Goal: Information Seeking & Learning: Understand process/instructions

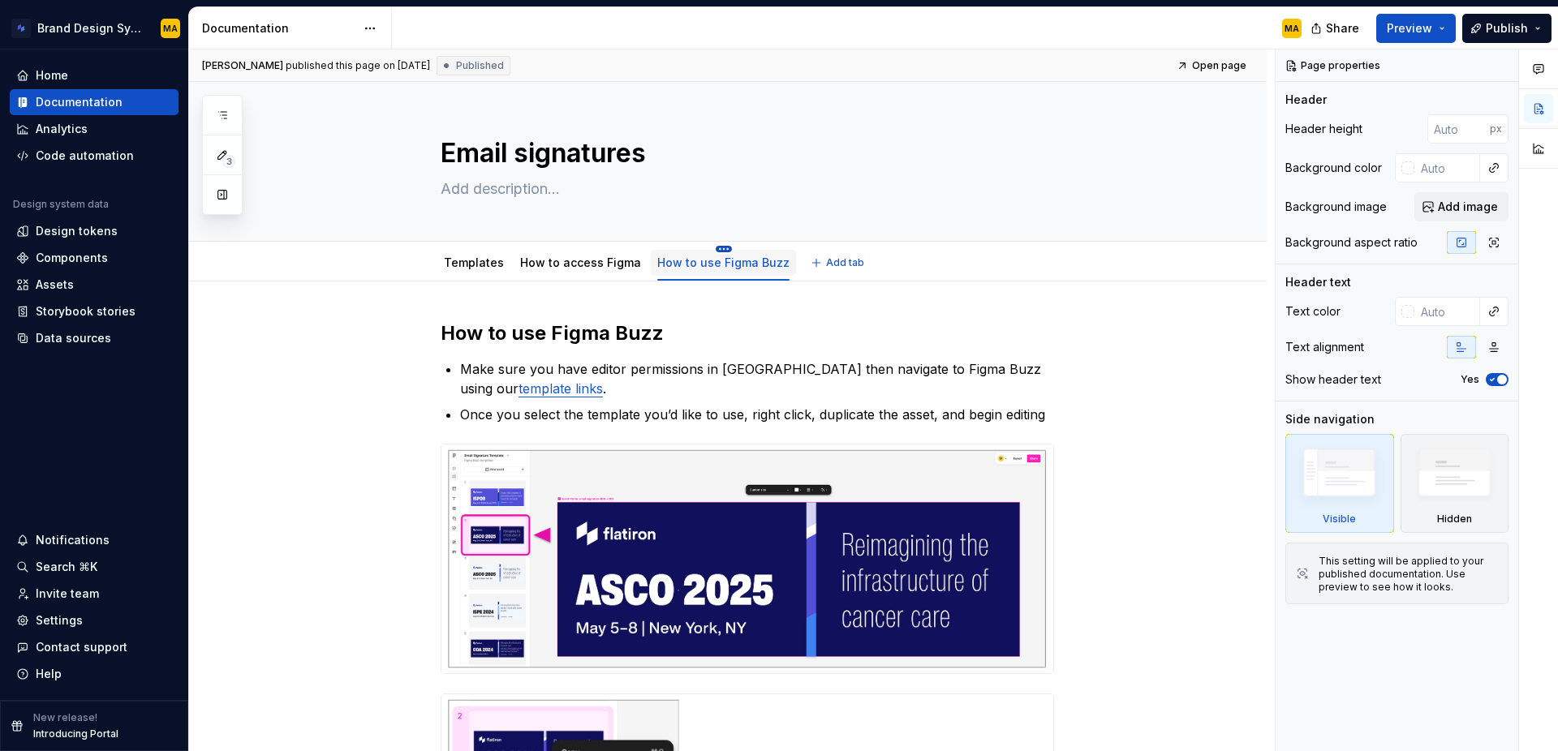
click at [717, 247] on html "Brand Design System MA Home Documentation Analytics Code automation Design syst…" at bounding box center [779, 375] width 1558 height 751
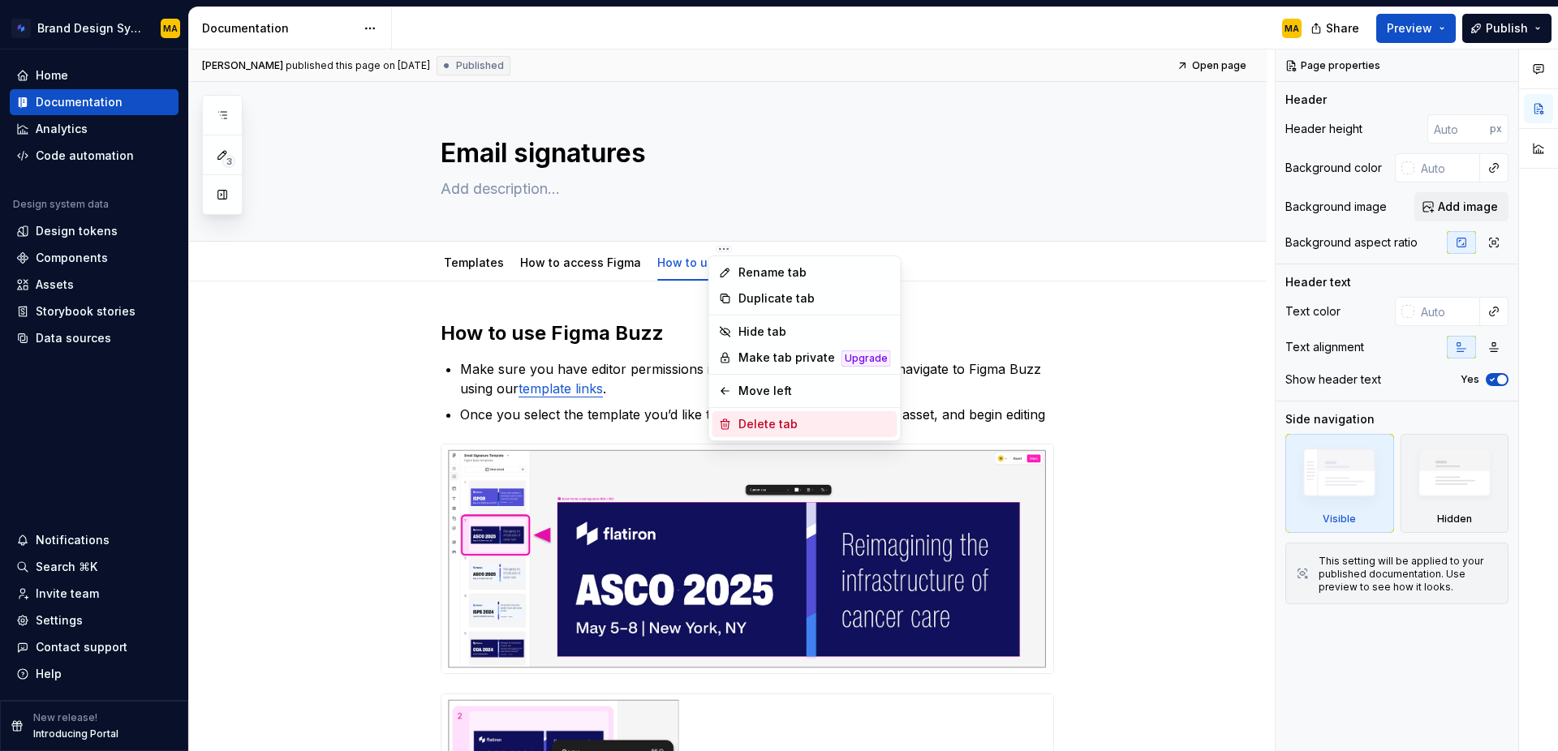
click at [755, 427] on div "Delete tab" at bounding box center [814, 424] width 153 height 16
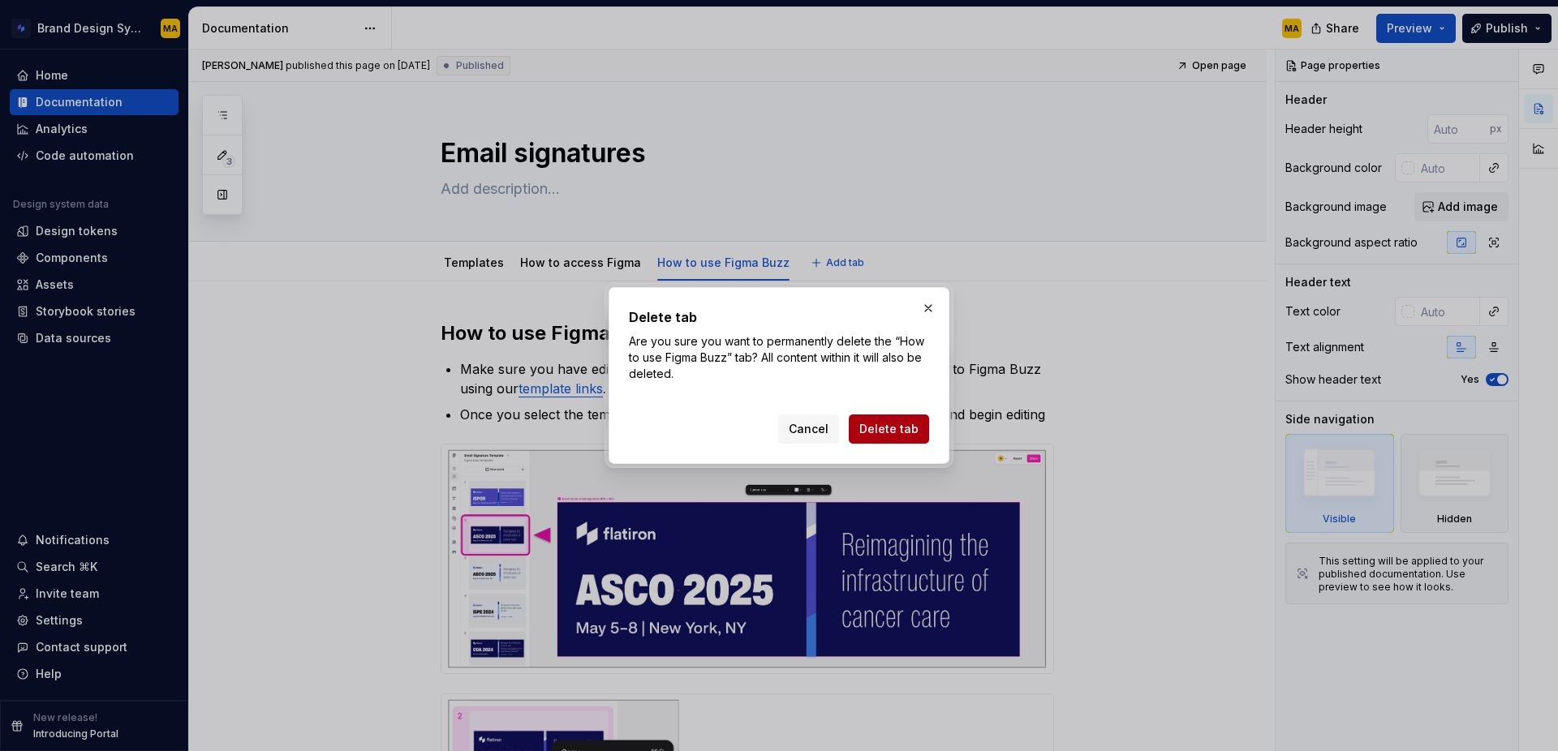
click at [906, 427] on span "Delete tab" at bounding box center [888, 429] width 59 height 16
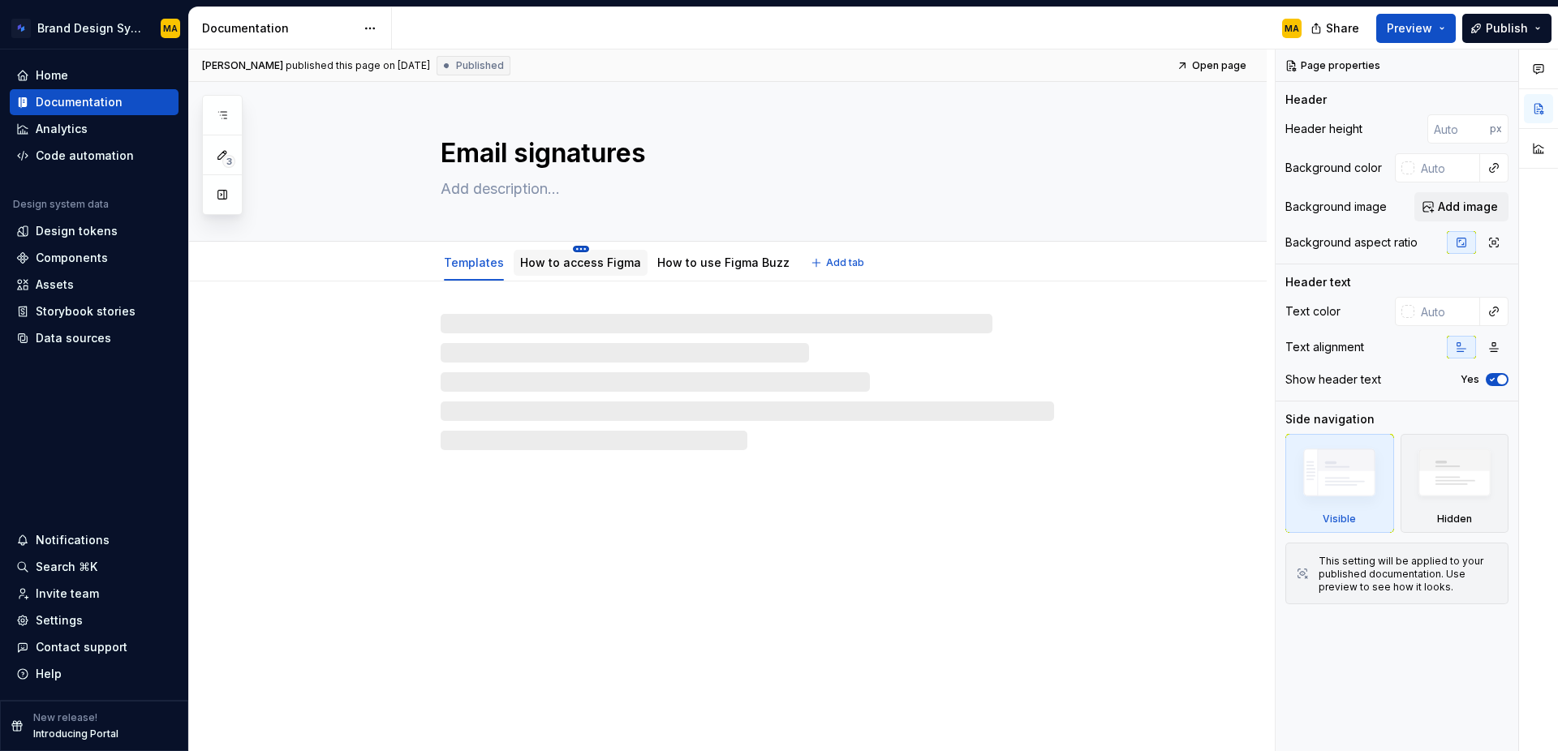
click at [576, 248] on html "Brand Design System MA Home Documentation Analytics Code automation Design syst…" at bounding box center [779, 375] width 1558 height 751
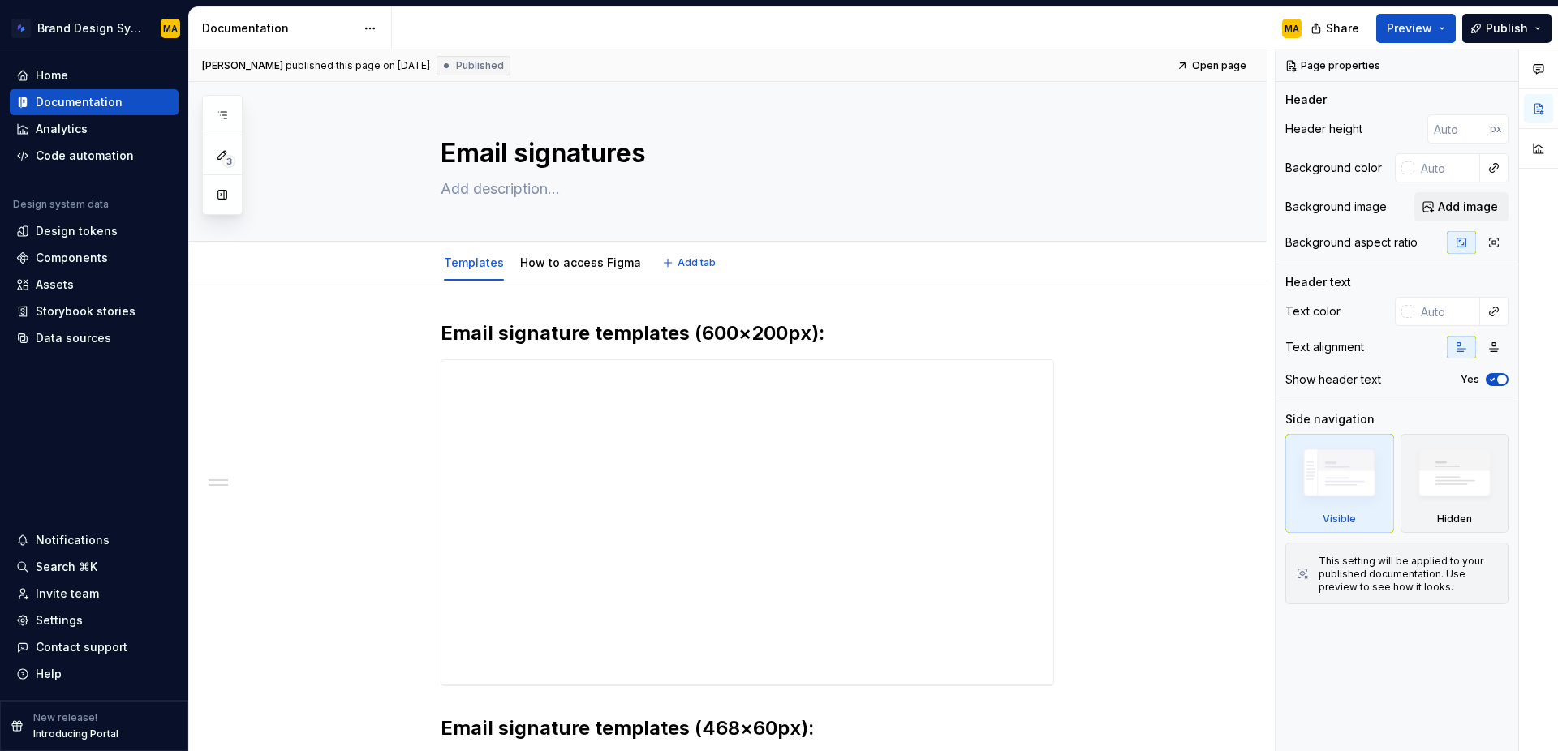
click at [579, 248] on html "Brand Design System MA Home Documentation Analytics Code automation Design syst…" at bounding box center [779, 375] width 1558 height 751
click at [578, 248] on html "Brand Design System MA Home Documentation Analytics Code automation Design syst…" at bounding box center [779, 375] width 1558 height 751
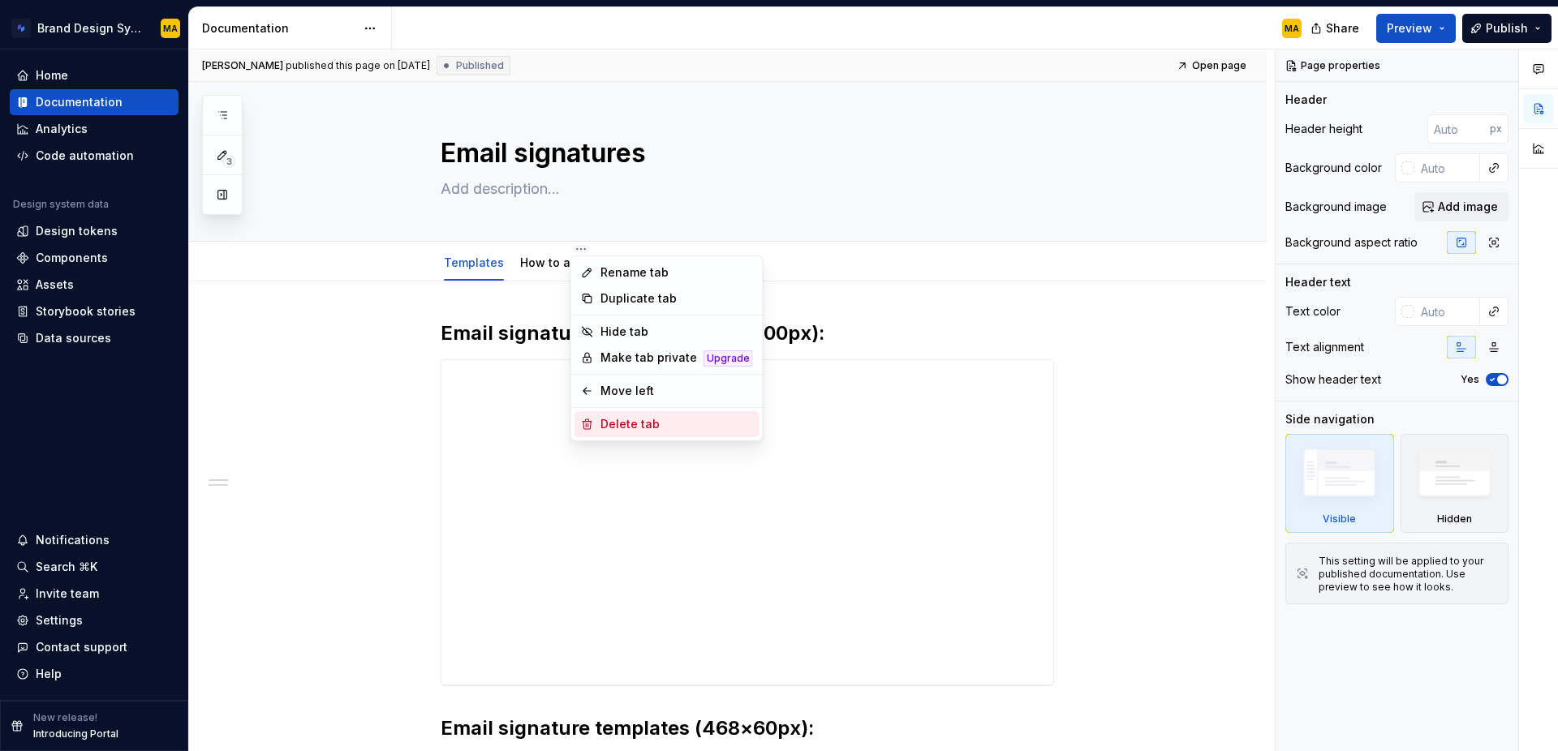
click at [654, 428] on div "Delete tab" at bounding box center [677, 424] width 153 height 16
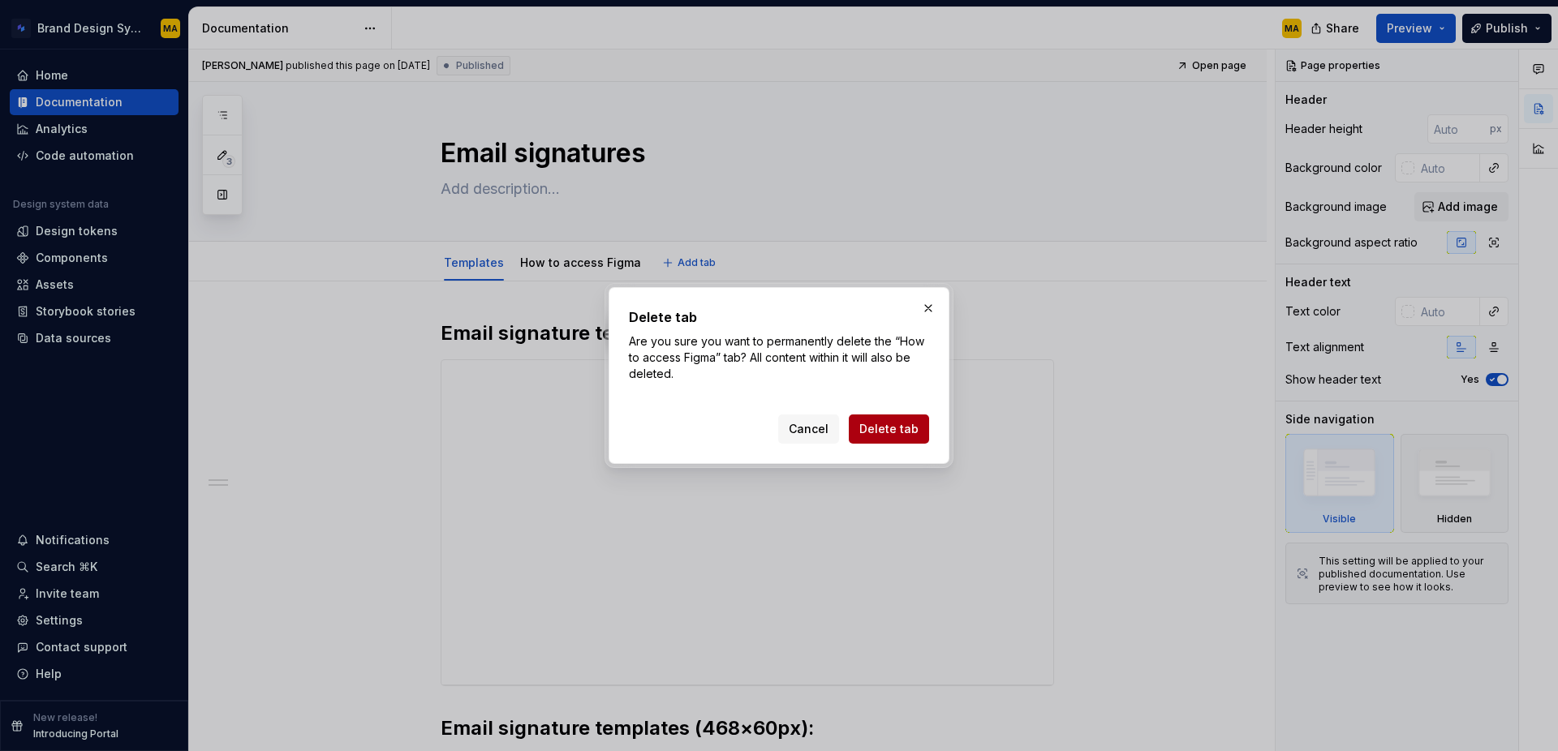
click at [877, 425] on span "Delete tab" at bounding box center [888, 429] width 59 height 16
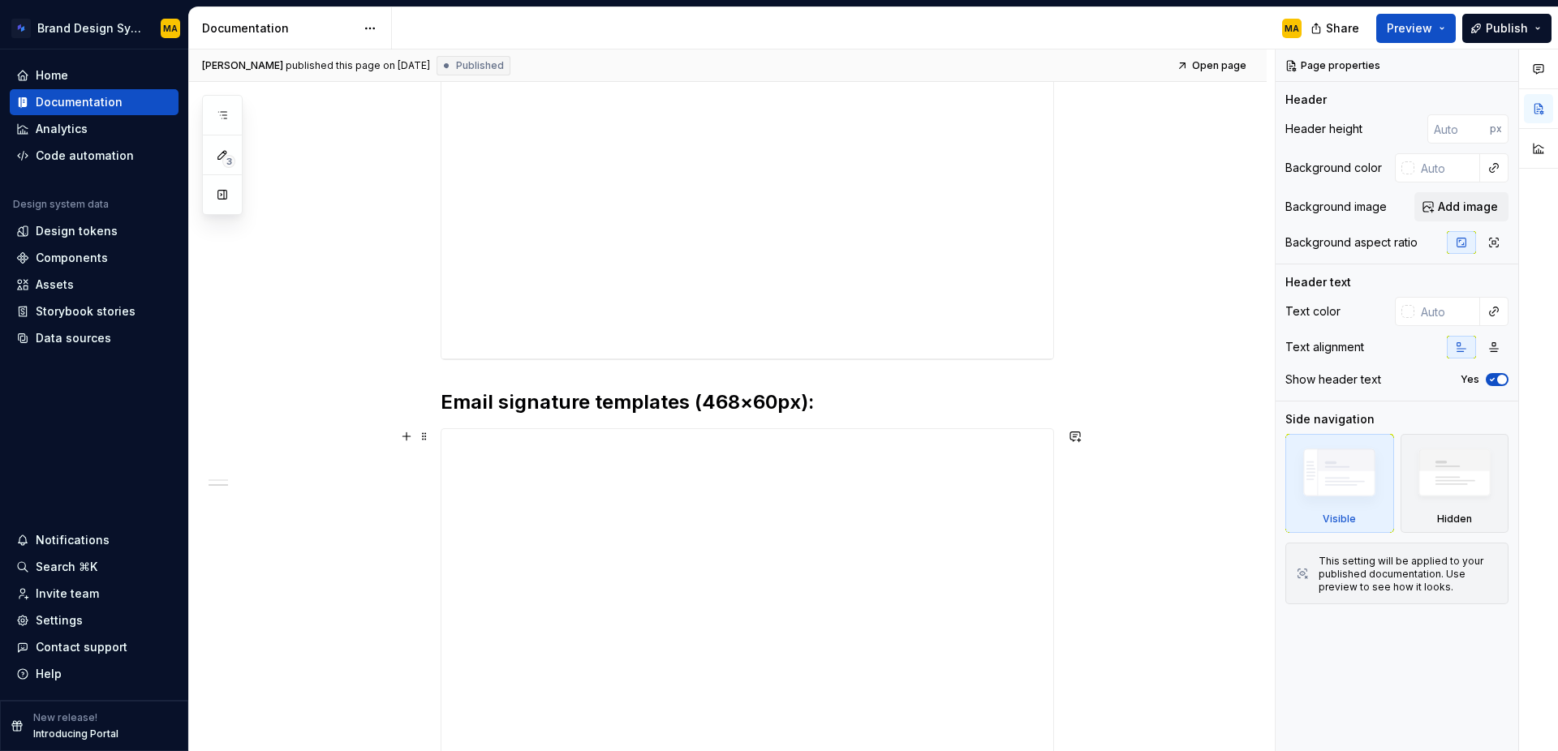
scroll to position [348, 0]
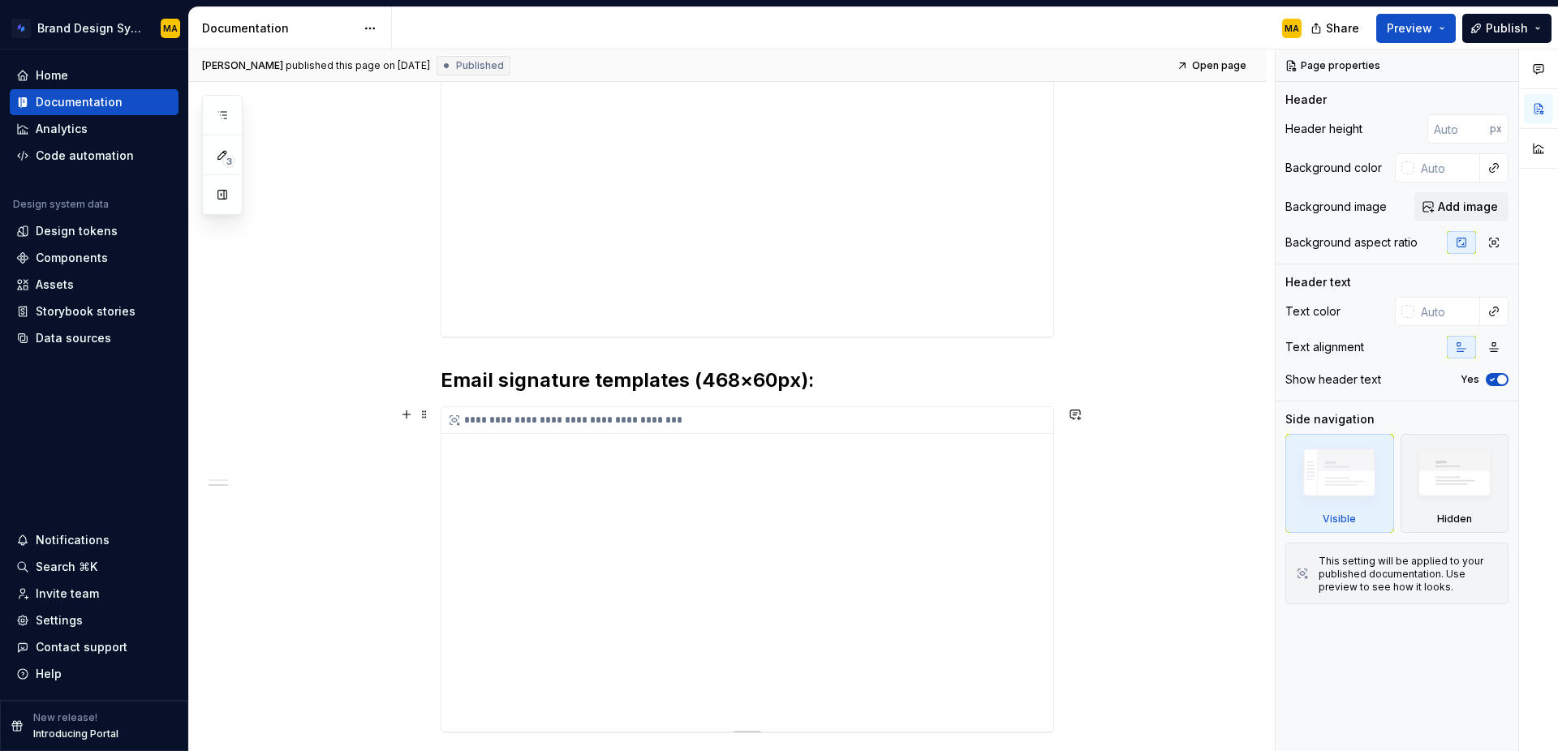
click at [704, 722] on div "**********" at bounding box center [747, 569] width 612 height 325
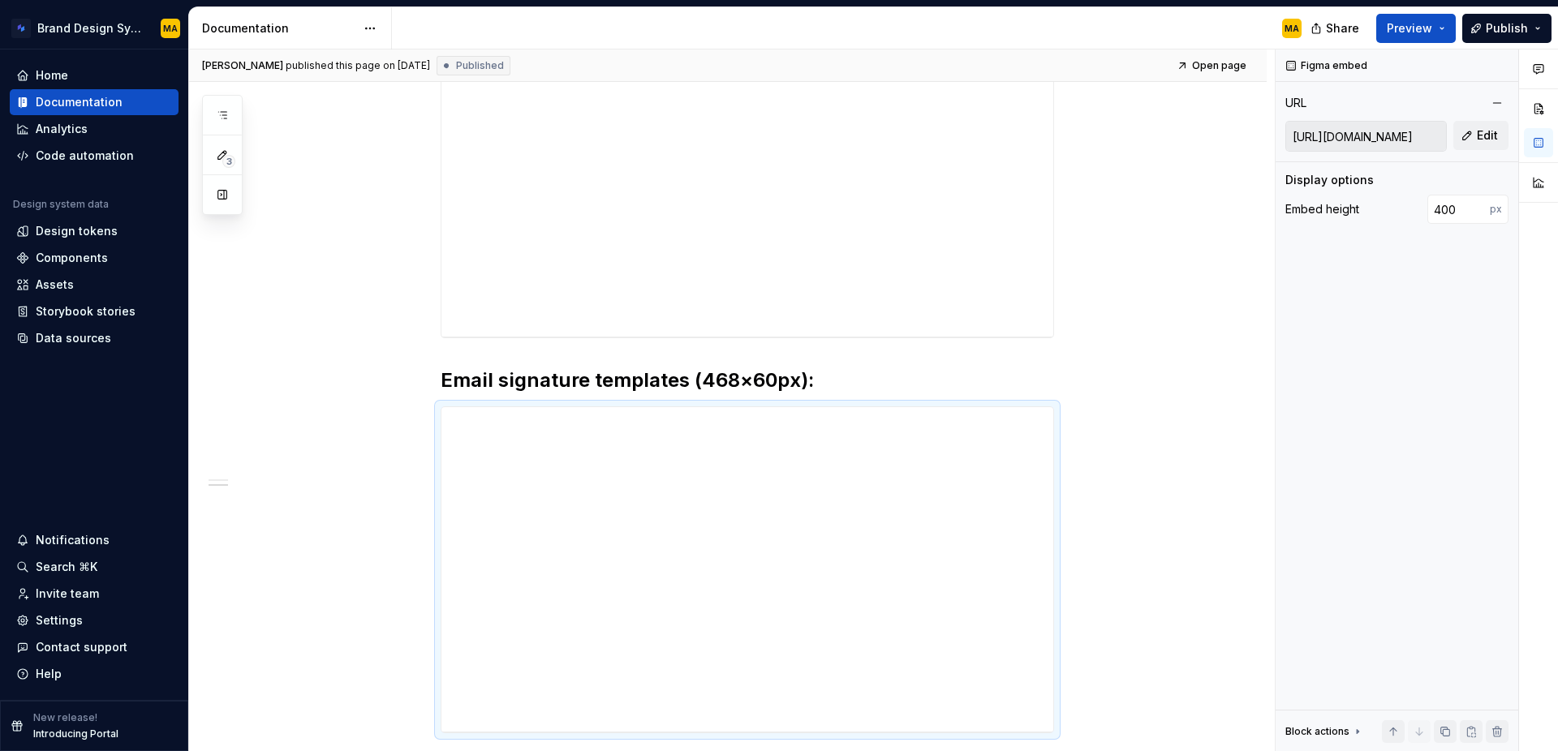
click at [1488, 43] on div "Share Preview Publish" at bounding box center [1436, 27] width 243 height 41
click at [1494, 32] on span "Publish" at bounding box center [1507, 28] width 42 height 16
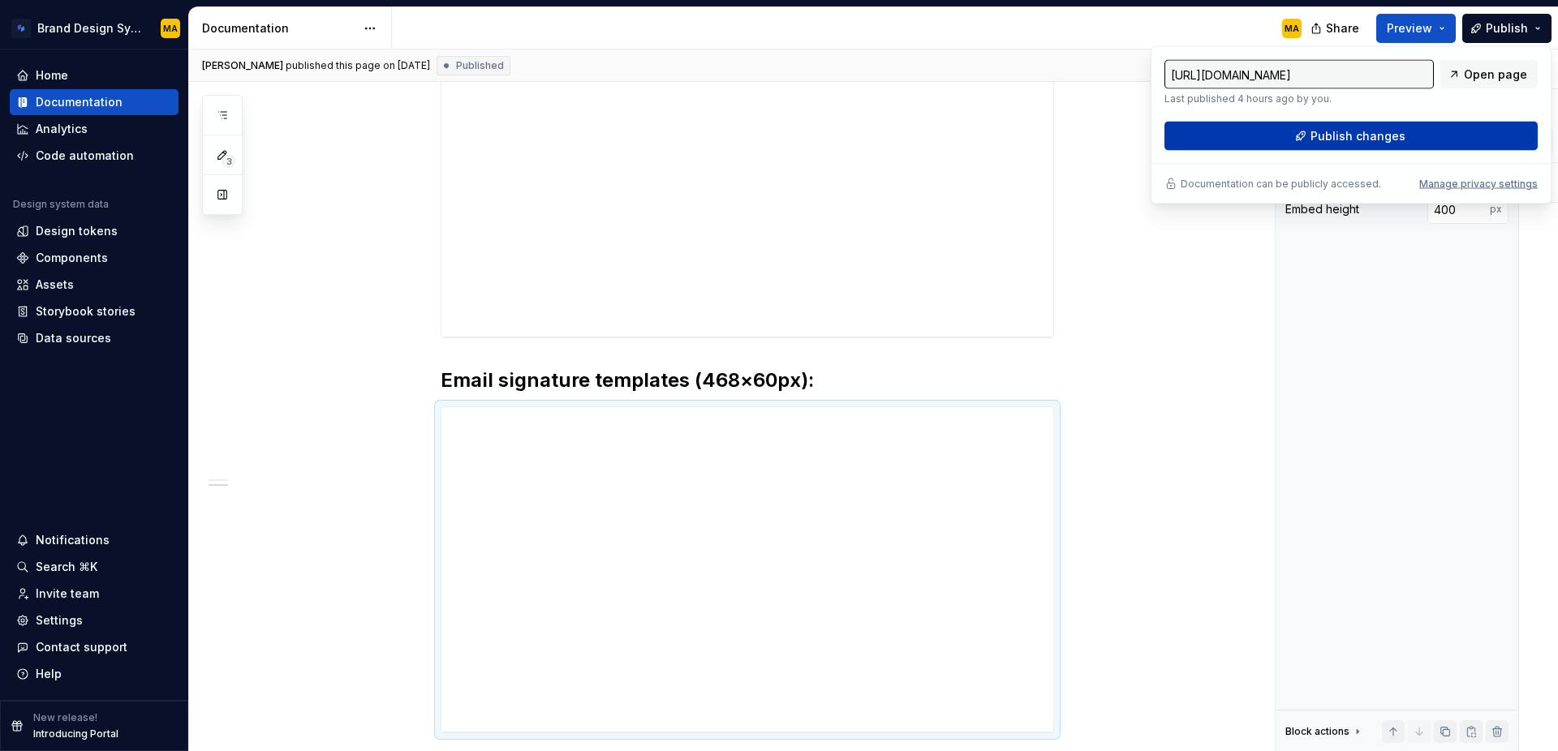
click at [1416, 139] on button "Publish changes" at bounding box center [1350, 136] width 373 height 29
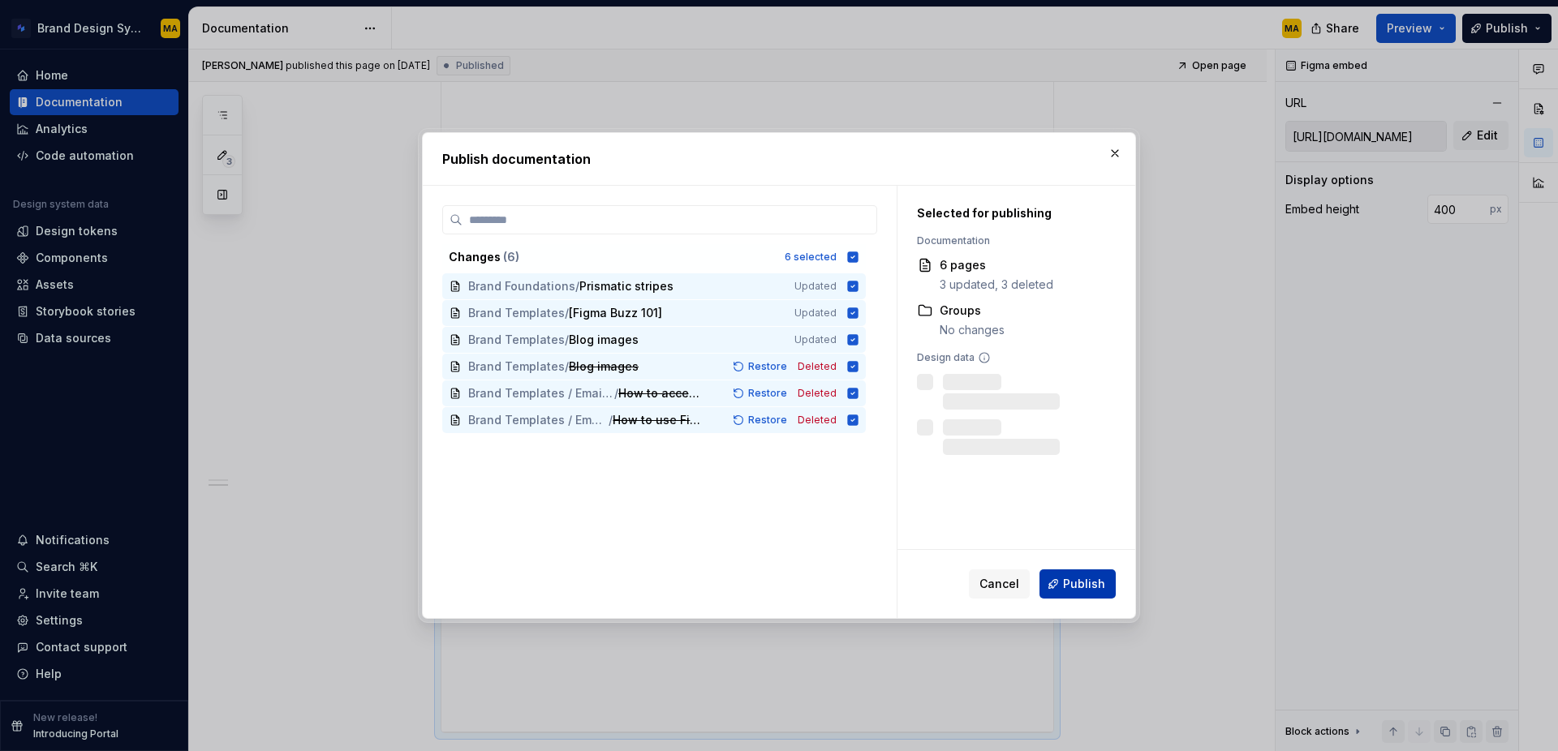
click at [1076, 582] on span "Publish" at bounding box center [1084, 584] width 42 height 16
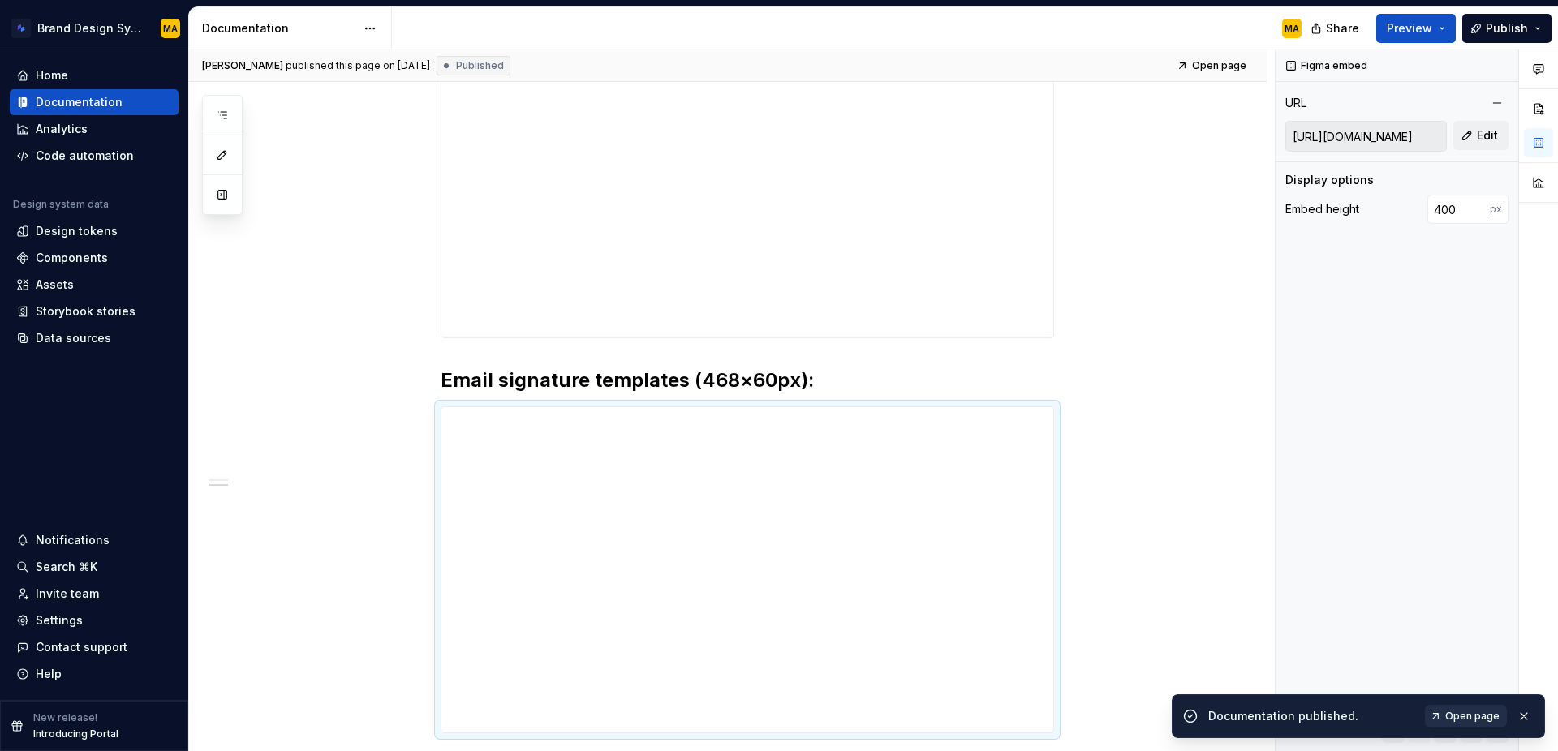
click at [1442, 709] on link "Open page" at bounding box center [1466, 716] width 82 height 23
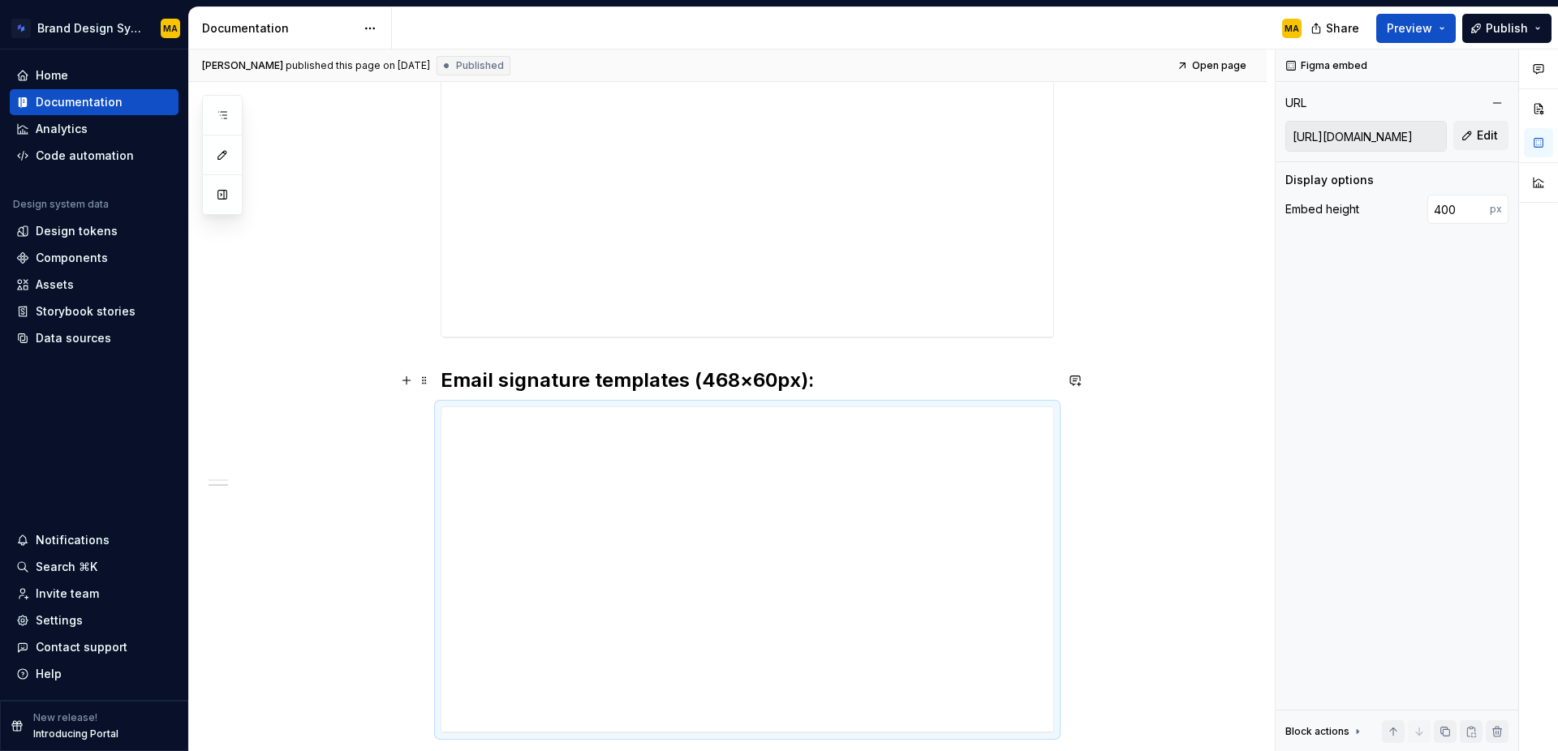
click at [822, 381] on h2 "Email signature templates (468×60px):" at bounding box center [747, 381] width 613 height 26
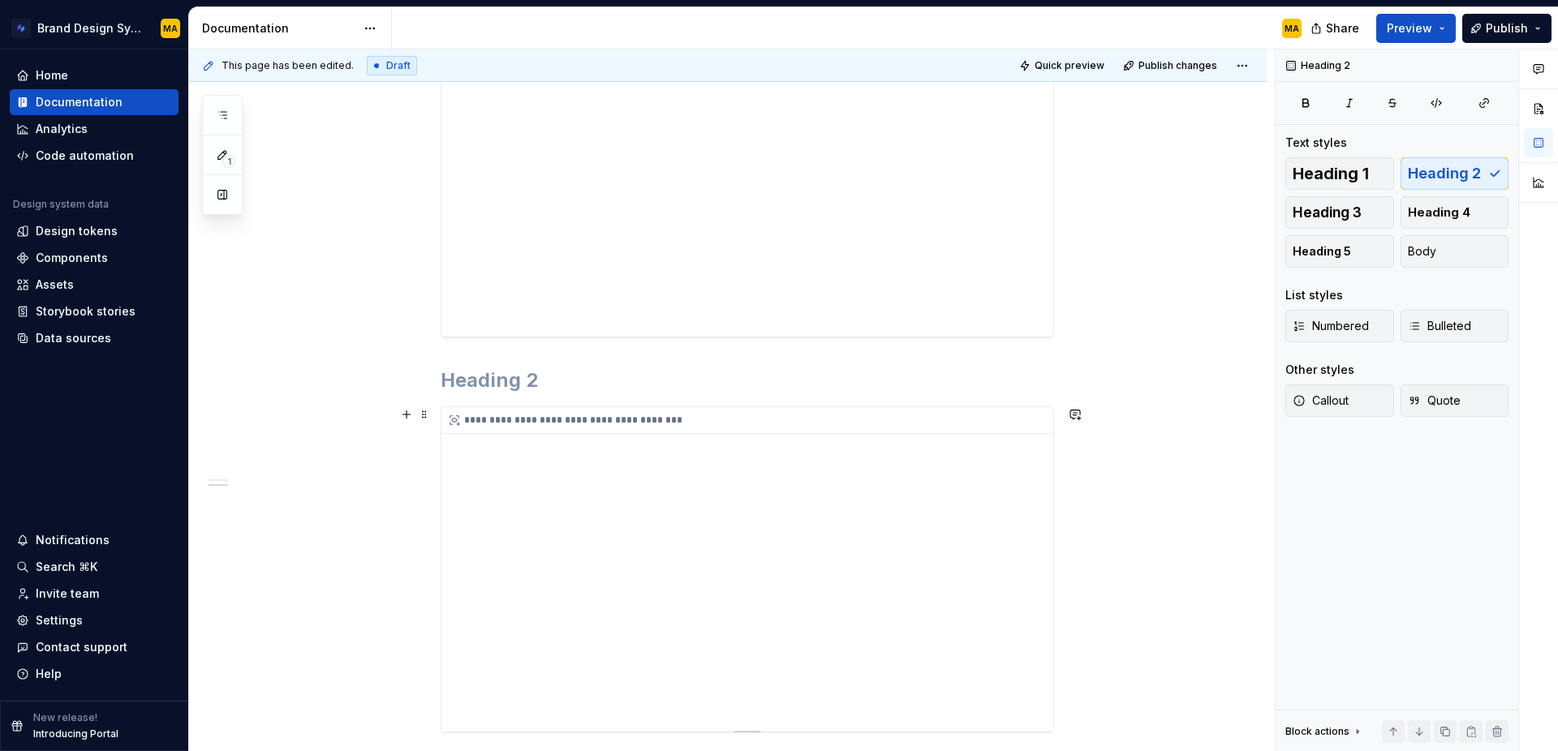
click at [773, 515] on div "**********" at bounding box center [747, 569] width 612 height 325
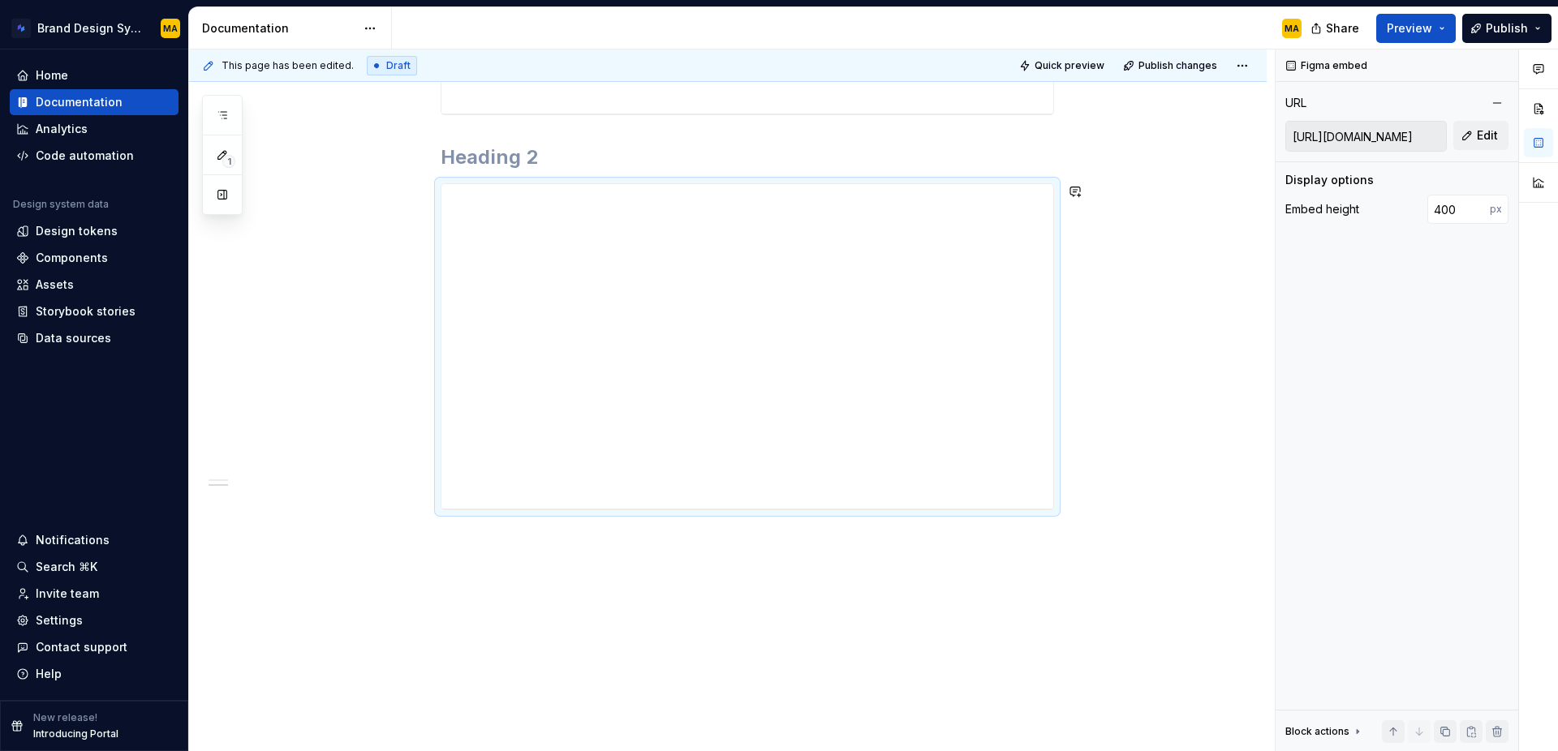
scroll to position [575, 0]
click at [784, 487] on div "**********" at bounding box center [747, 343] width 612 height 325
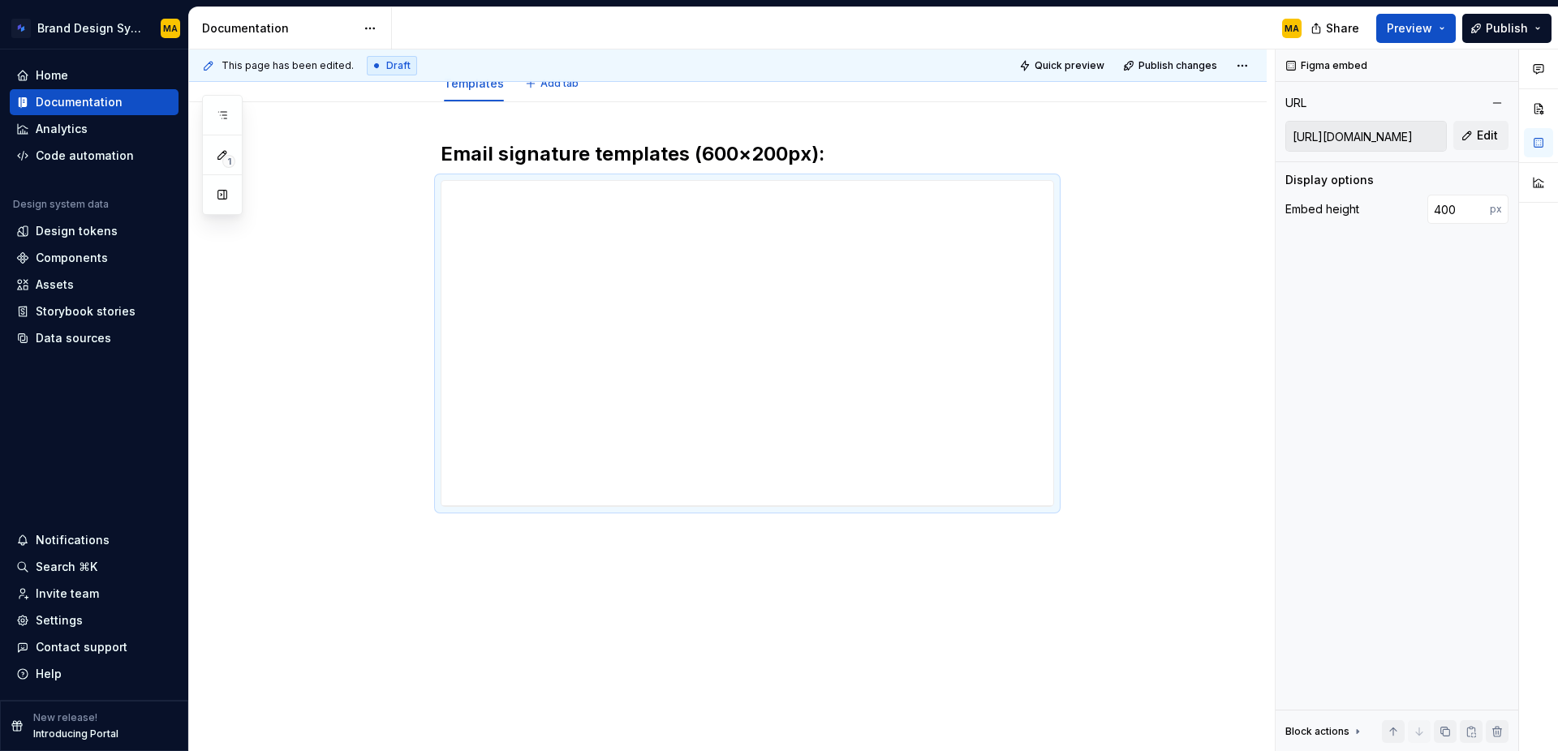
scroll to position [0, 0]
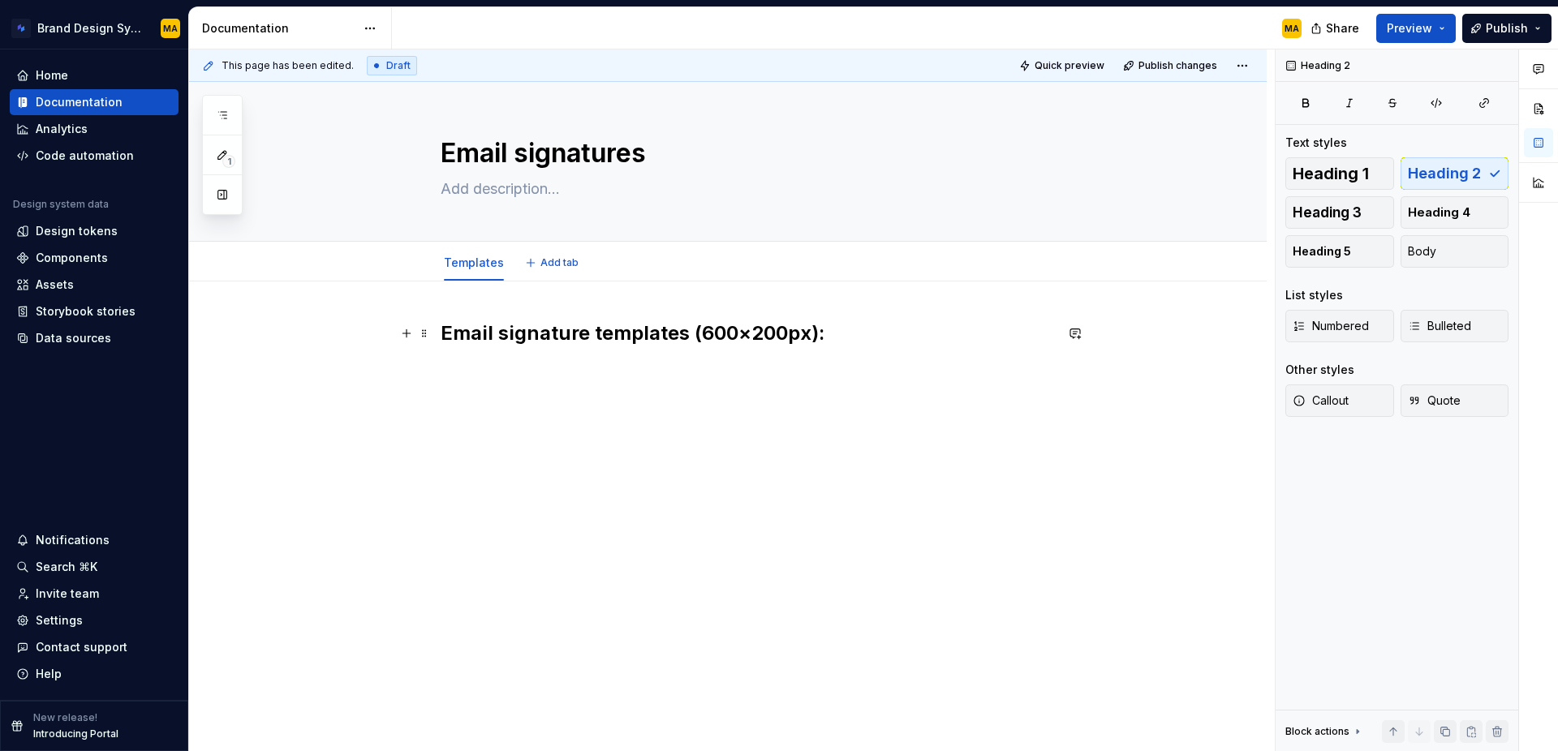
click at [644, 343] on h2 "Email signature templates (600×200px):" at bounding box center [747, 334] width 613 height 26
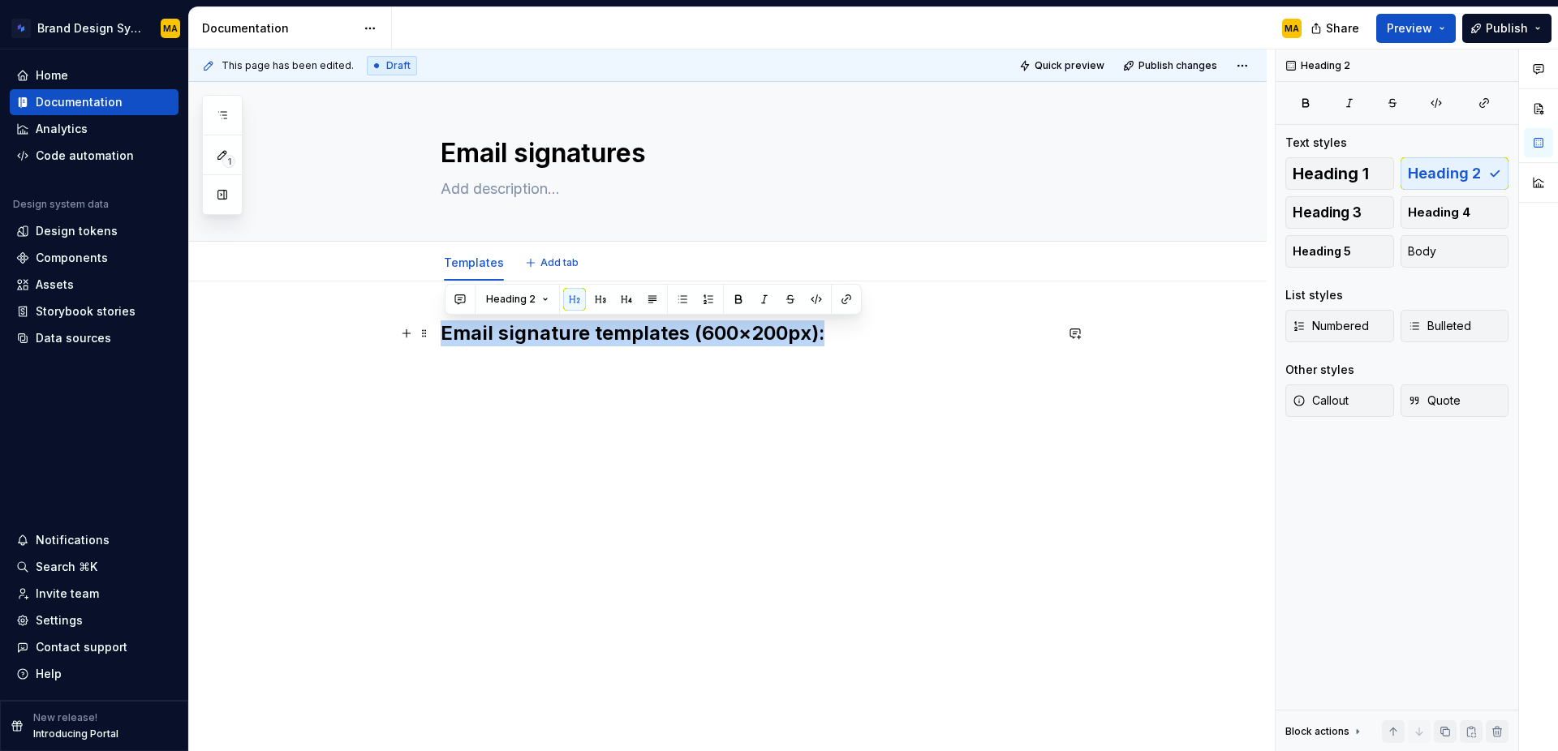
click at [644, 343] on h2 "Email signature templates (600×200px):" at bounding box center [747, 334] width 613 height 26
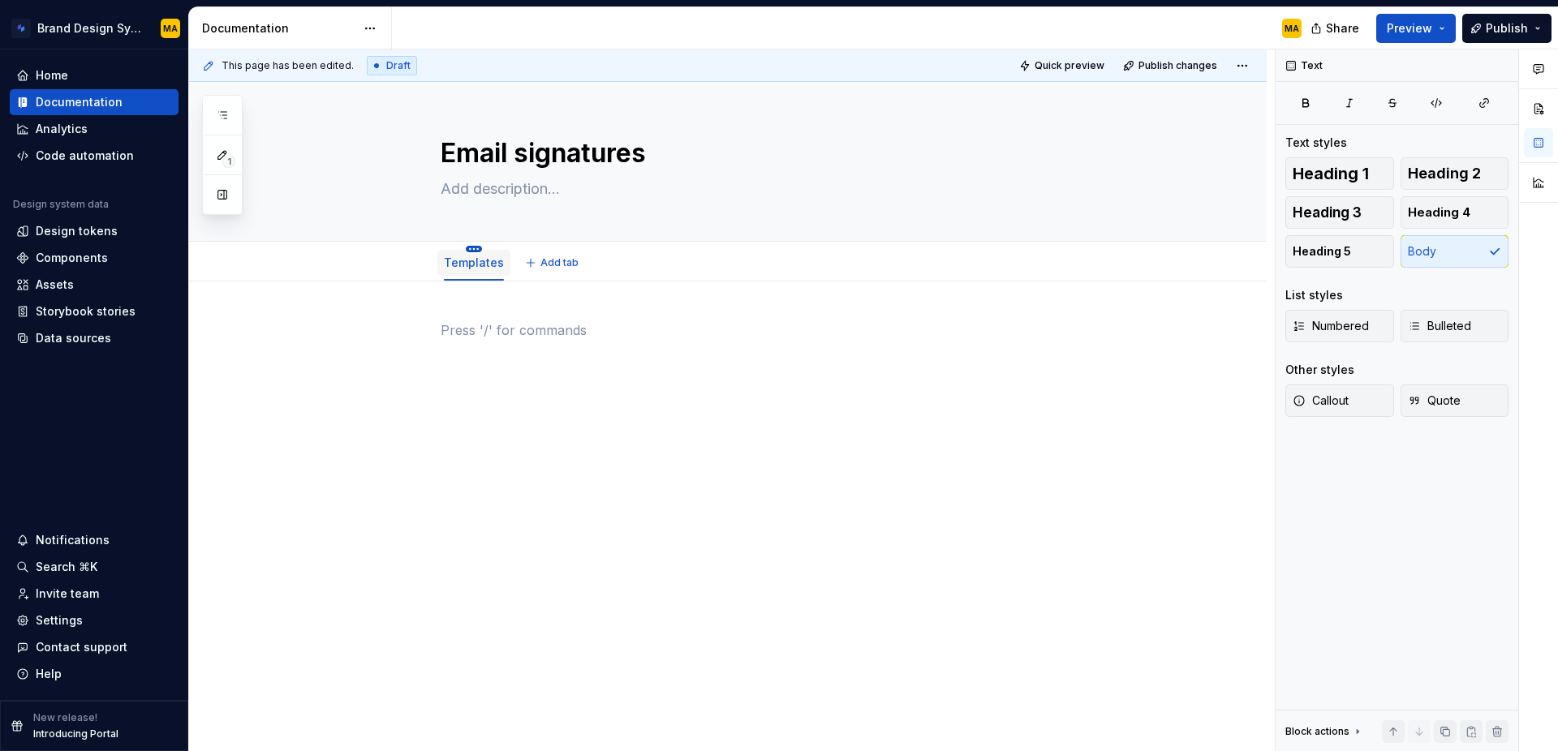
click at [477, 247] on html "Brand Design System MA Home Documentation Analytics Code automation Design syst…" at bounding box center [779, 375] width 1558 height 751
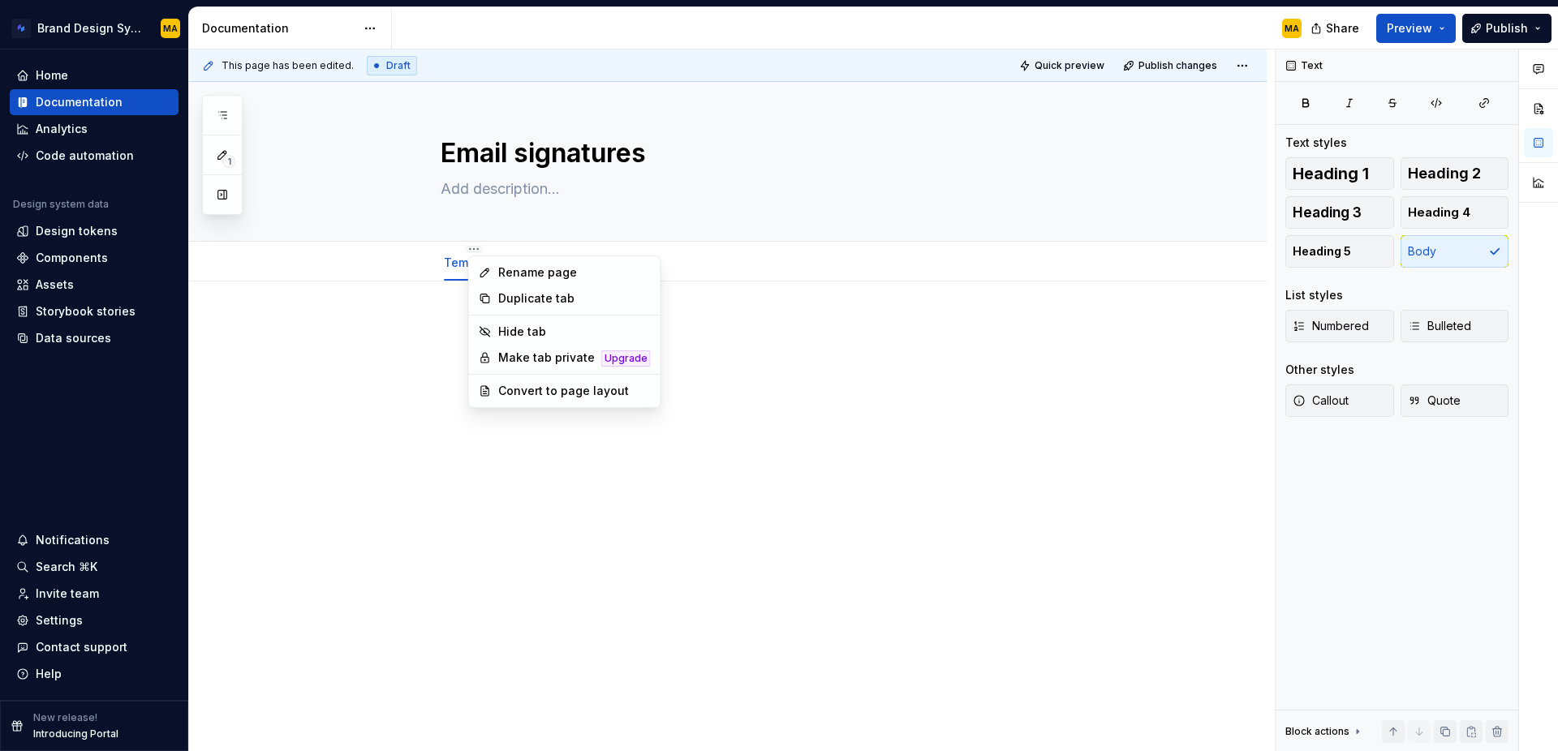
drag, startPoint x: 517, startPoint y: 376, endPoint x: 510, endPoint y: 383, distance: 9.8
click at [517, 376] on div "Rename page Duplicate tab Hide tab Make tab private Upgrade Convert to page lay…" at bounding box center [564, 332] width 193 height 153
click at [507, 387] on div "Convert to page layout" at bounding box center [574, 391] width 153 height 16
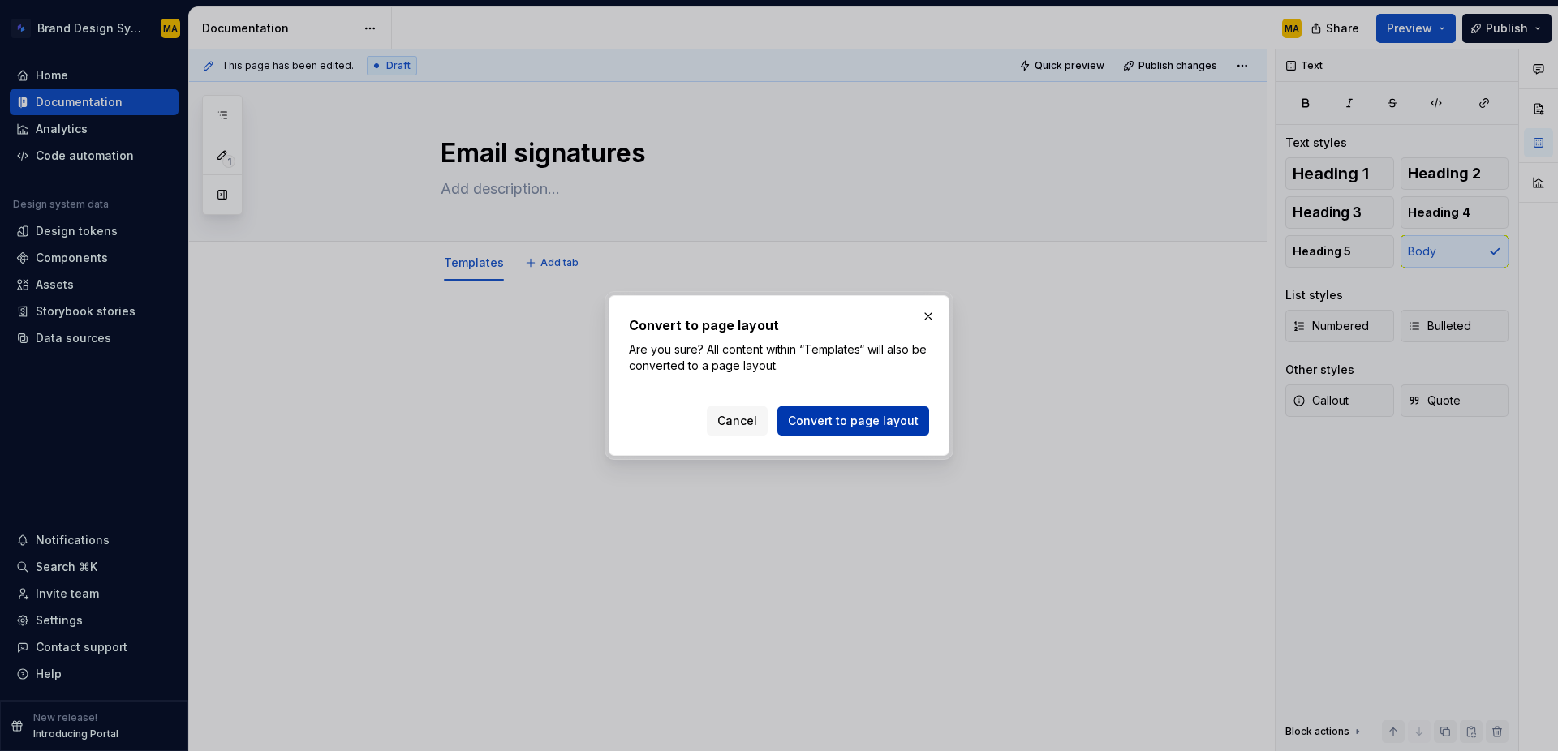
click at [794, 415] on button "Convert to page layout" at bounding box center [853, 421] width 152 height 29
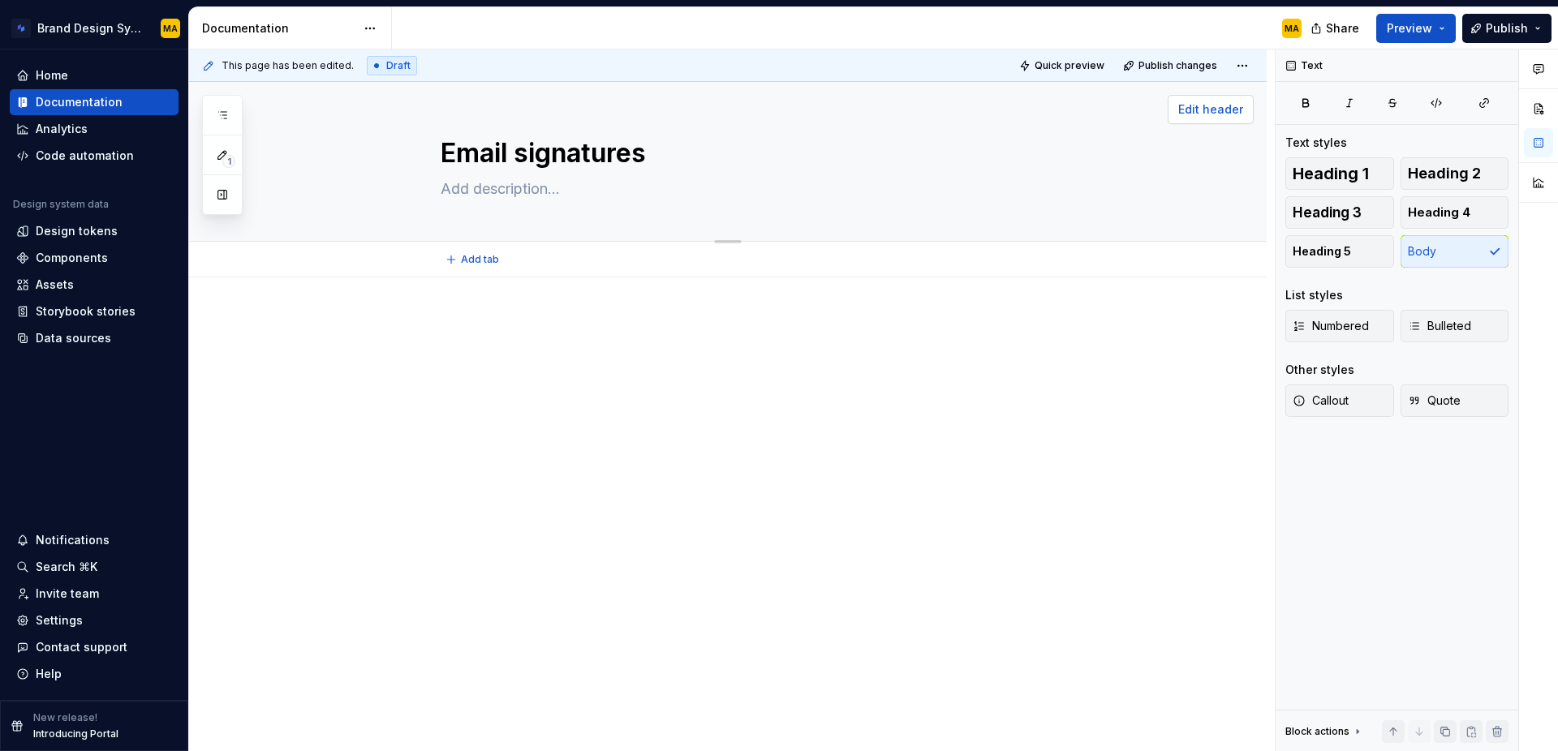
click at [1233, 108] on span "Edit header" at bounding box center [1210, 109] width 65 height 16
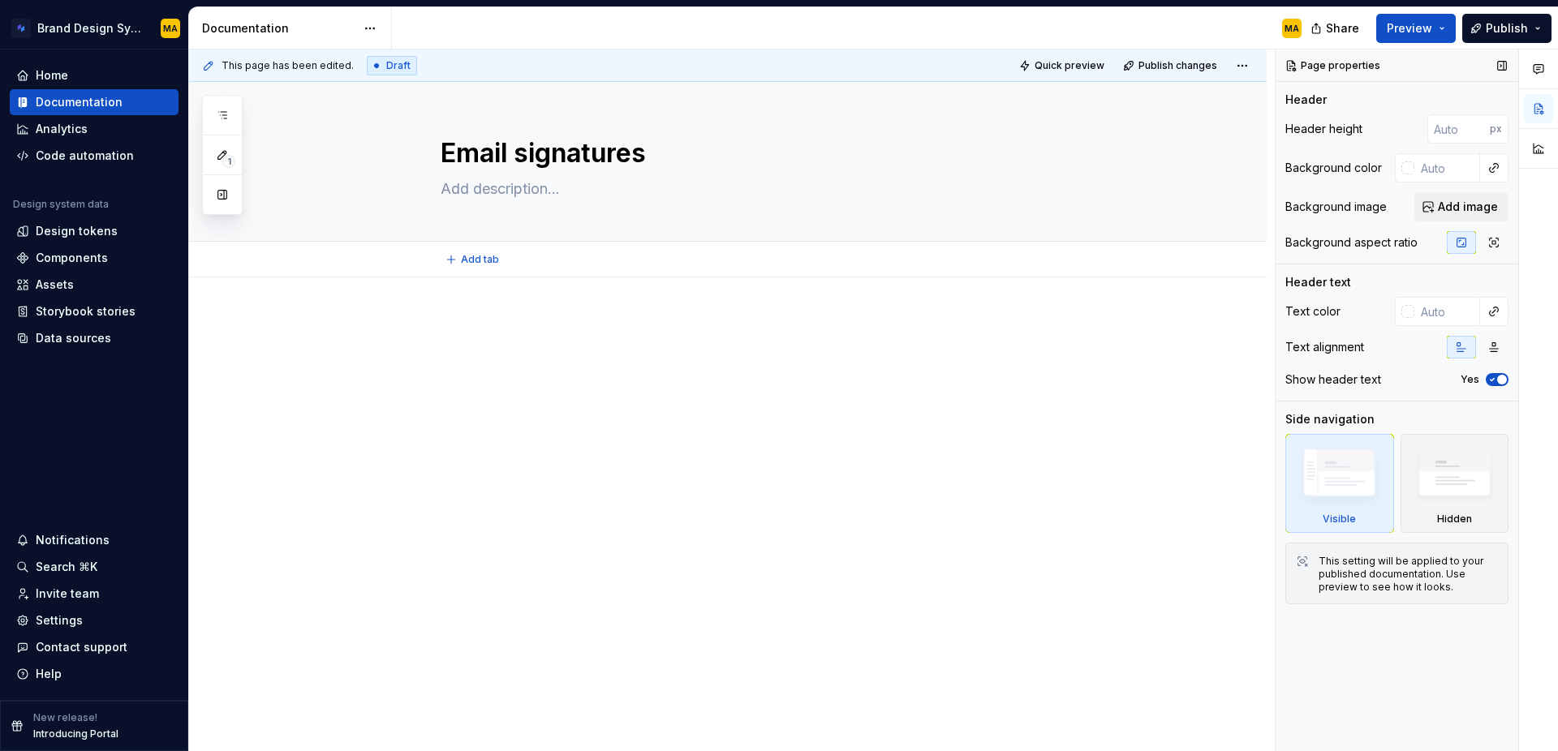
type textarea "*"
click at [1427, 317] on input "text" at bounding box center [1447, 311] width 66 height 29
type input "ffffff"
type textarea "*"
type input "#FFFFFF"
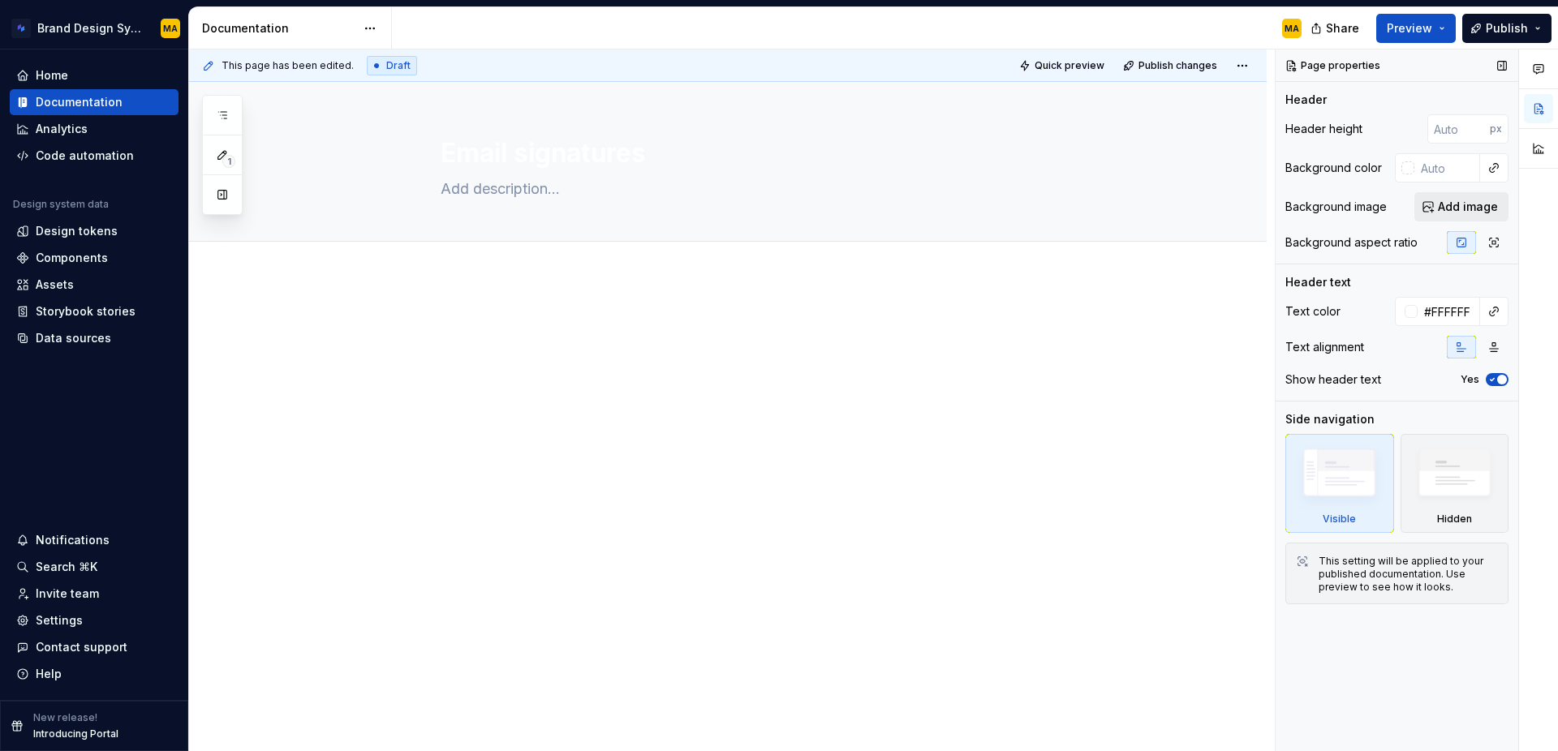
click at [1455, 212] on span "Add image" at bounding box center [1468, 207] width 60 height 16
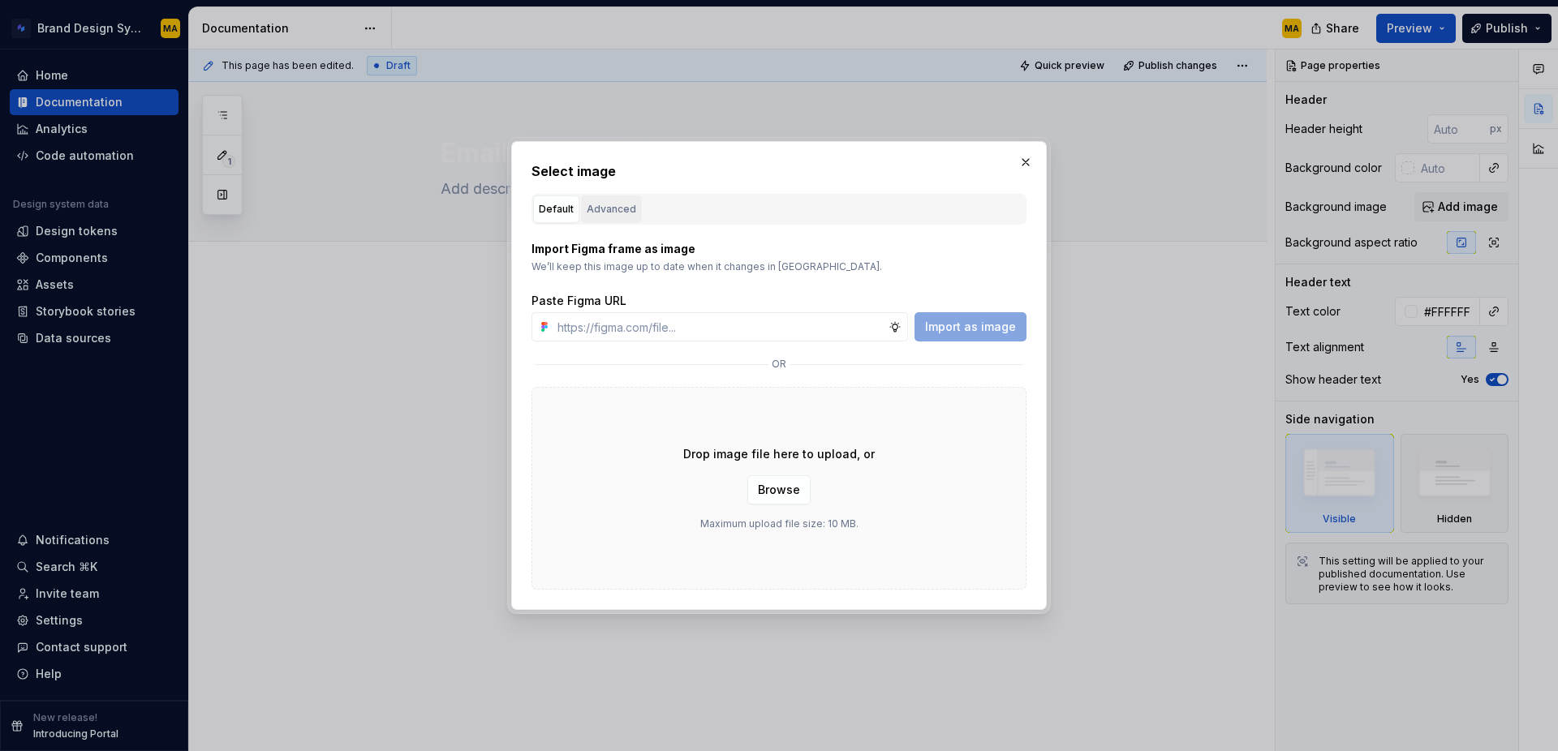
click at [605, 219] on button "Advanced" at bounding box center [611, 210] width 61 height 28
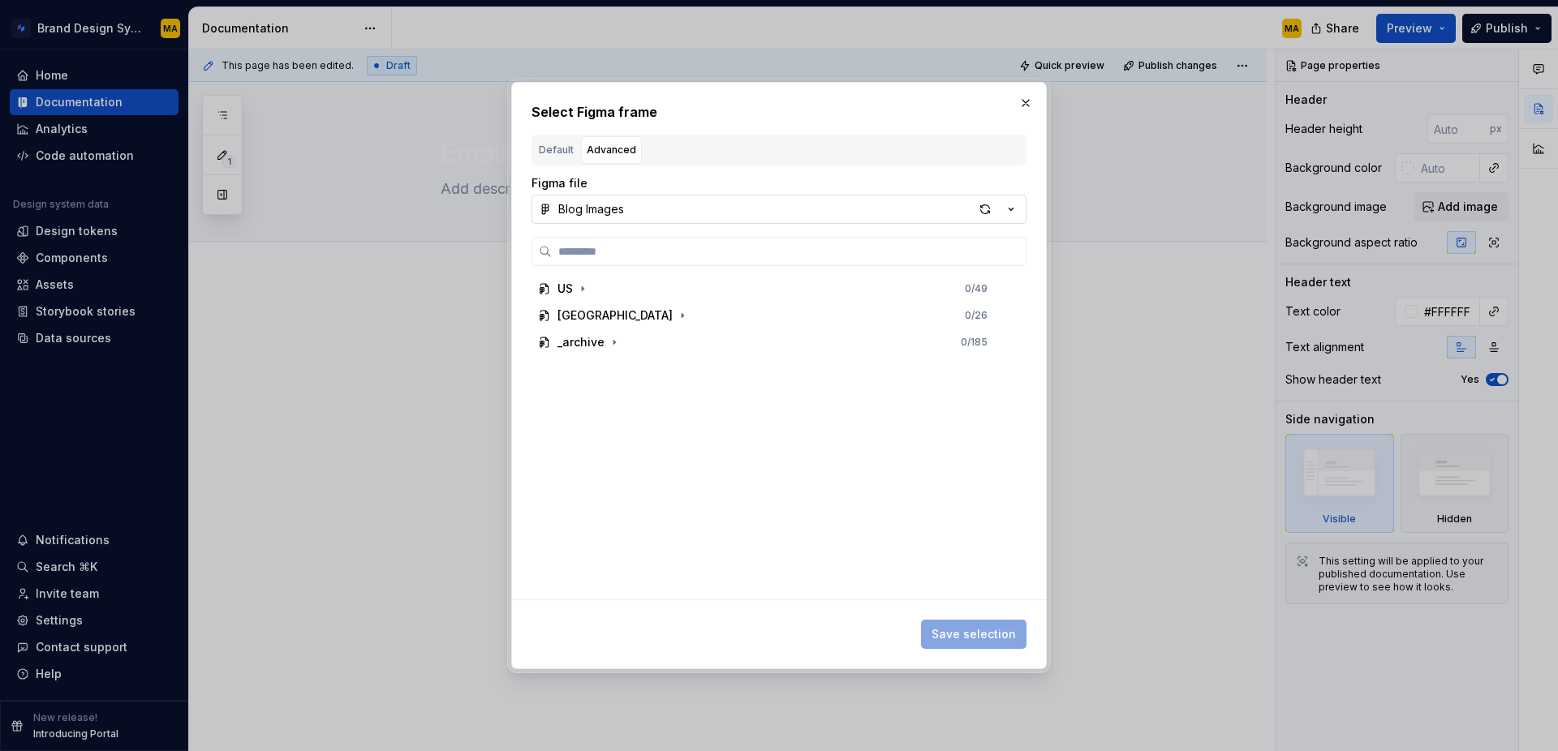
click at [1015, 209] on icon "button" at bounding box center [1011, 209] width 16 height 16
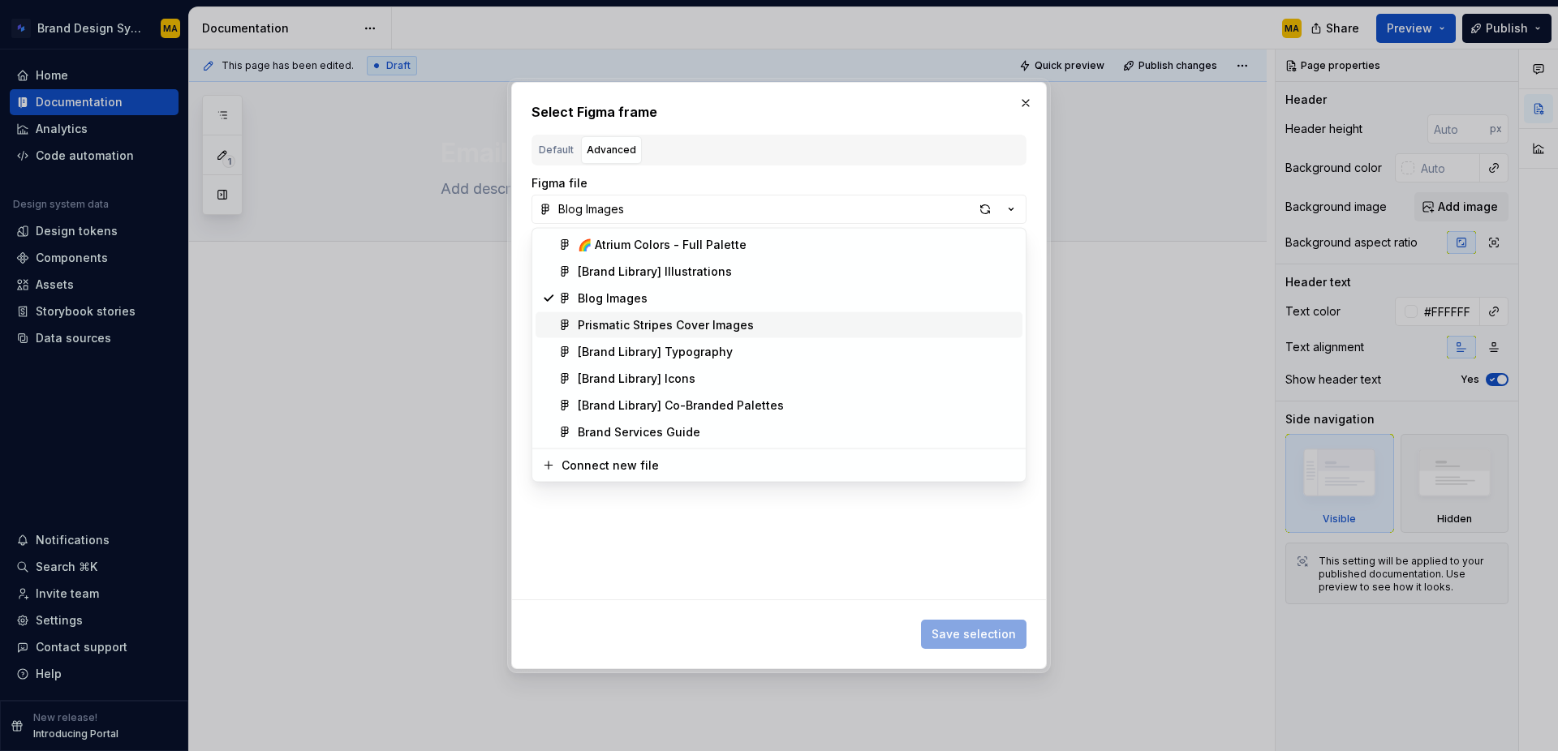
click at [608, 325] on div "Prismatic Stripes Cover Images" at bounding box center [666, 325] width 176 height 16
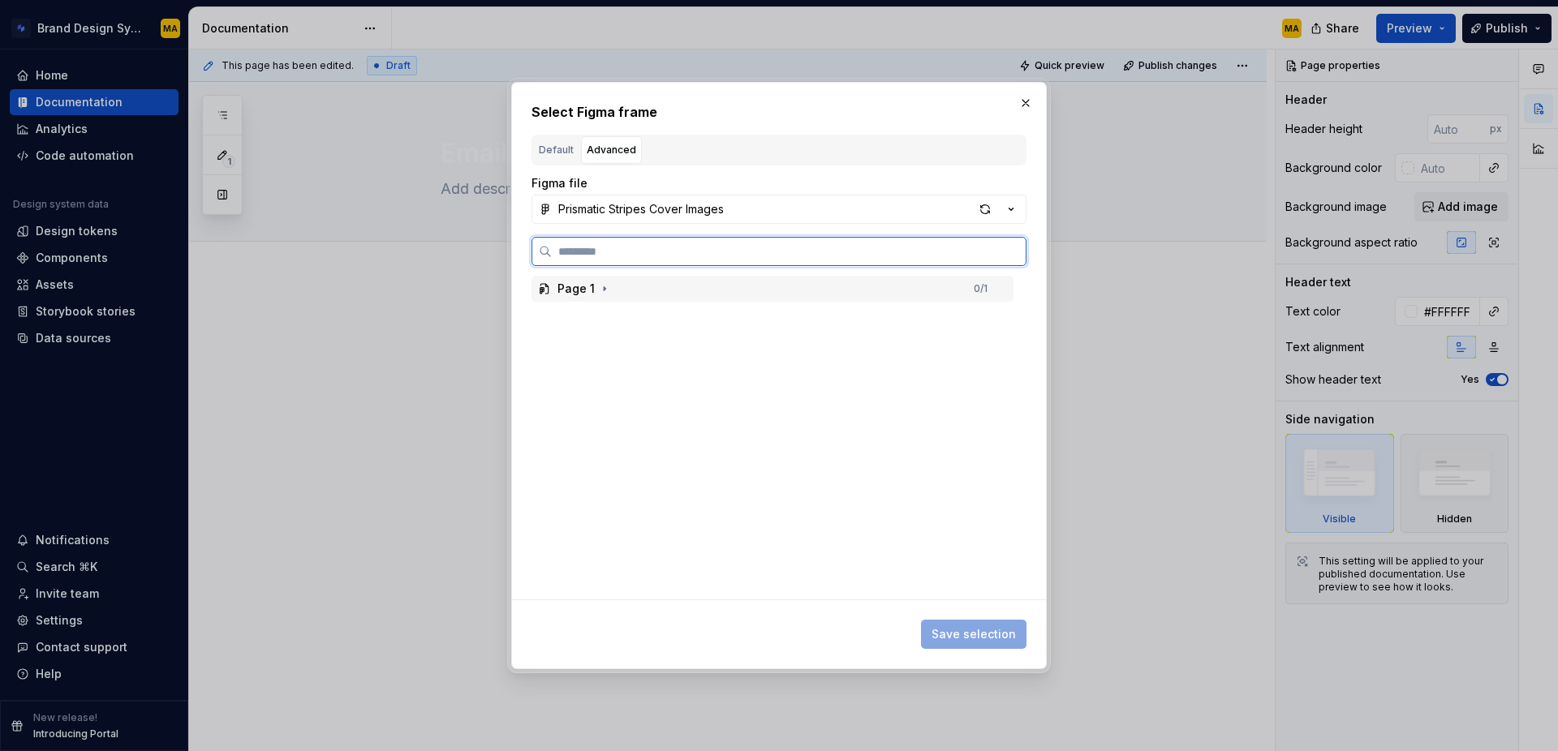
click at [592, 291] on div "Page 1" at bounding box center [575, 289] width 37 height 16
click at [609, 310] on div "airtable-form-cover-image" at bounding box center [649, 316] width 153 height 16
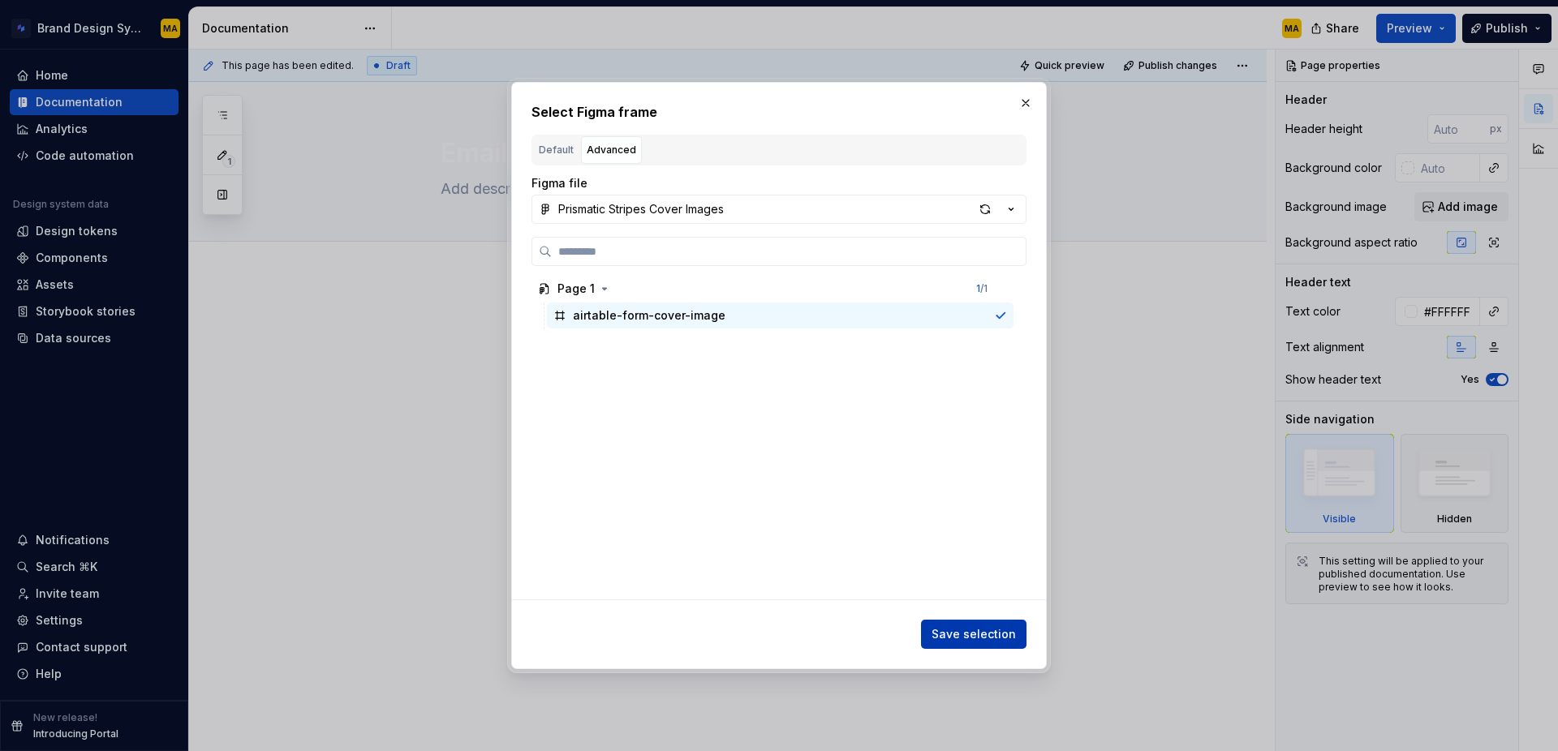
click at [981, 626] on span "Save selection" at bounding box center [974, 634] width 84 height 16
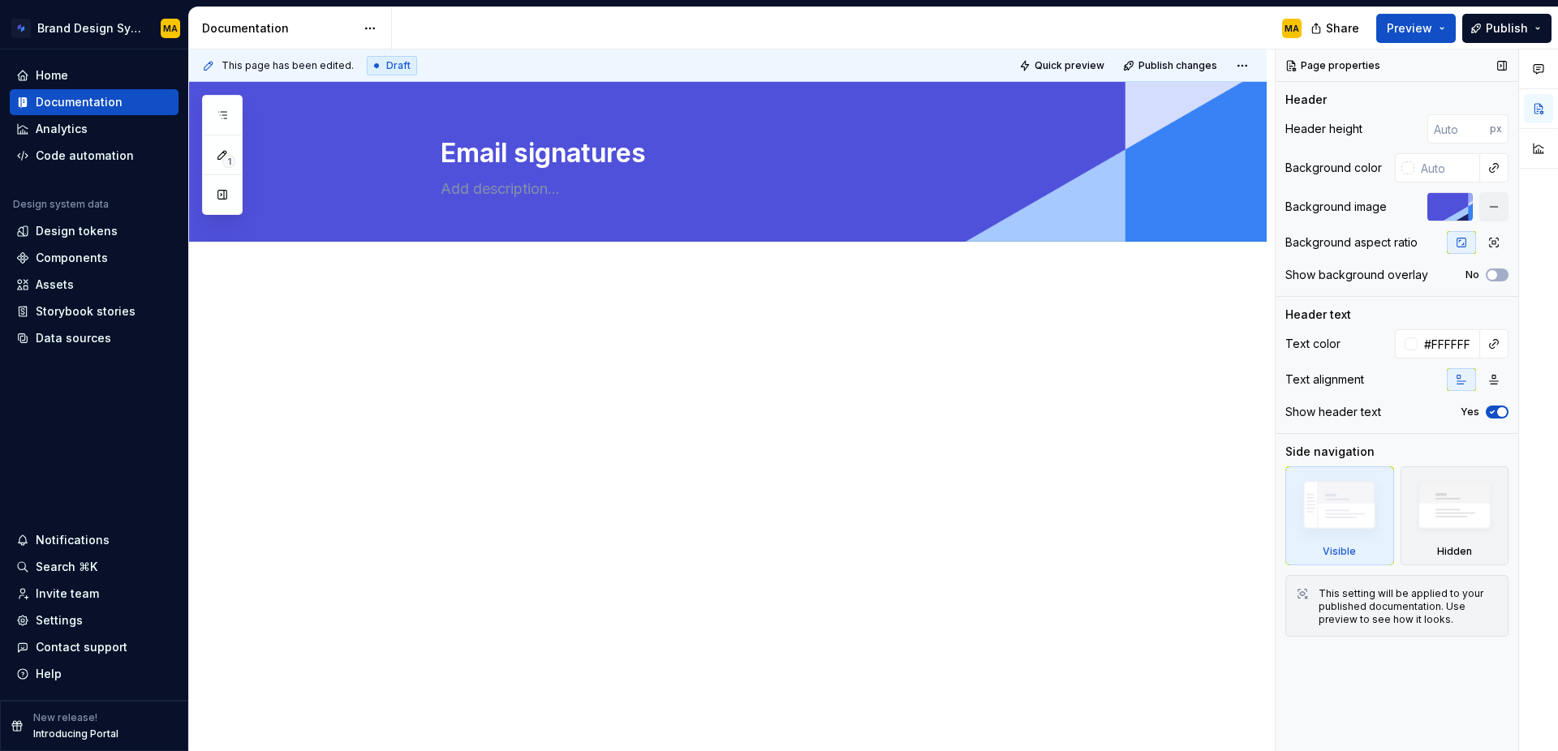
click at [1415, 695] on div "Page properties Header Header height px Background color Background image Backg…" at bounding box center [1397, 401] width 243 height 703
click at [687, 420] on div "This page has been edited. Draft Quick preview Publish changes Email signatures…" at bounding box center [732, 401] width 1086 height 703
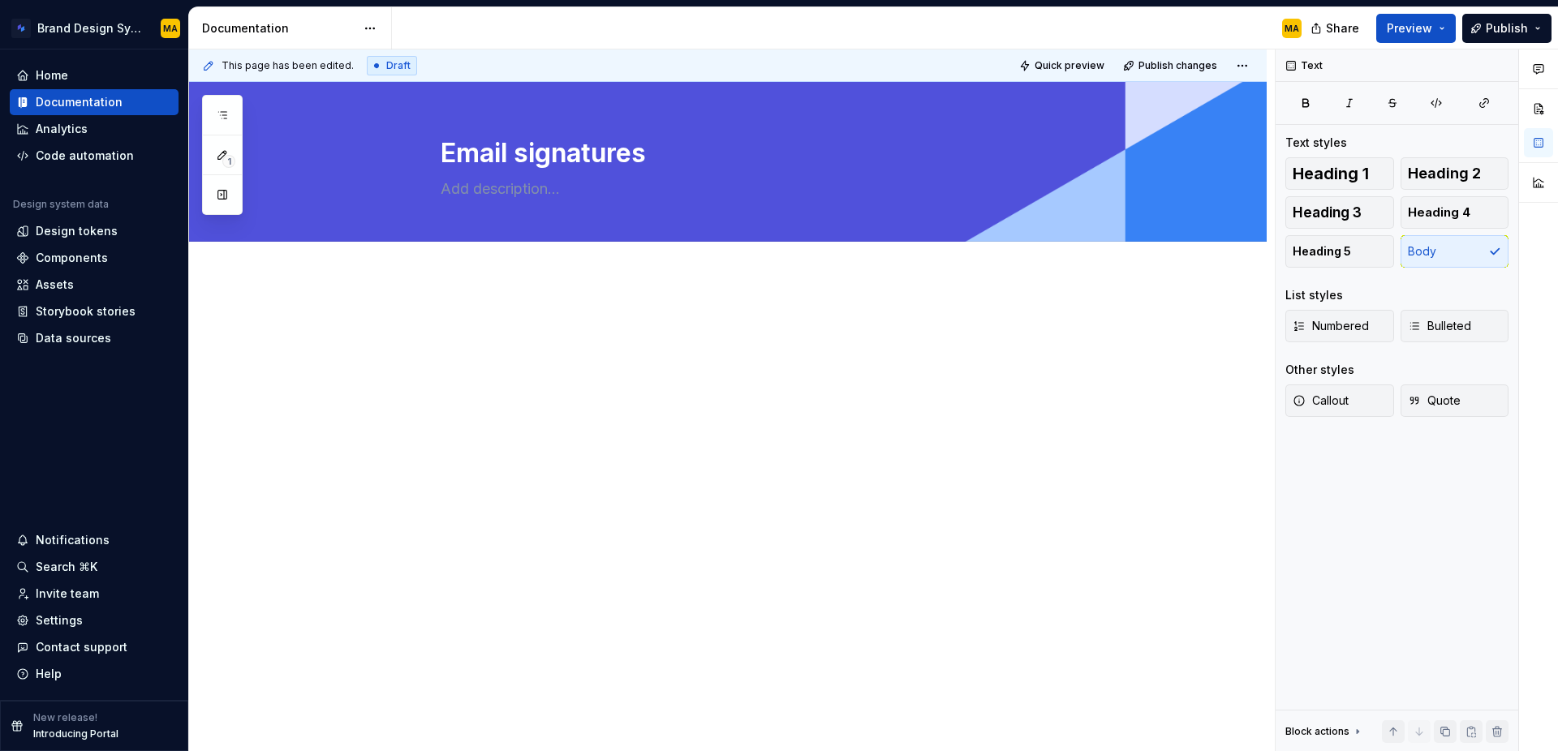
type textarea "*"
click at [490, 267] on button "Add tab" at bounding box center [474, 259] width 66 height 23
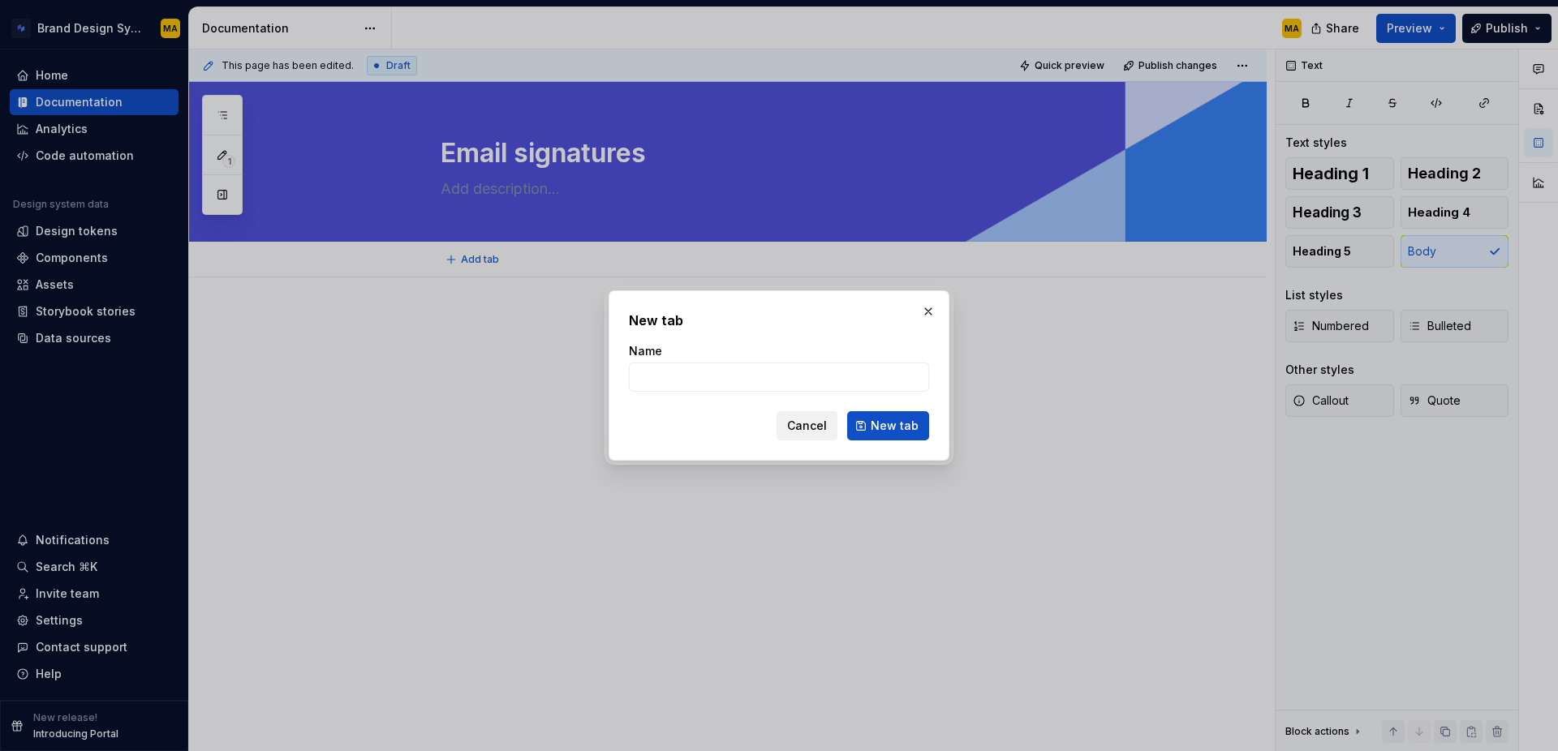
click at [814, 426] on span "Cancel" at bounding box center [807, 426] width 40 height 16
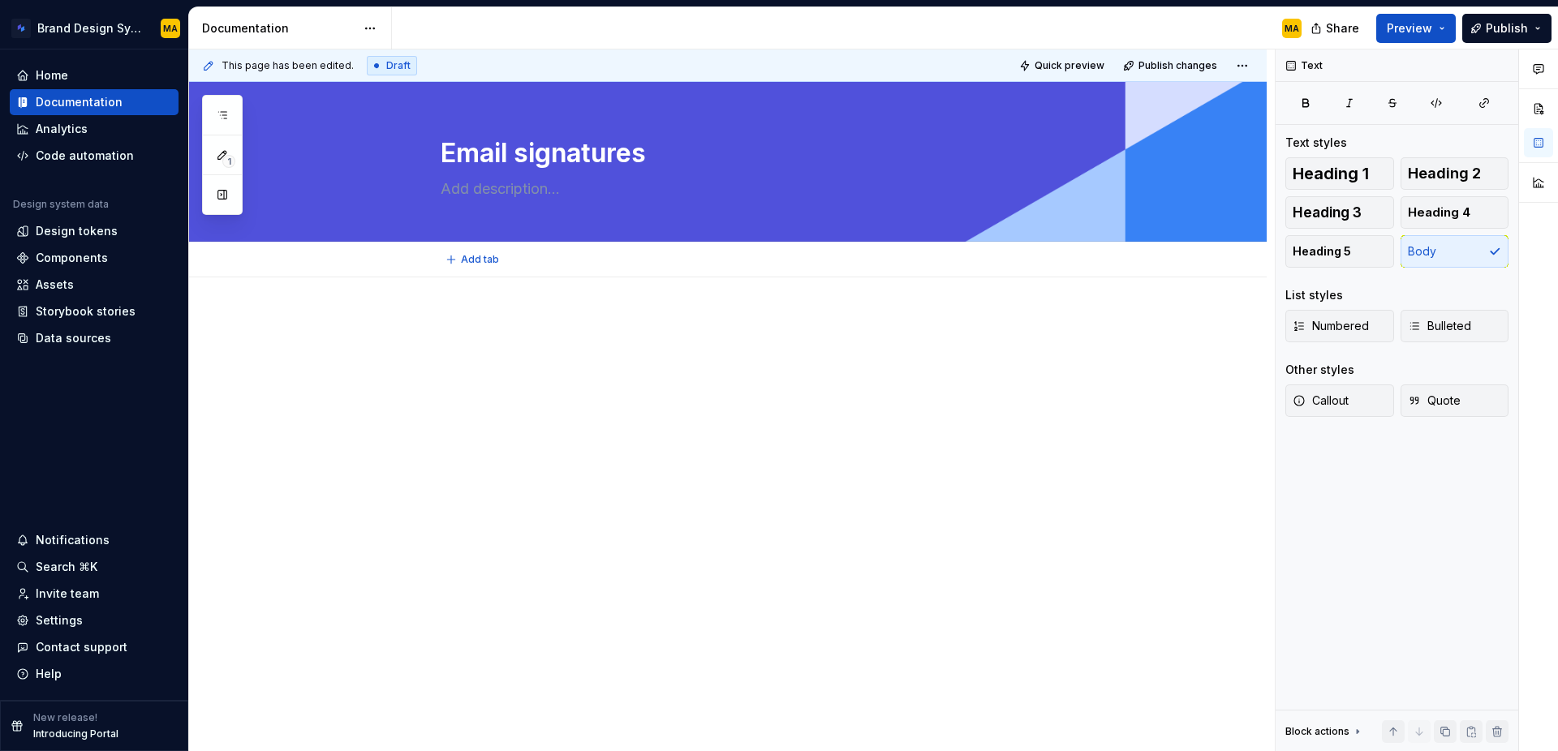
click at [406, 358] on div at bounding box center [728, 451] width 1078 height 346
click at [447, 352] on p "Use the Figma Buzz template" at bounding box center [747, 355] width 613 height 19
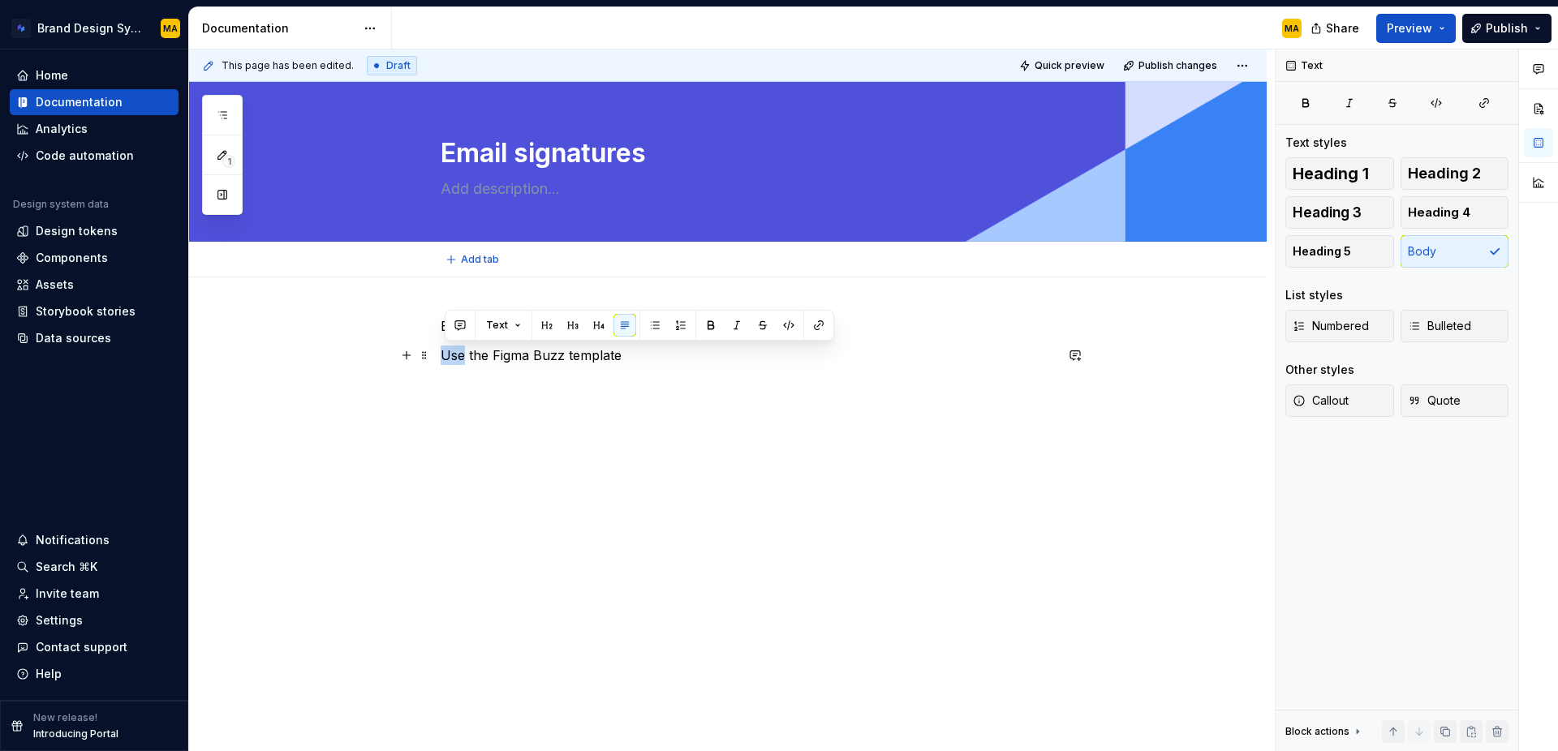
drag, startPoint x: 446, startPoint y: 352, endPoint x: 467, endPoint y: 351, distance: 21.2
click at [467, 351] on p "Use the Figma Buzz template" at bounding box center [747, 355] width 613 height 19
click at [596, 356] on p "Create a new file with the Figma Buzz template" at bounding box center [747, 355] width 613 height 19
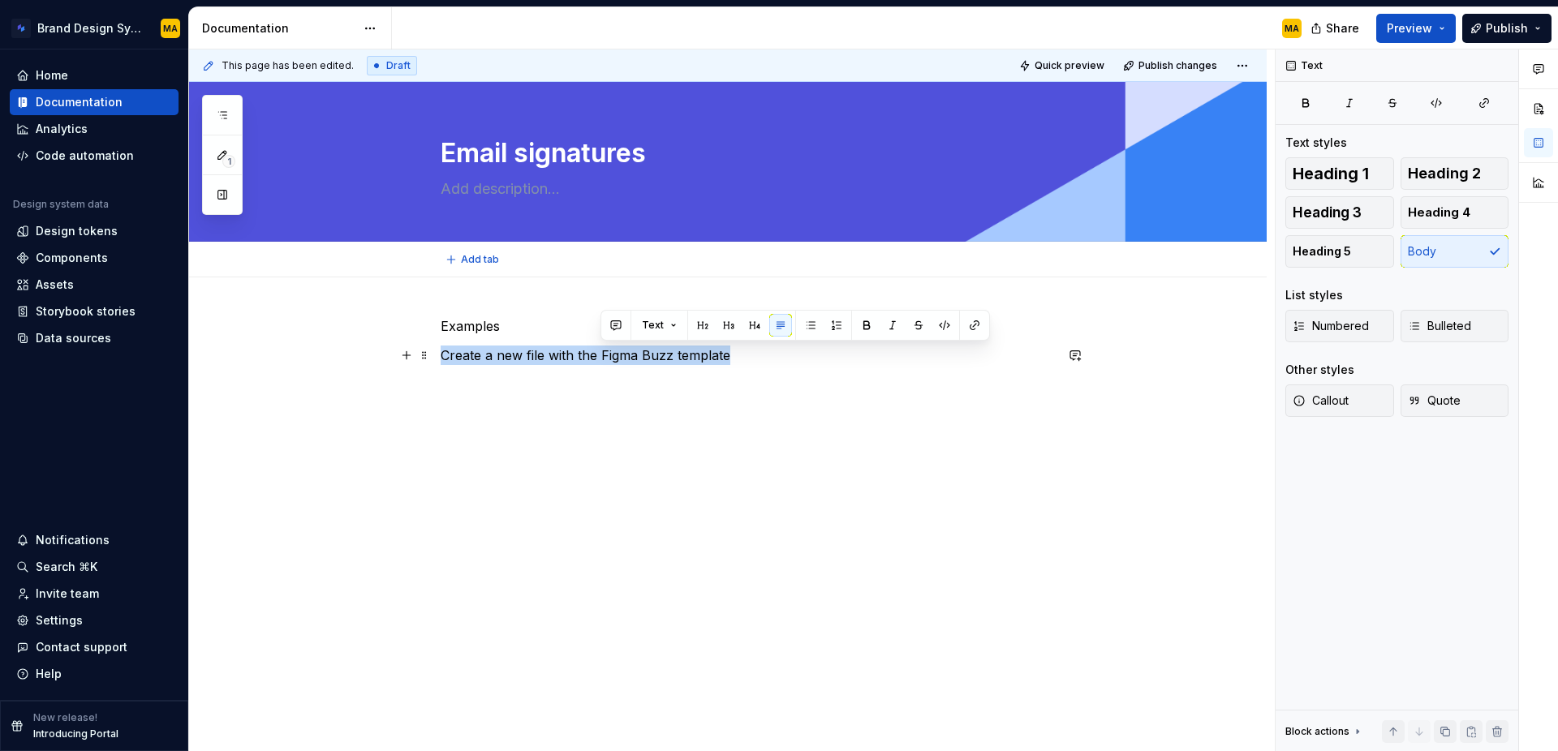
click at [596, 356] on p "Create a new file with the Figma Buzz template" at bounding box center [747, 355] width 613 height 19
drag, startPoint x: 604, startPoint y: 354, endPoint x: 421, endPoint y: 352, distance: 182.6
click at [441, 352] on div "Examples Create a new file with the Figma Buzz template" at bounding box center [747, 356] width 613 height 81
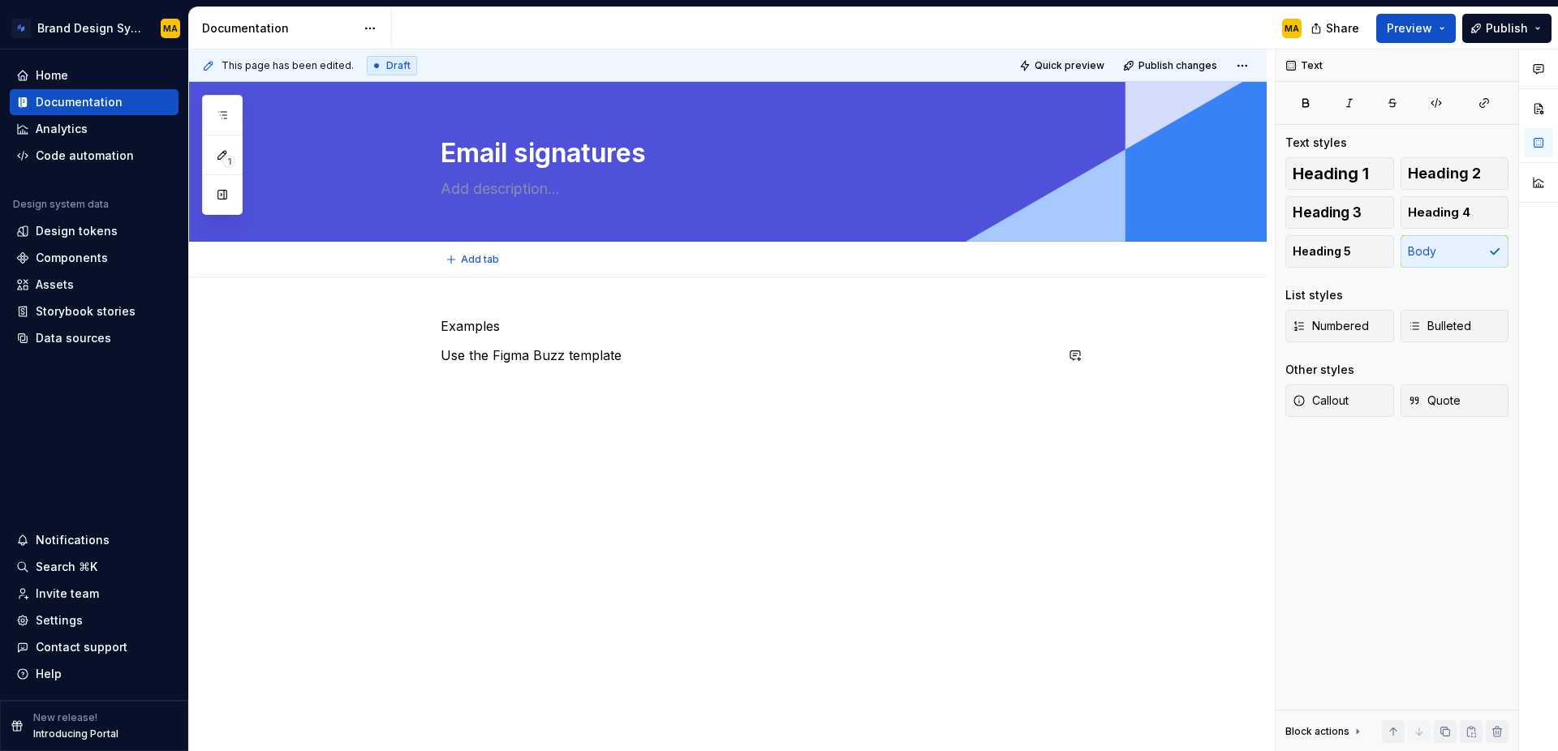
click at [669, 342] on div "Examples Use the Figma Buzz template" at bounding box center [747, 347] width 613 height 62
click at [650, 358] on p "Use the Figma Buzz template" at bounding box center [747, 355] width 613 height 19
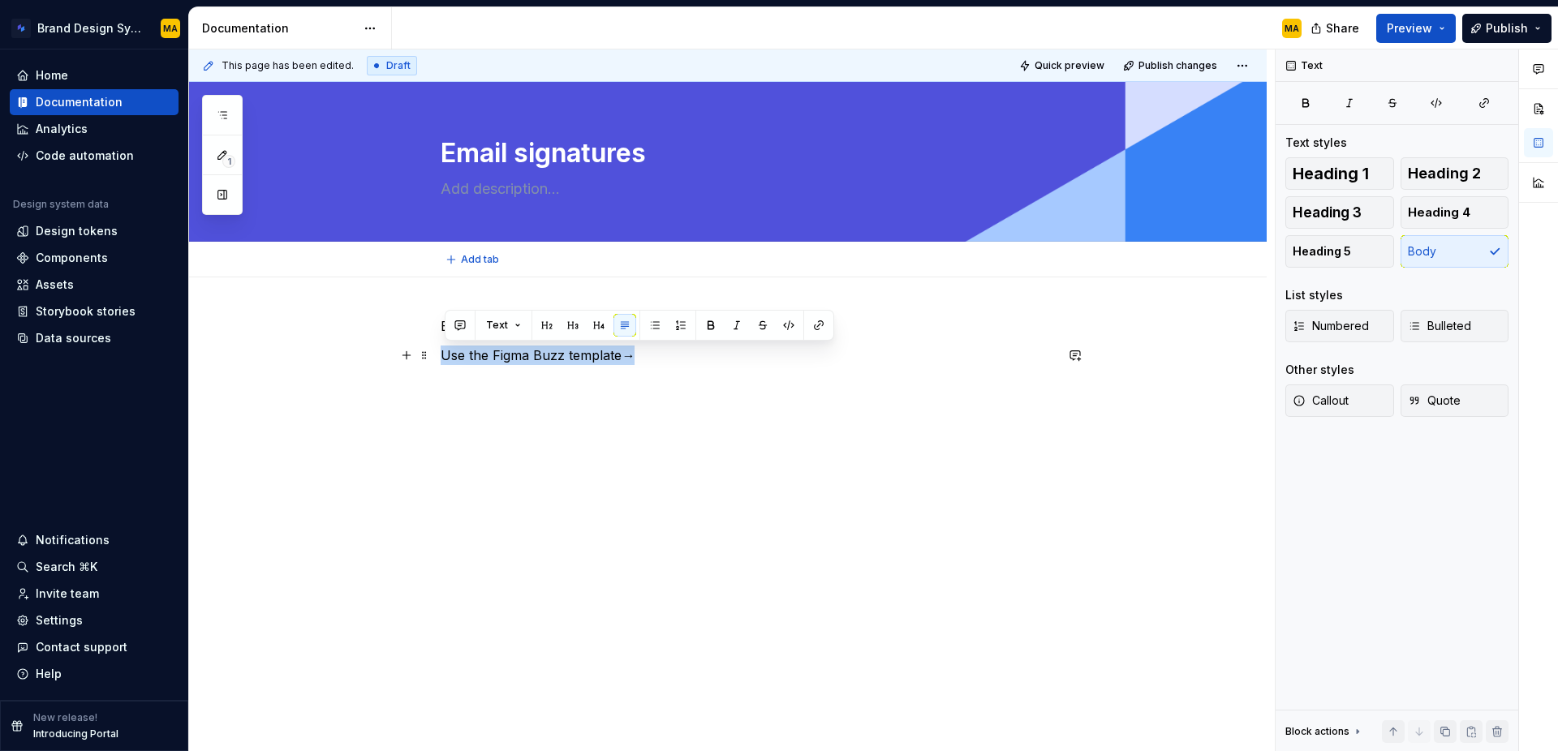
drag, startPoint x: 699, startPoint y: 351, endPoint x: 339, endPoint y: 351, distance: 359.5
click at [339, 351] on div "Examples Use the Figma Buzz template →" at bounding box center [728, 451] width 1078 height 346
click at [609, 358] on p "Use the Figma Buzz template →" at bounding box center [747, 355] width 613 height 19
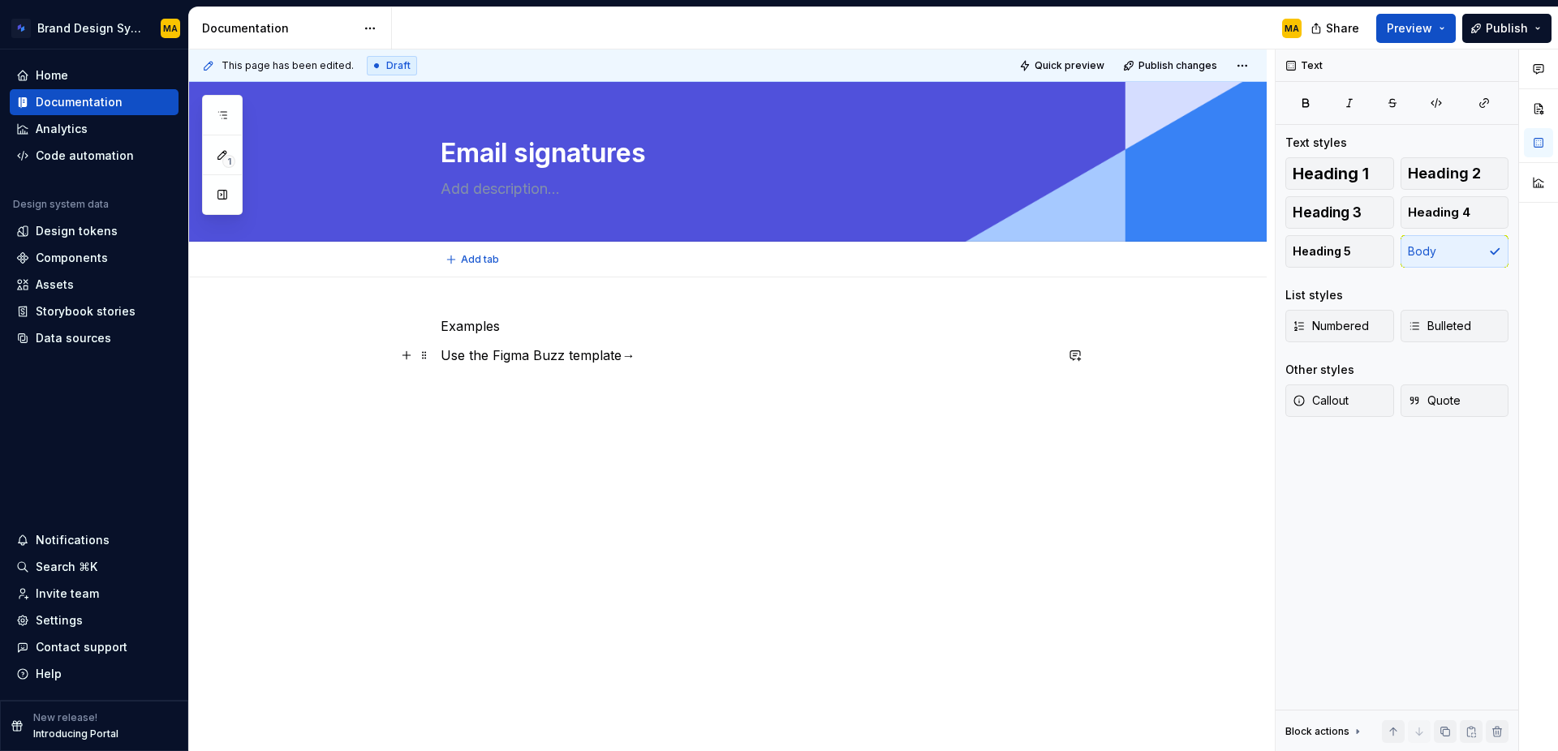
click at [635, 355] on em "→" at bounding box center [628, 355] width 13 height 16
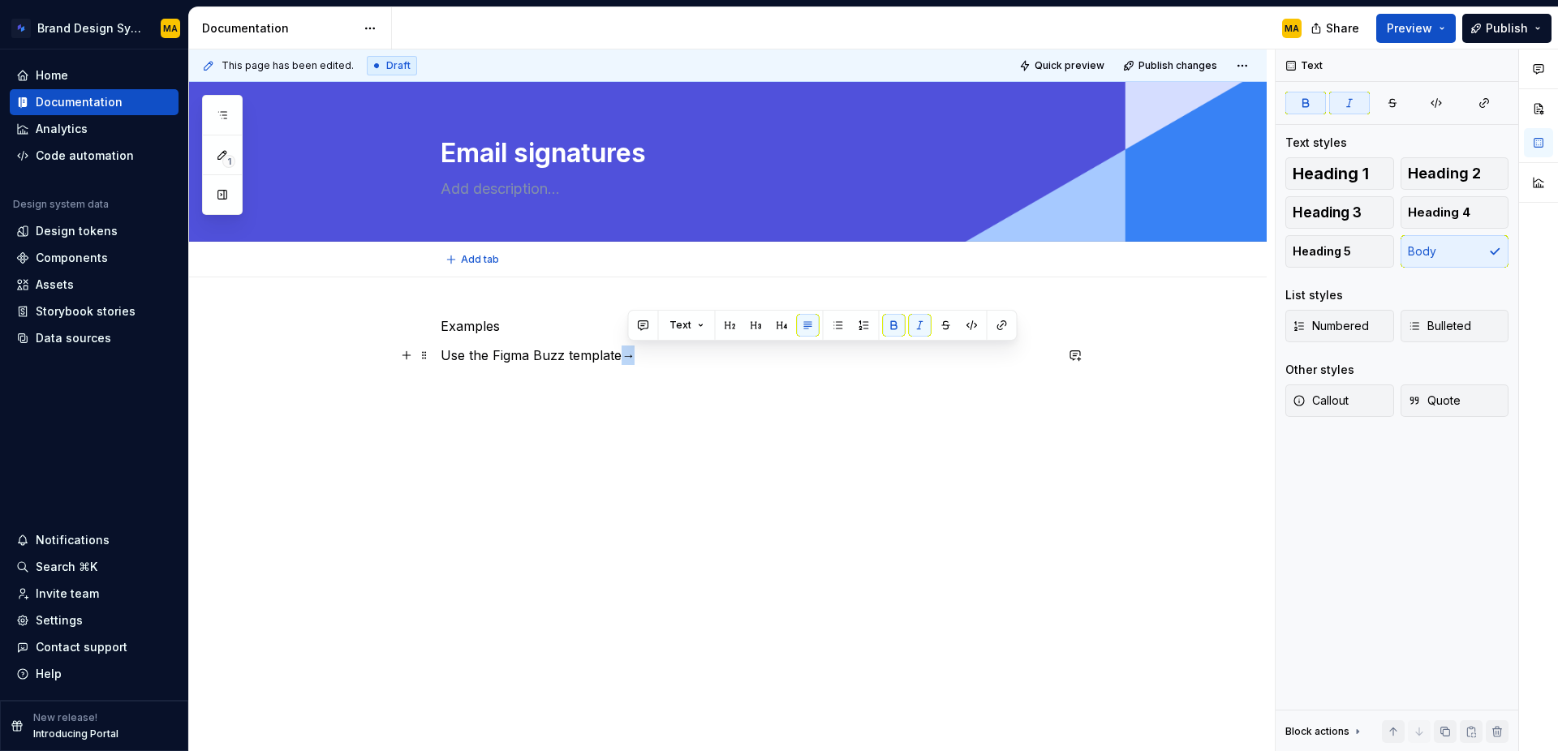
drag, startPoint x: 633, startPoint y: 355, endPoint x: 644, endPoint y: 357, distance: 10.7
click at [644, 357] on p "Use the Figma Buzz template →" at bounding box center [747, 355] width 613 height 19
drag, startPoint x: 895, startPoint y: 323, endPoint x: 909, endPoint y: 323, distance: 13.8
click at [895, 323] on button "button" at bounding box center [894, 325] width 23 height 23
click at [918, 322] on button "button" at bounding box center [920, 325] width 23 height 23
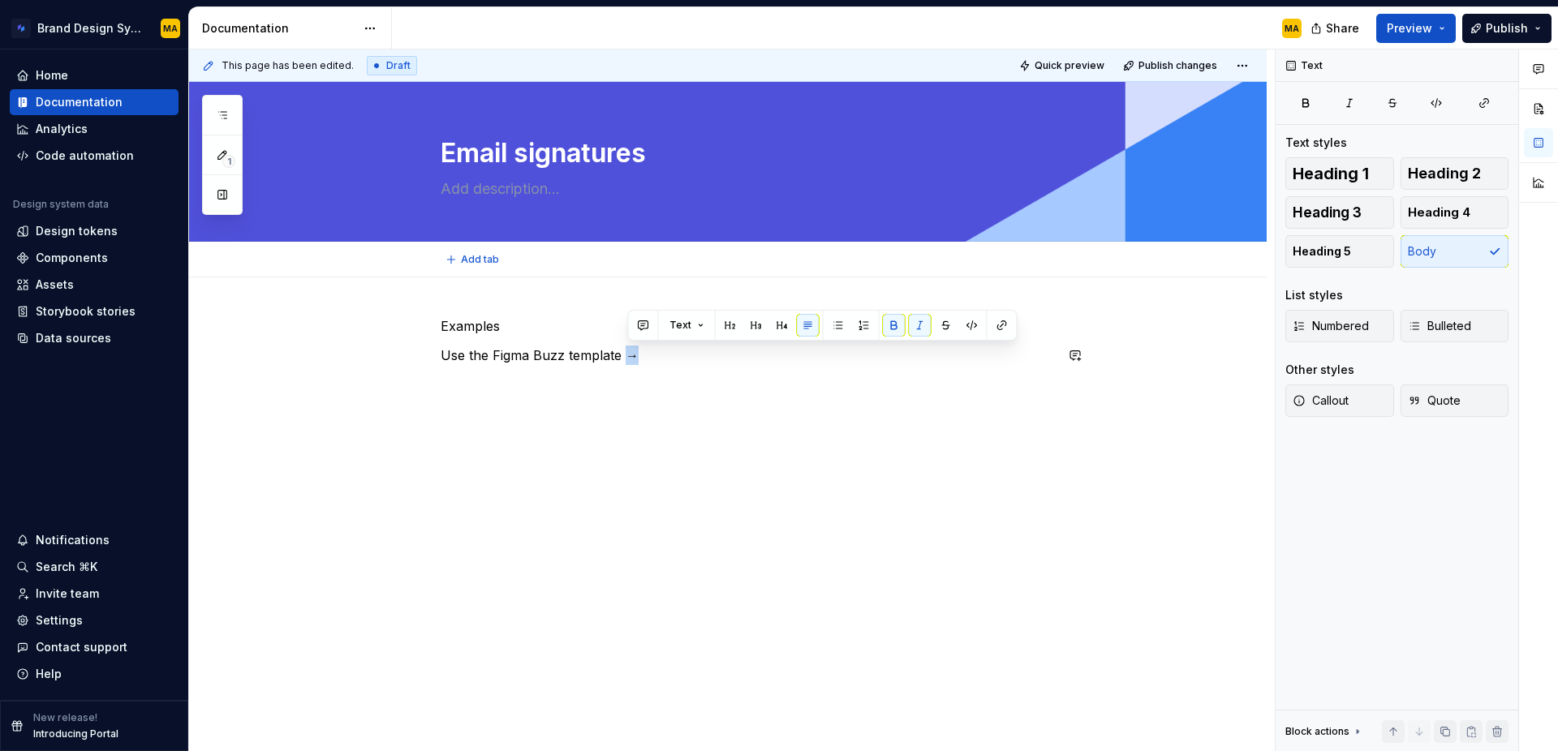
click at [652, 371] on div "Examples Use the Figma Buzz template →" at bounding box center [747, 347] width 613 height 62
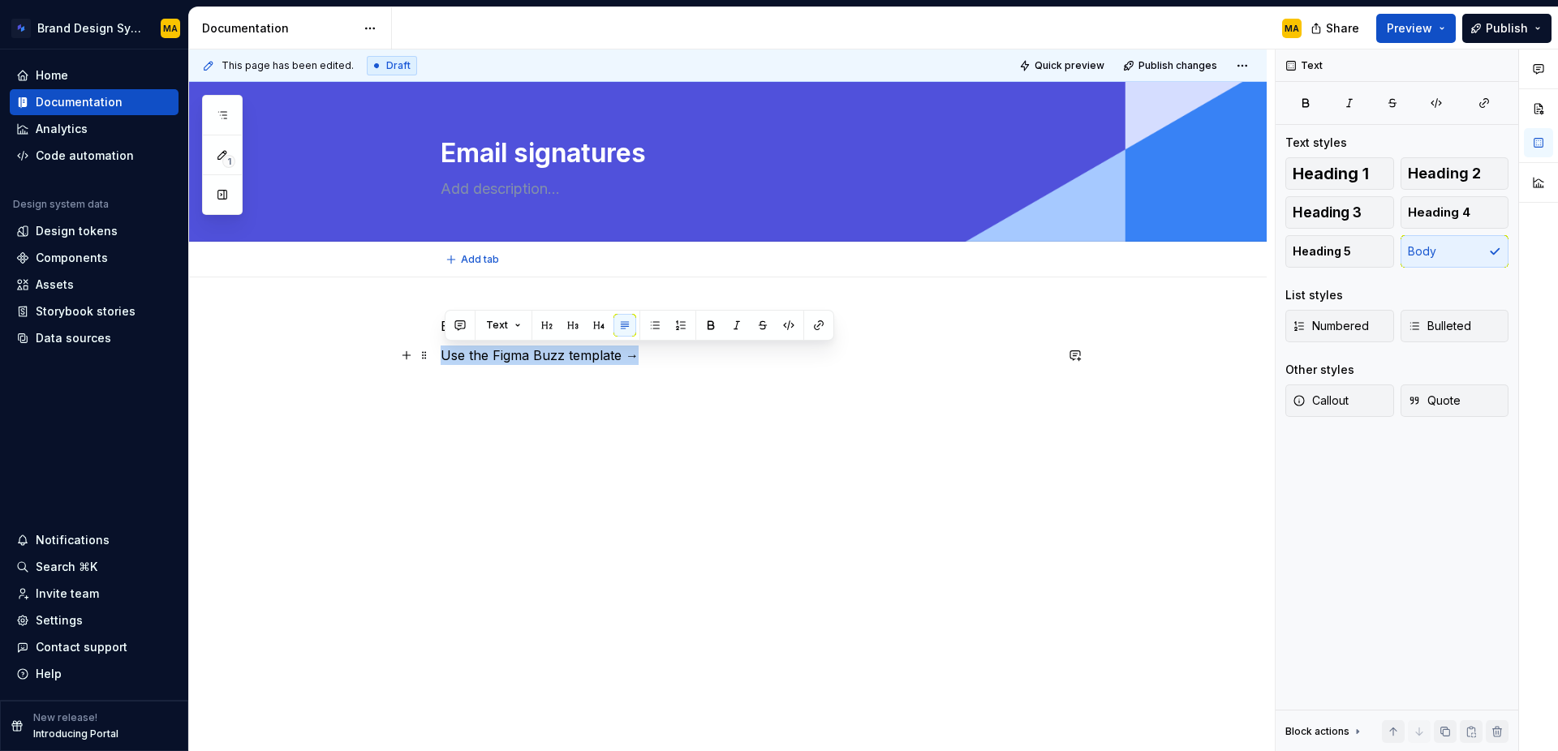
drag, startPoint x: 660, startPoint y: 348, endPoint x: 312, endPoint y: 359, distance: 347.5
click at [312, 359] on div "Examples Use the Figma Buzz template →" at bounding box center [728, 451] width 1078 height 346
click at [554, 390] on div "Examples Use the Figma Buzz template →" at bounding box center [747, 356] width 613 height 81
click at [368, 299] on div "Examples Use the Figma Buzz template →" at bounding box center [728, 451] width 1078 height 346
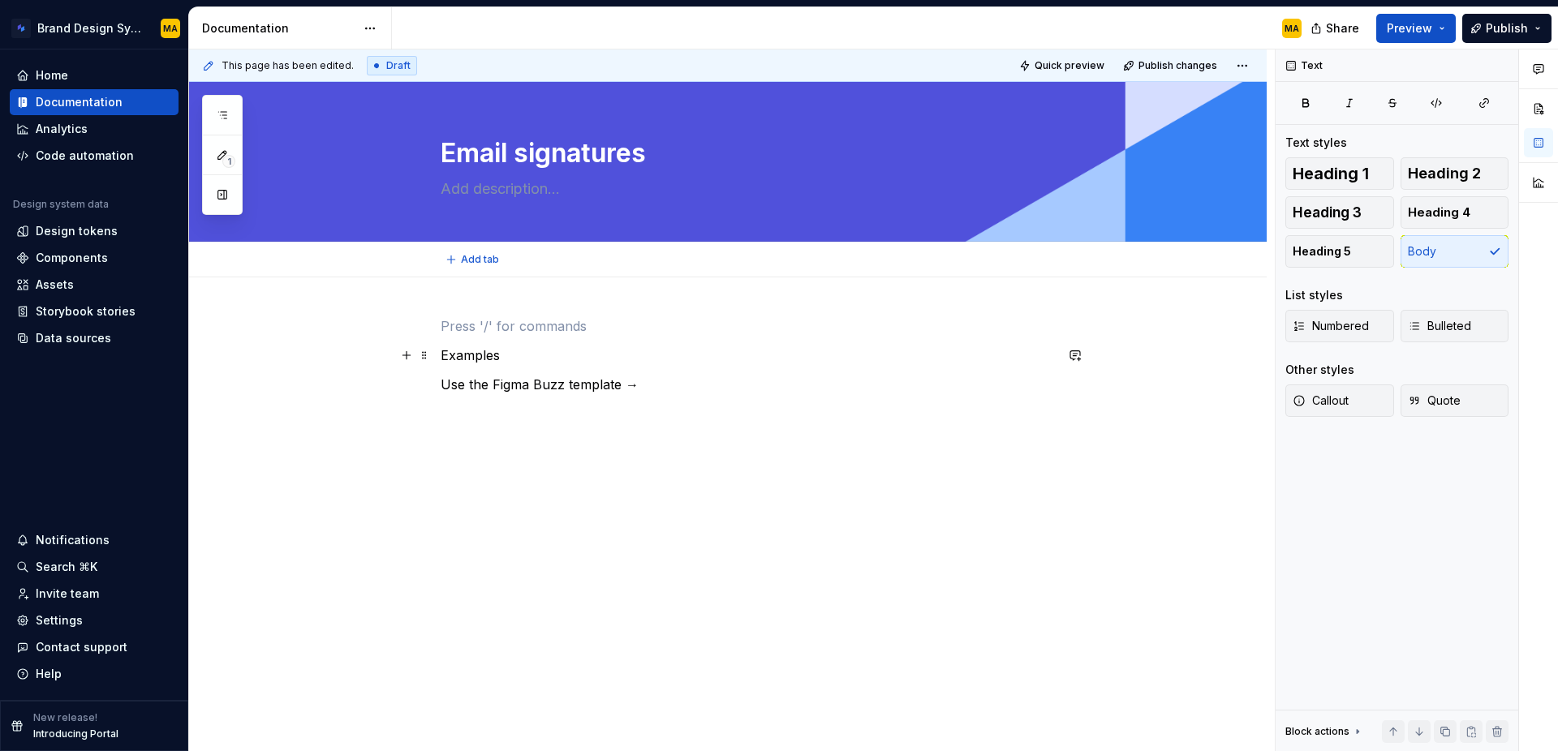
click at [526, 354] on p "Examples" at bounding box center [747, 355] width 613 height 19
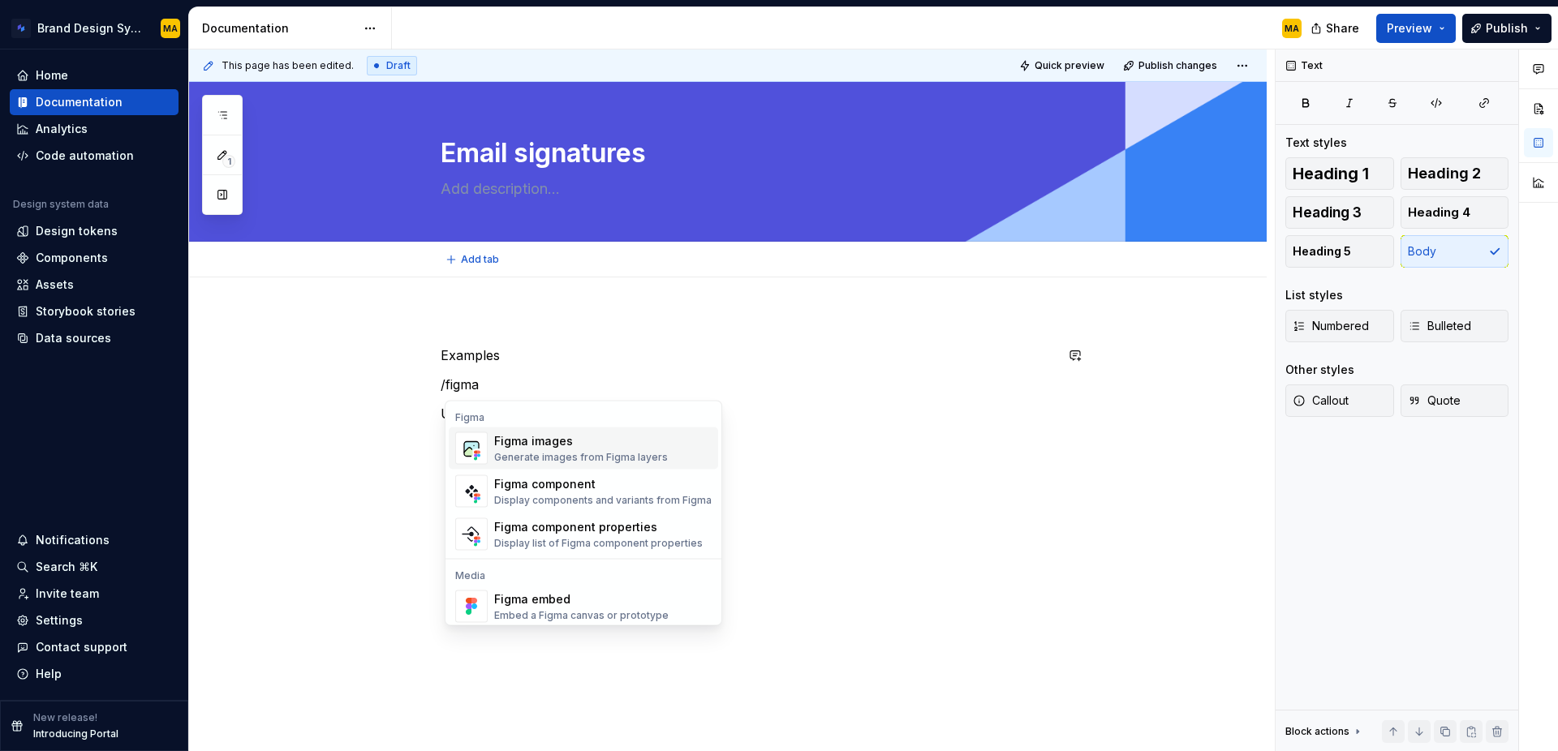
click at [540, 453] on div "Generate images from Figma layers" at bounding box center [581, 457] width 174 height 13
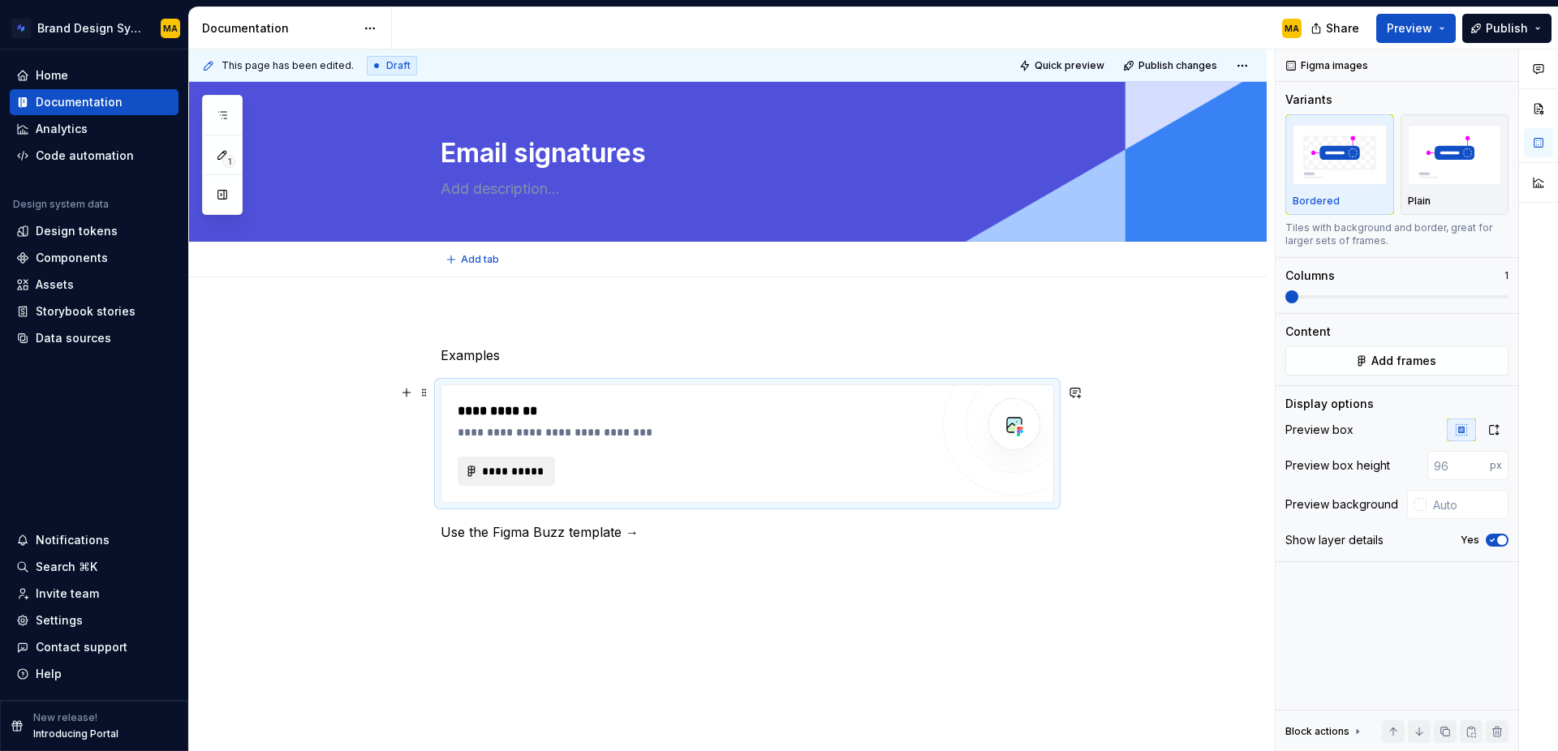
click at [505, 473] on span "**********" at bounding box center [512, 471] width 63 height 16
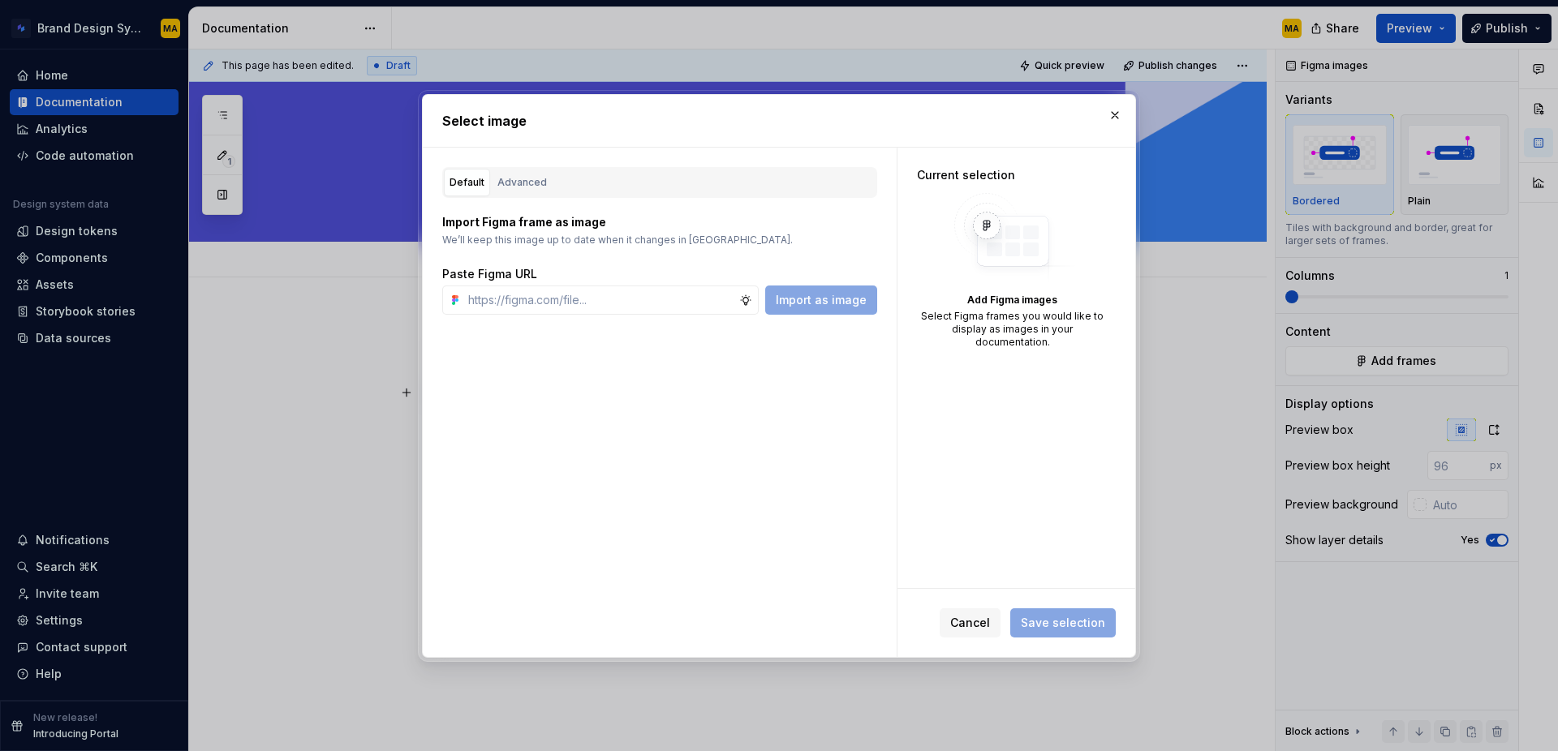
type textarea "*"
click at [519, 179] on div "Advanced" at bounding box center [522, 182] width 50 height 16
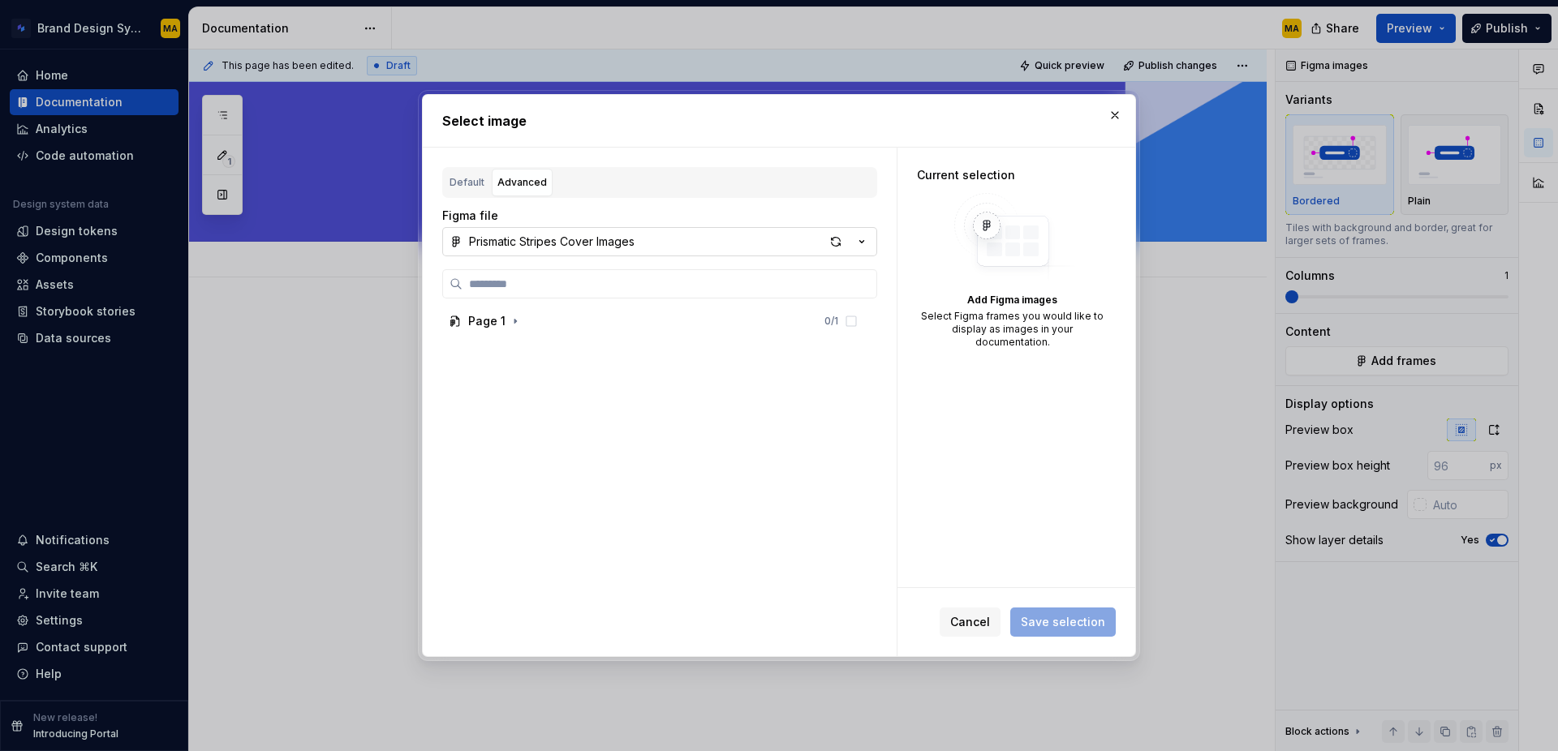
click at [864, 239] on icon "button" at bounding box center [862, 242] width 16 height 16
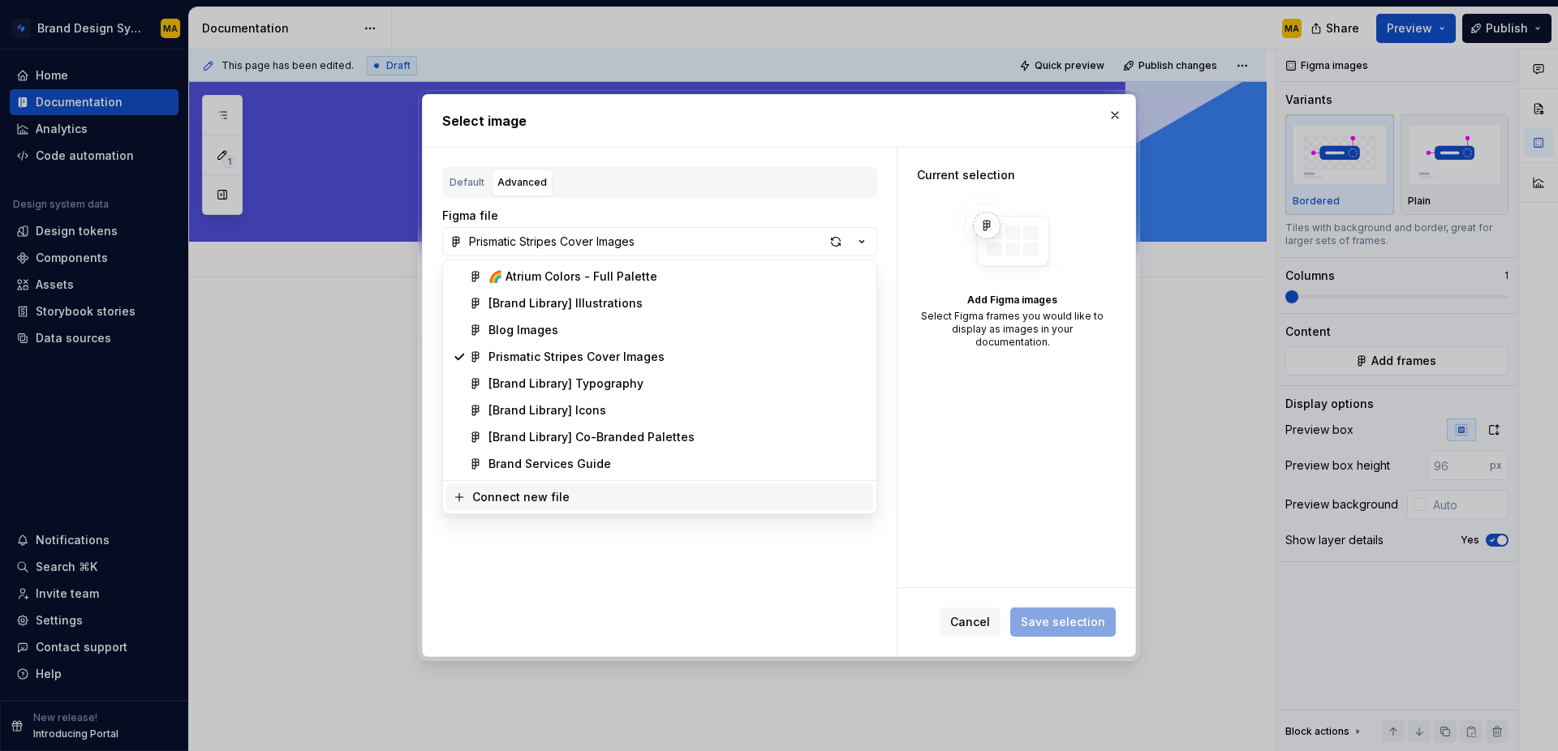
click at [532, 494] on div "Connect new file" at bounding box center [520, 497] width 97 height 16
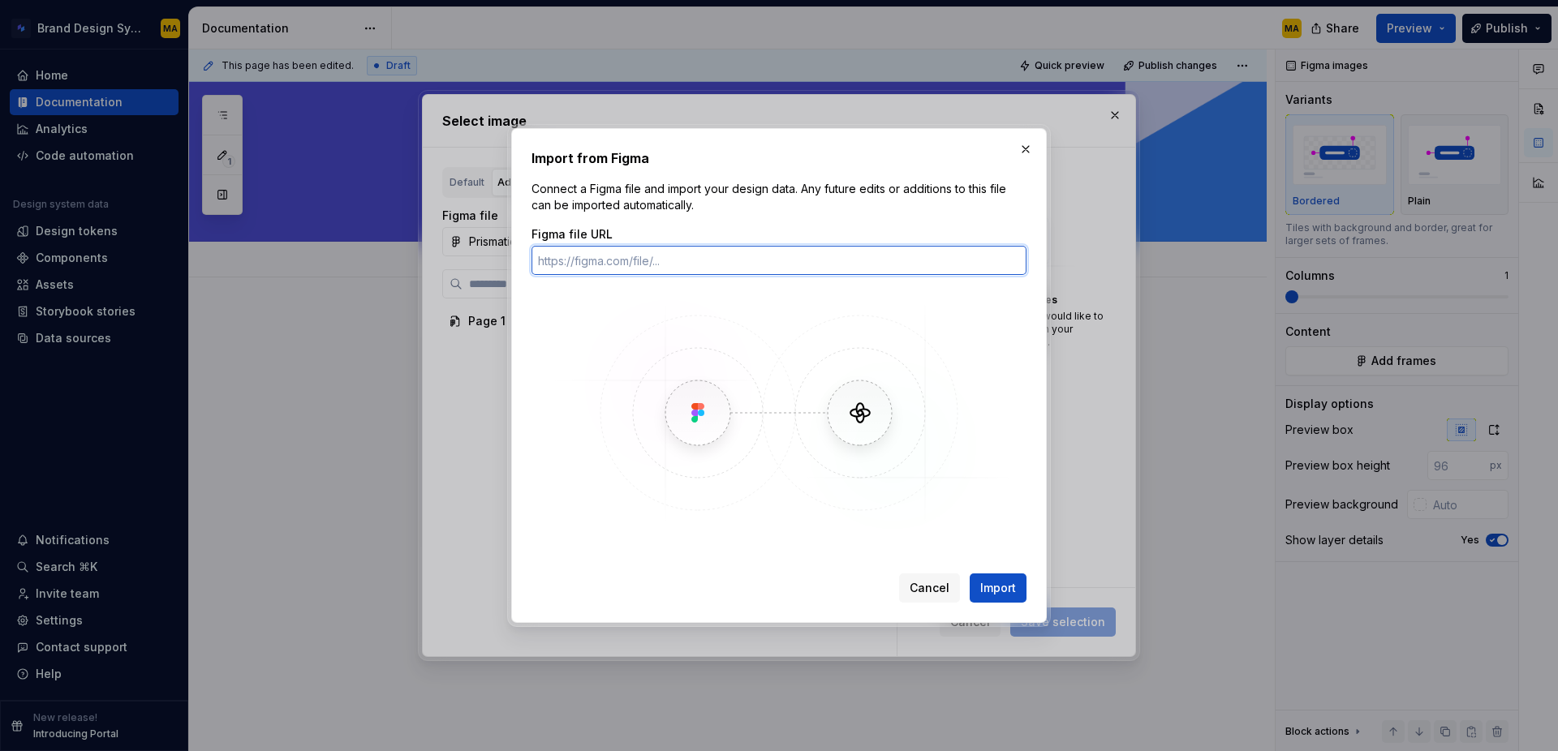
paste input "[URL][DOMAIN_NAME]"
type input "[URL][DOMAIN_NAME]"
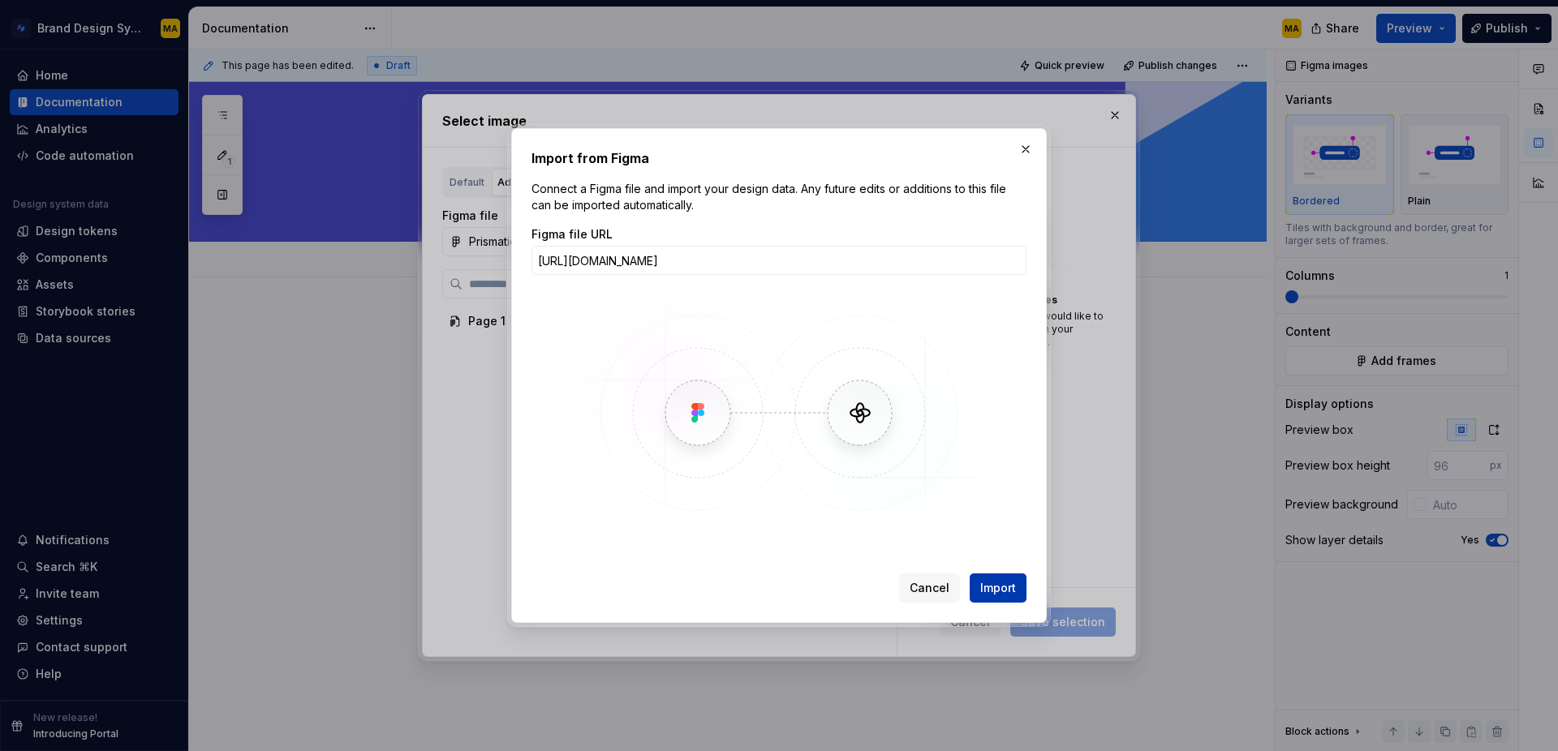
click at [989, 581] on span "Import" at bounding box center [998, 588] width 36 height 16
type textarea "*"
click at [566, 266] on input "[URL][DOMAIN_NAME]" at bounding box center [779, 260] width 495 height 29
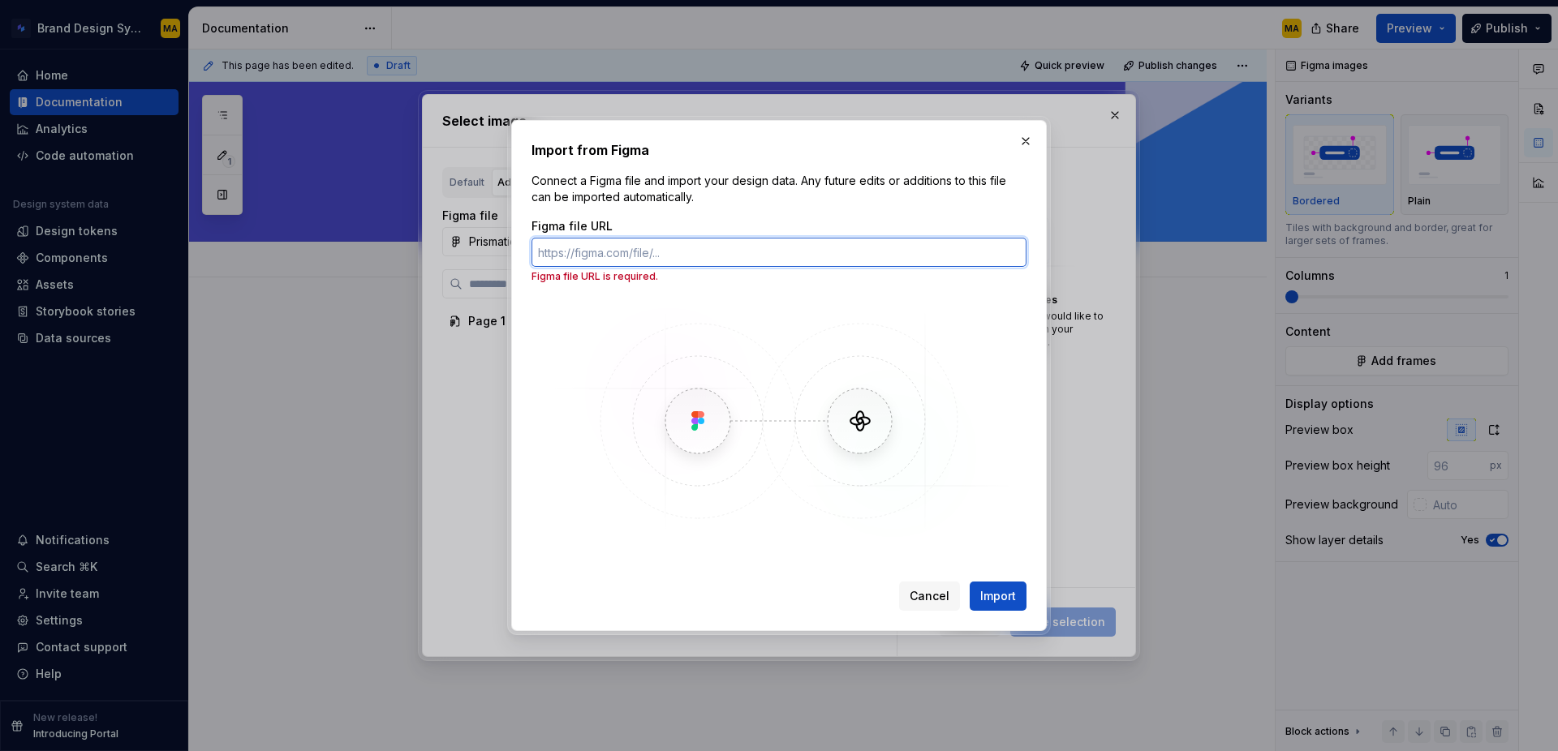
paste input "[URL][DOMAIN_NAME]"
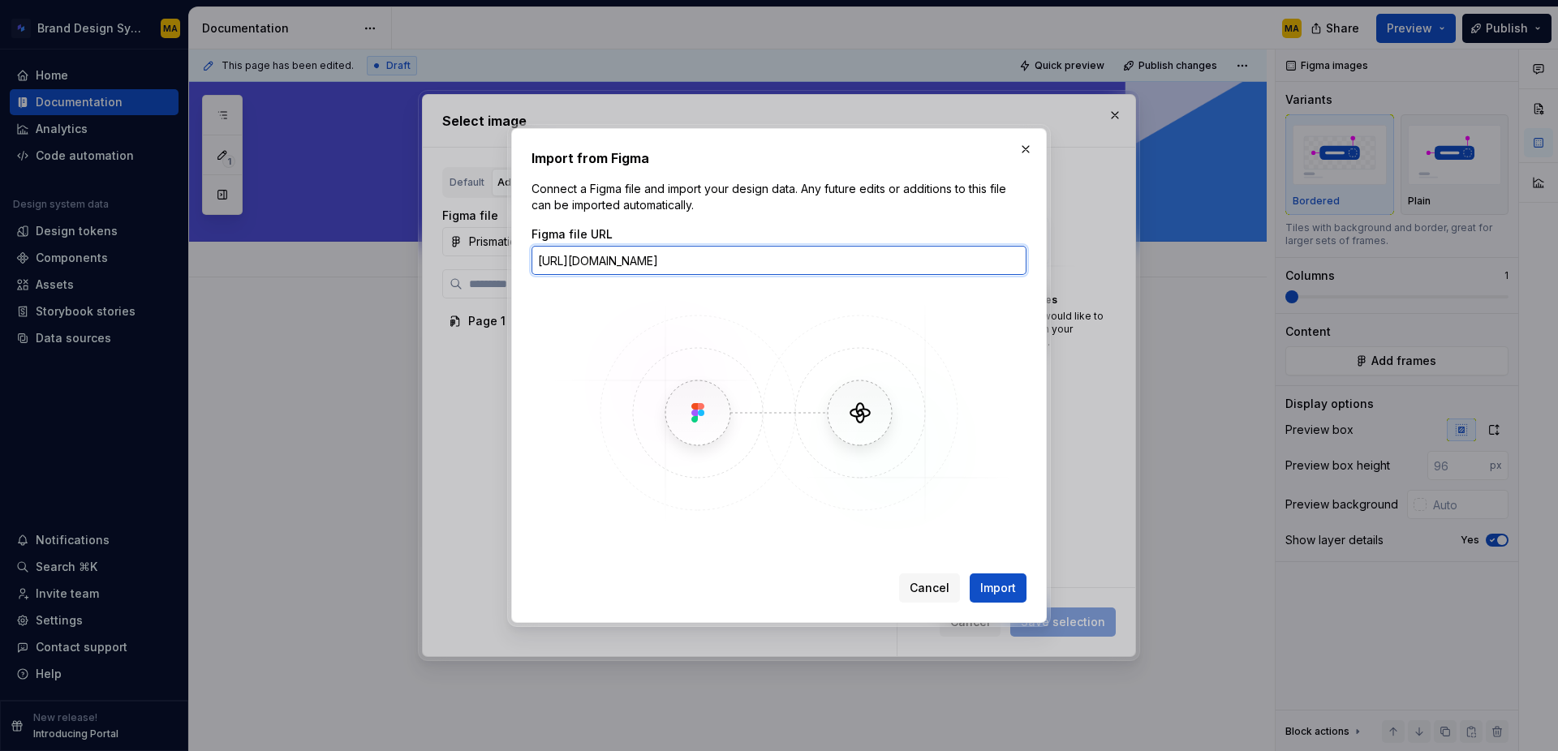
scroll to position [0, 132]
type input "[URL][DOMAIN_NAME]"
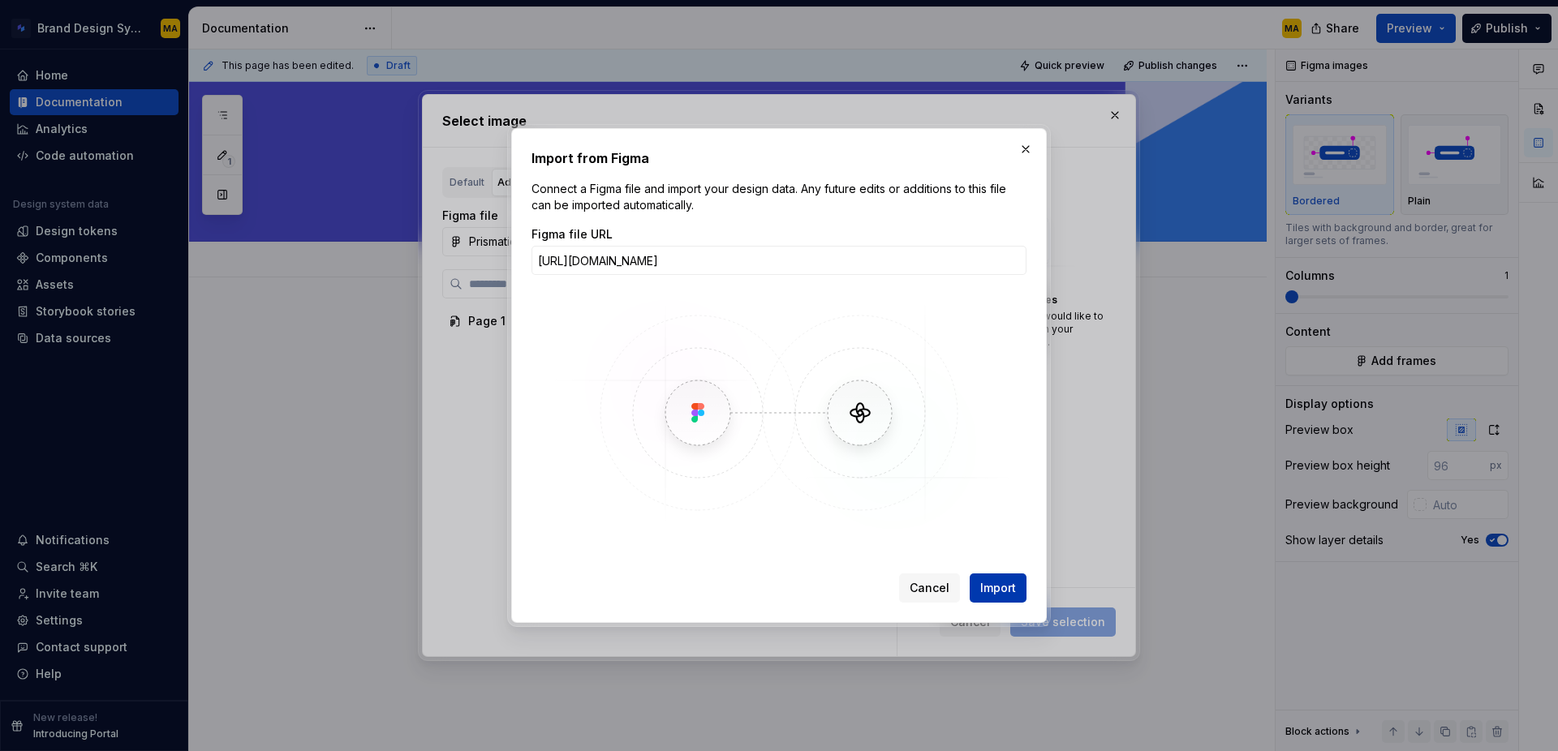
click at [1006, 582] on span "Import" at bounding box center [998, 588] width 36 height 16
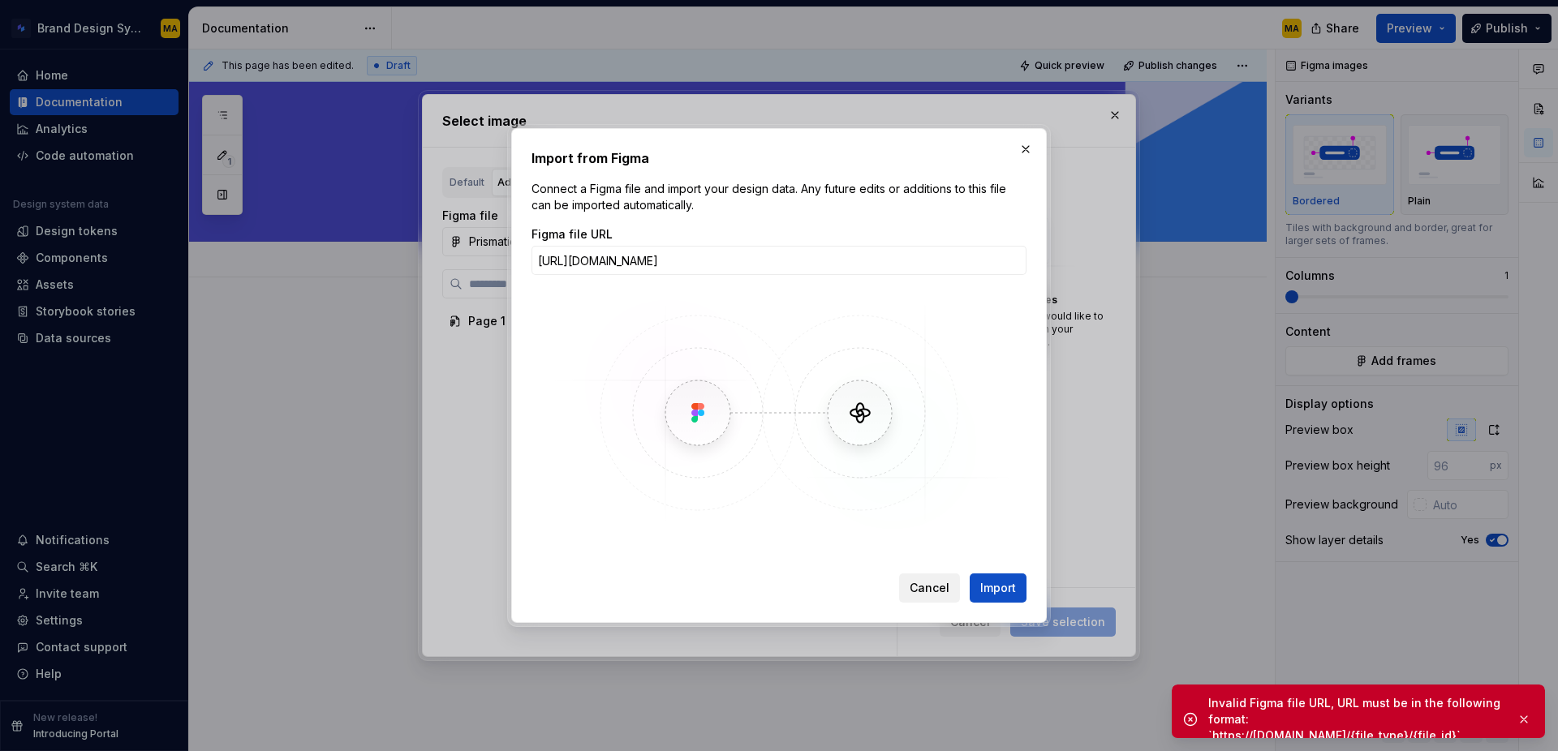
click at [921, 583] on span "Cancel" at bounding box center [930, 588] width 40 height 16
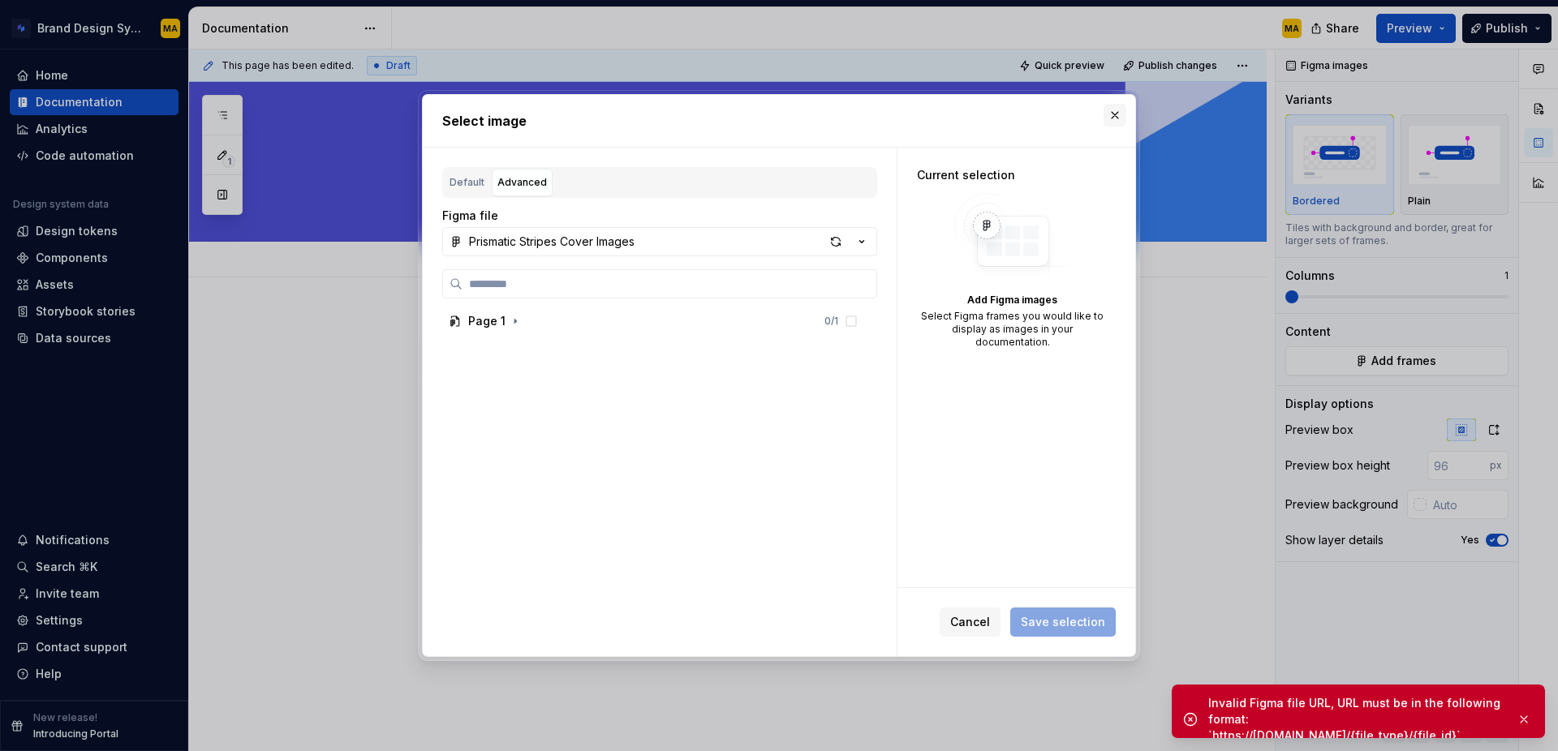
click at [1114, 116] on button "button" at bounding box center [1115, 115] width 23 height 23
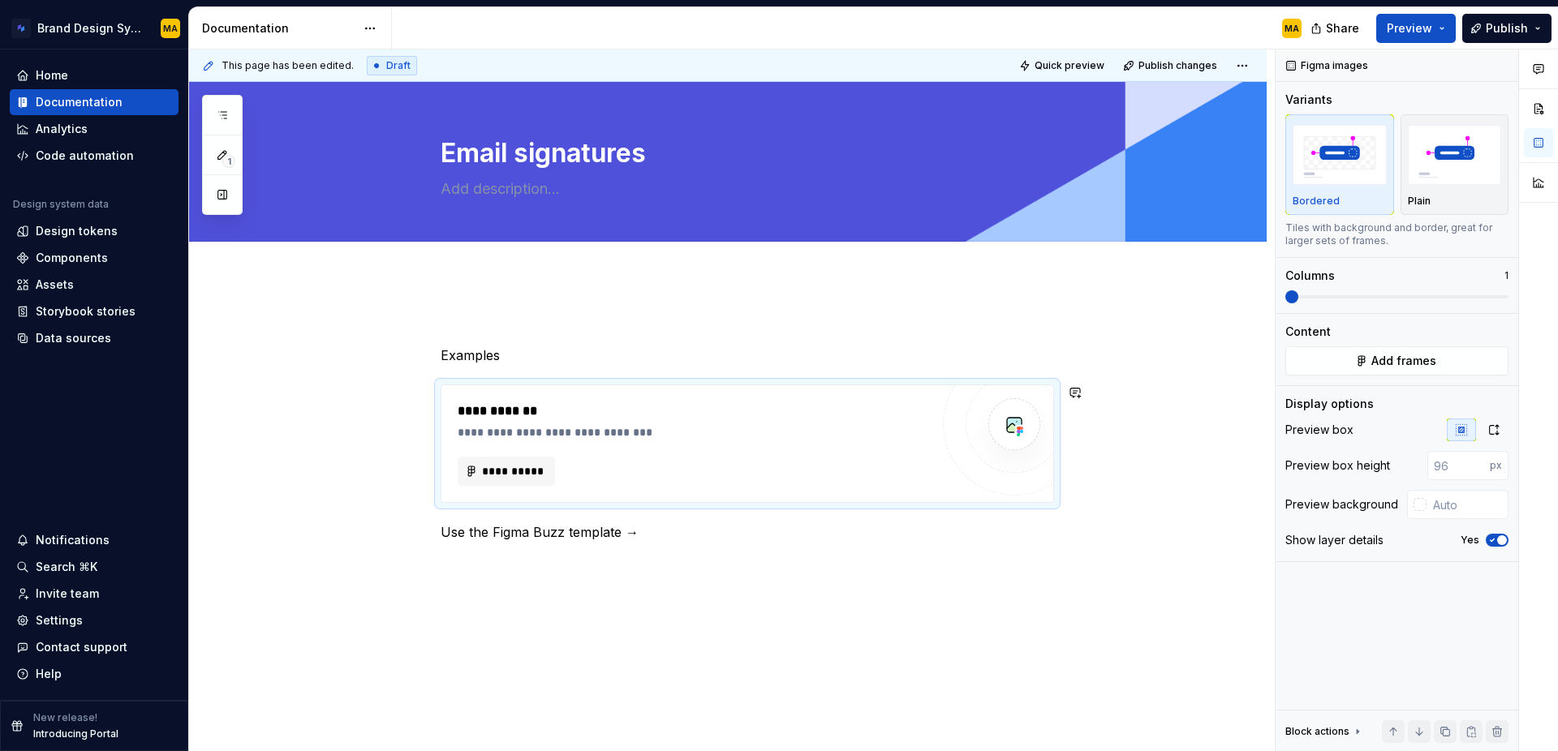
click at [519, 357] on p "Examples" at bounding box center [747, 355] width 613 height 19
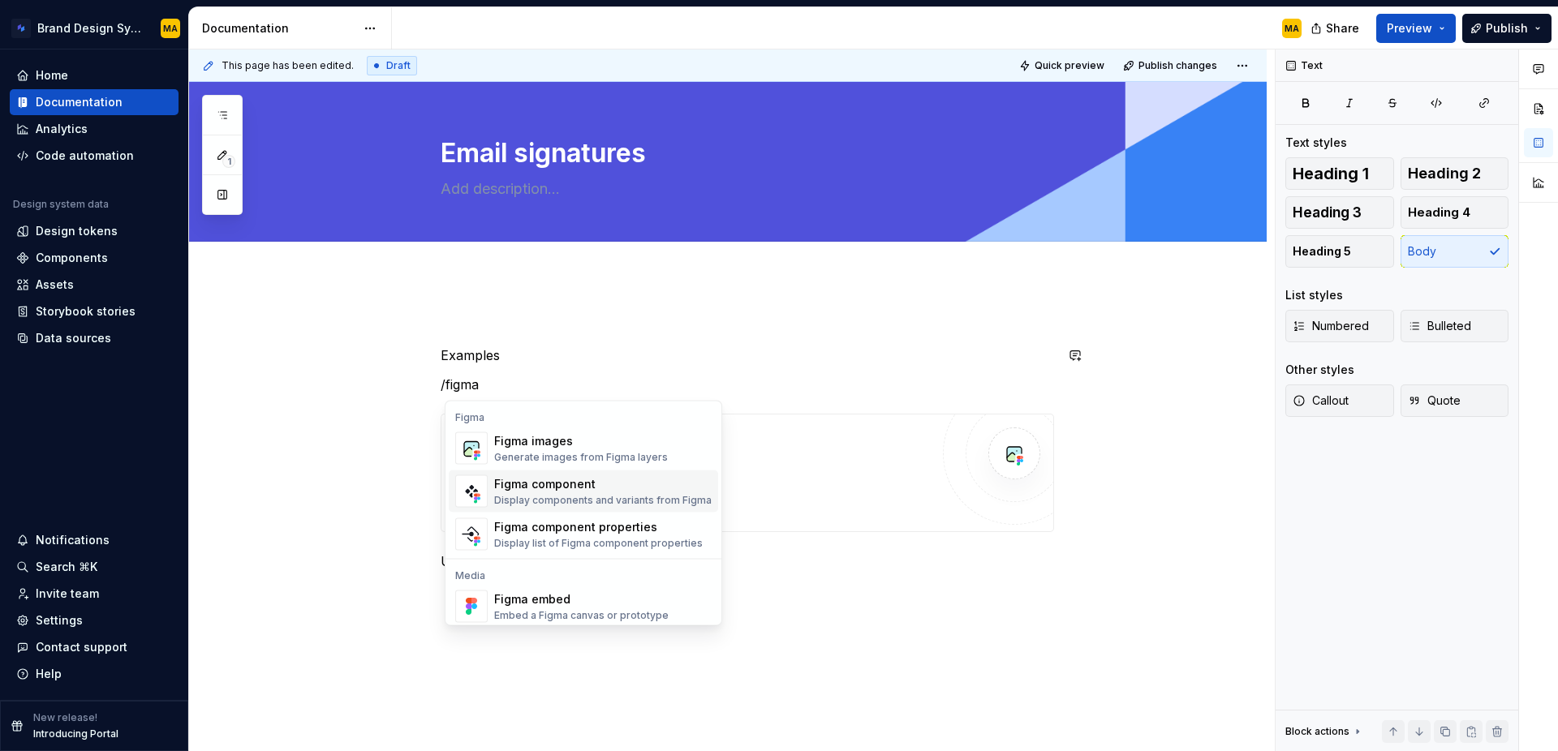
scroll to position [49, 0]
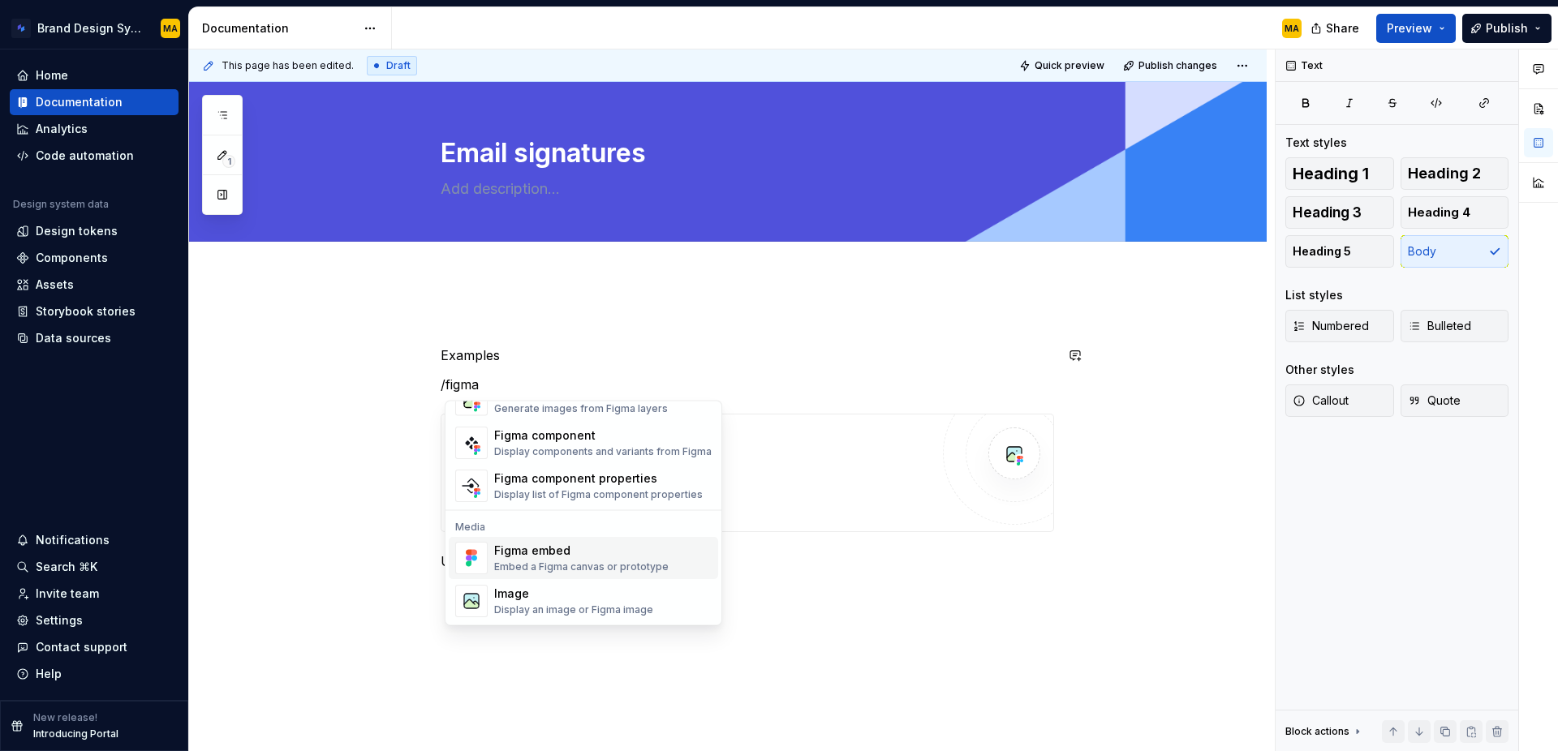
click at [608, 566] on div "Embed a Figma canvas or prototype" at bounding box center [581, 567] width 174 height 13
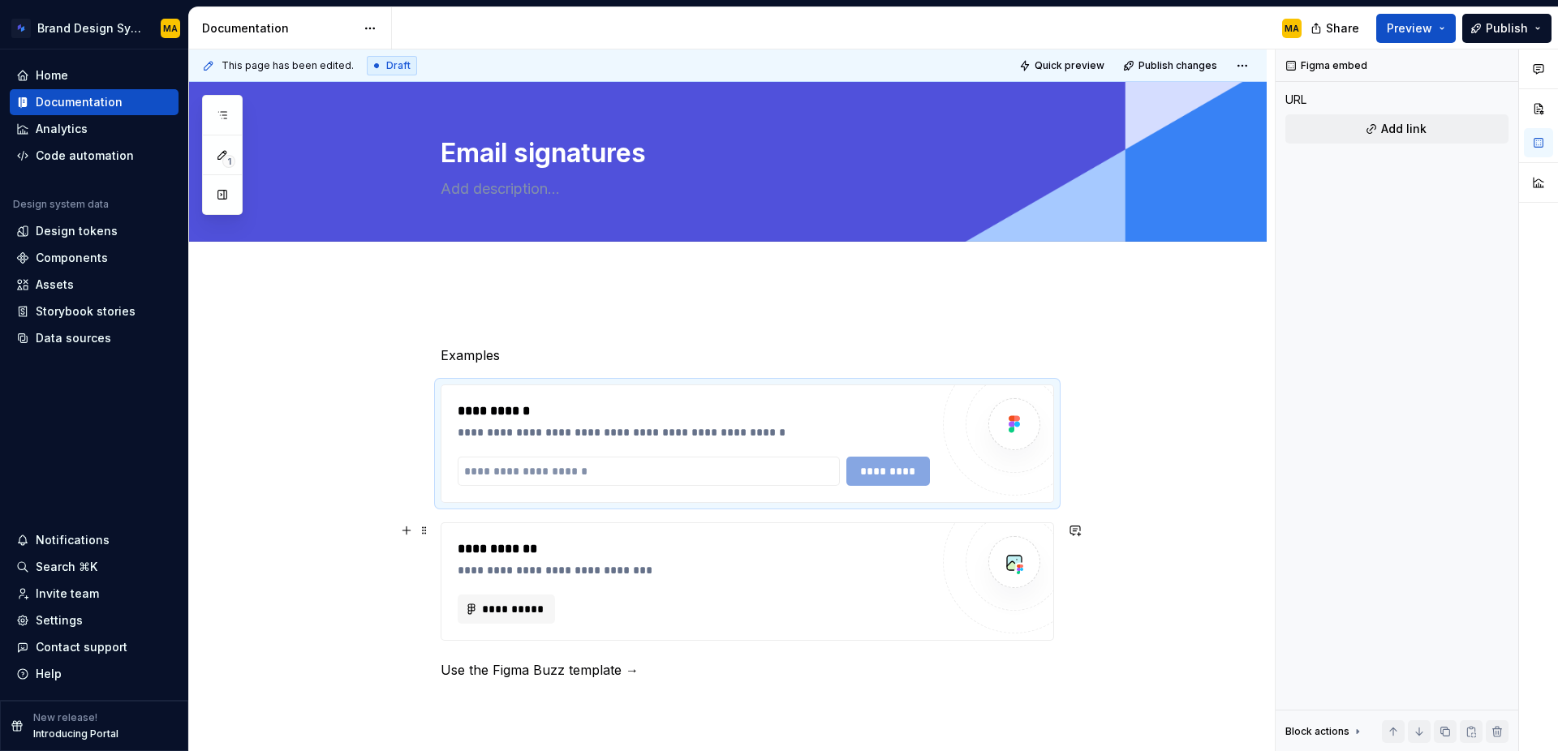
type textarea "*"
click at [512, 463] on input "text" at bounding box center [649, 471] width 382 height 29
paste input "**********"
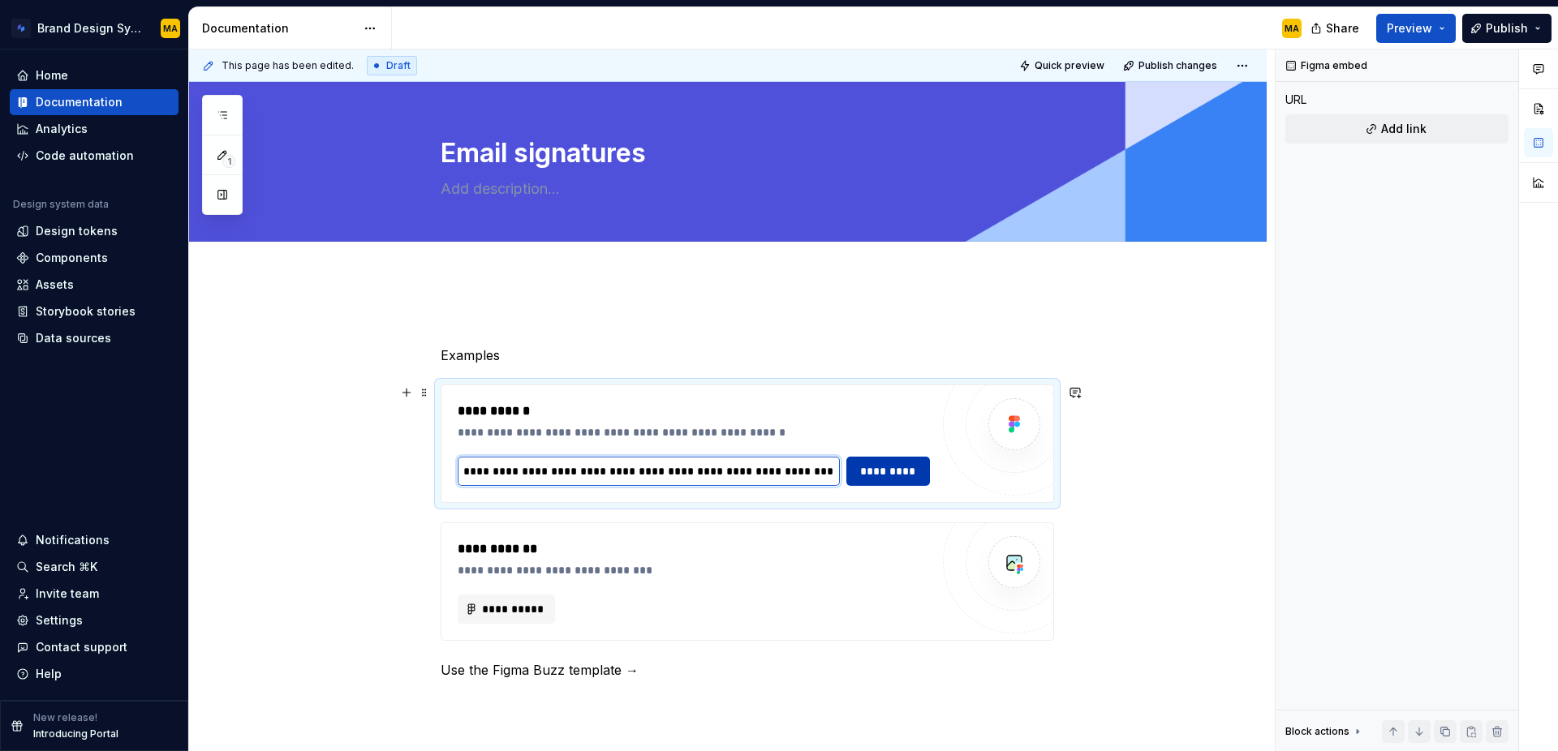
type input "**********"
click at [898, 471] on span "*********" at bounding box center [888, 471] width 62 height 16
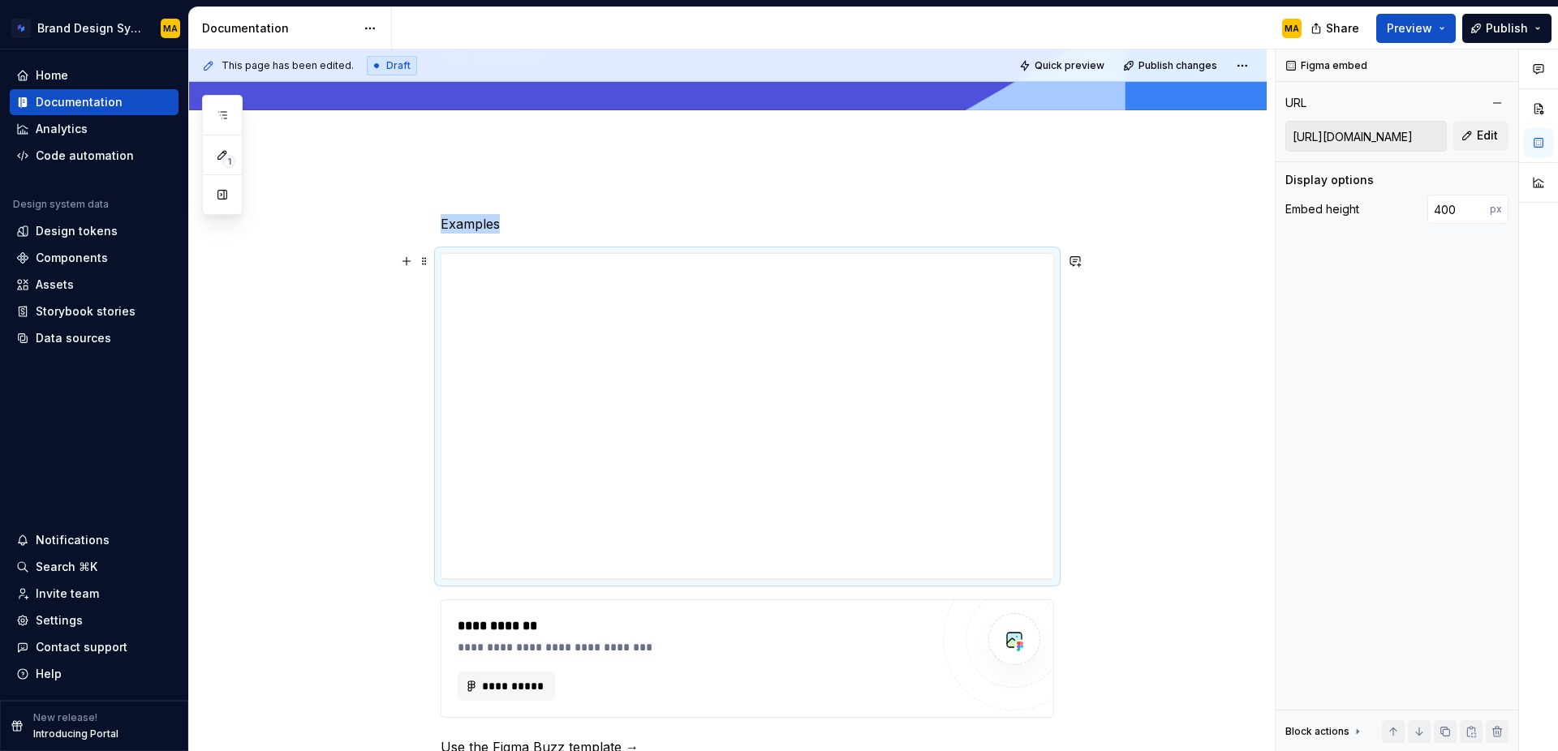
scroll to position [136, 0]
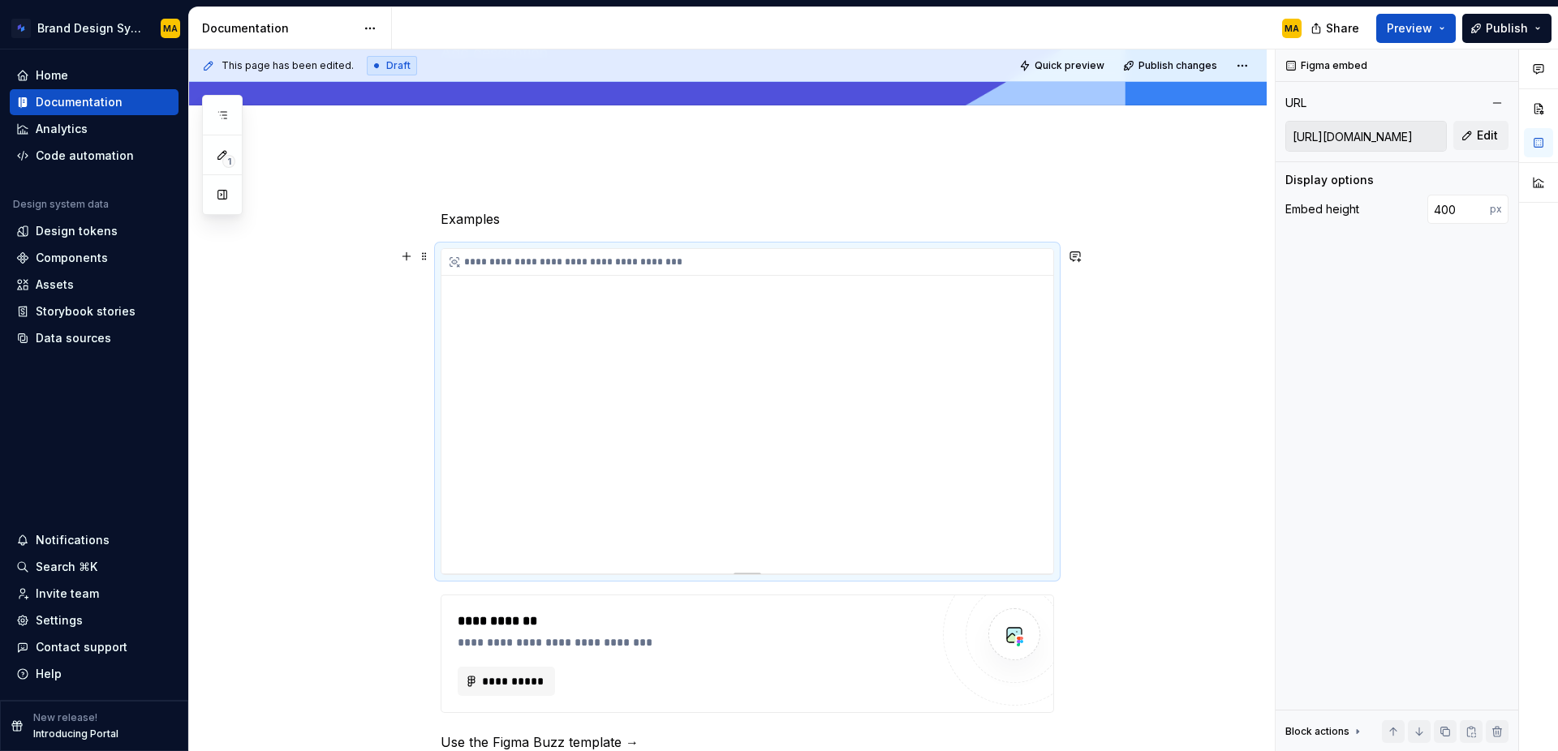
click at [1035, 489] on div "**********" at bounding box center [747, 411] width 612 height 325
drag, startPoint x: 1441, startPoint y: 204, endPoint x: 1426, endPoint y: 204, distance: 15.4
click at [1426, 204] on div "Embed height 400 px" at bounding box center [1396, 209] width 223 height 29
type input "100"
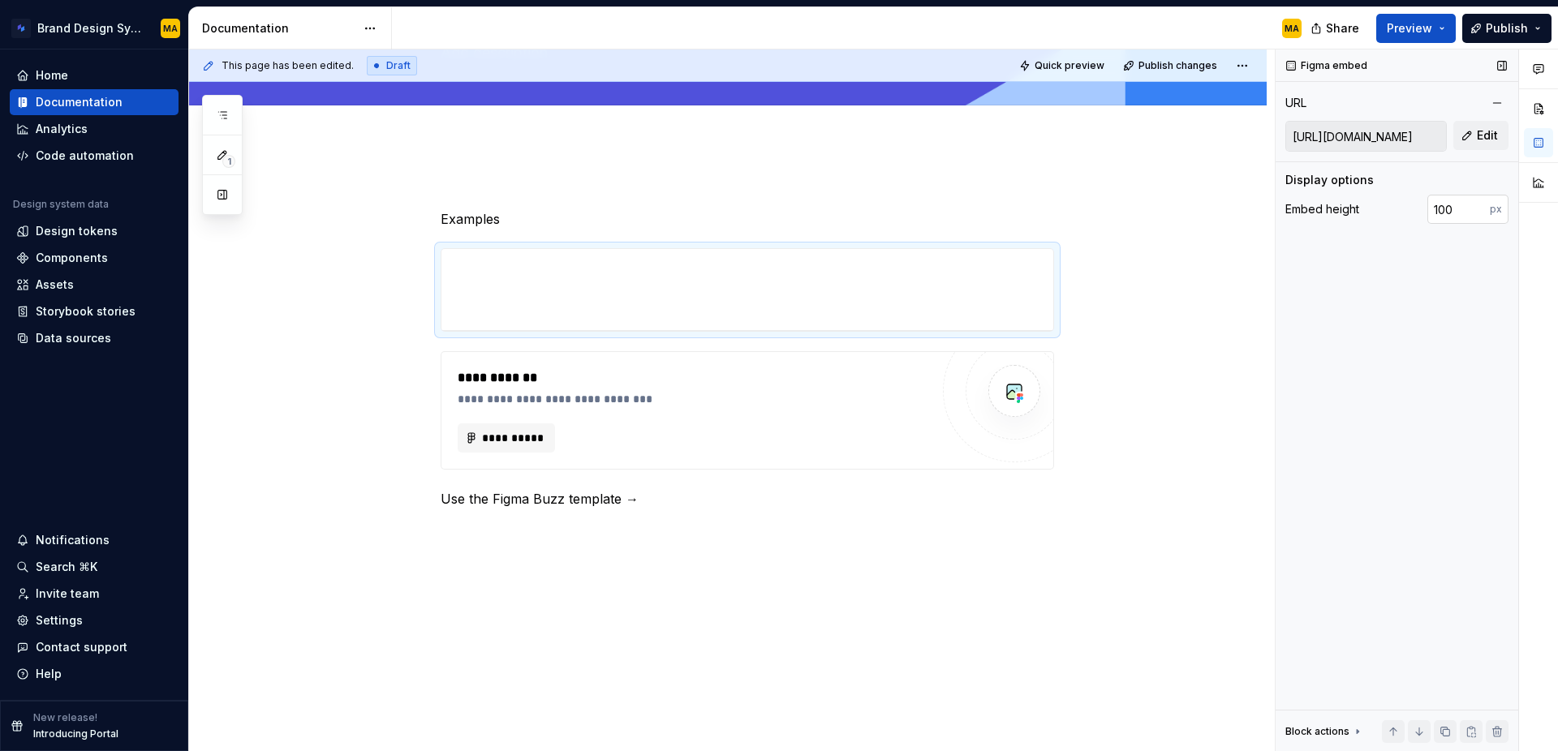
click at [1457, 215] on input "100" at bounding box center [1458, 209] width 62 height 29
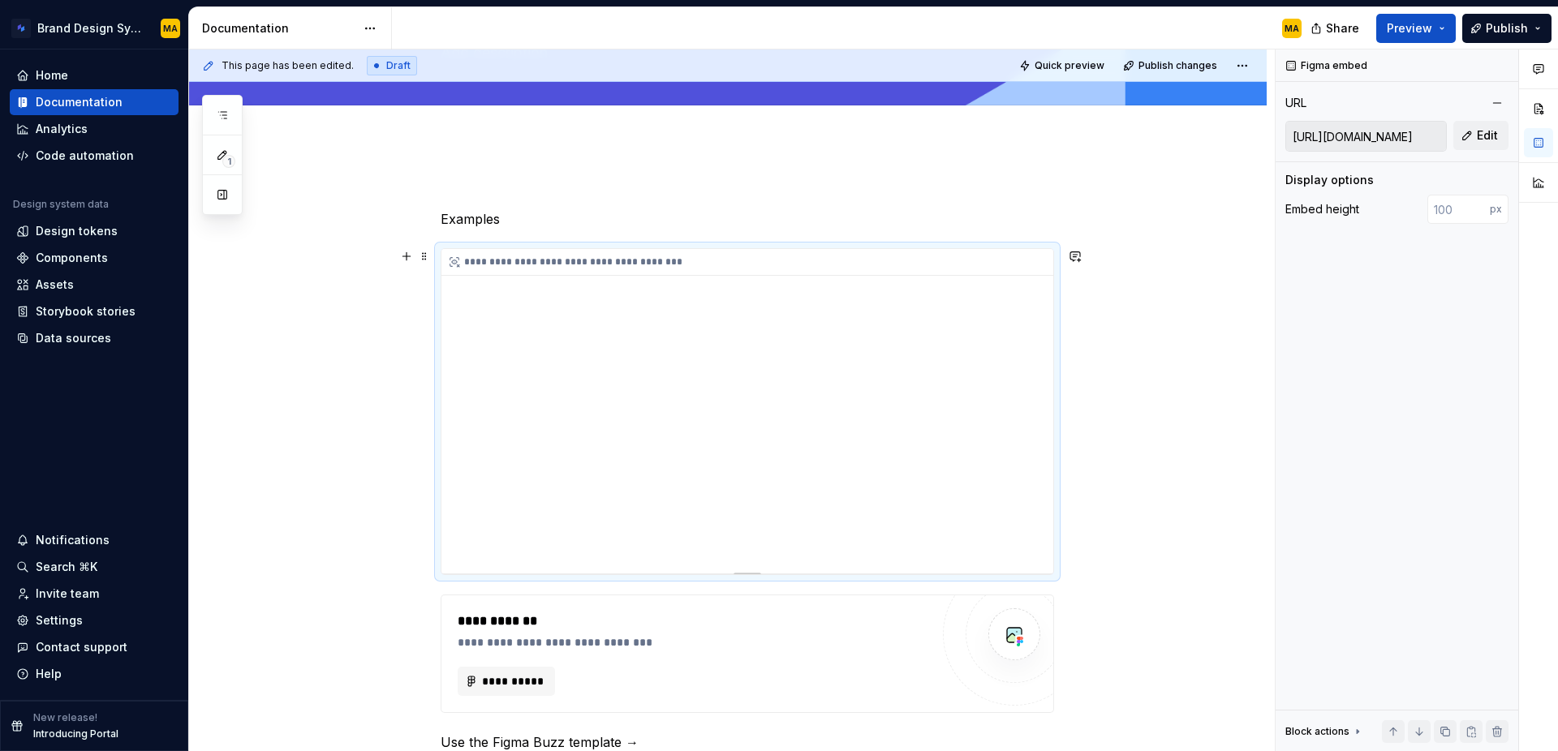
click at [514, 557] on div "**********" at bounding box center [747, 411] width 612 height 325
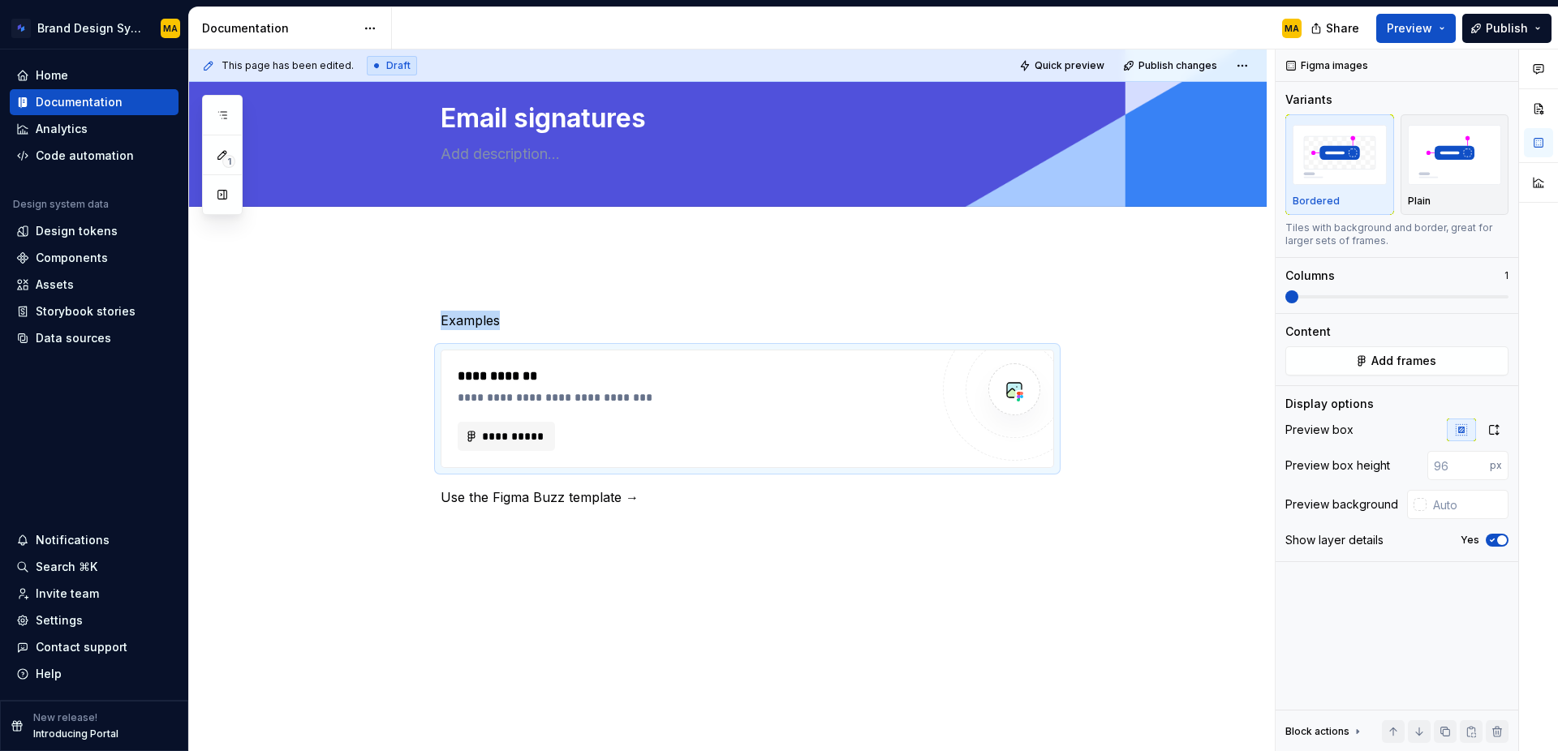
scroll to position [35, 0]
click at [590, 363] on div "**********" at bounding box center [747, 409] width 612 height 117
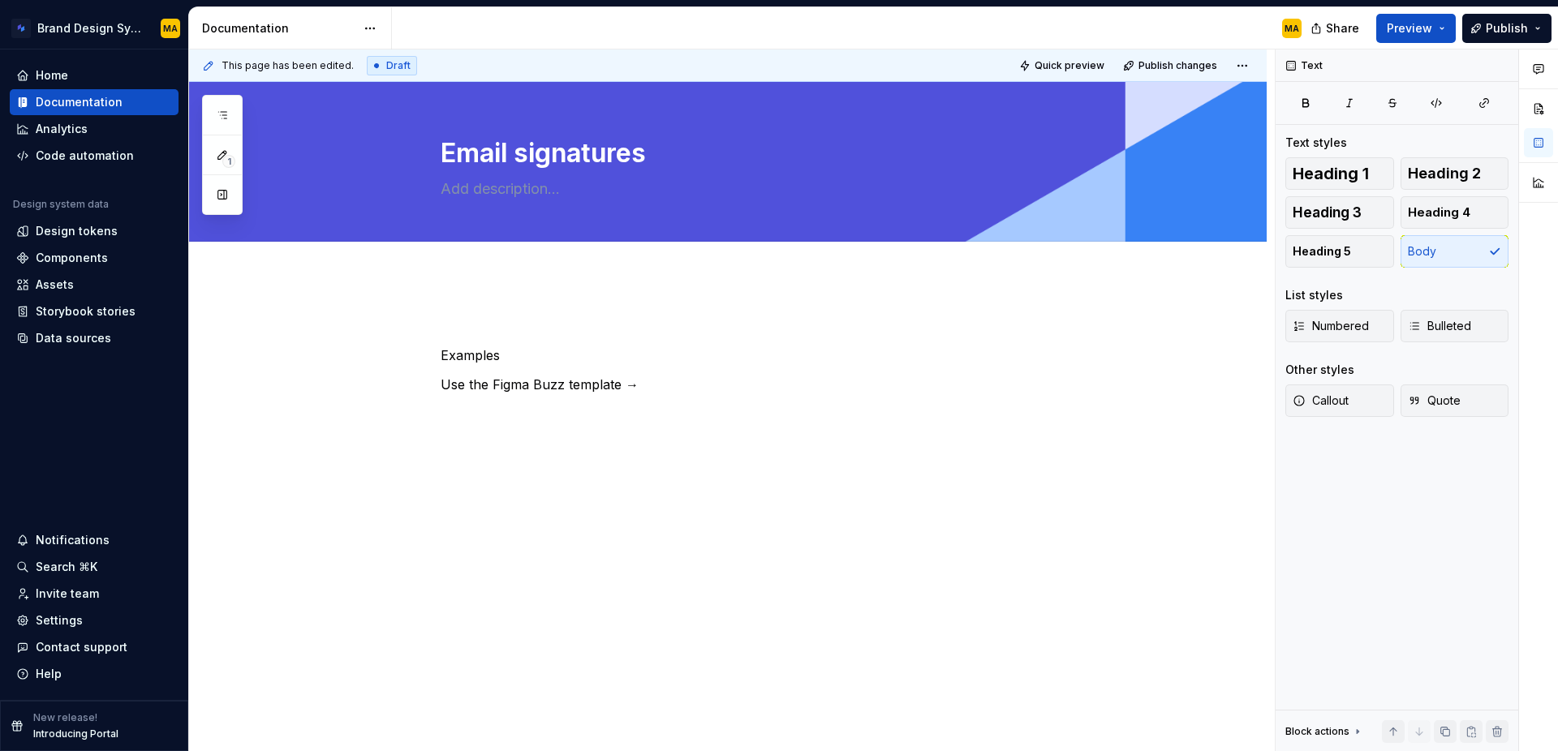
scroll to position [0, 0]
click at [590, 363] on p "Examples" at bounding box center [747, 355] width 613 height 19
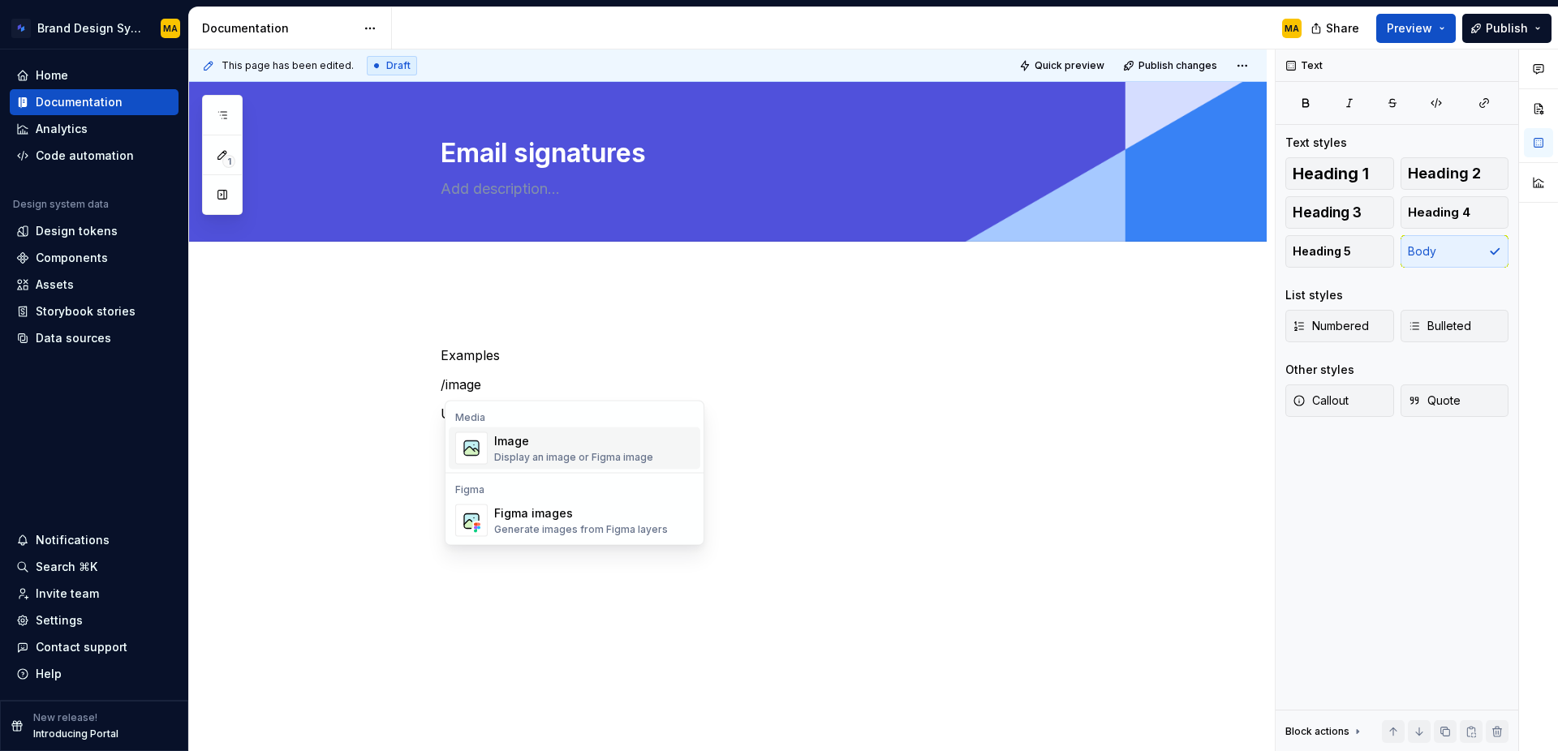
click at [583, 450] on div "Image Display an image or Figma image" at bounding box center [573, 448] width 159 height 31
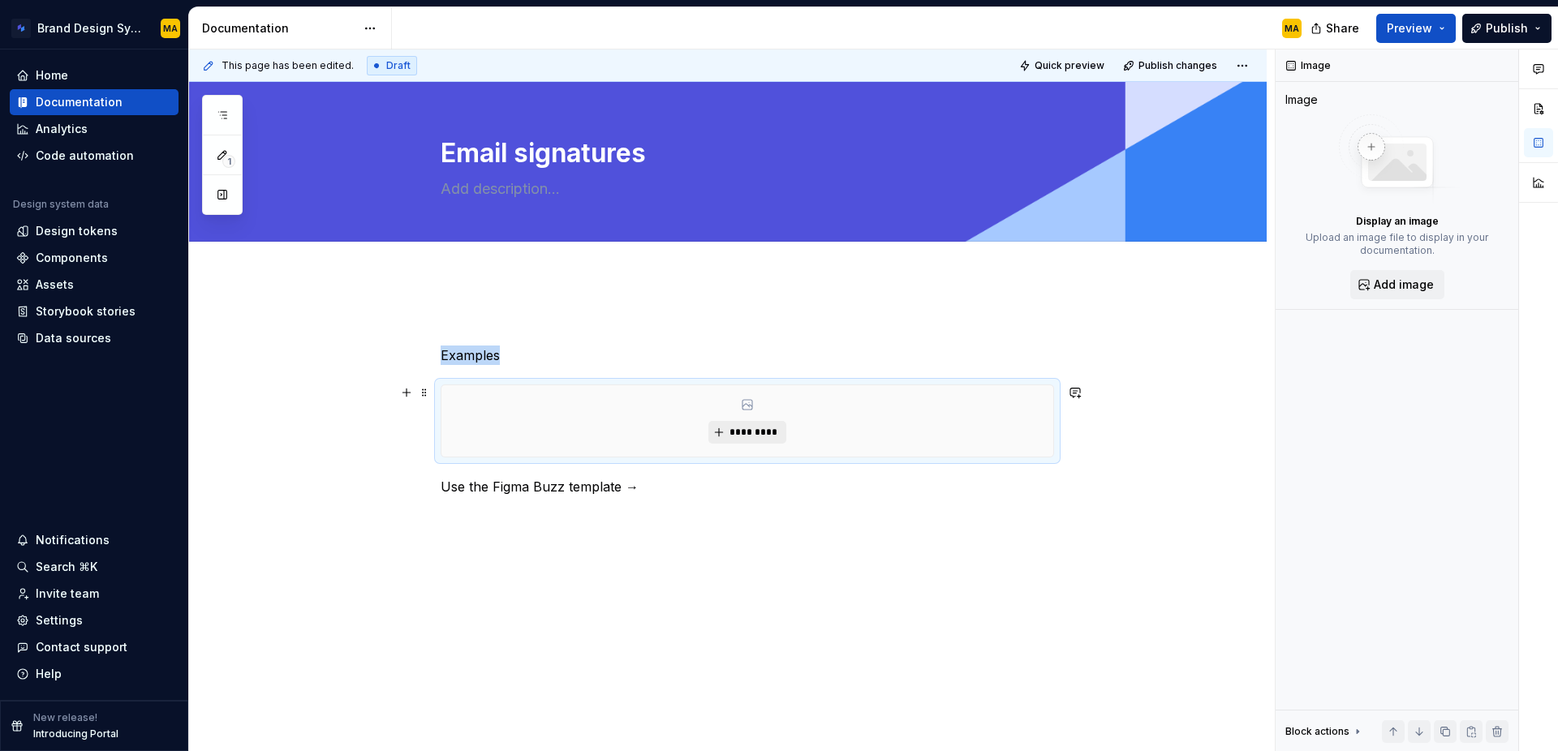
click at [744, 431] on span "*********" at bounding box center [754, 432] width 50 height 13
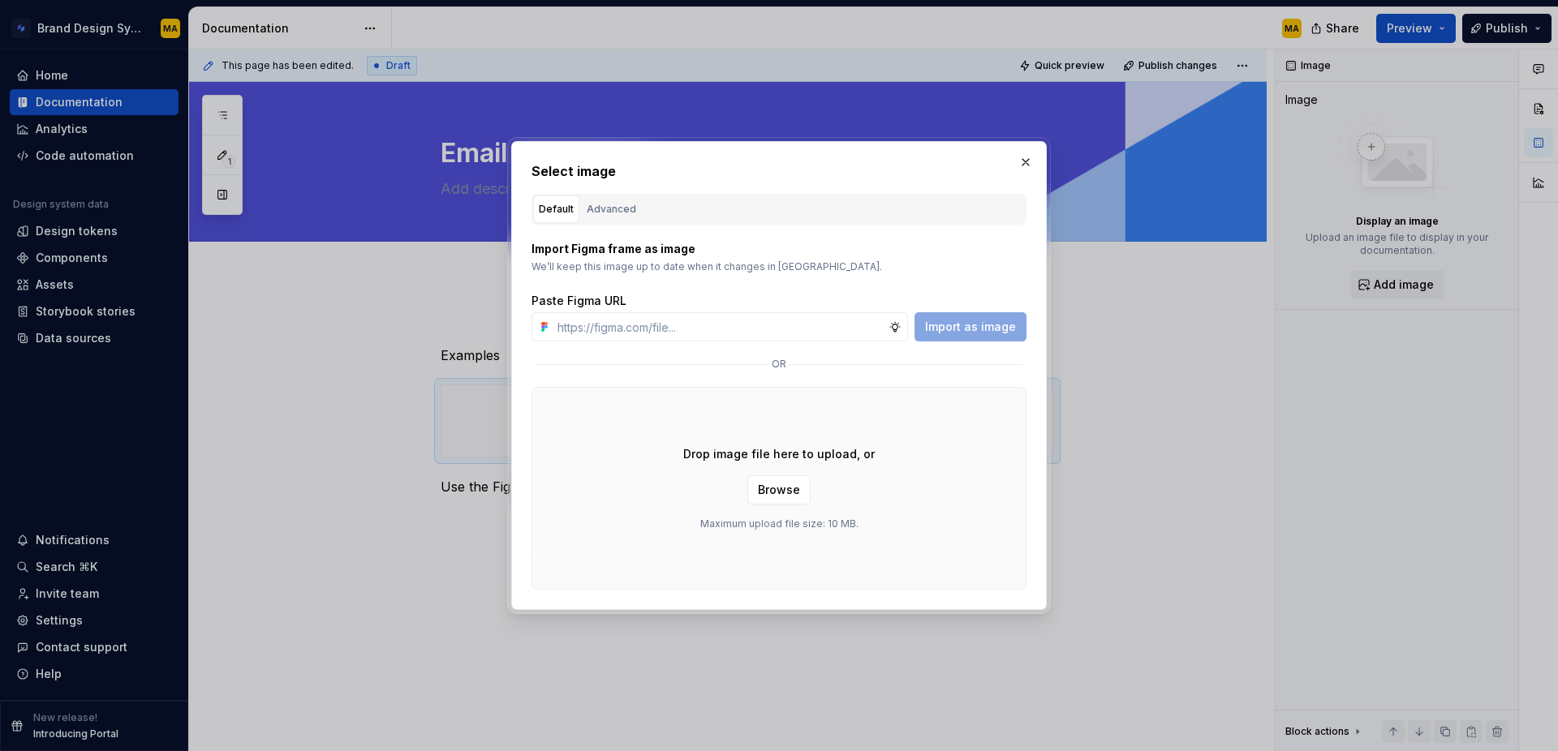
click at [592, 213] on div "Advanced" at bounding box center [612, 209] width 50 height 16
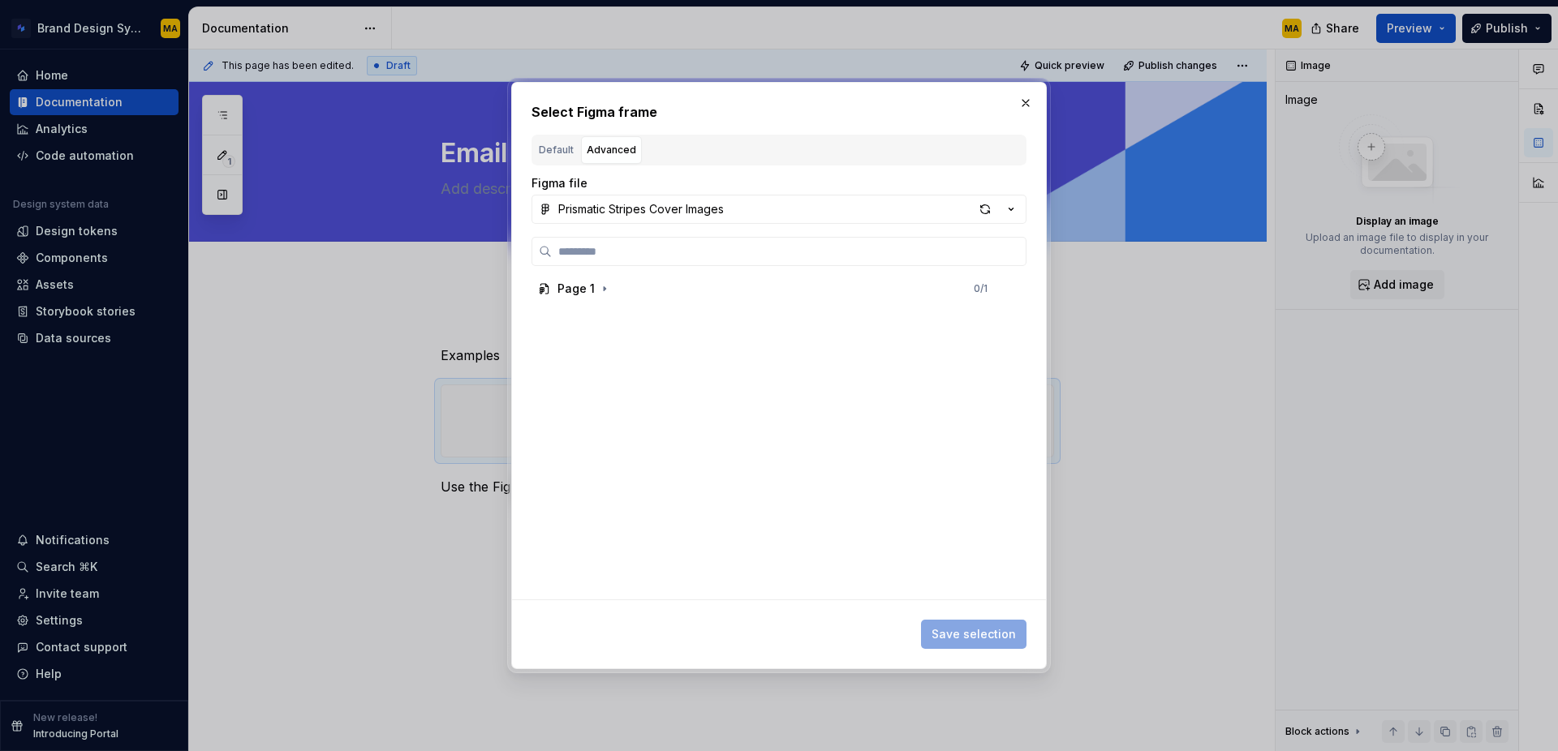
type textarea "*"
click at [857, 523] on div "Page 1 0 / 1" at bounding box center [774, 437] width 485 height 323
click at [566, 159] on button "Default" at bounding box center [556, 150] width 46 height 28
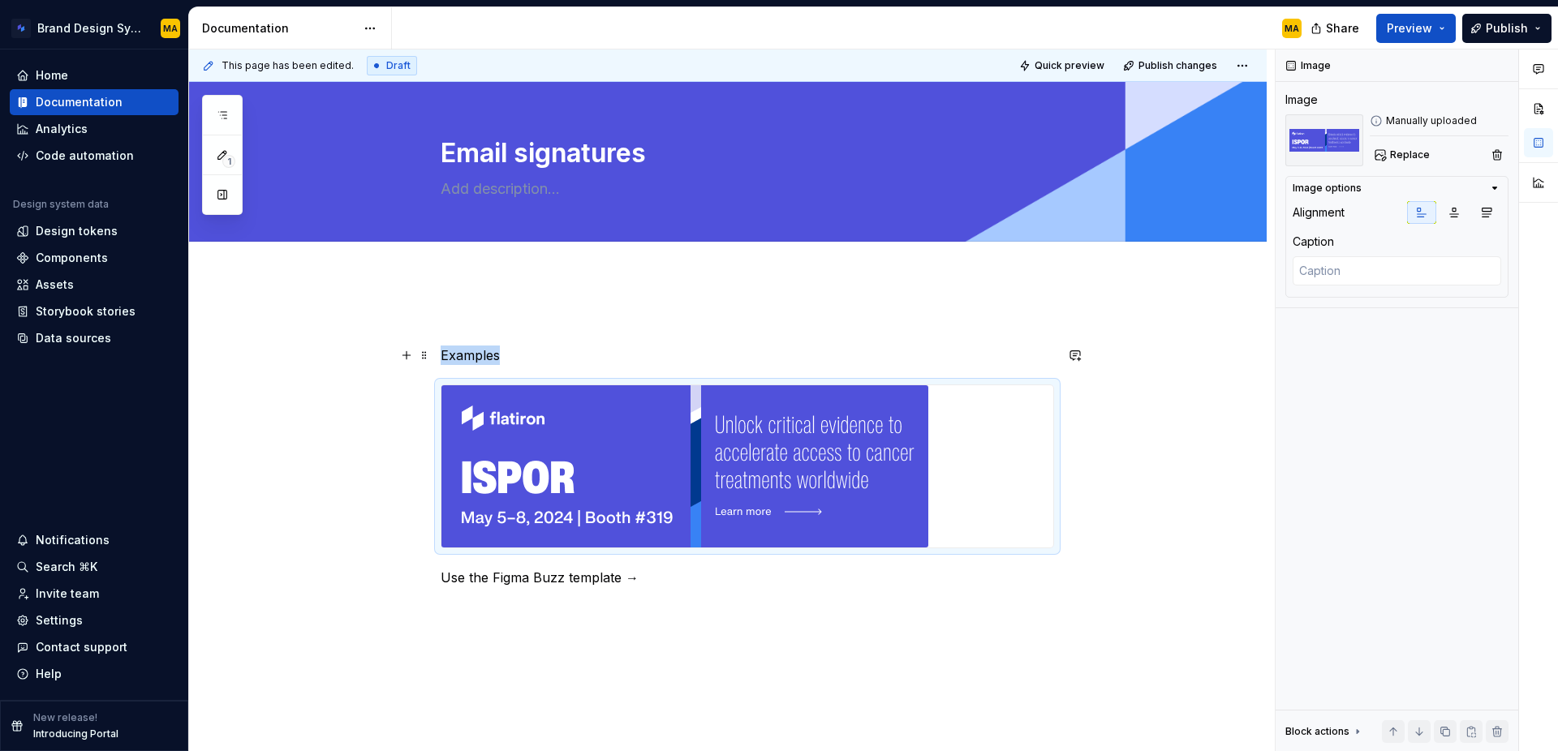
click at [641, 353] on p "Examples" at bounding box center [747, 355] width 613 height 19
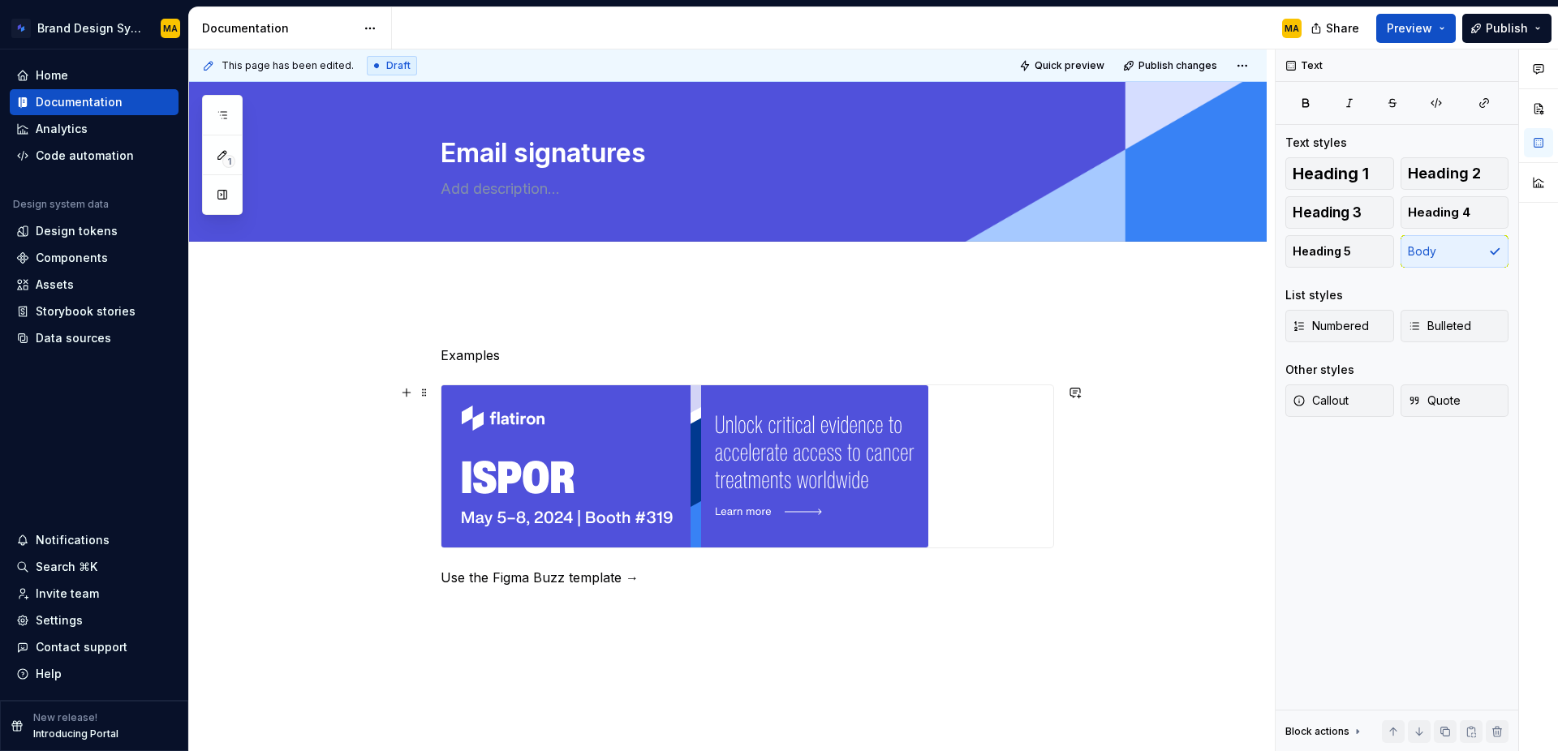
click at [1066, 469] on div "Examples Use the Figma Buzz template →" at bounding box center [728, 555] width 1078 height 555
click at [833, 464] on img at bounding box center [684, 466] width 487 height 162
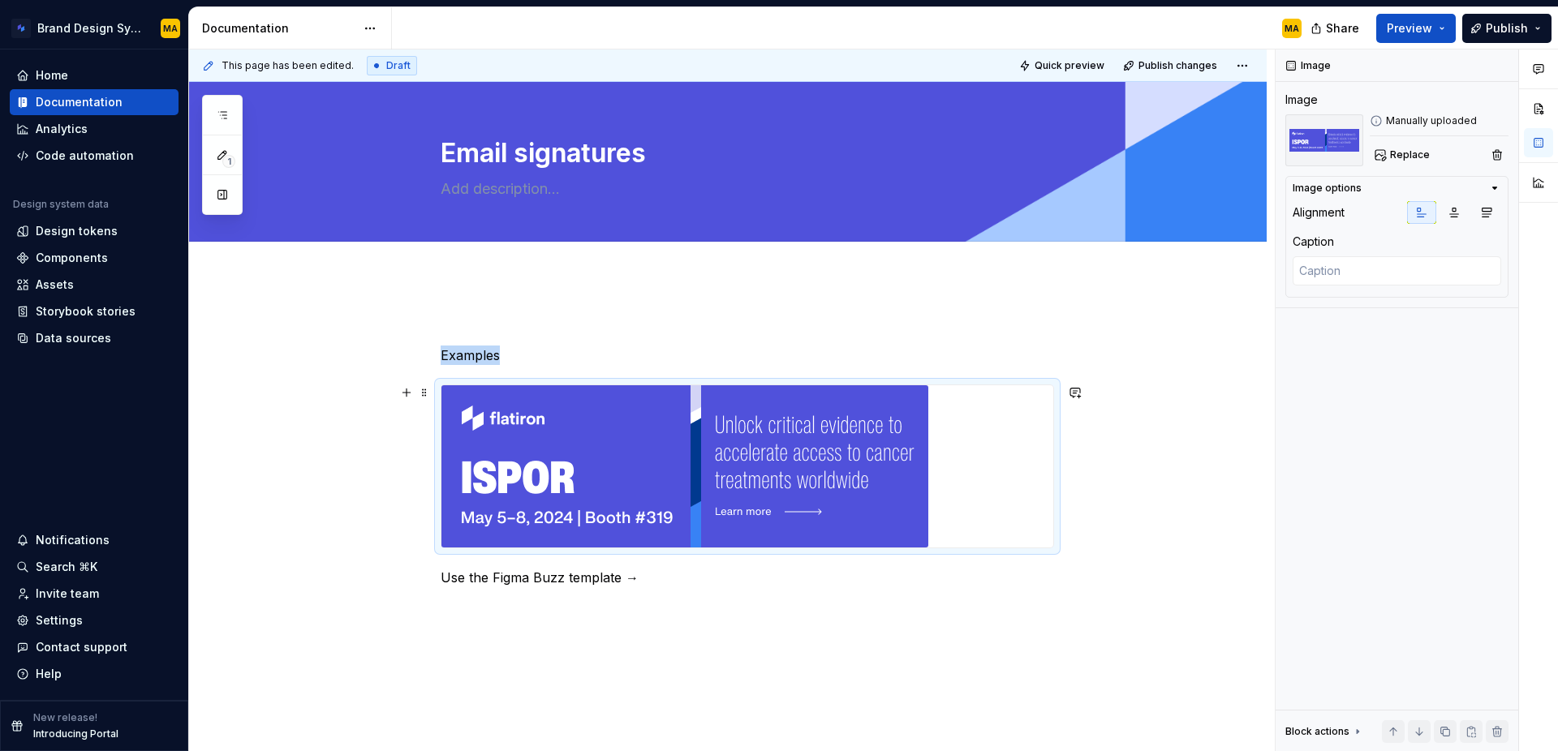
click at [1109, 487] on div "Examples Use the Figma Buzz template →" at bounding box center [728, 555] width 1078 height 555
click at [1107, 498] on div "This page has been edited. Draft Quick preview Publish changes Email signatures…" at bounding box center [732, 401] width 1086 height 703
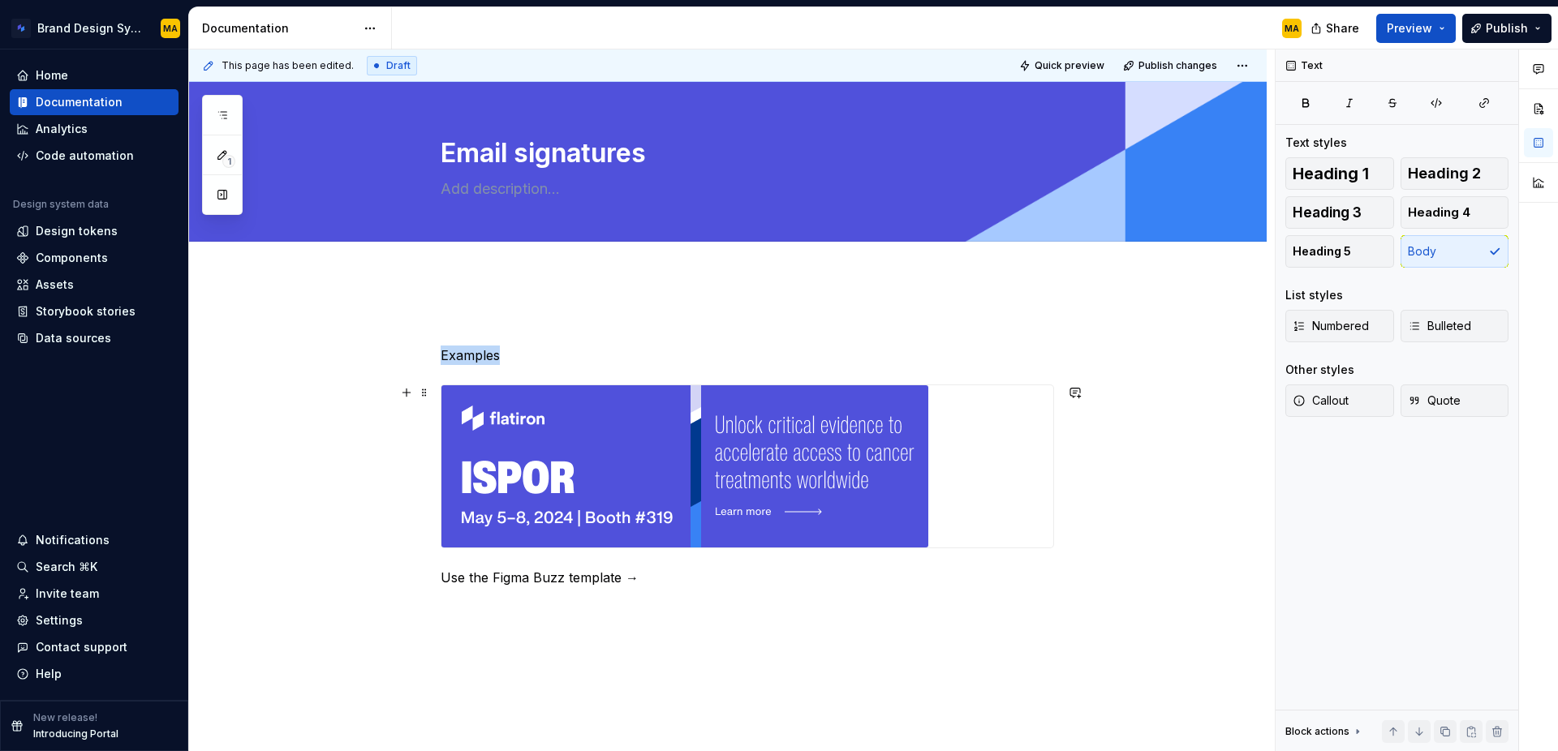
click at [1095, 538] on div "Examples Use the Figma Buzz template →" at bounding box center [728, 555] width 1078 height 555
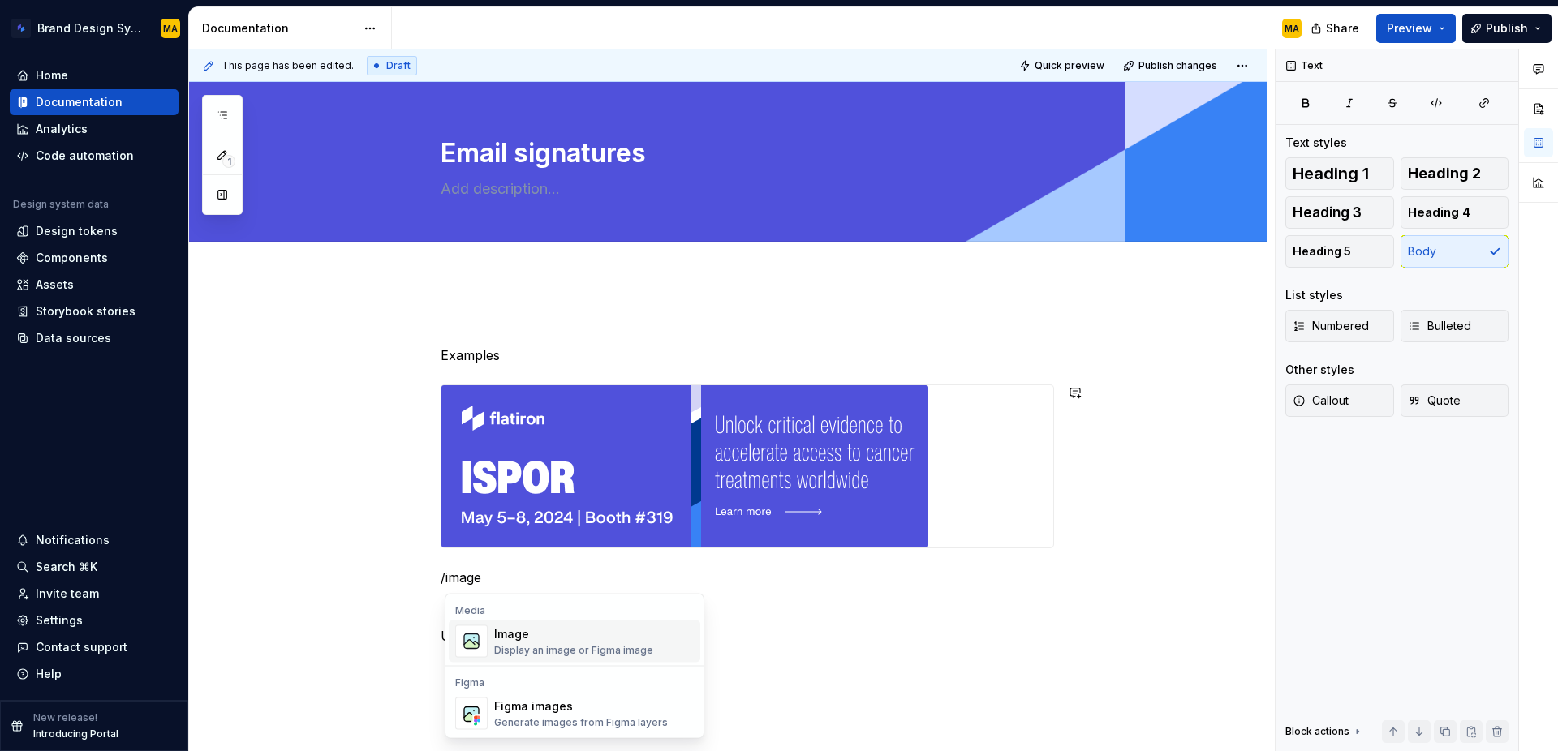
click at [613, 647] on div "Display an image or Figma image" at bounding box center [573, 650] width 159 height 13
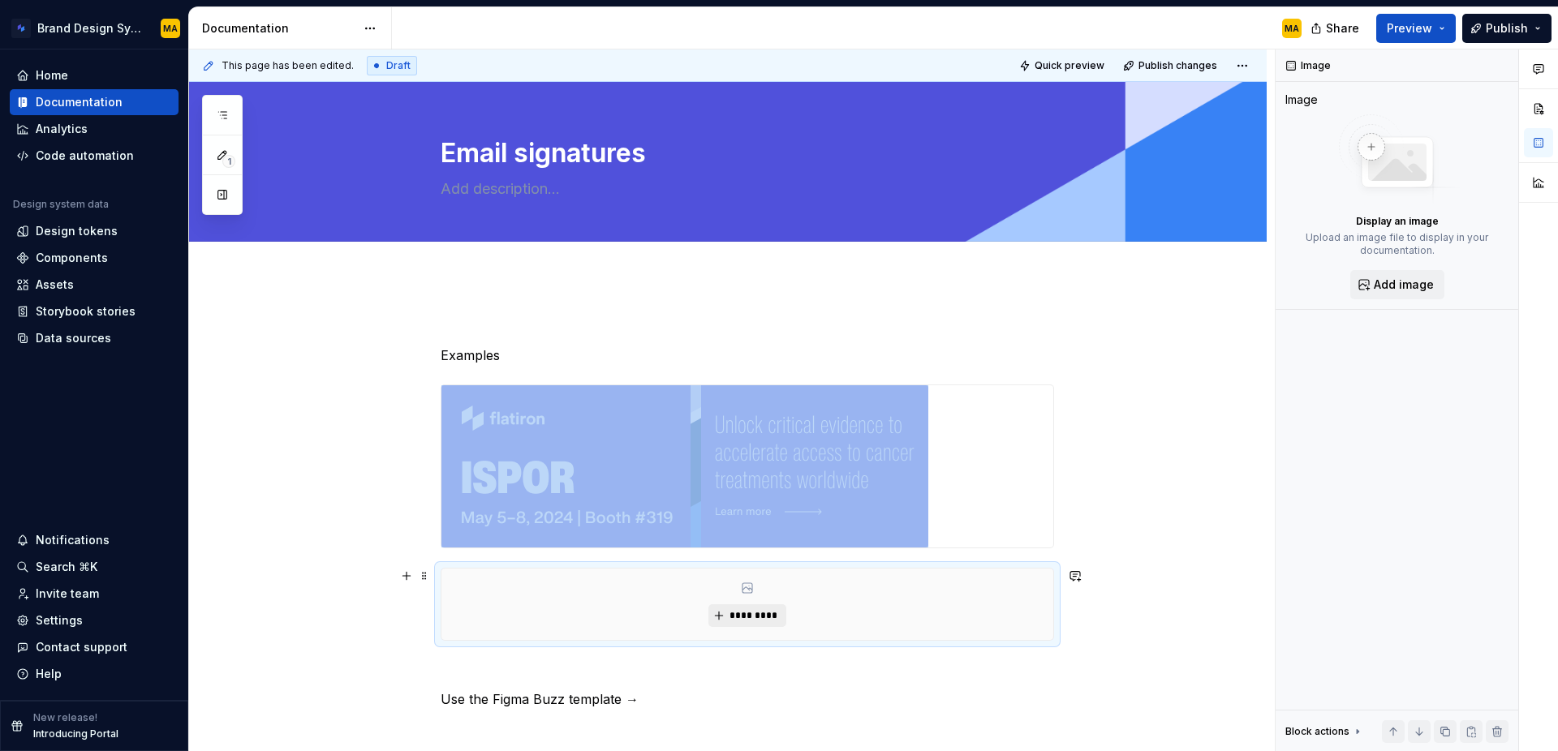
click at [752, 615] on span "*********" at bounding box center [754, 615] width 50 height 13
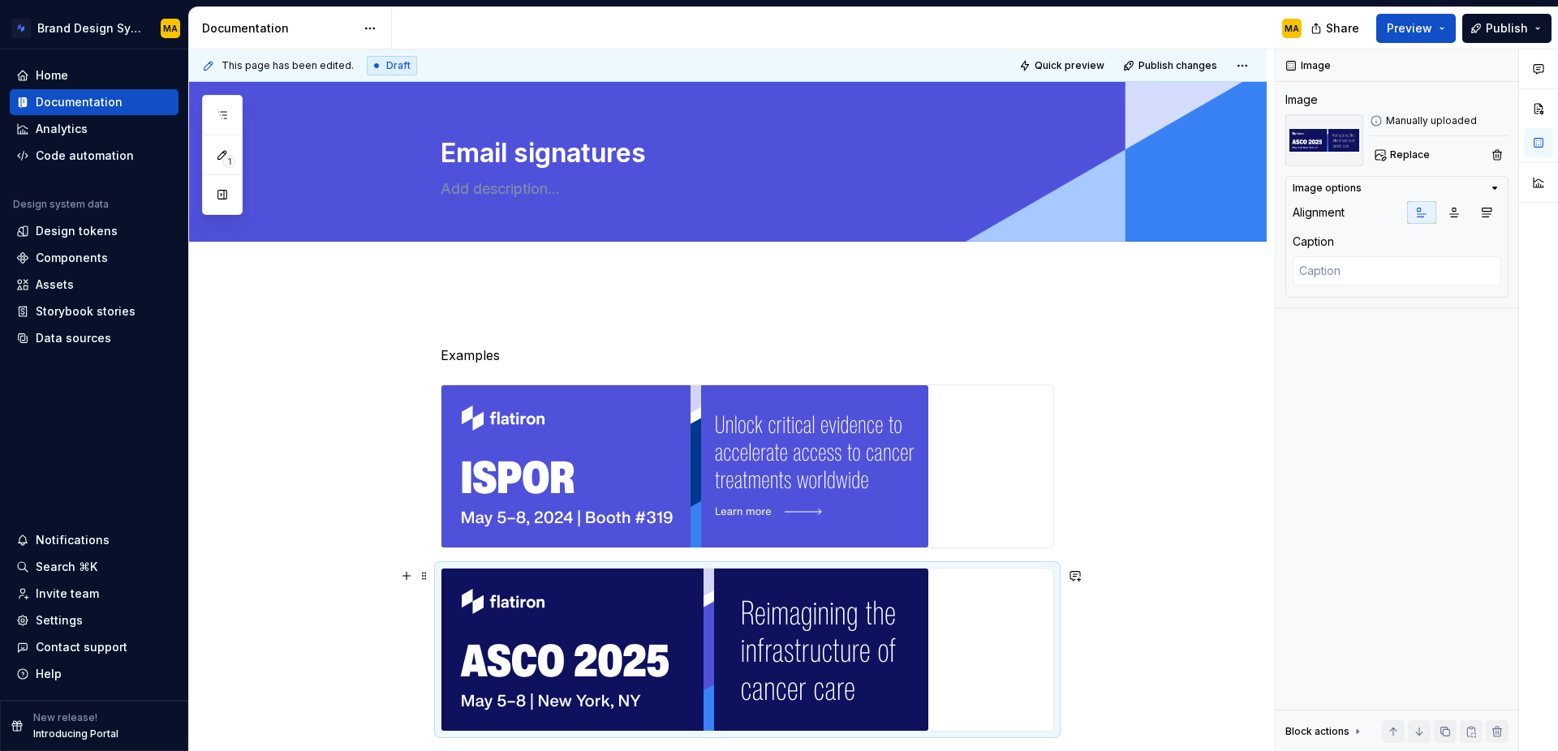
click at [1113, 648] on div "Examples Use the Figma Buzz template →" at bounding box center [728, 662] width 1078 height 768
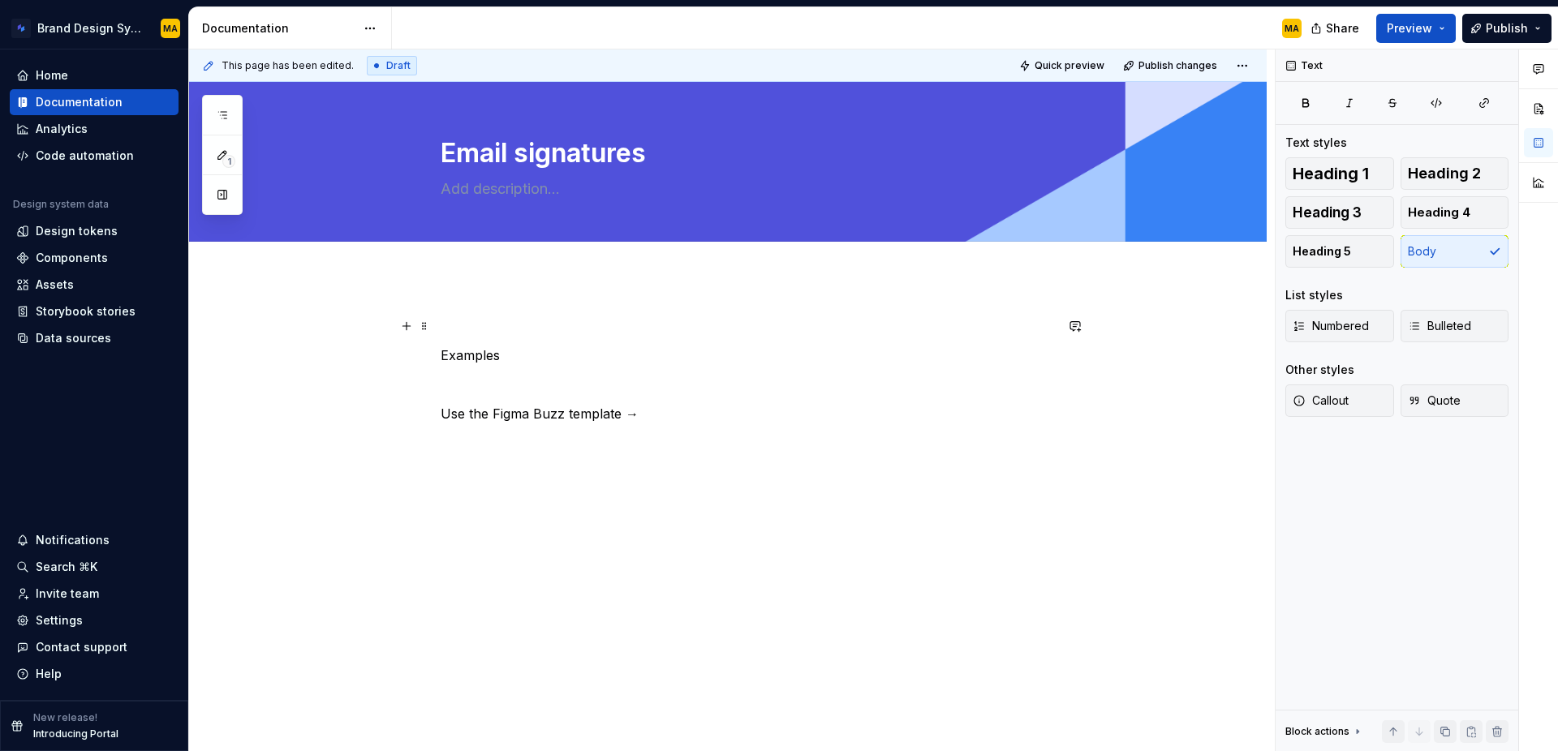
click at [497, 320] on p at bounding box center [747, 325] width 613 height 19
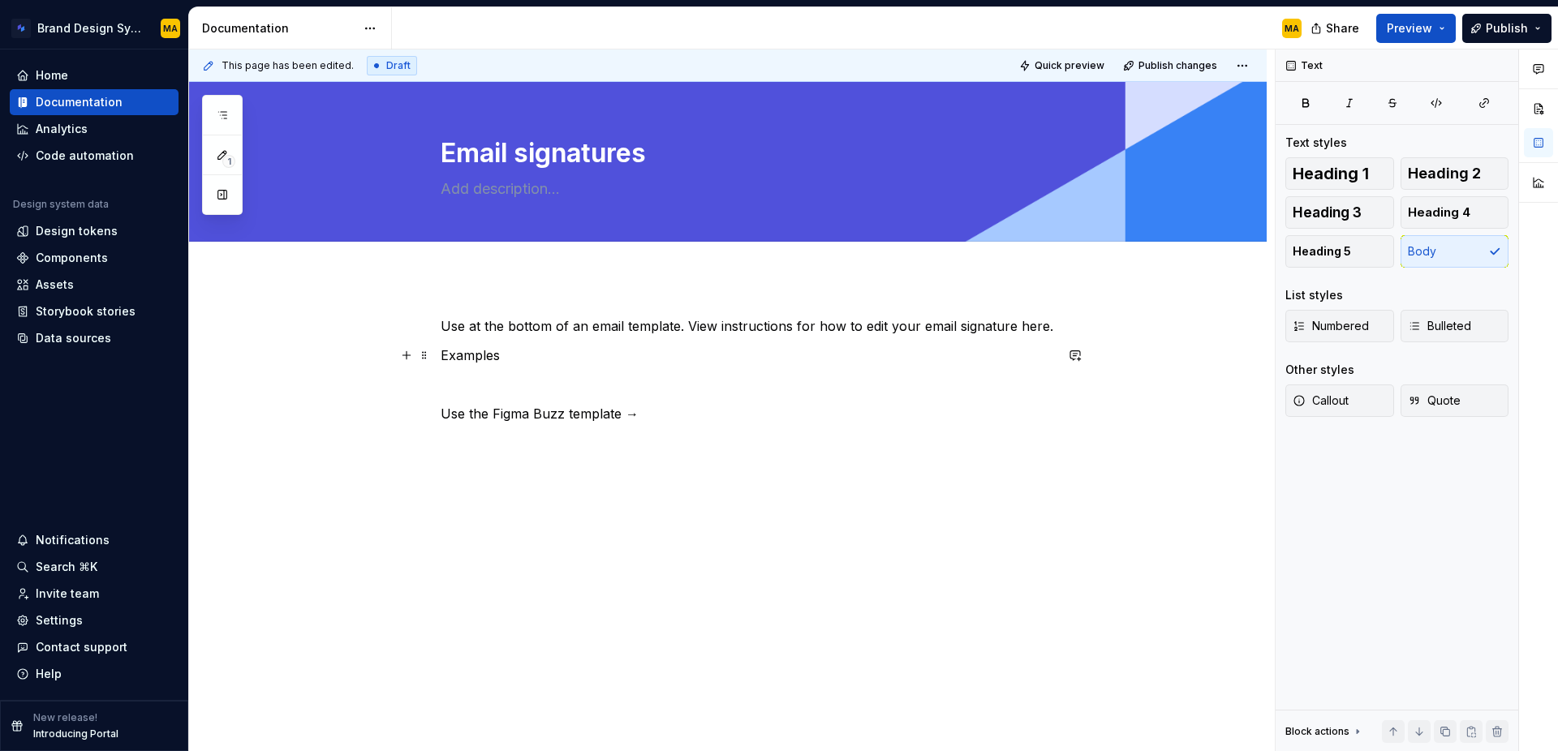
click at [562, 353] on p "Examples" at bounding box center [747, 355] width 613 height 19
click at [499, 413] on p at bounding box center [747, 413] width 613 height 19
click at [626, 414] on p "Use the Figma Buzz template →" at bounding box center [747, 413] width 613 height 19
click at [519, 368] on div "Use at the bottom of an email template. View instructions for how to edit your …" at bounding box center [747, 369] width 613 height 107
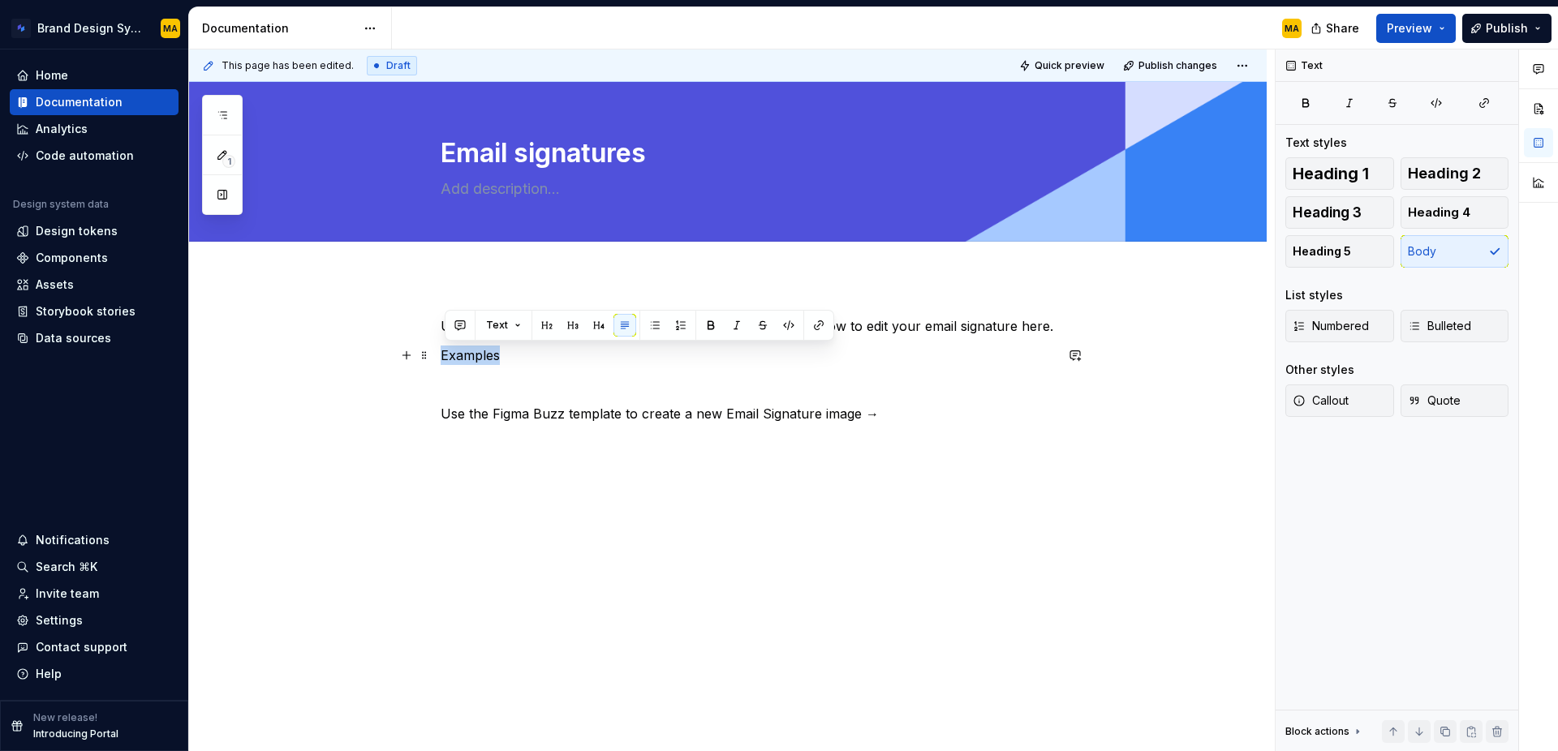
drag, startPoint x: 514, startPoint y: 356, endPoint x: 439, endPoint y: 357, distance: 75.5
click at [439, 357] on div "Use at the bottom of an email template. View instructions for how to edit your …" at bounding box center [728, 473] width 1078 height 391
copy p "Examples"
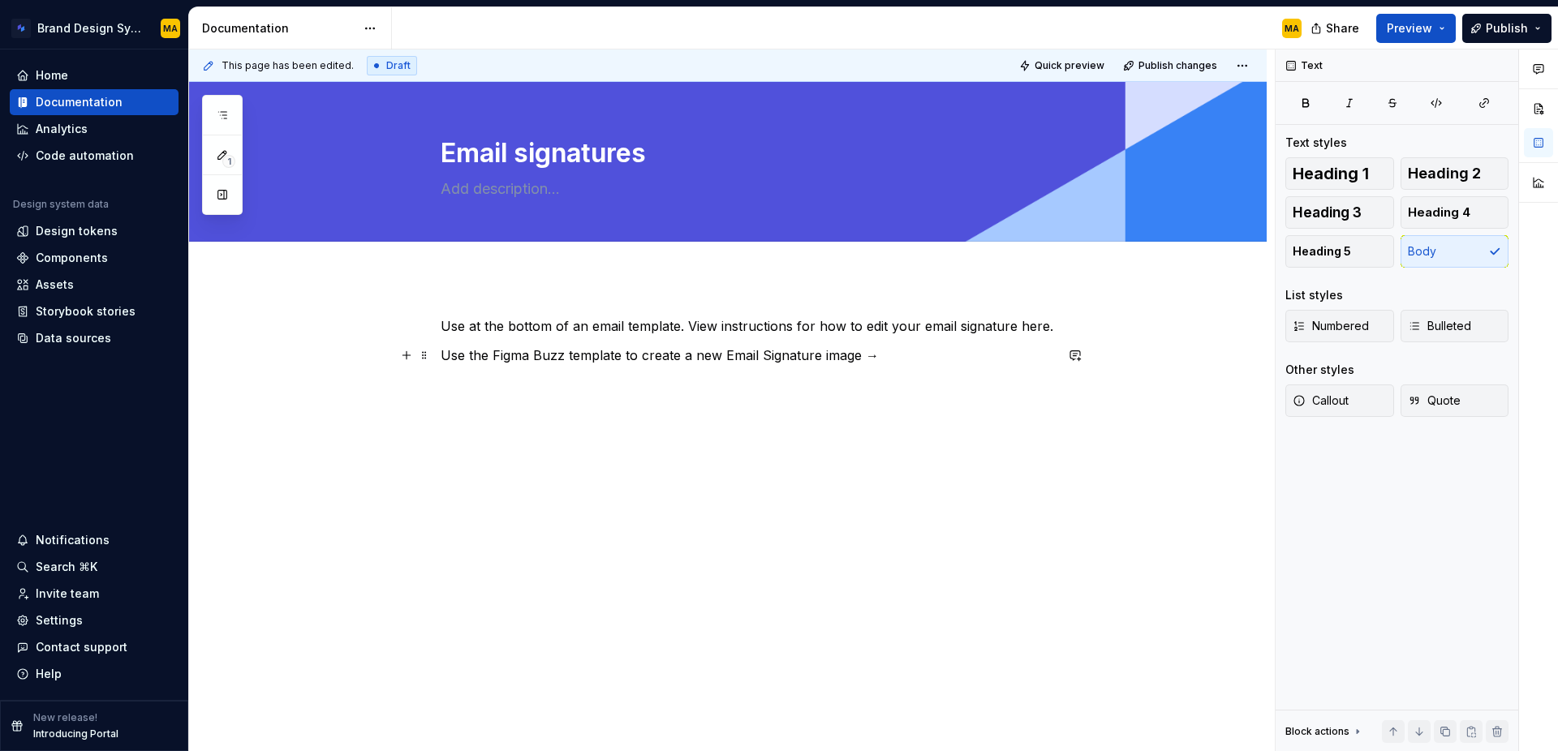
click at [910, 351] on p "Use the Figma Buzz template to create a new Email Signature image →" at bounding box center [747, 355] width 613 height 19
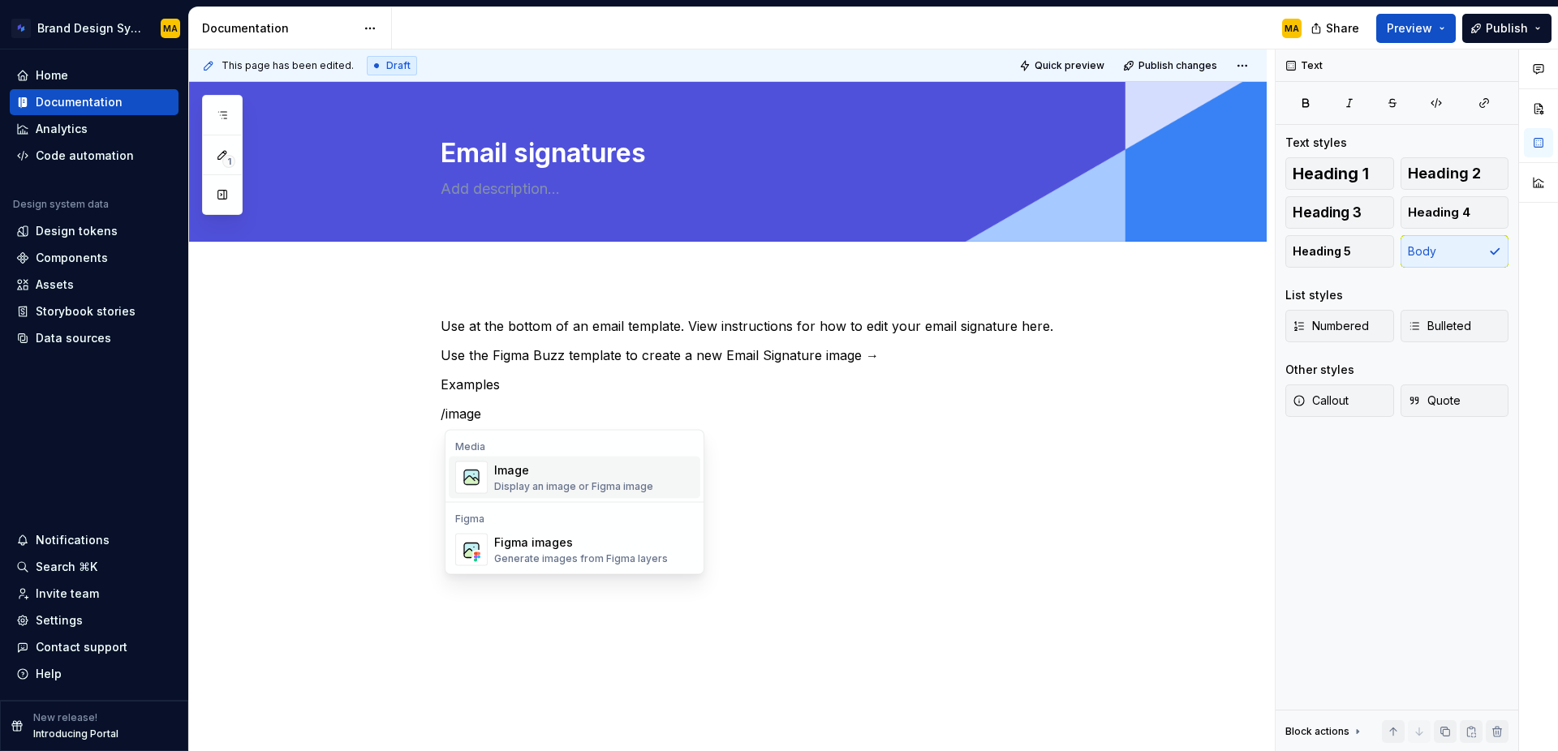
click at [619, 480] on div "Display an image or Figma image" at bounding box center [573, 486] width 159 height 13
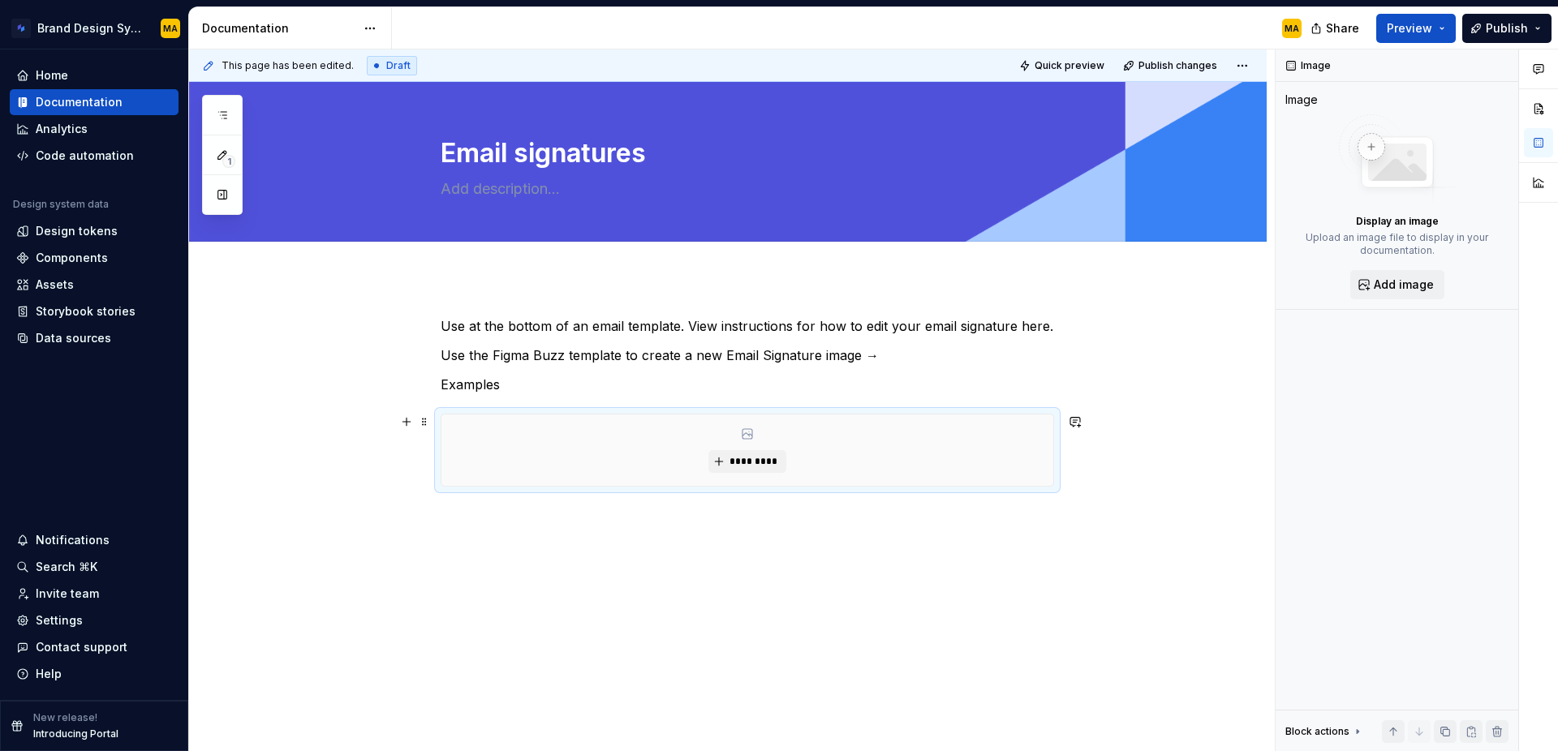
click at [710, 469] on div "*********" at bounding box center [747, 450] width 612 height 71
click at [742, 456] on span "*********" at bounding box center [754, 461] width 50 height 13
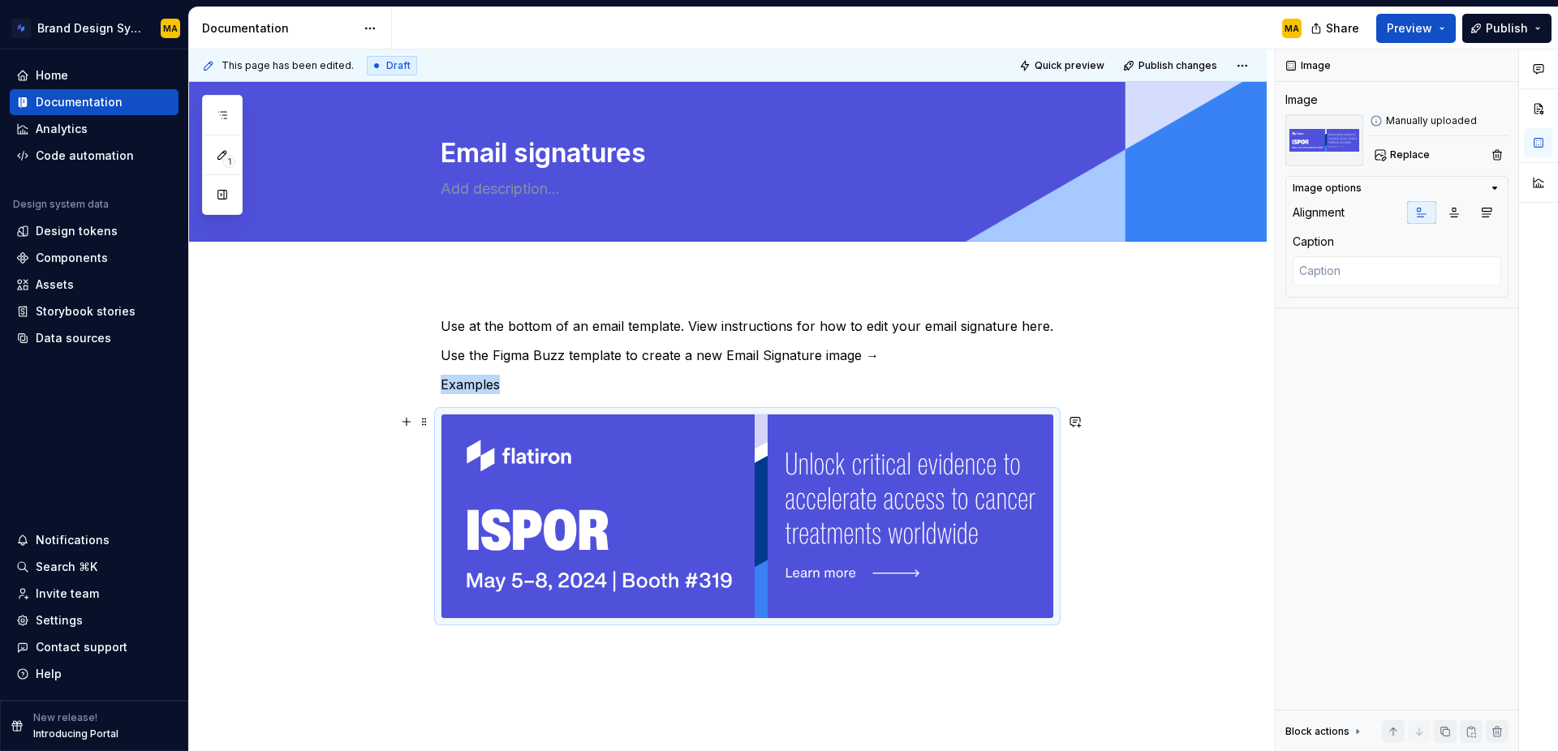
click at [1153, 553] on div "Use at the bottom of an email template. View instructions for how to edit your …" at bounding box center [728, 571] width 1078 height 587
click at [1101, 626] on div "This page has been edited. Draft Quick preview Publish changes Email signatures…" at bounding box center [732, 401] width 1086 height 703
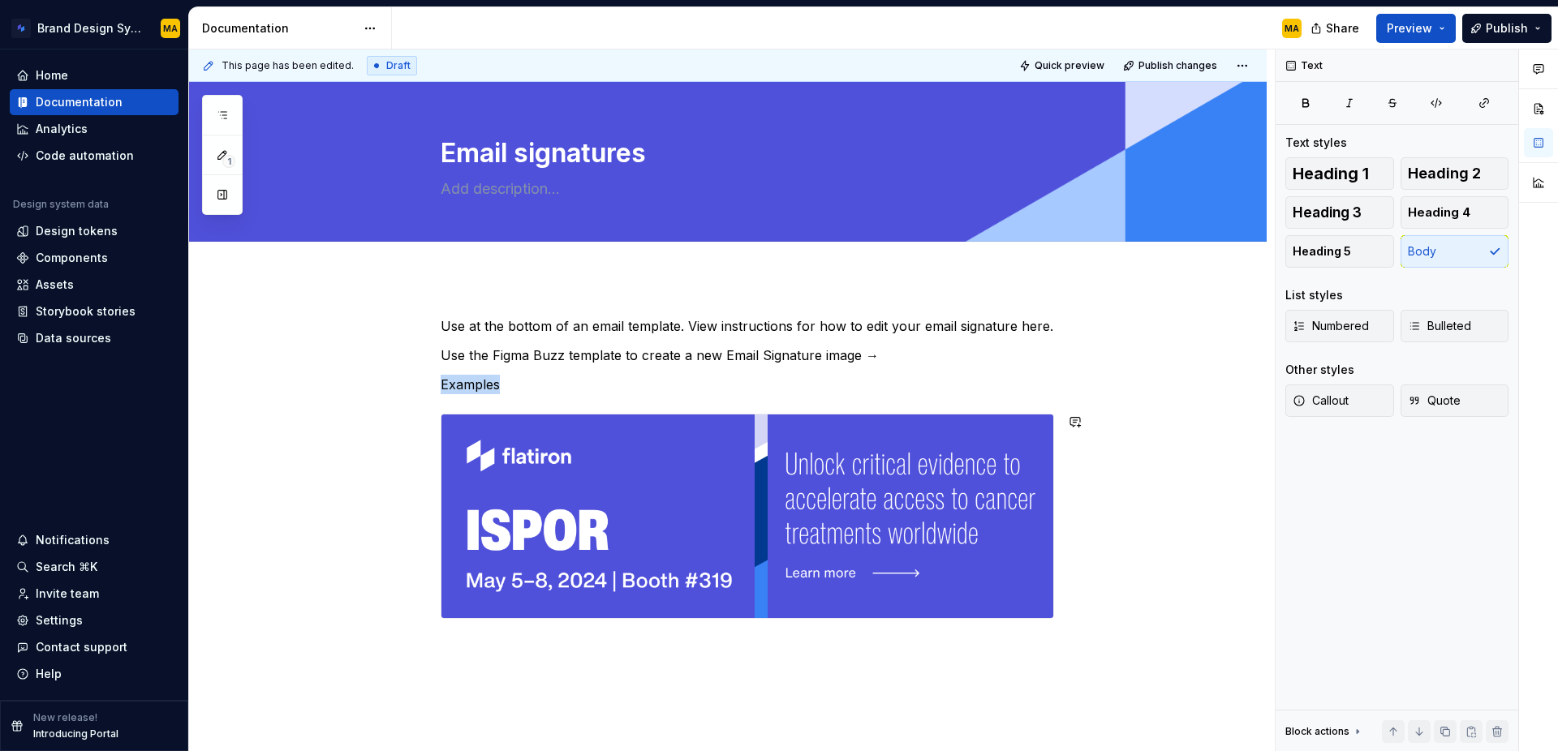
click at [1101, 626] on div "Use at the bottom of an email template. View instructions for how to edit your …" at bounding box center [728, 571] width 1078 height 587
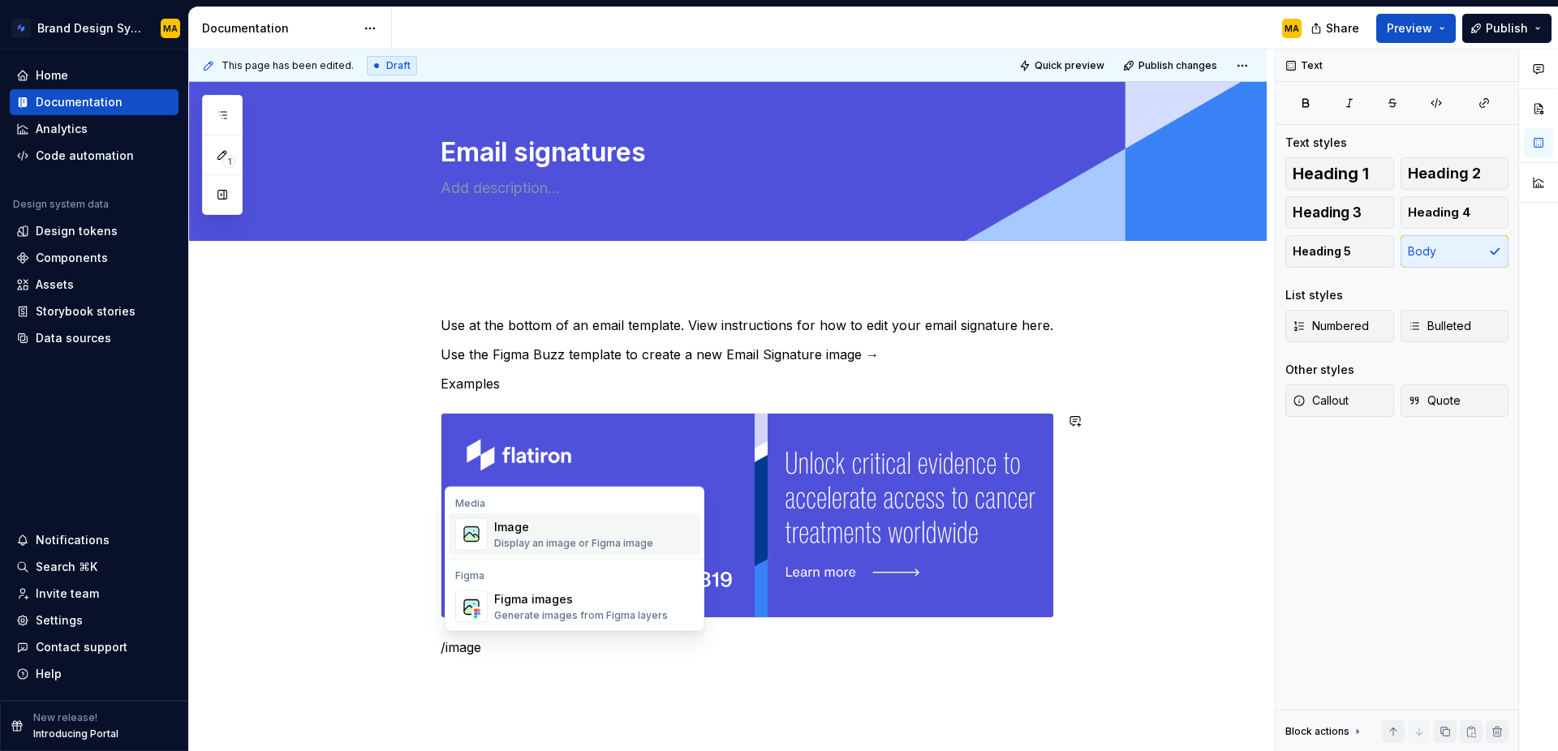
click at [572, 526] on div "Image" at bounding box center [573, 527] width 159 height 16
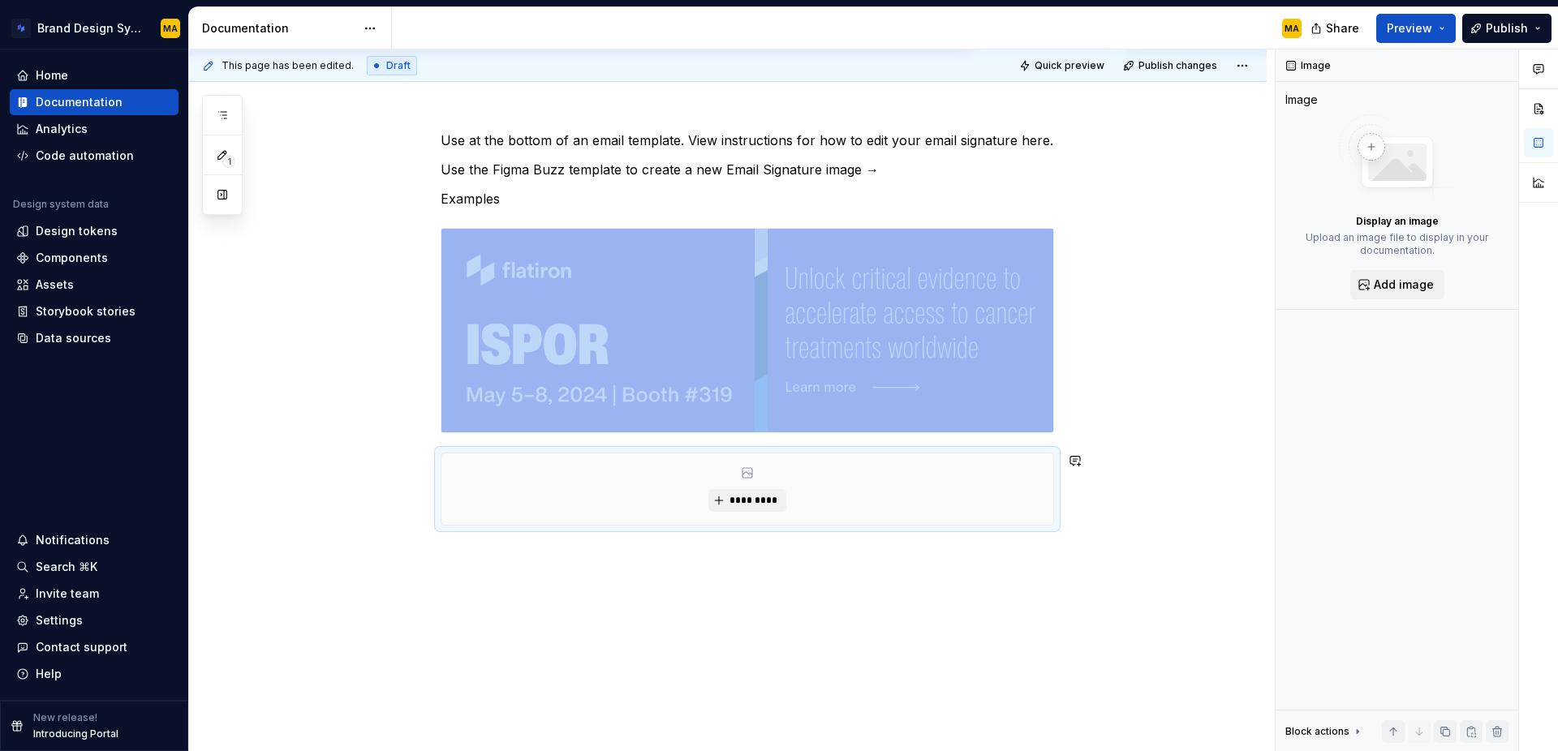
scroll to position [204, 0]
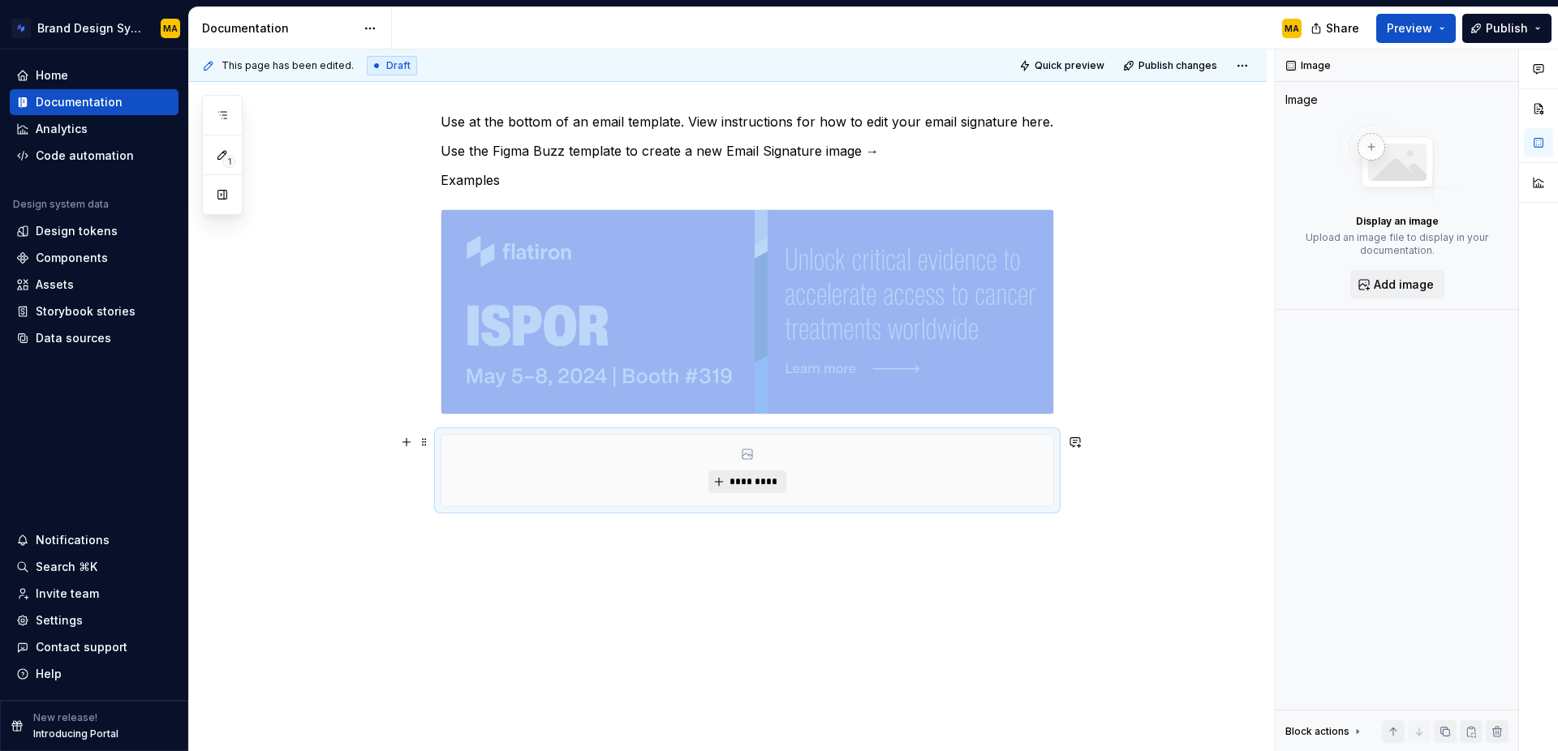
click at [747, 480] on span "*********" at bounding box center [754, 482] width 50 height 13
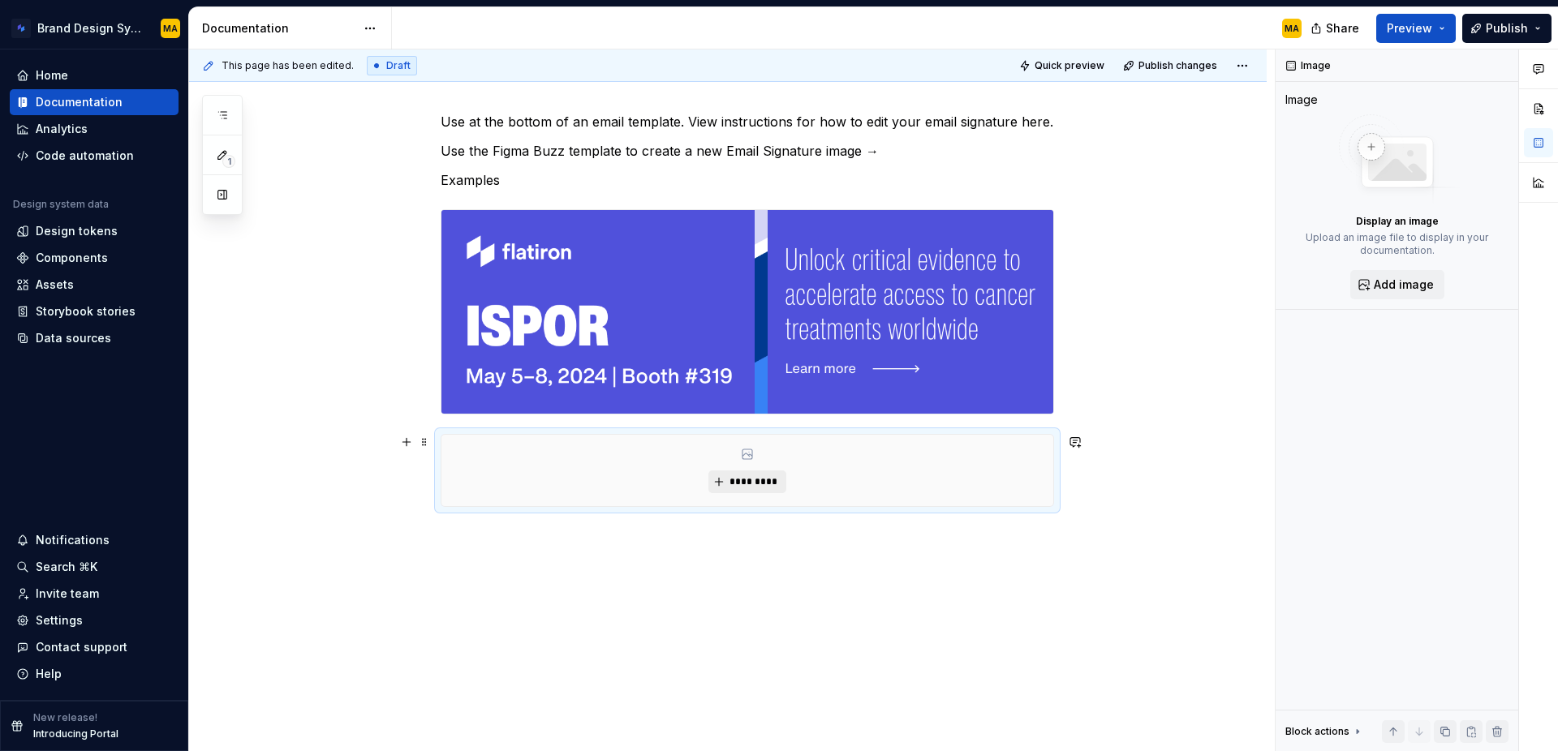
click at [751, 480] on span "*********" at bounding box center [754, 482] width 50 height 13
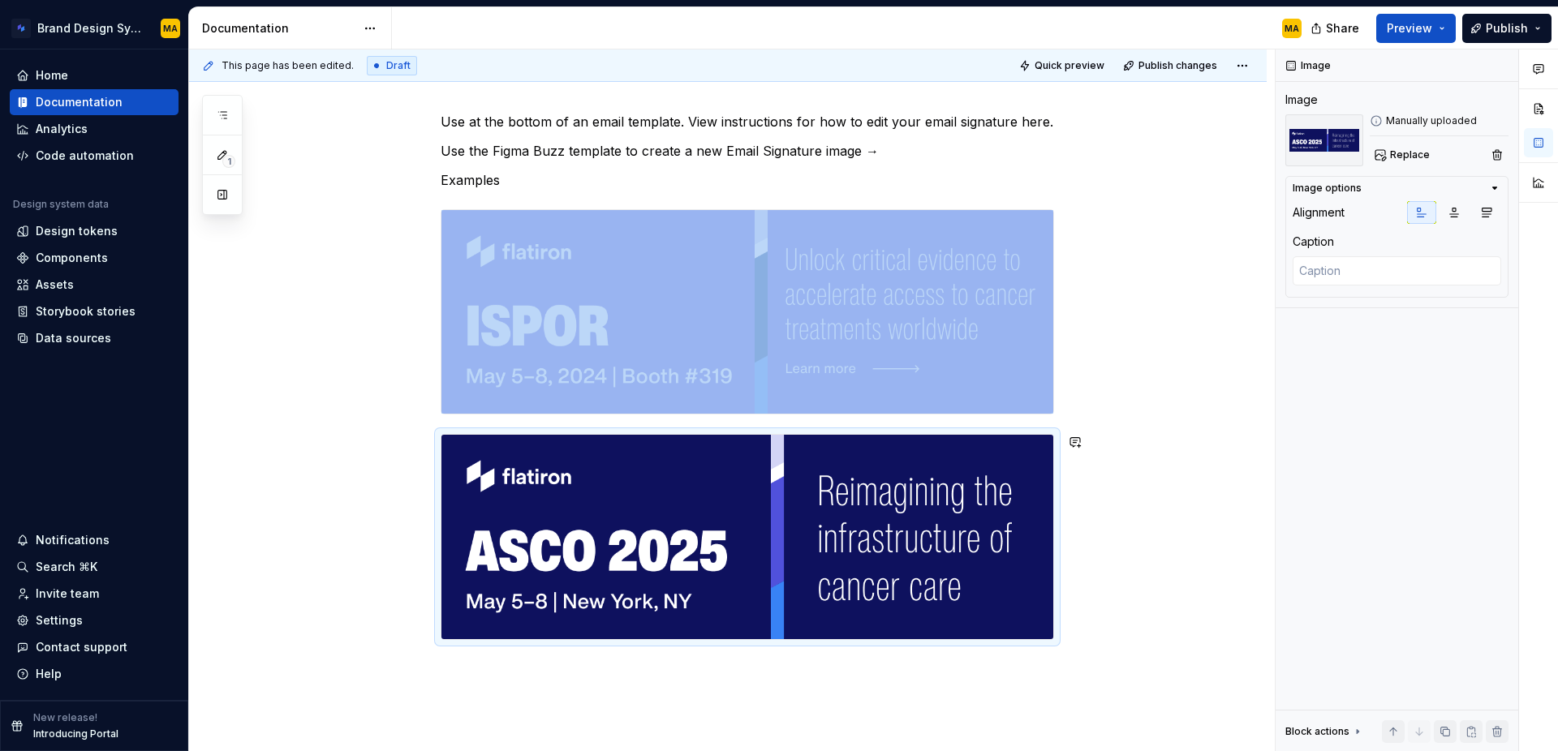
scroll to position [148, 0]
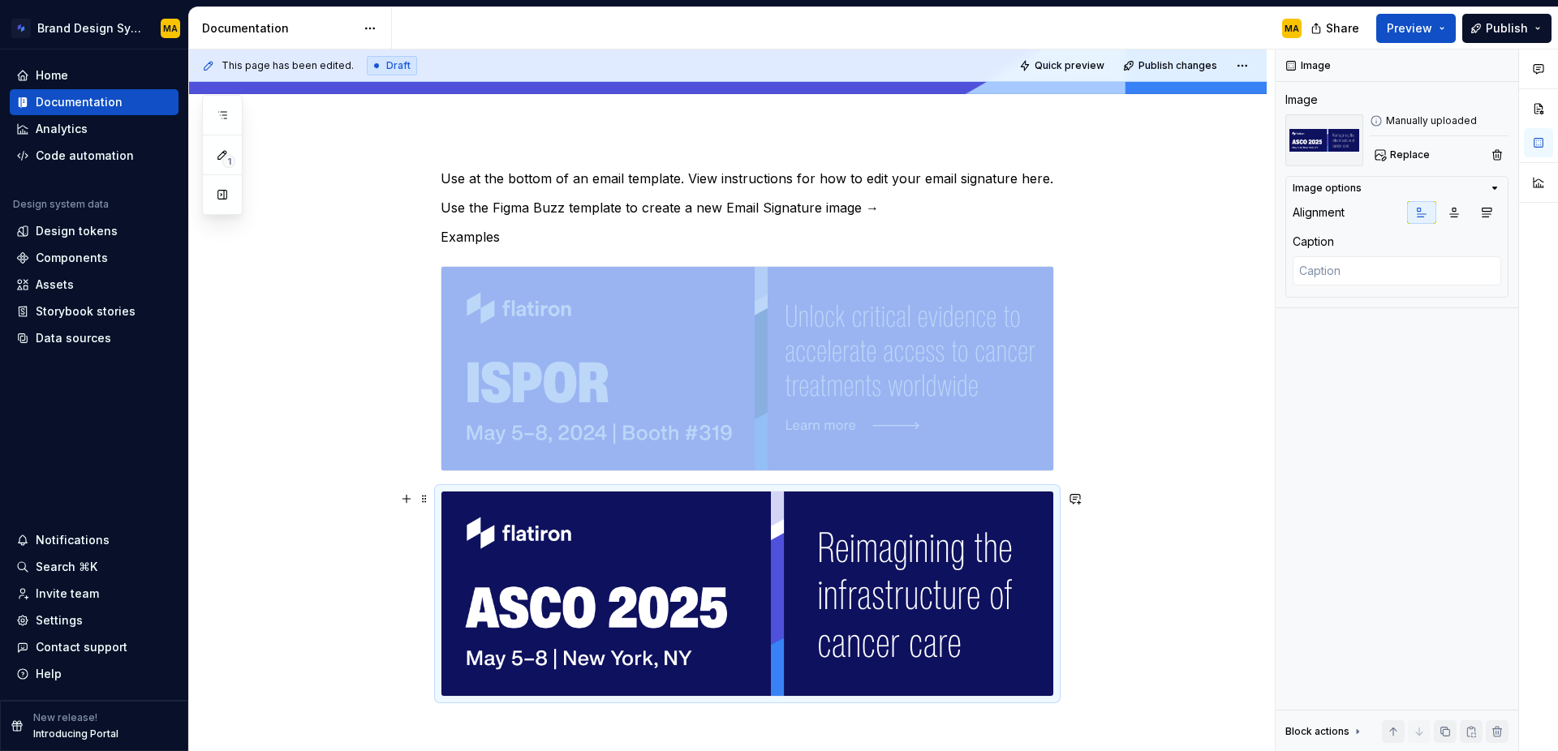
click at [1083, 639] on div "Use at the bottom of an email template. View instructions for how to edit your …" at bounding box center [728, 535] width 1078 height 811
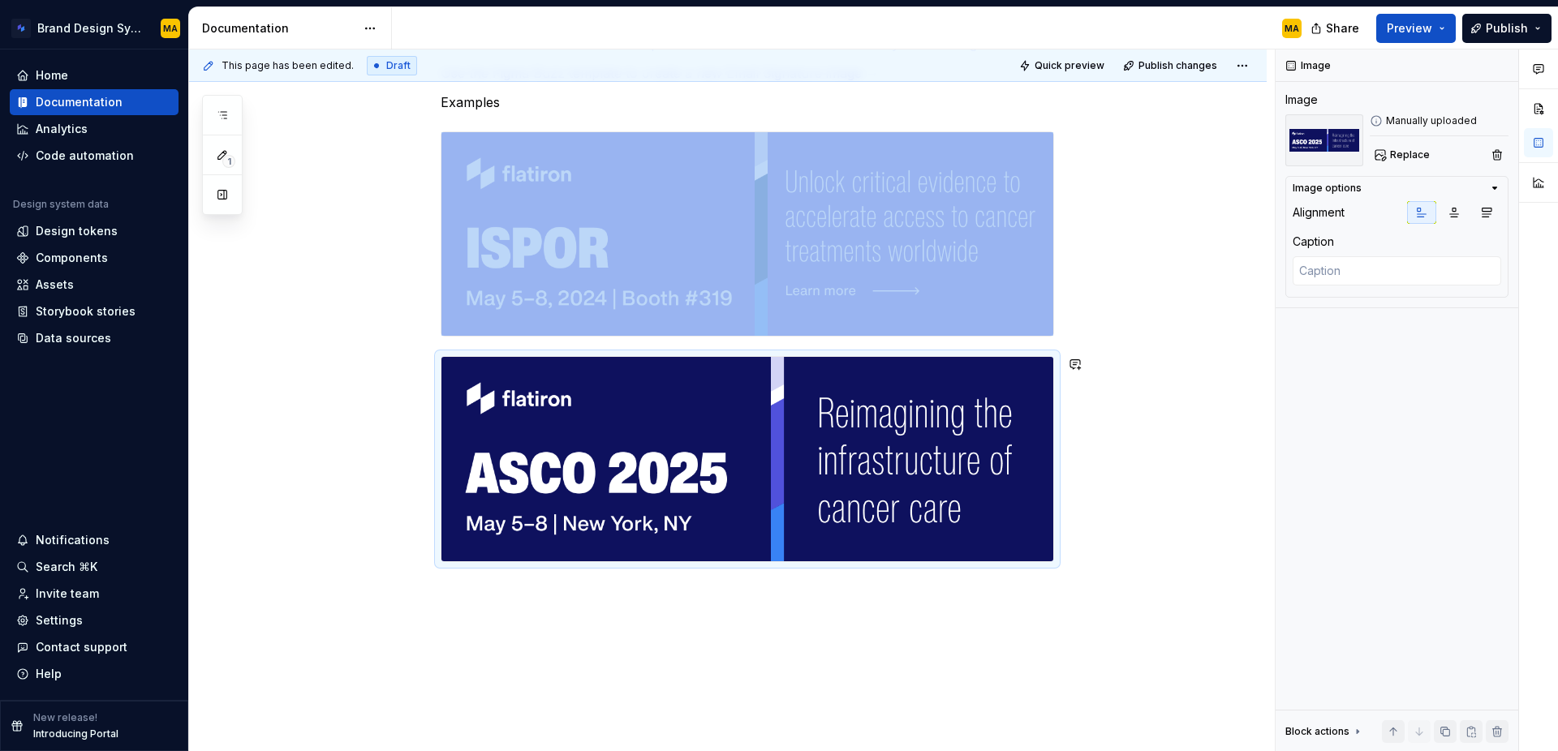
scroll to position [316, 0]
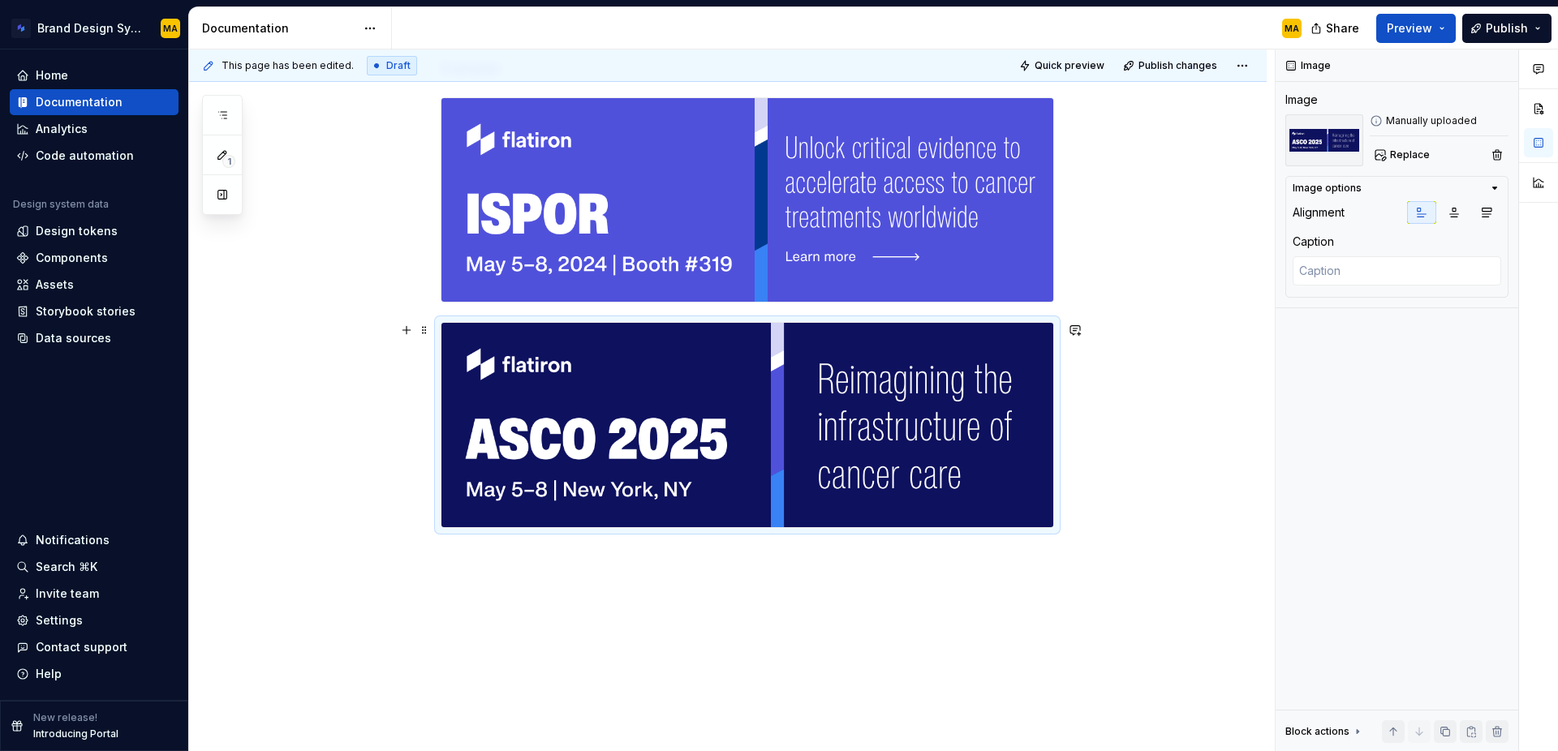
click at [1104, 480] on div "Use at the bottom of an email template. View instructions for how to edit your …" at bounding box center [728, 366] width 1078 height 811
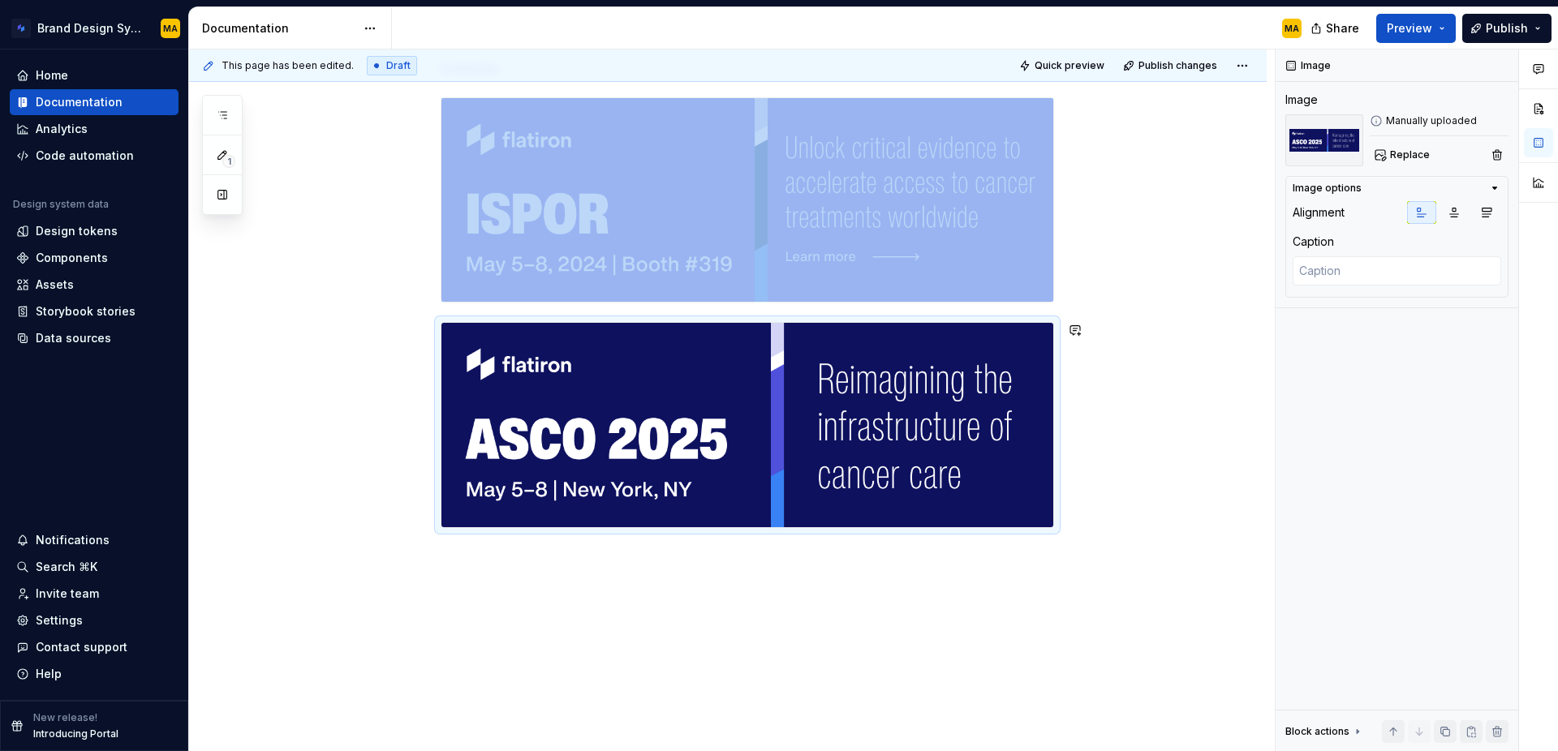
click at [1105, 557] on div "Use at the bottom of an email template. View instructions for how to edit your …" at bounding box center [728, 366] width 1078 height 811
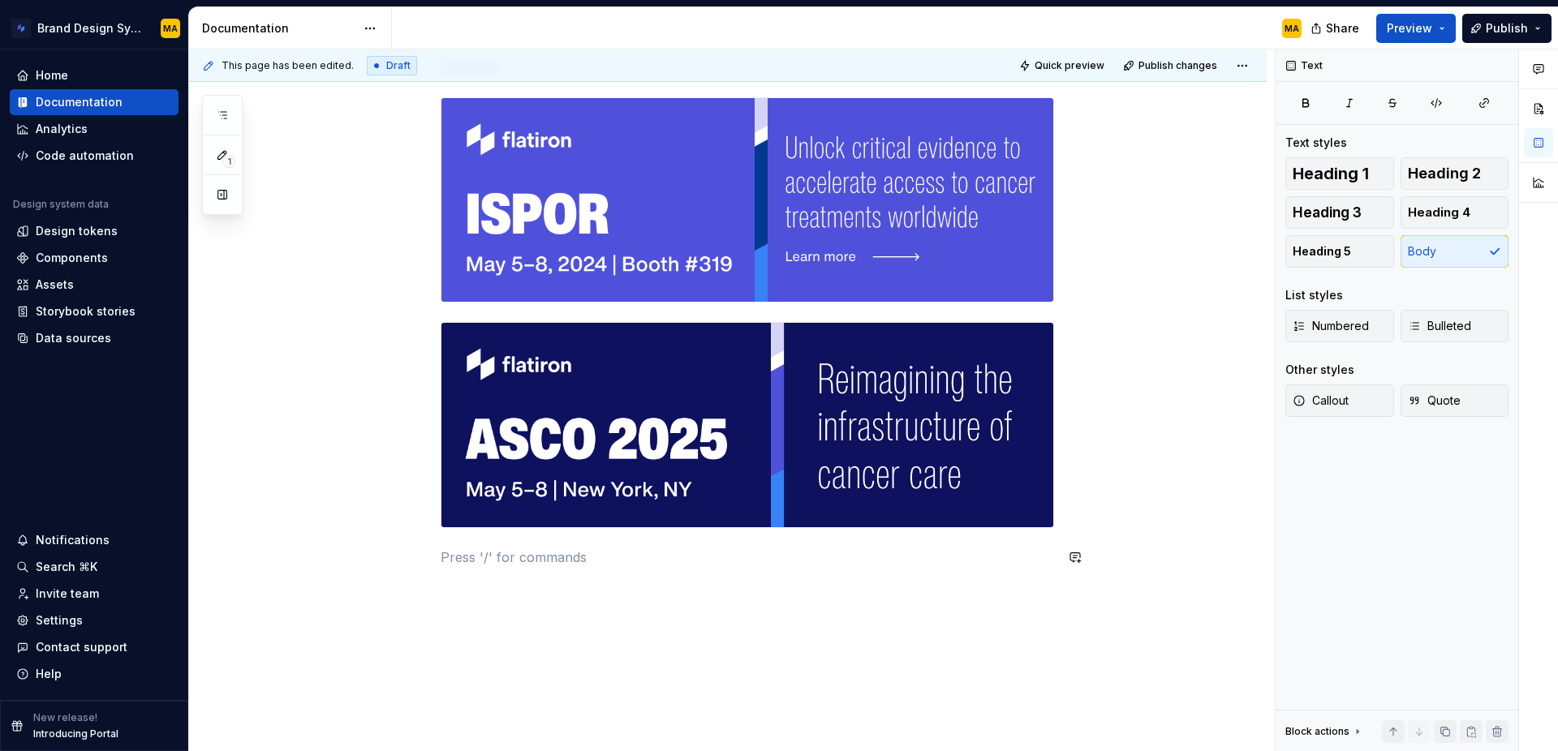
click at [691, 652] on div "Use at the bottom of an email template. View instructions for how to edit your …" at bounding box center [728, 386] width 1078 height 850
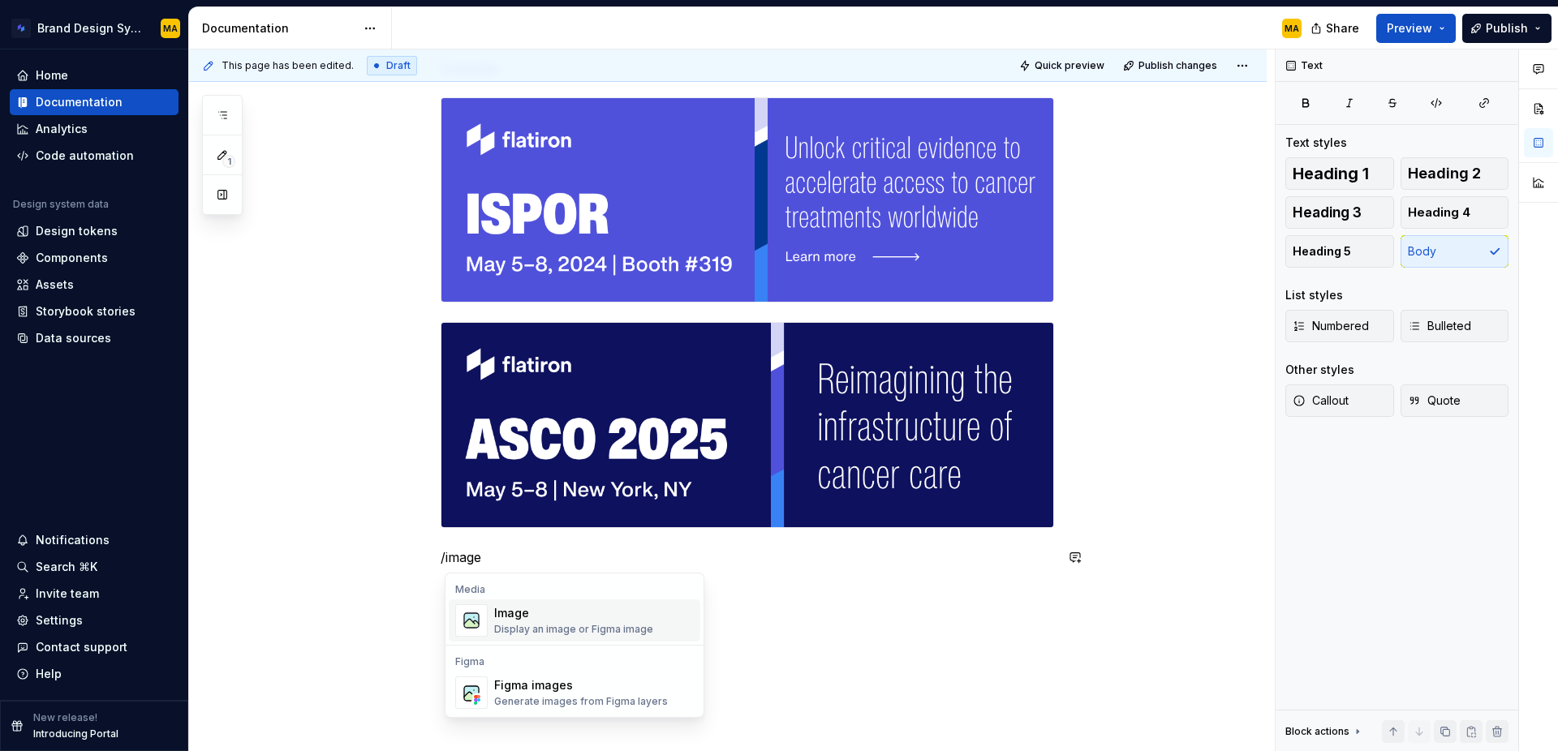
click at [601, 622] on div "Image Display an image or Figma image" at bounding box center [573, 620] width 159 height 31
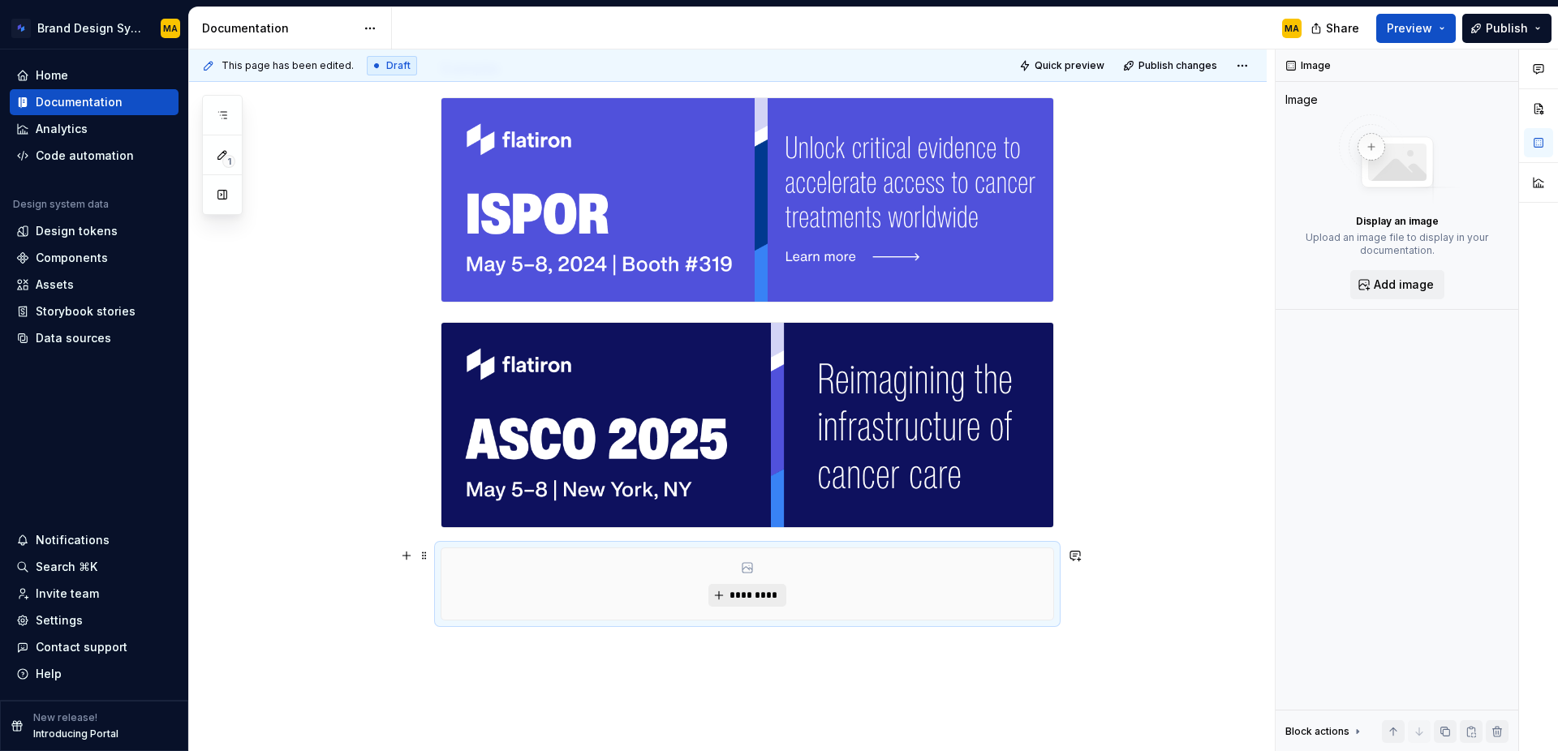
click at [752, 592] on span "*********" at bounding box center [754, 595] width 50 height 13
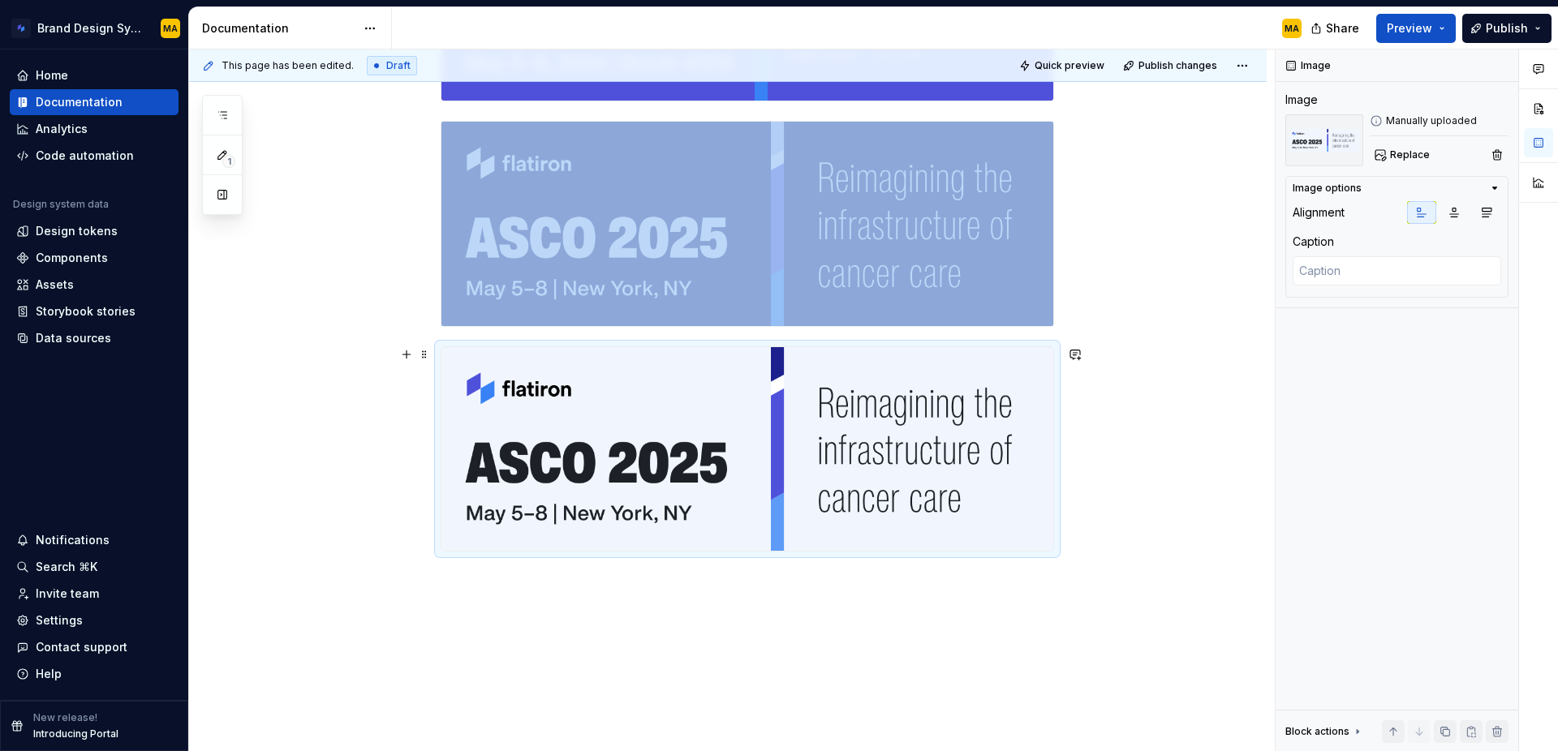
scroll to position [541, 0]
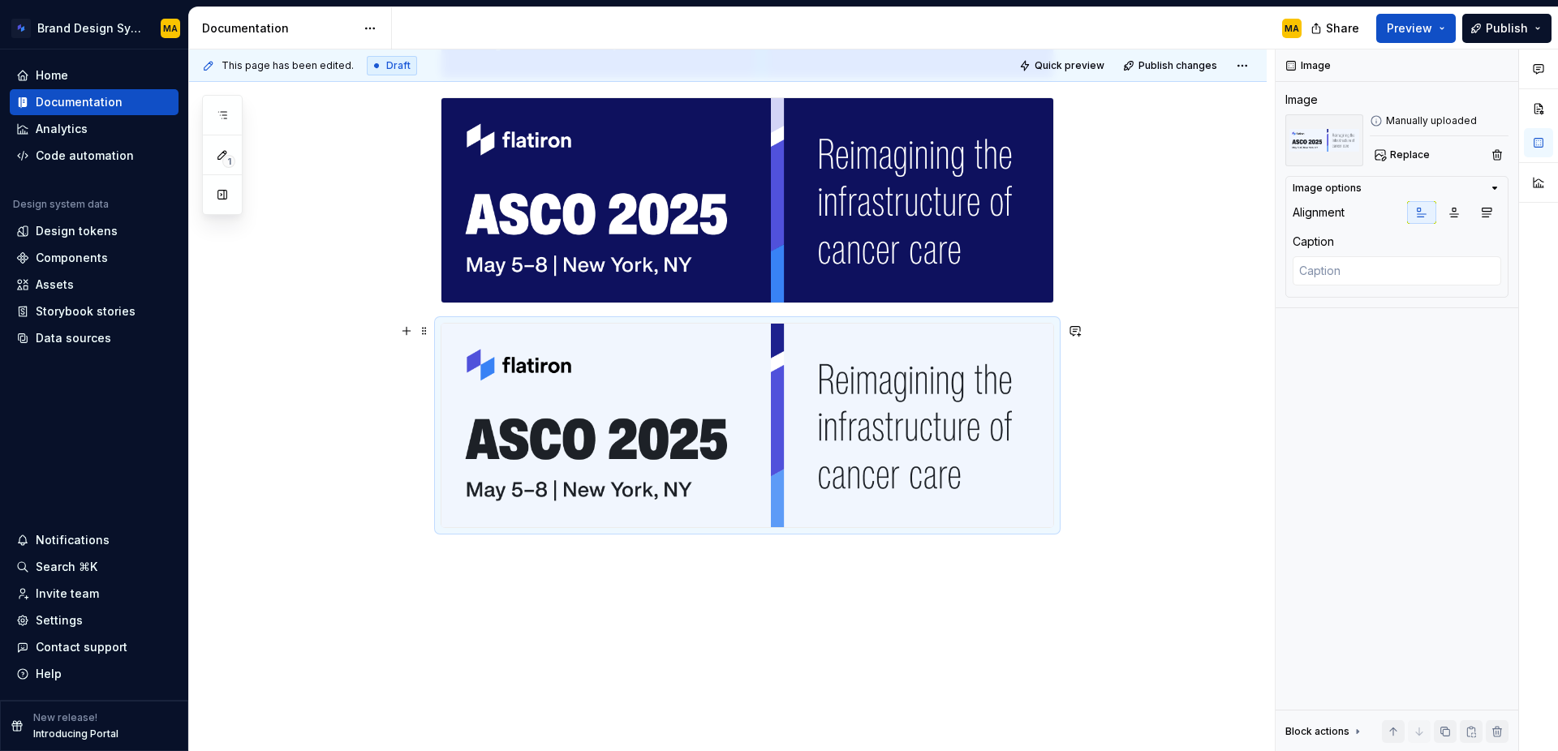
click at [1152, 510] on div "Use at the bottom of an email template. View instructions for how to edit your …" at bounding box center [728, 254] width 1078 height 1037
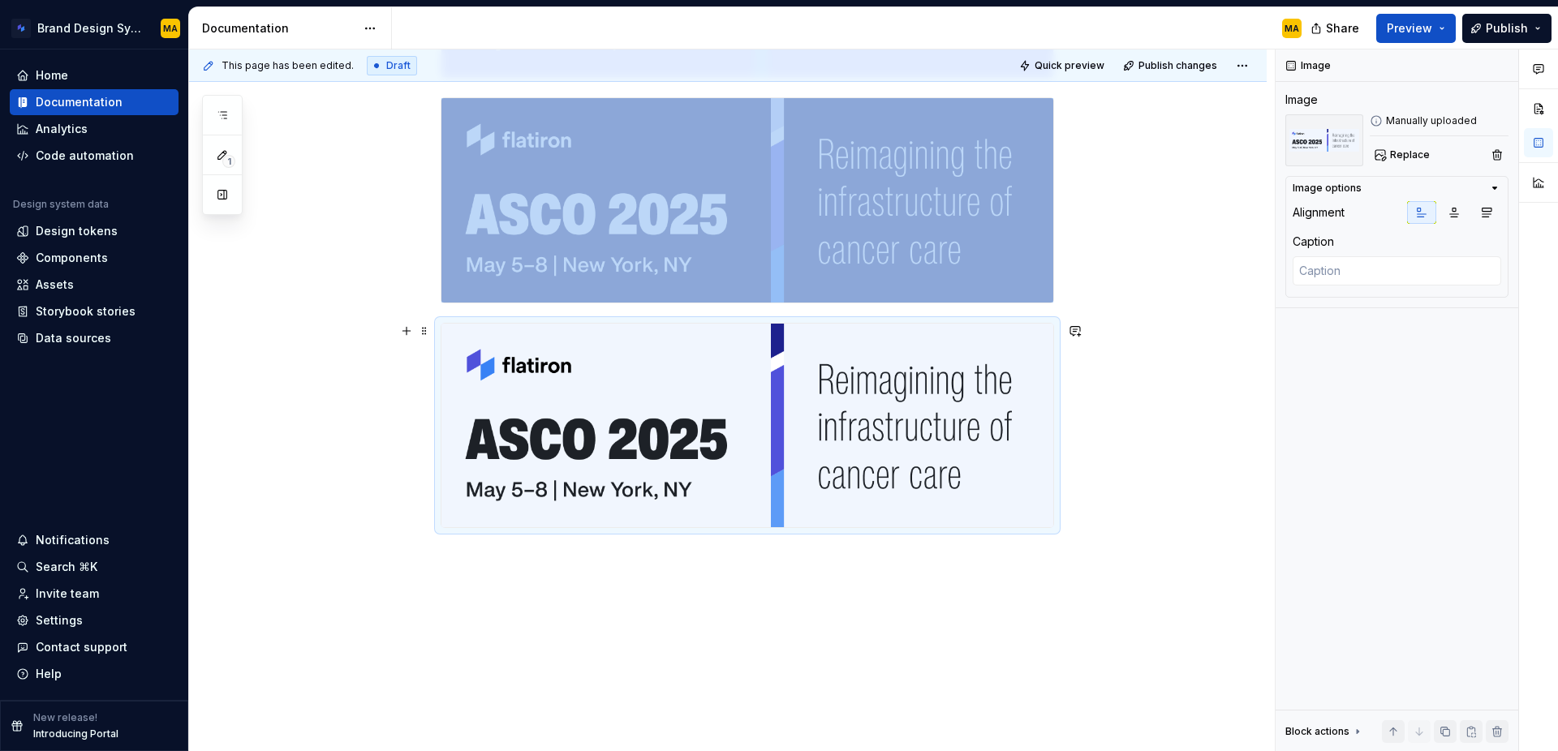
click at [1152, 510] on div "Use at the bottom of an email template. View instructions for how to edit your …" at bounding box center [728, 254] width 1078 height 1037
click at [1138, 601] on div "Use at the bottom of an email template. View instructions for how to edit your …" at bounding box center [728, 254] width 1078 height 1037
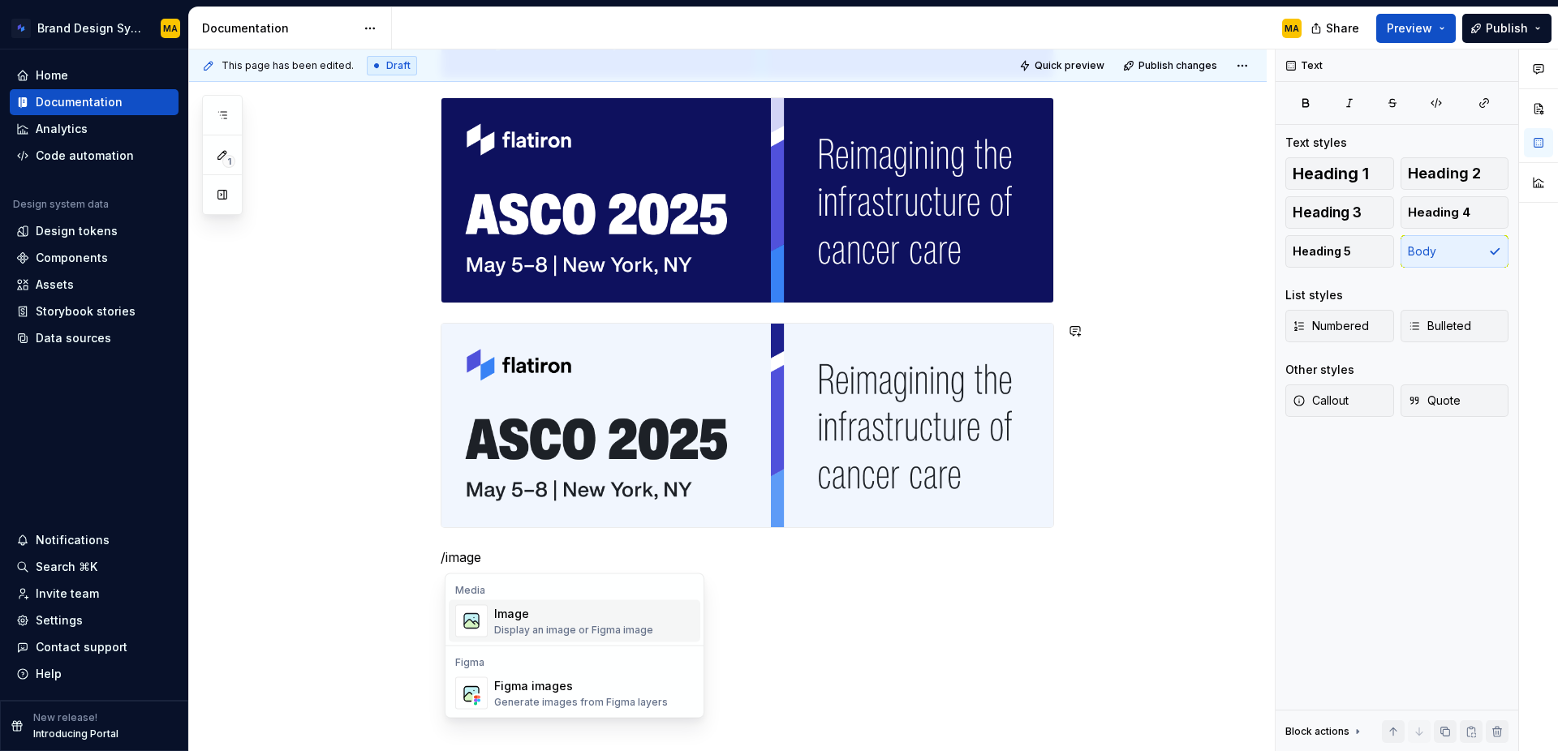
click at [543, 618] on div "Image" at bounding box center [573, 614] width 159 height 16
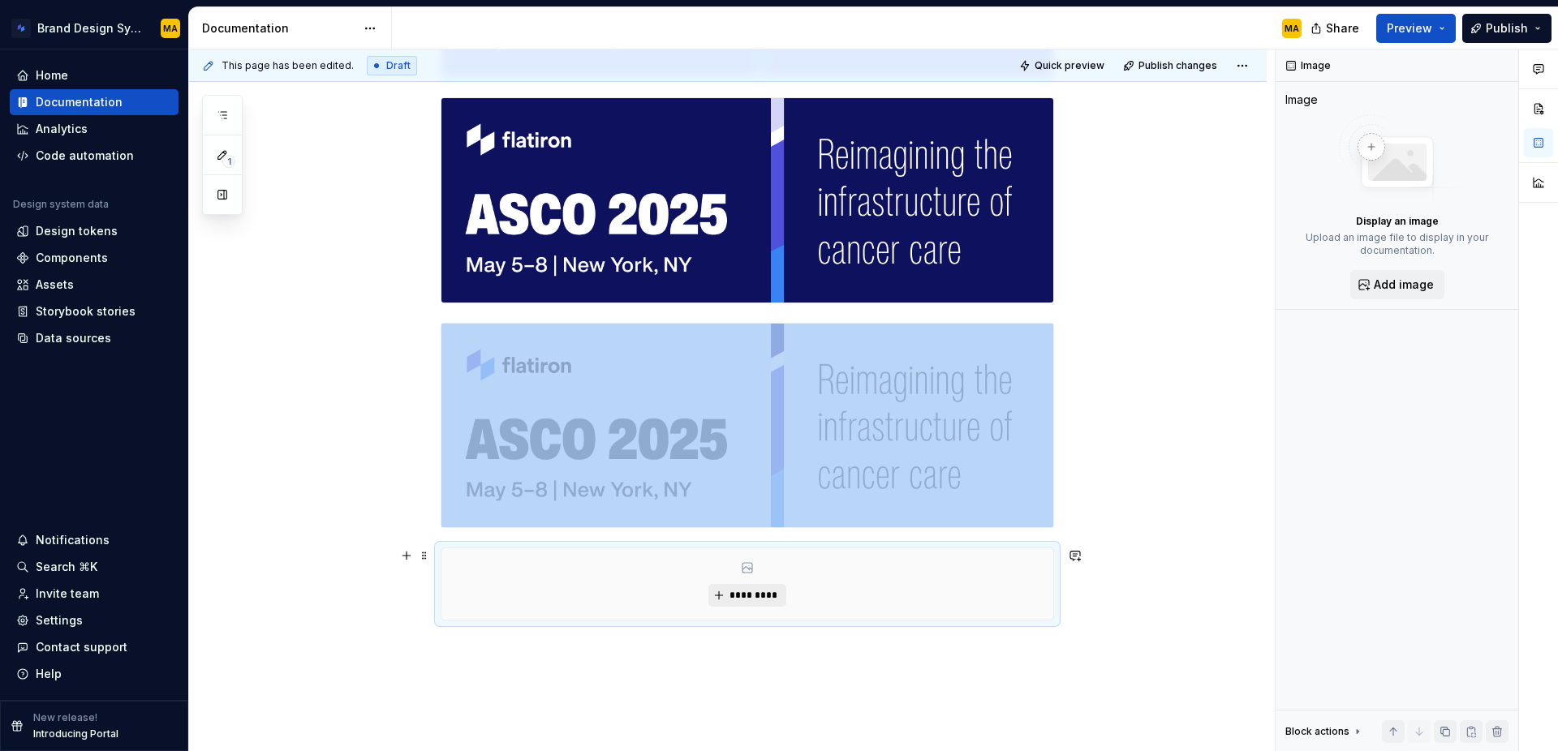
click at [756, 590] on span "*********" at bounding box center [754, 595] width 50 height 13
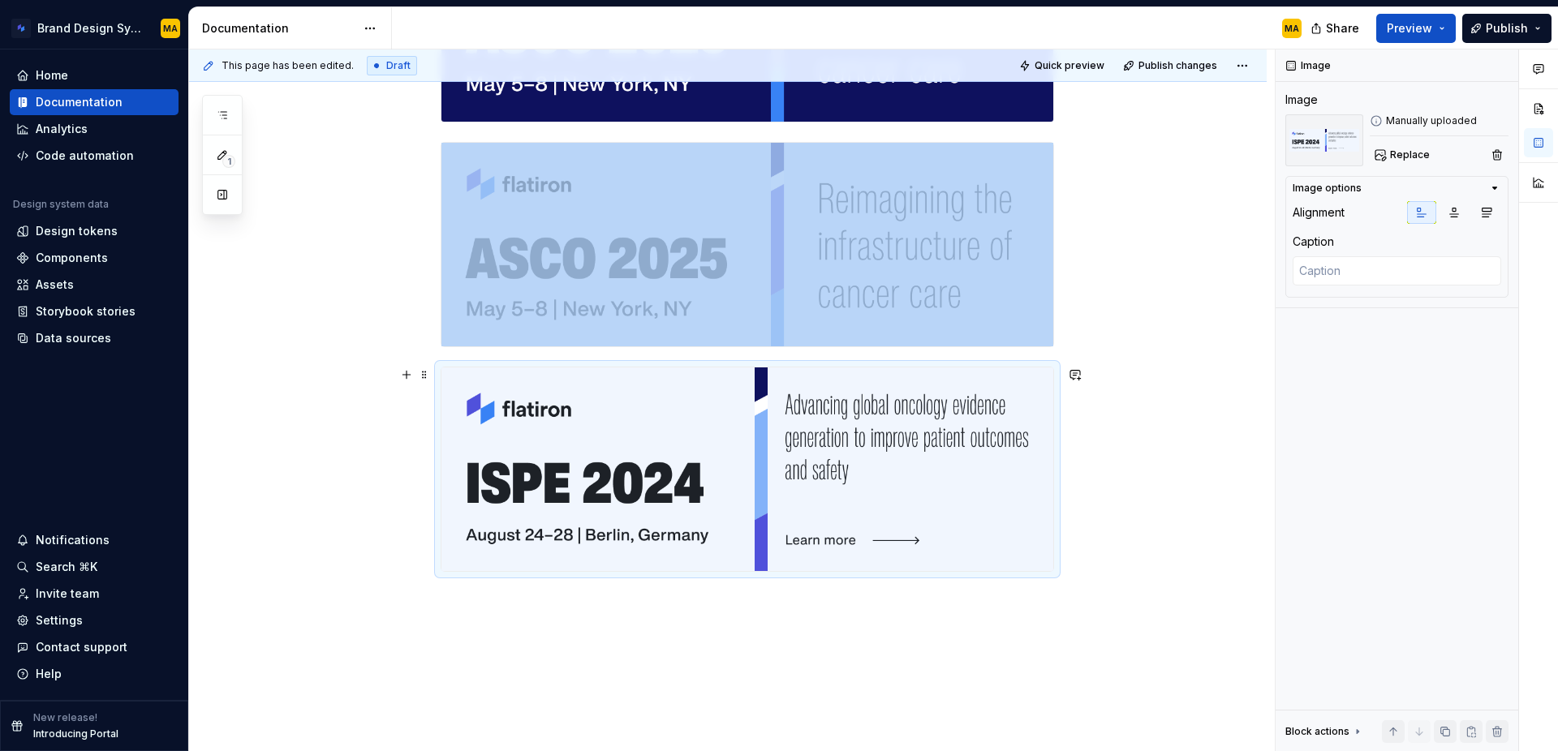
scroll to position [746, 0]
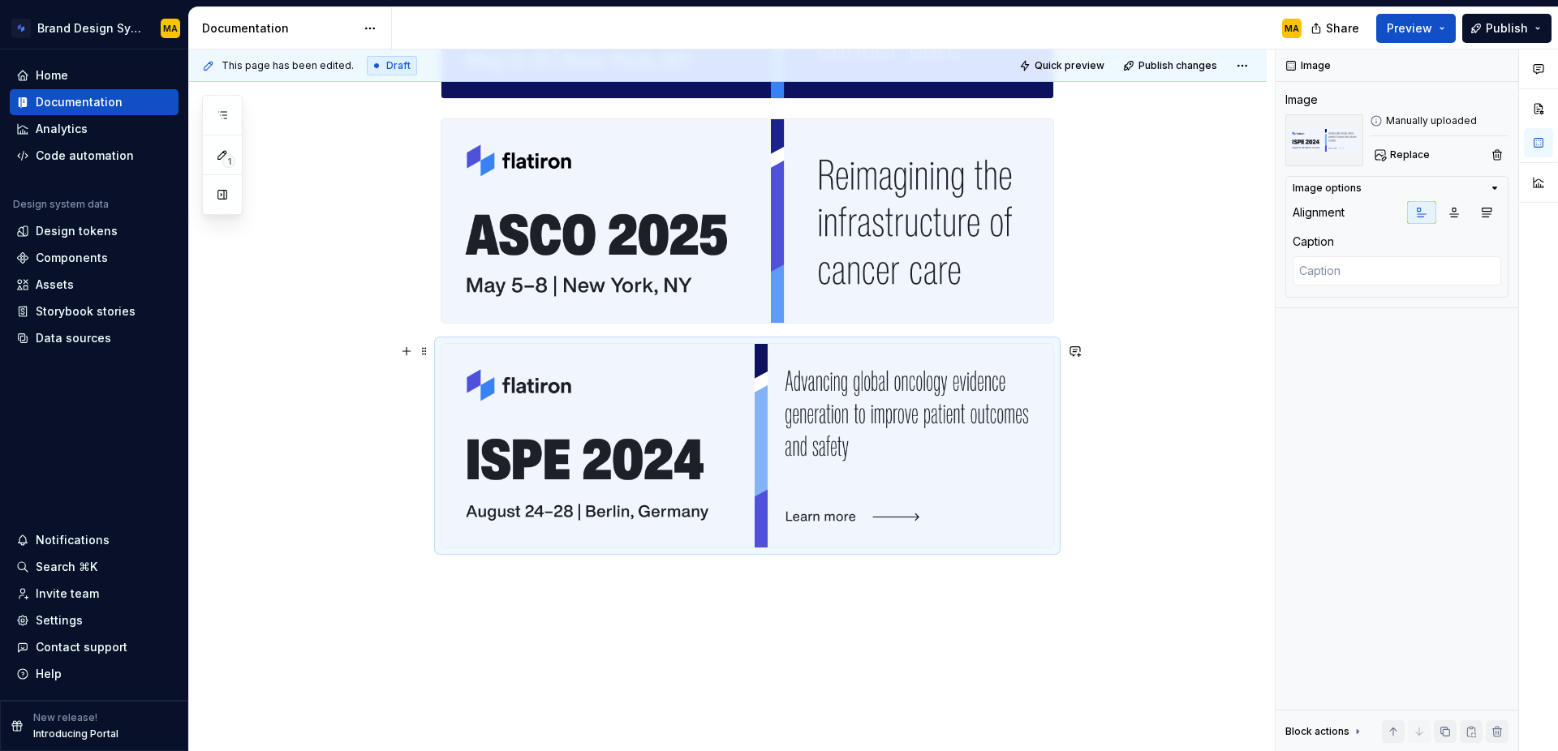
click at [1116, 508] on div "Use at the bottom of an email template. View instructions for how to edit your …" at bounding box center [728, 163] width 1078 height 1262
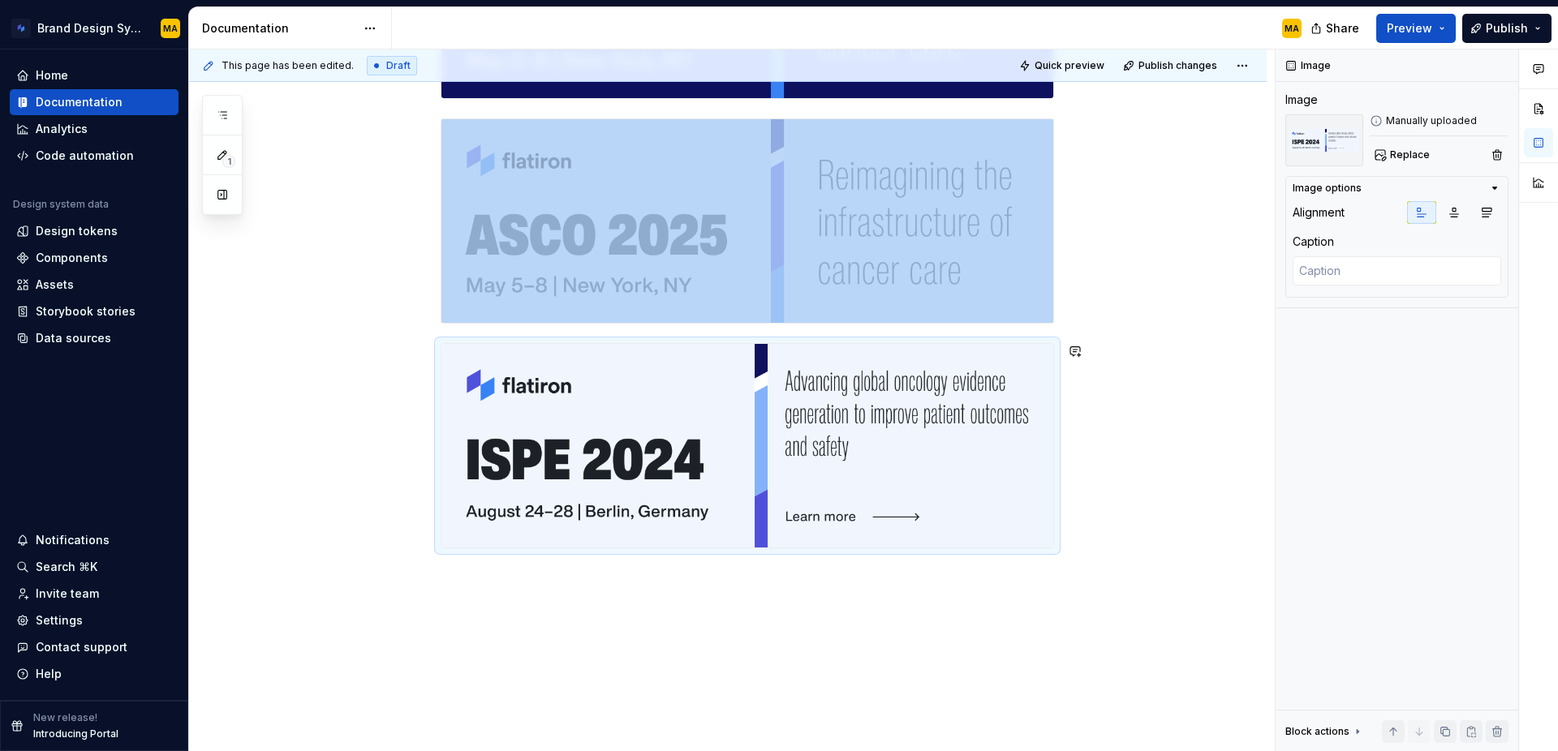
click at [1097, 621] on div "Use at the bottom of an email template. View instructions for how to edit your …" at bounding box center [728, 163] width 1078 height 1262
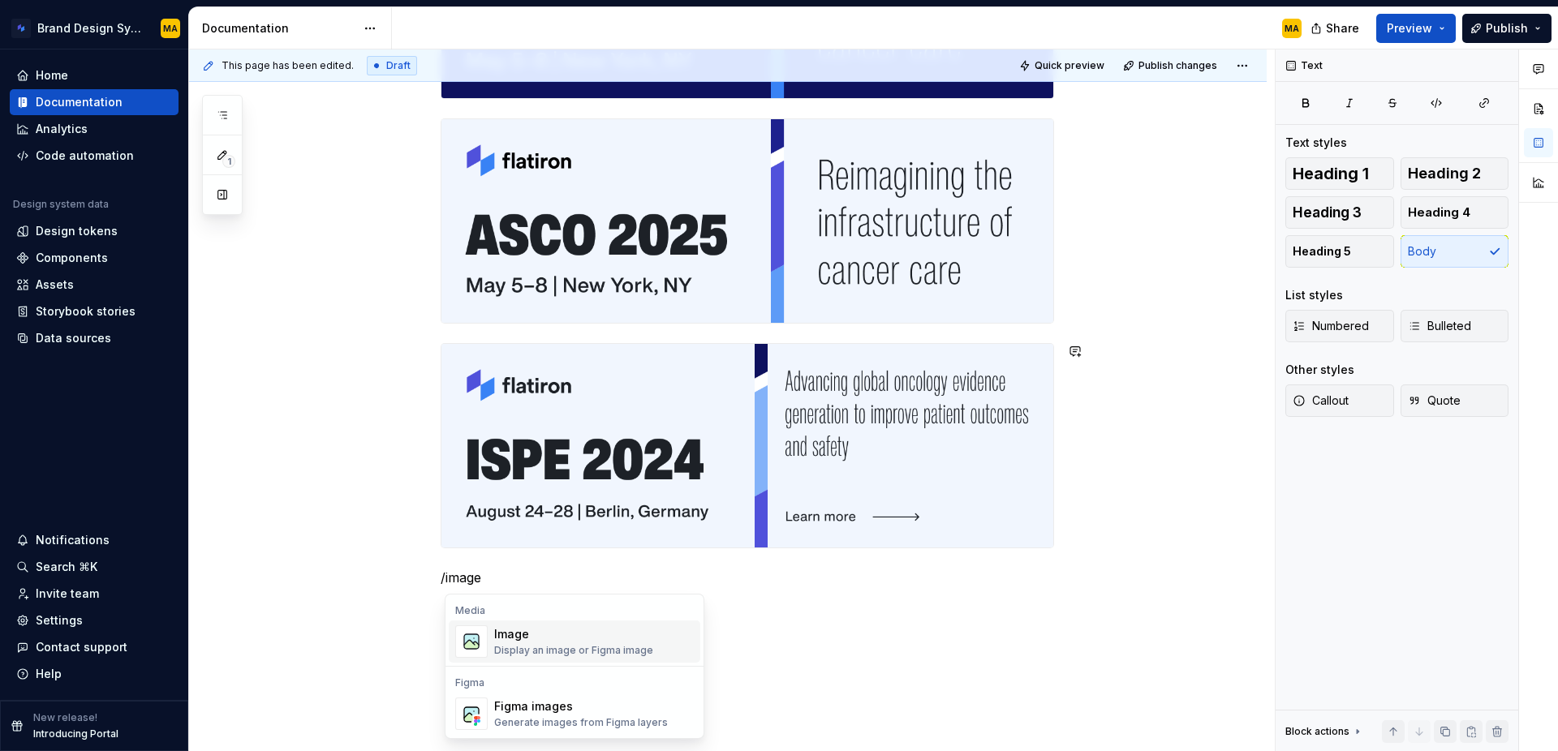
click at [573, 651] on div "Display an image or Figma image" at bounding box center [573, 650] width 159 height 13
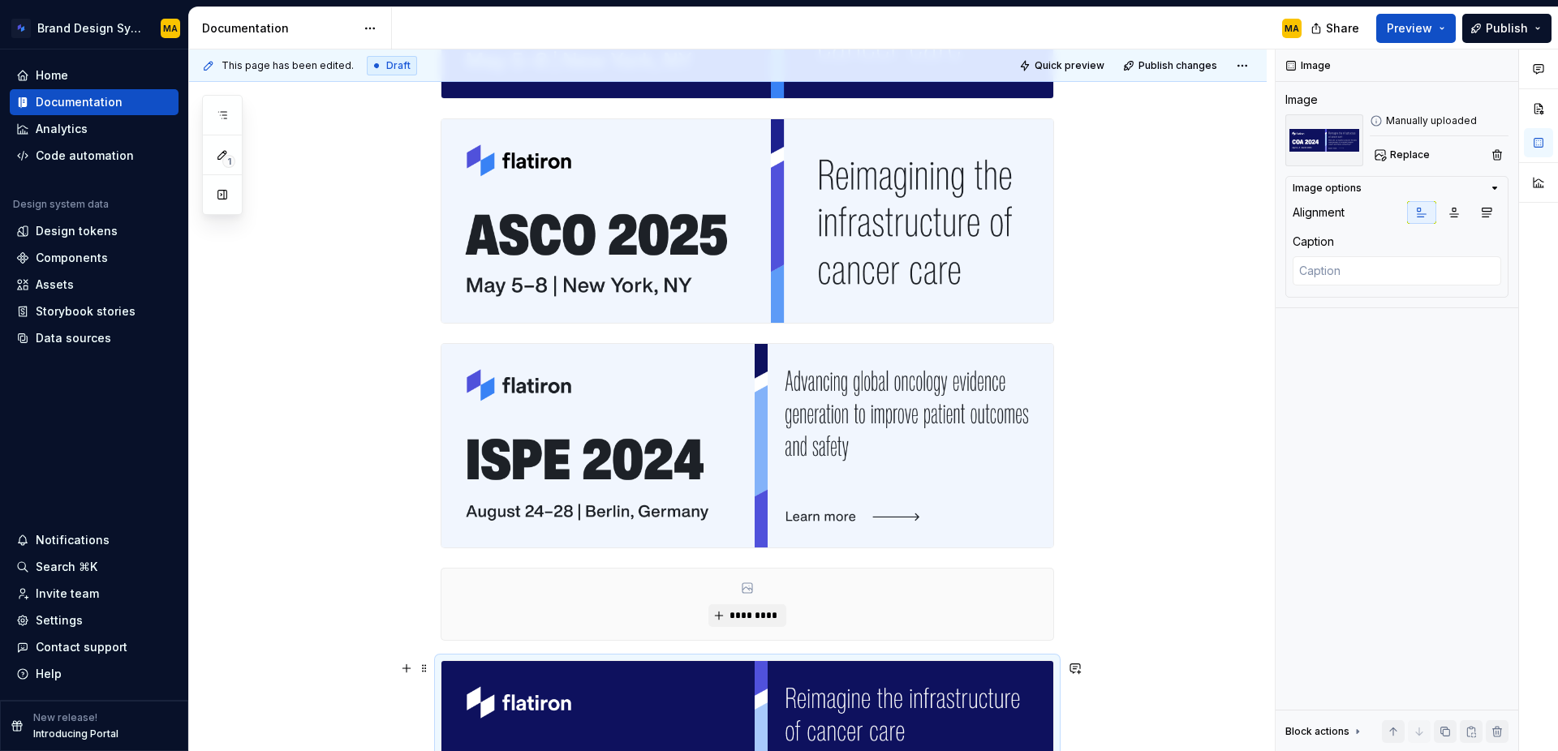
scroll to position [965, 0]
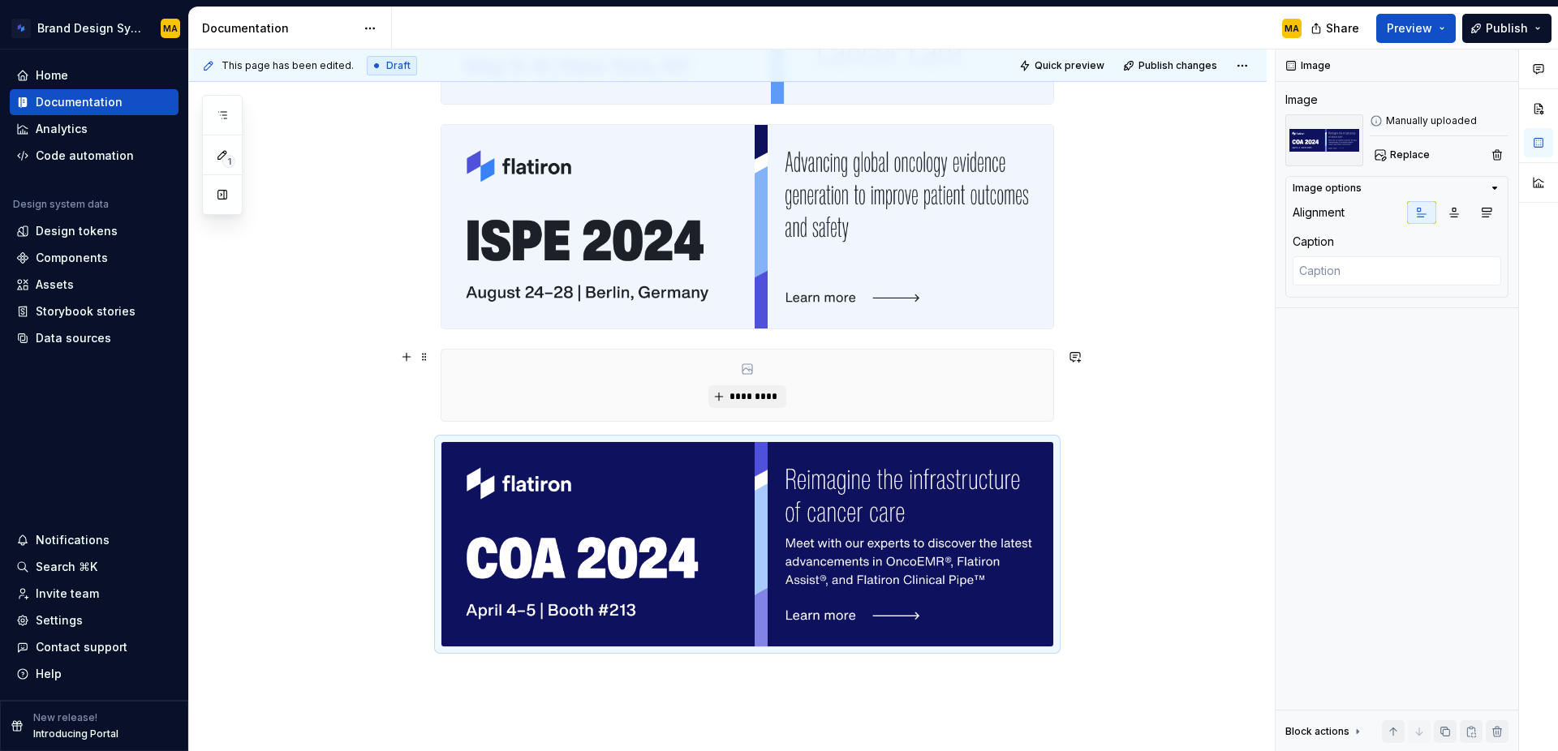
click at [1117, 376] on div "Use at the bottom of an email template. View instructions for how to edit your …" at bounding box center [728, 102] width 1078 height 1579
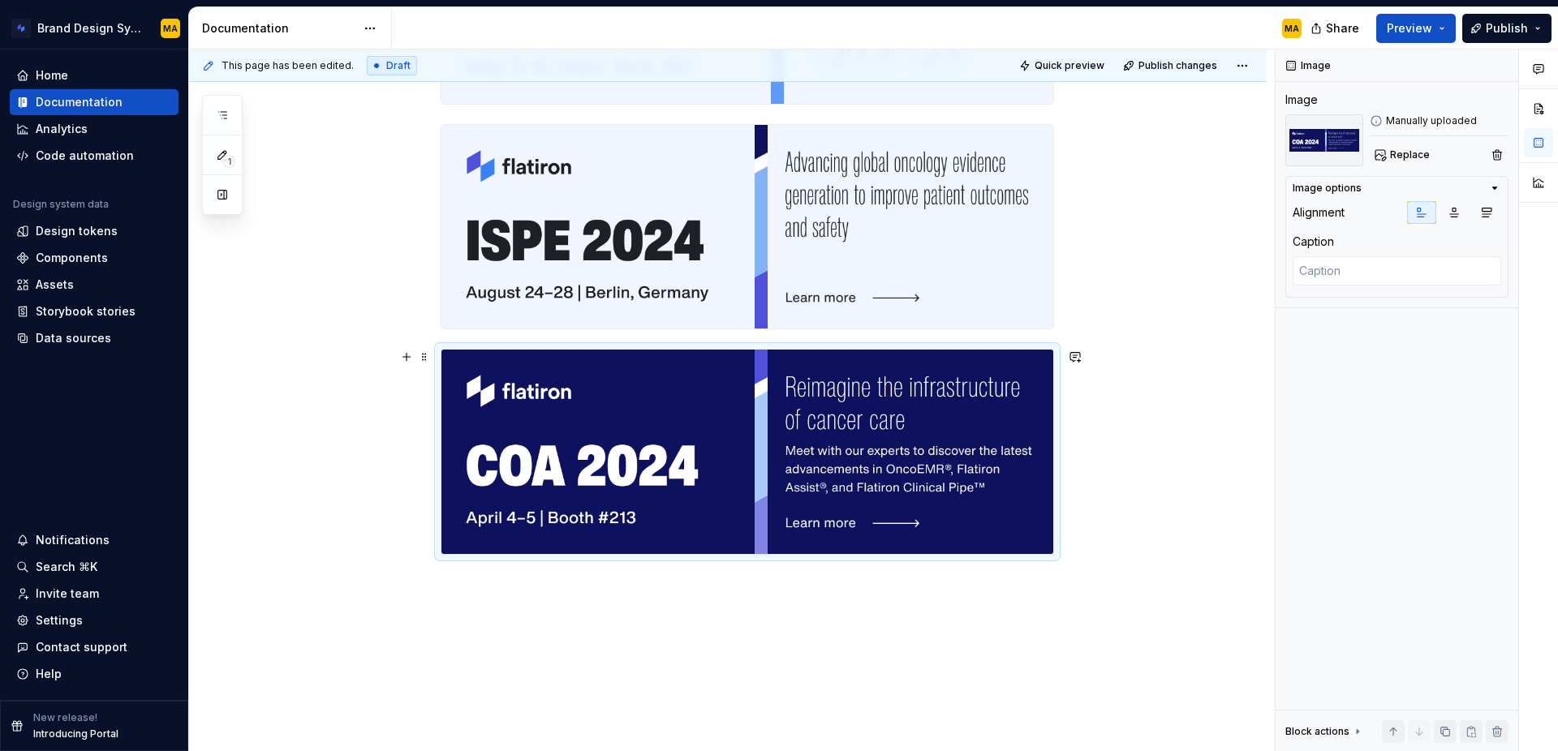
click at [1088, 502] on div "Use at the bottom of an email template. View instructions for how to edit your …" at bounding box center [728, 56] width 1078 height 1487
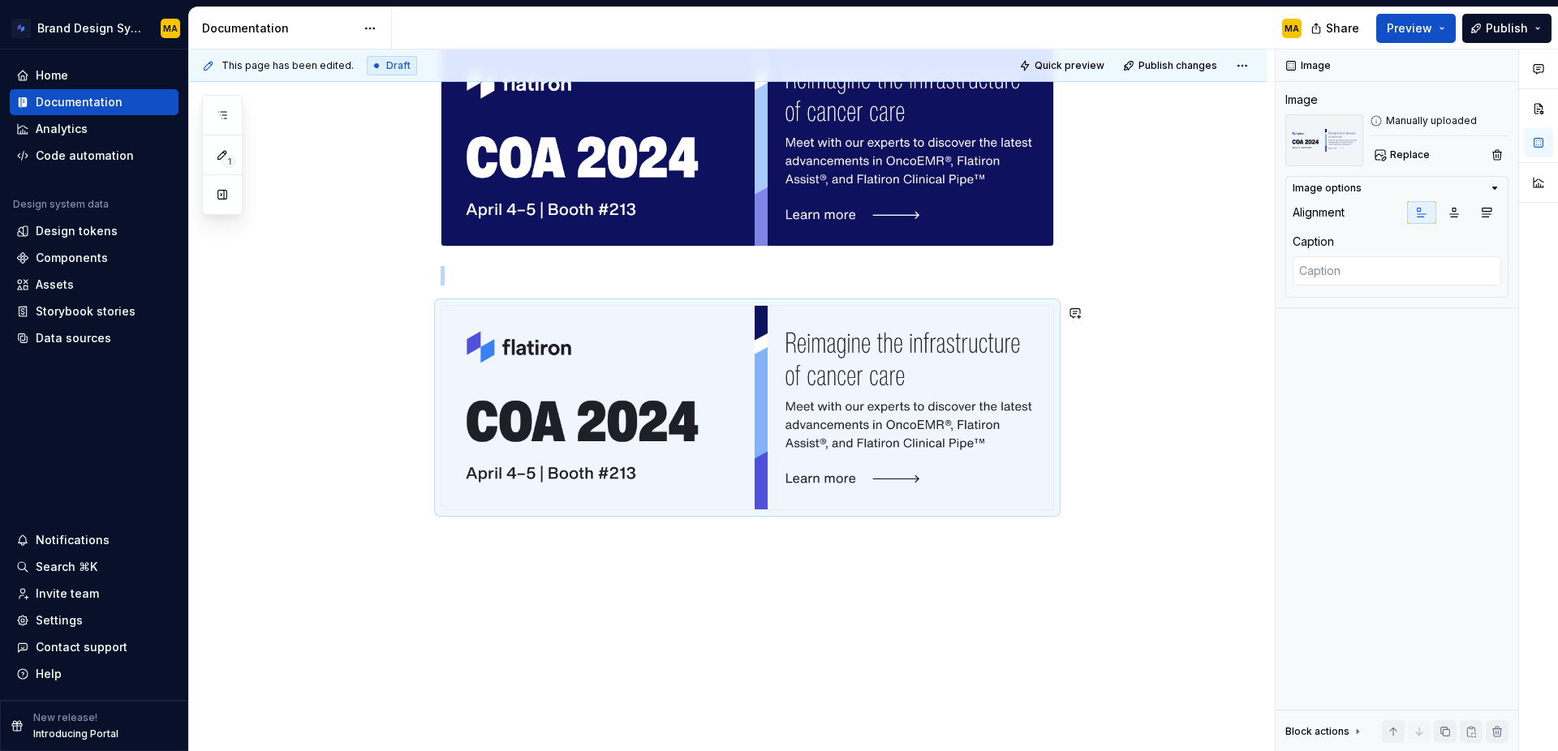
scroll to position [1276, 0]
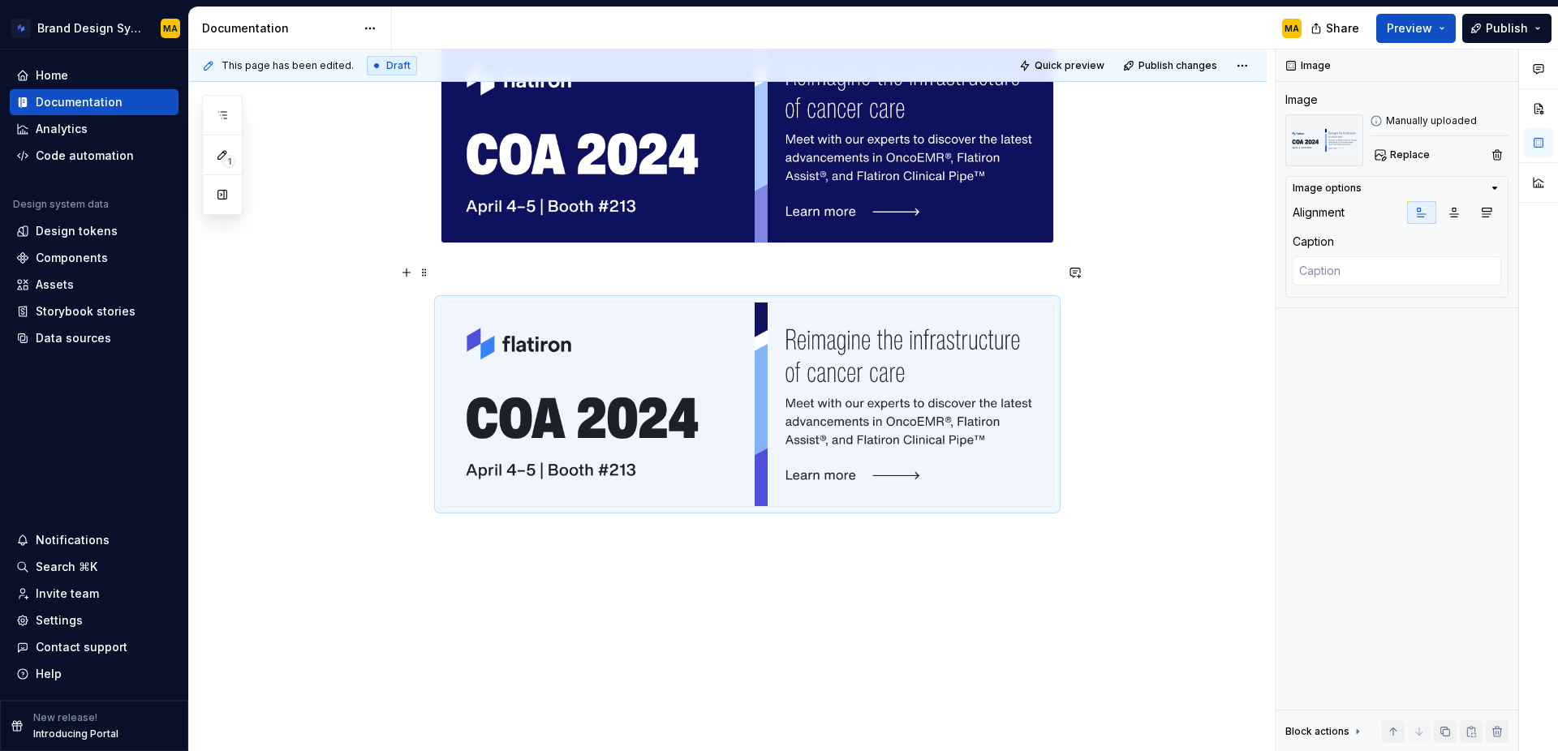
click at [501, 281] on p at bounding box center [747, 272] width 613 height 19
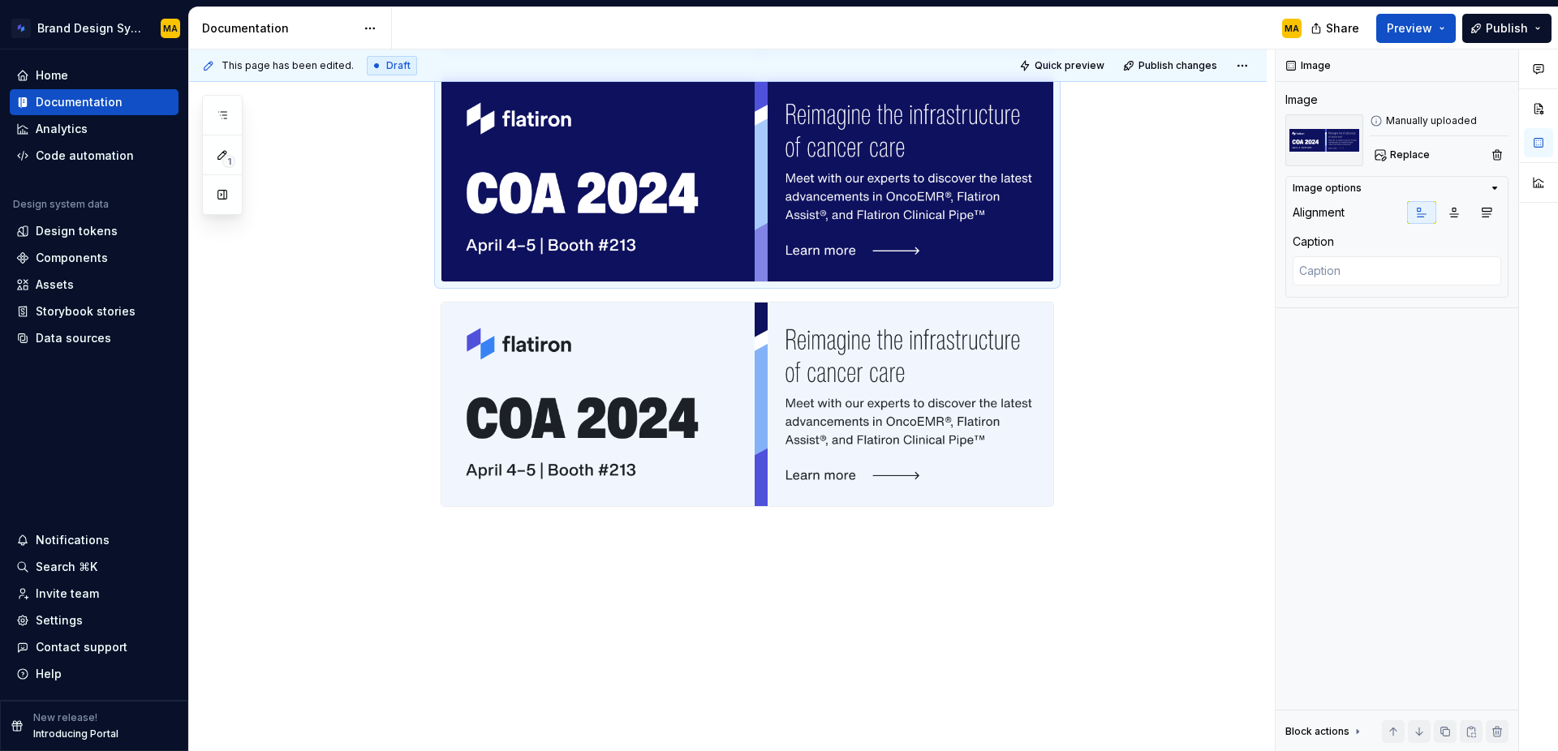
scroll to position [1238, 0]
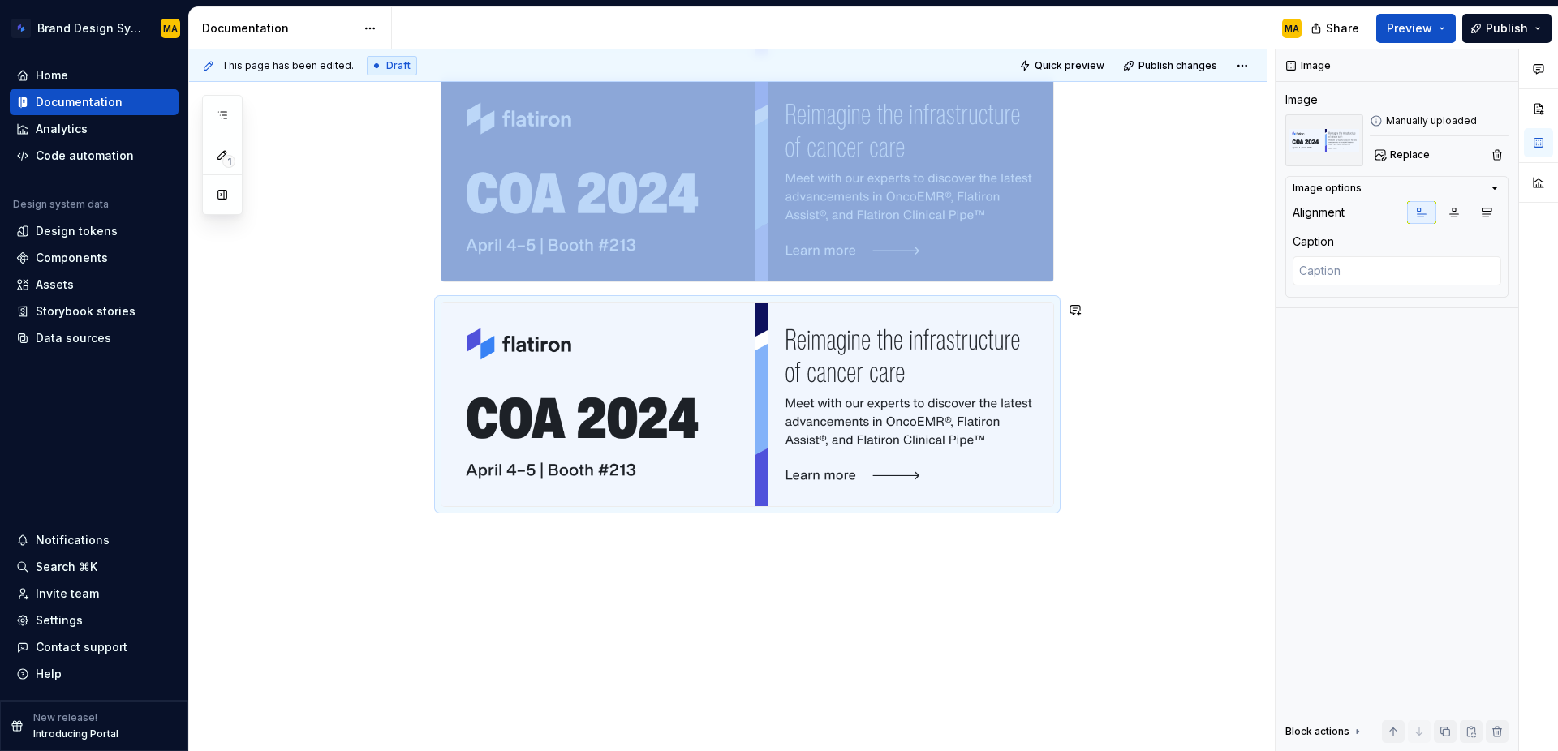
click at [750, 569] on div "This page has been edited. Draft Quick preview Publish changes Email signatures…" at bounding box center [732, 401] width 1086 height 703
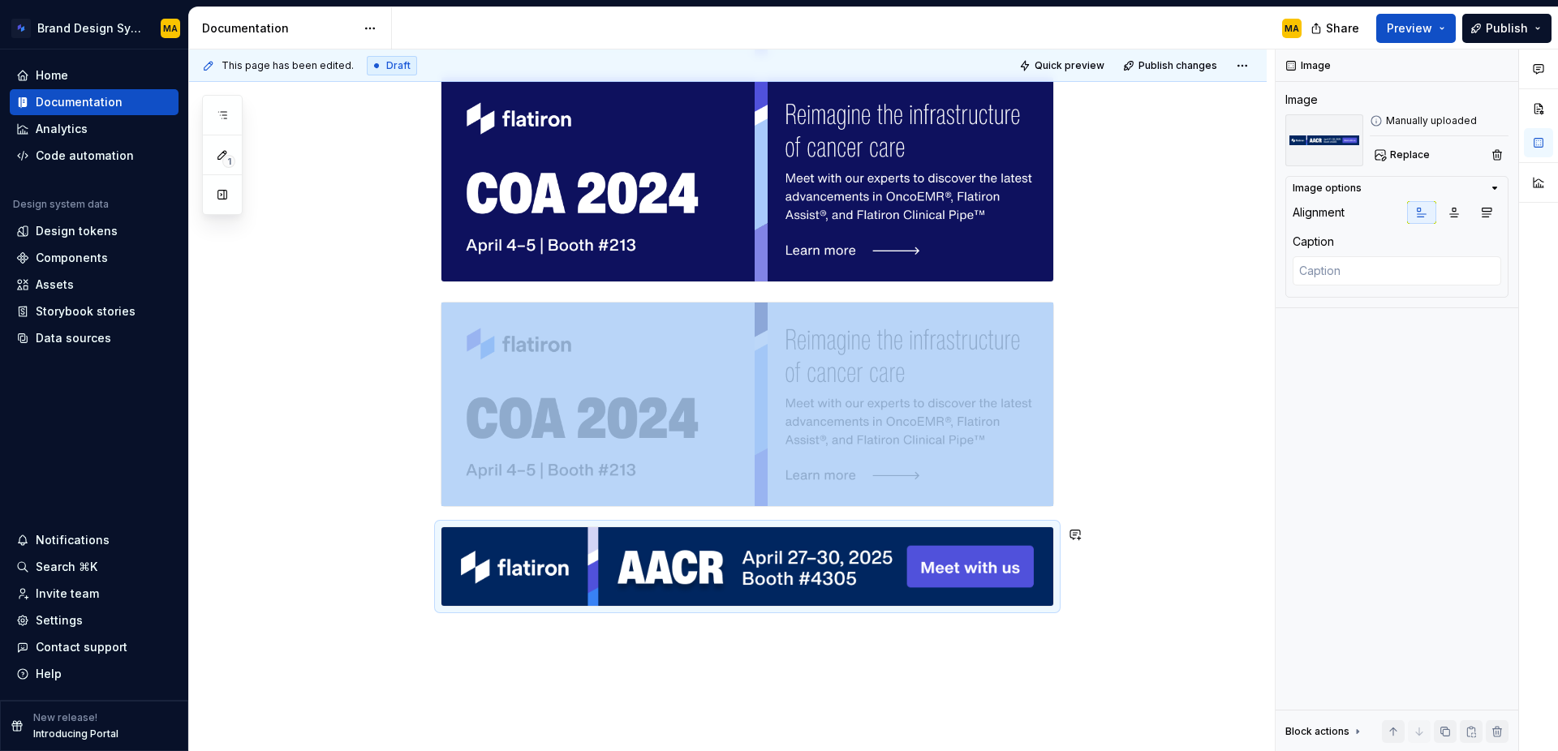
scroll to position [1337, 0]
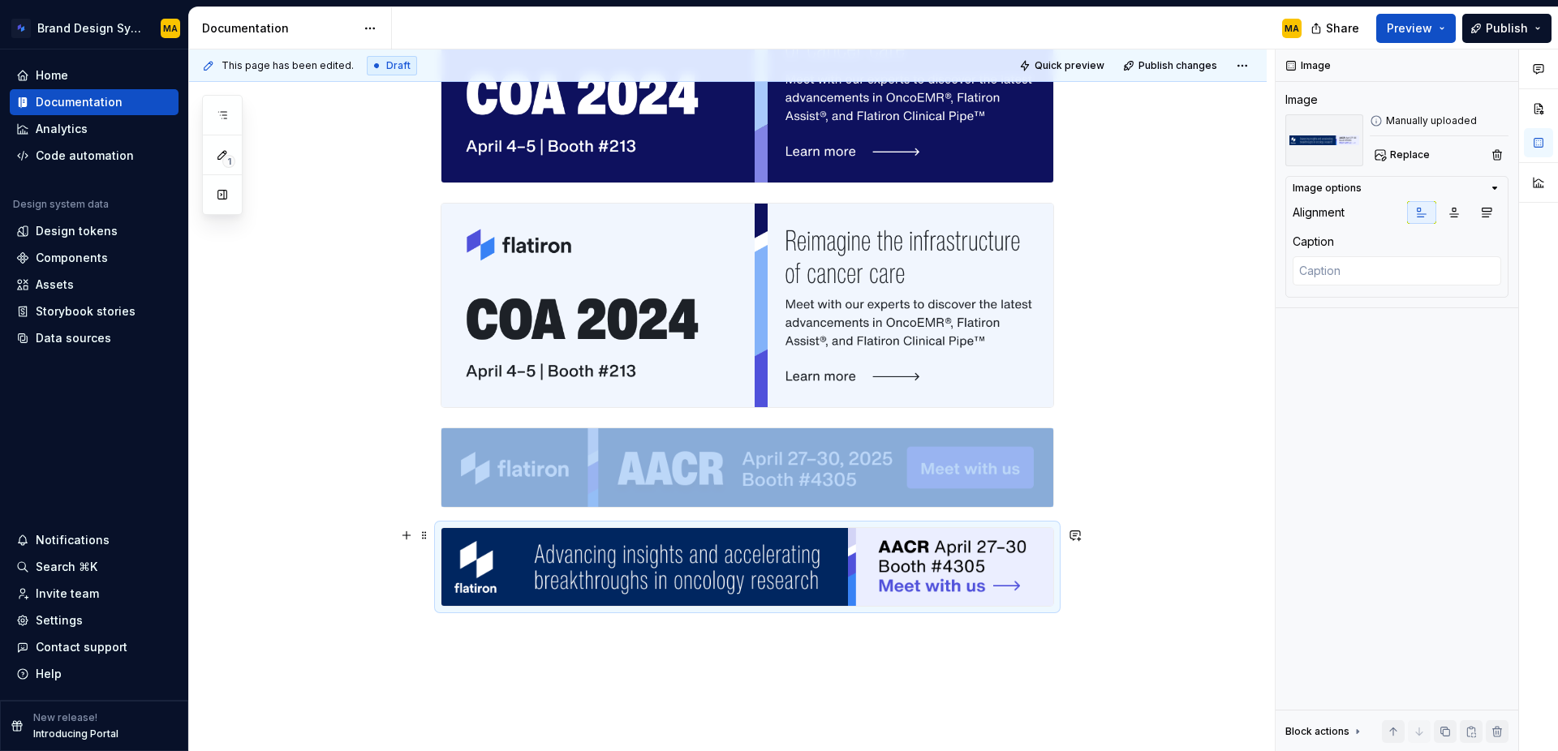
type textarea "*"
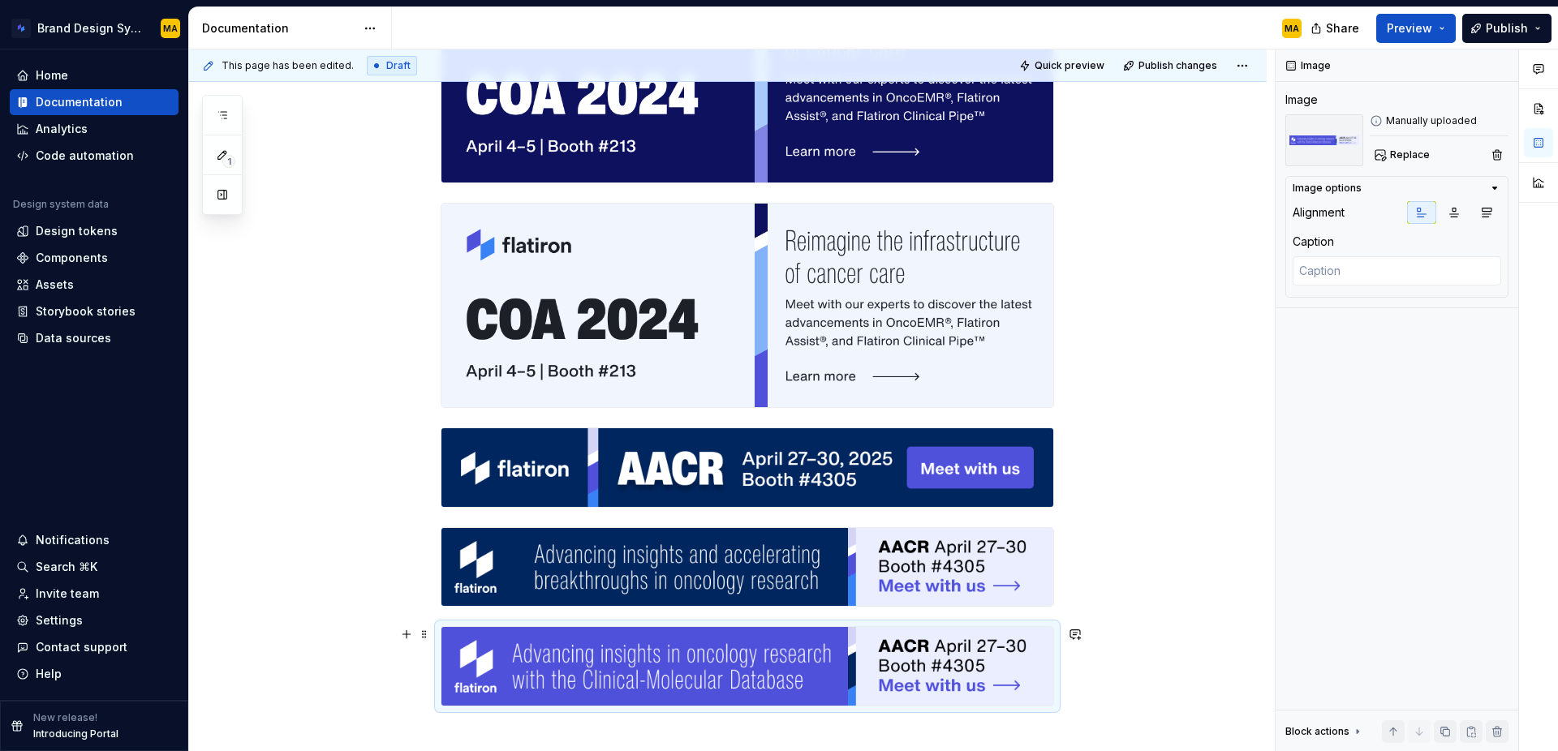
click at [1143, 655] on div "This page has been edited. Draft Quick preview Publish changes Email signatures…" at bounding box center [732, 401] width 1086 height 703
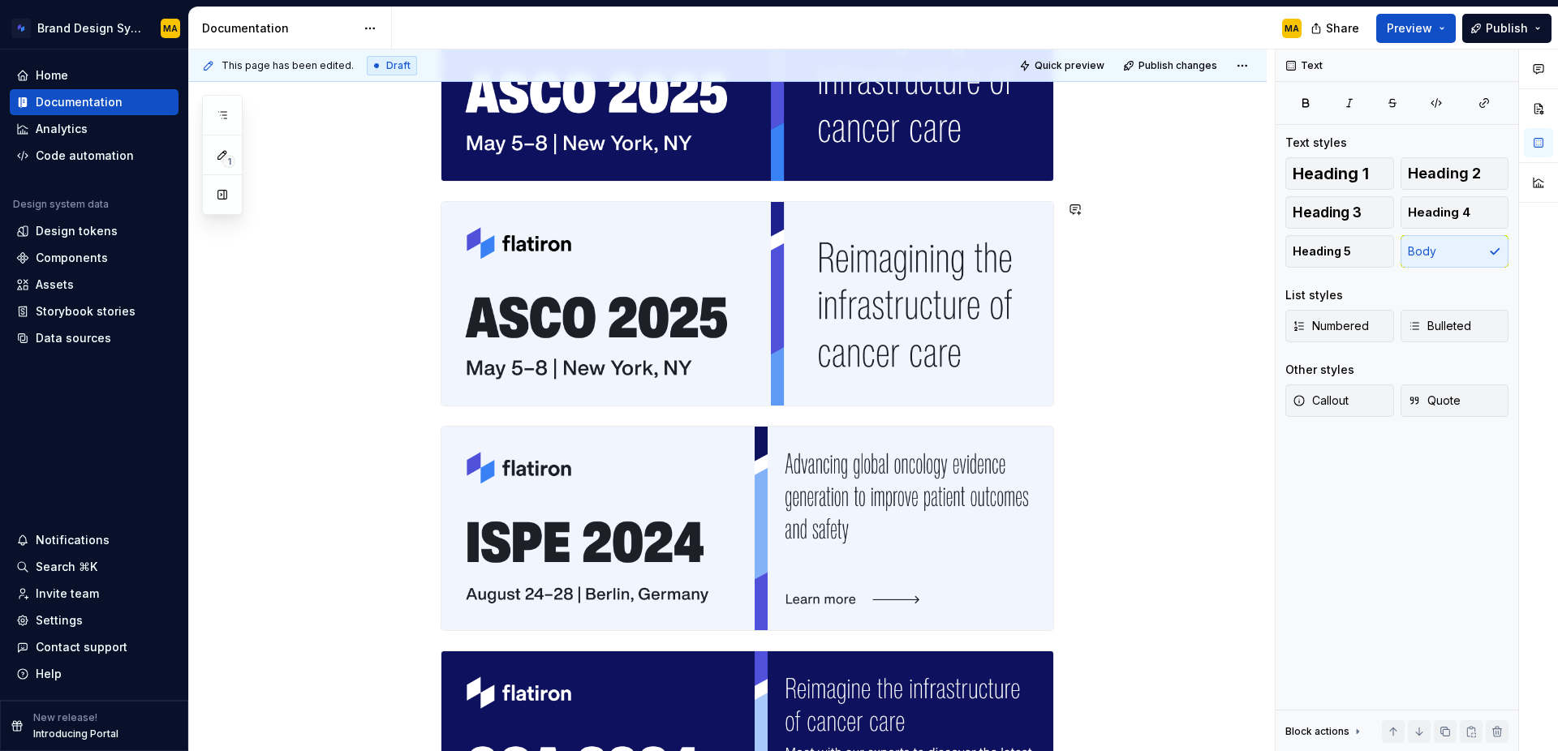
scroll to position [0, 0]
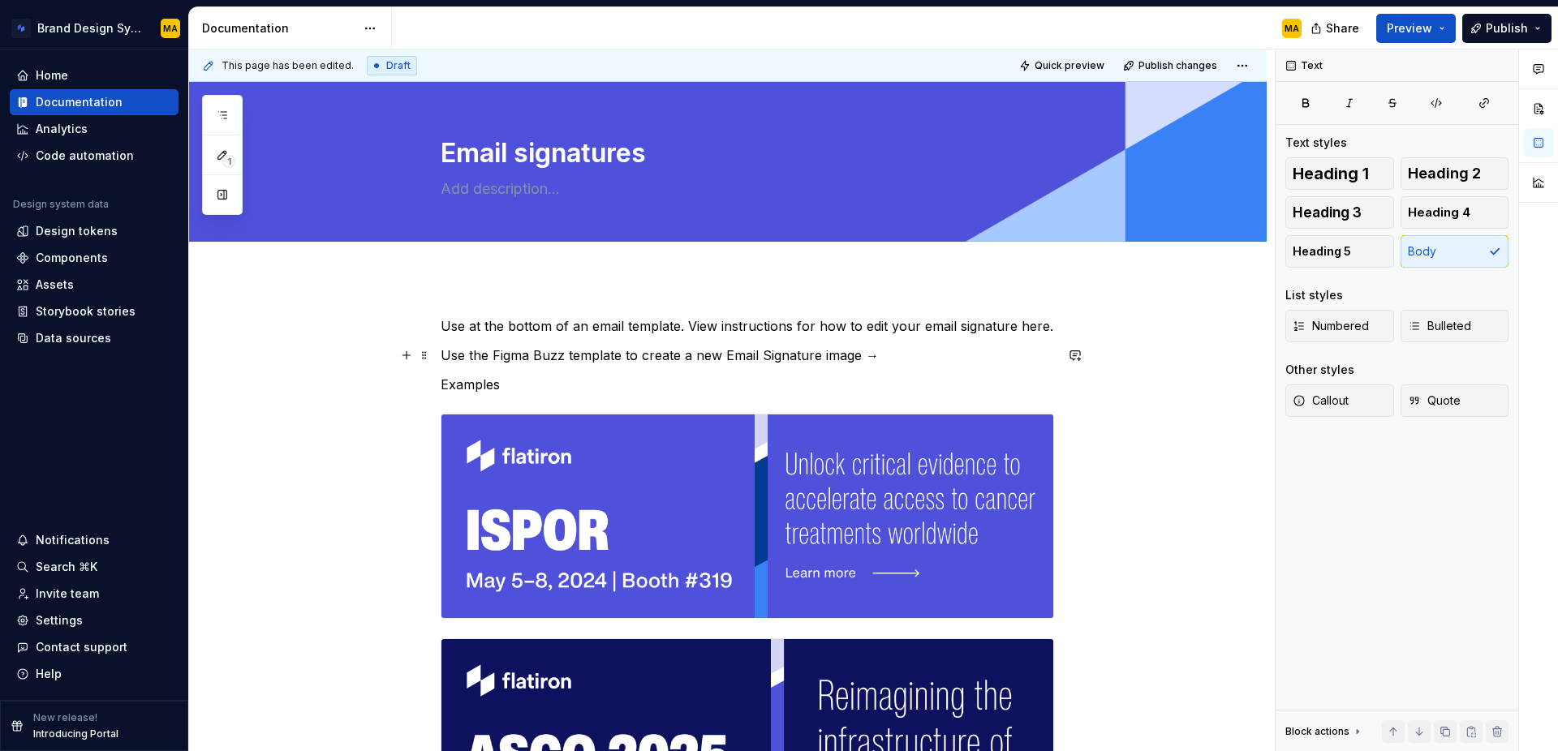
click at [858, 357] on p "Use the Figma Buzz template to create a new Email Signature image →" at bounding box center [747, 355] width 613 height 19
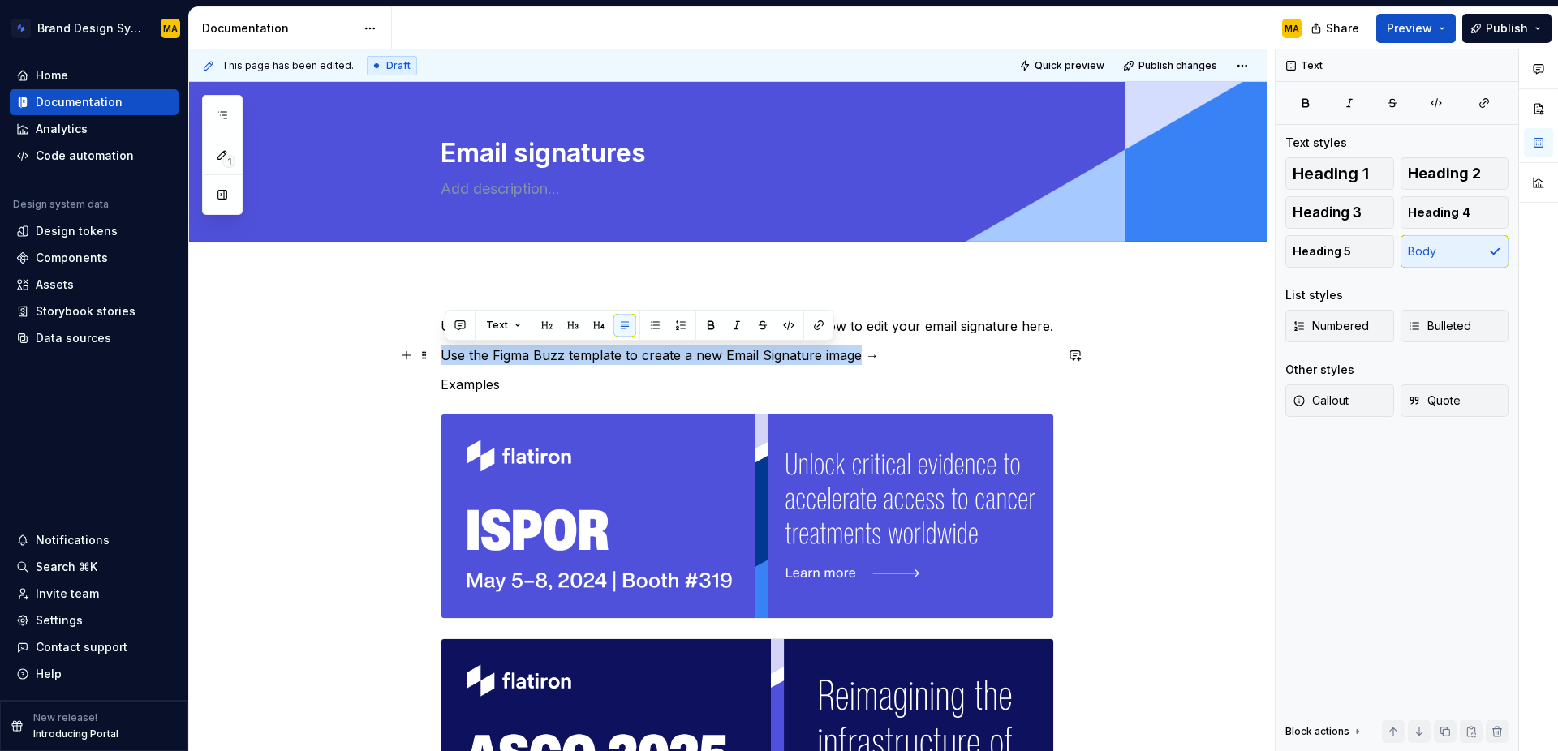
drag, startPoint x: 861, startPoint y: 355, endPoint x: 441, endPoint y: 353, distance: 420.4
drag, startPoint x: 932, startPoint y: 360, endPoint x: 375, endPoint y: 338, distance: 557.1
click at [824, 325] on button "button" at bounding box center [818, 325] width 23 height 23
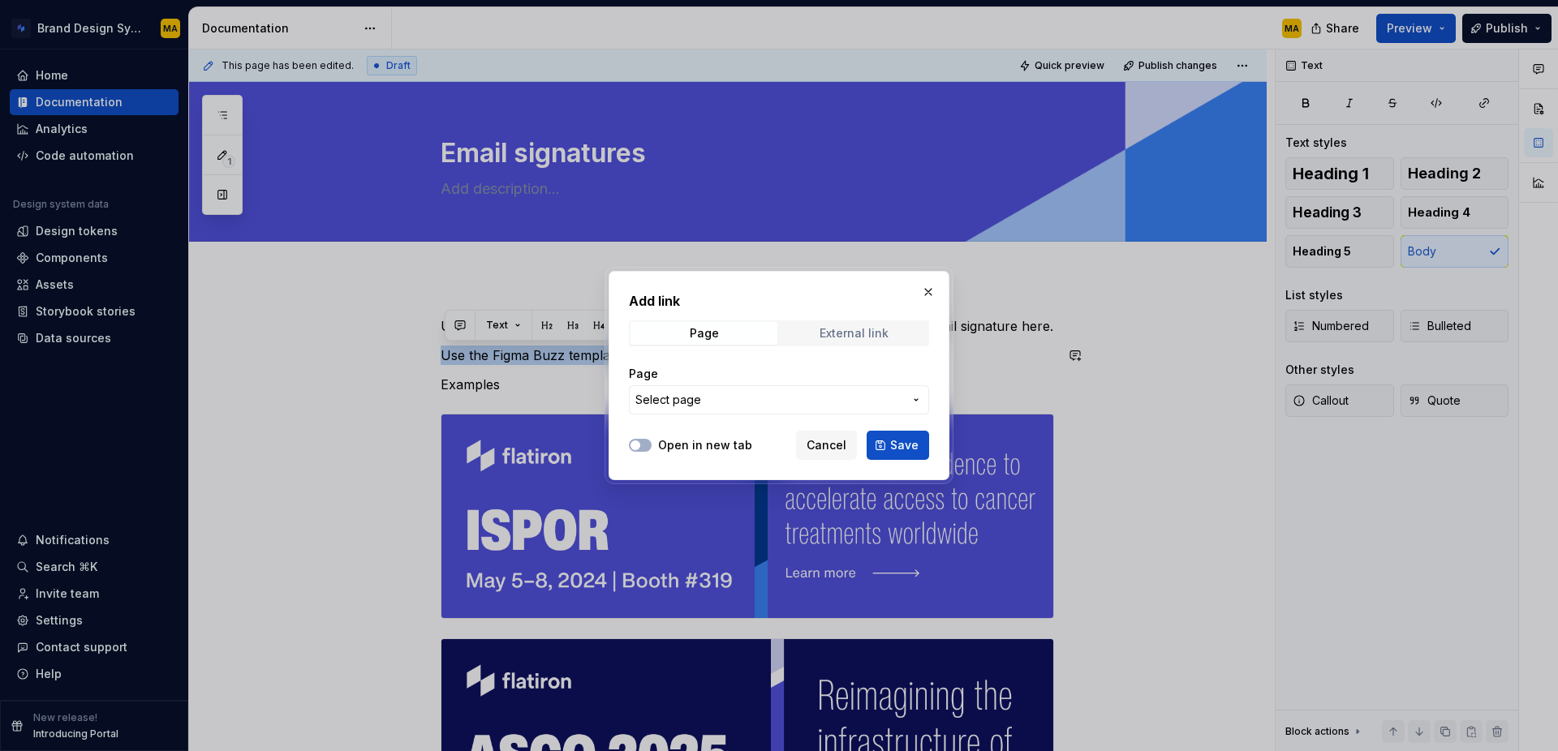
click at [837, 327] on div "External link" at bounding box center [854, 333] width 69 height 13
click at [717, 410] on input "URL" at bounding box center [779, 399] width 300 height 29
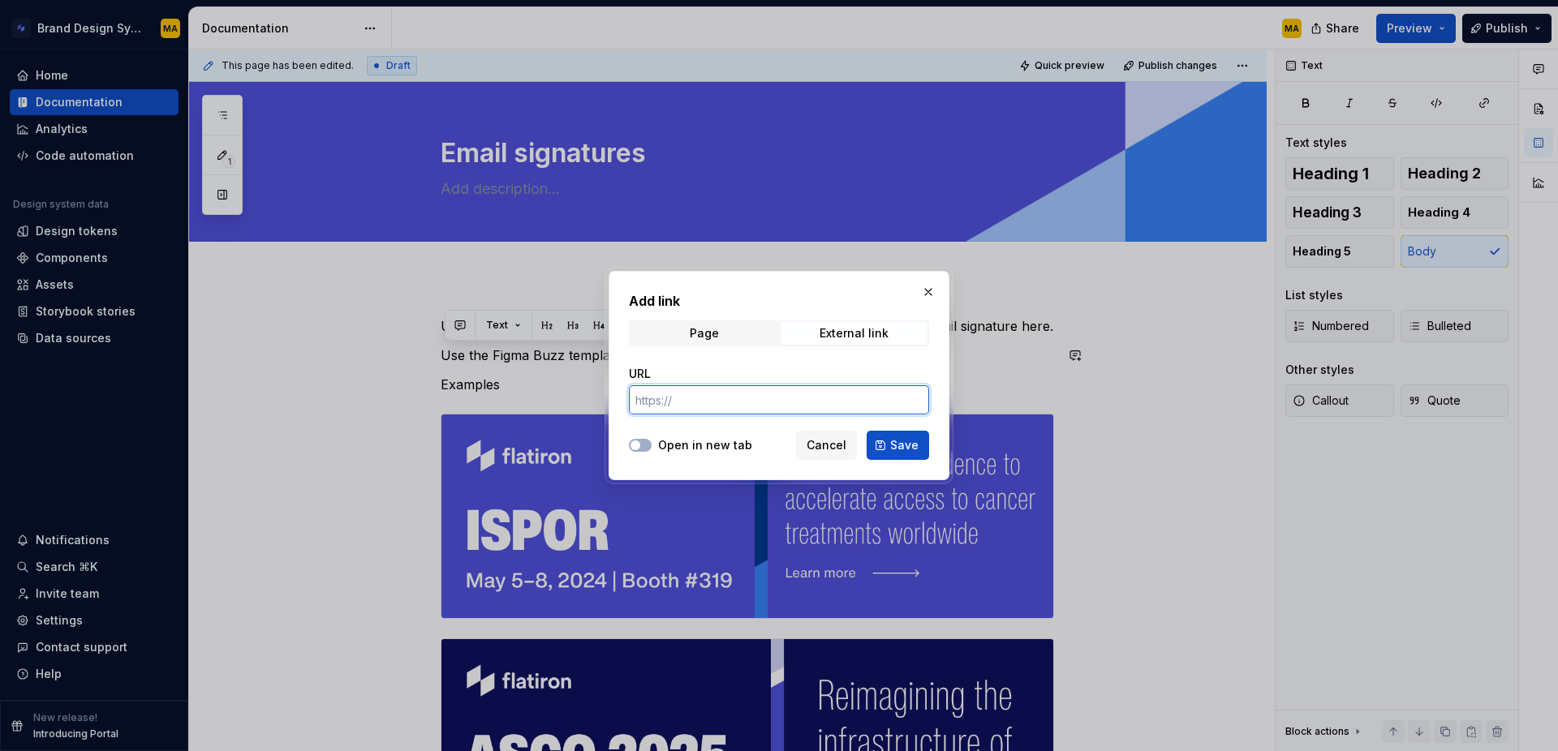
paste input "[URL][DOMAIN_NAME]"
type input "[URL][DOMAIN_NAME]"
click at [665, 446] on label "Open in new tab" at bounding box center [705, 445] width 94 height 16
click at [652, 446] on button "Open in new tab" at bounding box center [640, 445] width 23 height 13
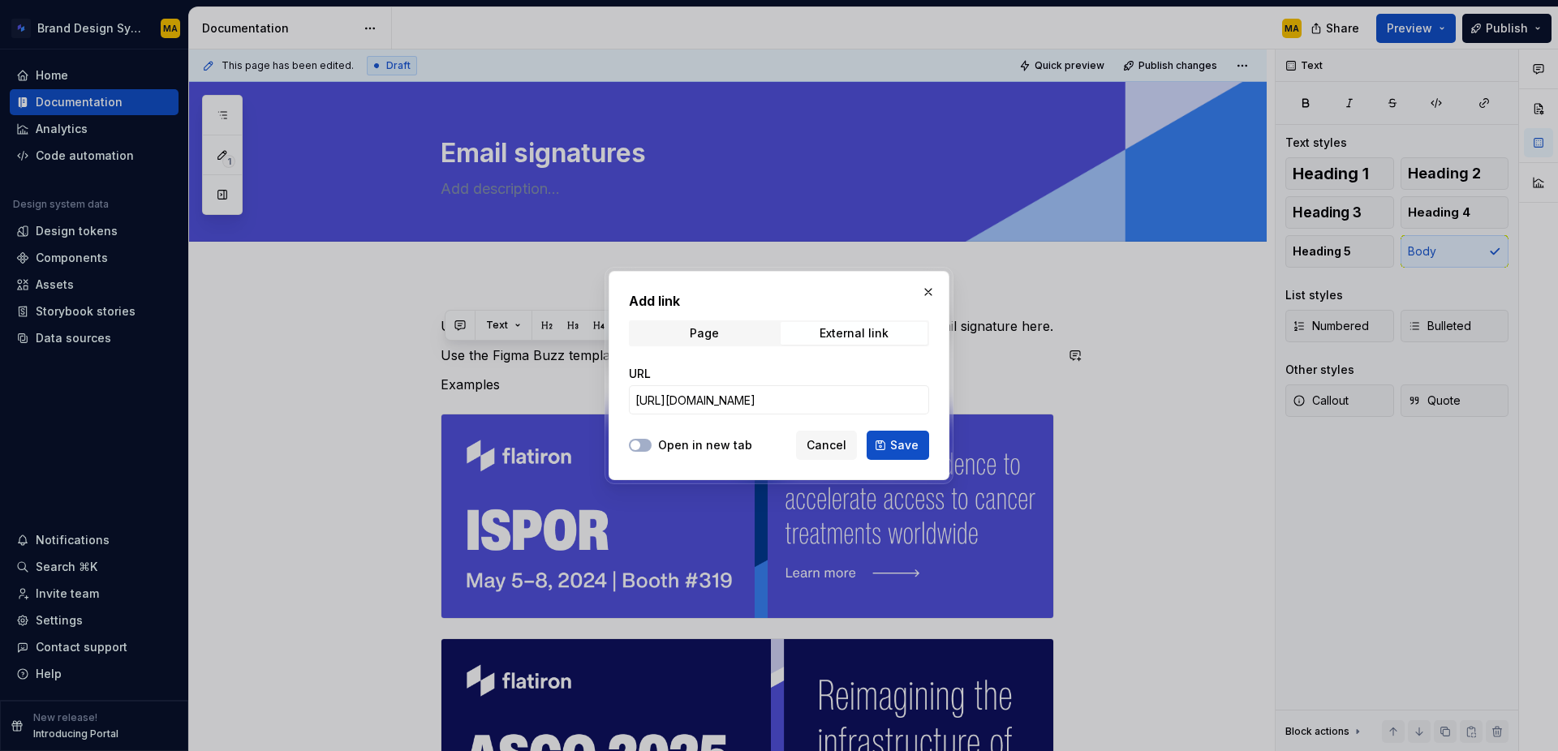
scroll to position [0, 0]
click at [899, 450] on span "Save" at bounding box center [904, 445] width 28 height 16
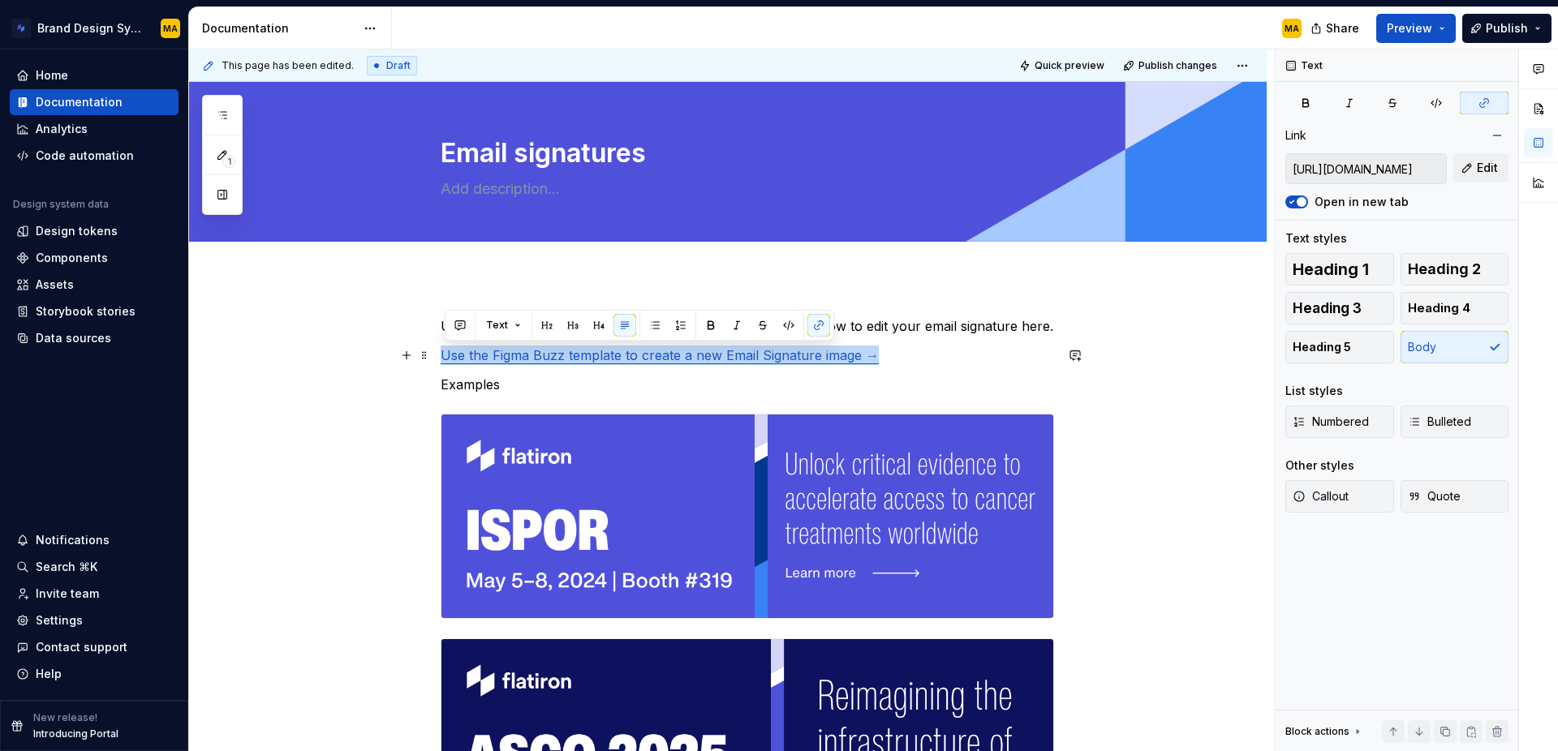
click at [949, 364] on p "Use the Figma Buzz template to create a new Email Signature image →" at bounding box center [747, 355] width 613 height 19
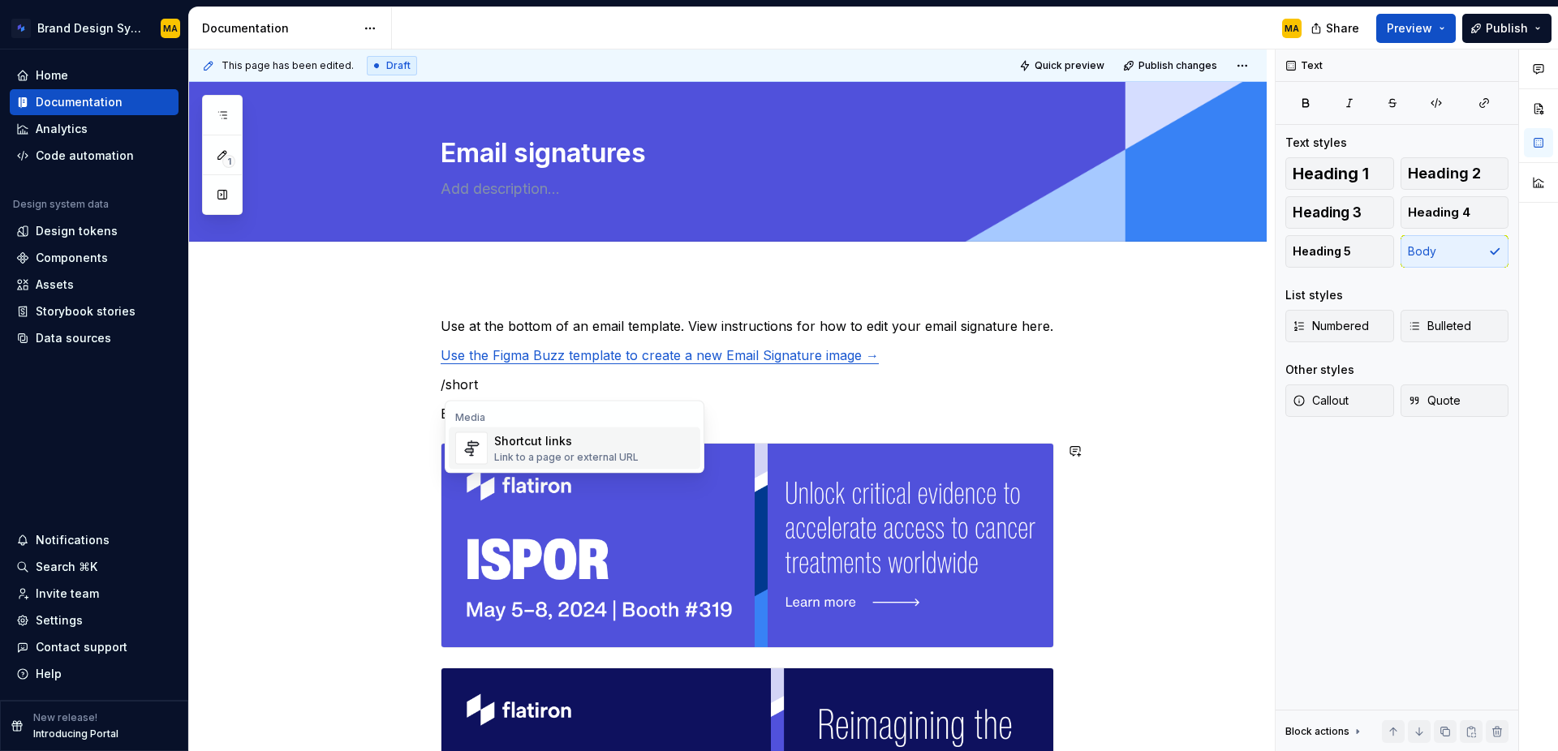
click at [562, 453] on div "Link to a page or external URL" at bounding box center [566, 457] width 144 height 13
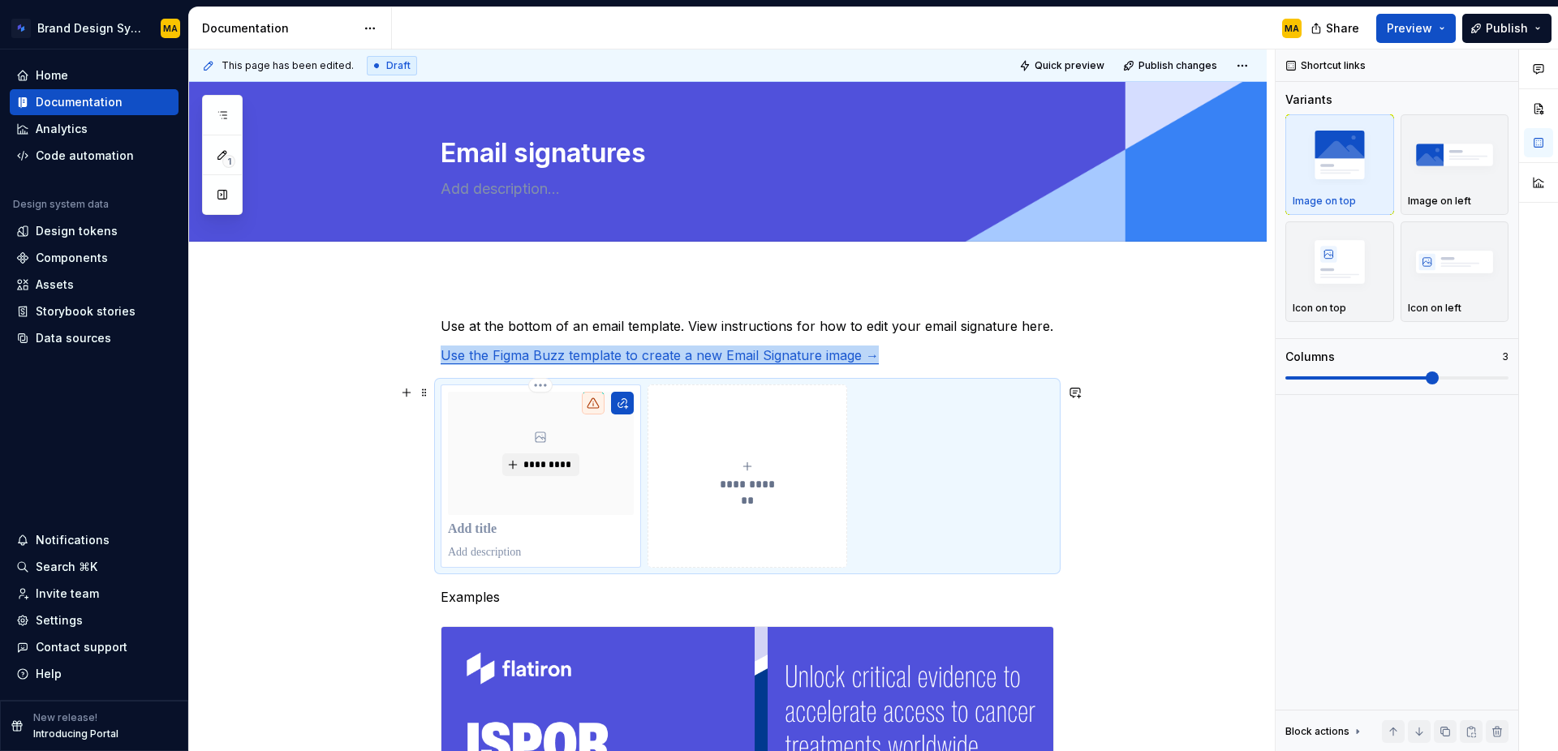
click at [474, 529] on p at bounding box center [541, 530] width 186 height 16
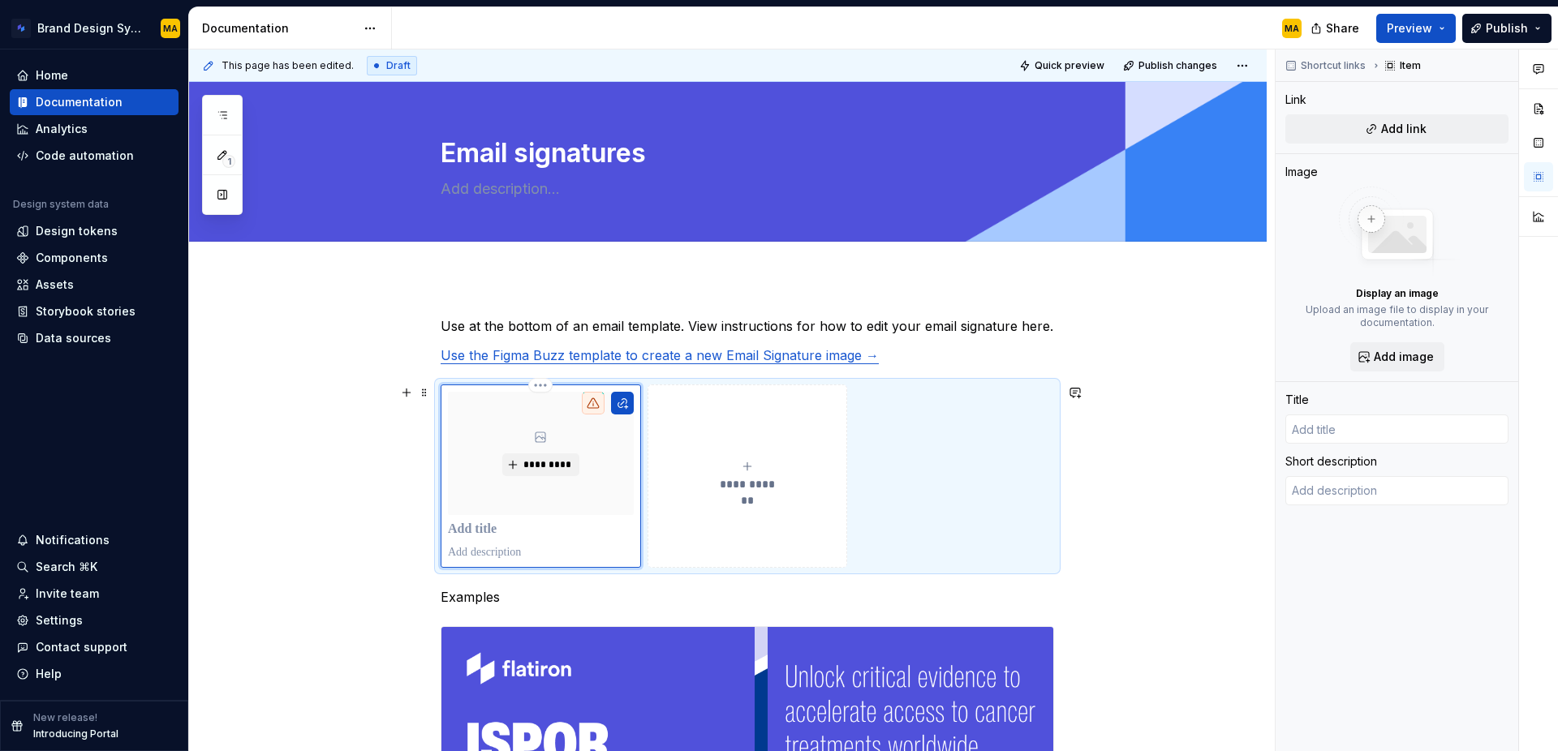
type textarea "*"
type input "F"
type textarea "*"
type input "Fi"
type textarea "*"
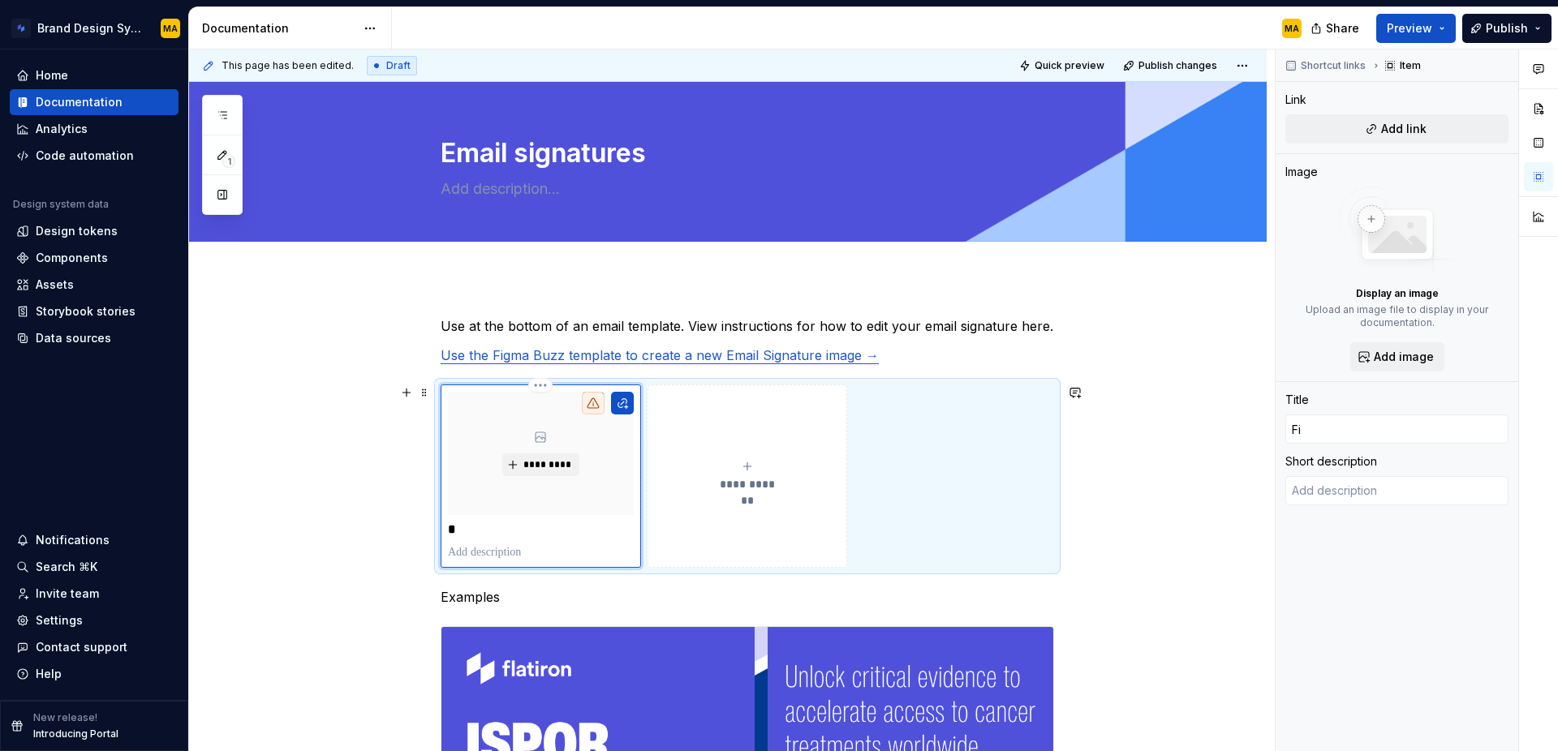
type input "Fig"
type textarea "*"
type input "Figm"
type textarea "*"
type input "Figma"
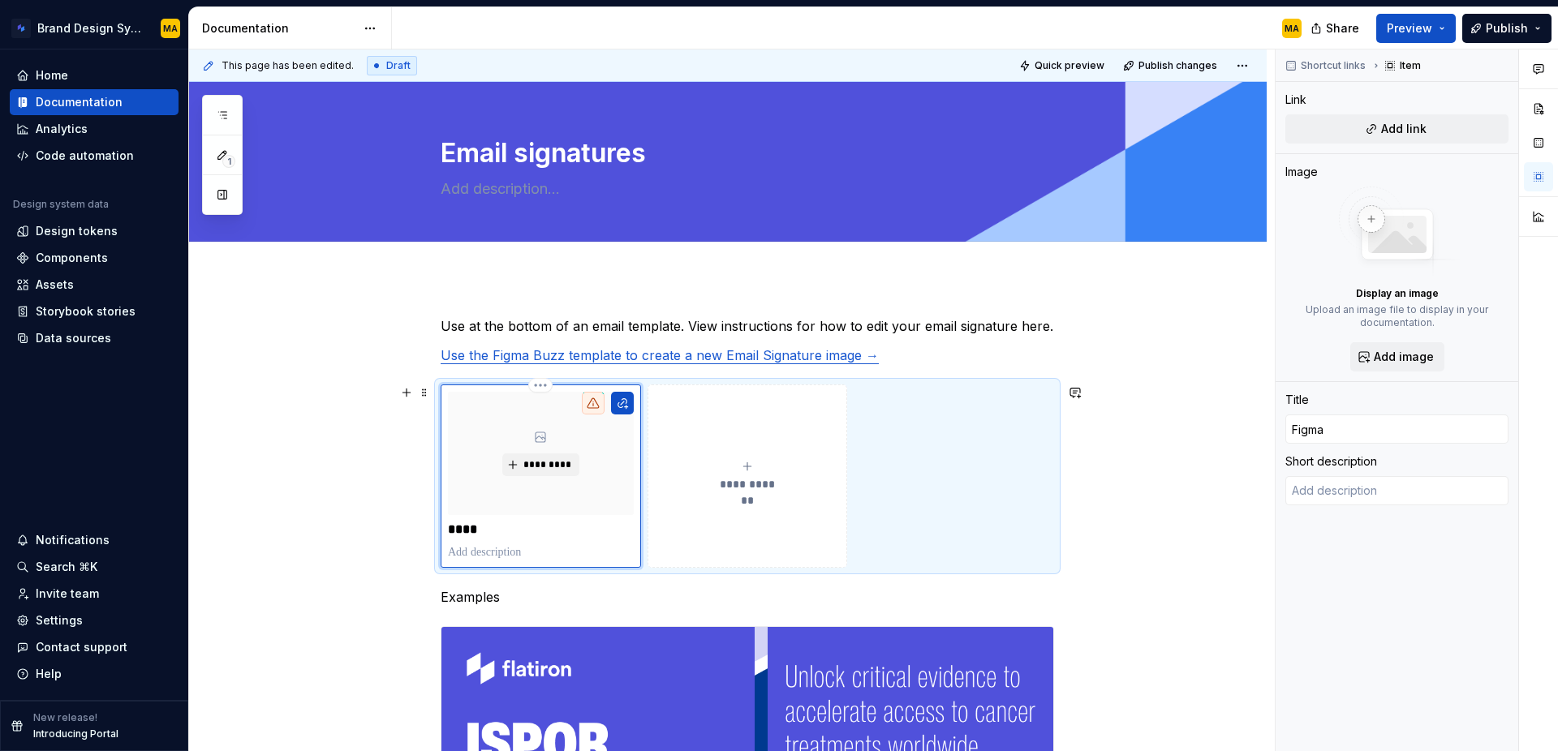
type textarea "*"
type input "Figma"
type textarea "*"
type input "Figma B"
type textarea "*"
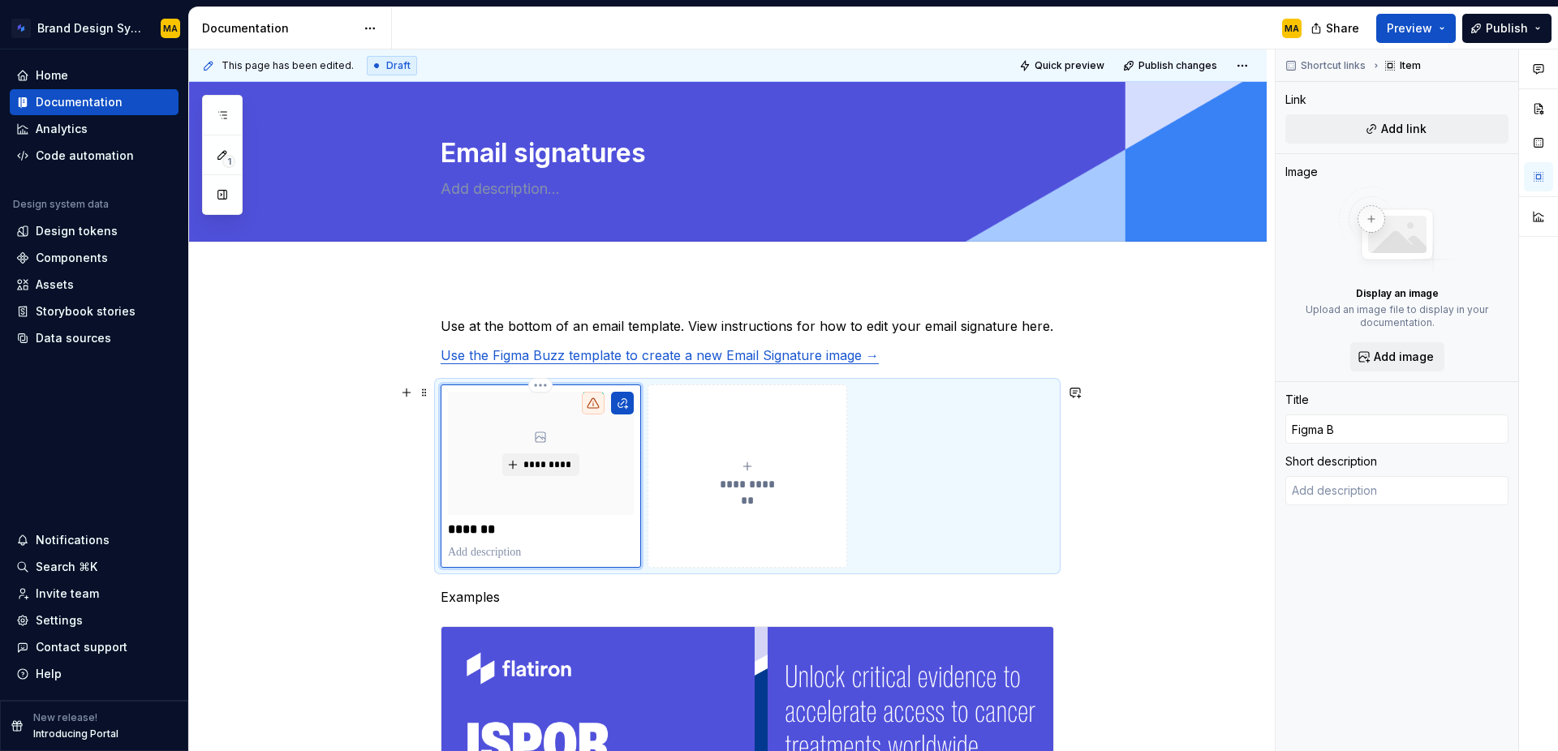
type input "Figma Bu"
type textarea "*"
type input "Figma Buz"
type textarea "*"
type input "Figma Buzz"
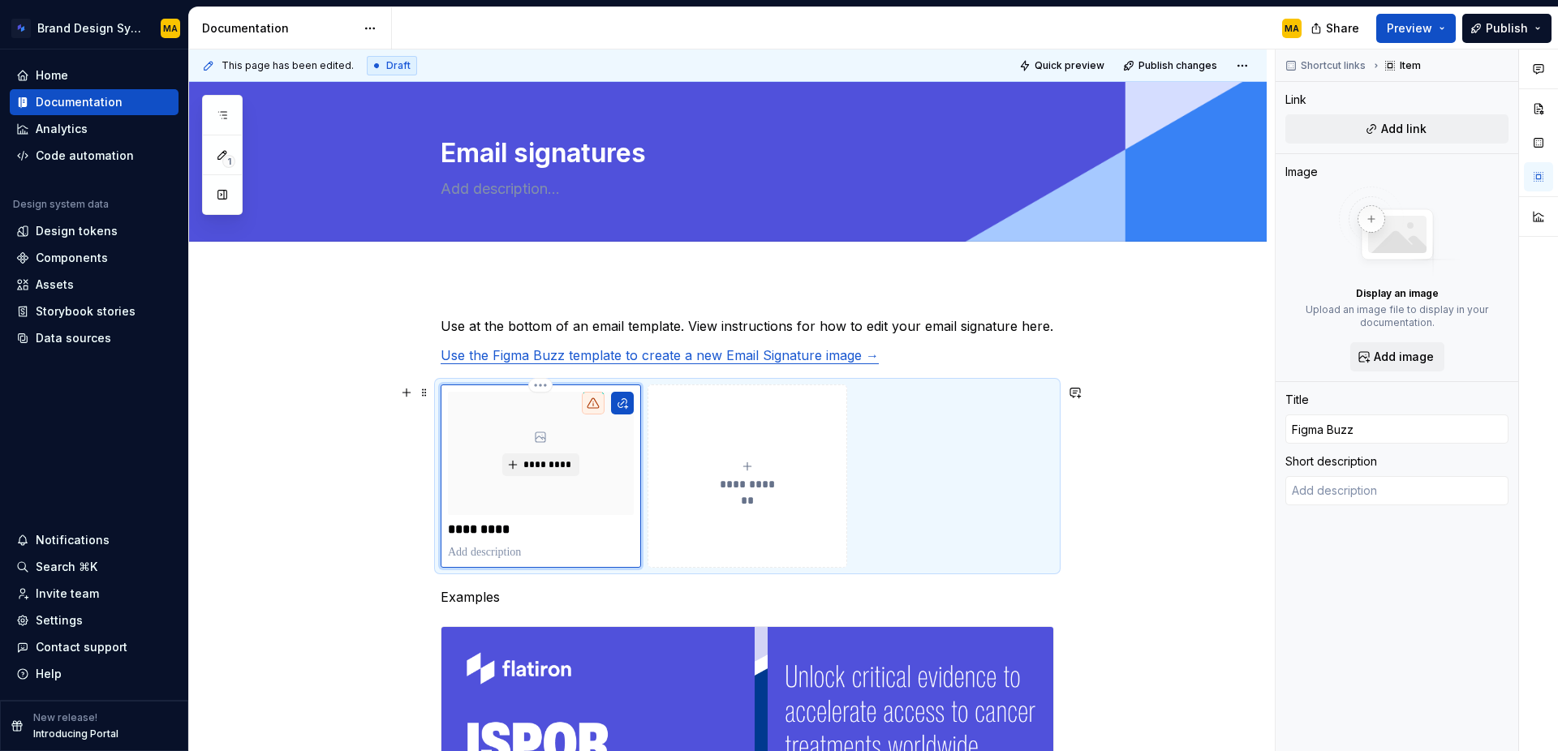
type textarea "*"
type input "Figma Buzz"
type textarea "*"
type input "Figma Buzz t"
type textarea "*"
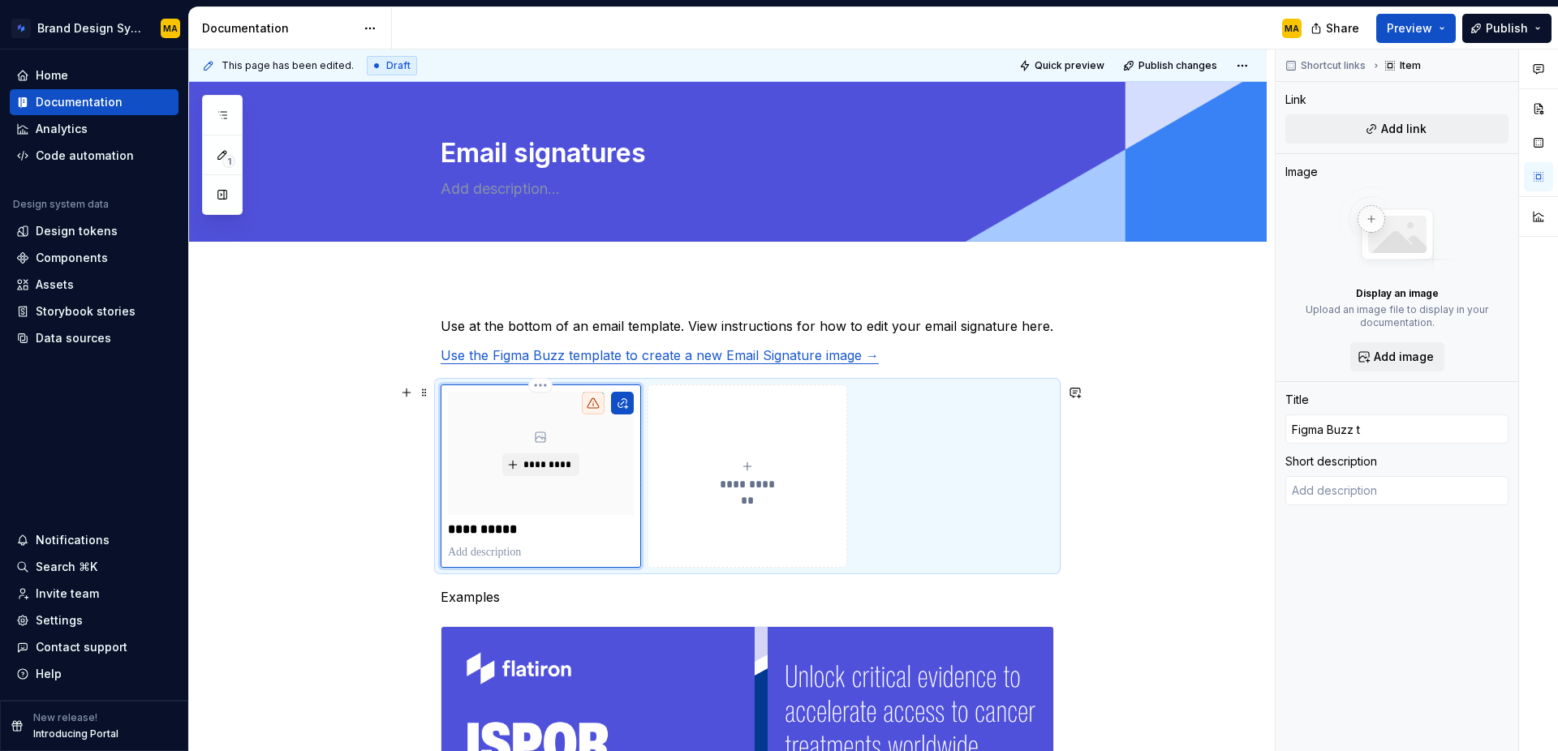
type input "Figma Buzz te"
type textarea "*"
type input "Figma Buzz tem"
type textarea "*"
type input "Figma Buzz temp"
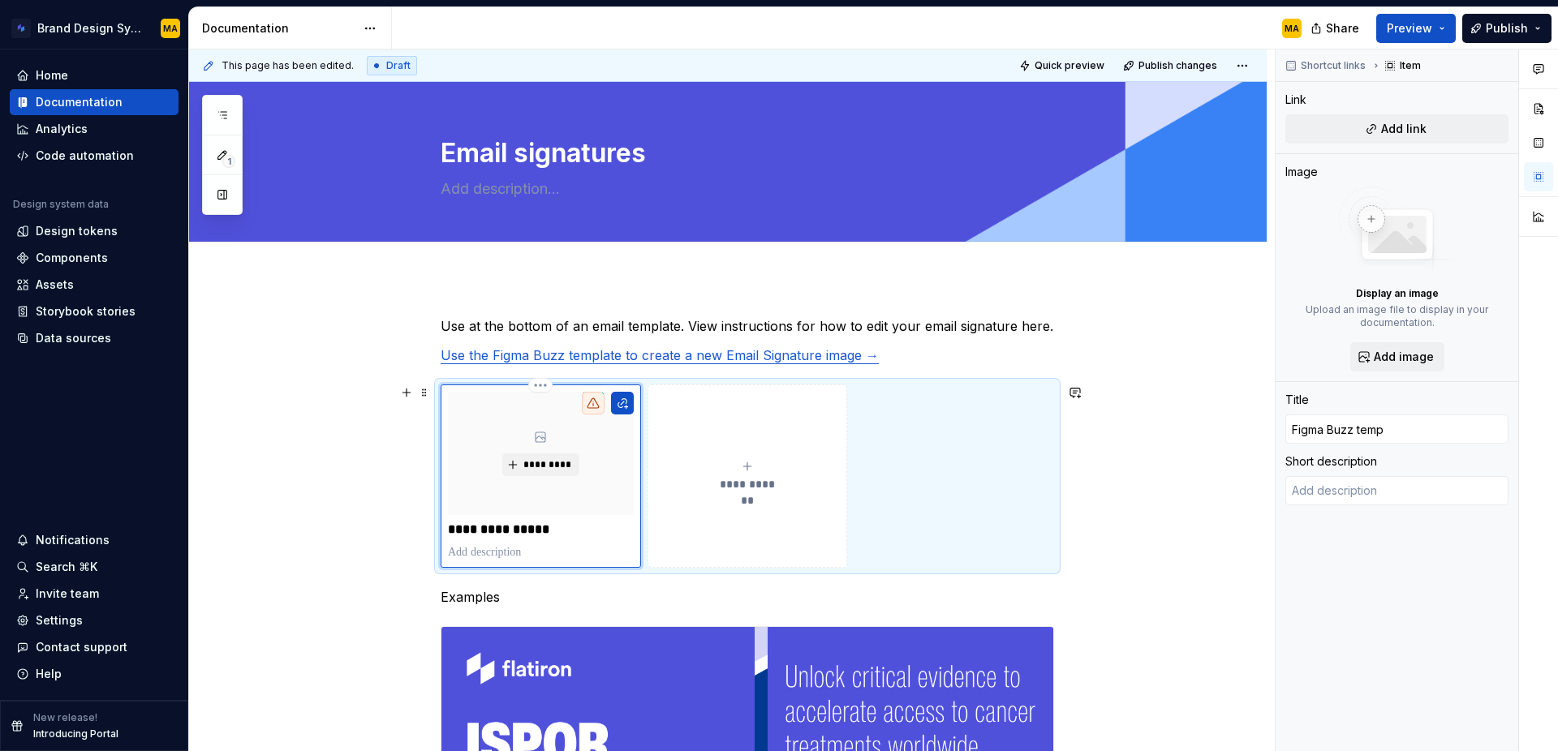
type textarea "*"
type input "Figma Buzz templ"
type textarea "*"
type input "Figma Buzz templa"
type textarea "*"
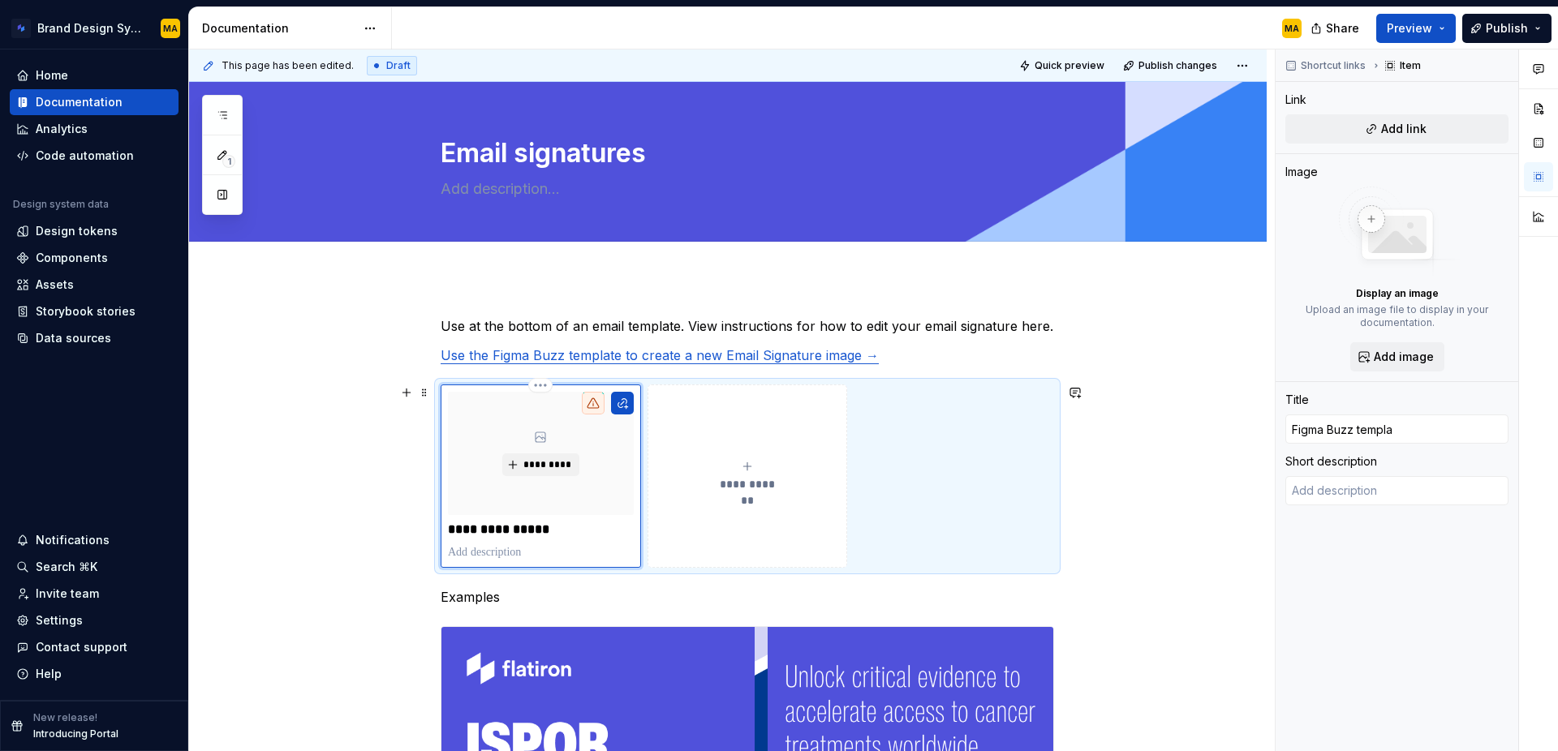
type input "Figma Buzz templat"
type textarea "*"
type input "Figma Buzz template"
click at [597, 401] on icon at bounding box center [593, 403] width 13 height 13
click at [631, 407] on button "button" at bounding box center [622, 403] width 23 height 23
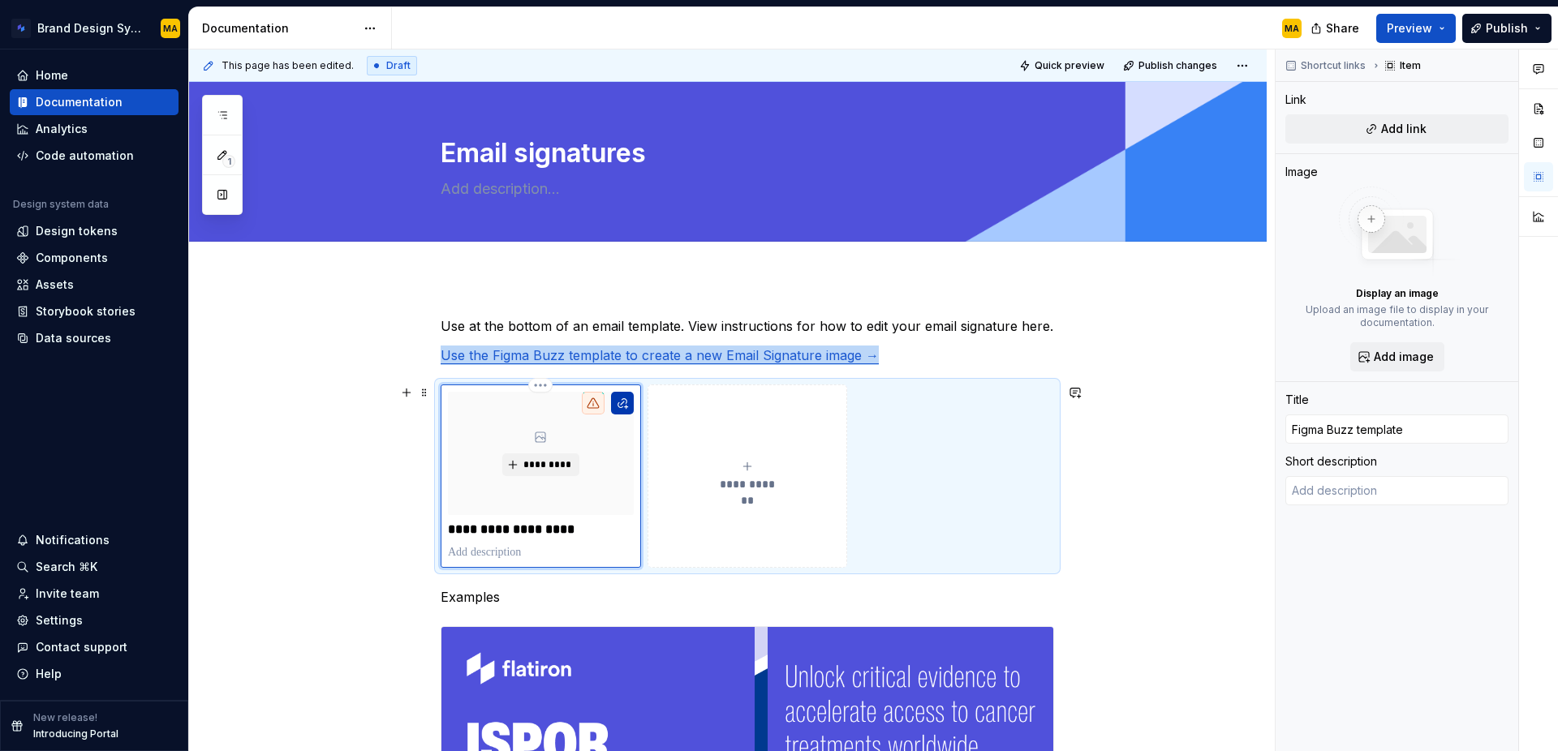
type textarea "*"
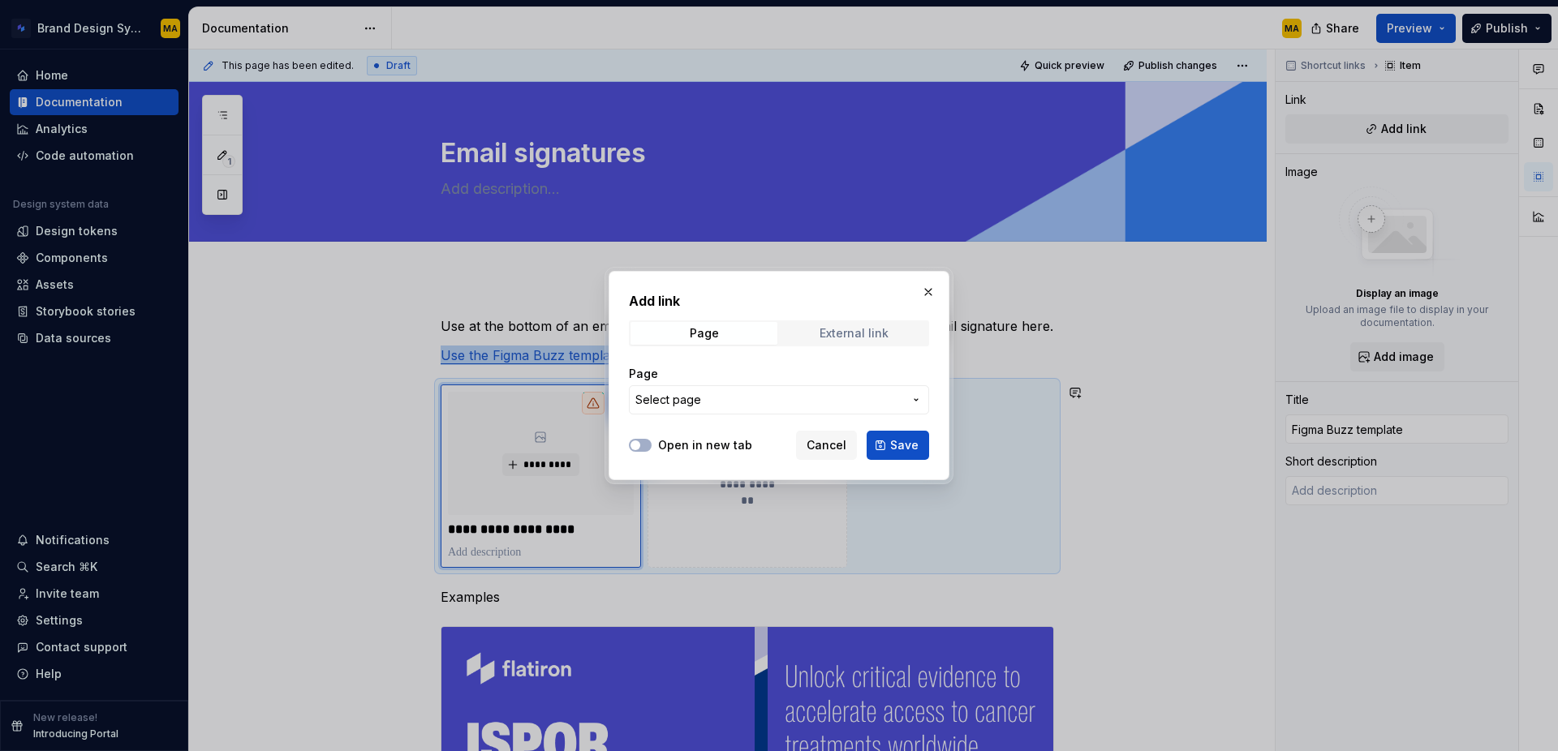
click at [853, 332] on div "External link" at bounding box center [854, 333] width 69 height 13
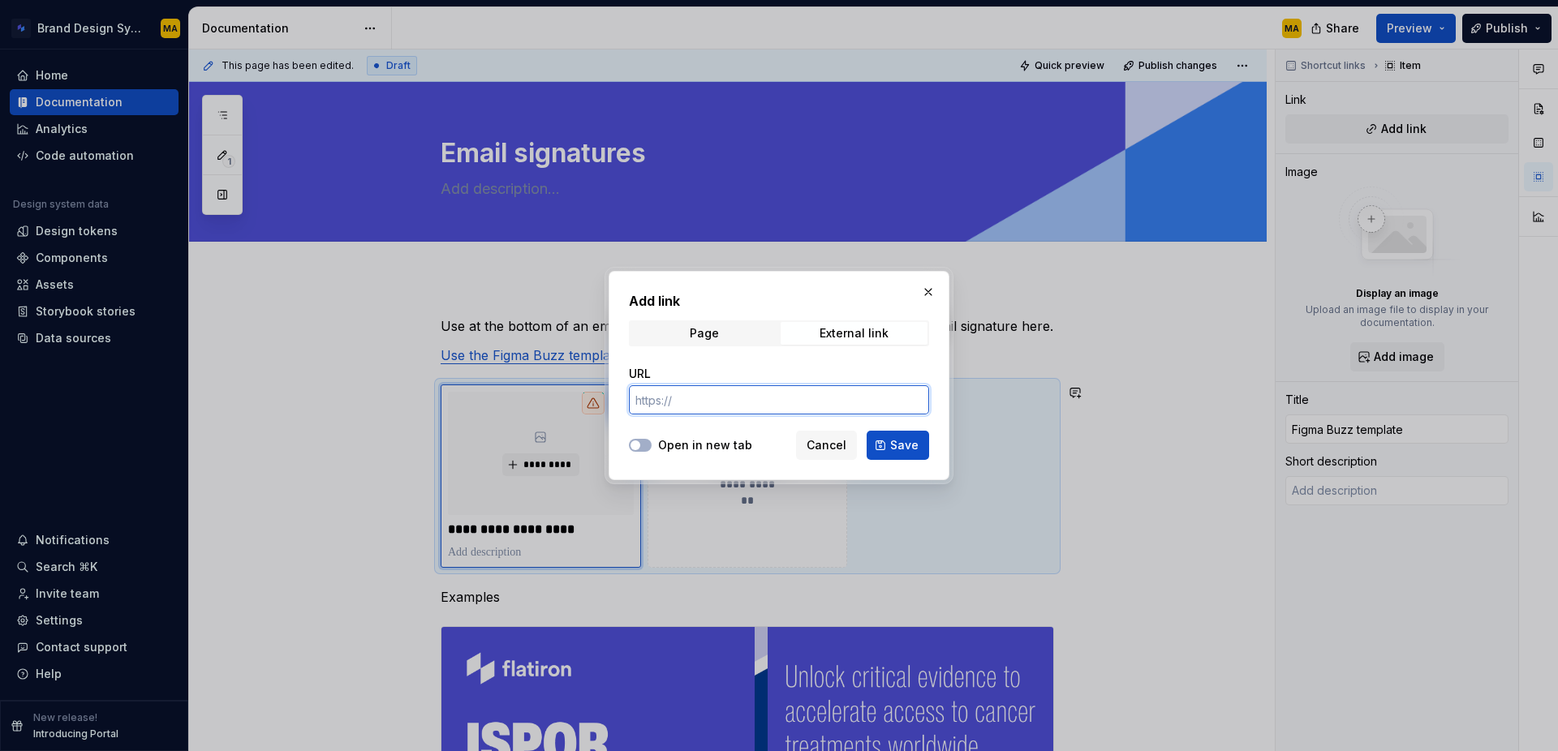
click at [683, 403] on input "URL" at bounding box center [779, 399] width 300 height 29
paste input "[URL][DOMAIN_NAME]"
type input "[URL][DOMAIN_NAME]"
click at [669, 450] on label "Open in new tab" at bounding box center [705, 445] width 94 height 16
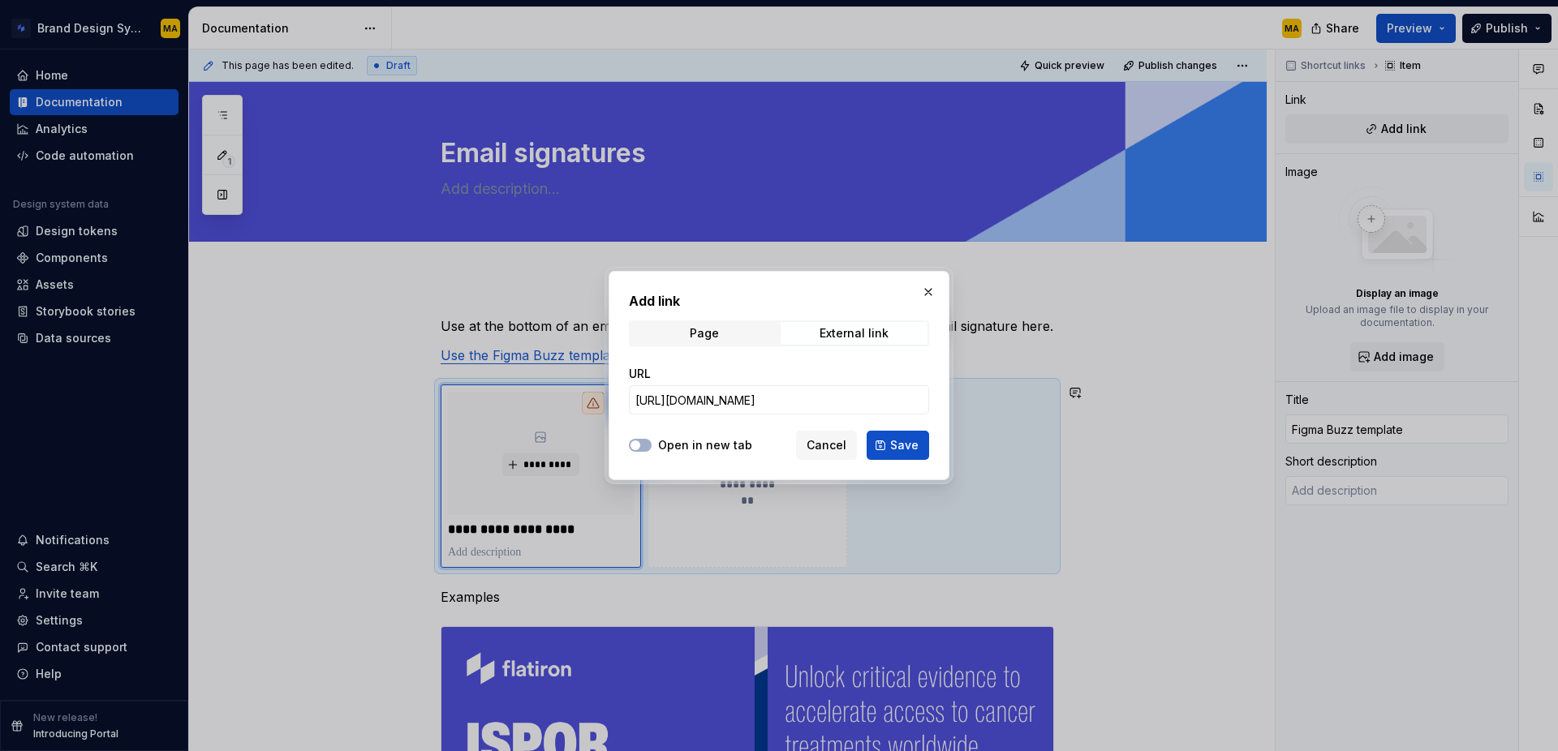
click at [652, 450] on button "Open in new tab" at bounding box center [640, 445] width 23 height 13
click at [898, 449] on span "Save" at bounding box center [904, 445] width 28 height 16
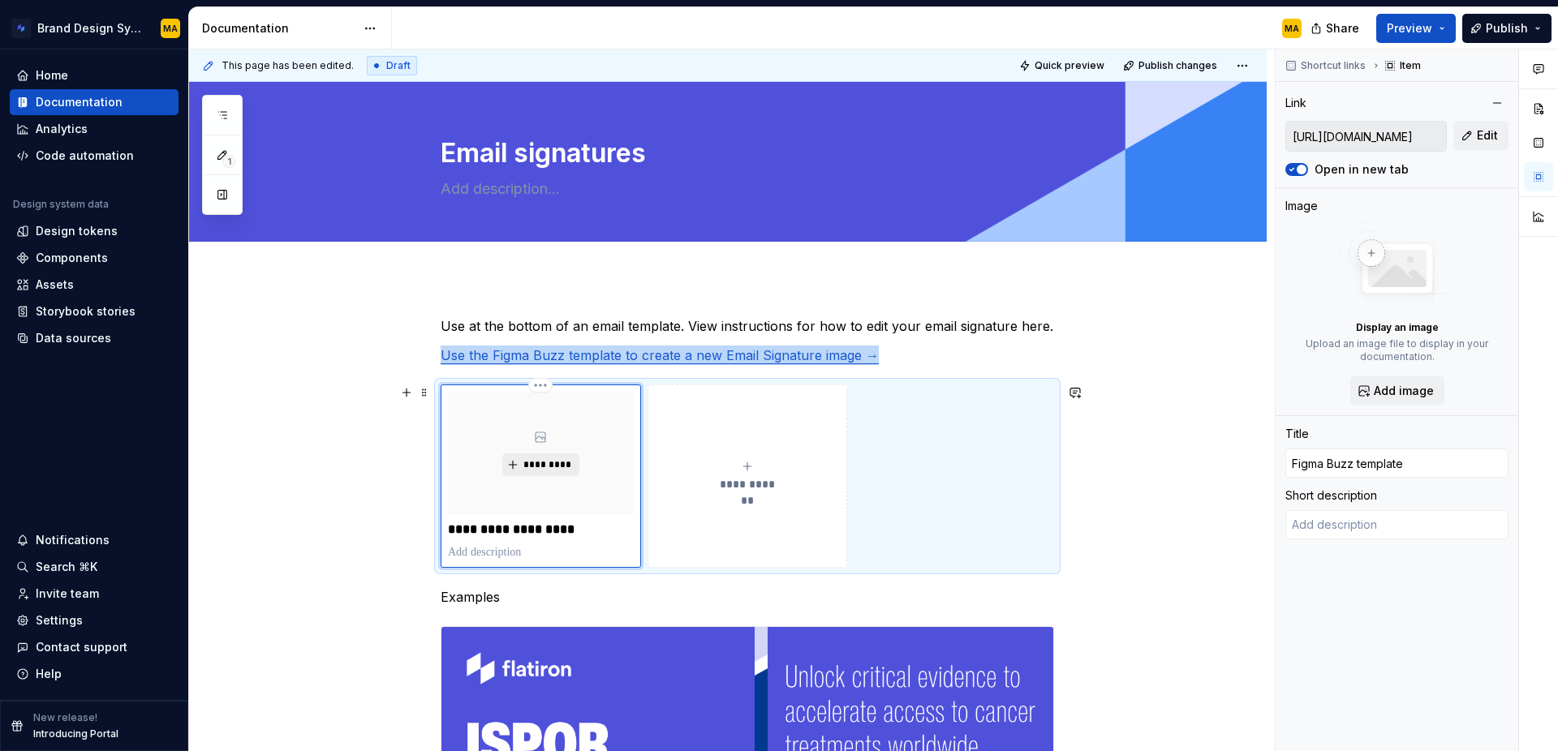
click at [553, 465] on span "*********" at bounding box center [548, 464] width 50 height 13
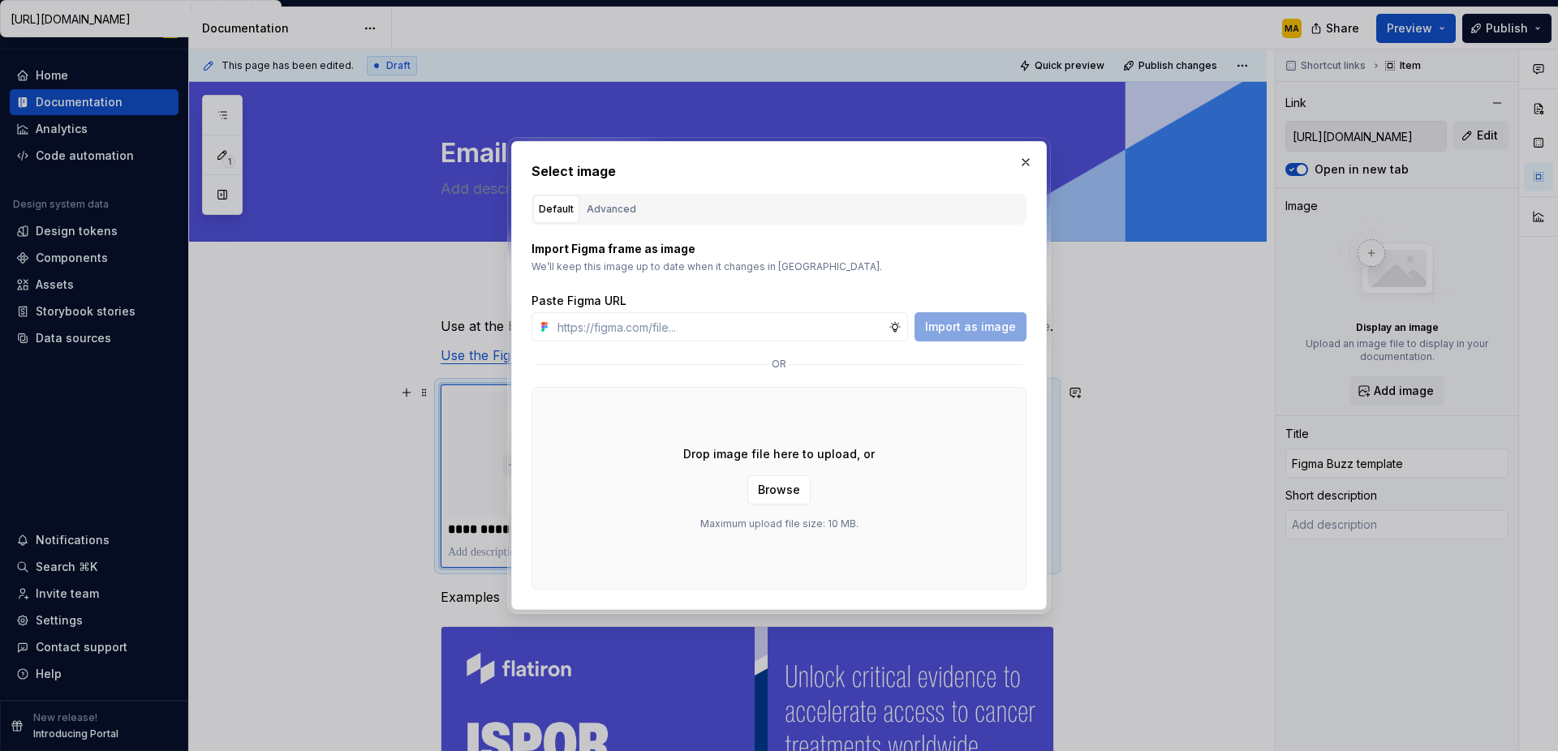
type textarea "*"
click at [607, 213] on div "Advanced" at bounding box center [612, 209] width 50 height 16
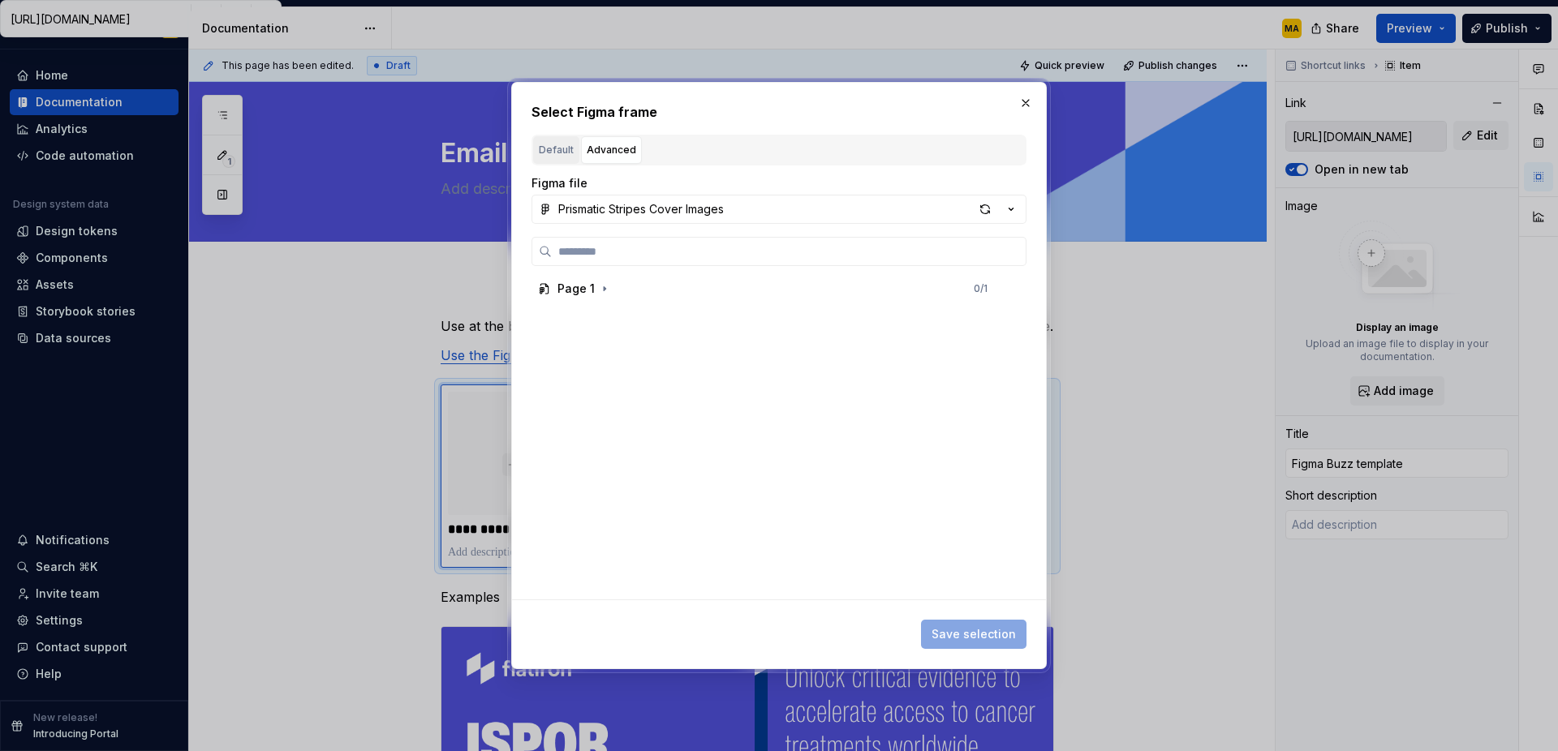
click at [561, 160] on button "Default" at bounding box center [556, 150] width 46 height 28
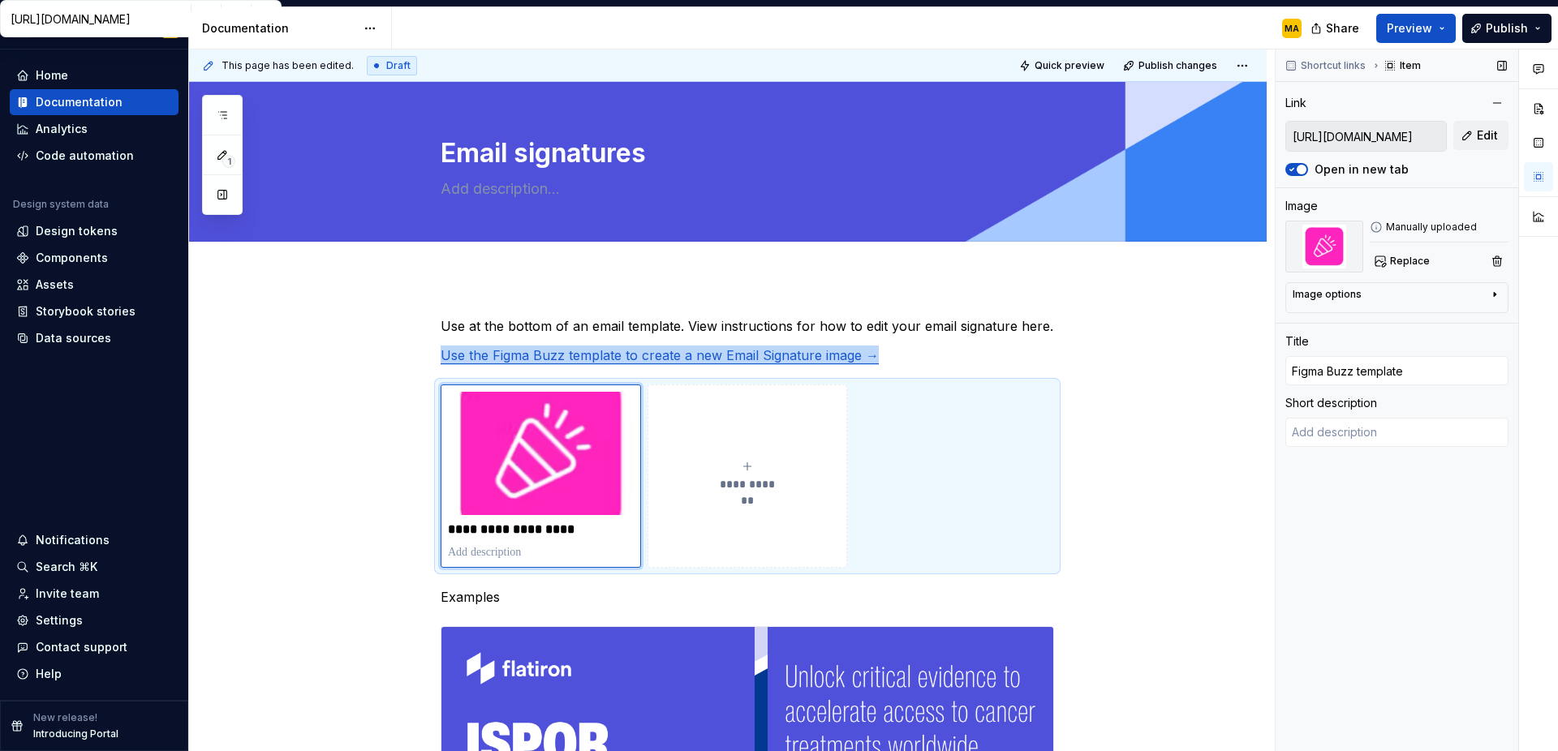
click at [1394, 302] on div "Image options" at bounding box center [1391, 297] width 196 height 19
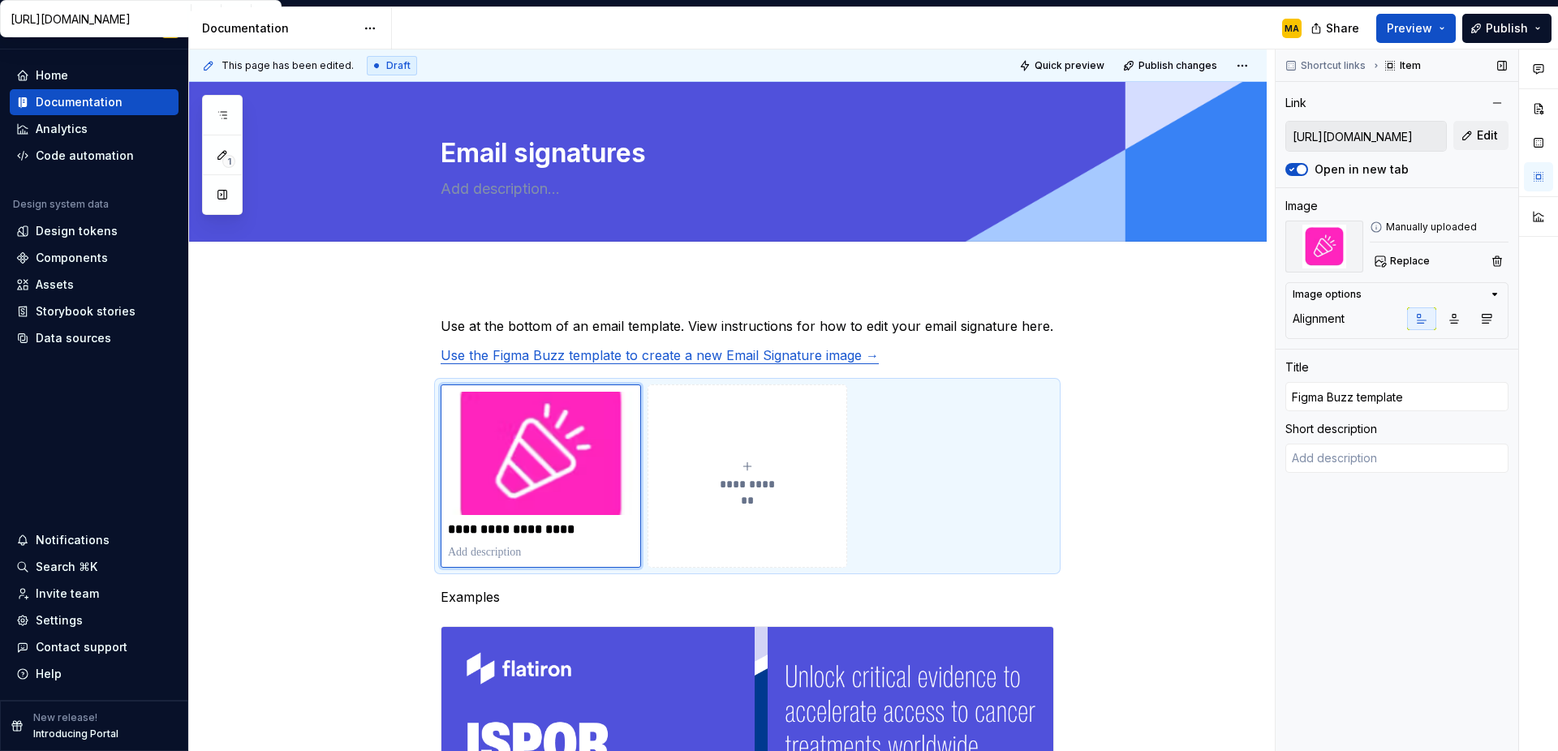
click at [1394, 302] on div "Image options Alignment" at bounding box center [1396, 310] width 223 height 57
click at [1484, 27] on button "Publish" at bounding box center [1506, 28] width 89 height 29
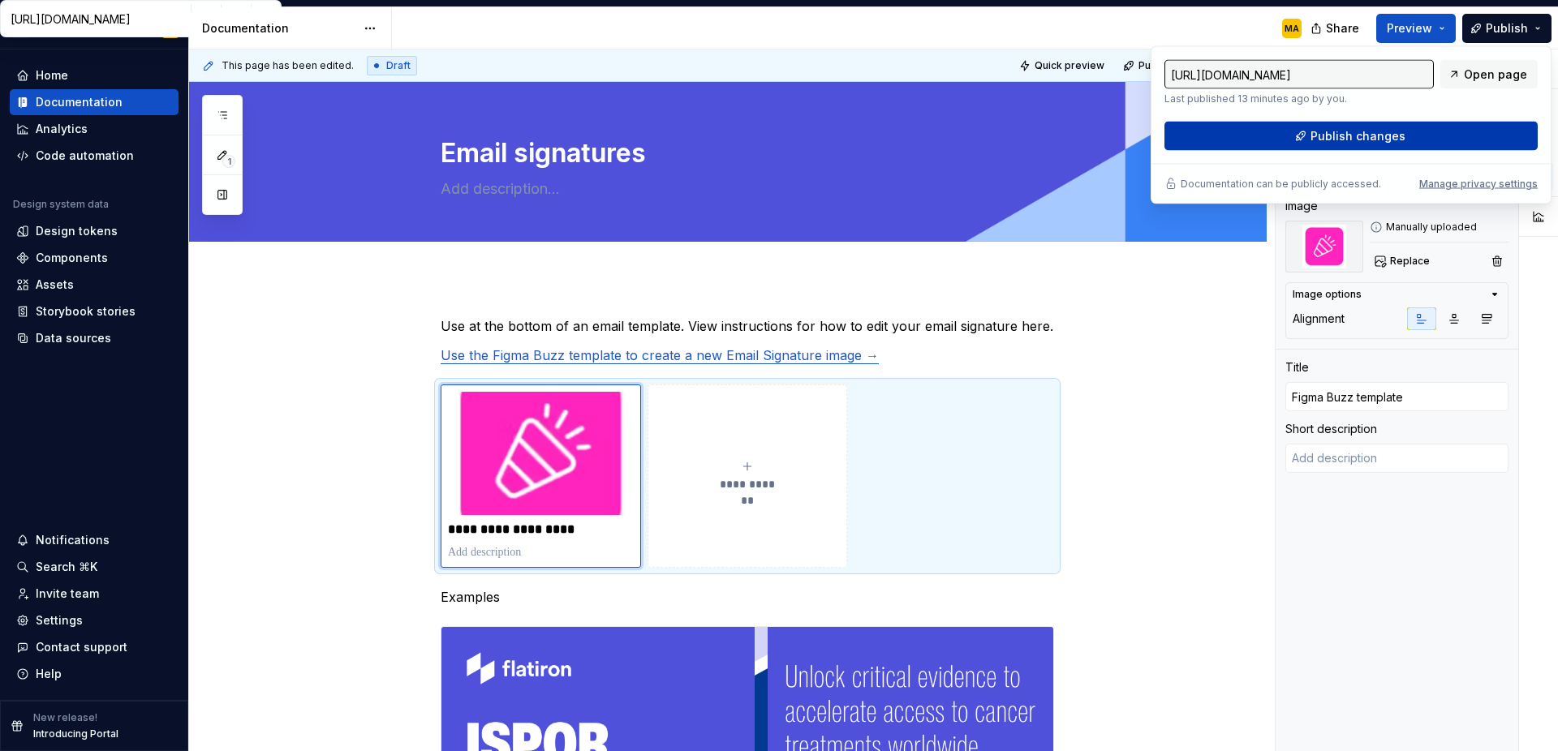
click at [1404, 131] on button "Publish changes" at bounding box center [1350, 136] width 373 height 29
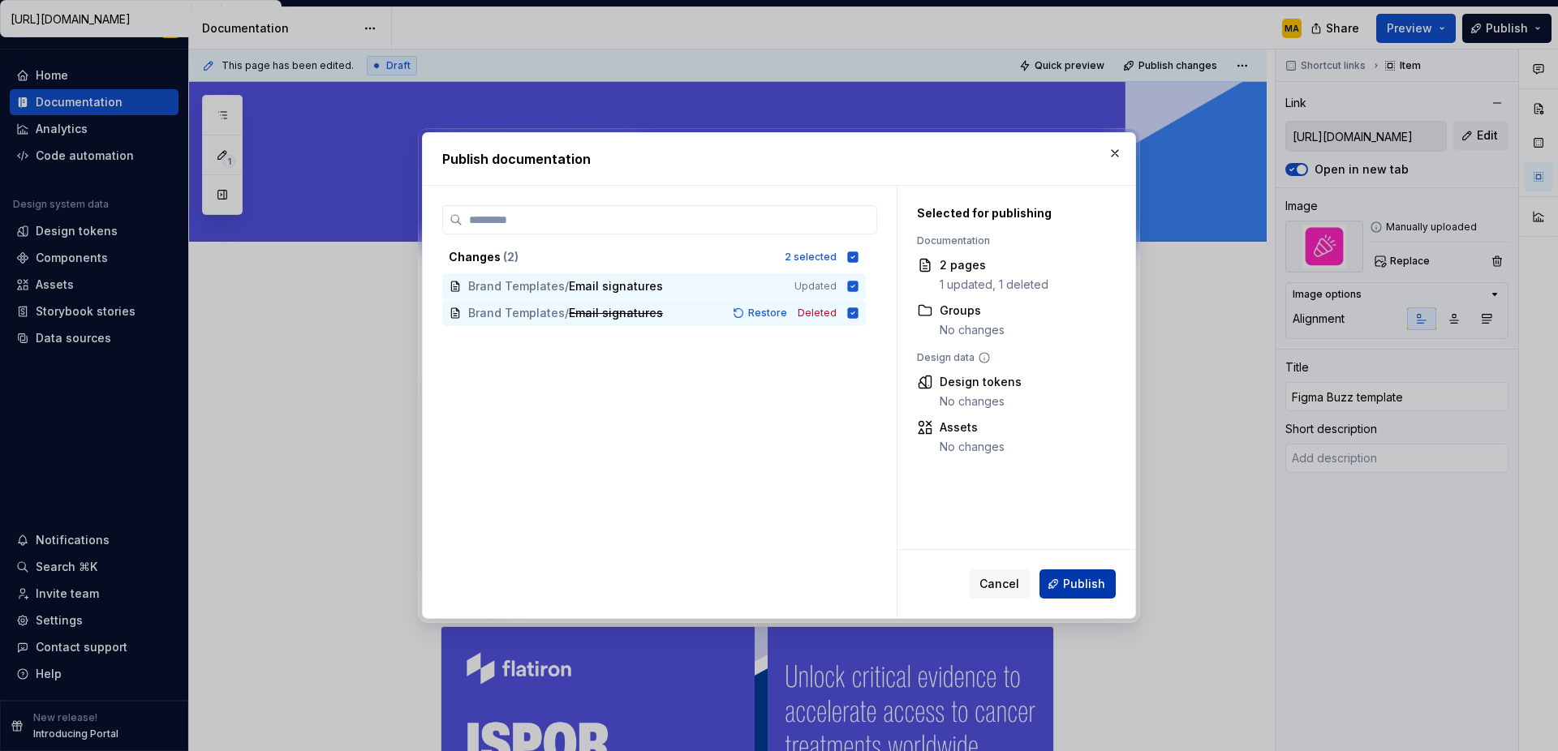
click at [1072, 585] on span "Publish" at bounding box center [1084, 584] width 42 height 16
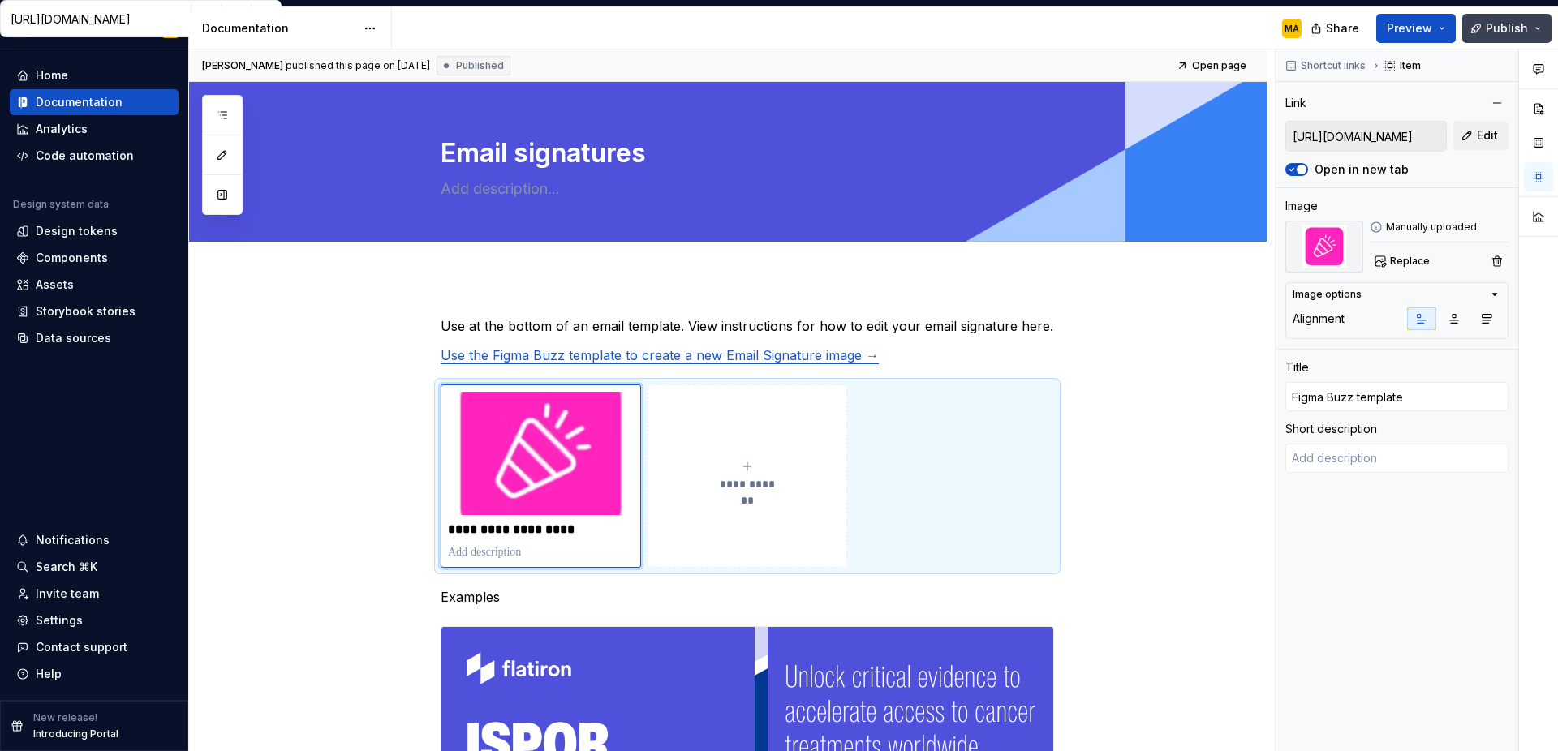
click at [1515, 25] on span "Publish" at bounding box center [1507, 28] width 42 height 16
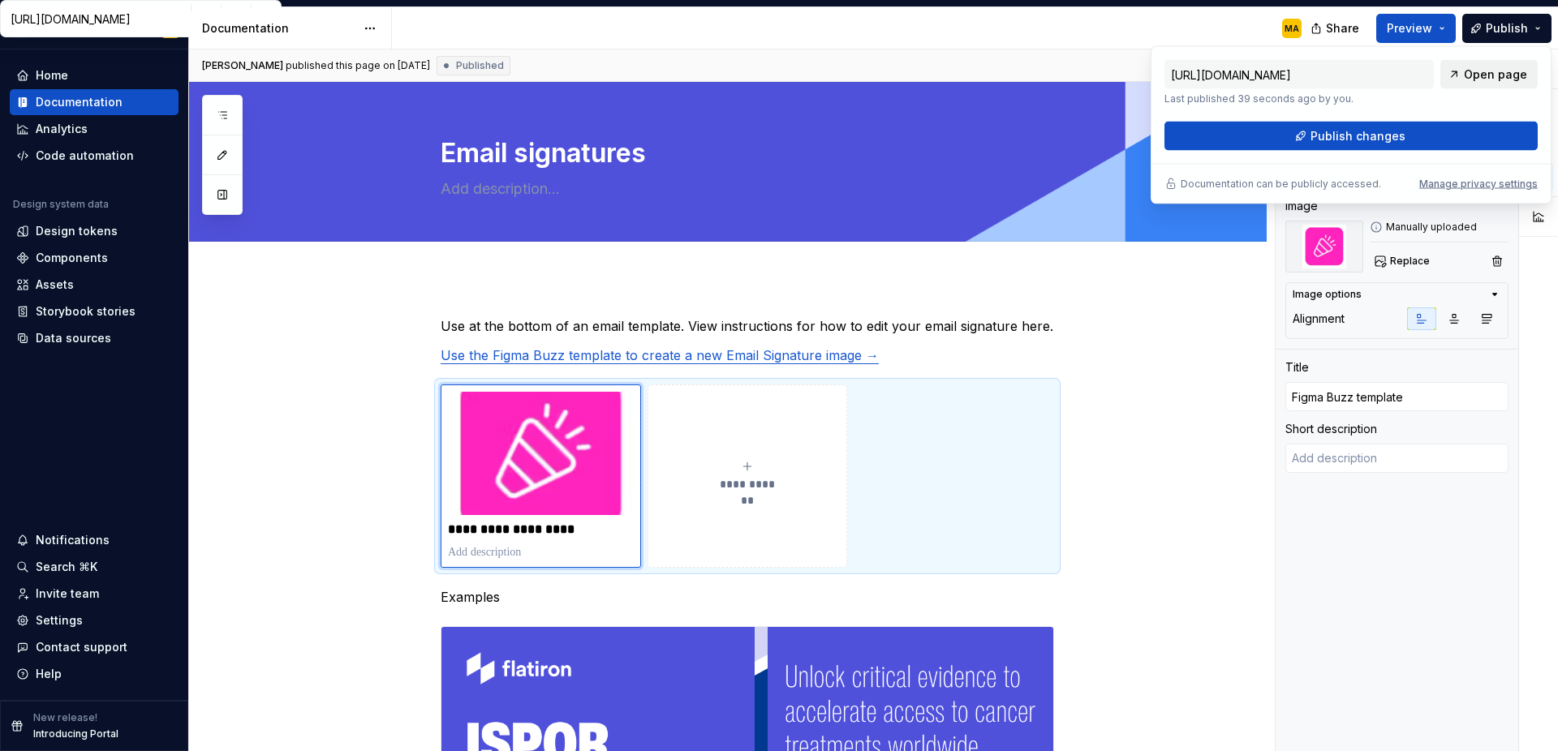
click at [1480, 80] on span "Open page" at bounding box center [1495, 75] width 63 height 16
click at [730, 330] on p "Use at the bottom of an email template. View instructions for how to edit your …" at bounding box center [747, 325] width 613 height 19
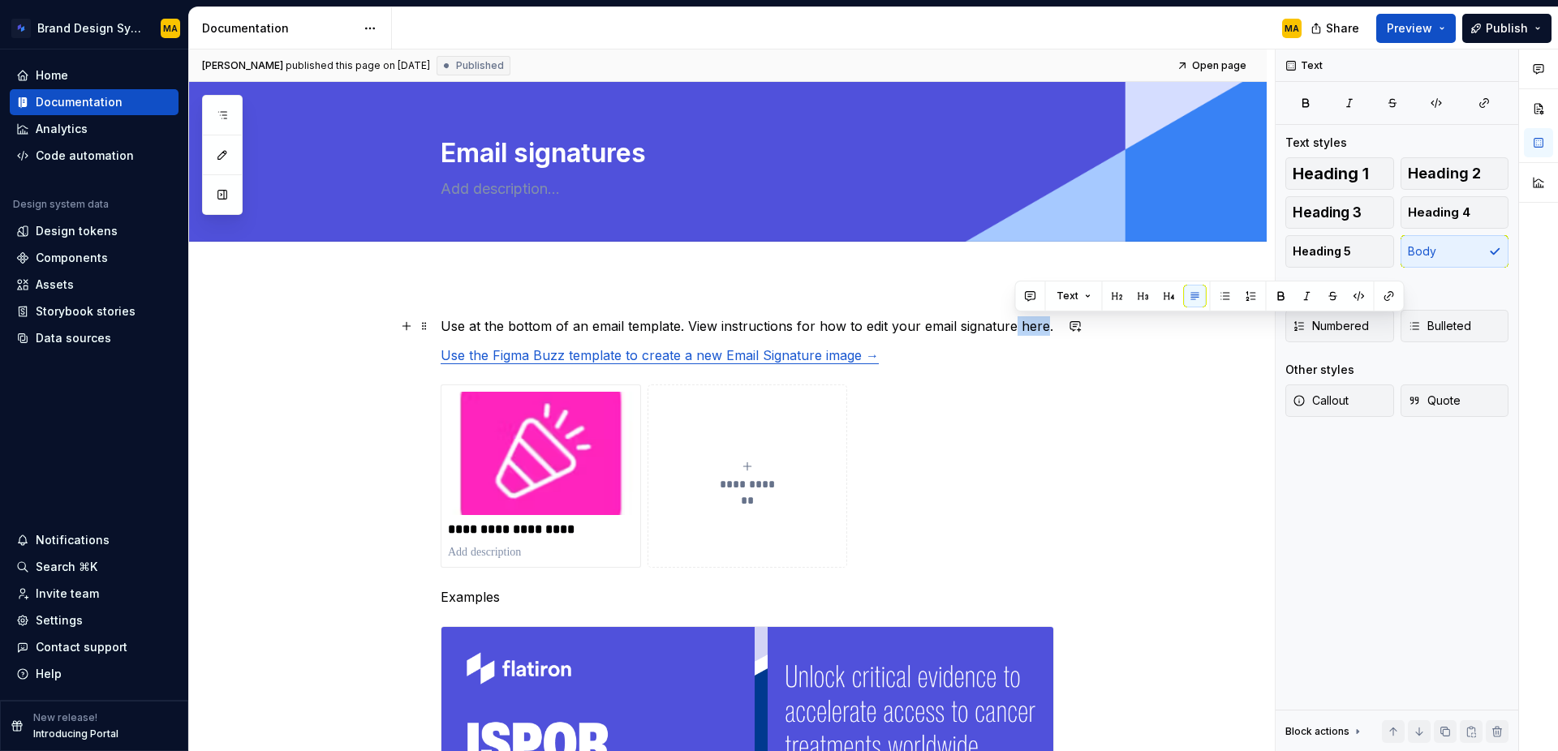
drag, startPoint x: 1045, startPoint y: 327, endPoint x: 1014, endPoint y: 323, distance: 31.9
click at [1014, 323] on p "Use at the bottom of an email template. View instructions for how to edit your …" at bounding box center [747, 325] width 613 height 19
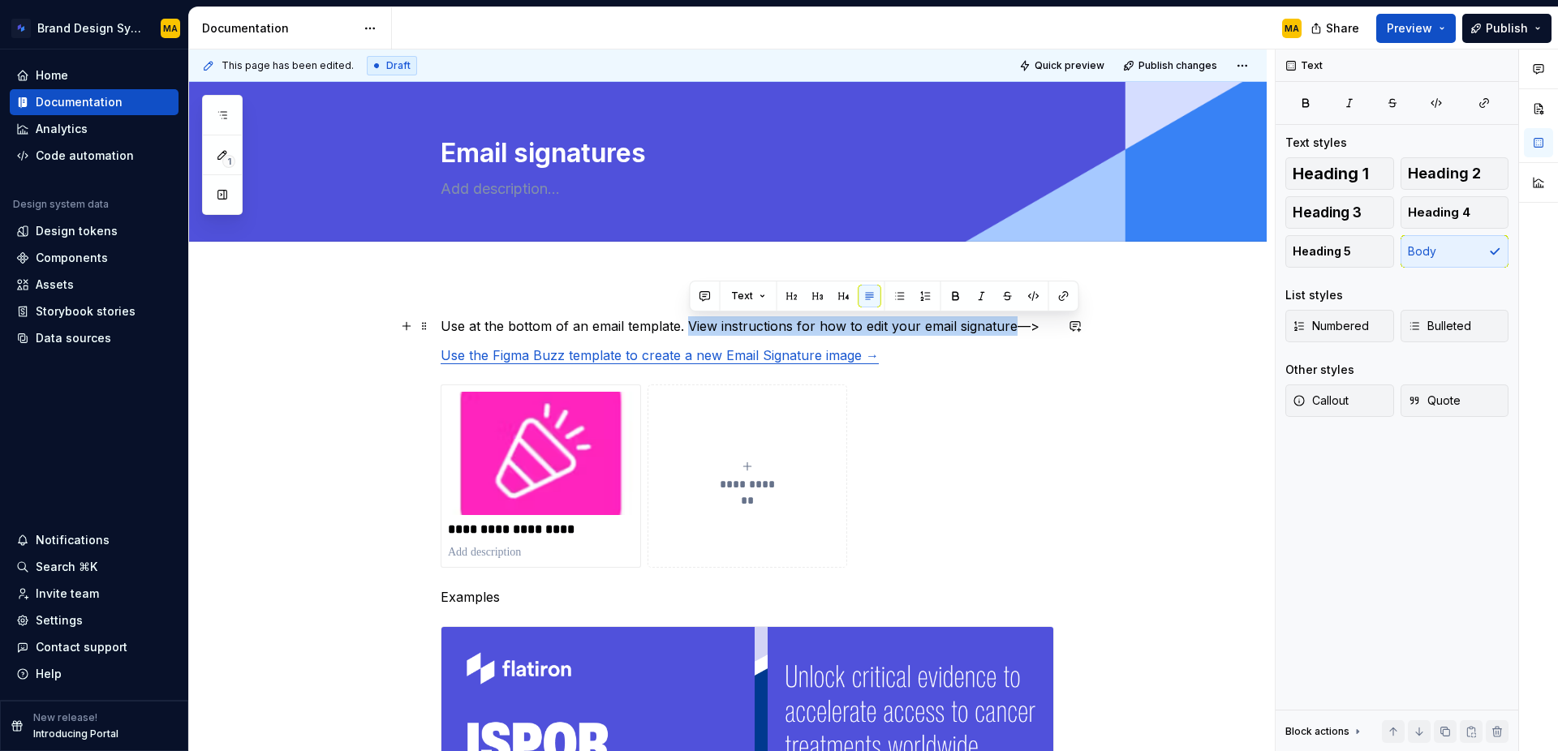
drag, startPoint x: 691, startPoint y: 321, endPoint x: 1012, endPoint y: 327, distance: 320.6
click at [1012, 327] on p "Use at the bottom of an email template. View instructions for how to edit your …" at bounding box center [747, 325] width 613 height 19
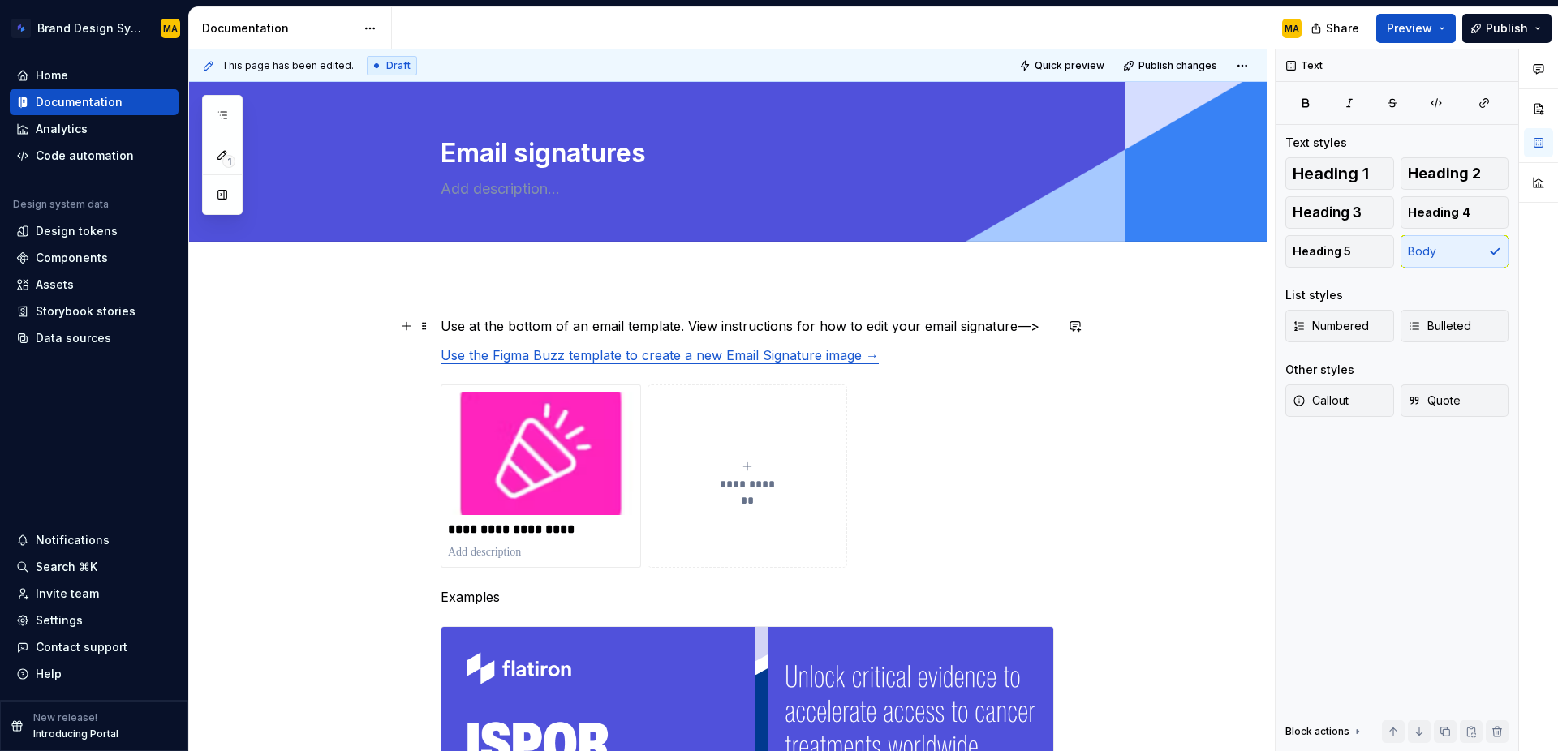
click at [681, 325] on p "Use at the bottom of an email template. View instructions for how to edit your …" at bounding box center [747, 325] width 613 height 19
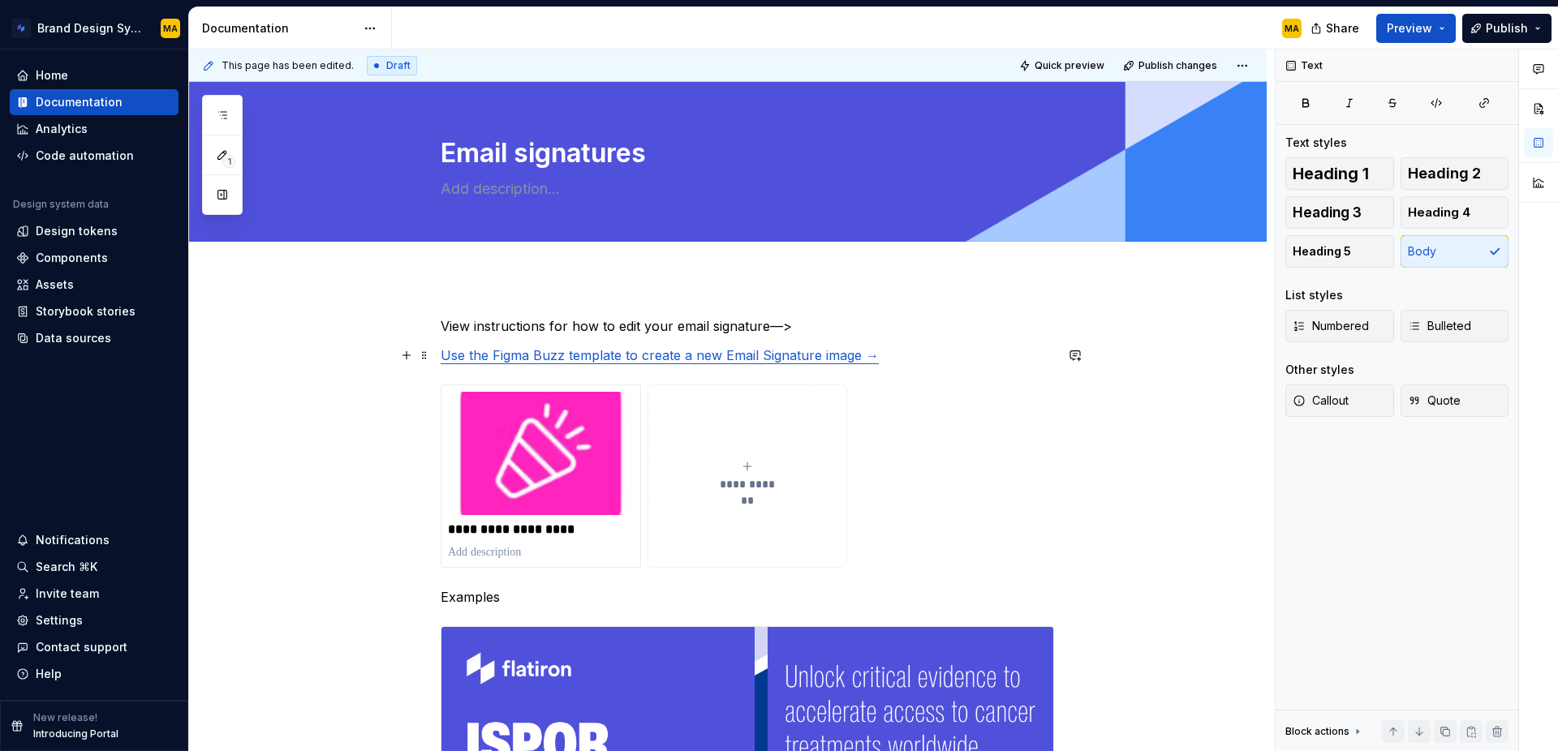
click at [871, 357] on link "Use the Figma Buzz template to create a new Email Signature image →" at bounding box center [660, 355] width 438 height 16
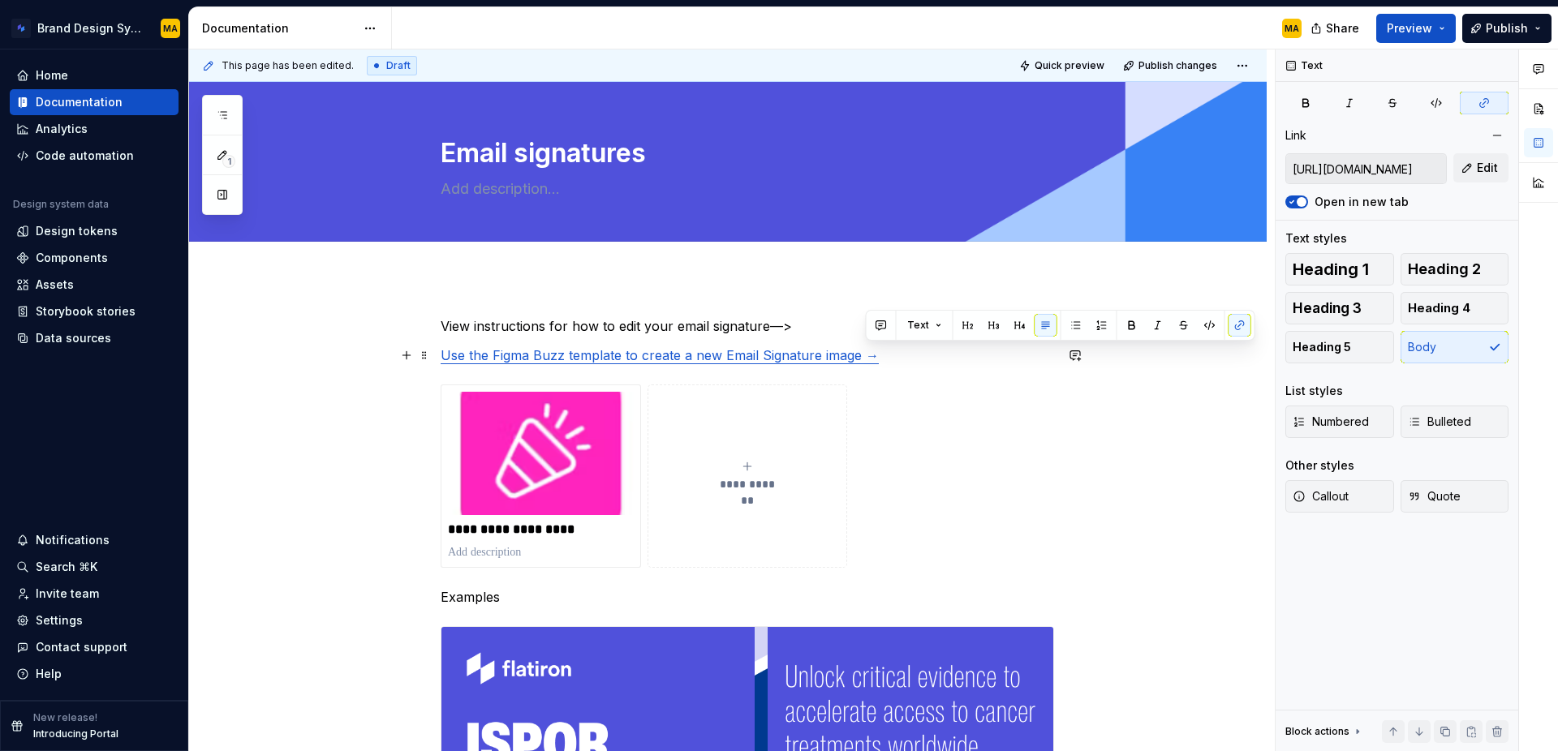
drag, startPoint x: 867, startPoint y: 358, endPoint x: 876, endPoint y: 357, distance: 9.0
click at [876, 357] on link "Use the Figma Buzz template to create a new Email Signature image →" at bounding box center [660, 355] width 438 height 16
copy link "→"
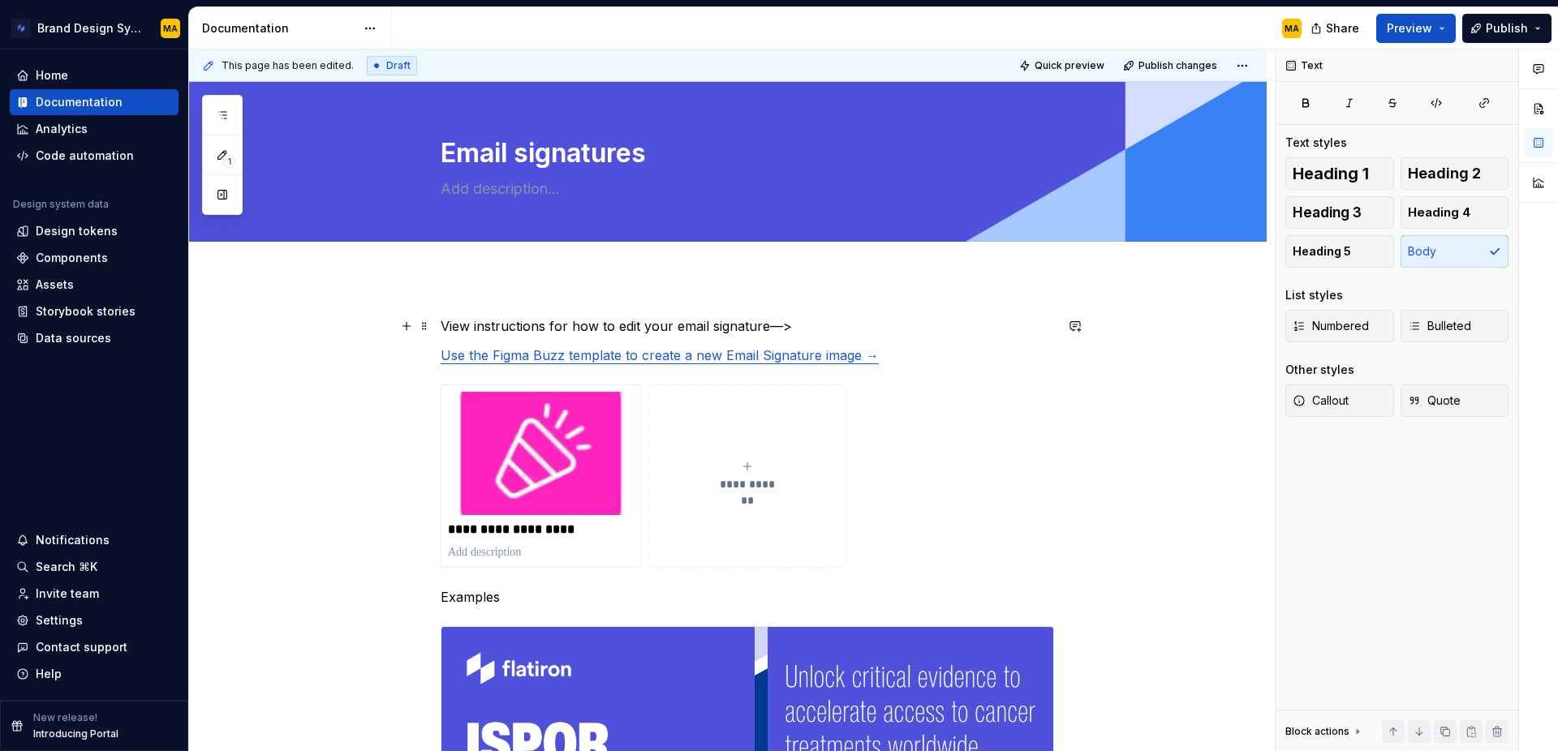
drag, startPoint x: 747, startPoint y: 334, endPoint x: 776, endPoint y: 330, distance: 28.6
click at [747, 334] on p "View instructions for how to edit your email signature—>" at bounding box center [747, 325] width 613 height 19
drag, startPoint x: 771, startPoint y: 326, endPoint x: 826, endPoint y: 326, distance: 55.2
click at [826, 326] on p "View instructions for how to edit your email signature—>" at bounding box center [747, 325] width 613 height 19
click at [777, 326] on link "→" at bounding box center [776, 326] width 13 height 16
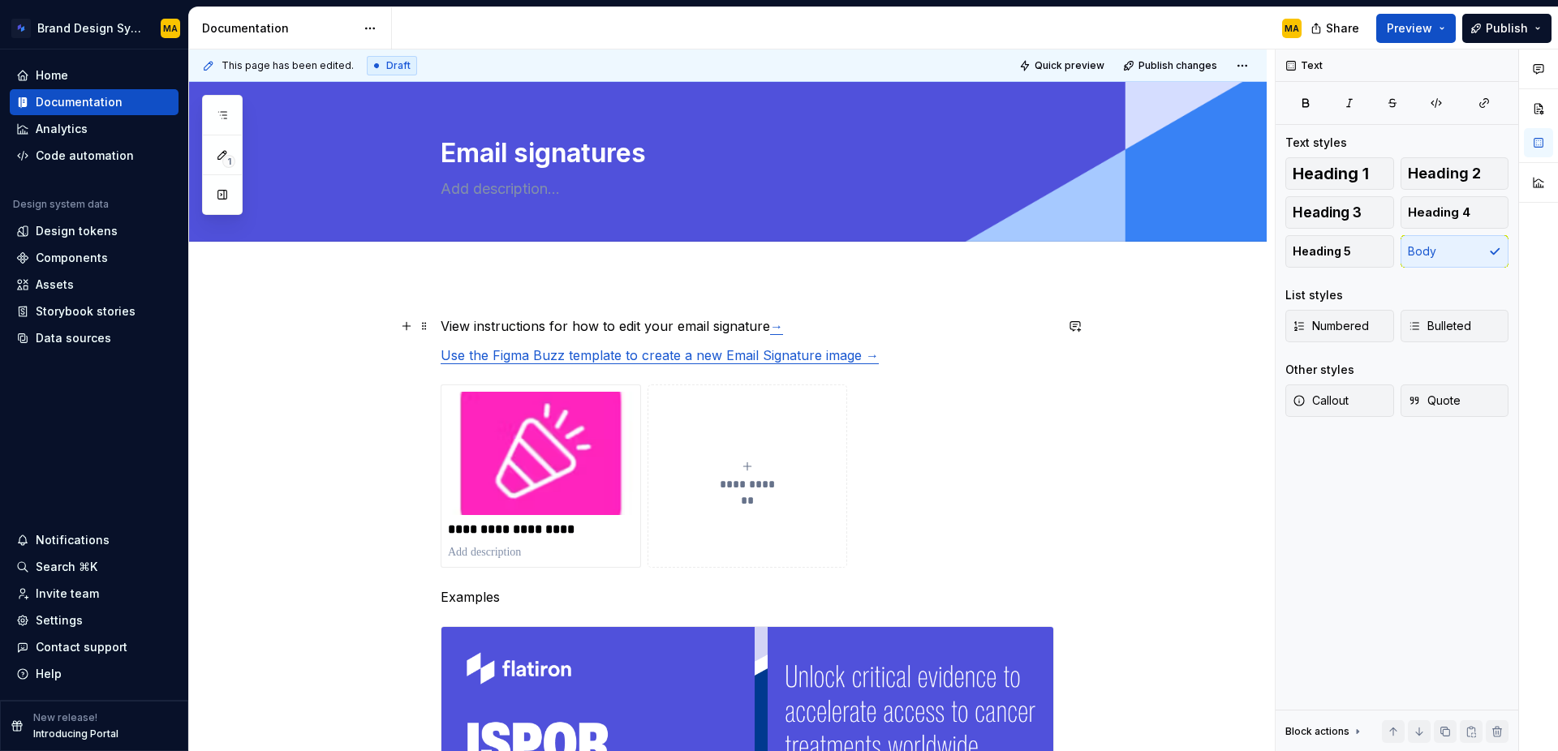
click at [783, 326] on link "→" at bounding box center [776, 326] width 13 height 16
click at [778, 327] on link "→" at bounding box center [776, 326] width 13 height 16
click at [774, 327] on link "→" at bounding box center [776, 326] width 13 height 16
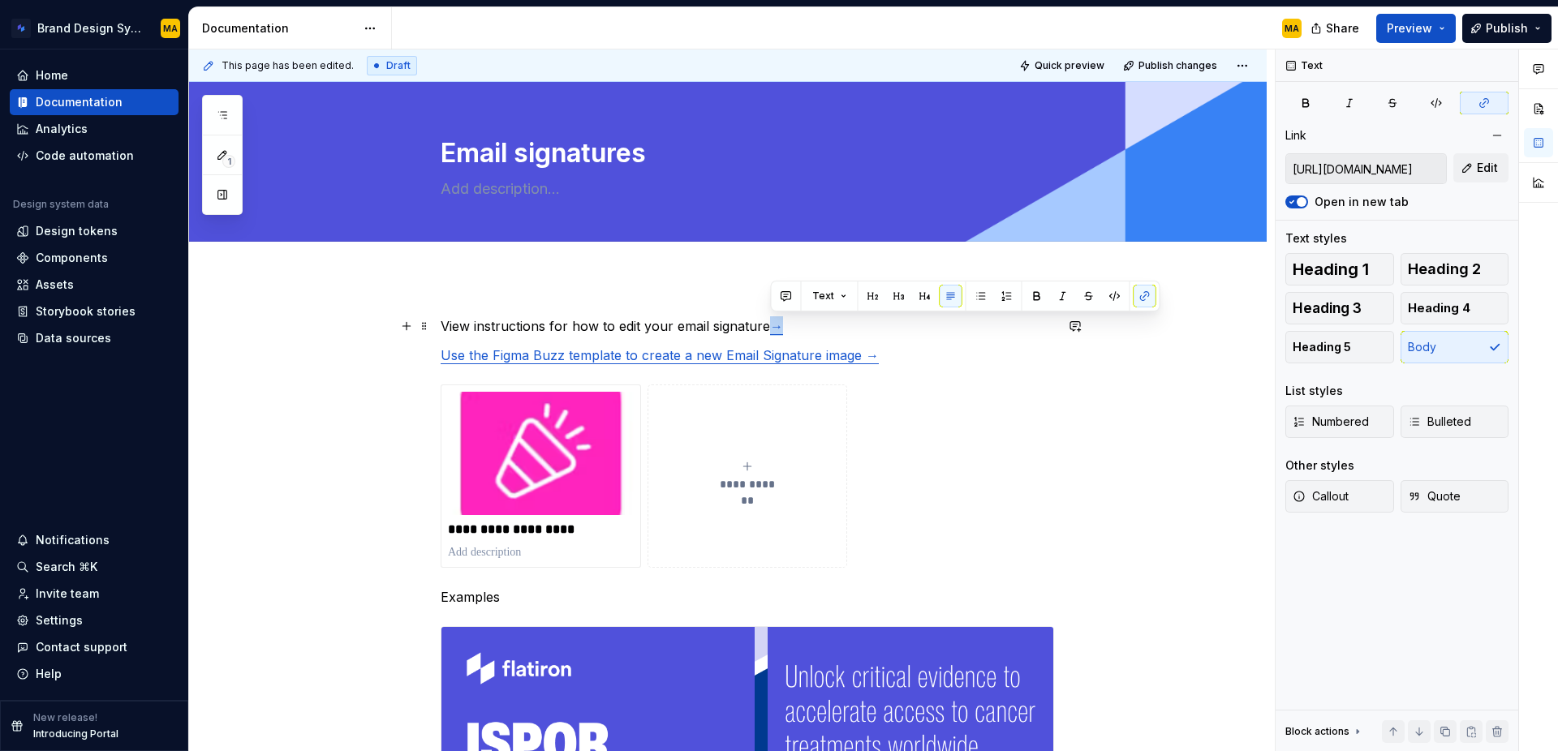
click at [783, 326] on link "→" at bounding box center [776, 326] width 13 height 16
click at [1140, 295] on button "button" at bounding box center [1145, 296] width 23 height 23
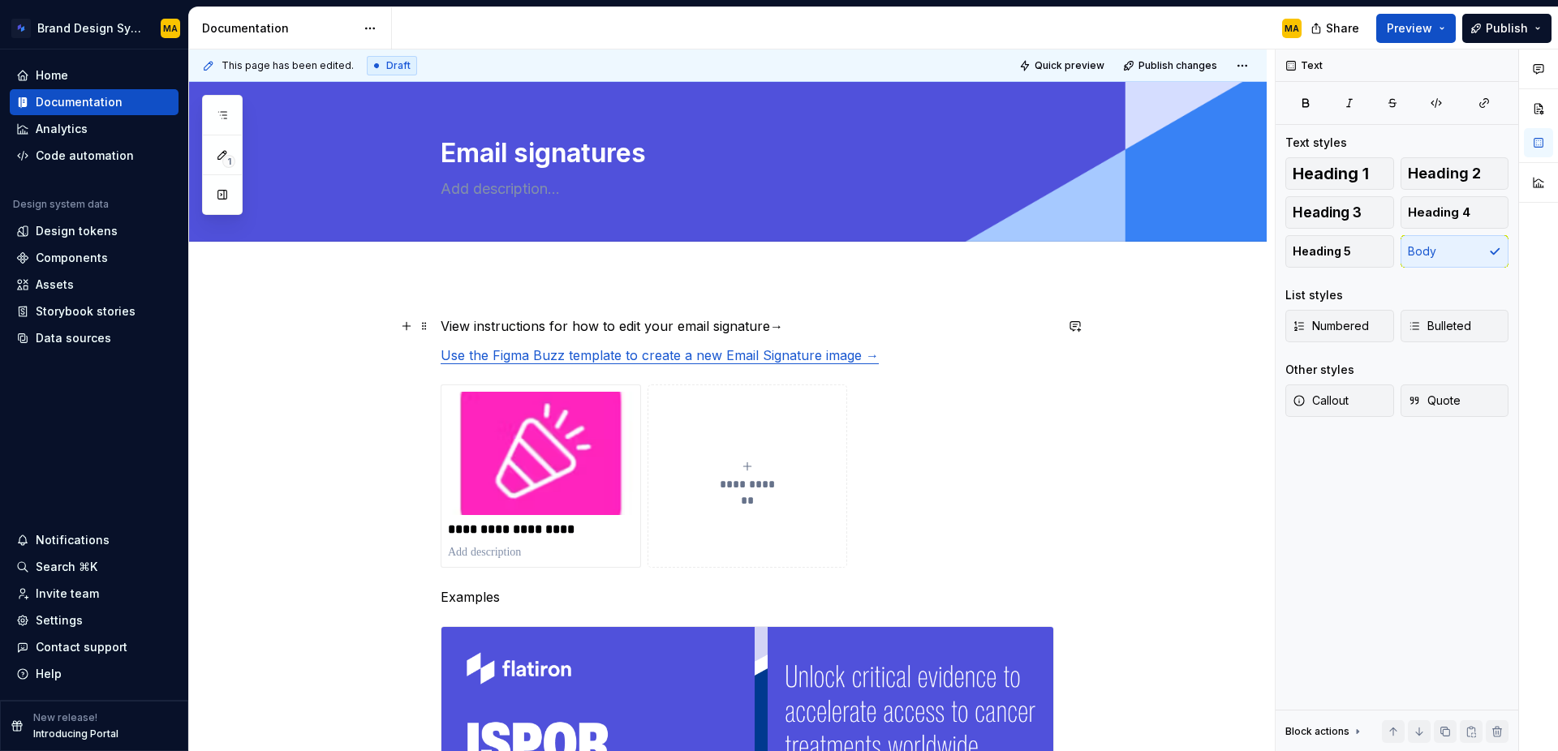
click at [738, 319] on p "View instructions for how to edit your email signature→" at bounding box center [747, 325] width 613 height 19
click at [770, 323] on p "View instructions for how to edit your email signature→" at bounding box center [747, 325] width 613 height 19
click at [799, 329] on p "View instructions for how to edit your email signature →" at bounding box center [747, 325] width 613 height 19
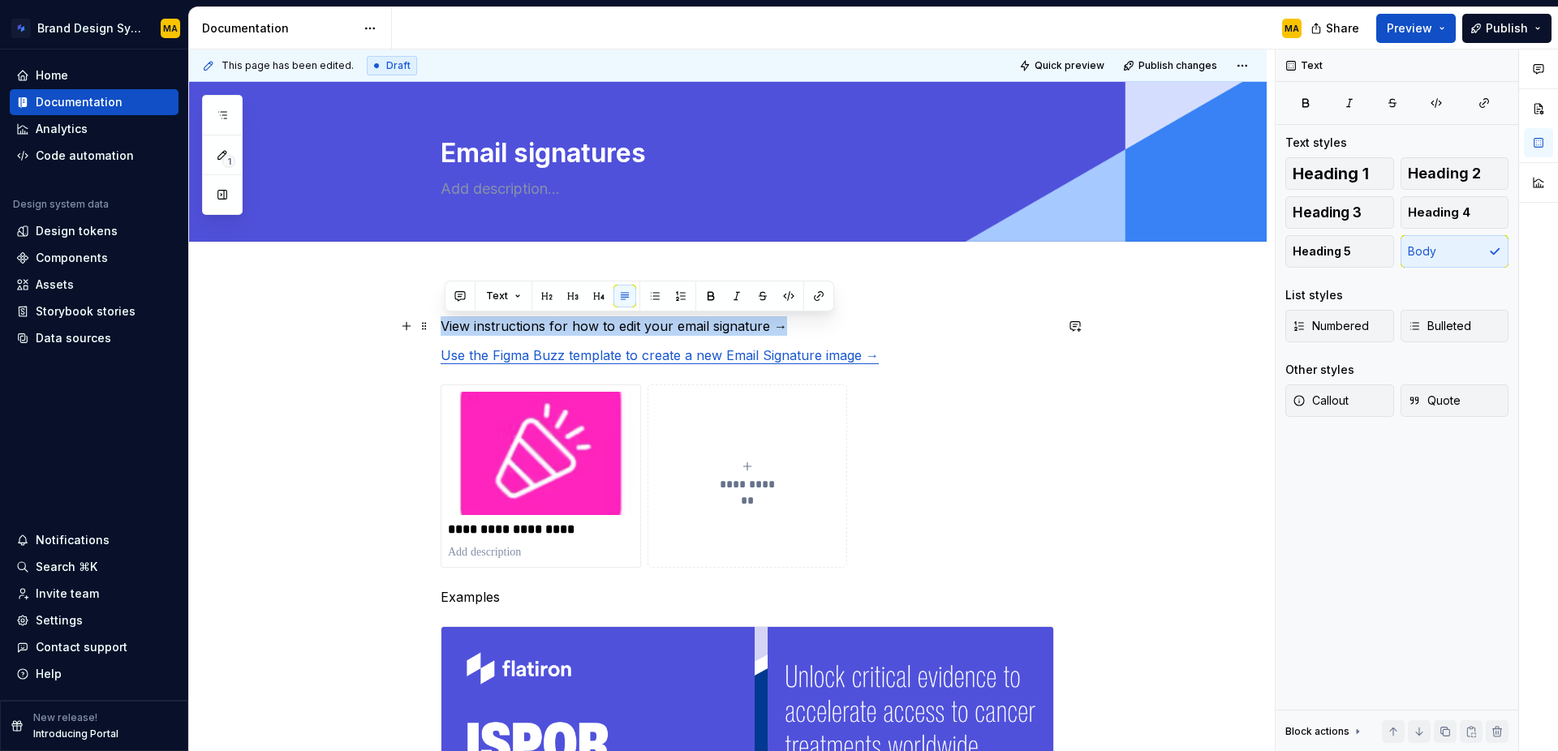
drag, startPoint x: 797, startPoint y: 326, endPoint x: 325, endPoint y: 325, distance: 472.3
type textarea "*"
click at [820, 290] on button "button" at bounding box center [818, 296] width 23 height 23
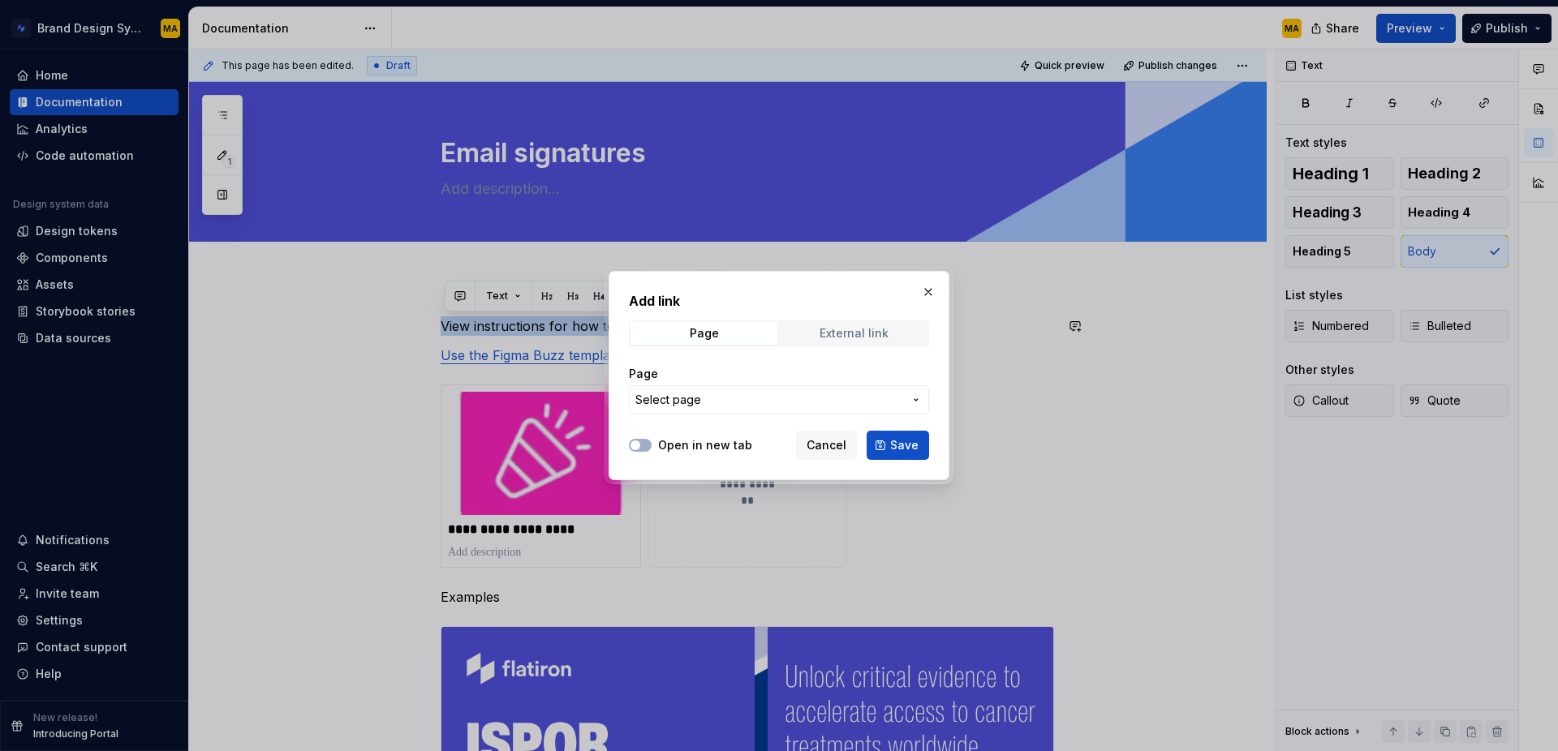
click at [846, 339] on div "External link" at bounding box center [854, 333] width 69 height 13
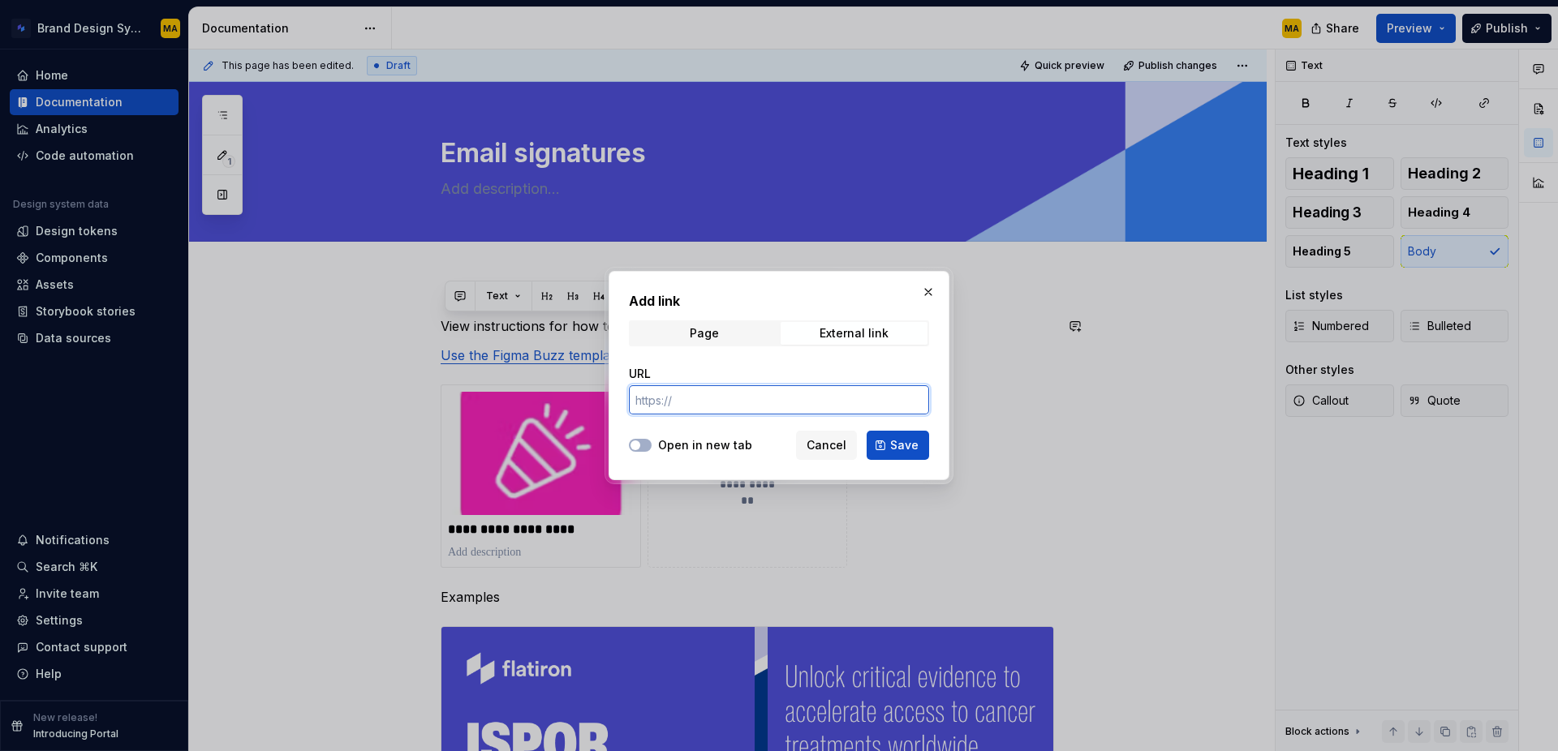
click at [731, 402] on input "URL" at bounding box center [779, 399] width 300 height 29
paste input "[URL][DOMAIN_NAME]"
type input "[URL][DOMAIN_NAME]"
click at [697, 453] on label "Open in new tab" at bounding box center [705, 445] width 94 height 16
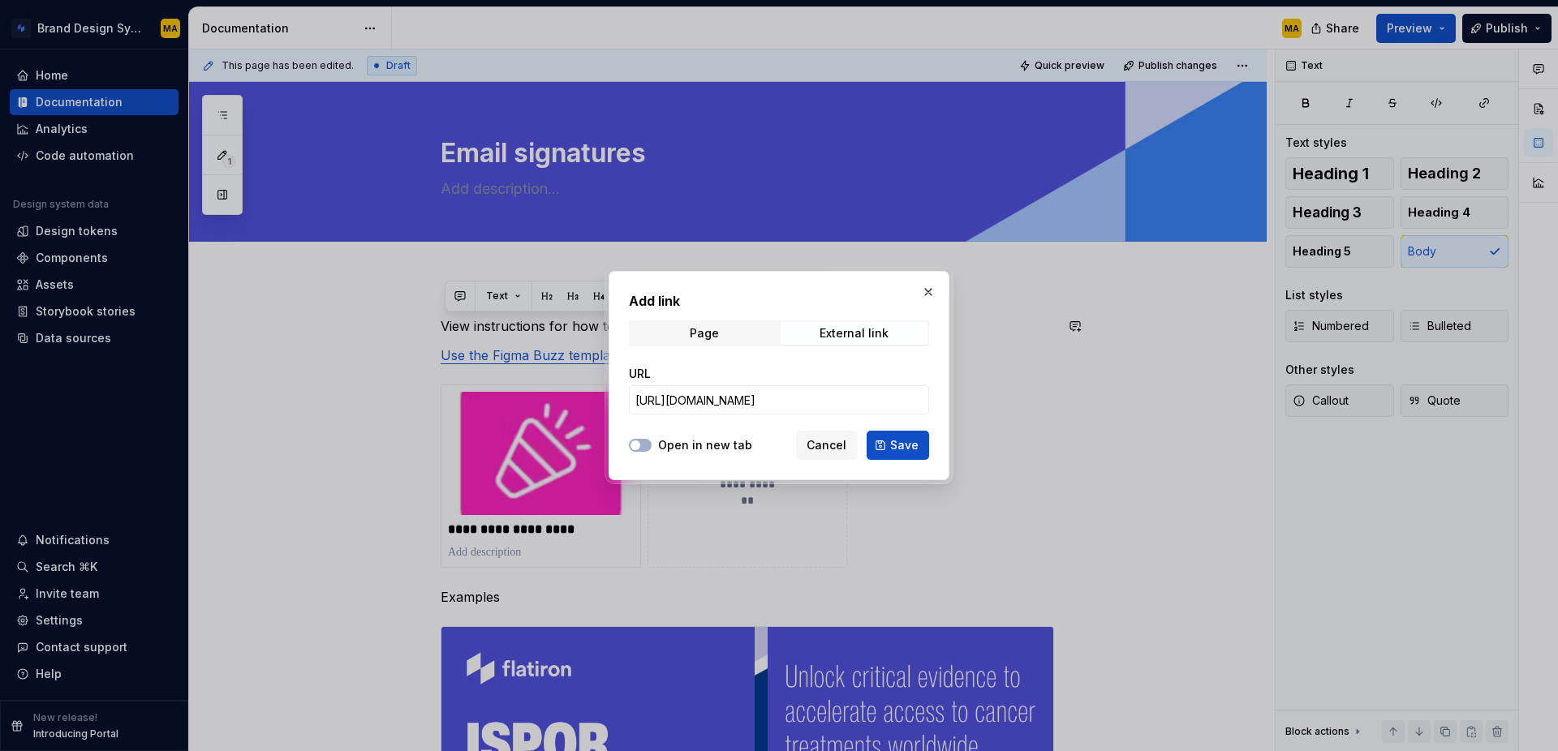
click at [652, 452] on button "Open in new tab" at bounding box center [640, 445] width 23 height 13
click at [914, 441] on span "Save" at bounding box center [904, 445] width 28 height 16
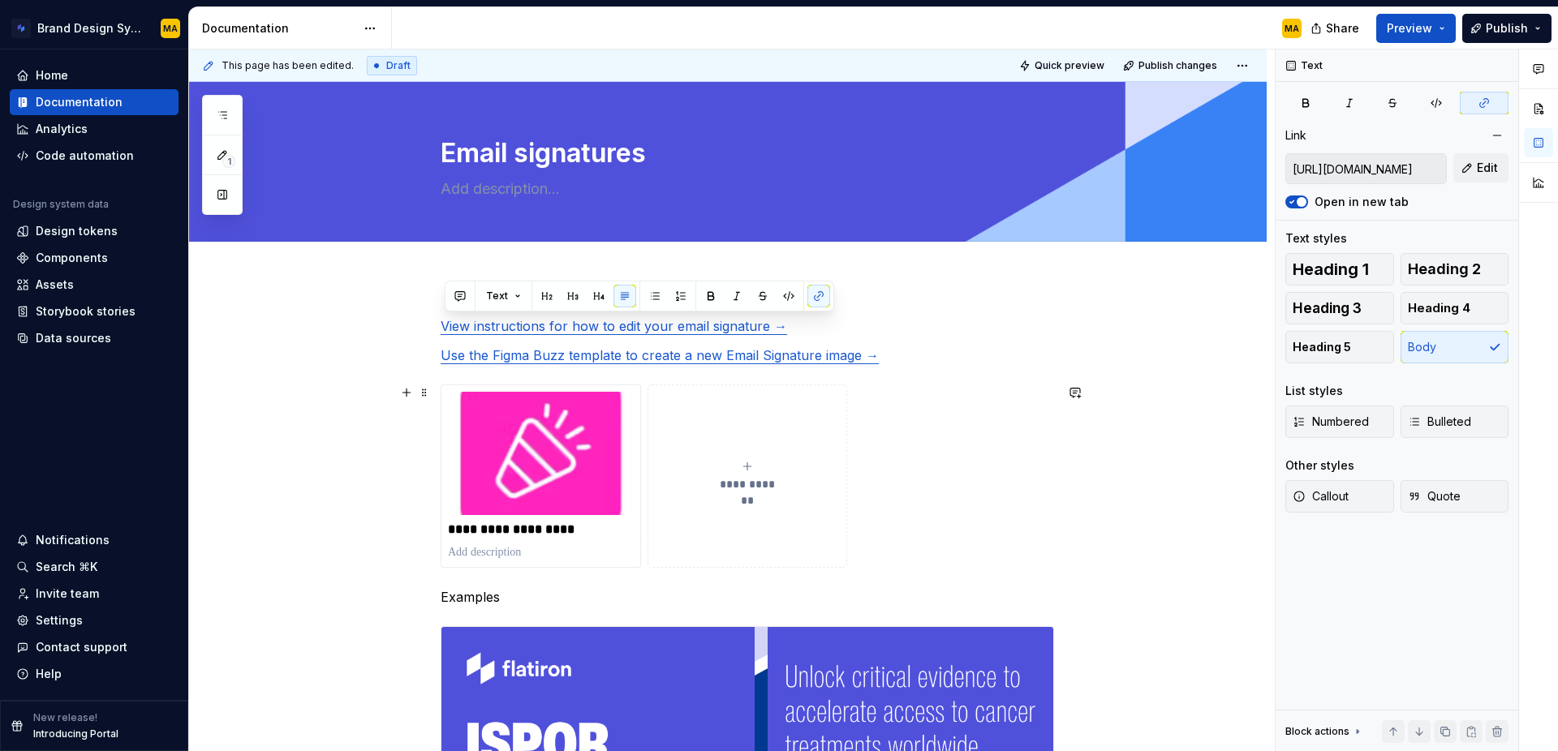
click at [958, 462] on div "**********" at bounding box center [747, 476] width 613 height 183
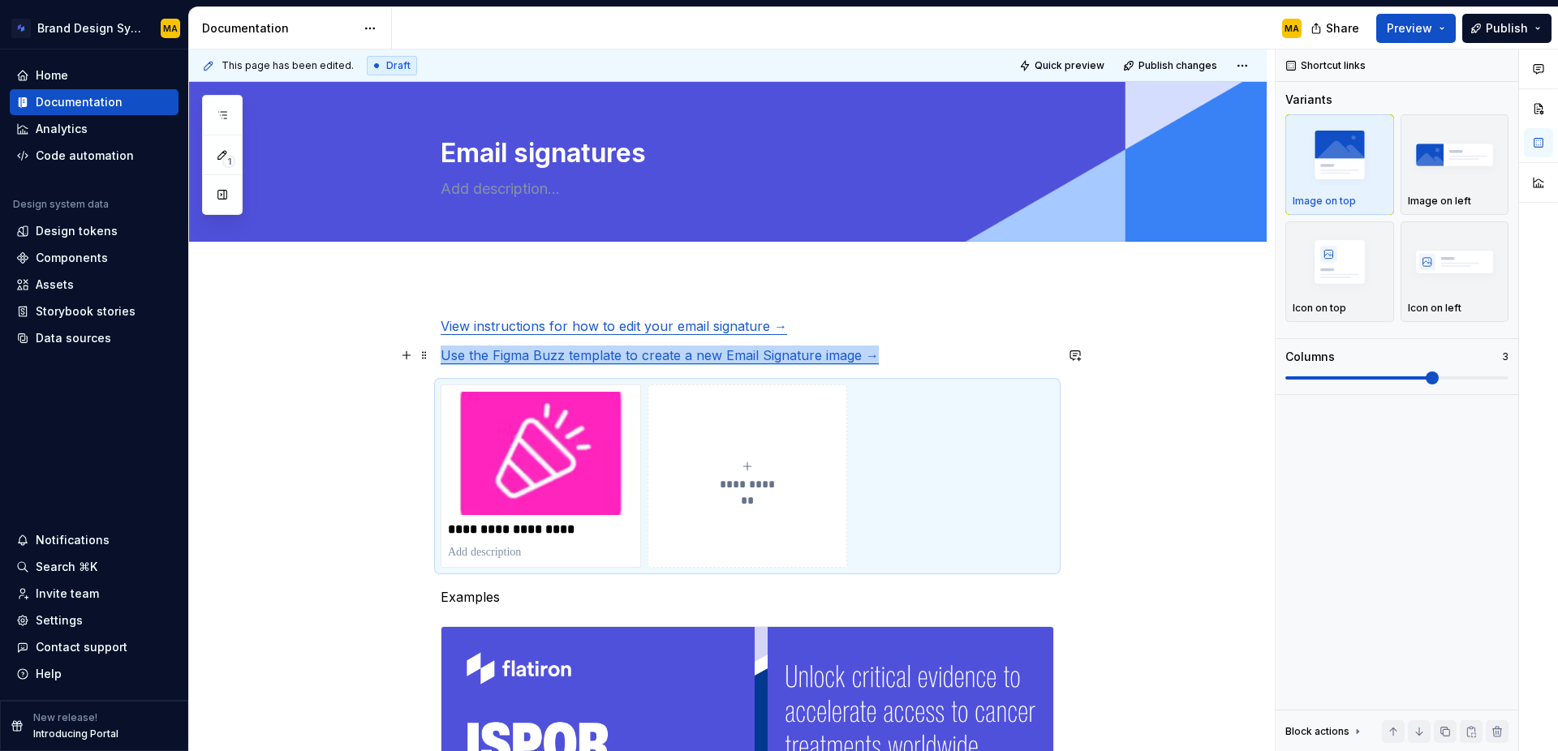
click at [913, 352] on p "Use the Figma Buzz template to create a new Email Signature image →" at bounding box center [747, 355] width 613 height 19
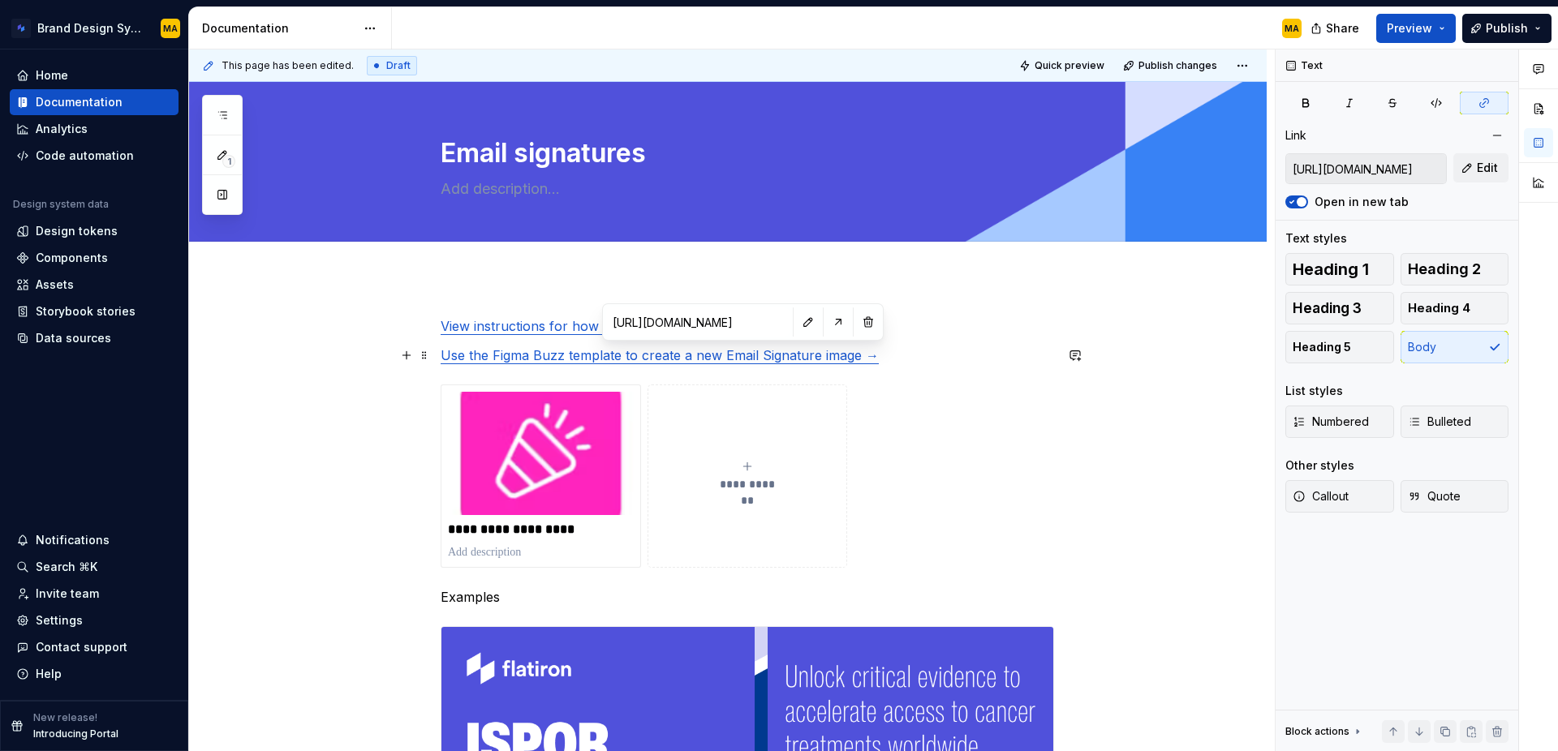
click at [717, 359] on link "Use the Figma Buzz template to create a new Email Signature image →" at bounding box center [660, 355] width 438 height 16
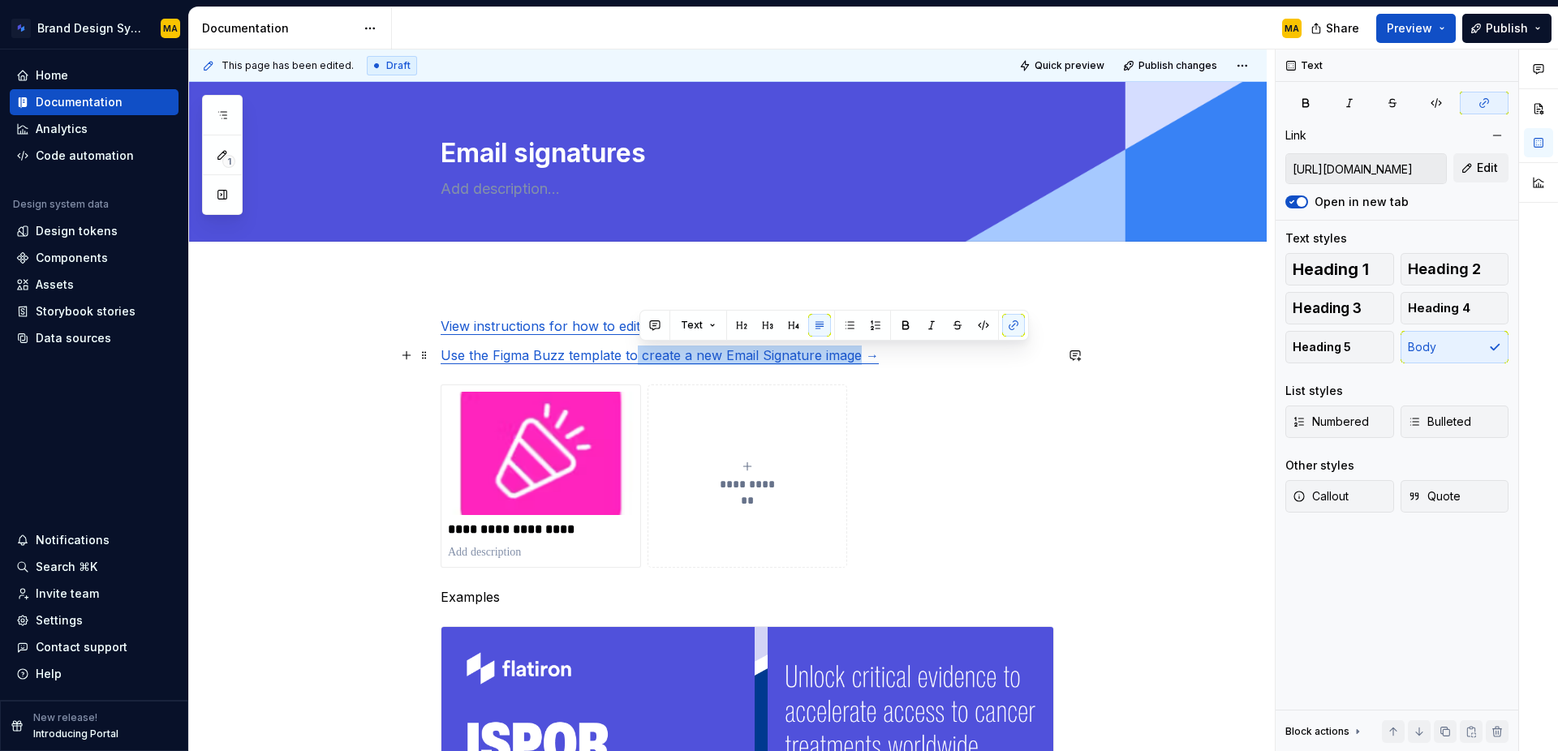
drag, startPoint x: 863, startPoint y: 356, endPoint x: 641, endPoint y: 357, distance: 221.5
click at [641, 357] on link "Use the Figma Buzz template to create a new Email Signature image →" at bounding box center [660, 355] width 438 height 16
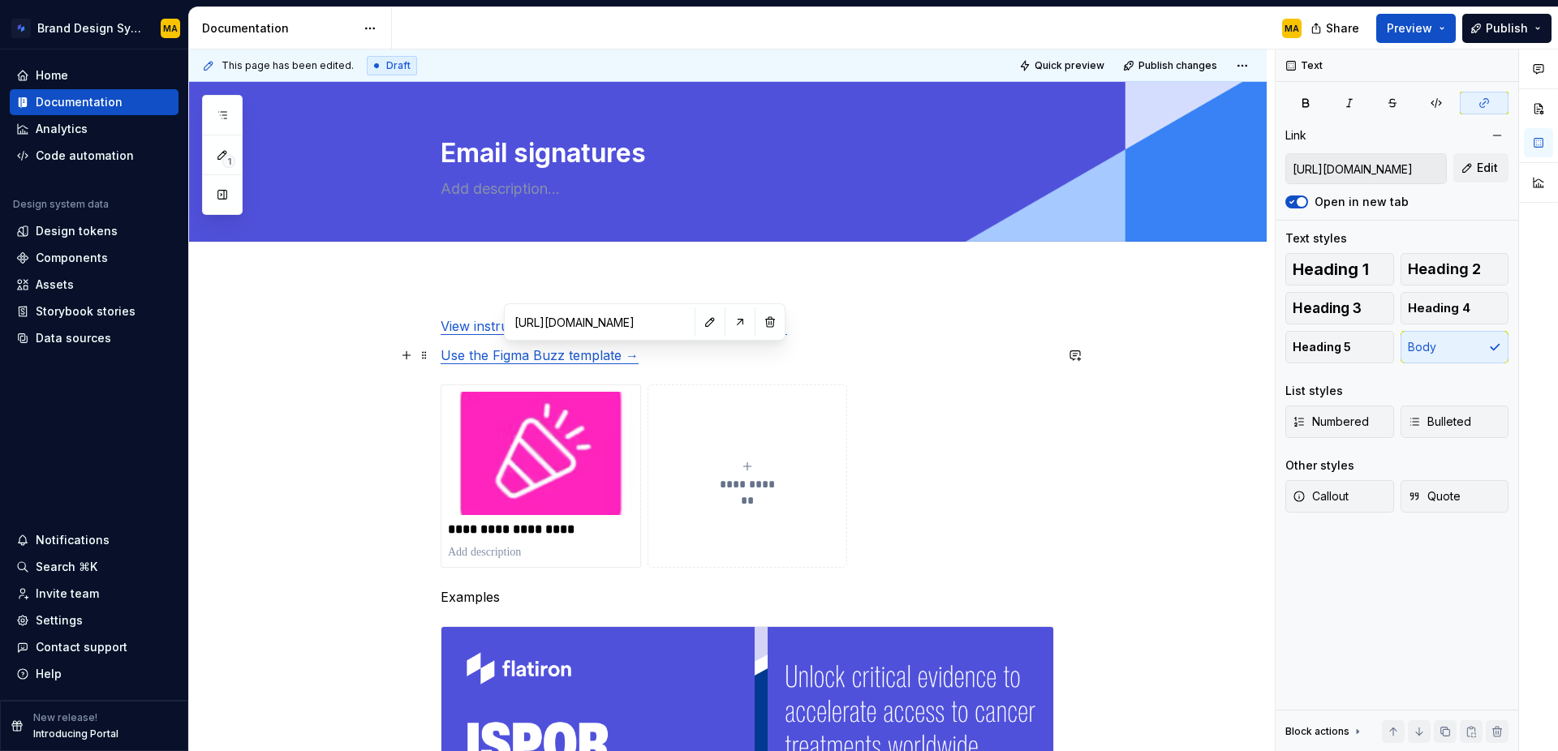
click at [705, 356] on p "Use the Figma Buzz template →" at bounding box center [747, 355] width 613 height 19
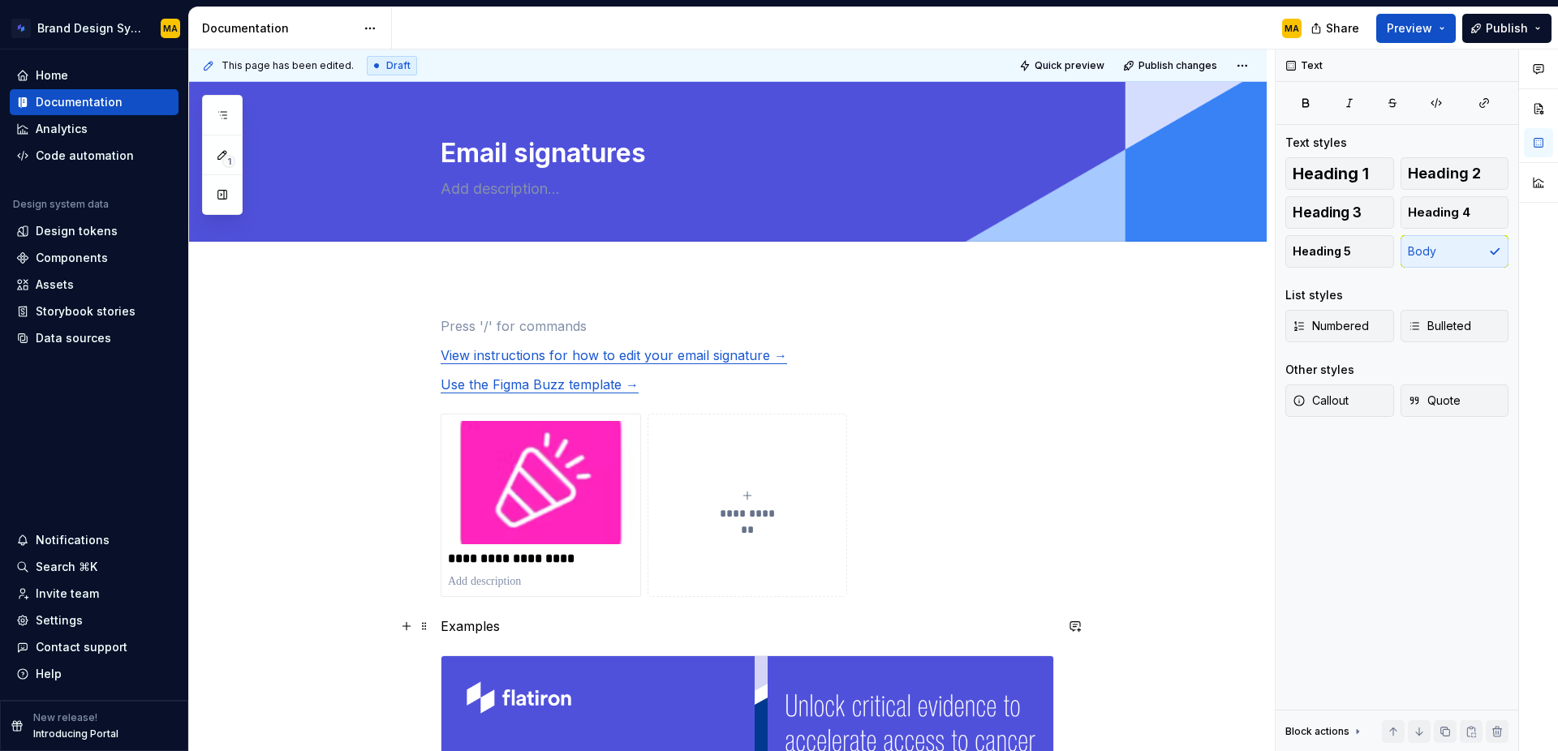
click at [487, 623] on p "Examples" at bounding box center [747, 626] width 613 height 19
drag, startPoint x: 375, startPoint y: 622, endPoint x: 334, endPoint y: 621, distance: 40.6
click at [1323, 170] on span "Heading 1" at bounding box center [1331, 174] width 76 height 16
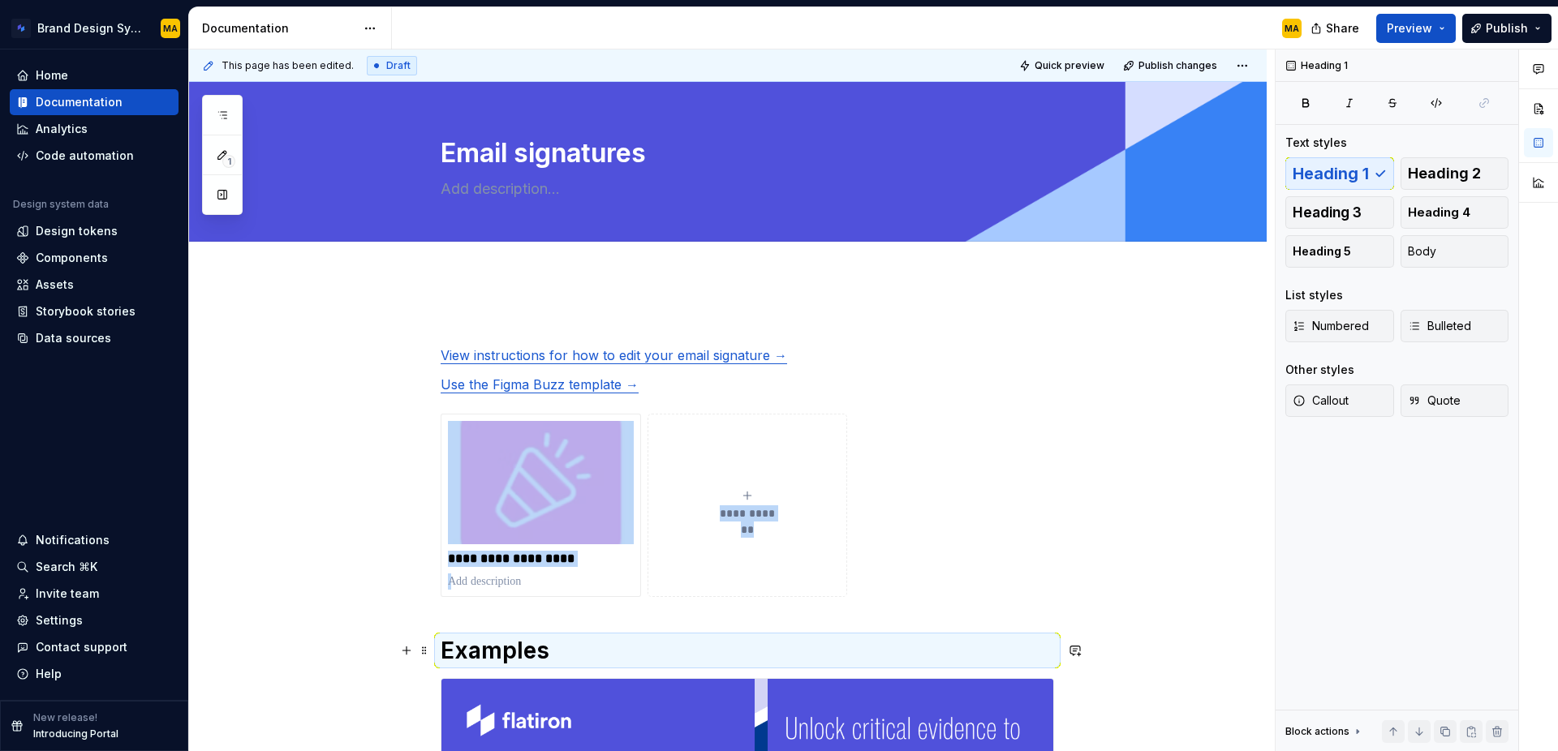
click at [578, 648] on h1 "Examples" at bounding box center [747, 650] width 613 height 29
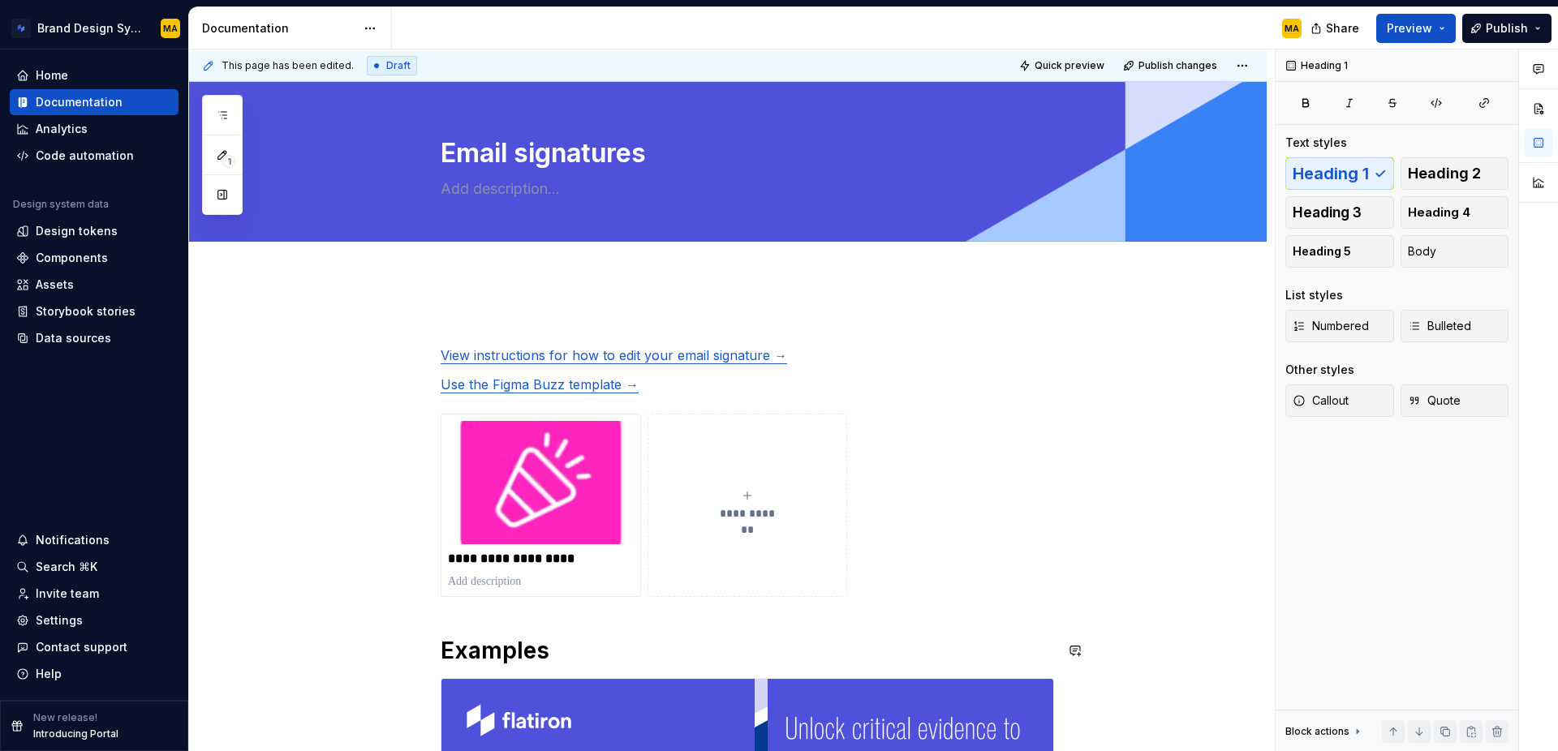
click at [454, 323] on p at bounding box center [747, 325] width 613 height 19
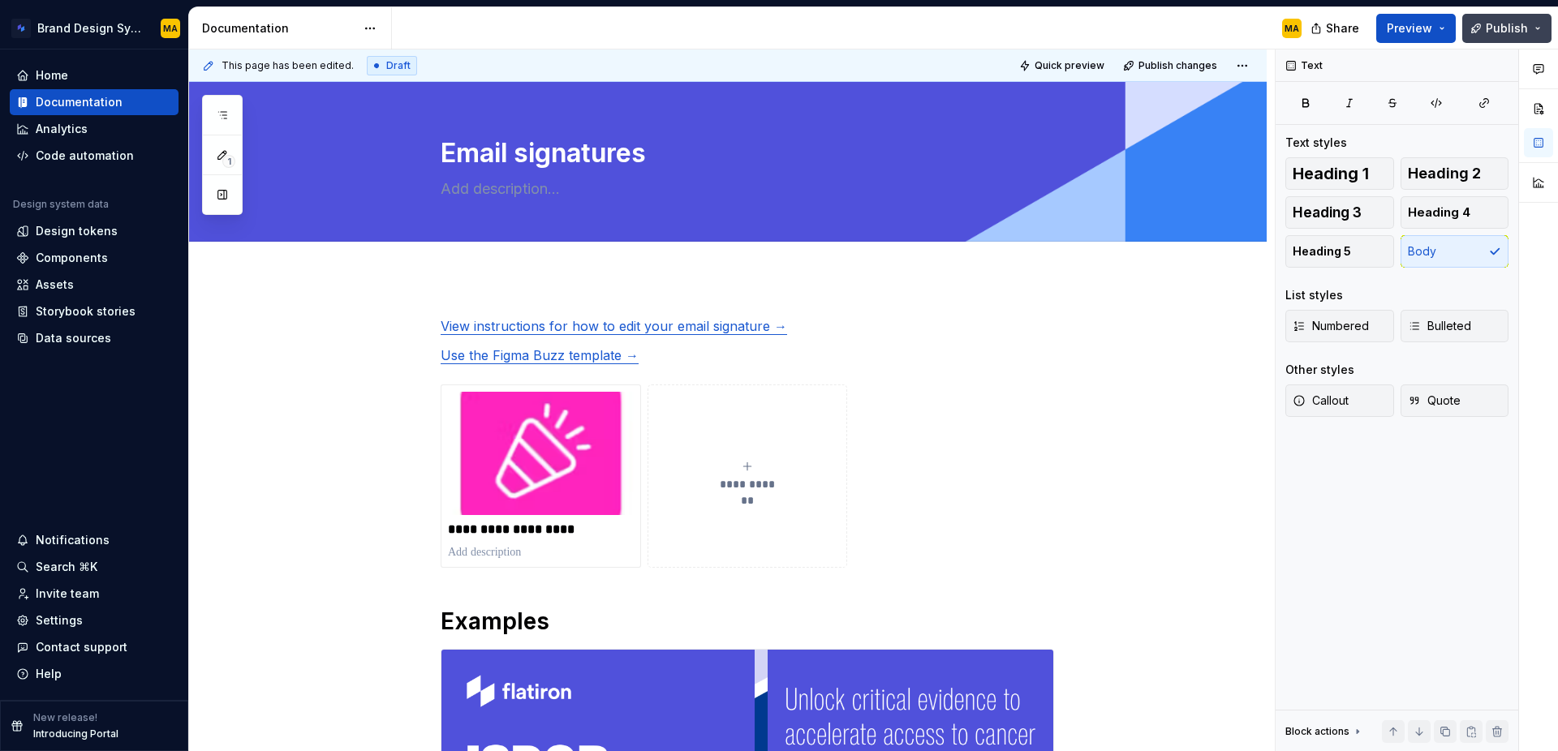
click at [1509, 32] on span "Publish" at bounding box center [1507, 28] width 42 height 16
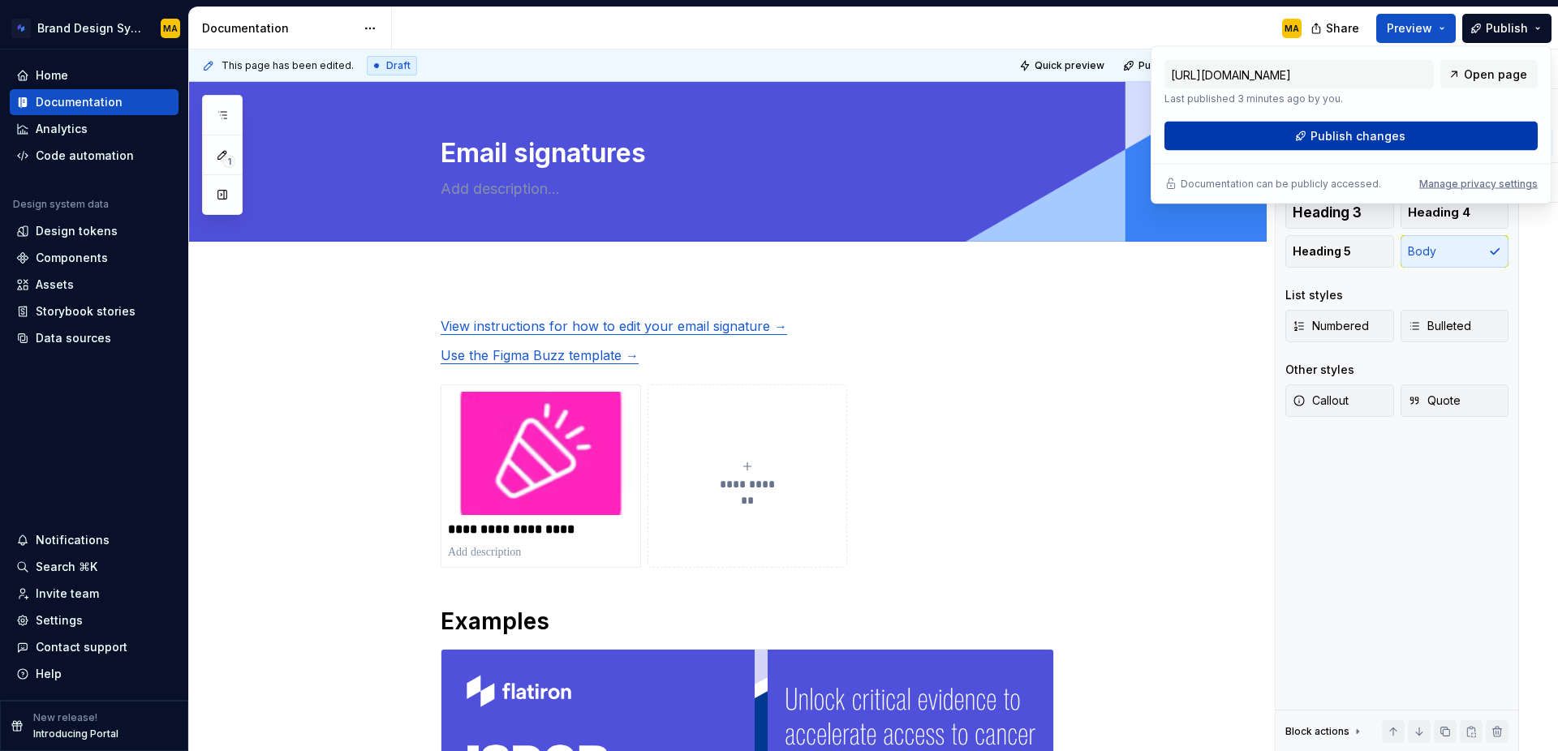
click at [1333, 139] on span "Publish changes" at bounding box center [1358, 136] width 95 height 16
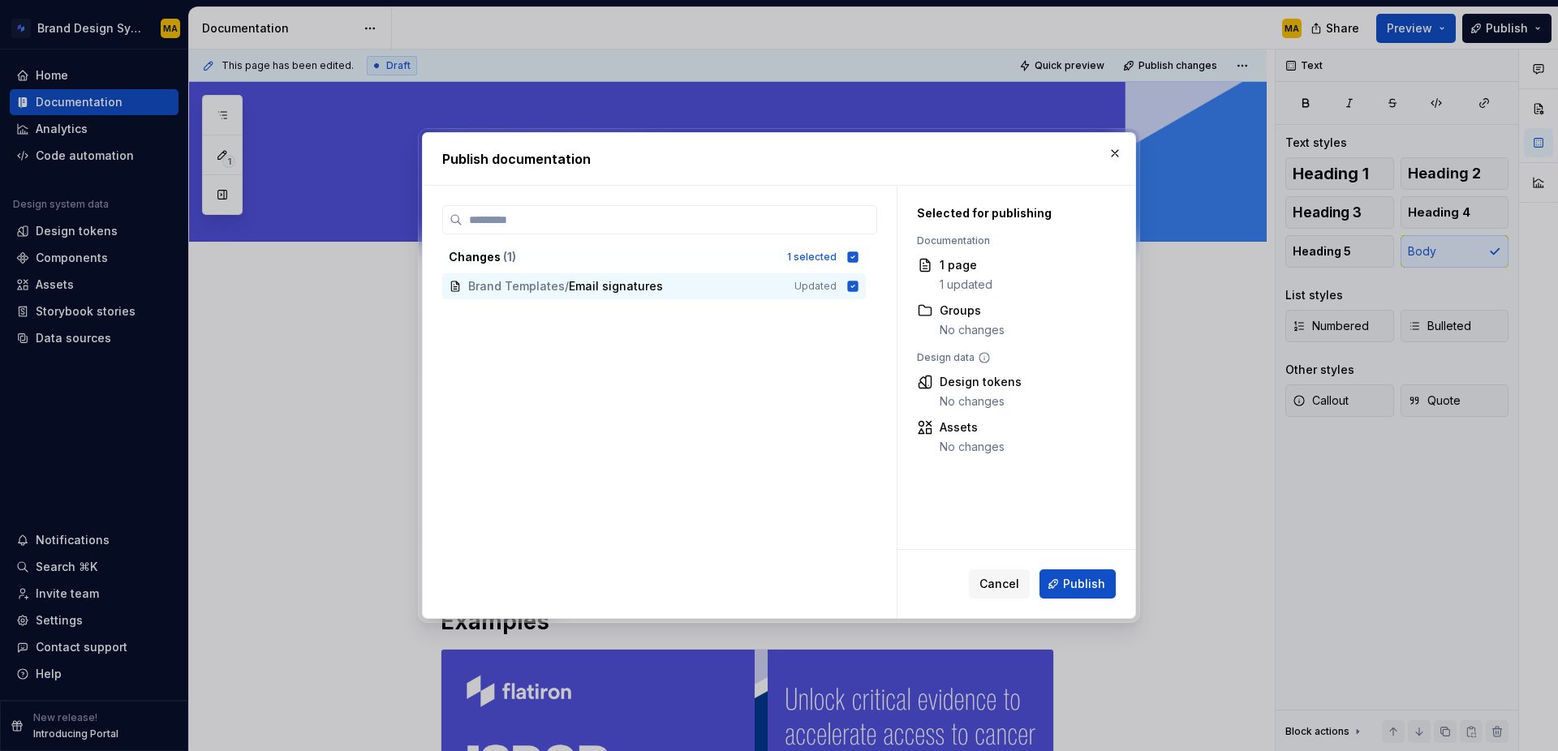
drag, startPoint x: 1064, startPoint y: 586, endPoint x: 1101, endPoint y: 747, distance: 165.0
click at [1064, 586] on button "Publish" at bounding box center [1078, 584] width 76 height 29
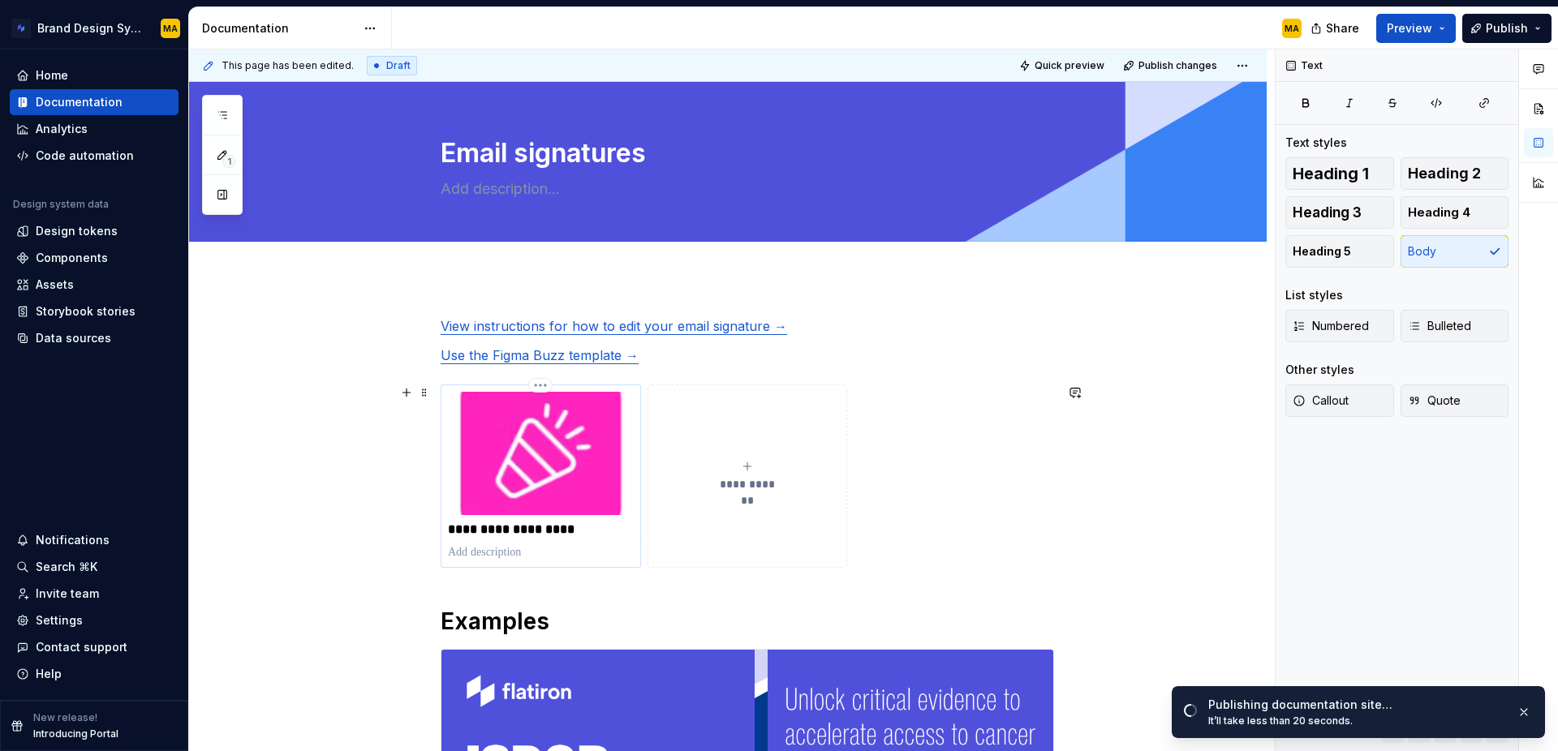
click at [556, 555] on p at bounding box center [541, 553] width 186 height 16
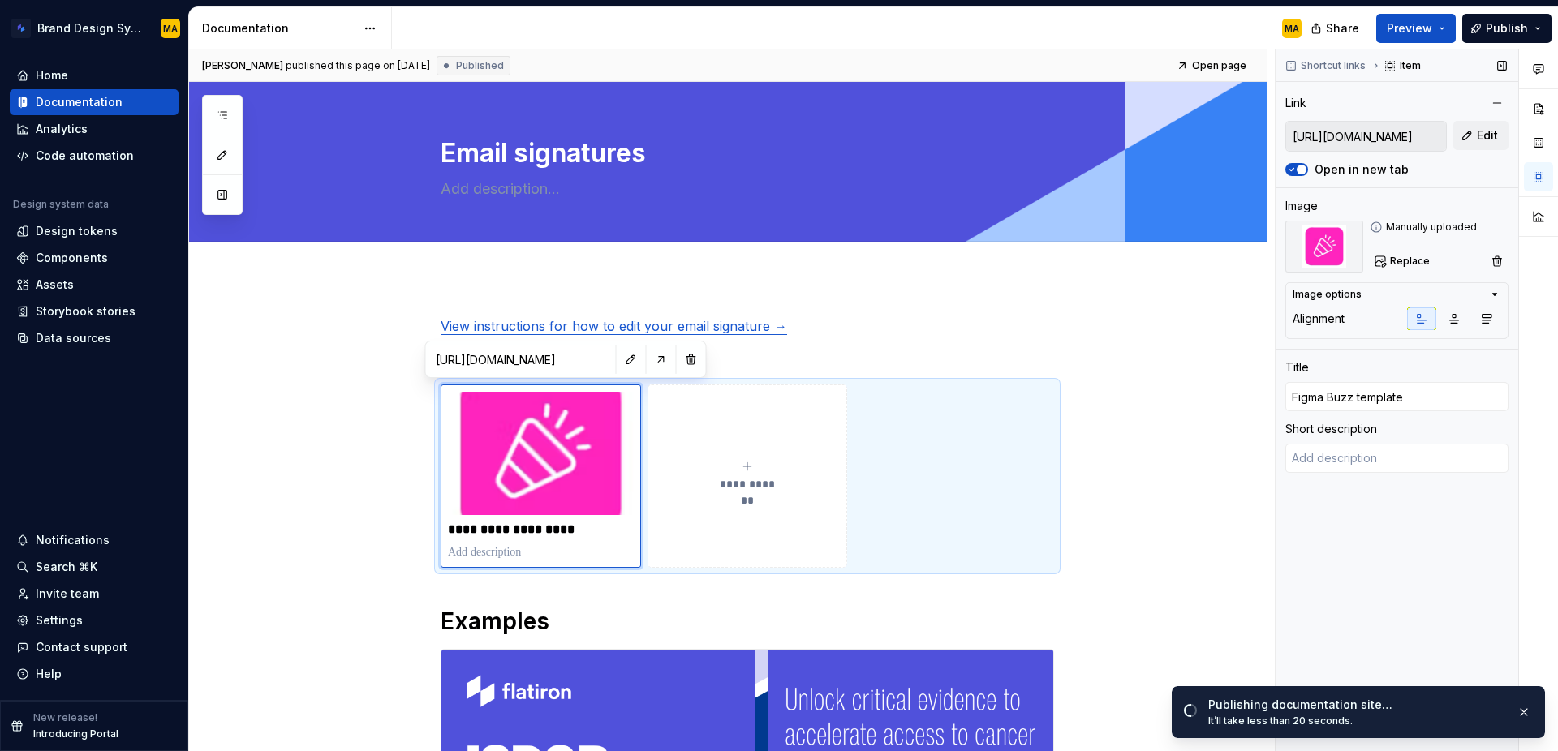
click at [1377, 226] on icon at bounding box center [1376, 227] width 13 height 13
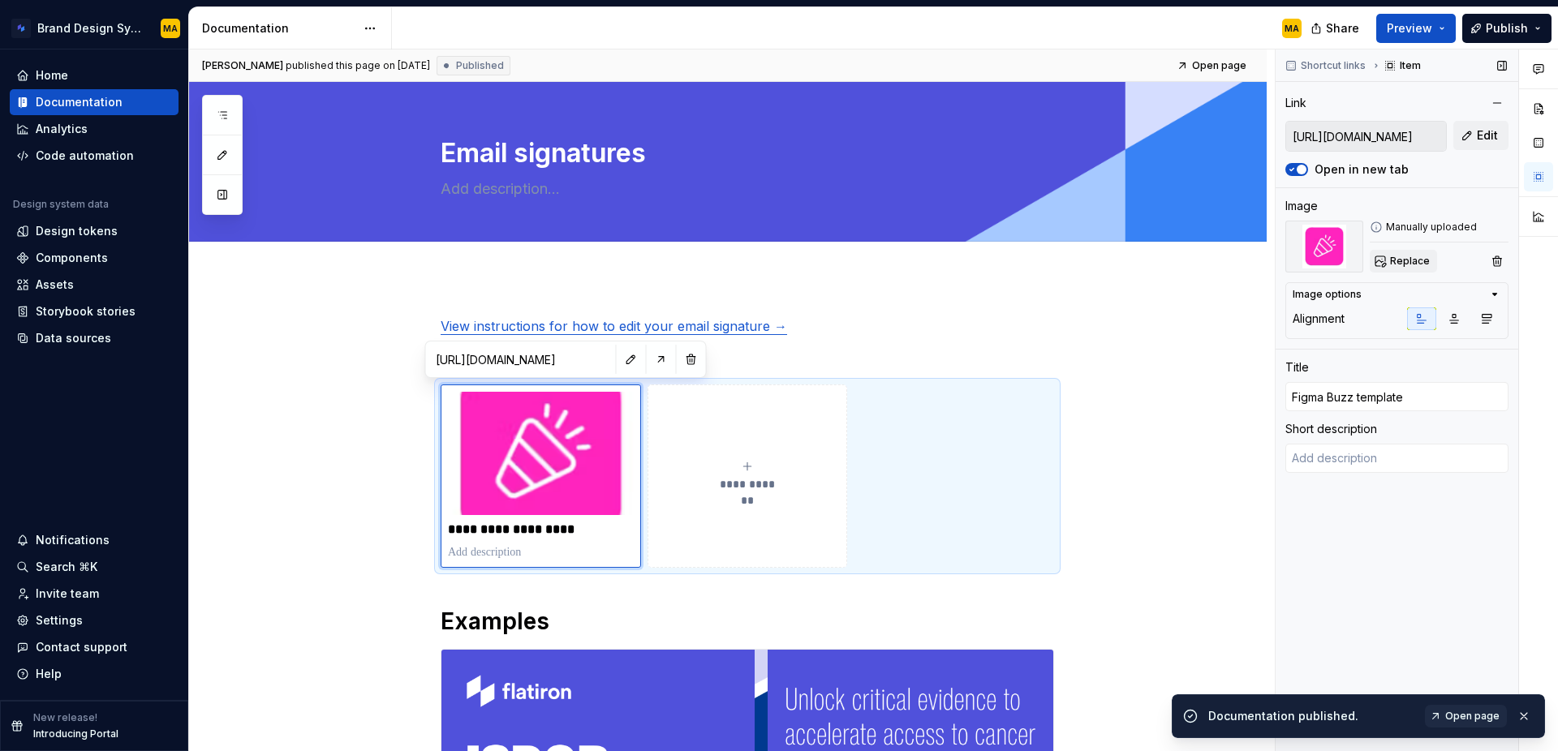
click at [1385, 259] on button "Replace" at bounding box center [1403, 261] width 67 height 23
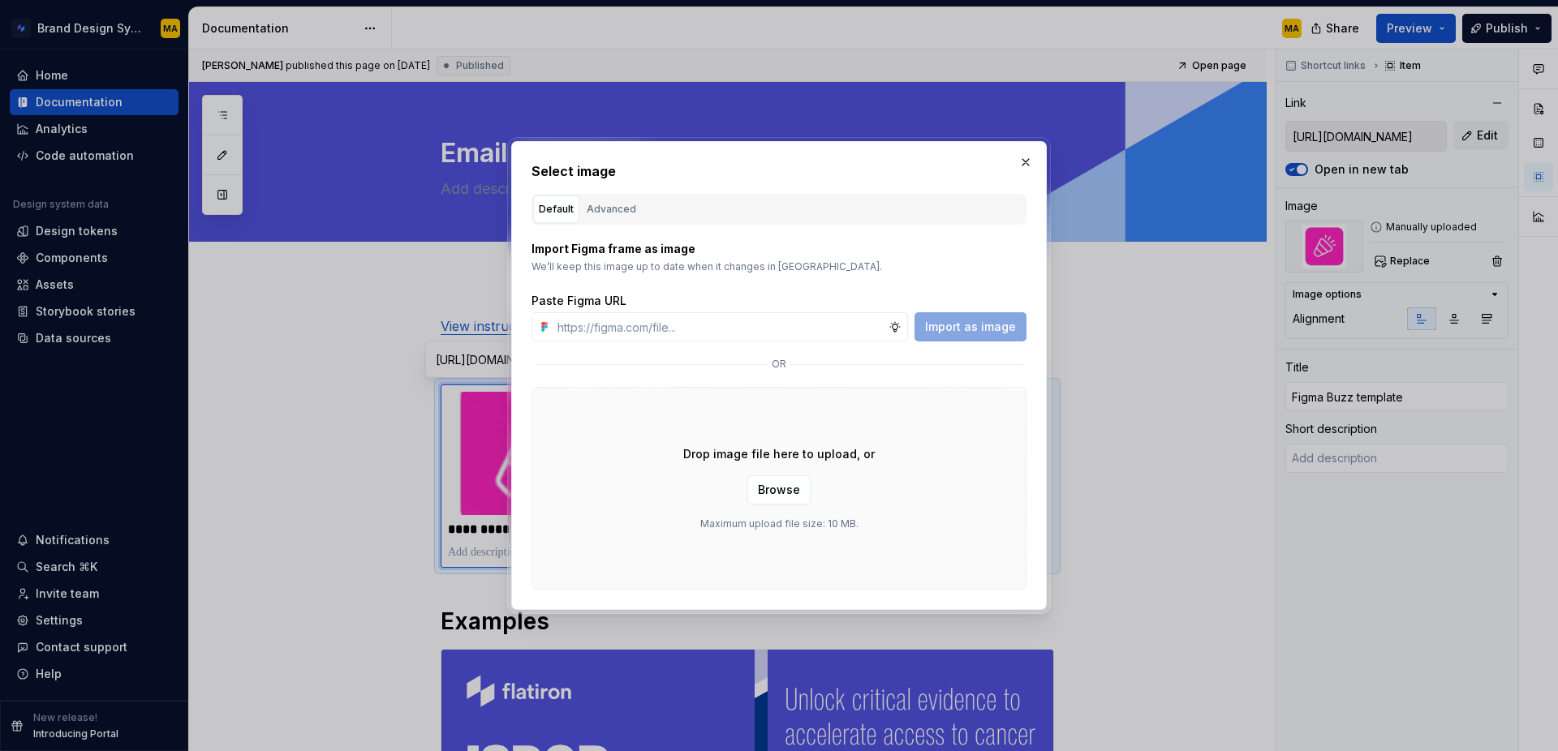
click at [1040, 164] on div "Select image Default Advanced Import Figma frame as image We’ll keep this image…" at bounding box center [779, 375] width 536 height 469
click at [1030, 161] on button "button" at bounding box center [1025, 162] width 23 height 23
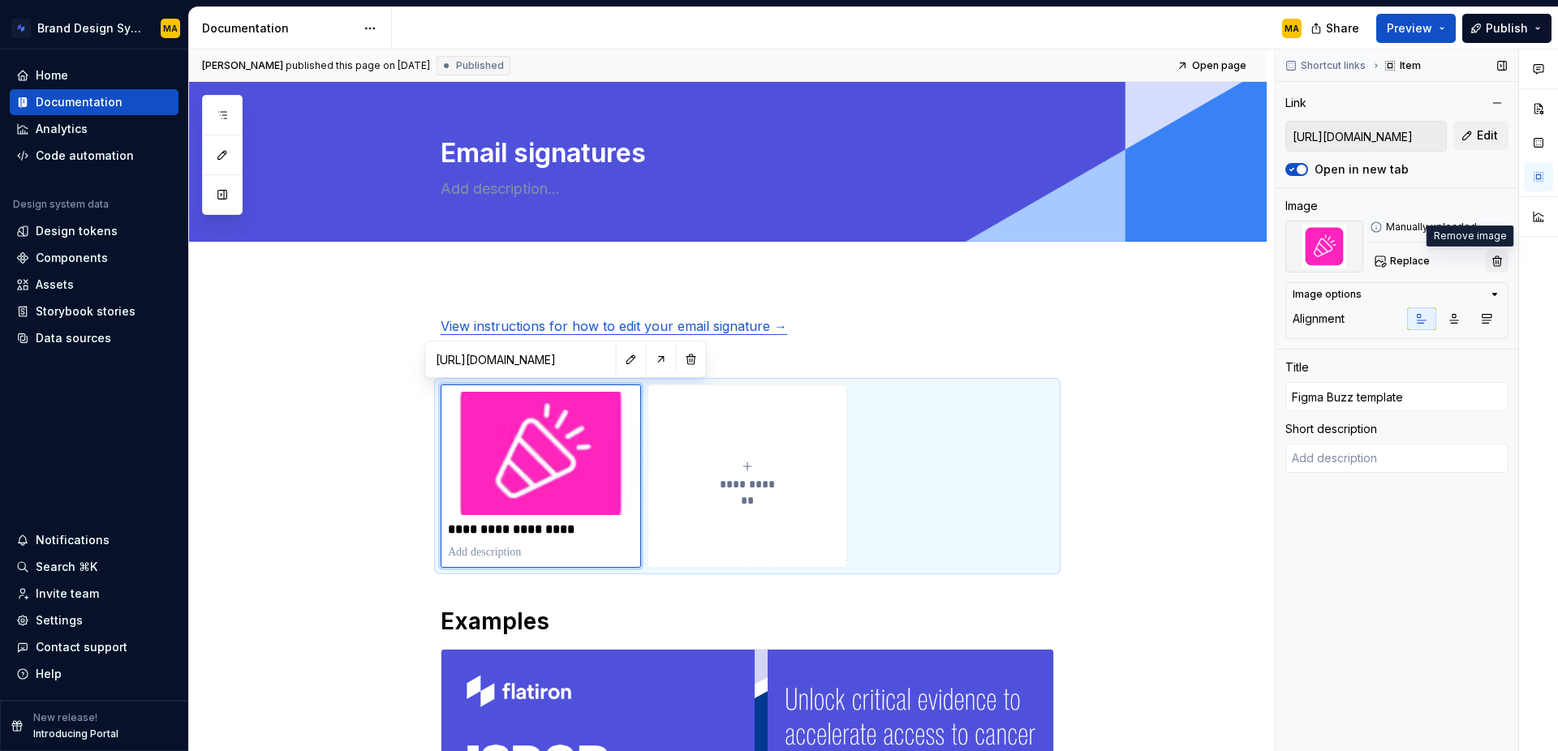
click at [1497, 256] on button "button" at bounding box center [1497, 261] width 23 height 23
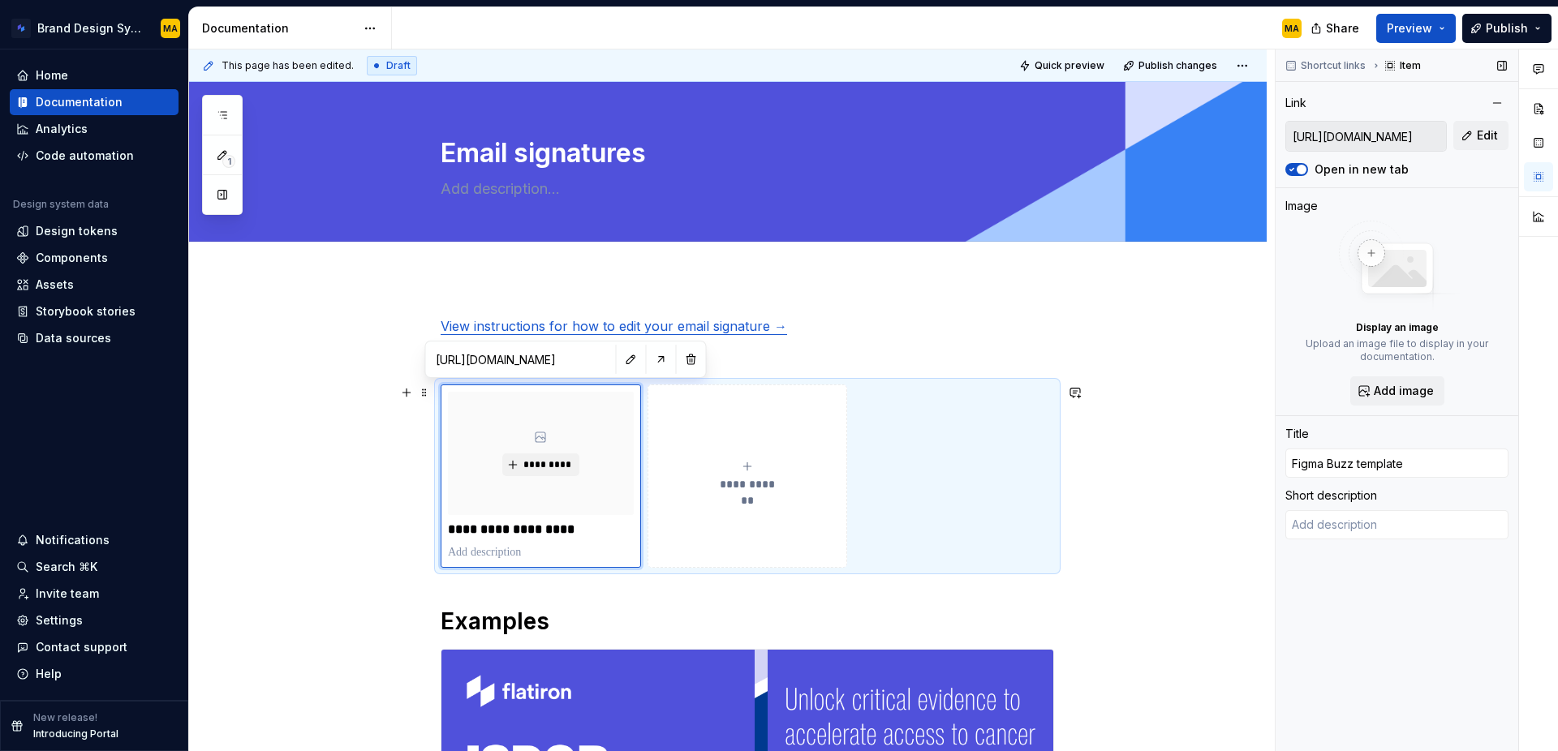
click at [823, 543] on button "**********" at bounding box center [748, 476] width 200 height 183
type textarea "*"
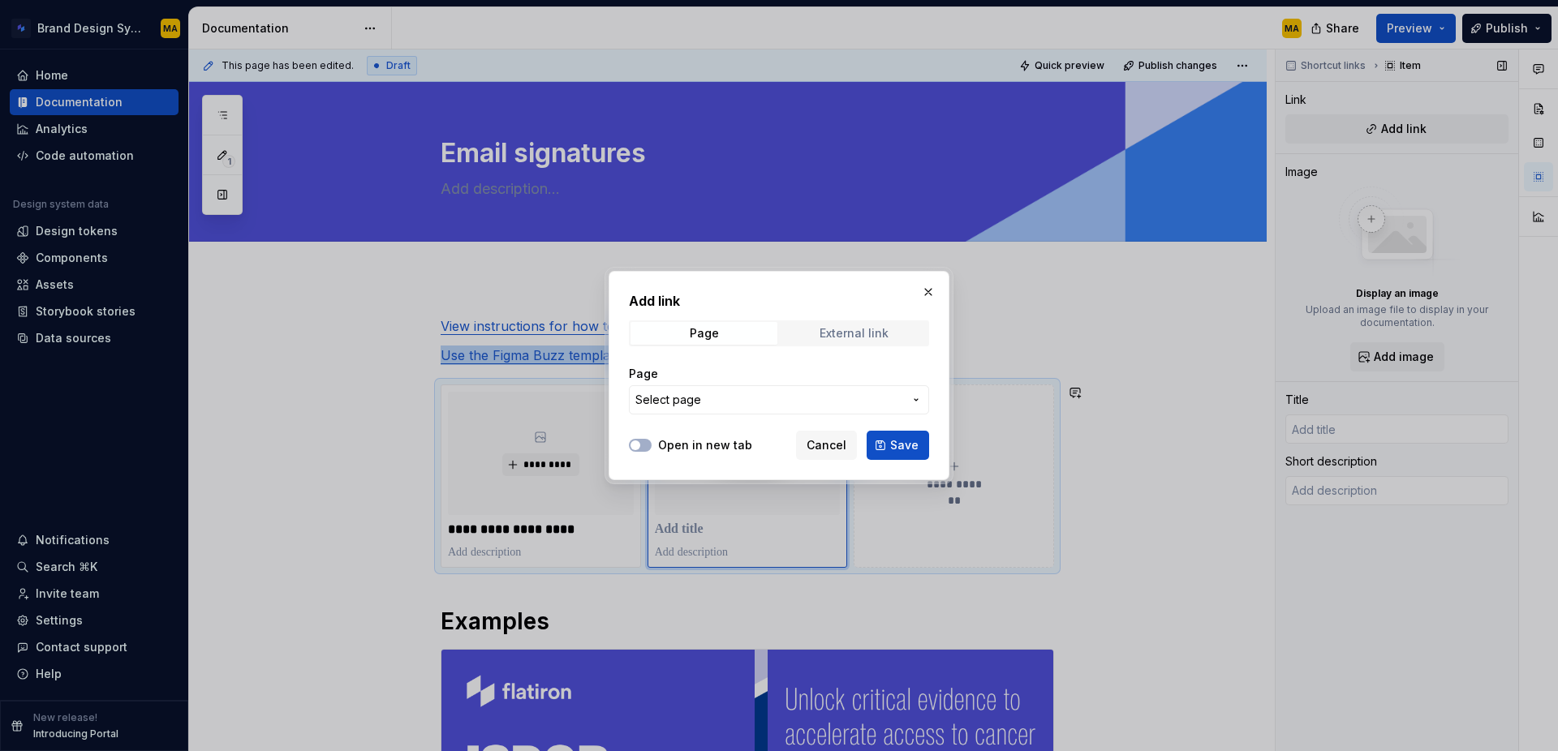
click at [829, 335] on div "External link" at bounding box center [854, 333] width 69 height 13
click at [687, 409] on input "URL" at bounding box center [779, 399] width 300 height 29
click at [742, 332] on span "Page" at bounding box center [704, 333] width 147 height 23
click at [665, 402] on span "Select page" at bounding box center [668, 400] width 66 height 16
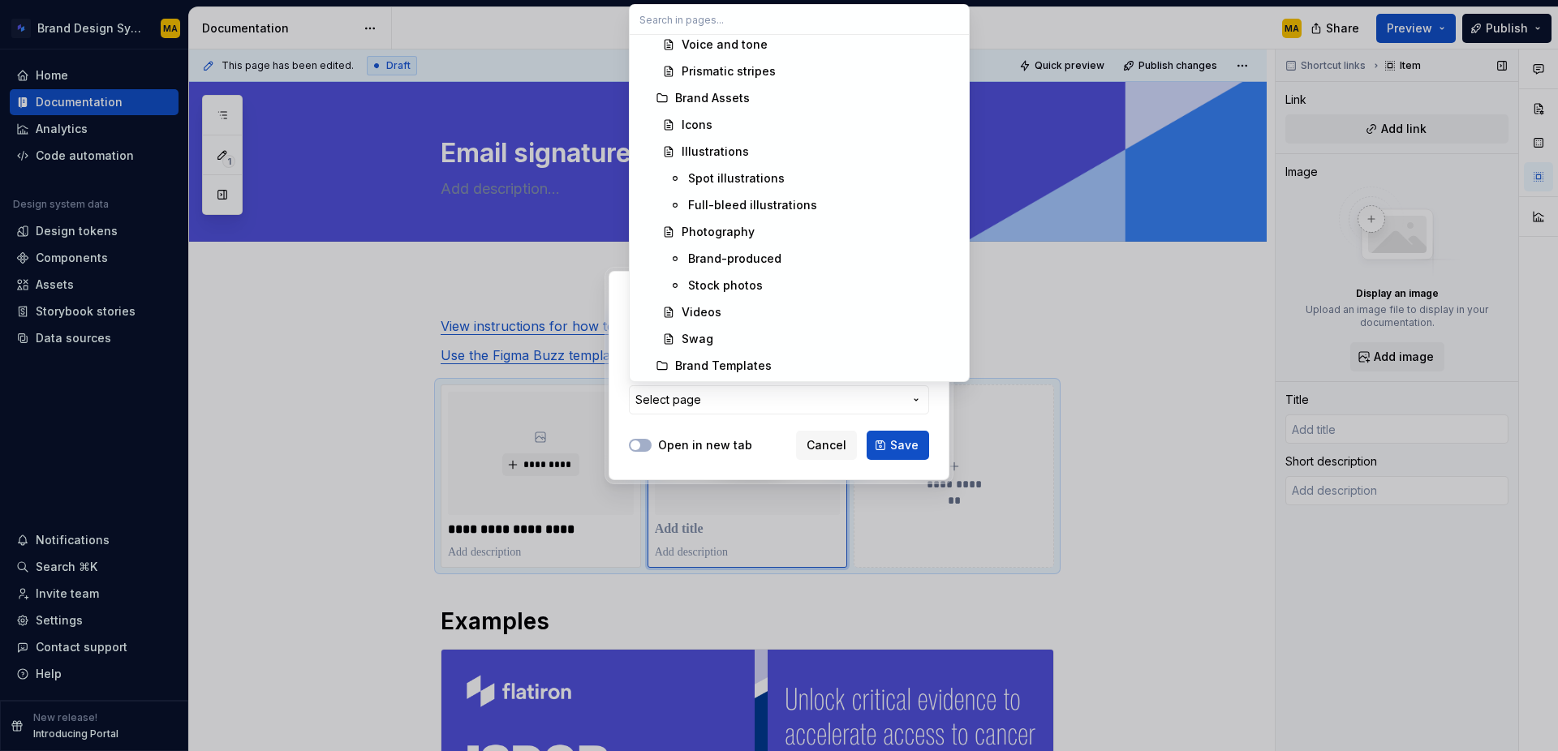
scroll to position [802, 0]
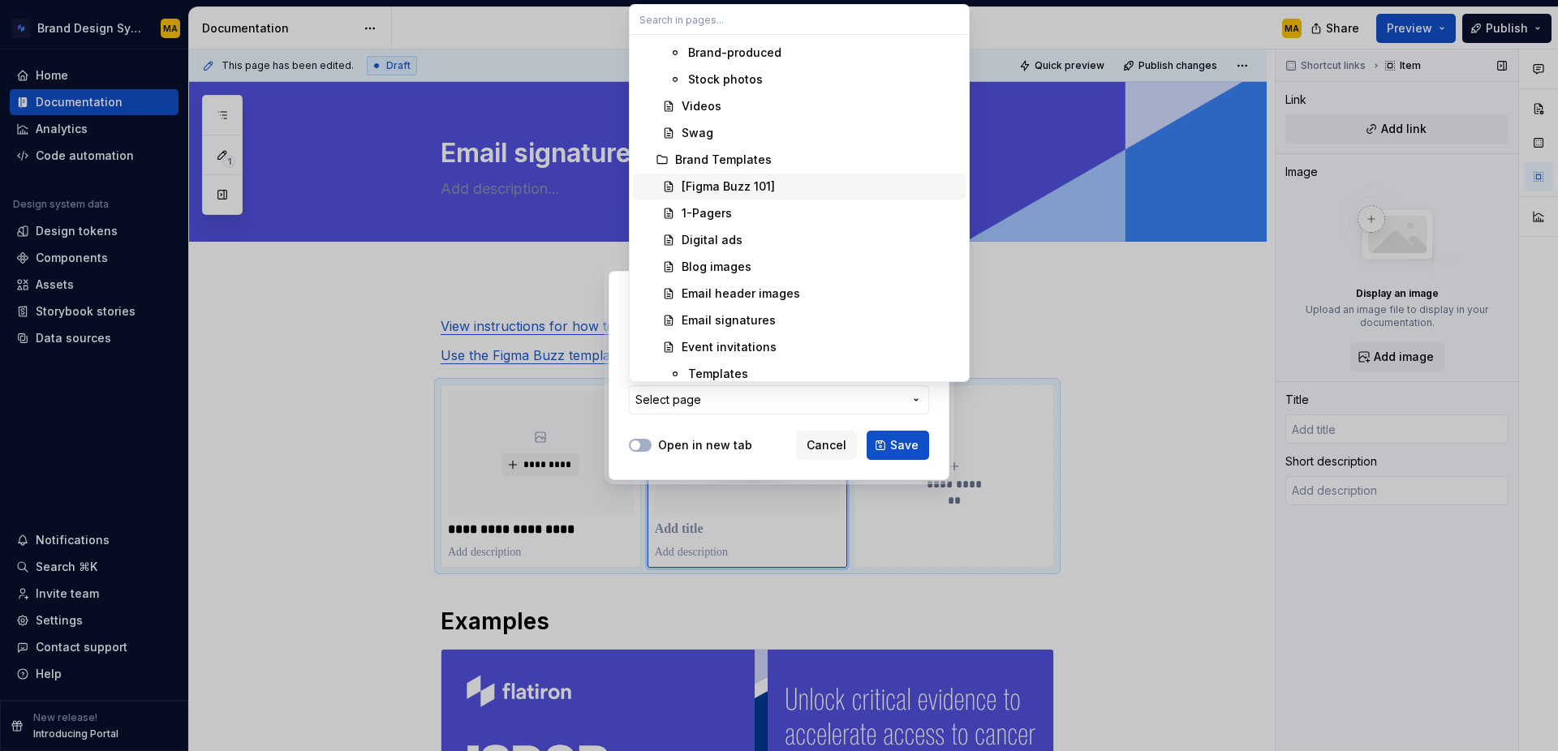
click at [749, 187] on div "[Figma Buzz 101]" at bounding box center [728, 187] width 93 height 16
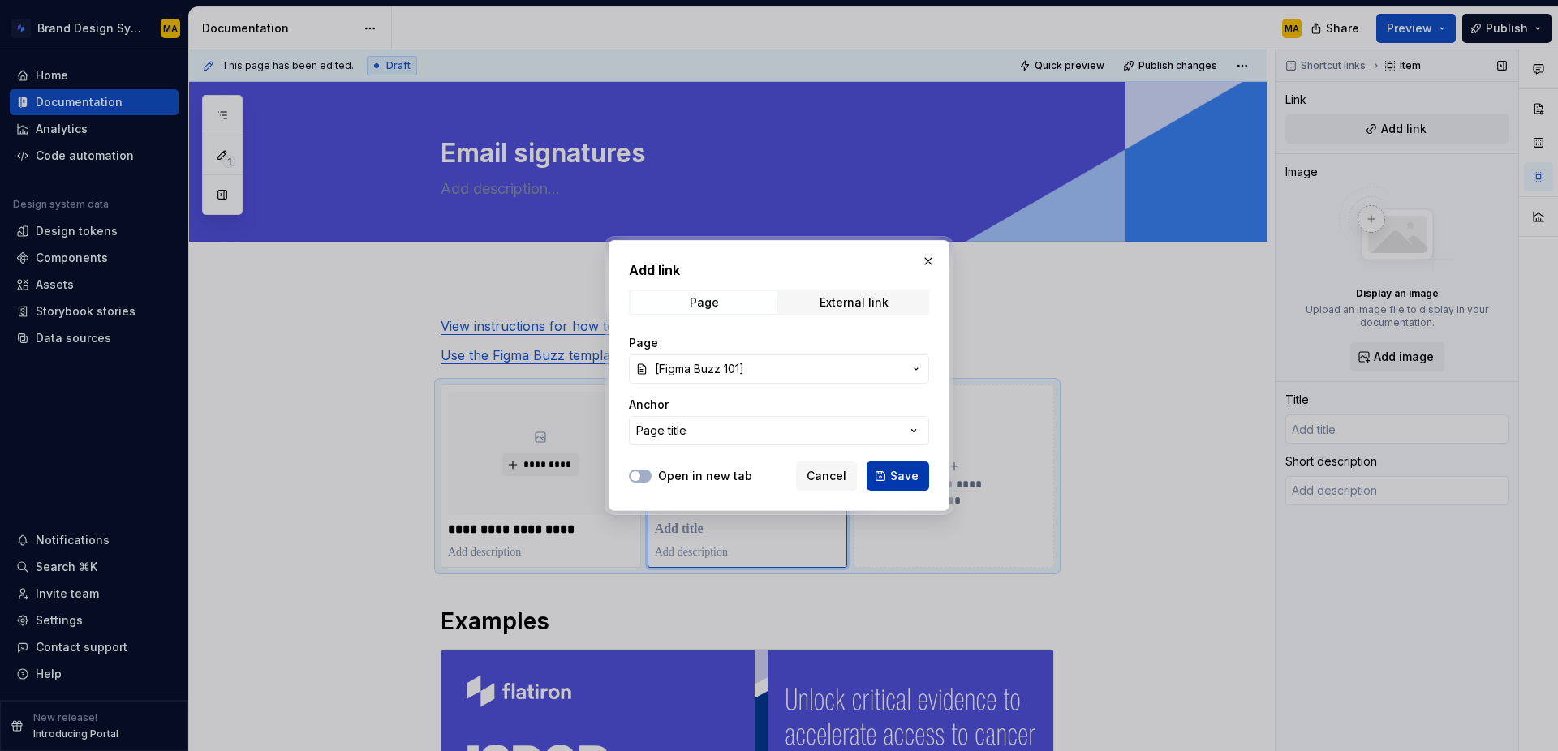
click at [906, 480] on span "Save" at bounding box center [904, 476] width 28 height 16
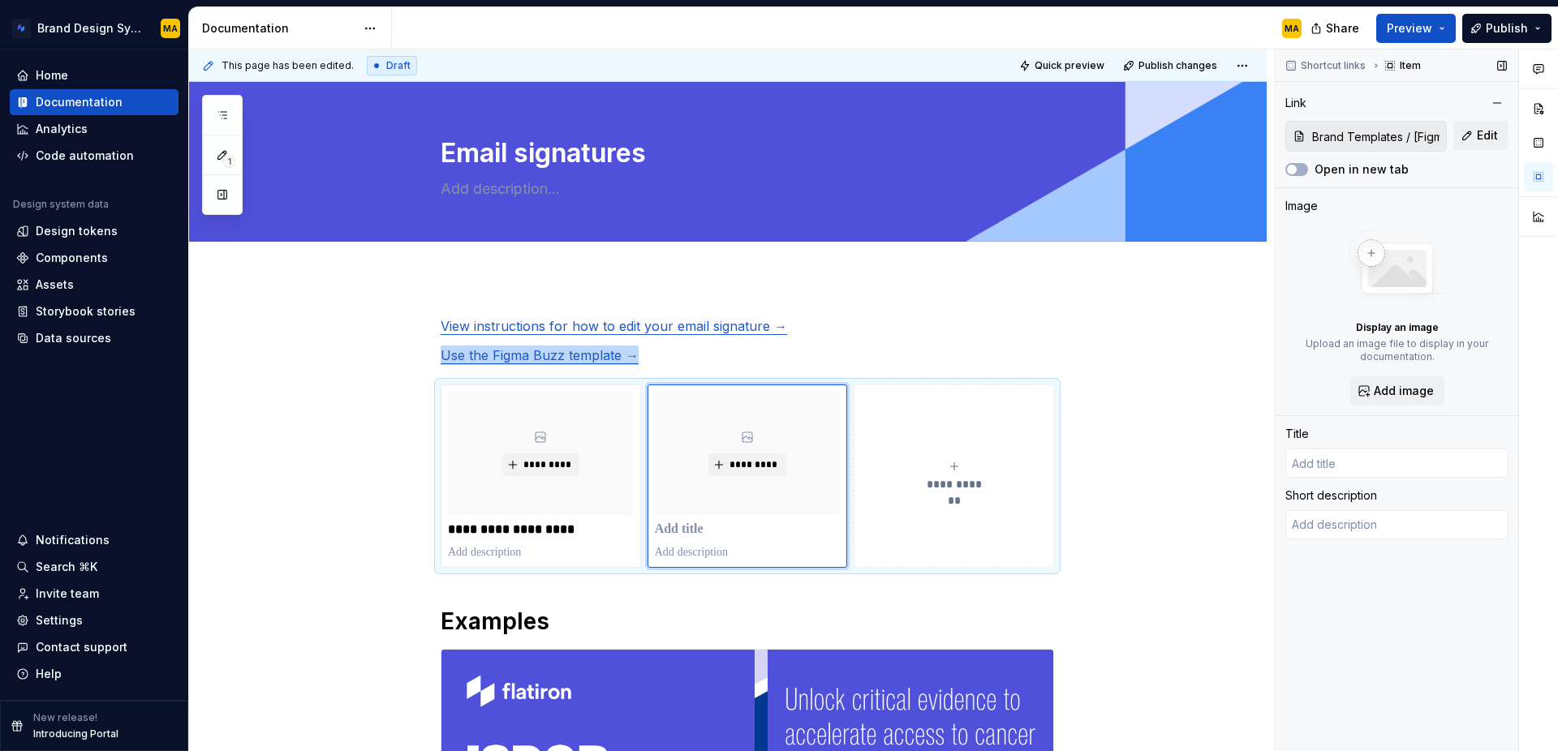
type textarea "*"
type input "[Figma Buzz 101]"
click at [747, 523] on p "**********" at bounding box center [748, 530] width 186 height 16
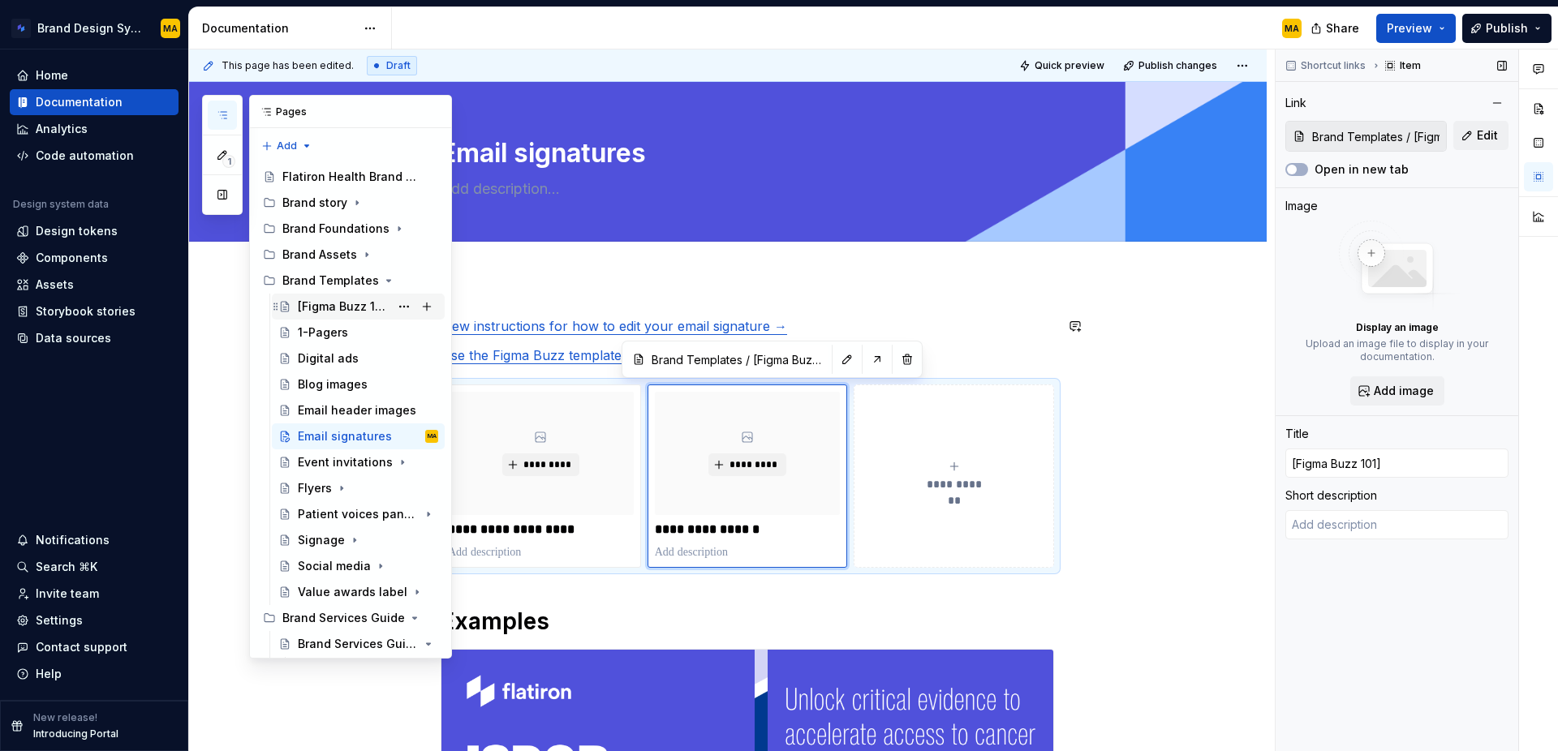
click at [349, 306] on div "[Figma Buzz 101]" at bounding box center [344, 307] width 92 height 16
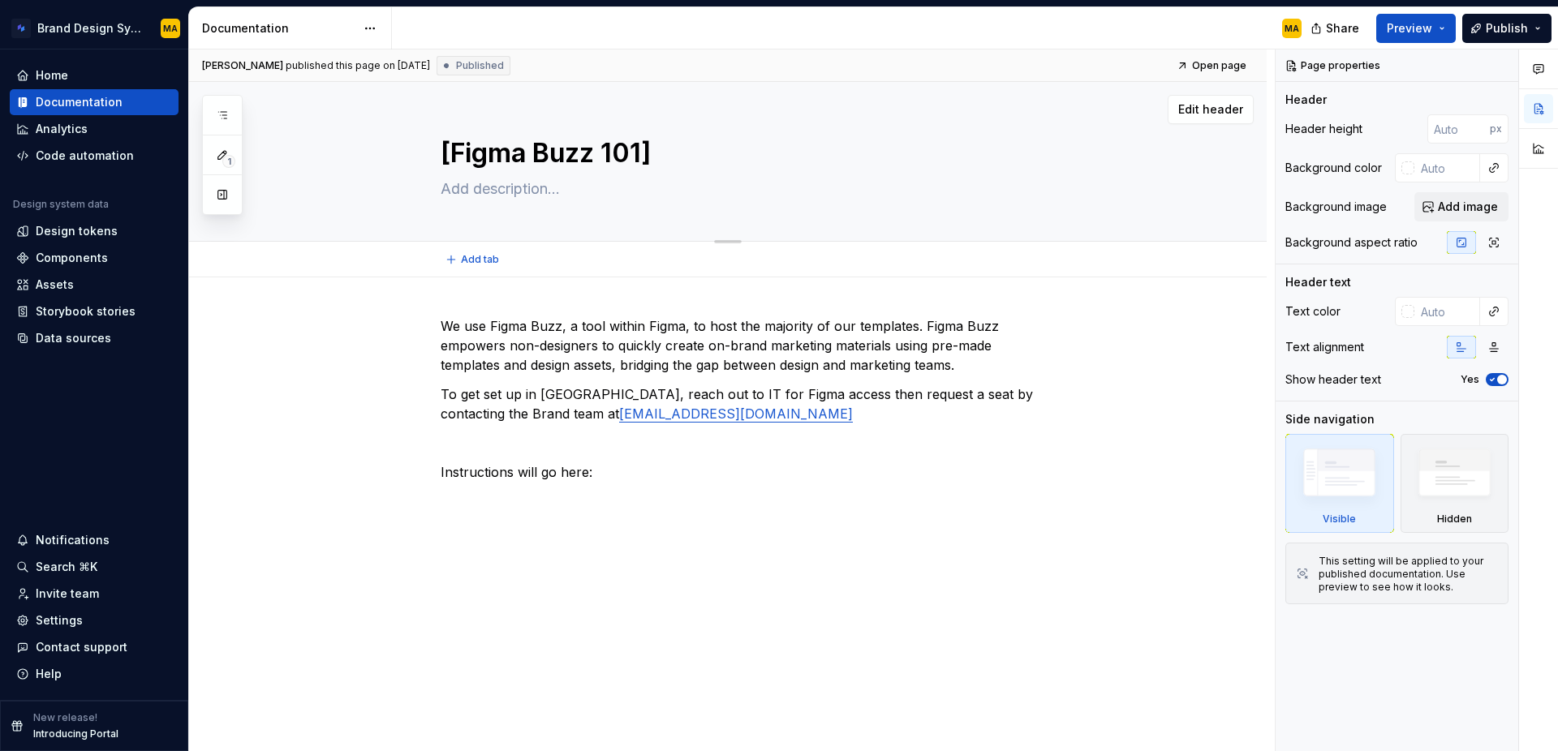
click at [458, 149] on textarea "[Figma Buzz 101]" at bounding box center [743, 153] width 613 height 39
type textarea "*"
type textarea "H"
type textarea "*"
type textarea "Ho"
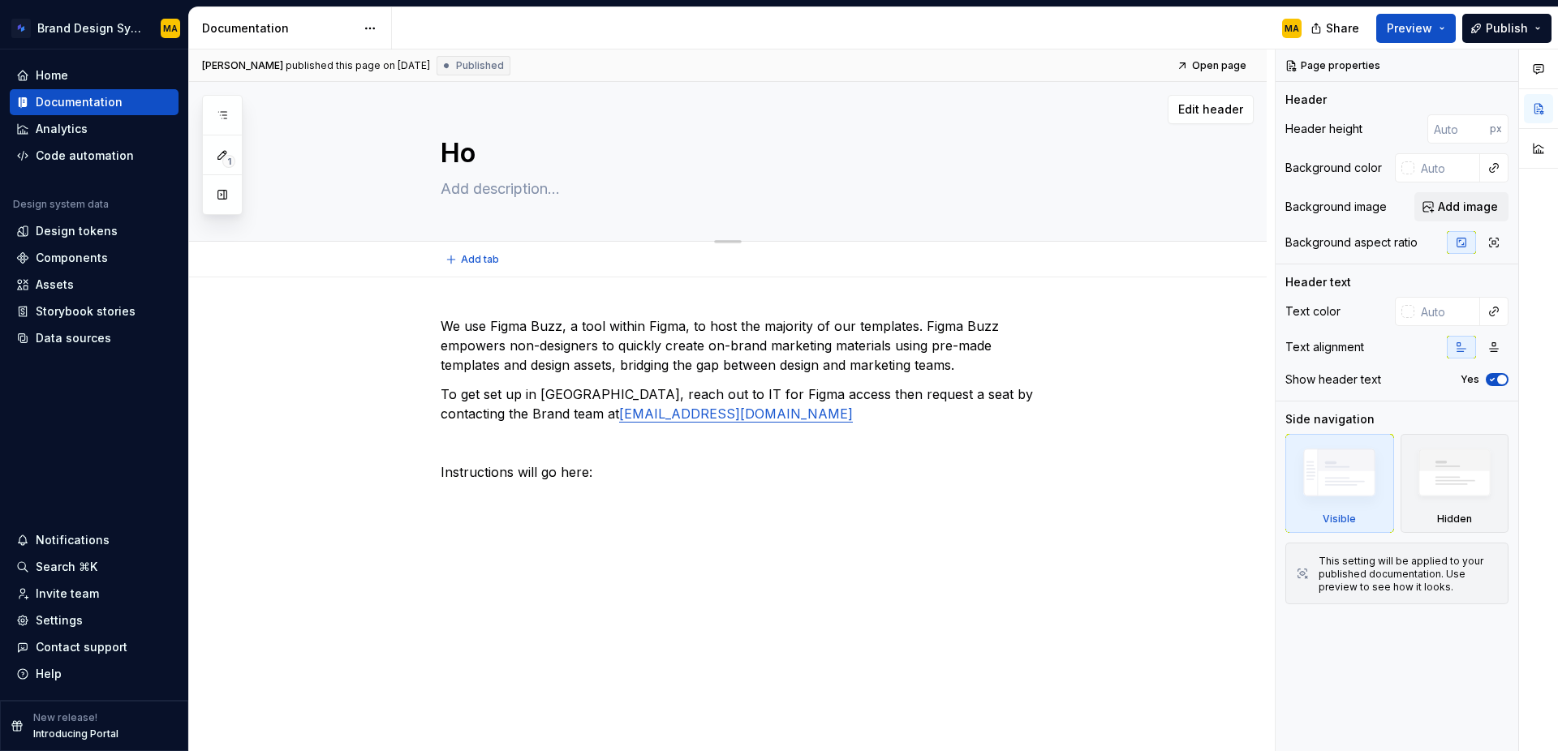
type textarea "*"
type textarea "Ho"
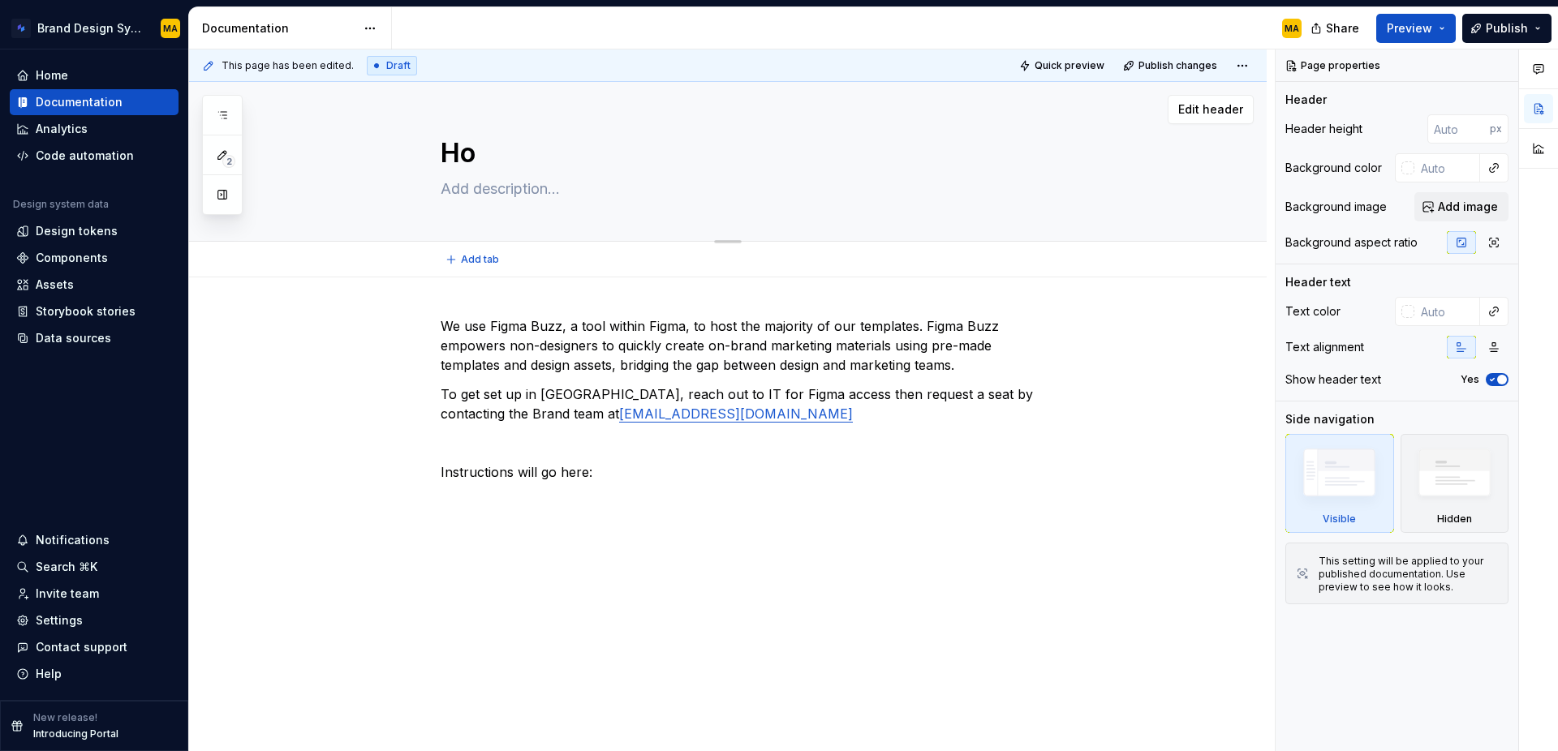
type textarea "*"
type textarea "How t"
type textarea "*"
type textarea "How to"
type textarea "*"
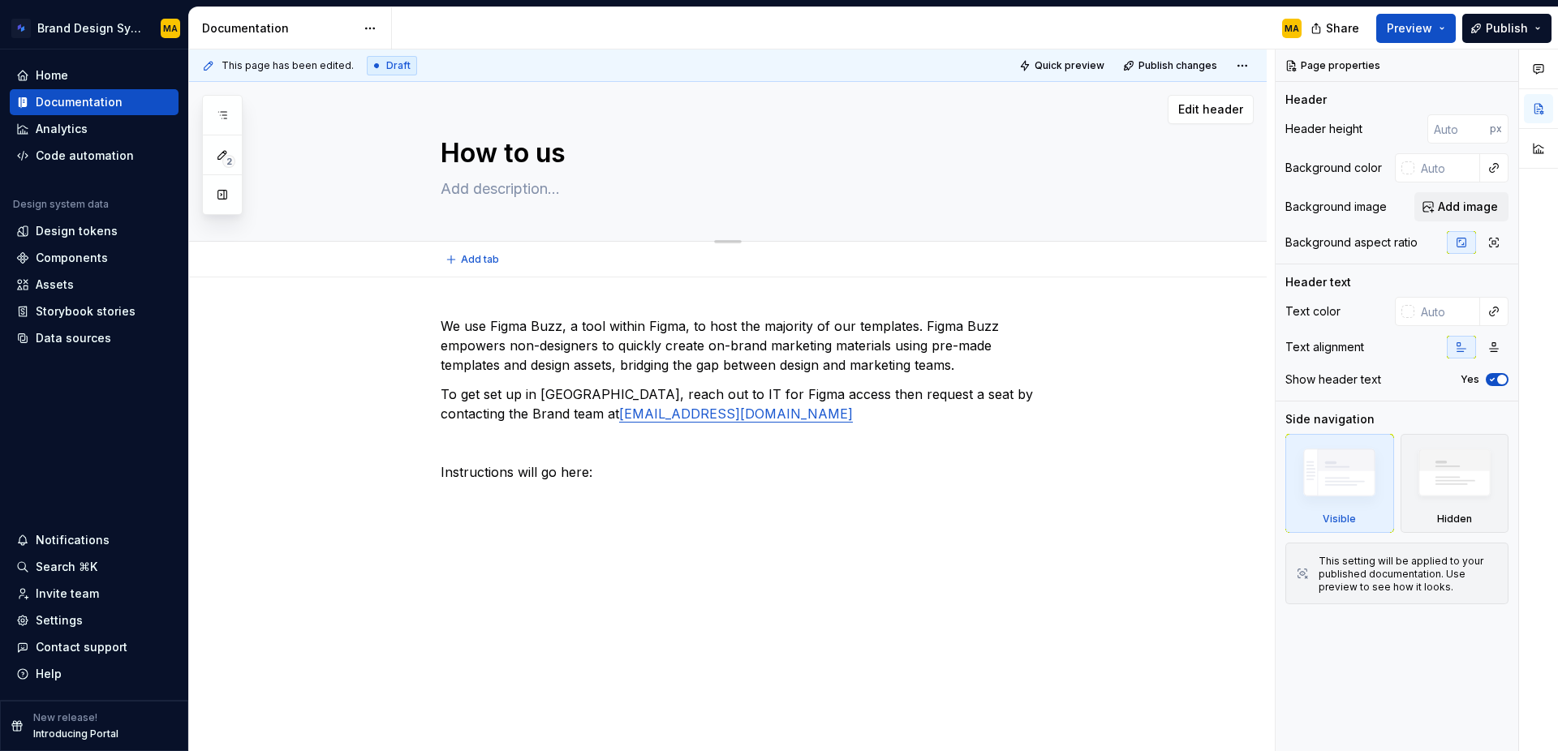
type textarea "How to use"
type textarea "*"
type textarea "How to use"
type textarea "*"
type textarea "How to use F"
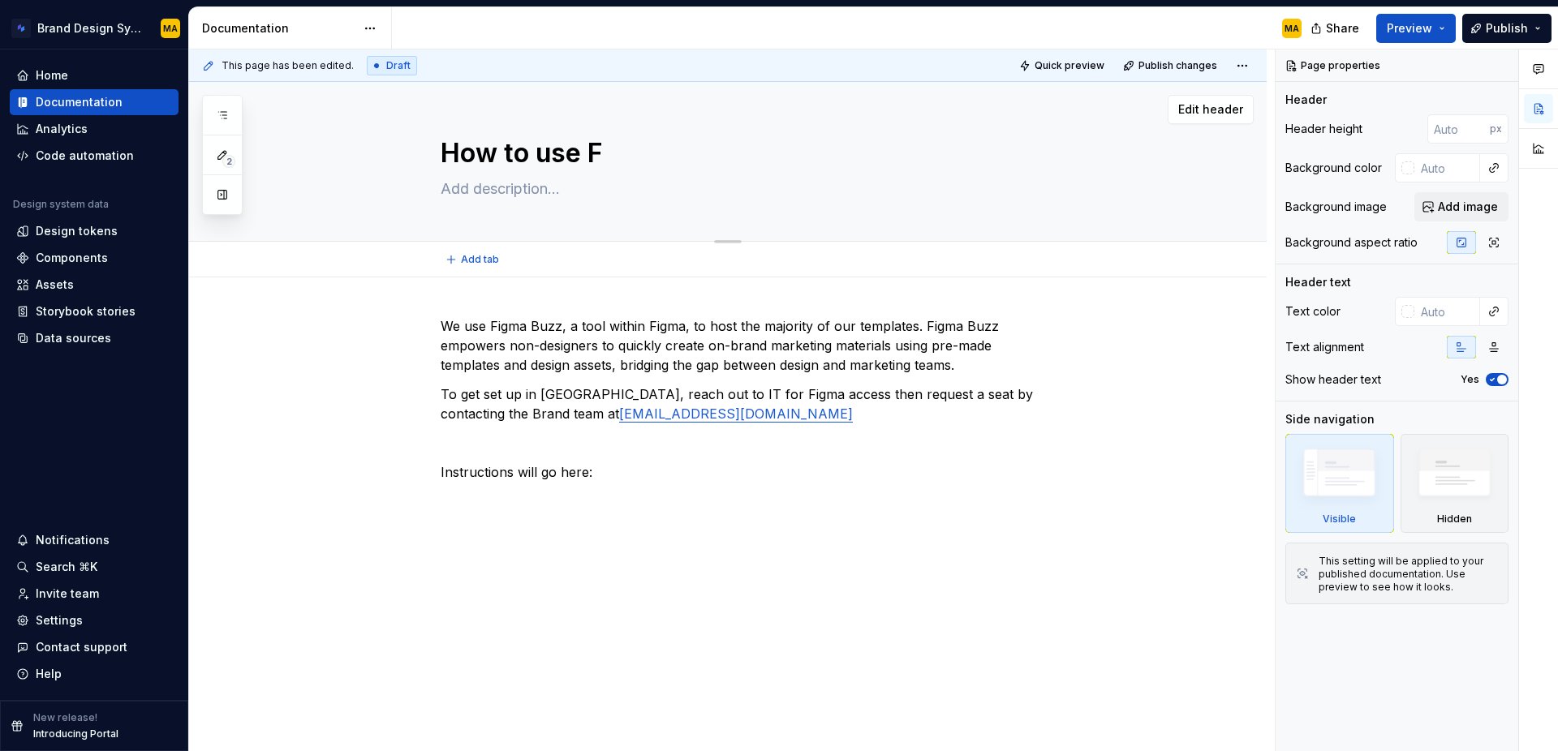
type textarea "*"
type textarea "How to use Fi"
type textarea "*"
type textarea "How to use Fig"
type textarea "*"
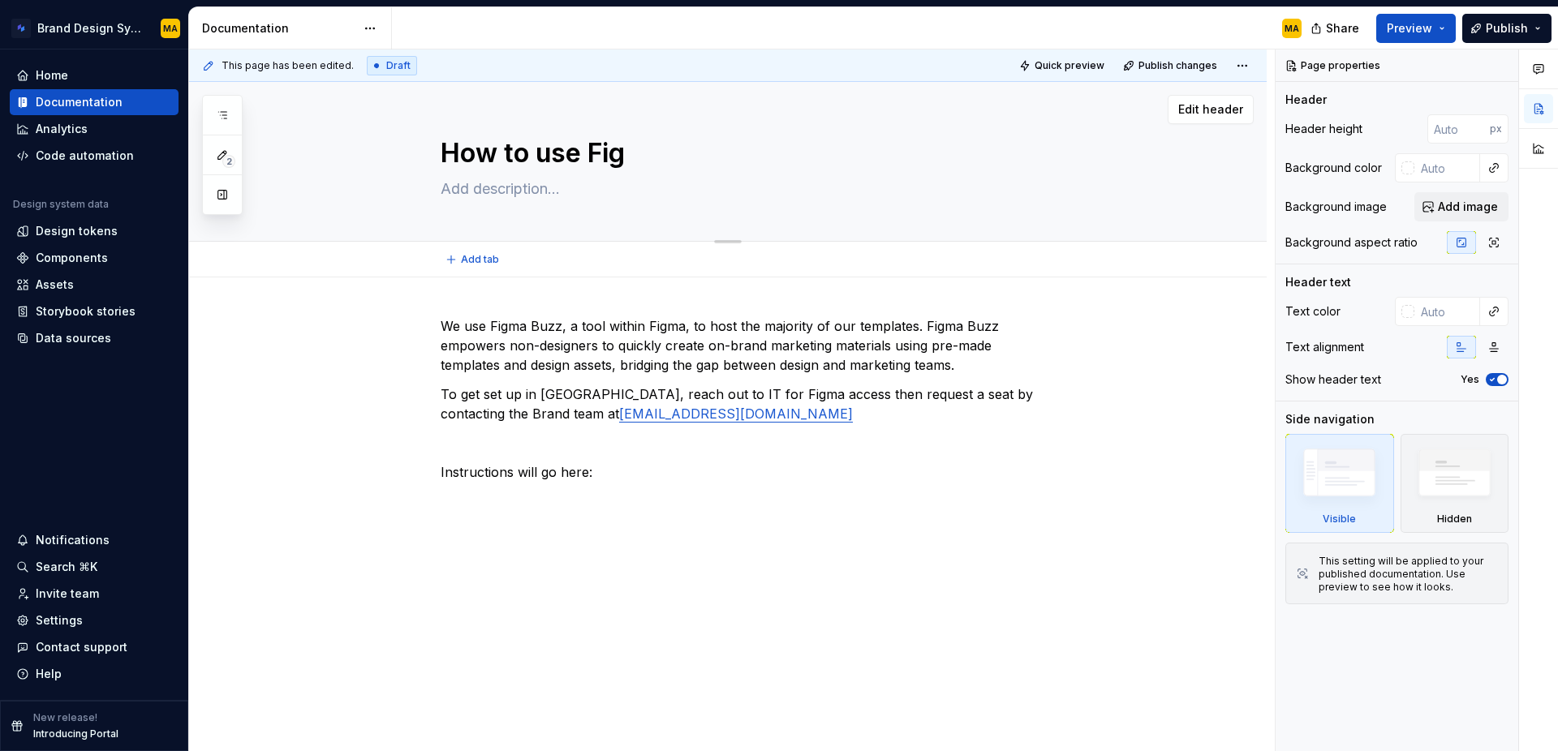
type textarea "How to use Figm"
type textarea "*"
type textarea "How to use Figma"
type textarea "*"
type textarea "How to use Figma"
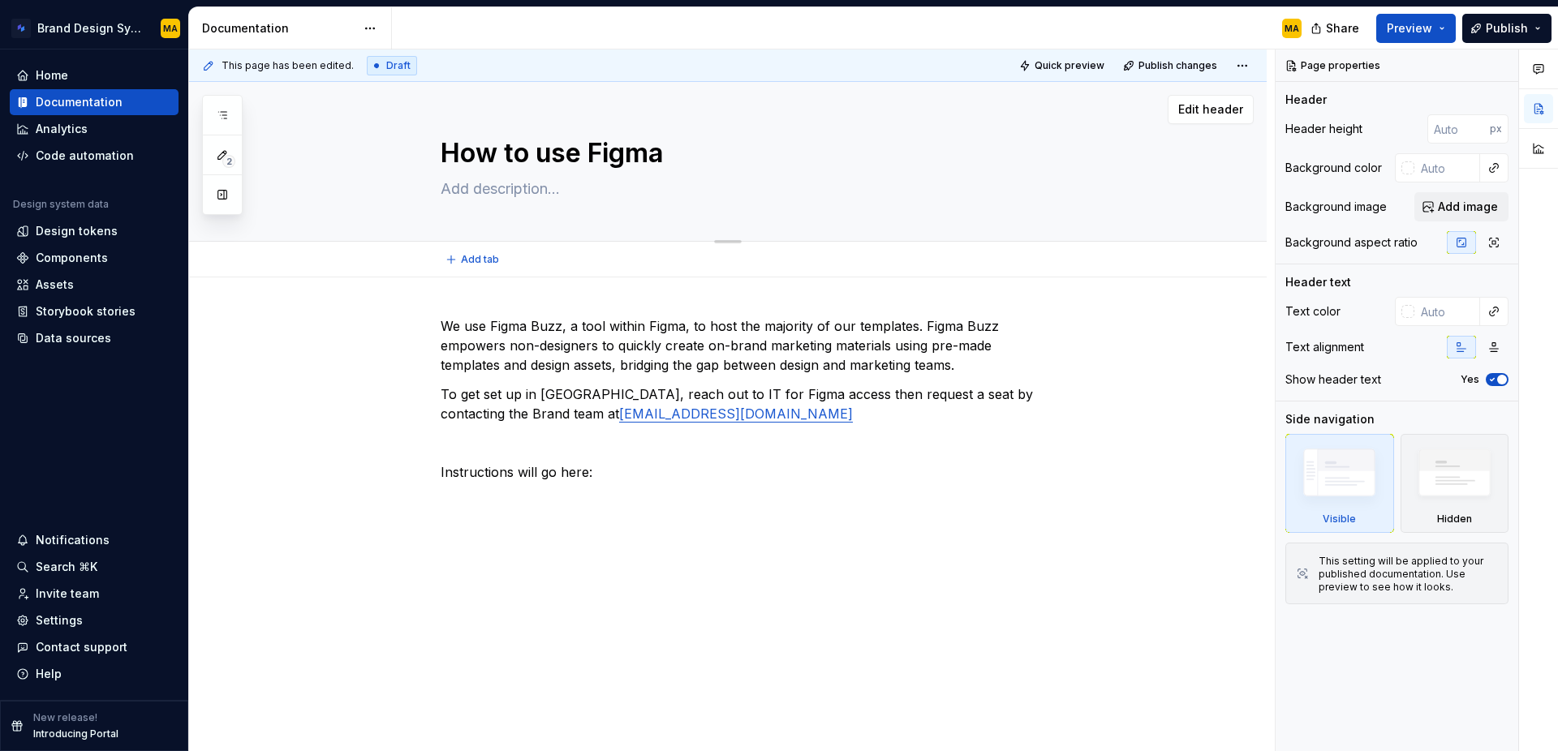
type textarea "*"
type textarea "How to use Figma B"
type textarea "*"
type textarea "How to use Figma Buz"
type textarea "*"
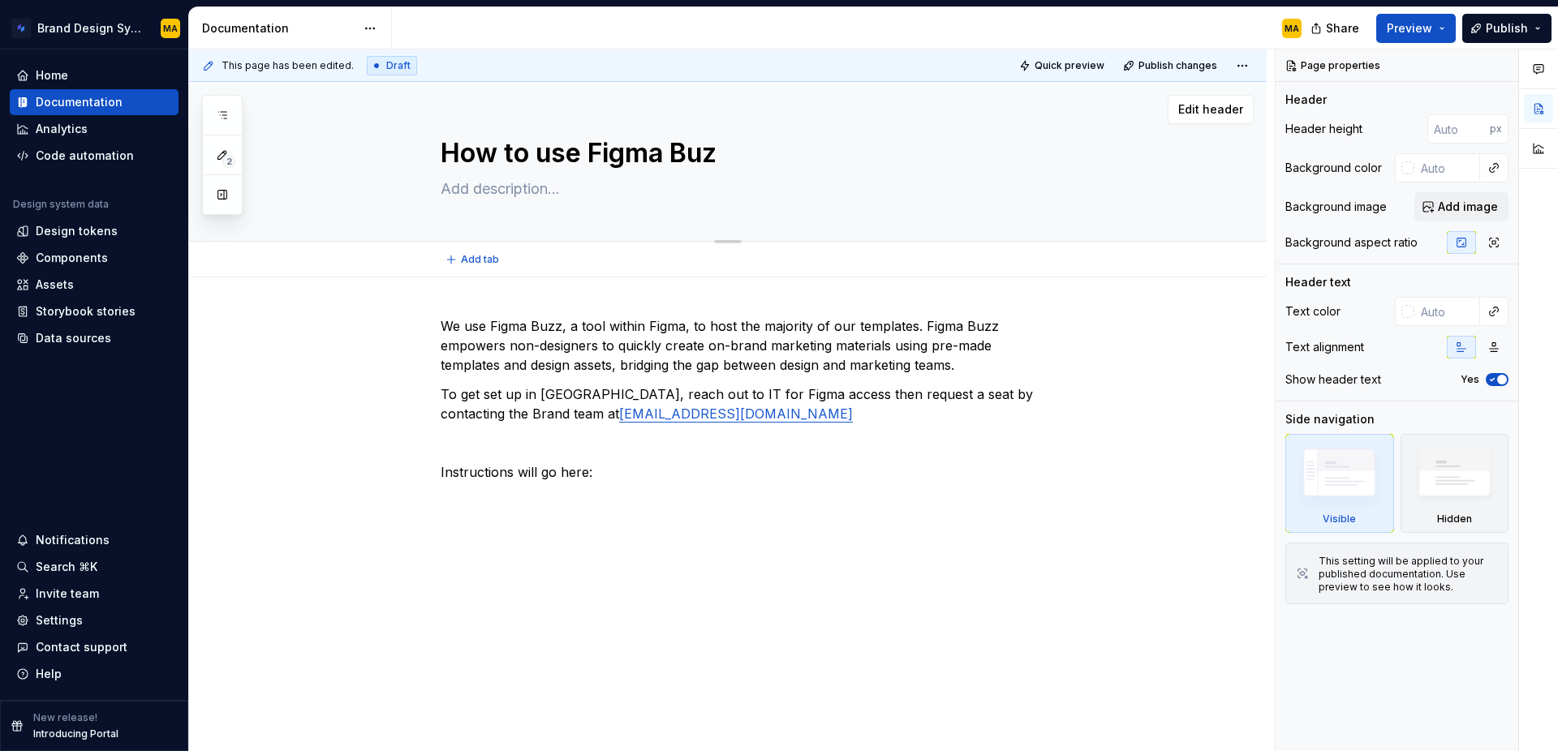
type textarea "How to use Figma Buzz"
type textarea "*"
type textarea "How to use Figma Buzz"
click at [784, 349] on p "We use Figma Buzz, a tool within Figma, to host the majority of our templates. …" at bounding box center [747, 345] width 613 height 58
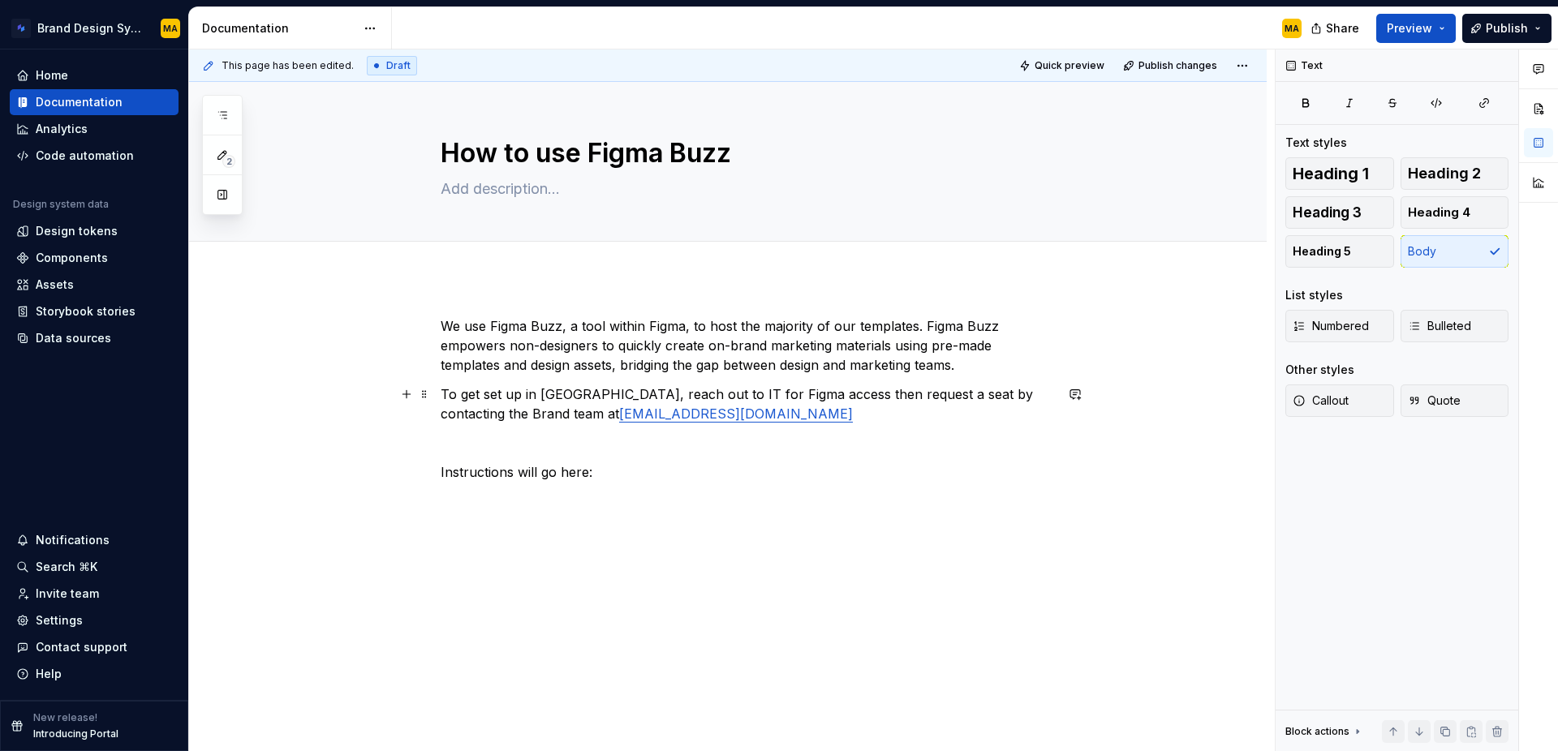
click at [726, 418] on p "To get set up in [GEOGRAPHIC_DATA], reach out to IT for Figma access then reque…" at bounding box center [747, 404] width 613 height 39
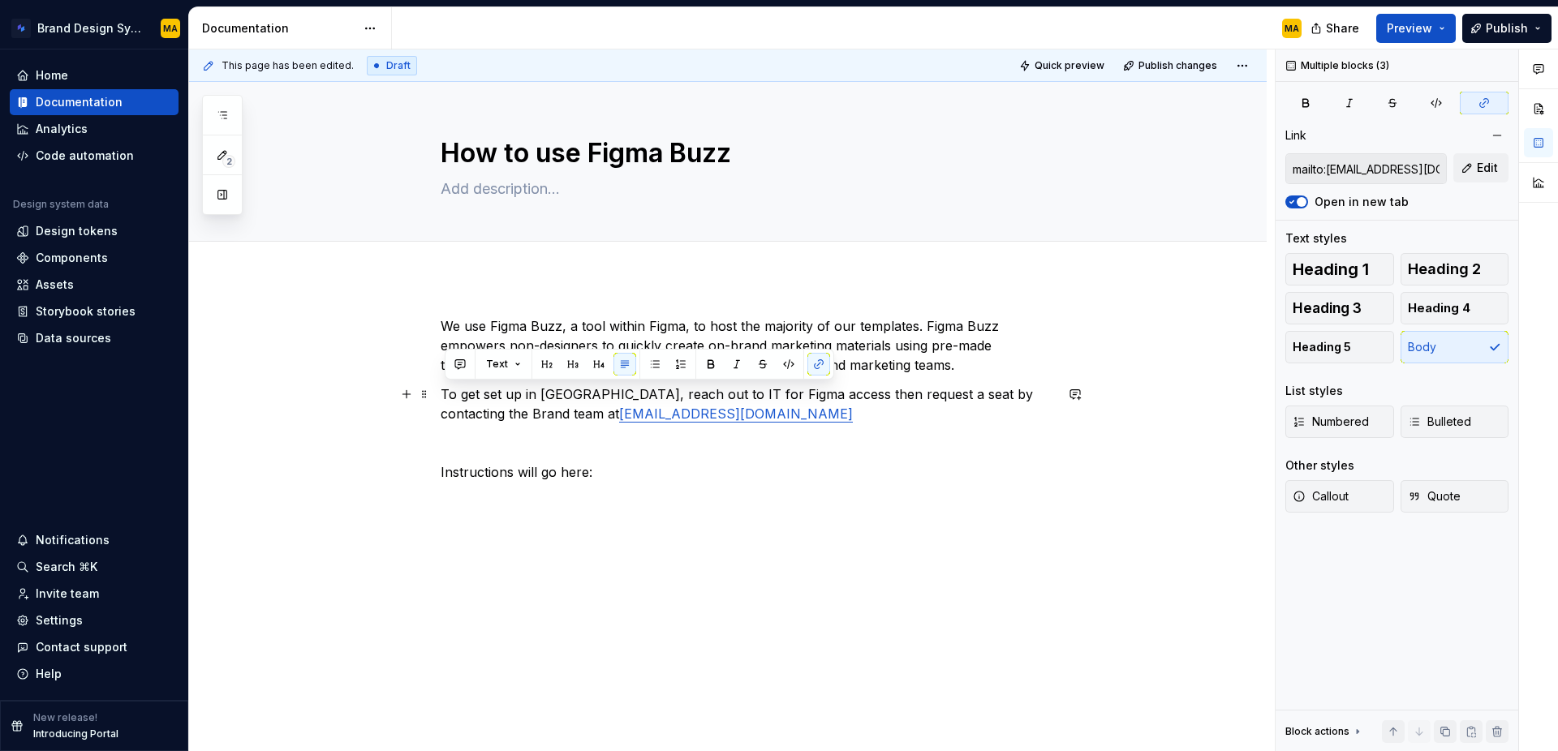
drag, startPoint x: 652, startPoint y: 485, endPoint x: 305, endPoint y: 394, distance: 359.0
click at [305, 394] on div "We use Figma Buzz, a tool within Figma, to host the majority of our templates. …" at bounding box center [728, 503] width 1078 height 450
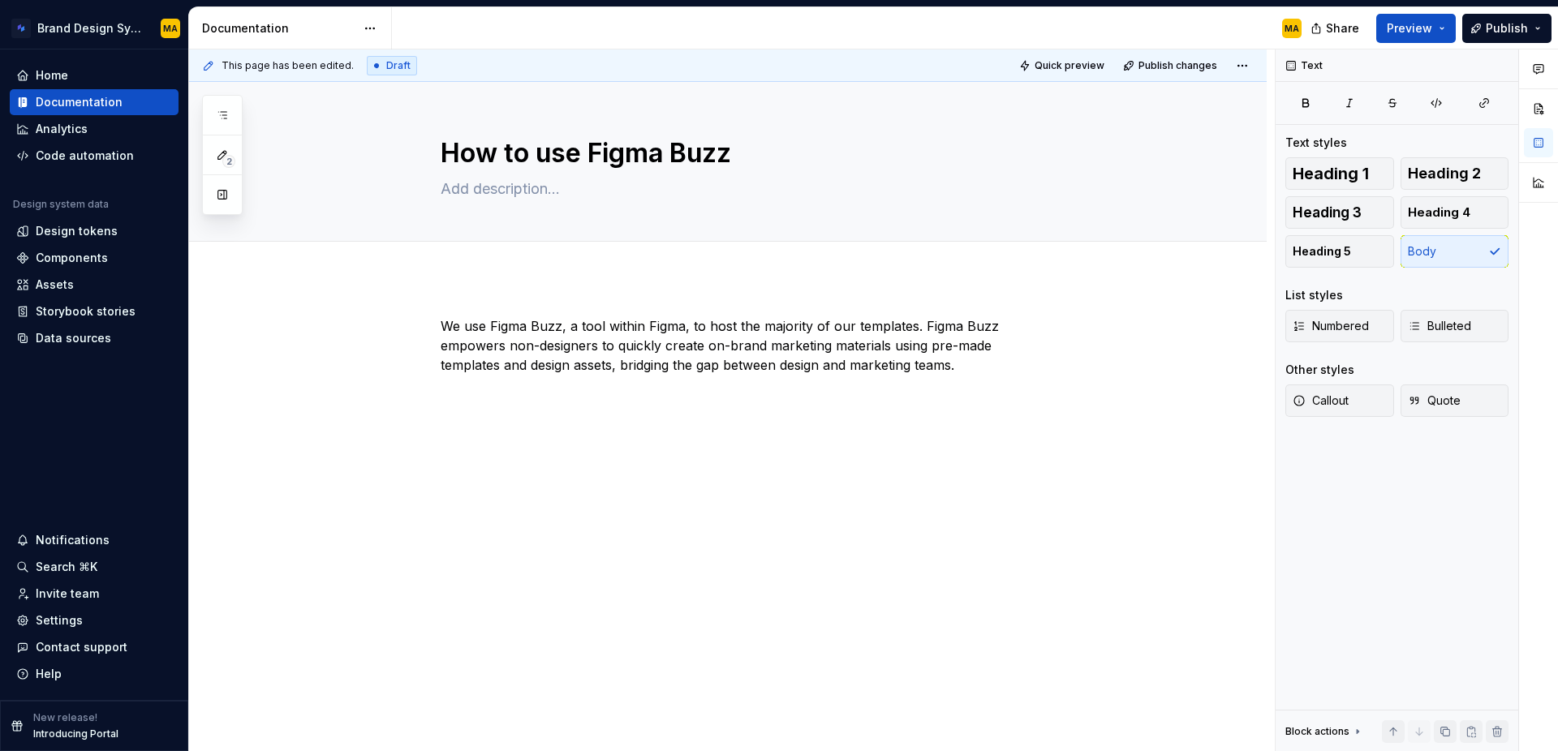
type textarea "*"
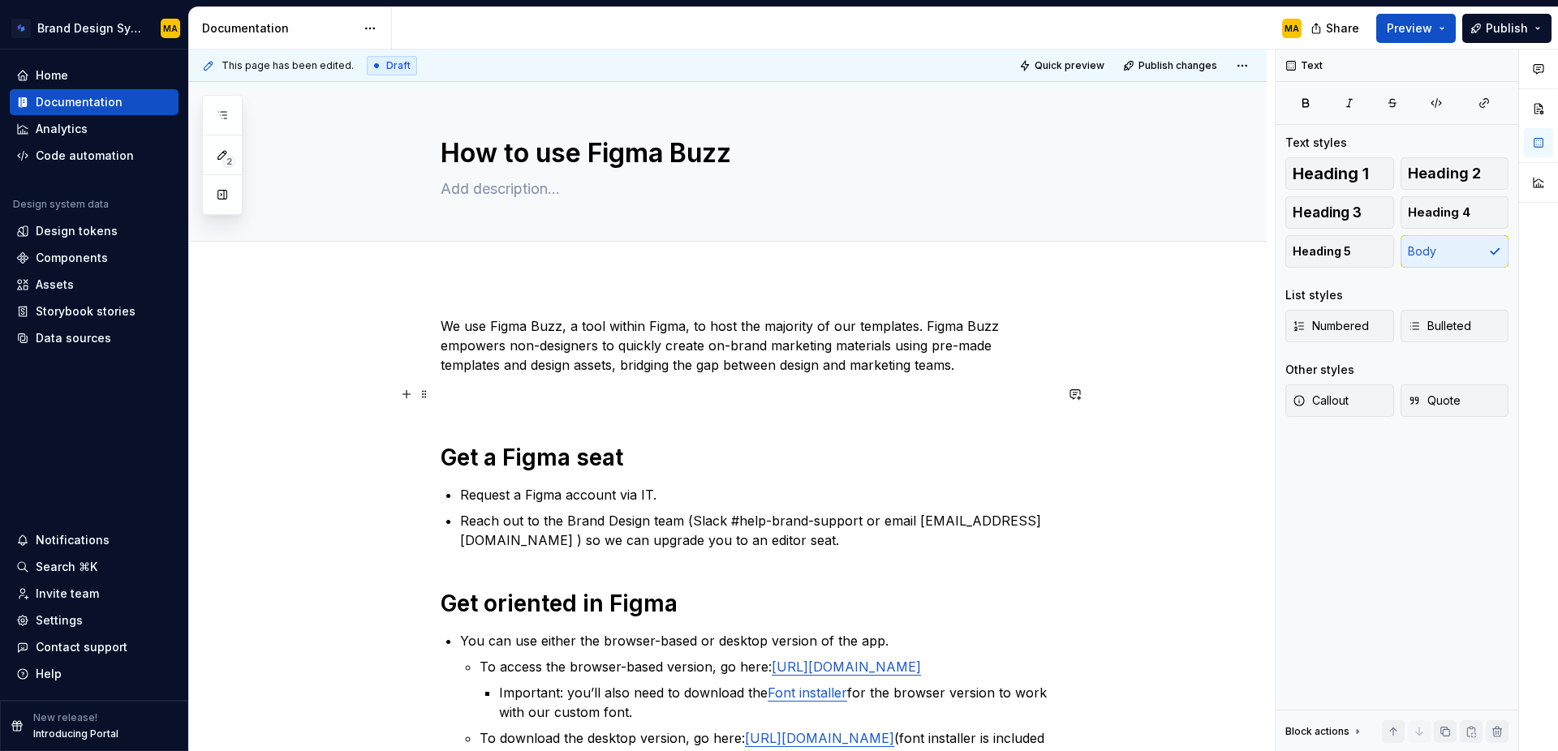
click at [490, 398] on p at bounding box center [747, 394] width 613 height 19
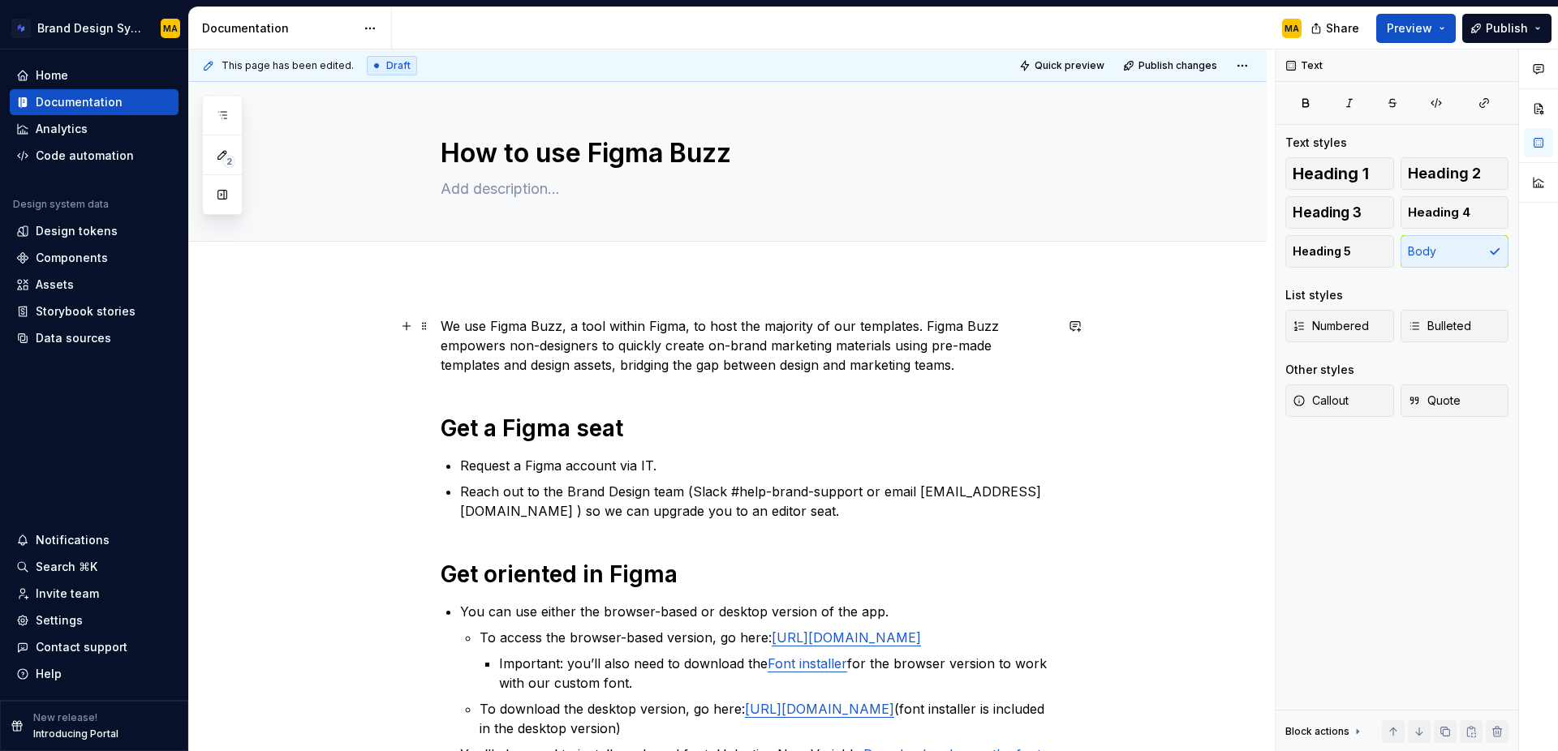
click at [444, 322] on p "We use Figma Buzz, a tool within Figma, to host the majority of our templates. …" at bounding box center [747, 345] width 613 height 58
click at [655, 432] on h1 "Get a Figma seat" at bounding box center [747, 428] width 613 height 29
click at [447, 424] on h1 "Get a Figma seat" at bounding box center [747, 428] width 613 height 29
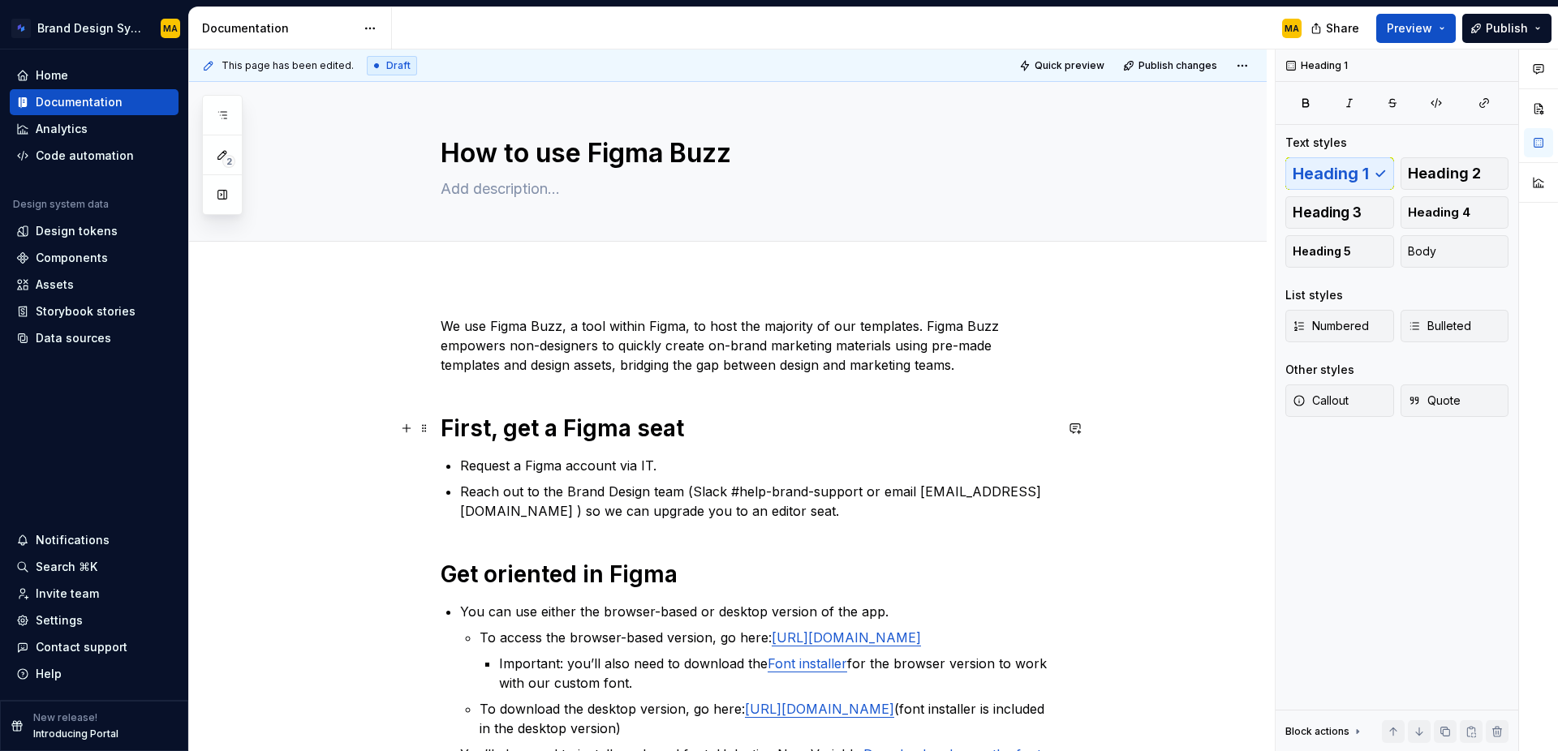
click at [775, 435] on h1 "First, get a Figma seat" at bounding box center [747, 428] width 613 height 29
click at [717, 468] on p "Request a Figma account via IT." at bounding box center [757, 465] width 594 height 19
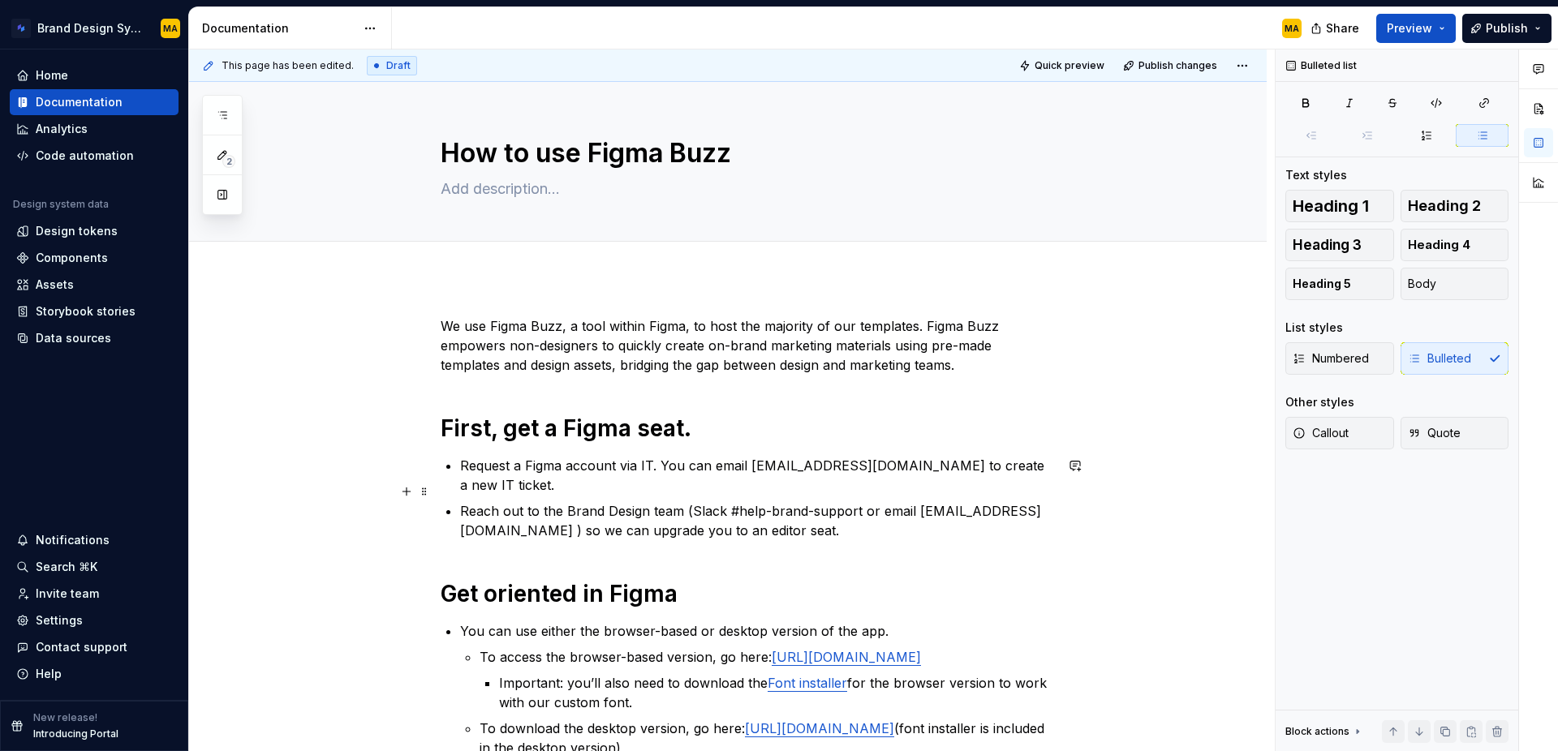
click at [794, 506] on p "Reach out to the Brand Design team (Slack #help-brand-support or email [EMAIL_A…" at bounding box center [757, 521] width 594 height 39
click at [676, 464] on p "Request a Figma account via IT. You can email [EMAIL_ADDRESS][DOMAIN_NAME] to c…" at bounding box center [757, 475] width 594 height 39
click at [596, 470] on p "Request a Figma account via IT. Email [EMAIL_ADDRESS][DOMAIN_NAME] to create a …" at bounding box center [757, 475] width 594 height 39
click at [654, 464] on p "Request a Figma account via IT. Email [EMAIL_ADDRESS][DOMAIN_NAME] to create a …" at bounding box center [757, 475] width 594 height 39
click at [470, 502] on p "Reach out to the Brand Design team (Slack #help-brand-support or email [EMAIL_A…" at bounding box center [757, 521] width 594 height 39
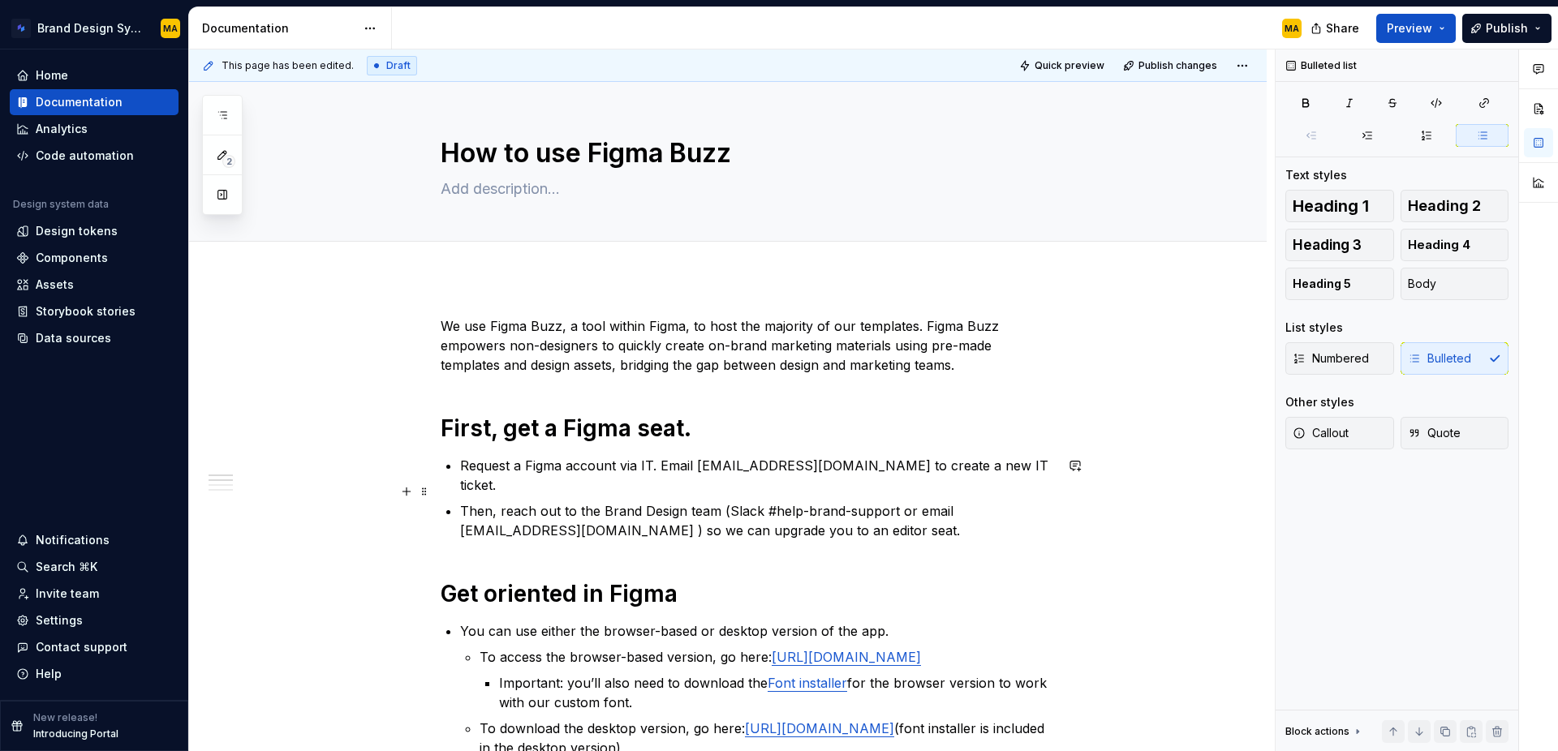
click at [653, 502] on p "Then, reach out to the Brand Design team (Slack #help-brand-support or email [E…" at bounding box center [757, 521] width 594 height 39
click at [833, 502] on p "Then, reach out to the Brand Design team (Slack #help-brand-support or email [E…" at bounding box center [757, 521] width 594 height 39
click at [908, 514] on p "Then, reach out to the Brand Design team (Slack #help-brand-support or email [E…" at bounding box center [757, 521] width 594 height 39
click at [960, 502] on p "Then, reach out to the Brand Design team (Slack #help-brand-support or email [E…" at bounding box center [757, 521] width 594 height 39
click at [729, 502] on p "Then, reach out to the Brand Design team (Slack #help-brand-support or email us…" at bounding box center [757, 521] width 594 height 39
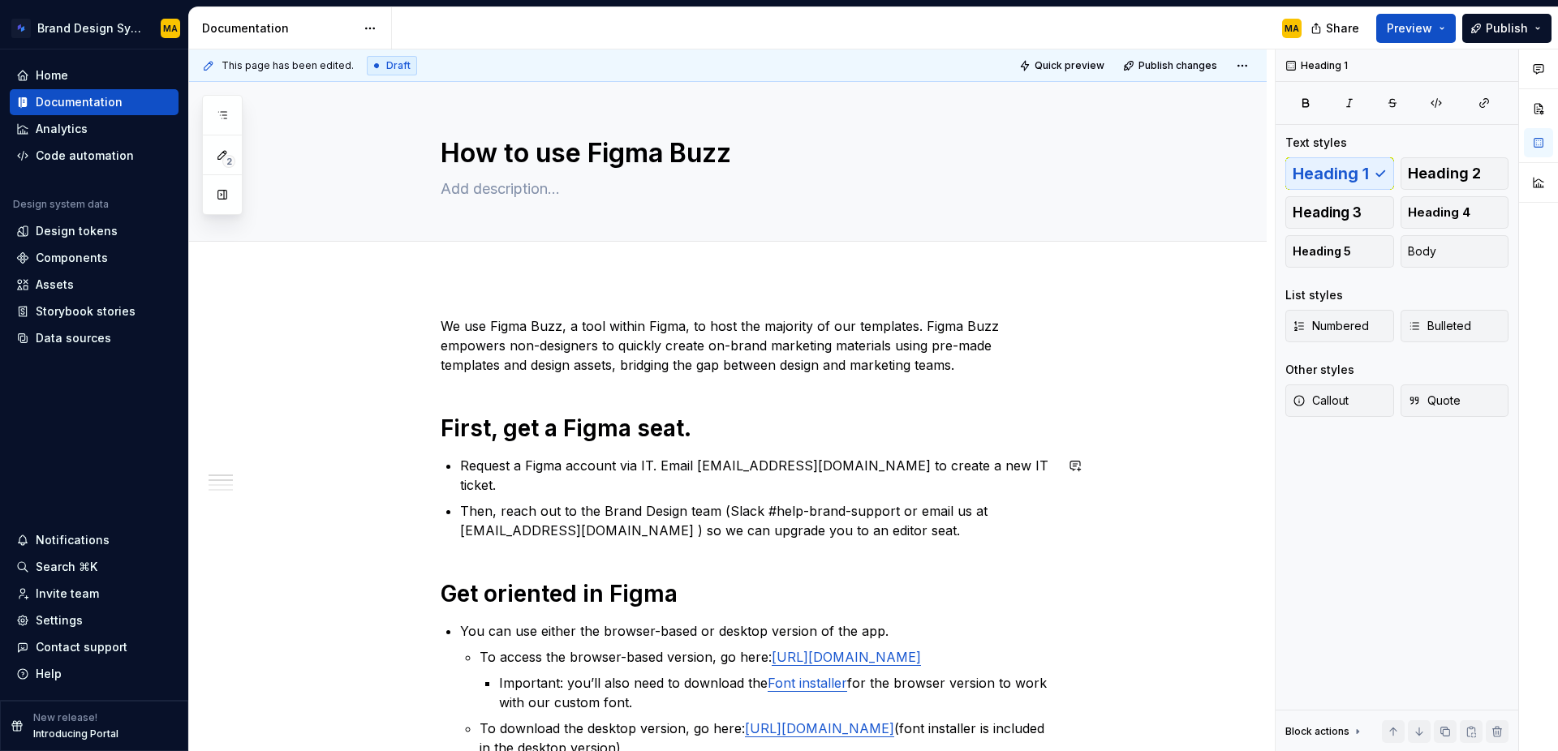
click at [922, 502] on p "Then, reach out to the Brand Design team (Slack #help-brand-support or email us…" at bounding box center [757, 521] width 594 height 39
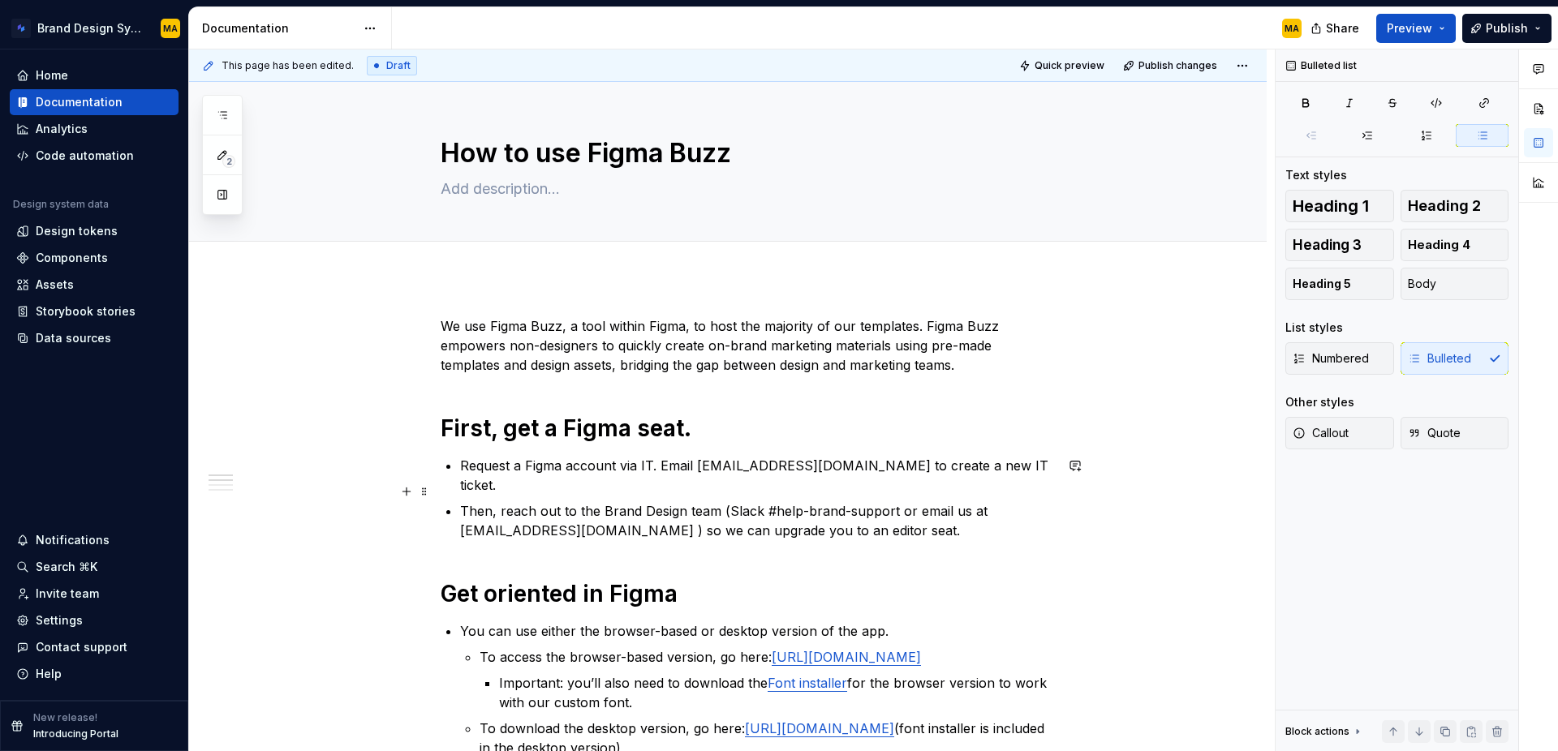
click at [897, 511] on p "Then, reach out to the Brand Design team (Slack #help-brand-support or email us…" at bounding box center [757, 521] width 594 height 39
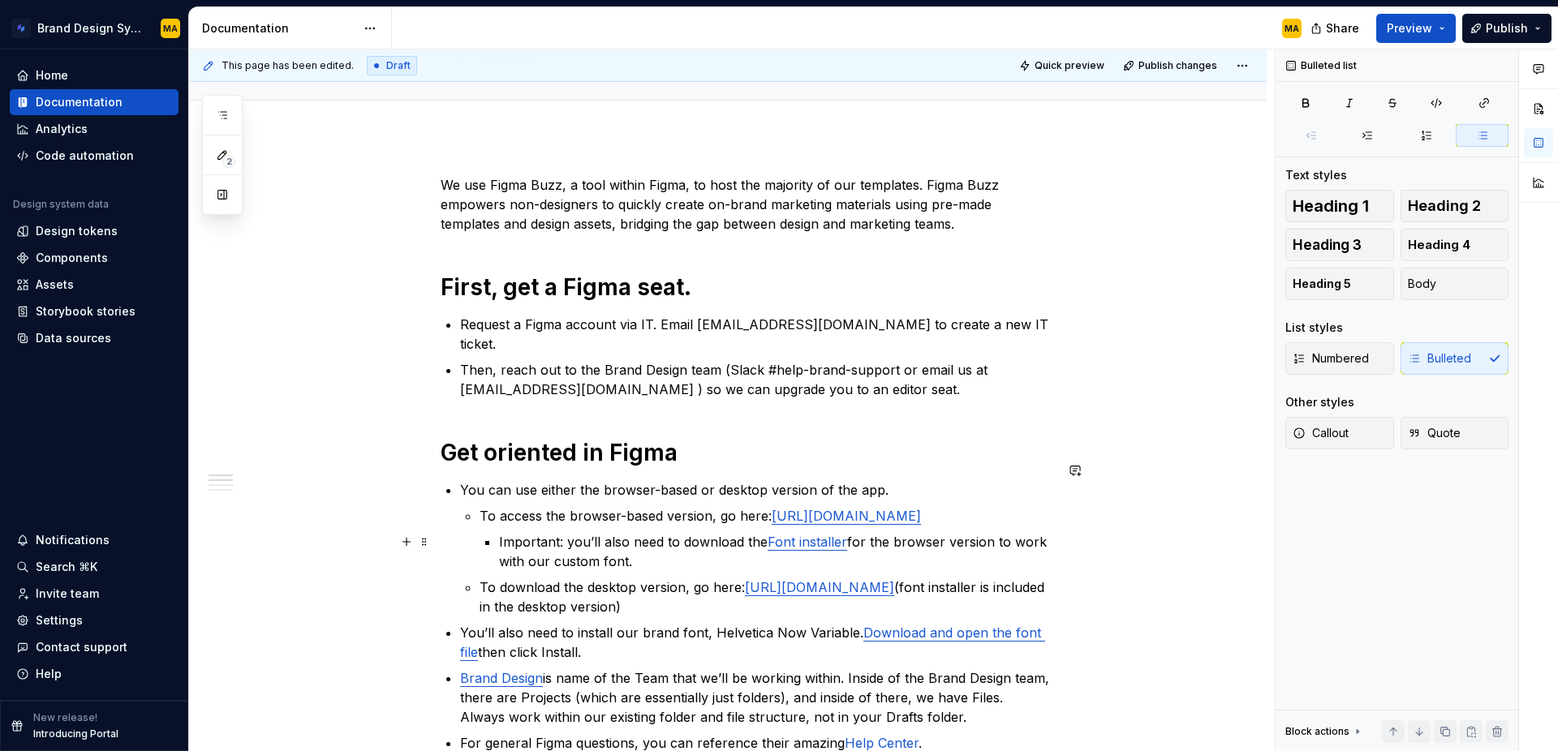
scroll to position [162, 0]
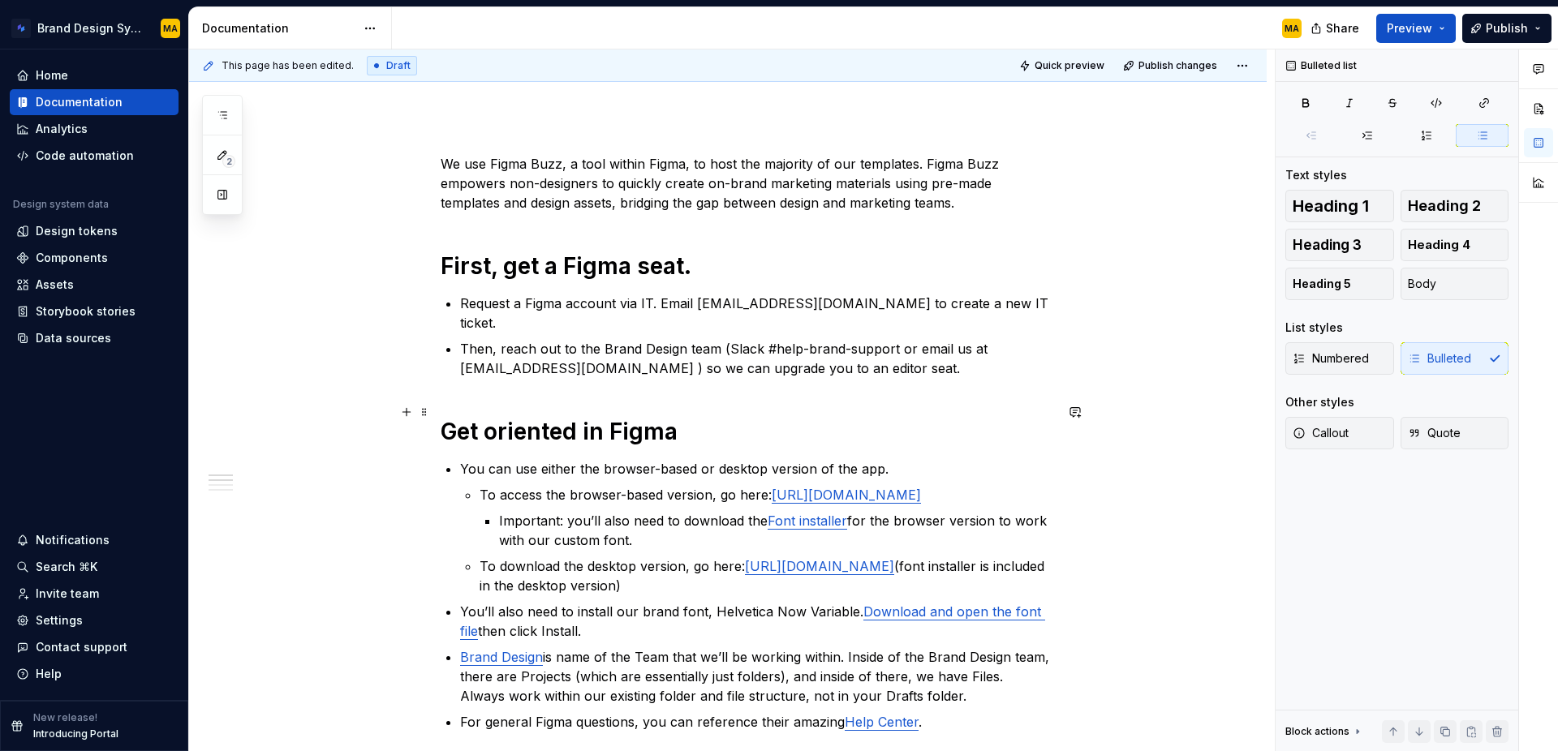
click at [732, 421] on h1 "Get oriented in Figma" at bounding box center [747, 431] width 613 height 29
click at [859, 459] on p "You can use either the browser-based or desktop version of the app." at bounding box center [757, 468] width 594 height 19
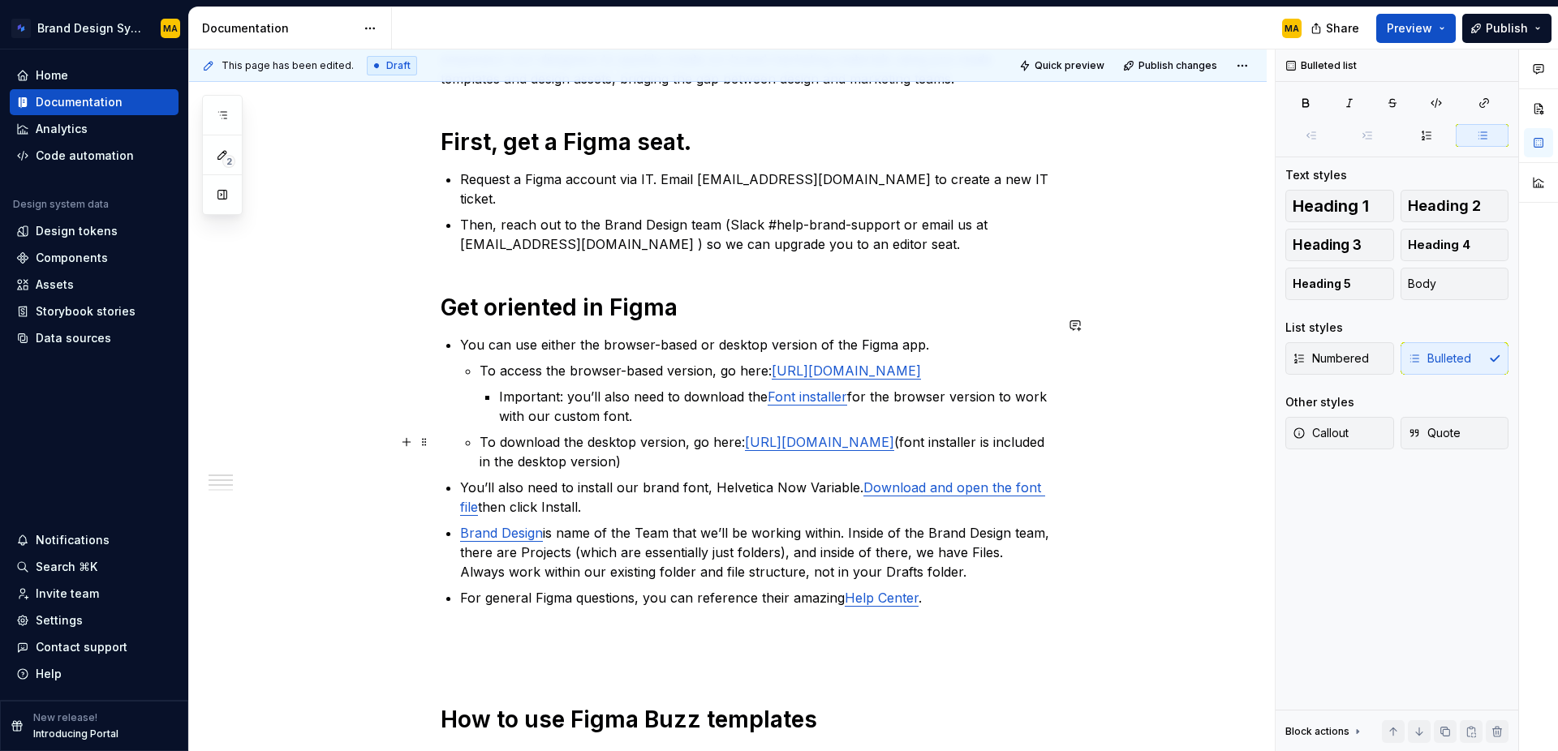
scroll to position [303, 0]
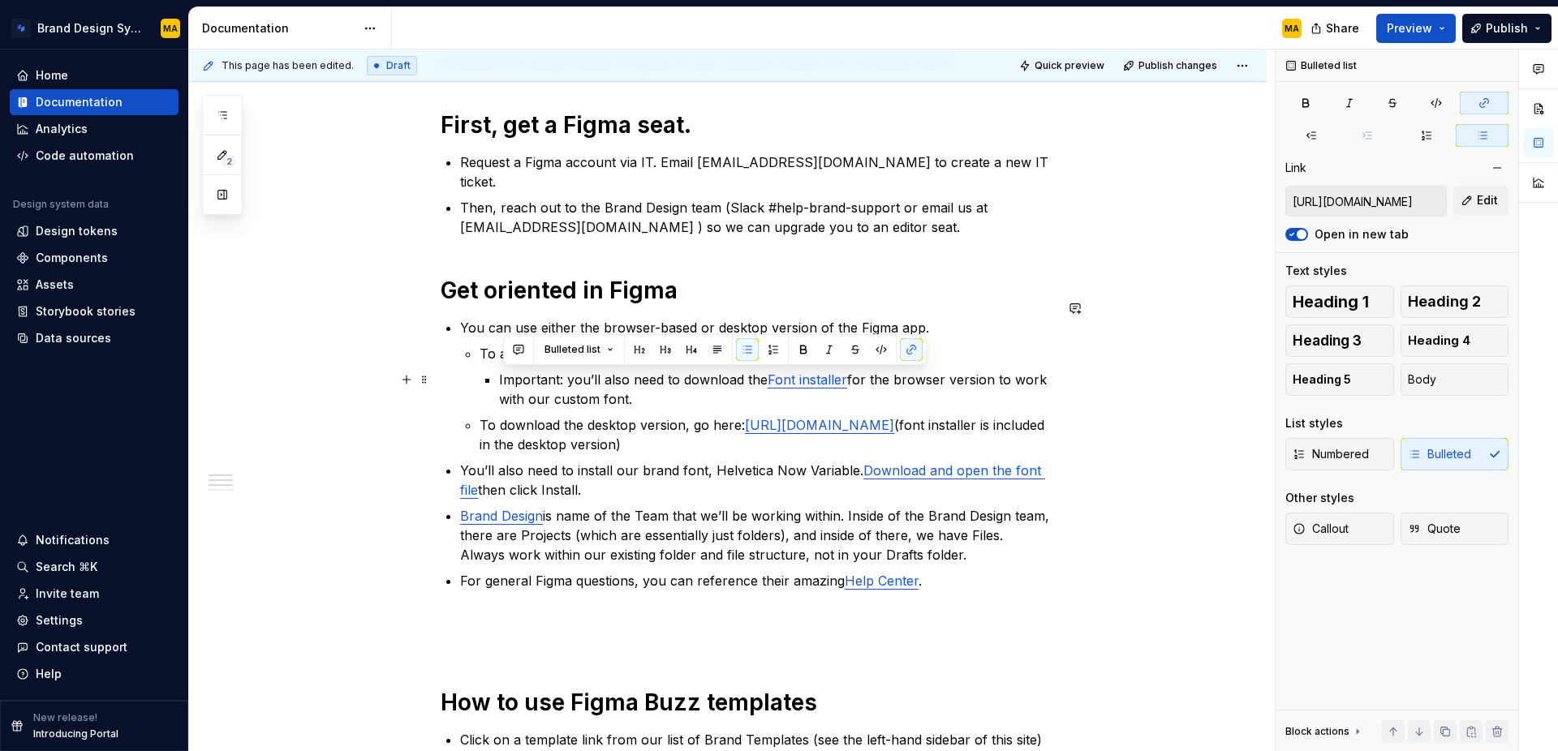
drag, startPoint x: 565, startPoint y: 381, endPoint x: 637, endPoint y: 397, distance: 73.9
click at [637, 397] on li "To access the browser-based version, go here: [URL][DOMAIN_NAME] Important: you…" at bounding box center [767, 376] width 575 height 65
click at [1311, 532] on span "Callout" at bounding box center [1321, 529] width 56 height 16
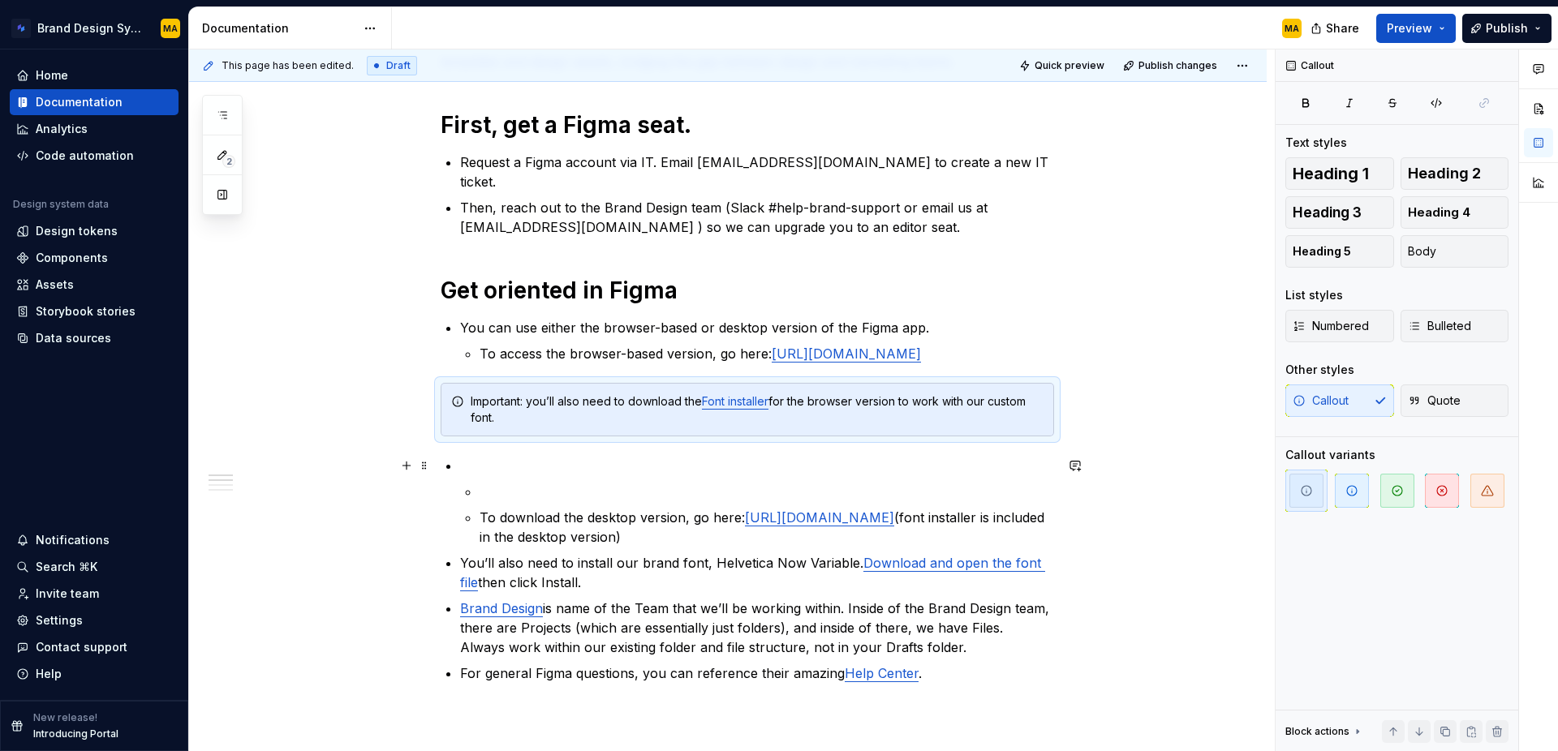
click at [563, 479] on li "To download the desktop version, go here: [URL][DOMAIN_NAME] (font installer is…" at bounding box center [757, 501] width 594 height 91
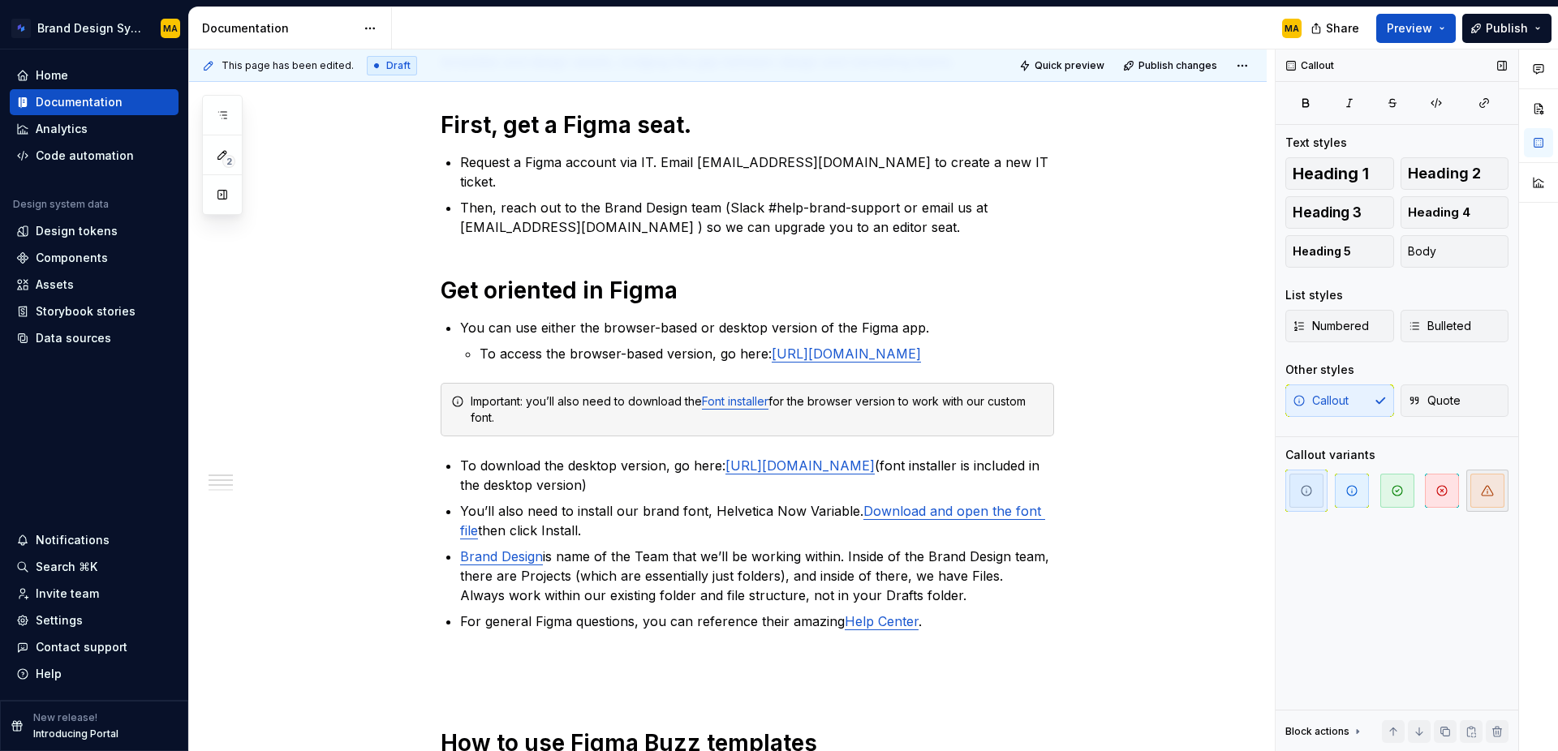
click at [1498, 493] on span "button" at bounding box center [1487, 491] width 34 height 34
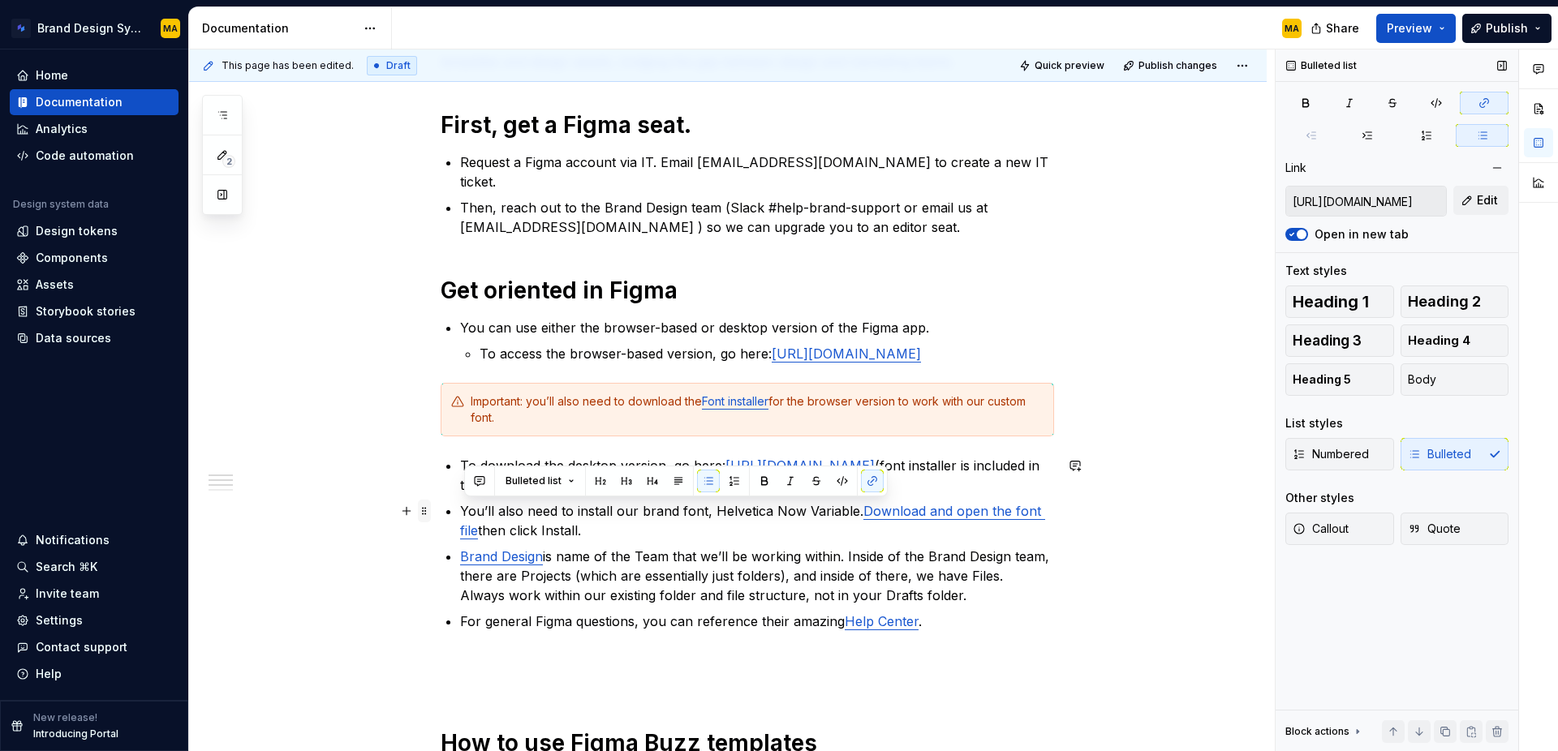
drag, startPoint x: 611, startPoint y: 527, endPoint x: 428, endPoint y: 516, distance: 182.9
copy p "You’ll also need to install our brand font, Helvetica Now Variable. Download an…"
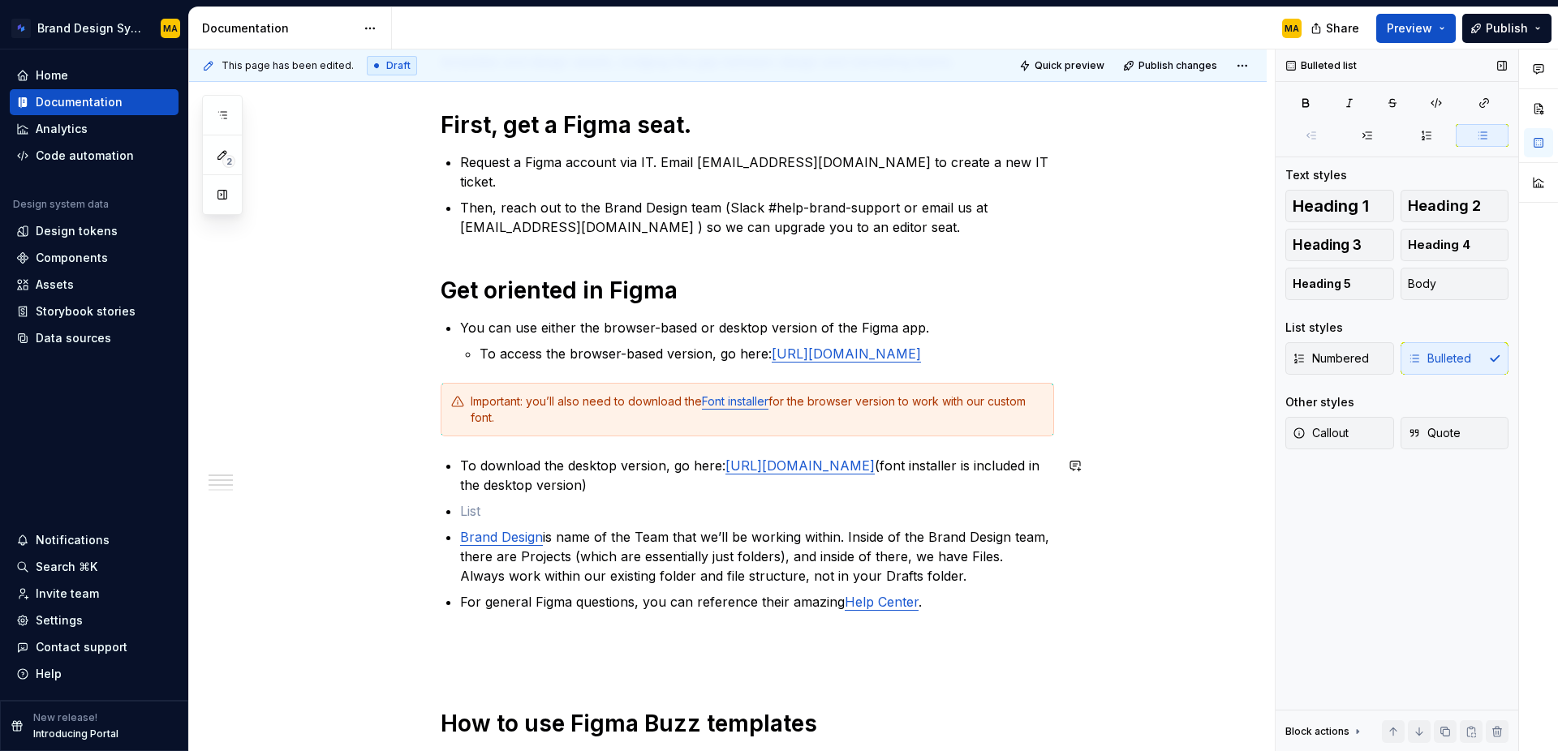
scroll to position [303, 0]
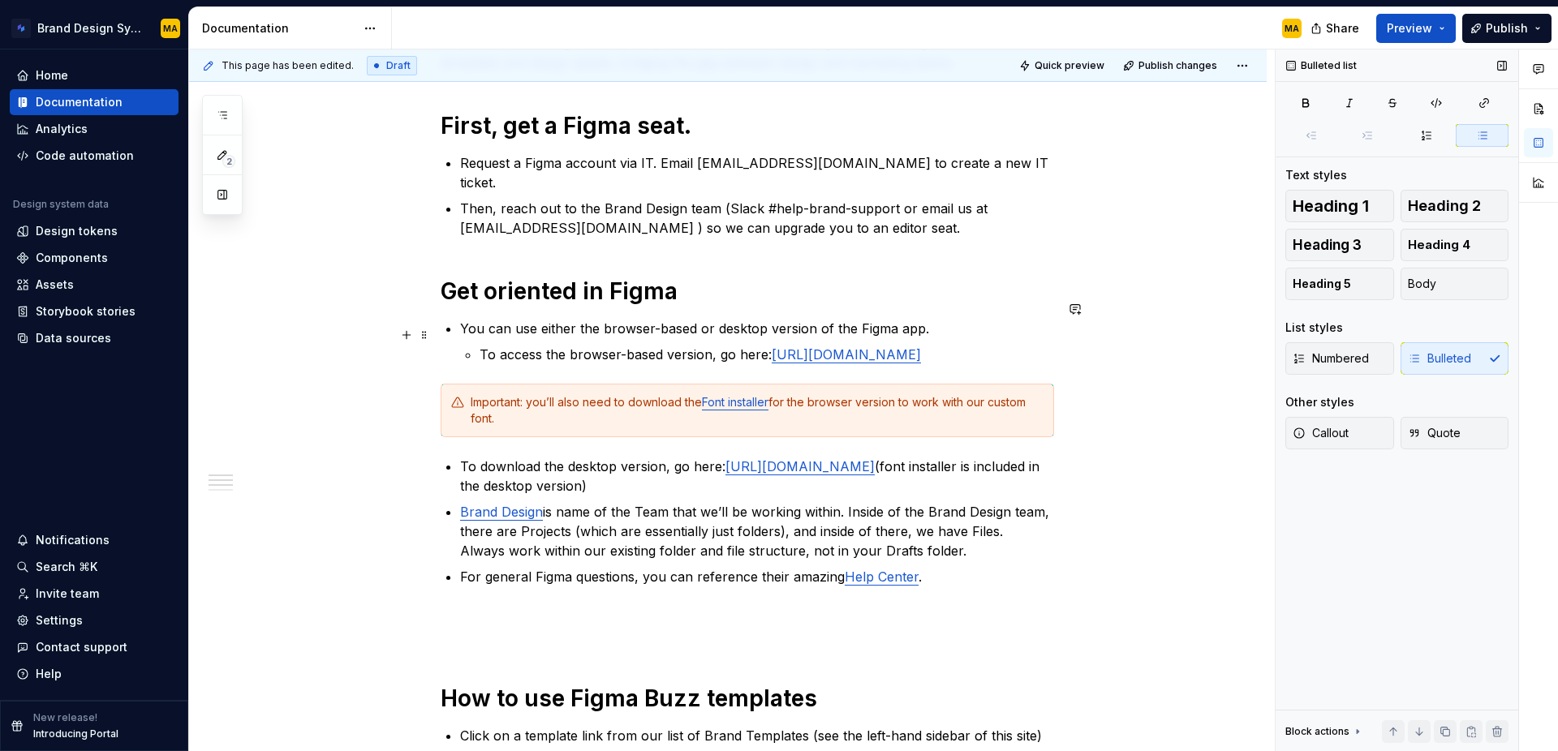
click at [1013, 352] on p "To access the browser-based version, go here: [URL][DOMAIN_NAME]" at bounding box center [767, 354] width 575 height 19
click at [869, 211] on p "Then, reach out to the Brand Design team (Slack #help-brand-support or email us…" at bounding box center [757, 218] width 594 height 39
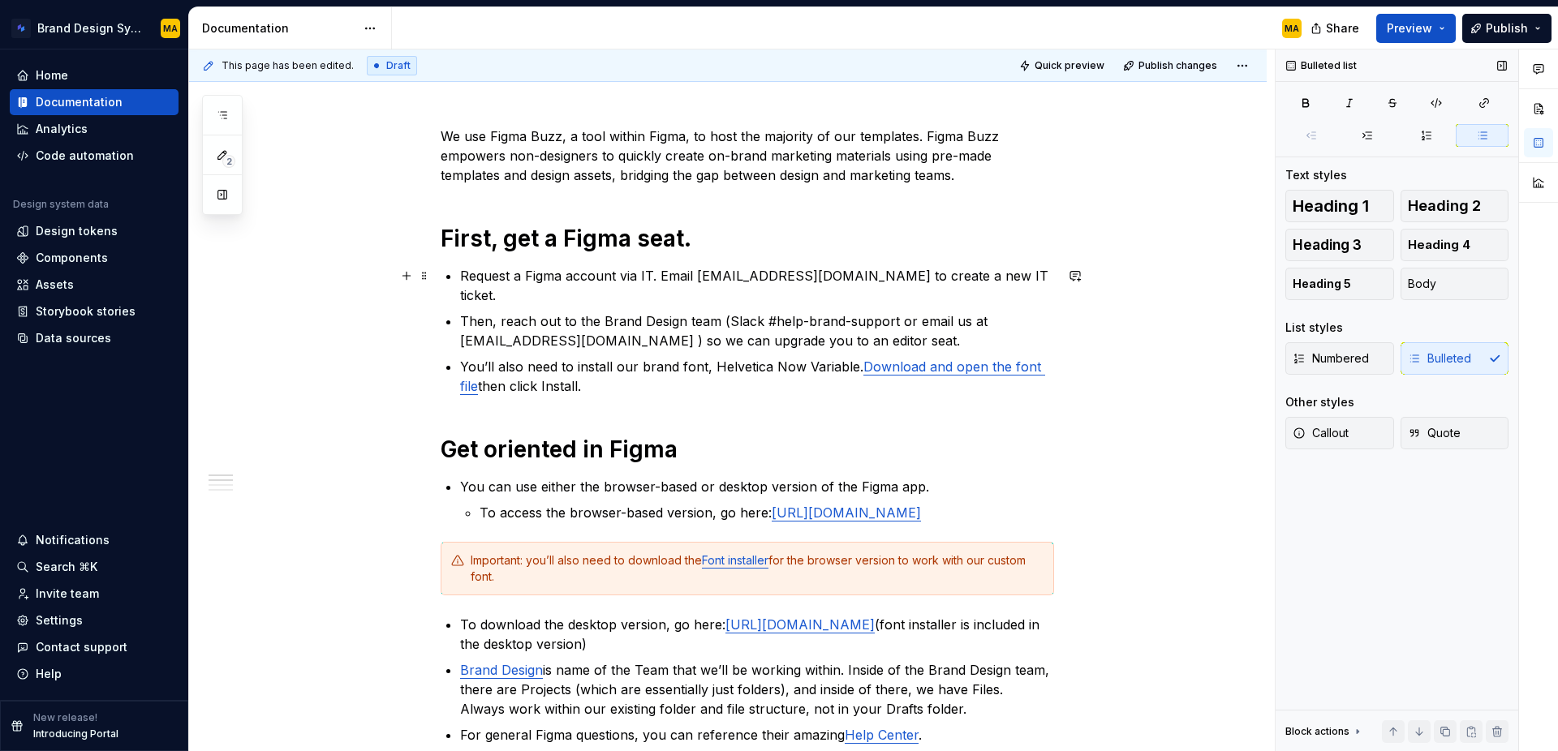
scroll to position [173, 0]
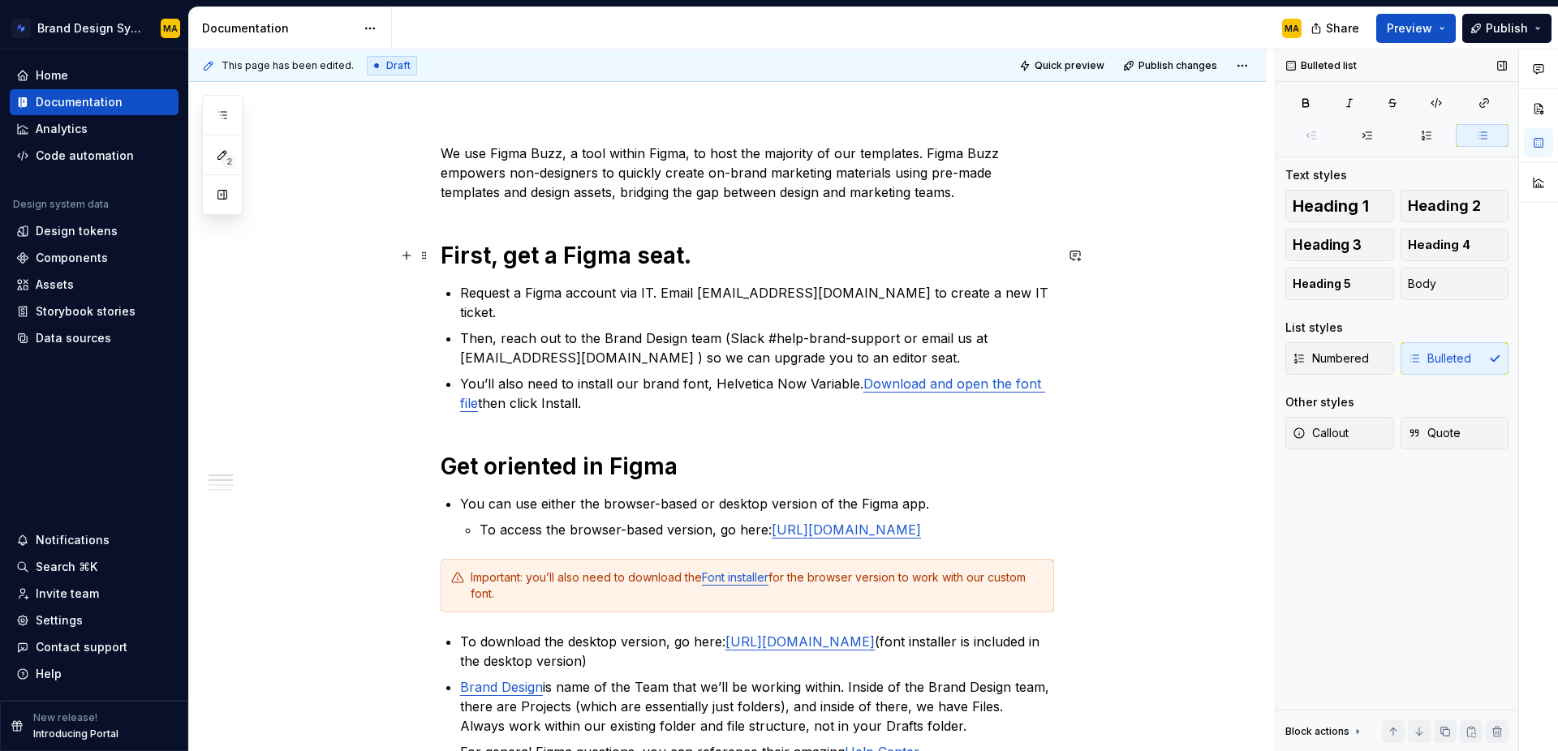
click at [683, 257] on h1 "First, get a Figma seat." at bounding box center [747, 255] width 613 height 29
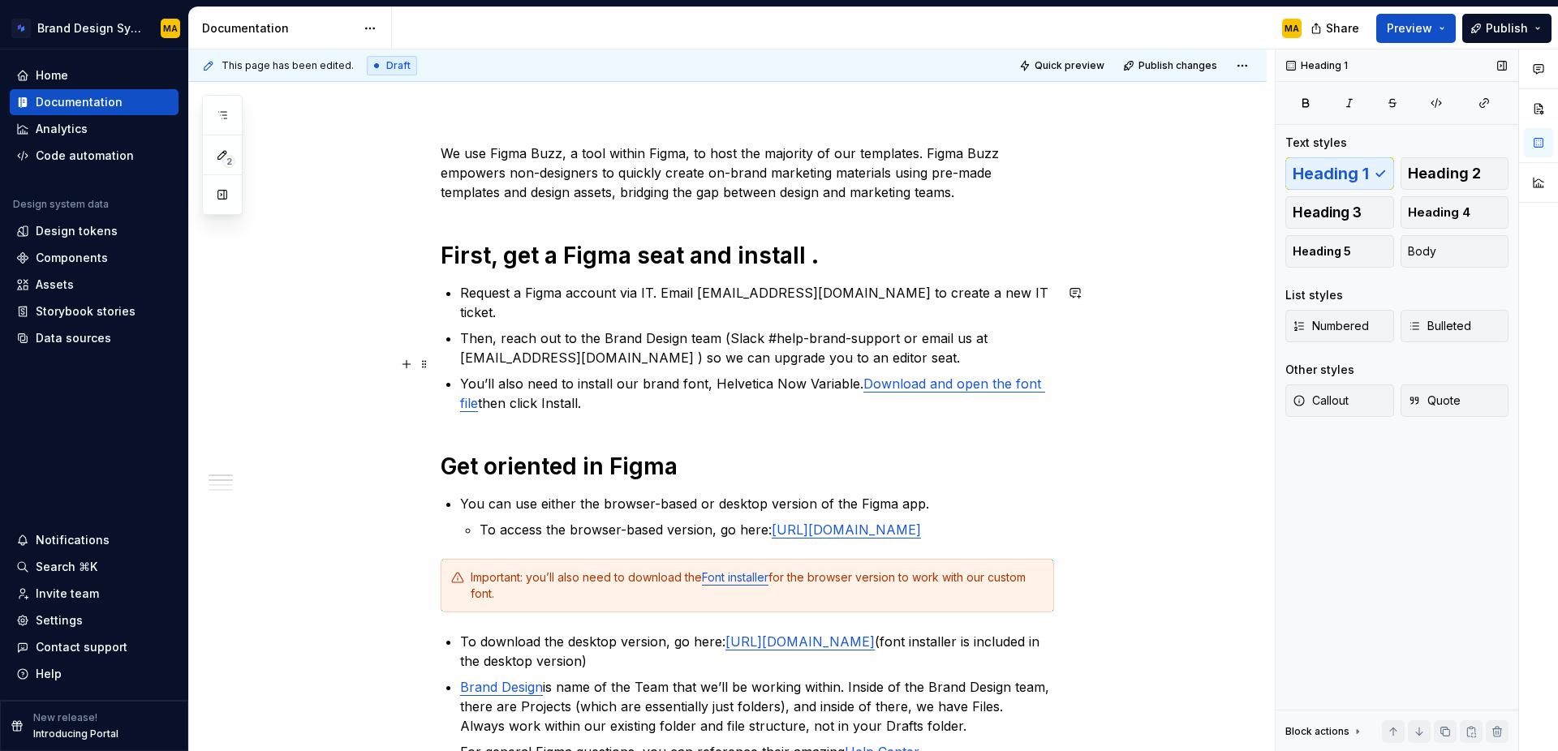
click at [633, 377] on p "You’ll also need to install our brand font, Helvetica Now Variable. Download an…" at bounding box center [757, 393] width 594 height 39
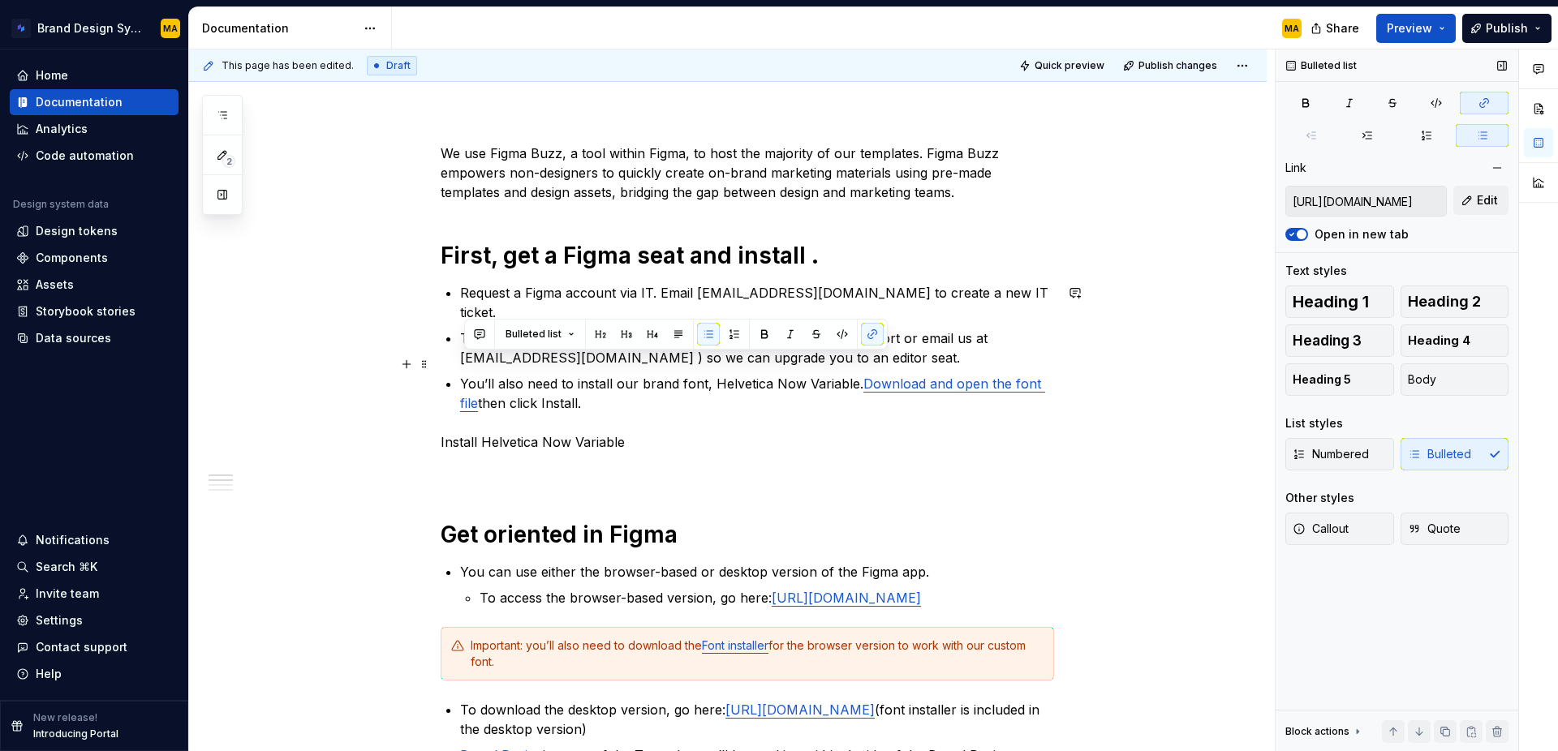
drag, startPoint x: 626, startPoint y: 381, endPoint x: 438, endPoint y: 363, distance: 188.3
copy p "You’ll also need to install our brand font, Helvetica Now Variable. Download an…"
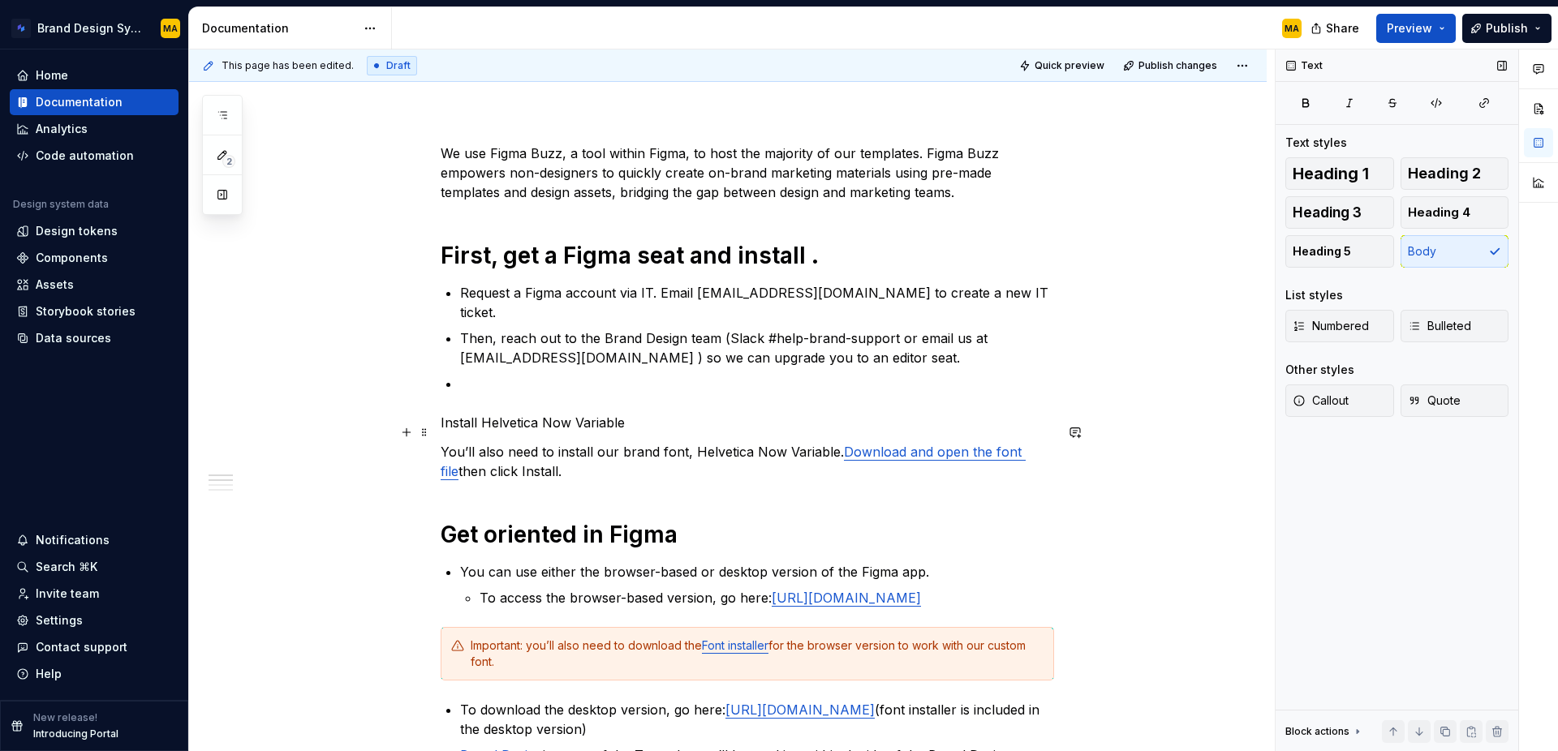
drag, startPoint x: 442, startPoint y: 432, endPoint x: 474, endPoint y: 420, distance: 33.6
click at [1432, 324] on span "Bulleted" at bounding box center [1439, 326] width 63 height 16
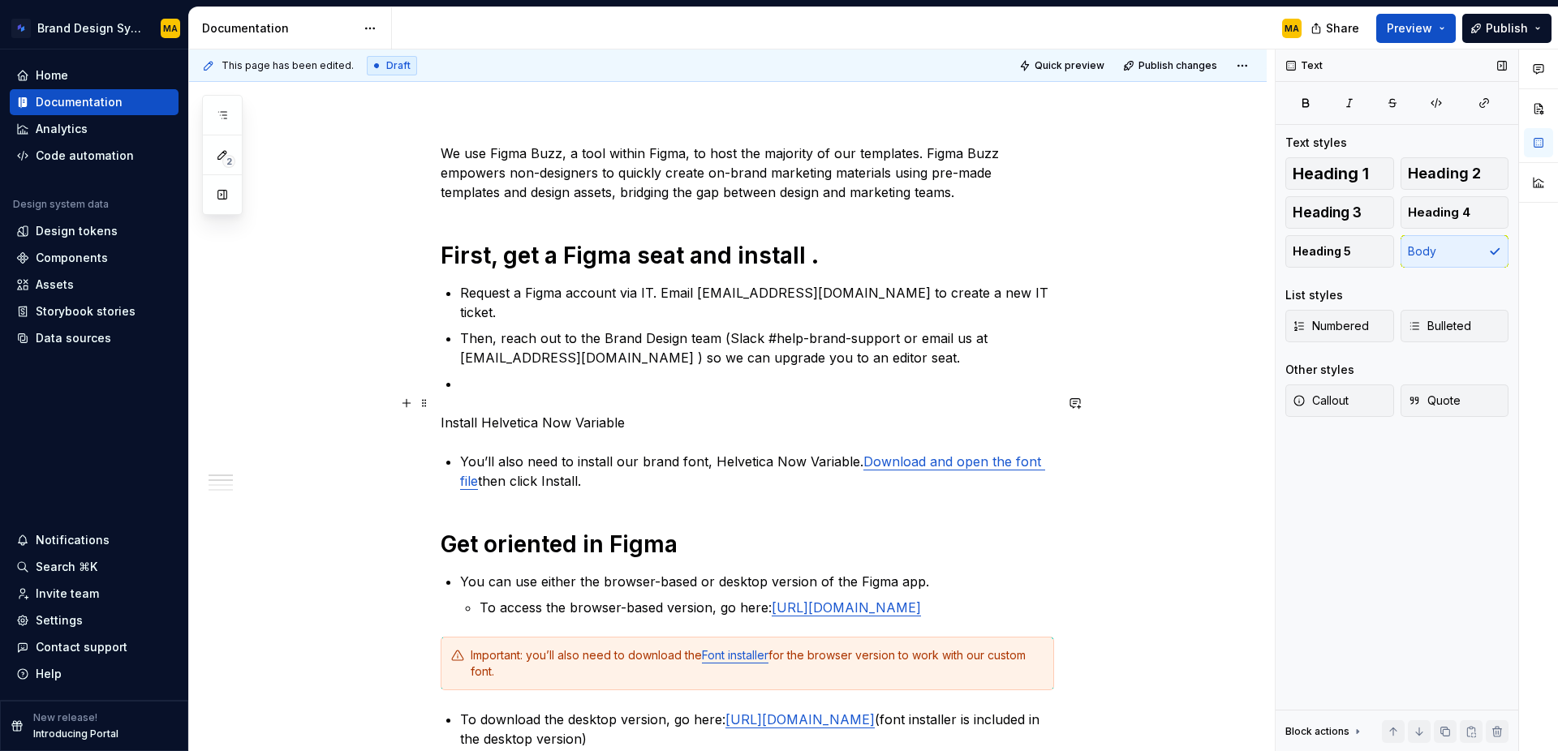
click at [570, 413] on p "Install Helvetica Now Variable" at bounding box center [747, 422] width 613 height 19
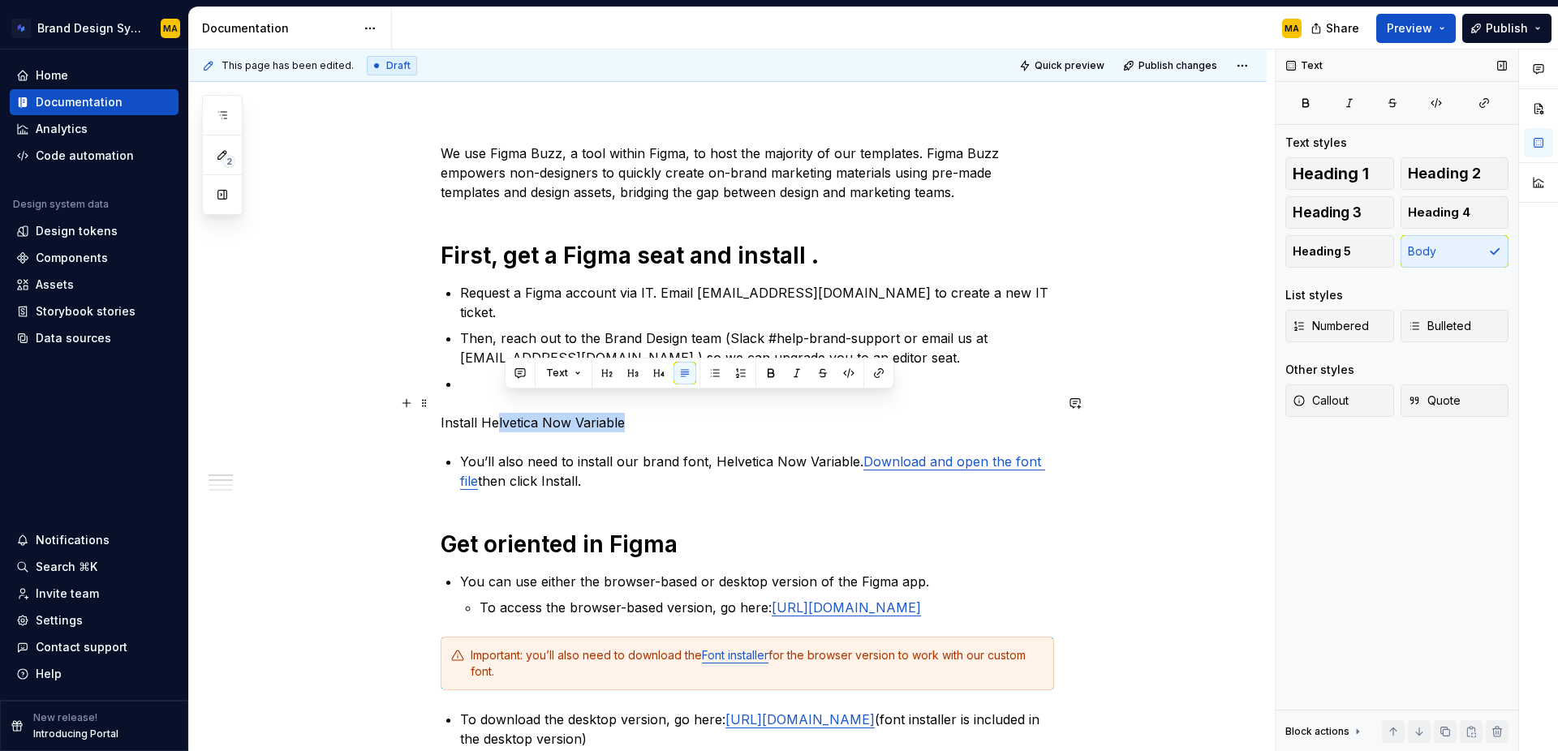
drag, startPoint x: 527, startPoint y: 411, endPoint x: 500, endPoint y: 411, distance: 27.6
click at [500, 413] on p "Install Helvetica Now Variable" at bounding box center [747, 422] width 613 height 19
drag, startPoint x: 596, startPoint y: 408, endPoint x: 300, endPoint y: 408, distance: 295.4
click at [1346, 170] on span "Heading 1" at bounding box center [1331, 174] width 76 height 16
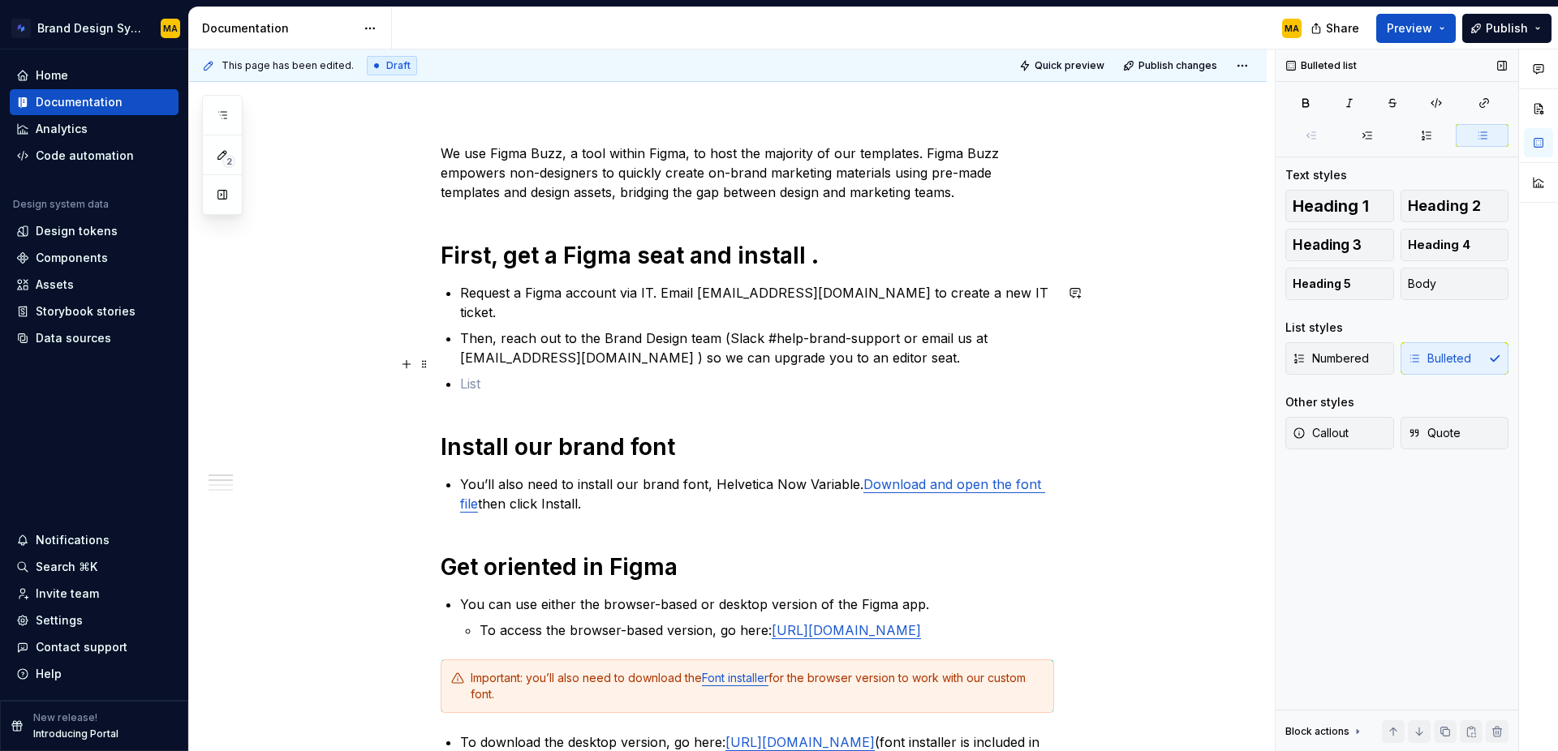
click at [495, 374] on p at bounding box center [757, 383] width 594 height 19
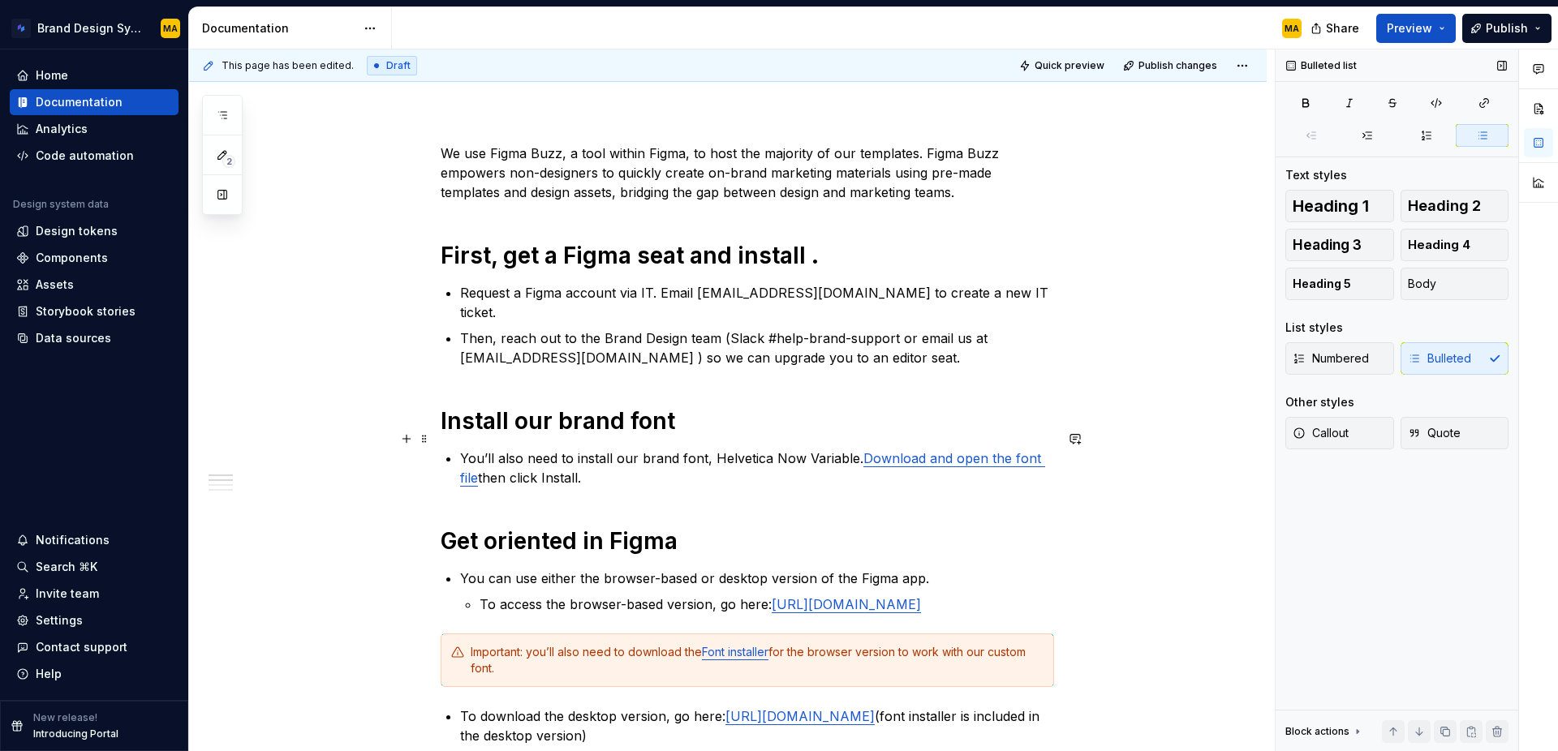
click at [620, 450] on p "You’ll also need to install our brand font, Helvetica Now Variable. Download an…" at bounding box center [757, 468] width 594 height 39
click at [563, 407] on h1 "Install our brand font" at bounding box center [747, 421] width 613 height 29
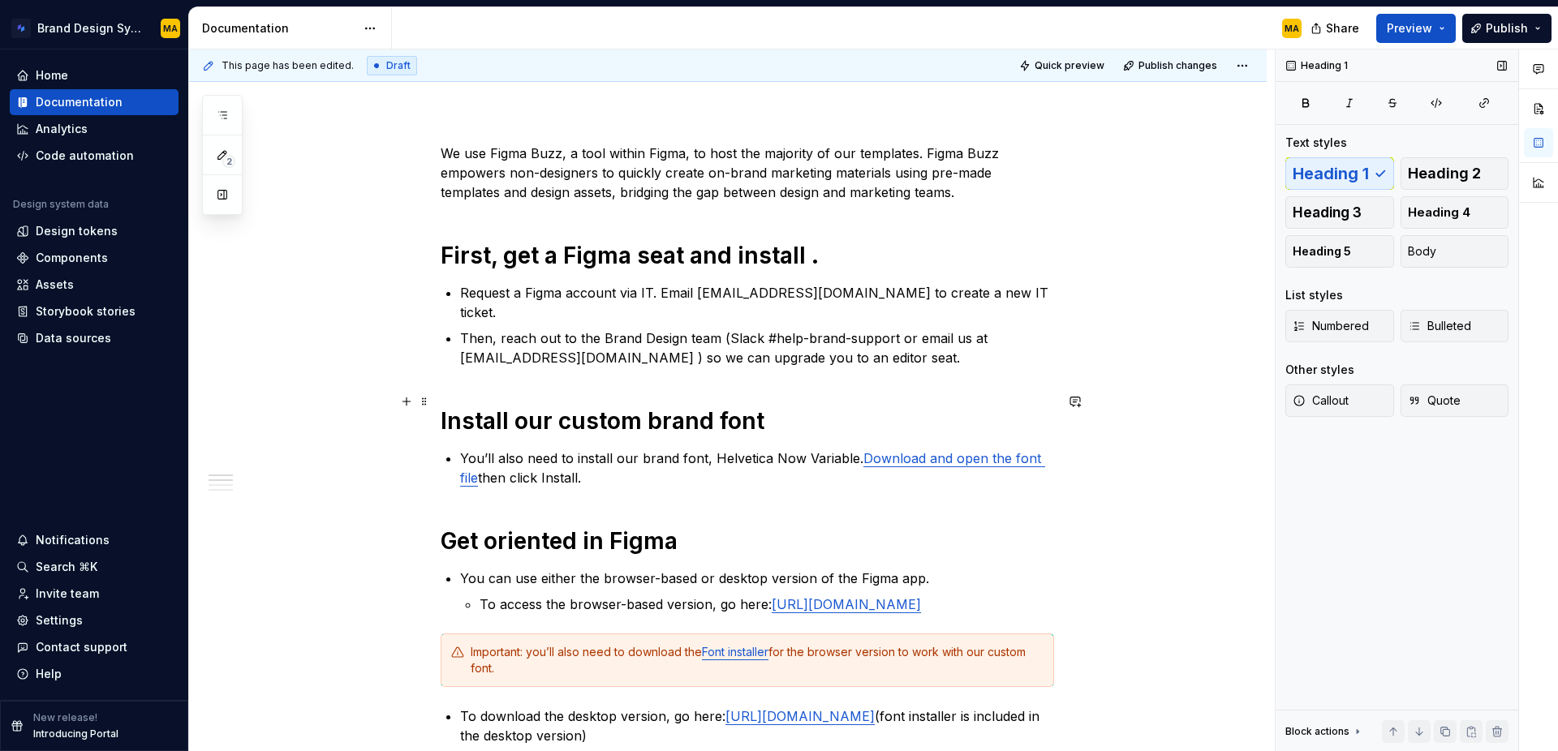
click at [781, 407] on h1 "Install our custom brand font" at bounding box center [747, 421] width 613 height 29
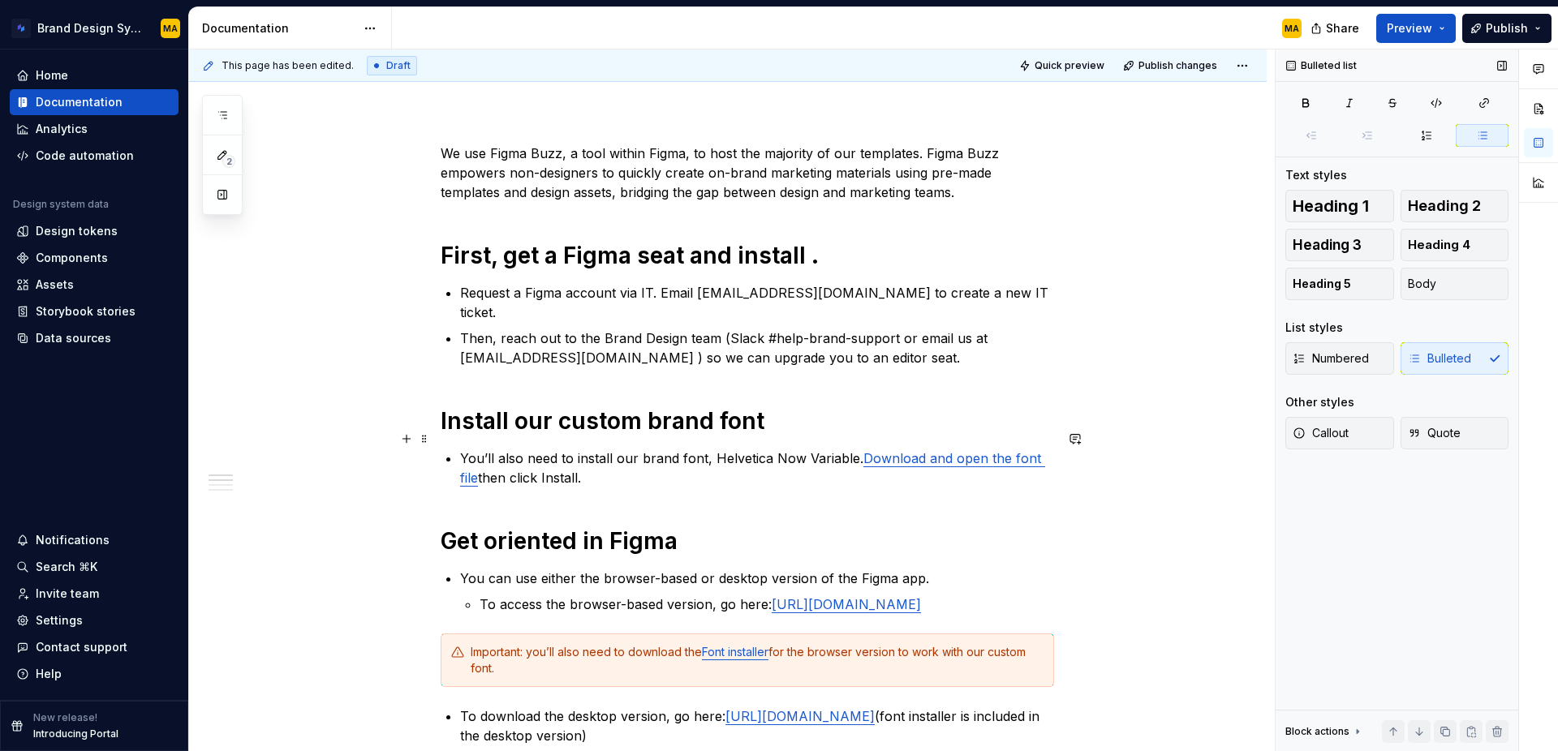
click at [669, 462] on p "You’ll also need to install our brand font, Helvetica Now Variable. Download an…" at bounding box center [757, 468] width 594 height 39
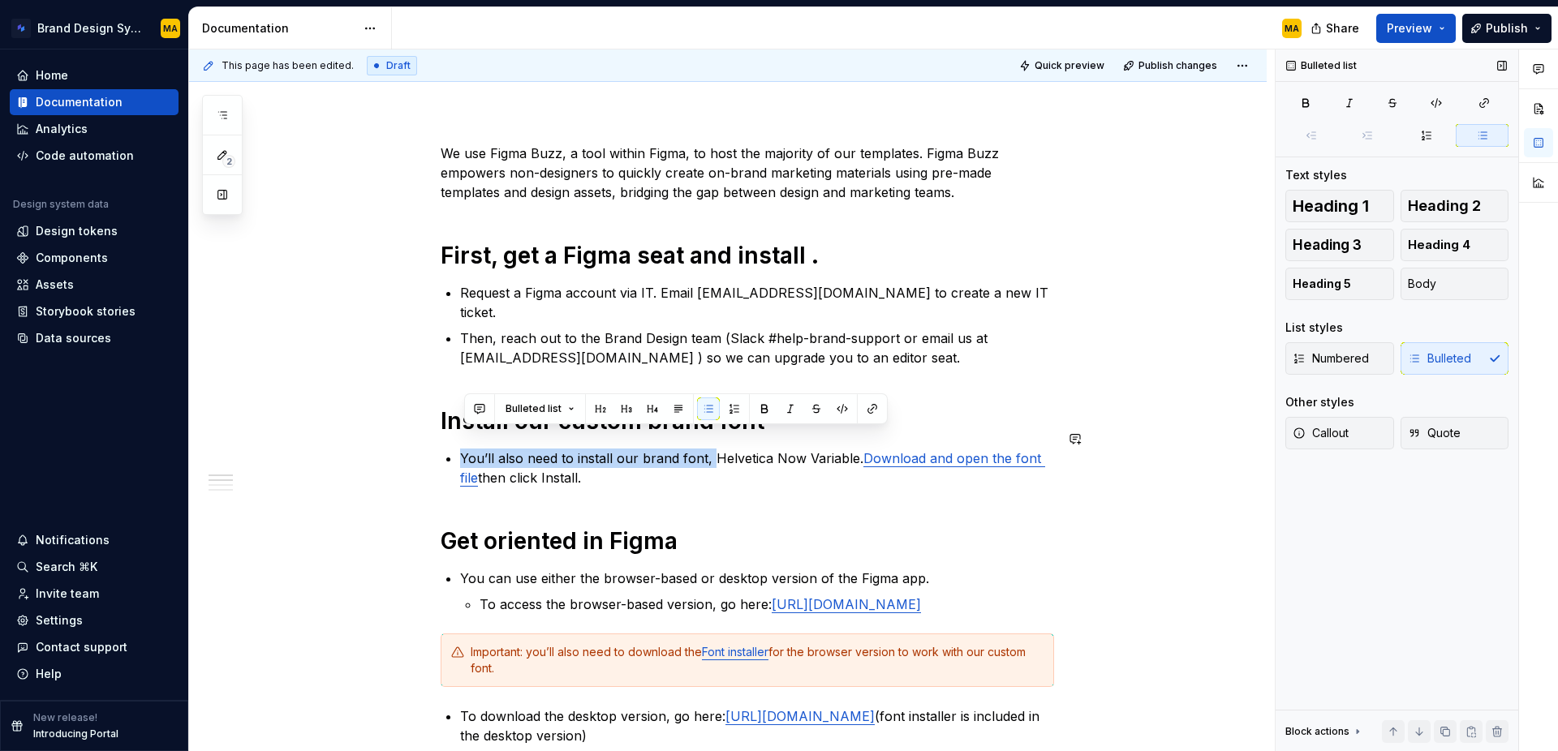
drag, startPoint x: 716, startPoint y: 438, endPoint x: 420, endPoint y: 428, distance: 296.4
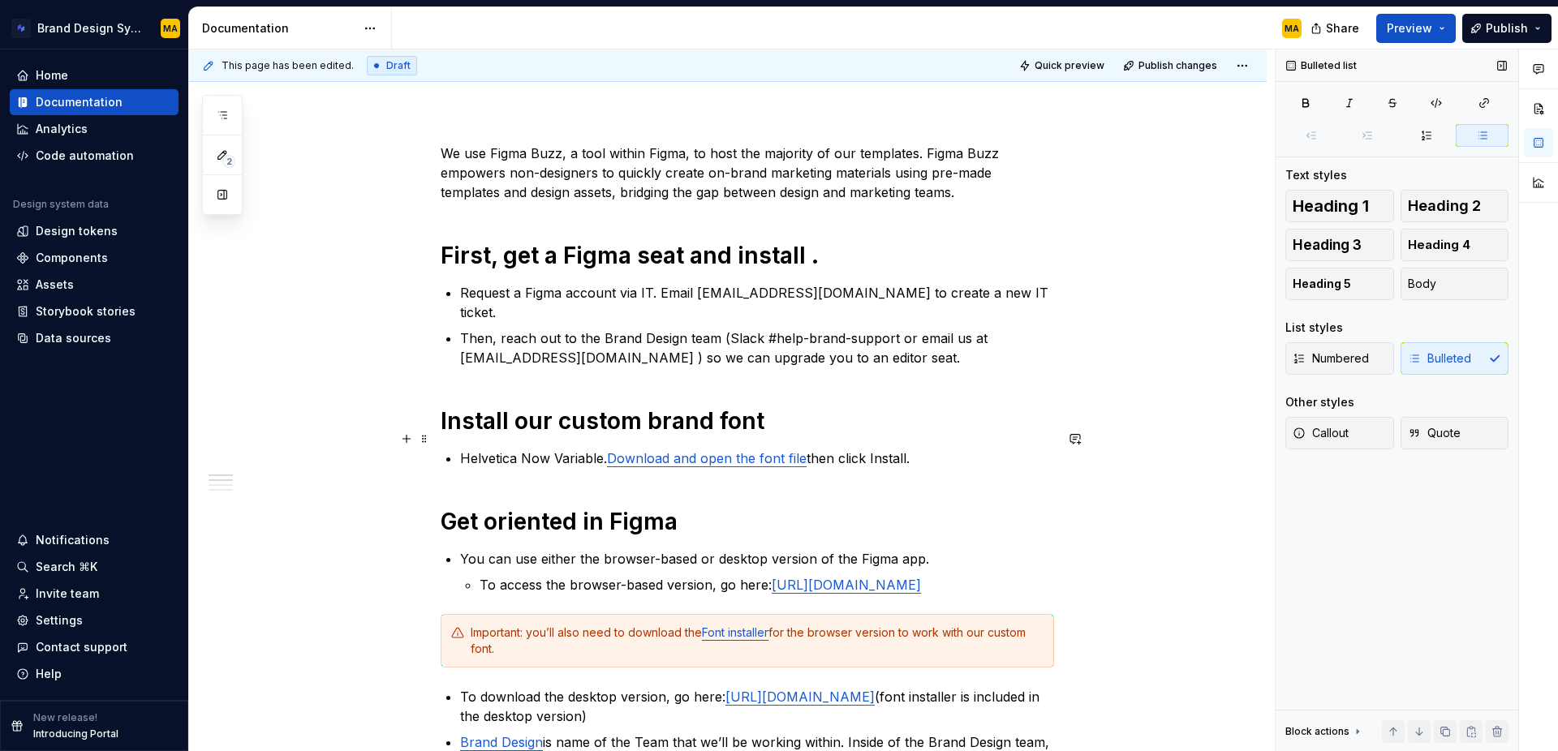
click at [604, 449] on p "Helvetica Now Variable. Download and open the font file then click Install." at bounding box center [757, 458] width 594 height 19
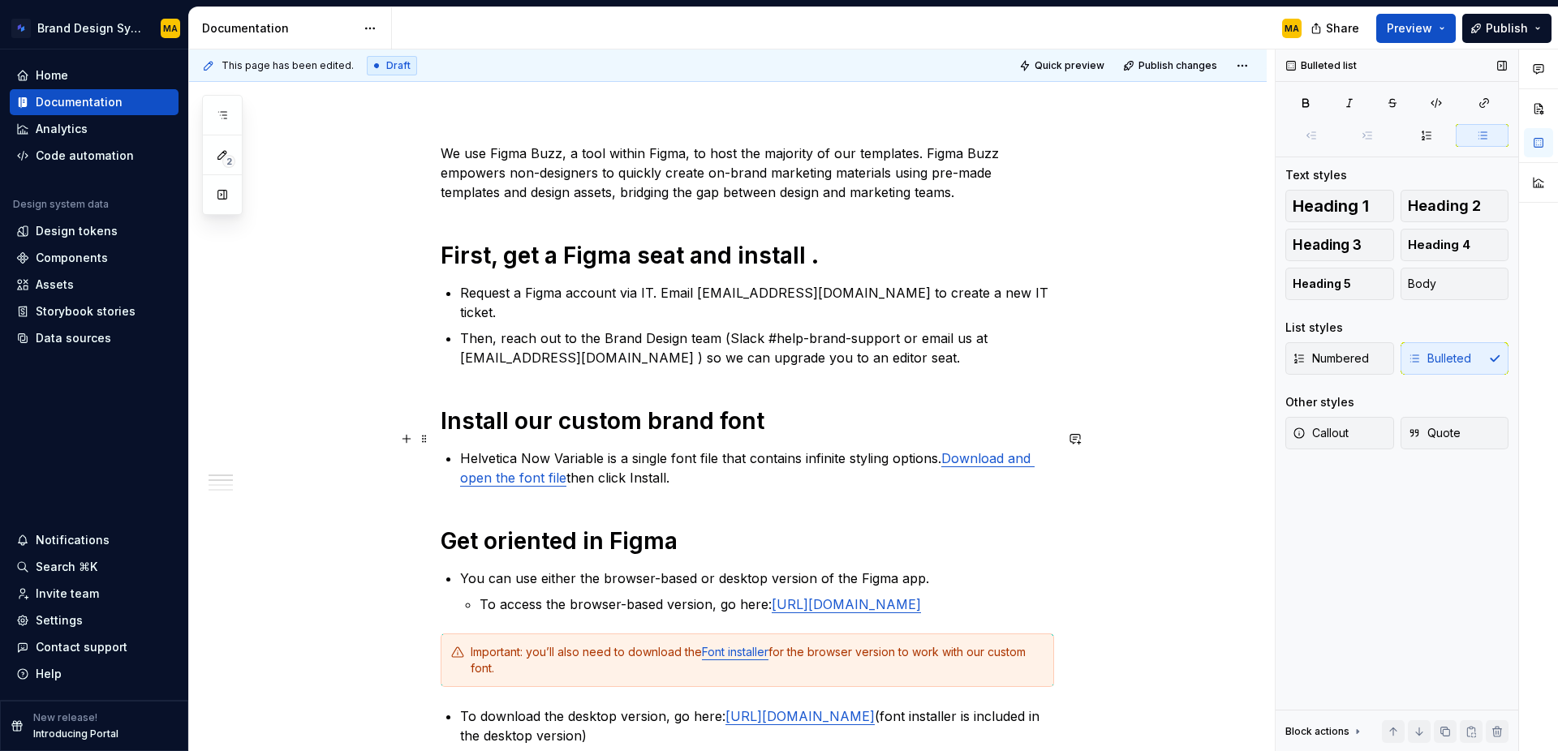
click at [871, 460] on p "Helvetica Now Variable is a single font file that contains infinite styling opt…" at bounding box center [757, 468] width 594 height 39
click at [853, 449] on p "Helvetica Now Variable is a single font file that contains infinite styling opt…" at bounding box center [757, 468] width 594 height 39
click at [743, 457] on p "Helvetica Now Variable is a single font file that contains infinite styling opt…" at bounding box center [757, 468] width 594 height 39
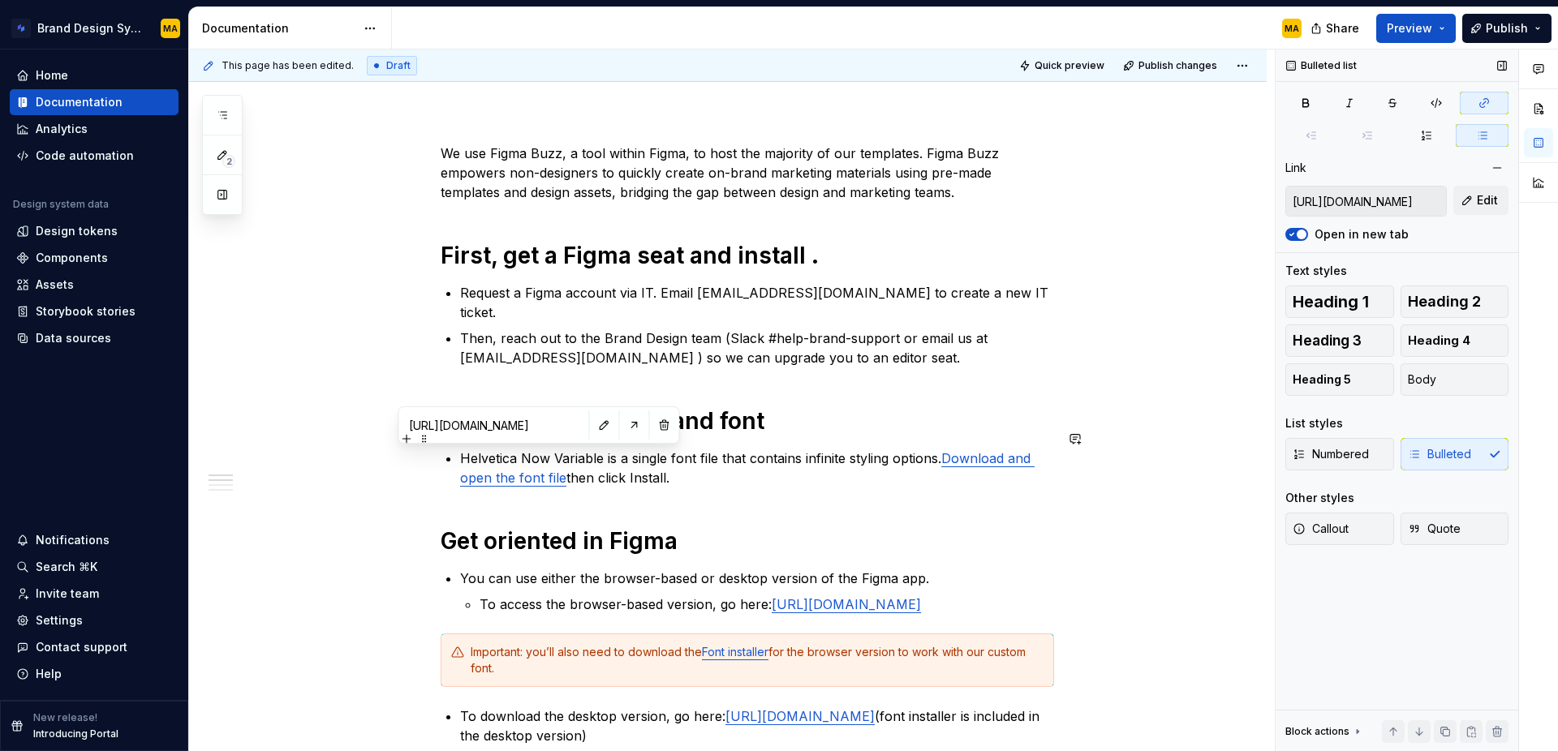
click at [519, 458] on link "Download and open the font file" at bounding box center [747, 468] width 575 height 36
click at [573, 456] on p "Helvetica Now Variable is a single font file that contains infinite styling opt…" at bounding box center [757, 469] width 594 height 39
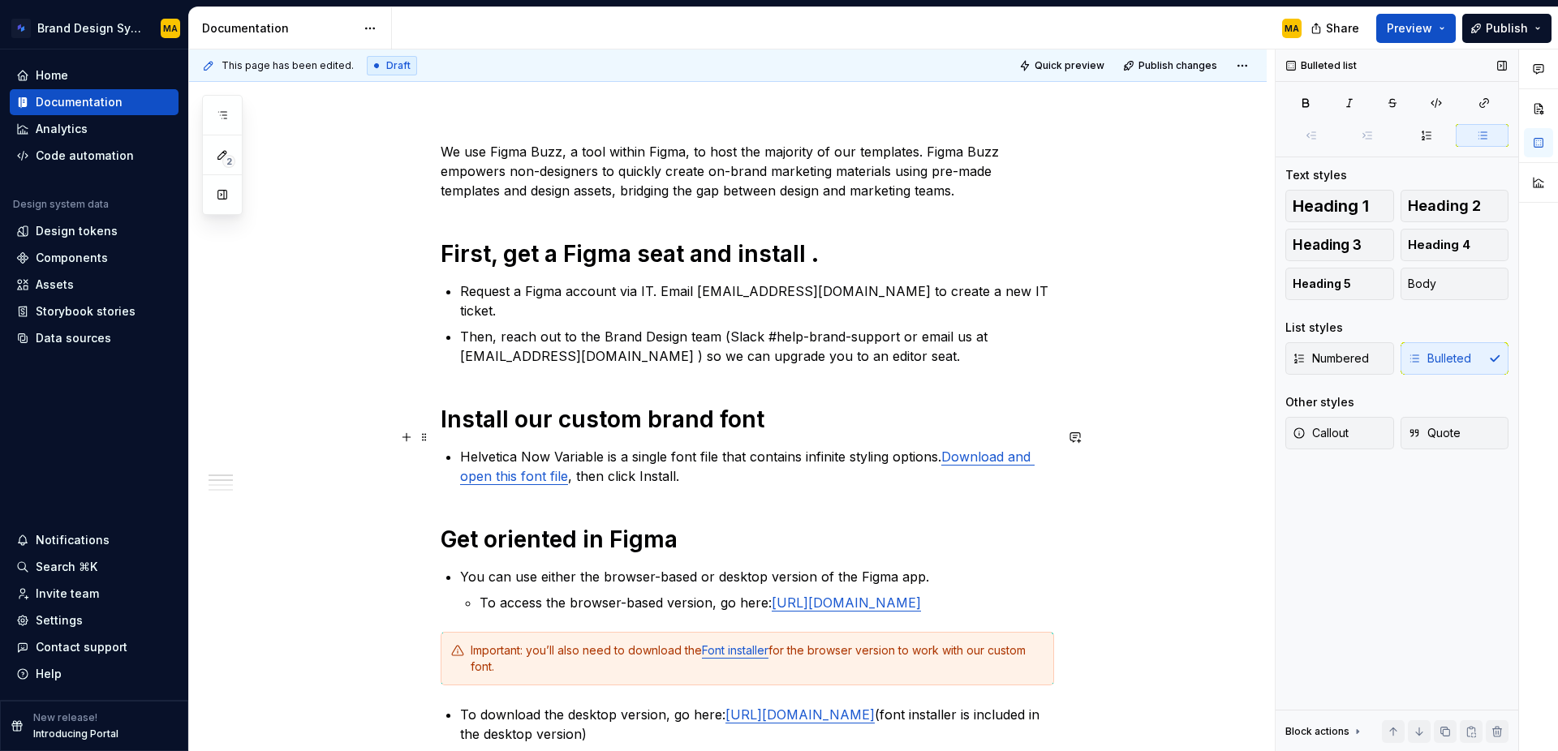
click at [609, 457] on p "Helvetica Now Variable is a single font file that contains infinite styling opt…" at bounding box center [757, 466] width 594 height 39
click at [751, 460] on p "Helvetica Now Variable is a single font file that contains infinite styling opt…" at bounding box center [757, 466] width 594 height 39
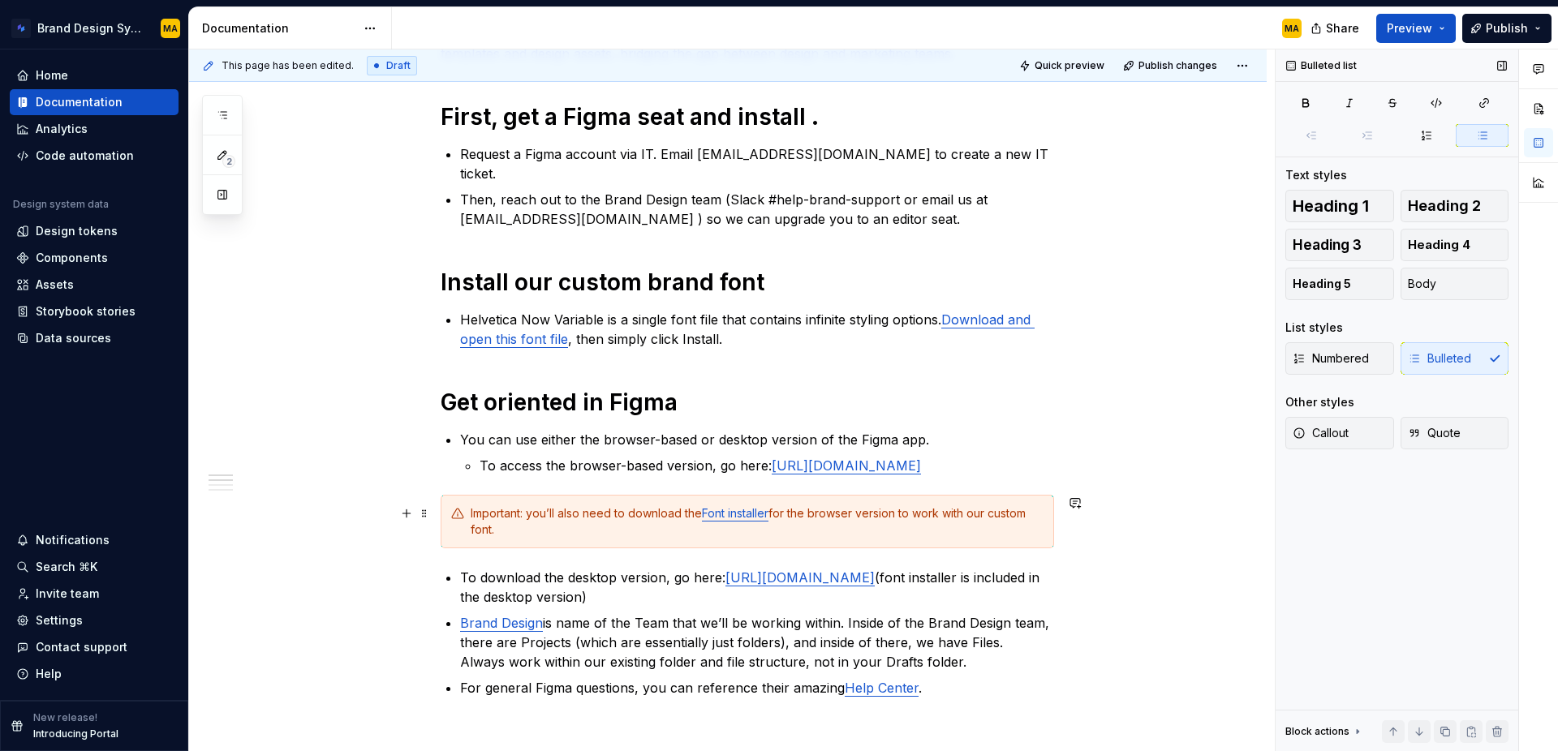
scroll to position [334, 0]
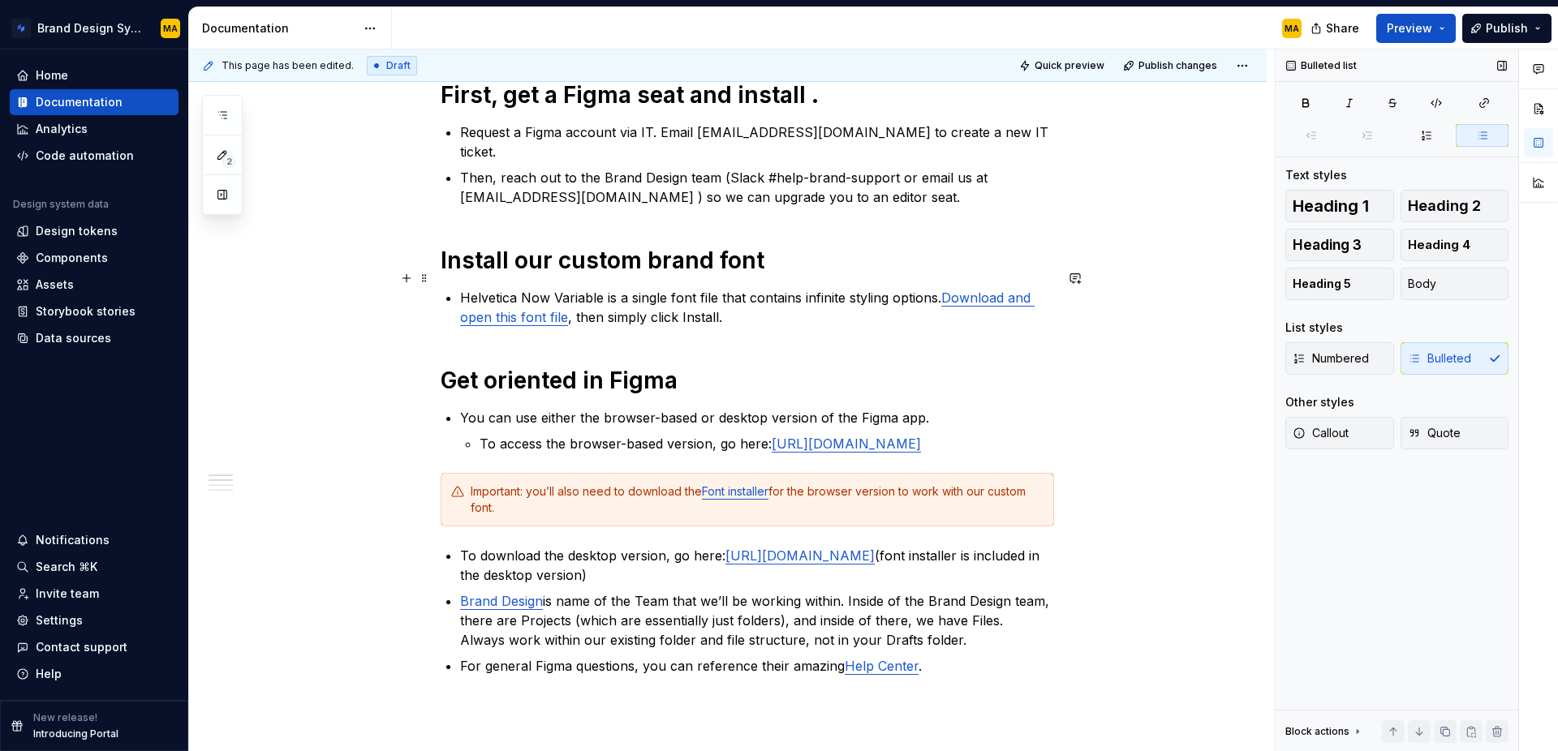
click at [683, 295] on p "Helvetica Now Variable is a single font file that contains infinite styling opt…" at bounding box center [757, 307] width 594 height 39
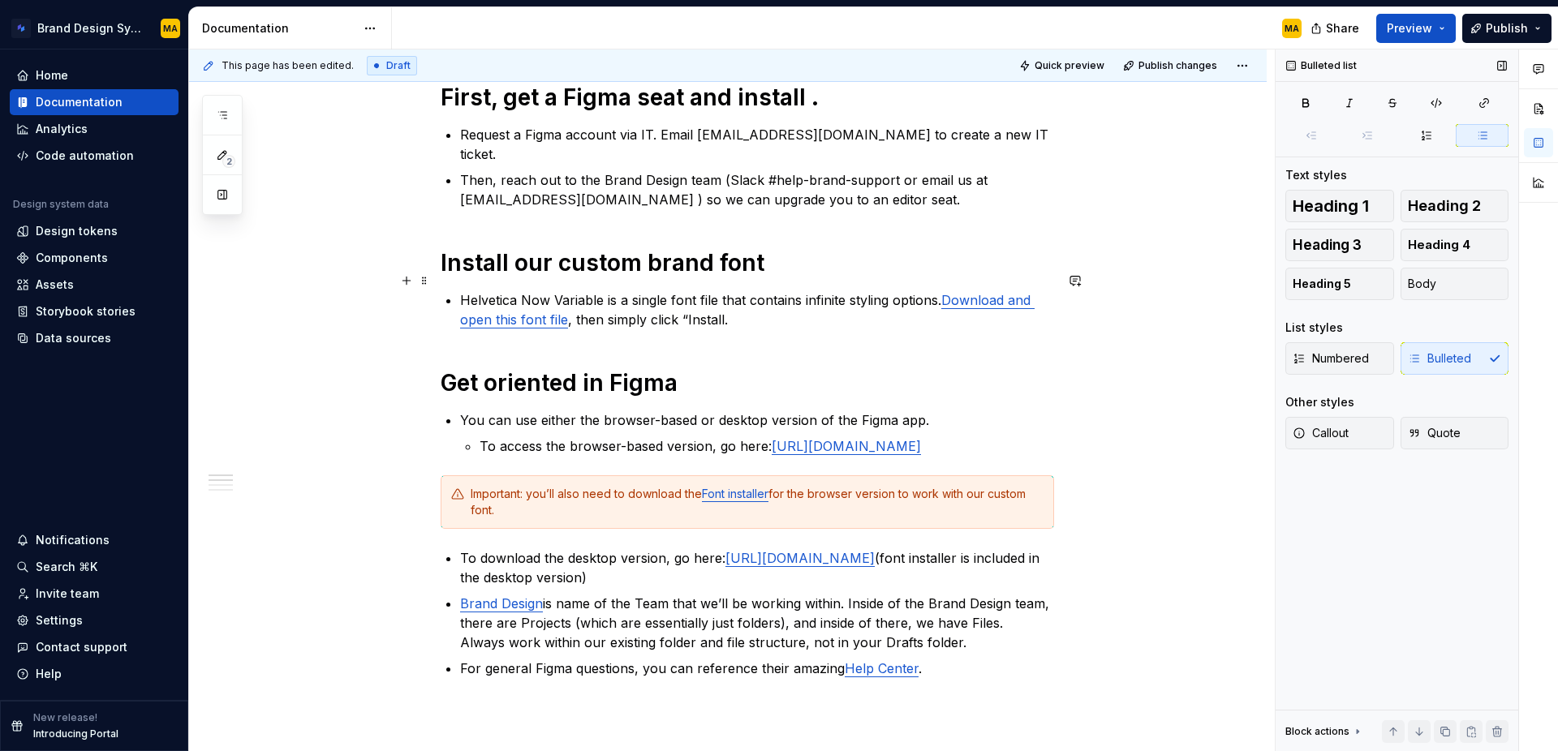
click at [726, 300] on p "Helvetica Now Variable is a single font file that contains infinite styling opt…" at bounding box center [757, 310] width 594 height 39
click at [725, 375] on h1 "Get oriented in Figma" at bounding box center [747, 382] width 613 height 29
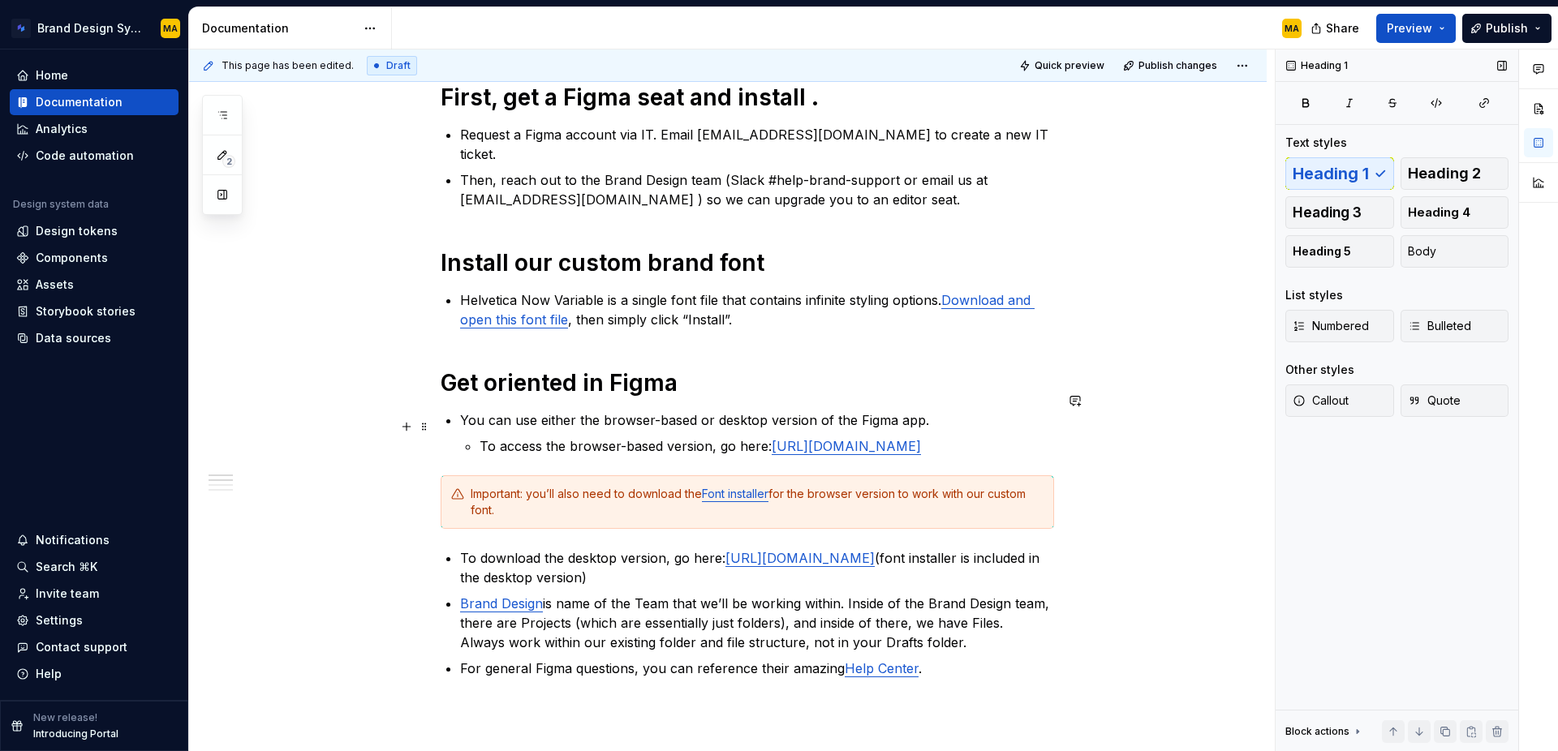
click at [784, 437] on p "To access the browser-based version, go here: [URL][DOMAIN_NAME]" at bounding box center [767, 446] width 575 height 19
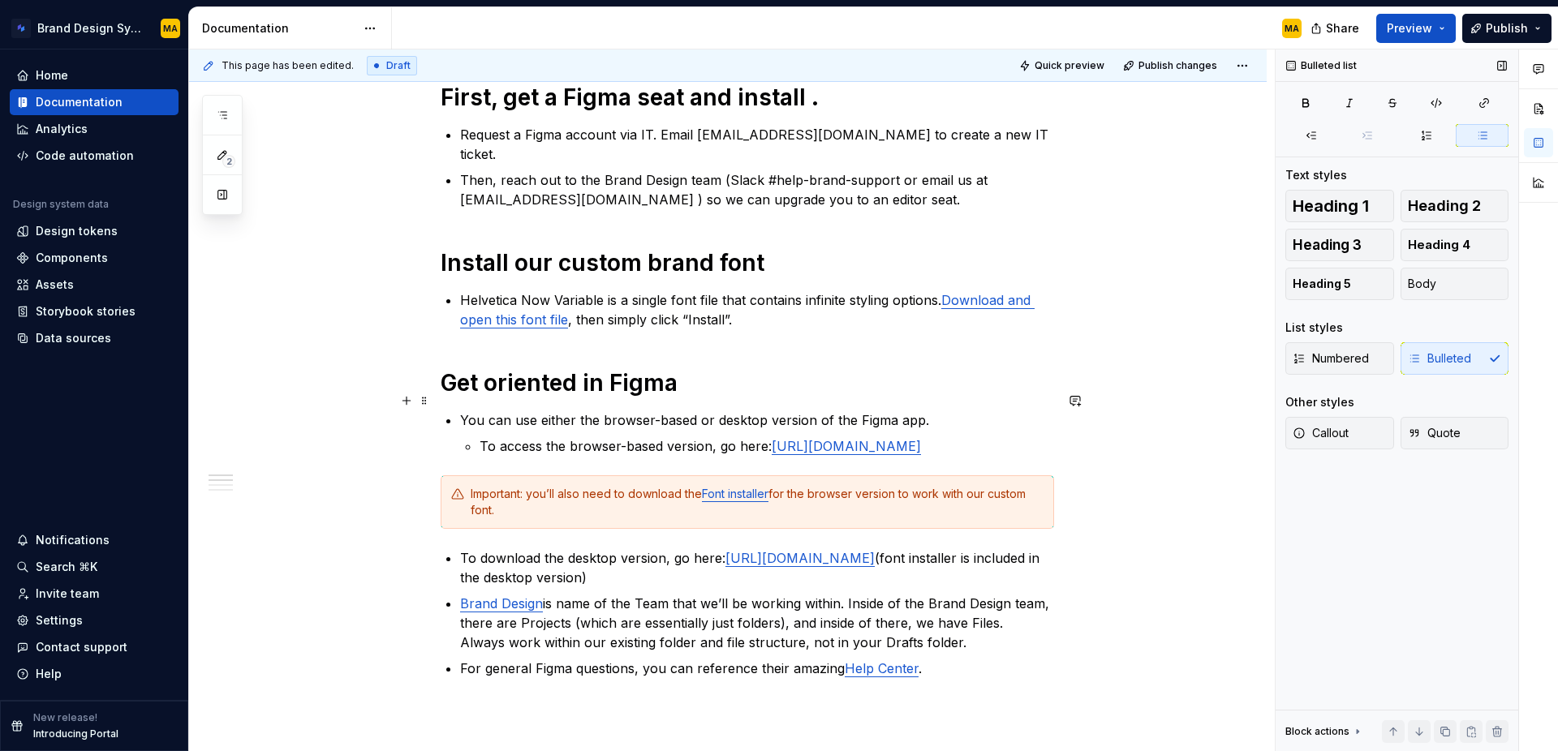
click at [926, 411] on p "You can use either the browser-based or desktop version of the Figma app." at bounding box center [757, 420] width 594 height 19
click at [923, 411] on p "You can use either the browser-based or desktop version of the Figma app." at bounding box center [757, 420] width 594 height 19
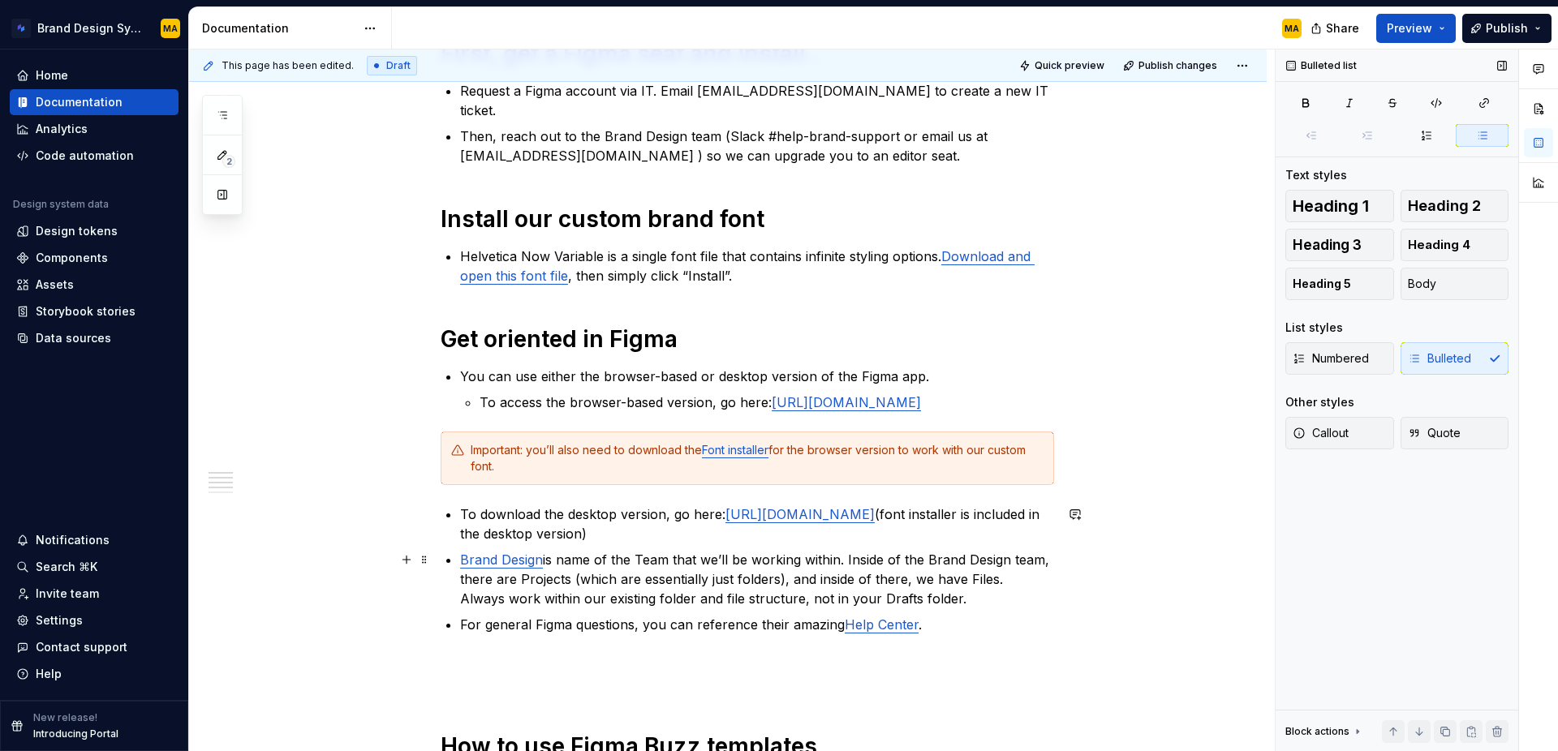
scroll to position [388, 0]
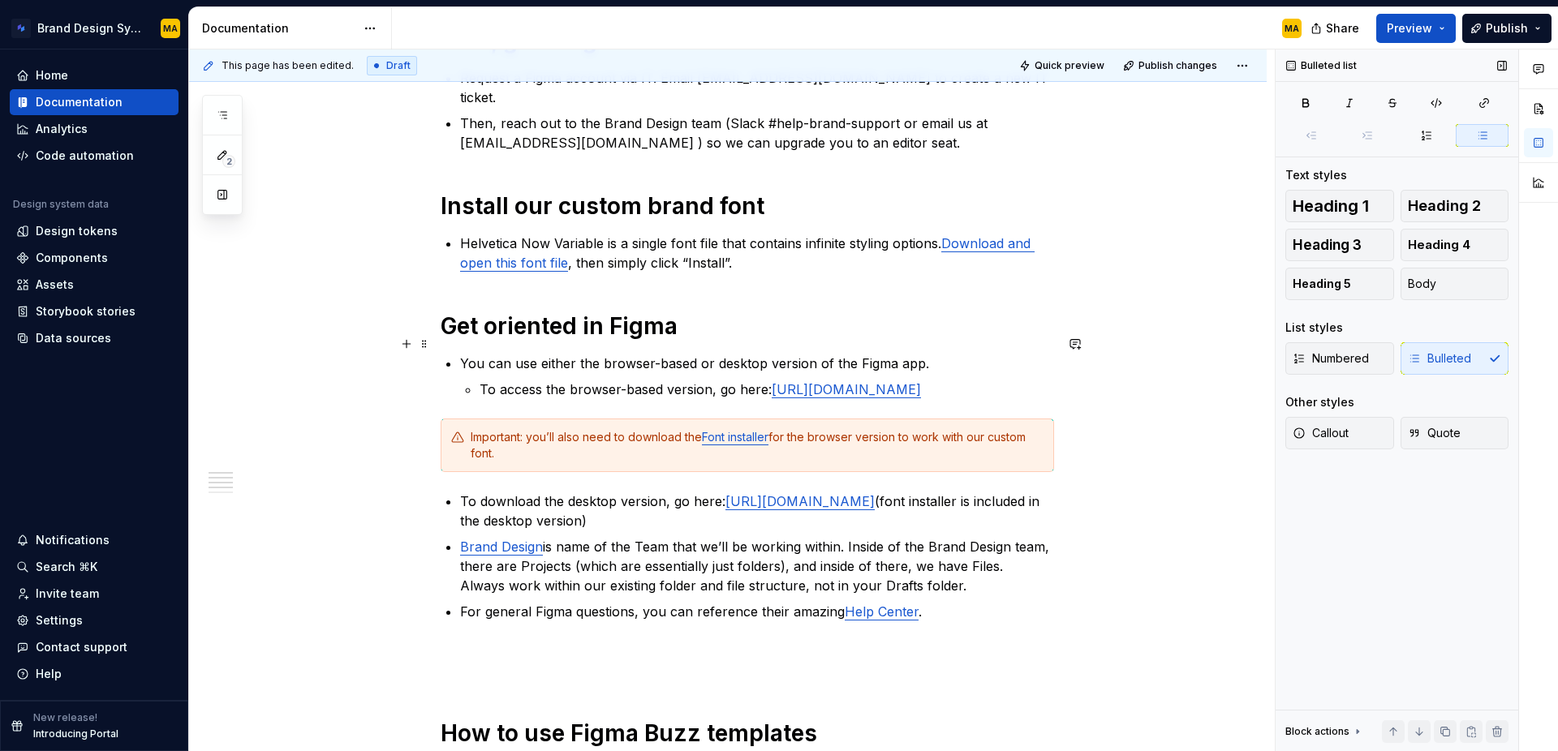
click at [721, 354] on p "You can use either the browser-based or desktop version of the Figma app." at bounding box center [757, 363] width 594 height 19
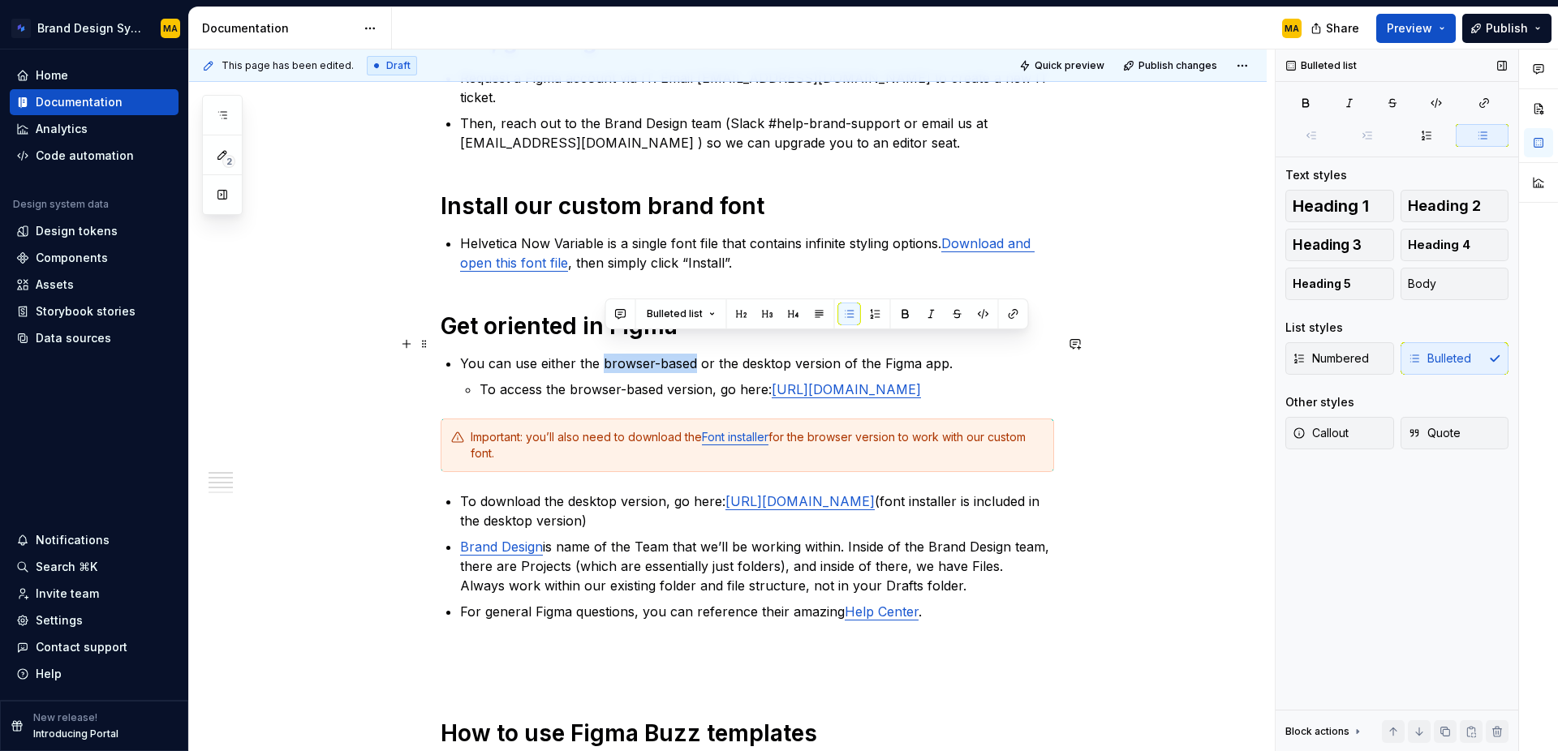
drag, startPoint x: 607, startPoint y: 343, endPoint x: 697, endPoint y: 343, distance: 90.1
click at [697, 354] on p "You can use either the browser-based or the desktop version of the Figma app." at bounding box center [757, 363] width 594 height 19
drag, startPoint x: 743, startPoint y: 343, endPoint x: 842, endPoint y: 339, distance: 98.3
click at [842, 354] on p "You can use either the browser-based or the desktop version of the Figma app." at bounding box center [757, 363] width 594 height 19
click at [919, 355] on li "You can use either the browser-based or the desktop version of the Figma app. T…" at bounding box center [757, 376] width 594 height 45
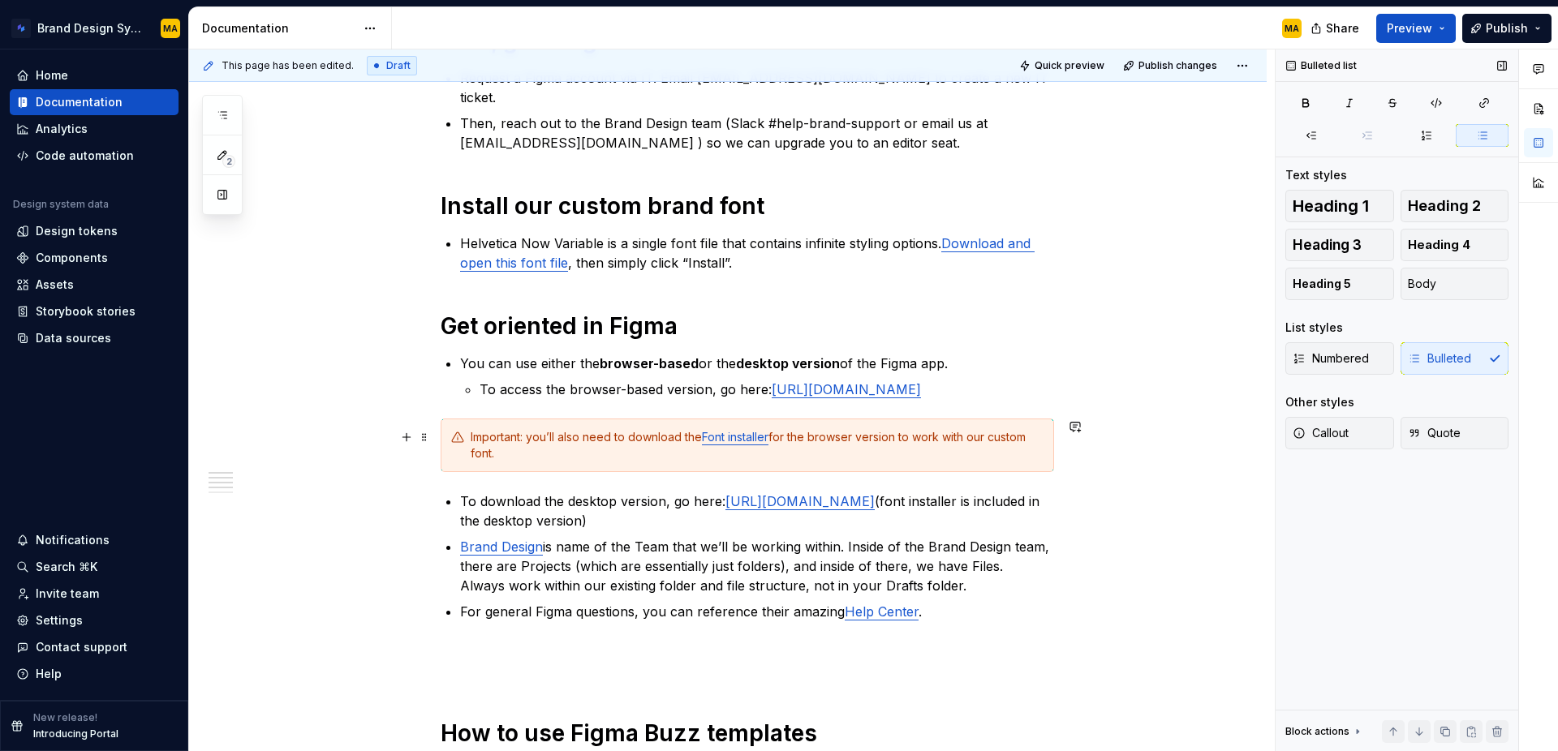
click at [510, 446] on div "Important: you’ll also need to download the Font installer for the browser vers…" at bounding box center [757, 445] width 573 height 32
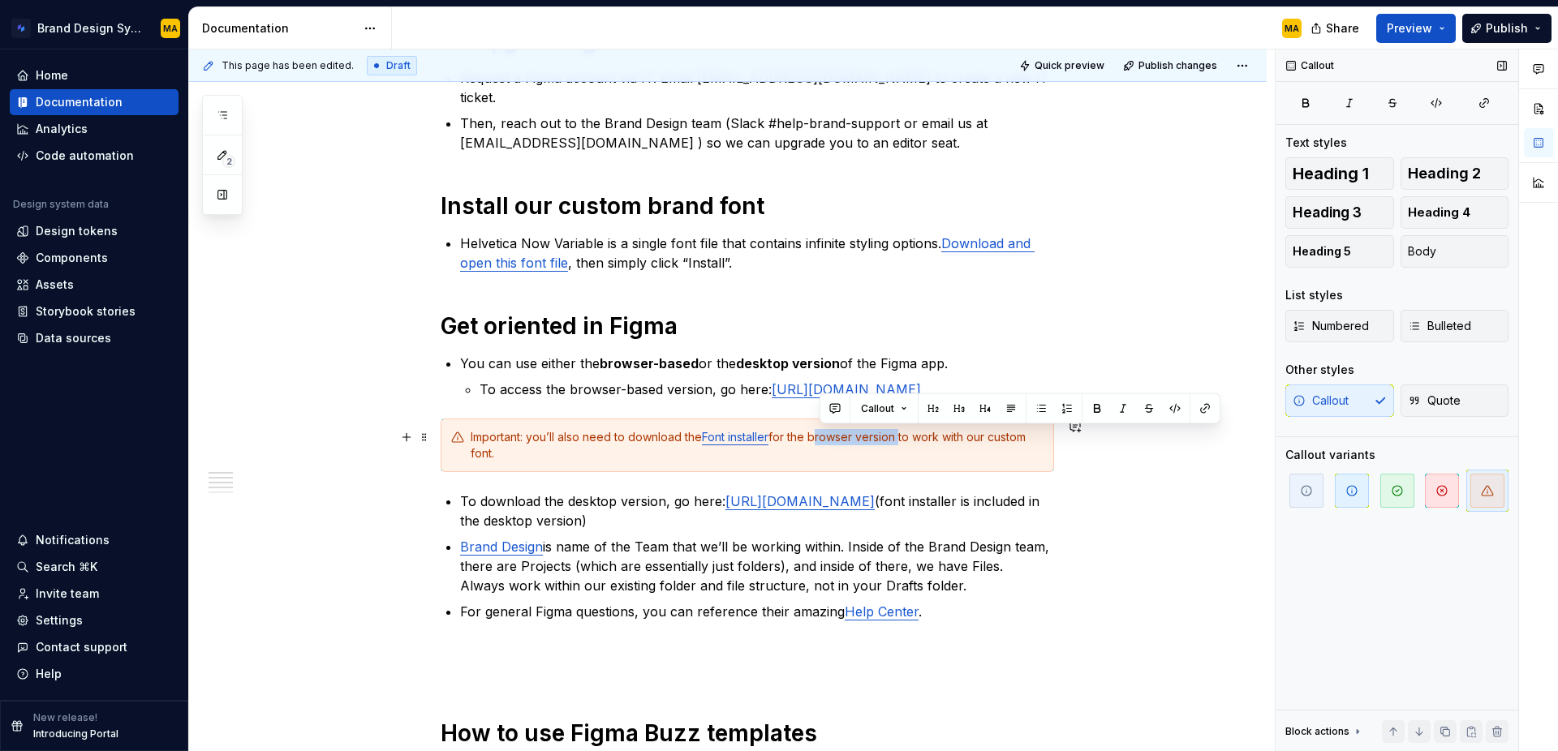
drag, startPoint x: 819, startPoint y: 436, endPoint x: 905, endPoint y: 433, distance: 86.1
click at [905, 433] on div "Important: you’ll also need to download the Font installer for the browser vers…" at bounding box center [757, 445] width 573 height 32
click at [898, 458] on div "Important: you’ll also need to download the Font installer for the browser vers…" at bounding box center [757, 445] width 573 height 32
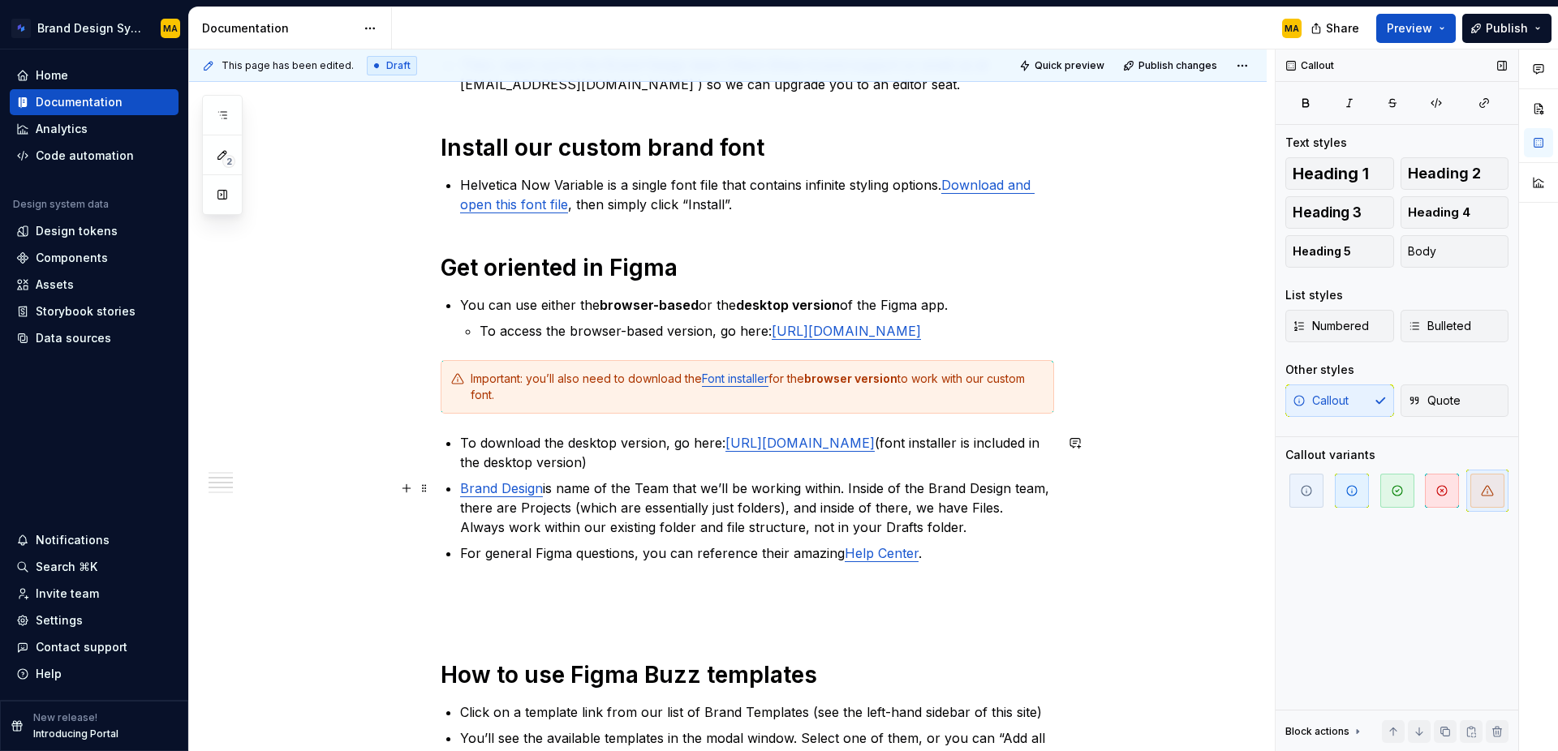
scroll to position [466, 0]
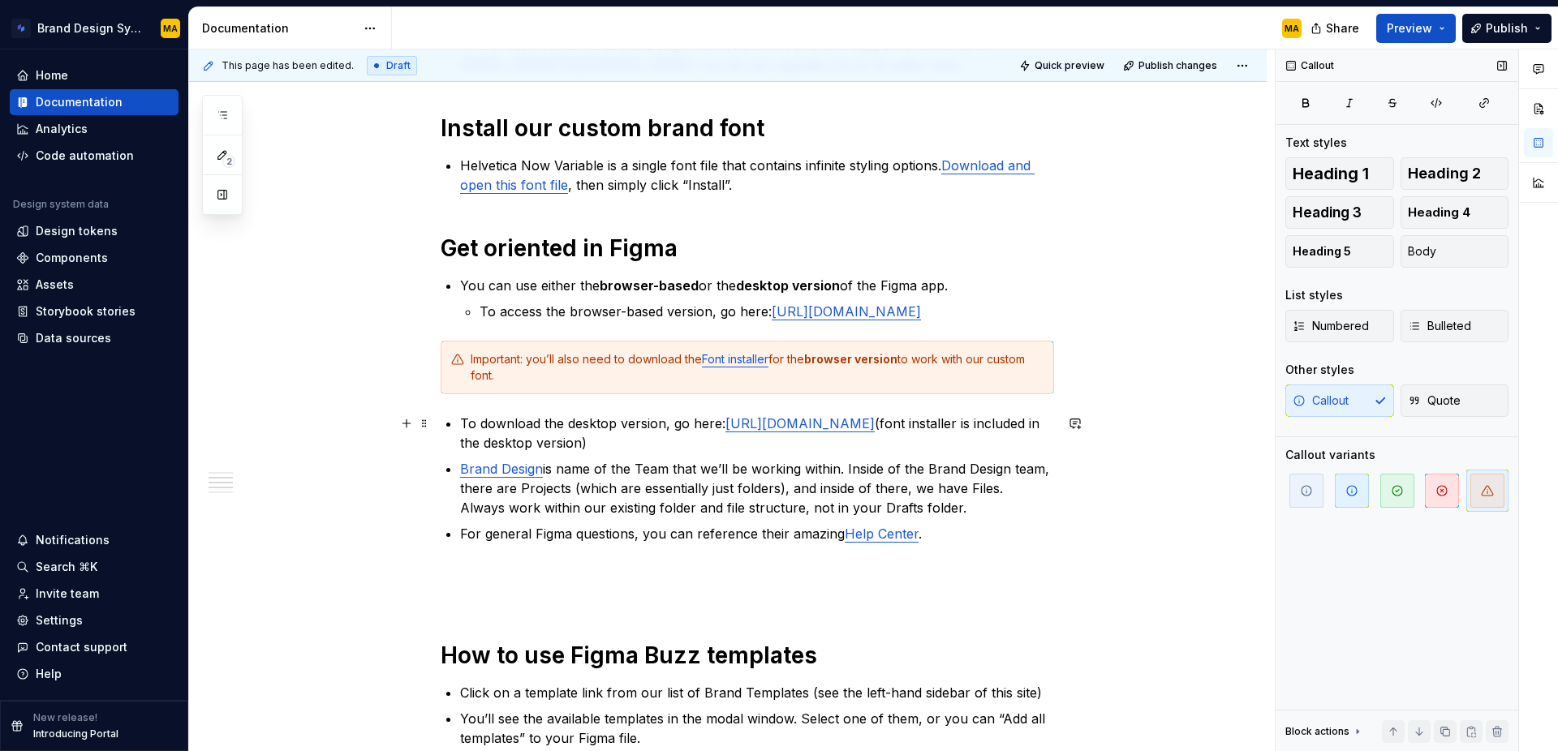
click at [581, 438] on p "To download the desktop version, go here: [URL][DOMAIN_NAME] (font installer is…" at bounding box center [757, 433] width 594 height 39
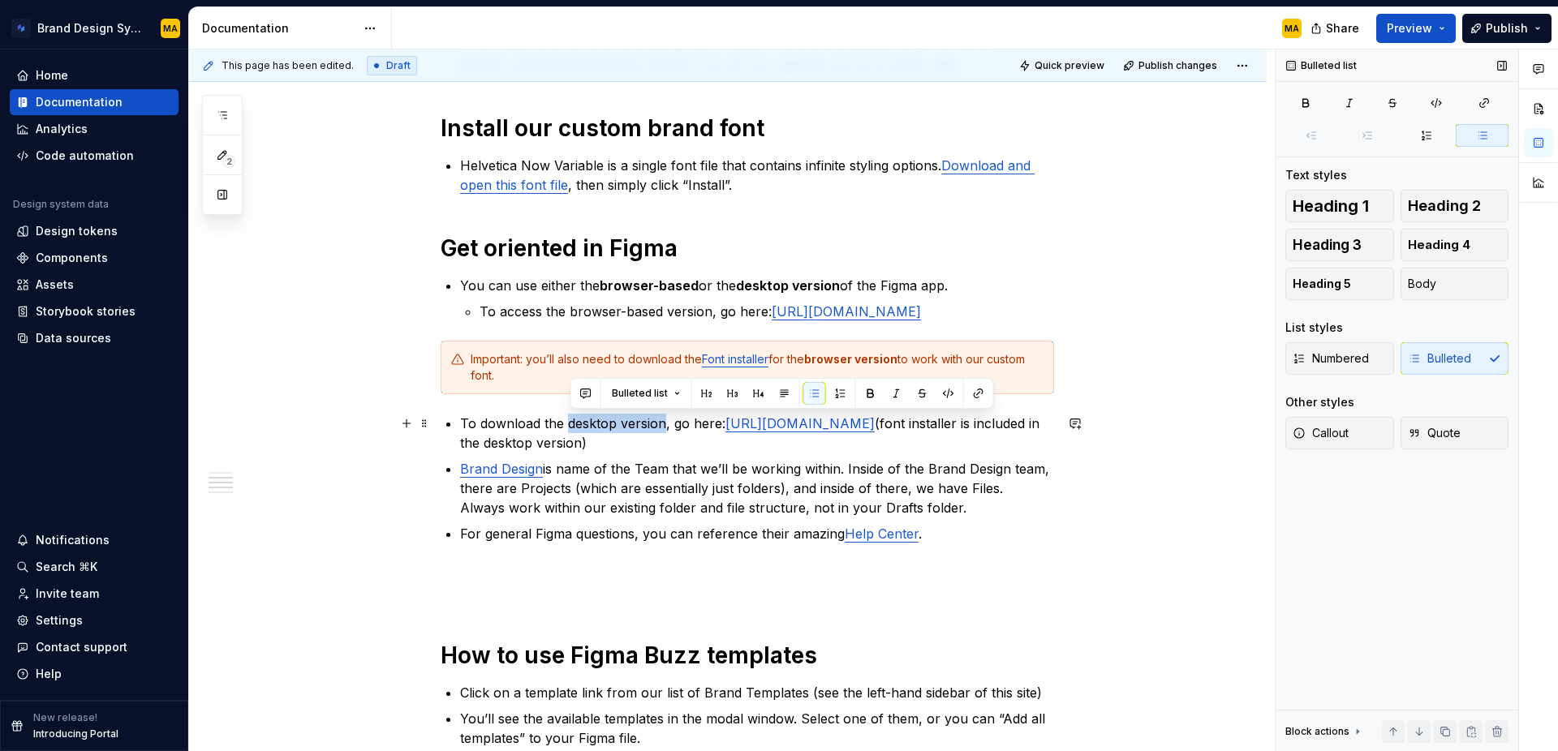
drag, startPoint x: 570, startPoint y: 421, endPoint x: 667, endPoint y: 420, distance: 96.6
click at [667, 420] on p "To download the desktop version, go here: [URL][DOMAIN_NAME] (font installer is…" at bounding box center [757, 433] width 594 height 39
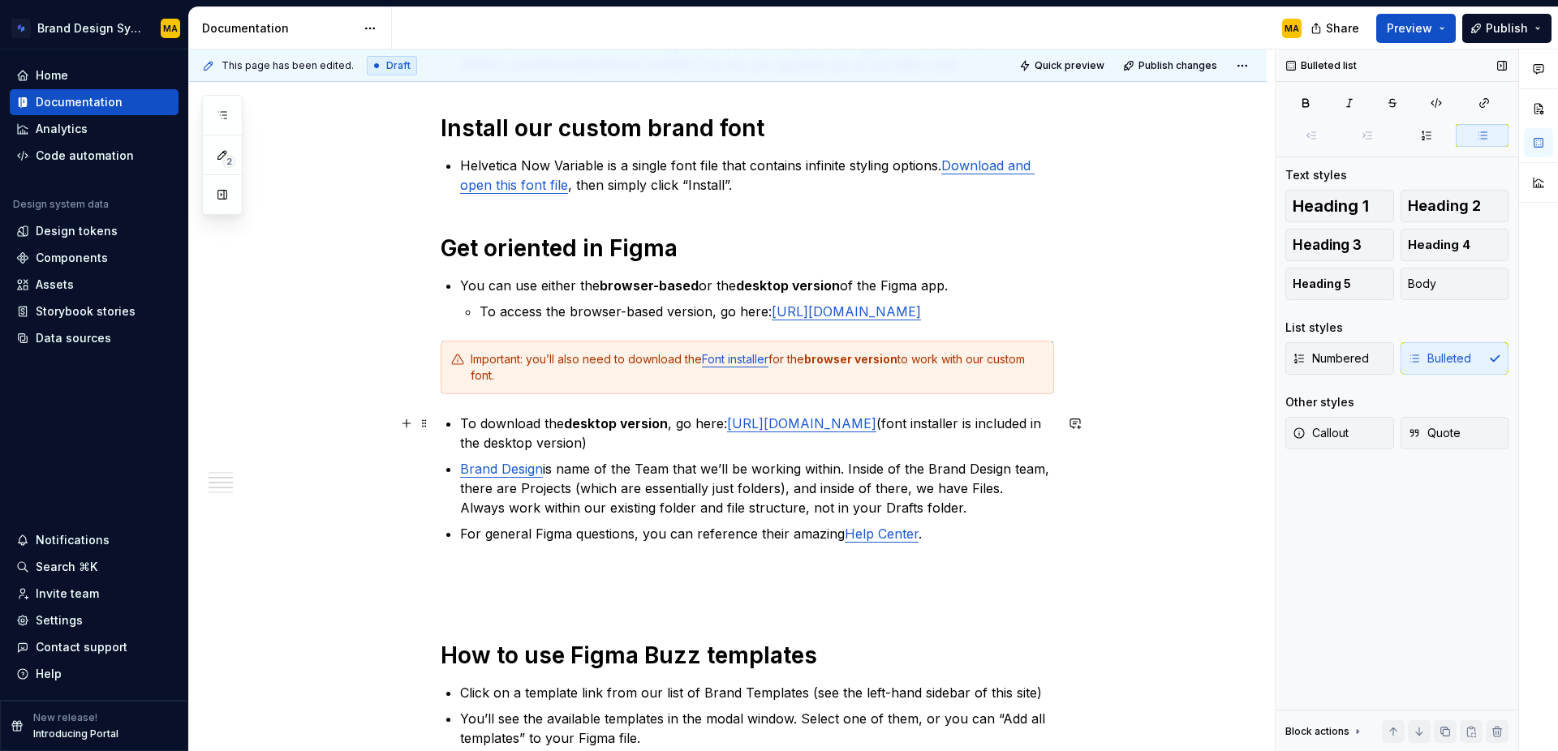
click at [684, 450] on p "To download the desktop version , go here: [URL][DOMAIN_NAME] (font installer i…" at bounding box center [757, 433] width 594 height 39
click at [640, 466] on p "Brand Design is name of the Team that we’ll be working within. Inside of the Br…" at bounding box center [757, 489] width 594 height 58
click at [720, 471] on p "Brand Design is name of the Team that we’ll be working within. Inside of the Br…" at bounding box center [757, 489] width 594 height 58
click at [943, 486] on p "Brand Design is name of the Team that you’ll be working within. Inside of the B…" at bounding box center [757, 489] width 594 height 58
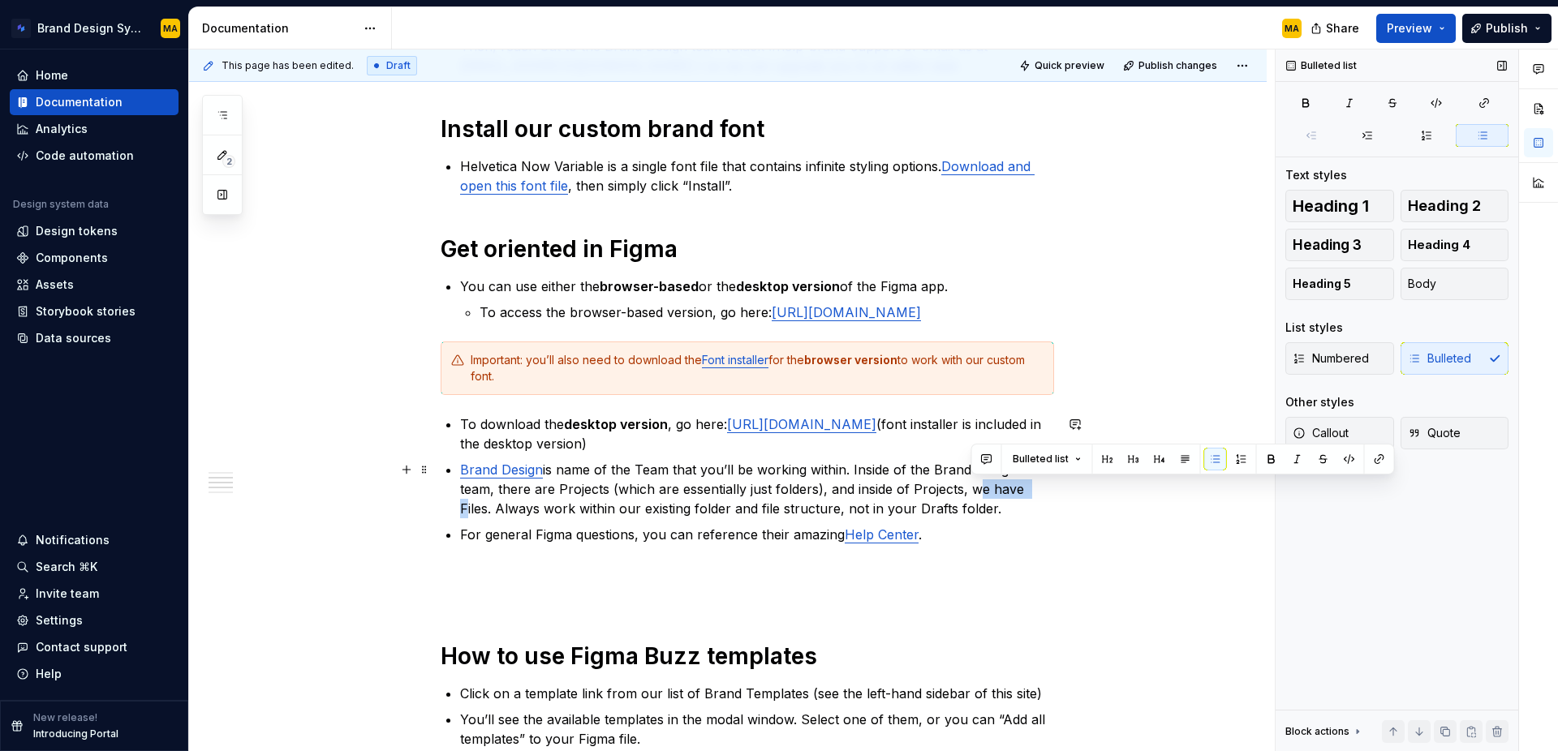
drag, startPoint x: 975, startPoint y: 489, endPoint x: 1040, endPoint y: 485, distance: 65.0
click at [1040, 485] on p "Brand Design is name of the Team that you’ll be working within. Inside of the B…" at bounding box center [757, 489] width 594 height 58
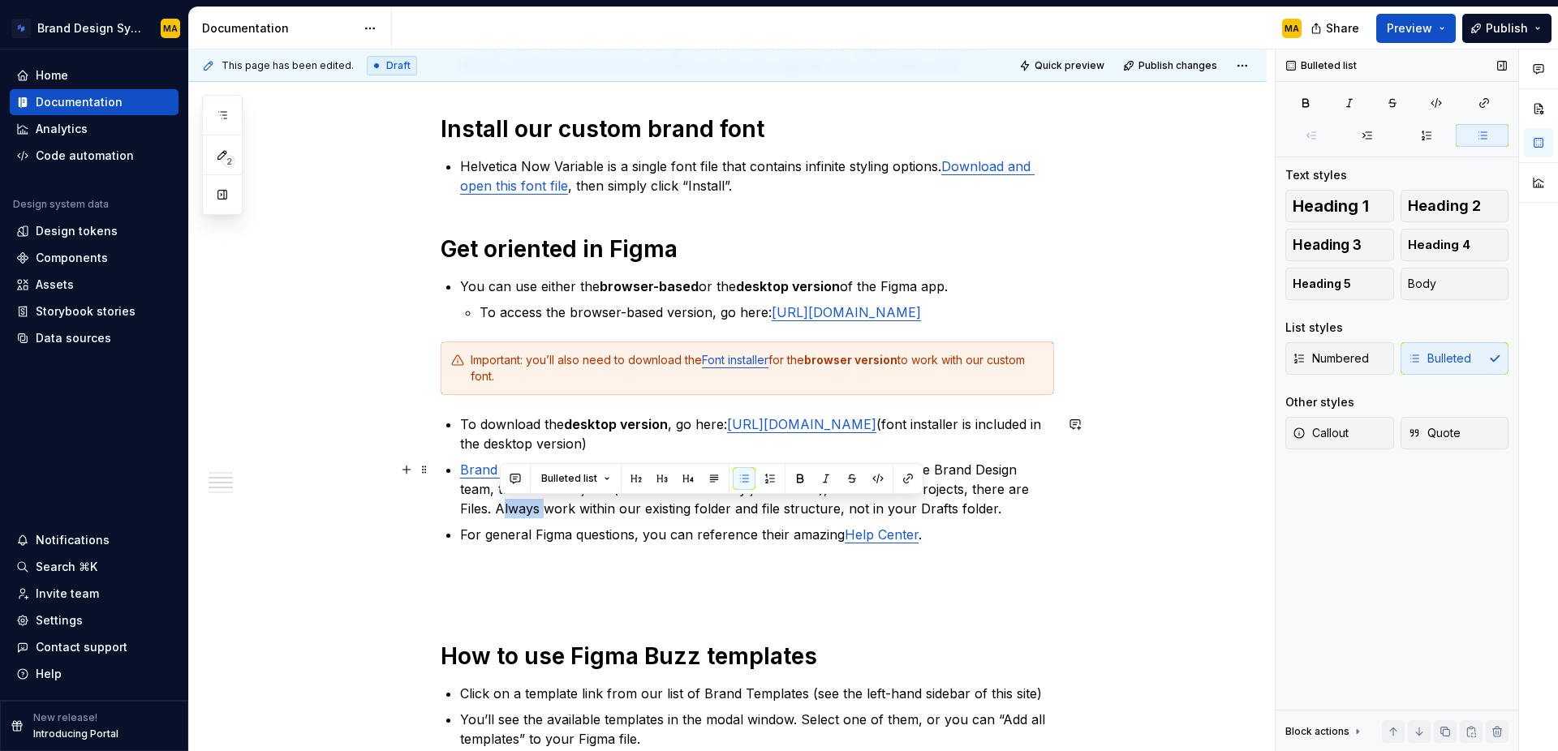
drag, startPoint x: 500, startPoint y: 505, endPoint x: 541, endPoint y: 505, distance: 41.4
click at [541, 505] on p "Brand Design is name of the Team that you’ll be working within. Inside of the B…" at bounding box center [757, 489] width 594 height 58
click at [699, 512] on p "Brand Design is name of the Team that you’ll be working within. Inside of the B…" at bounding box center [757, 489] width 594 height 58
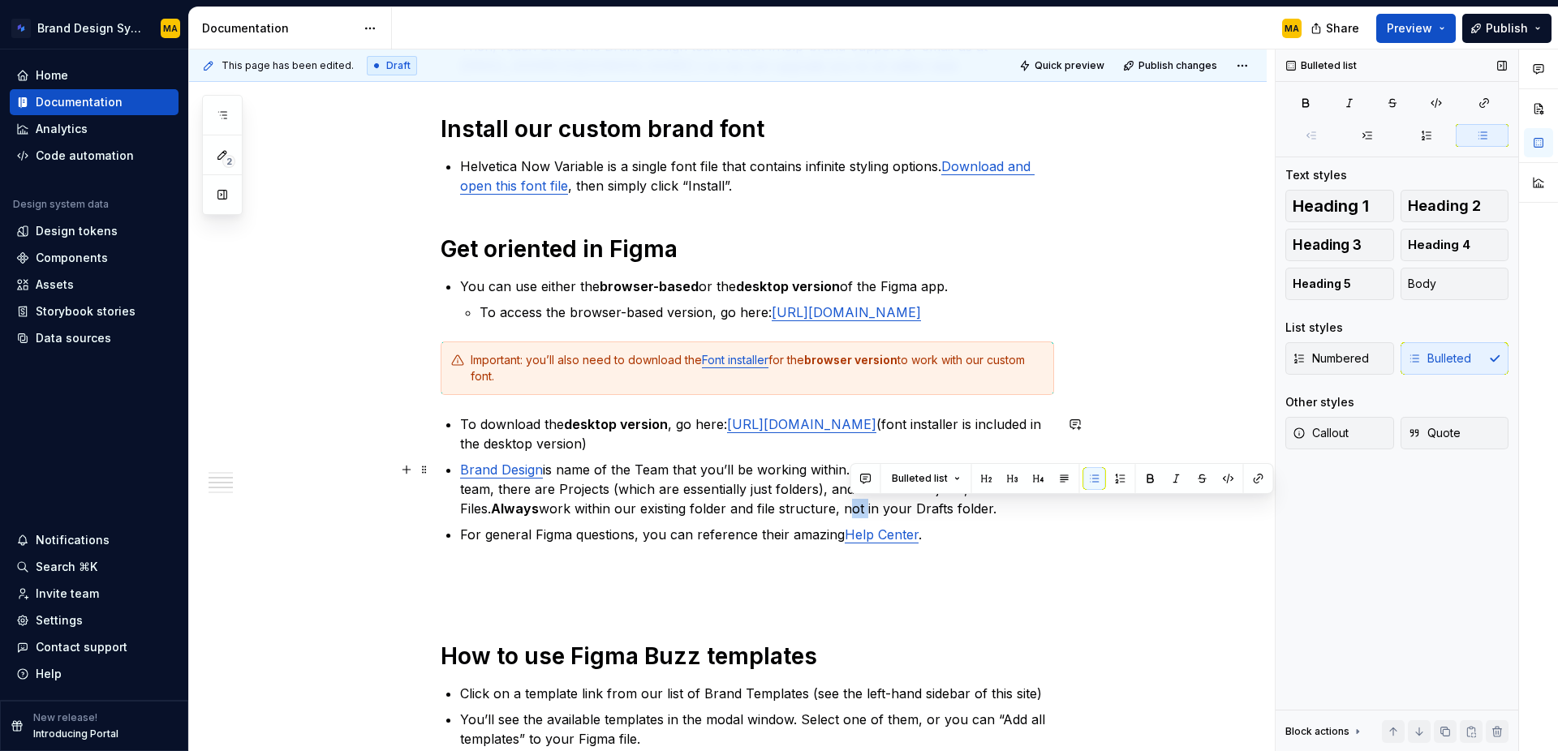
drag, startPoint x: 850, startPoint y: 507, endPoint x: 870, endPoint y: 506, distance: 20.4
click at [870, 506] on p "Brand Design is name of the Team that you’ll be working within. Inside of the B…" at bounding box center [757, 489] width 594 height 58
click at [800, 494] on p "Brand Design is name of the Team that you’ll be working within. Inside of the B…" at bounding box center [757, 489] width 594 height 58
click at [502, 508] on strong "Always" at bounding box center [515, 509] width 48 height 16
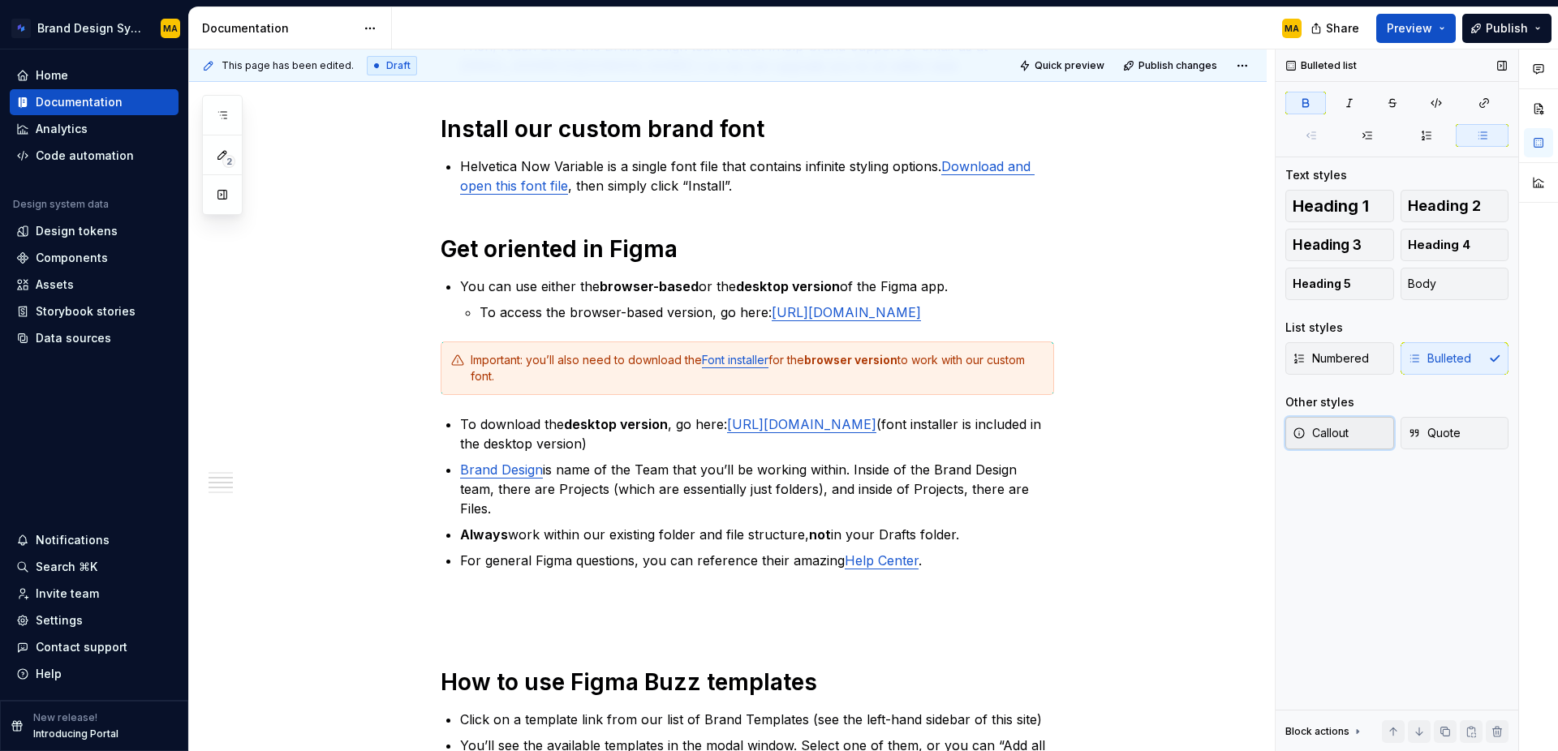
click at [1330, 432] on span "Callout" at bounding box center [1321, 433] width 56 height 16
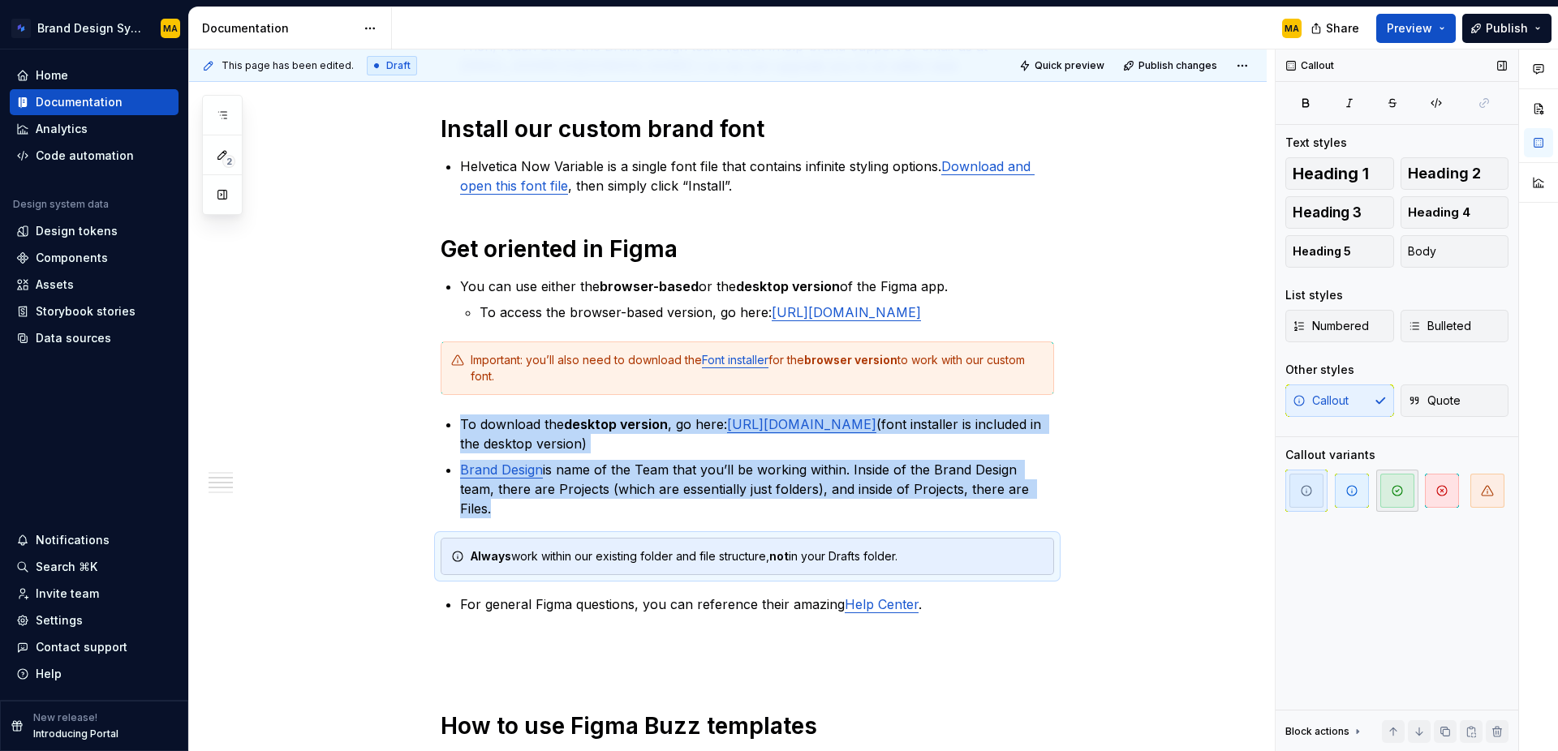
click at [1400, 486] on icon "button" at bounding box center [1397, 490] width 13 height 13
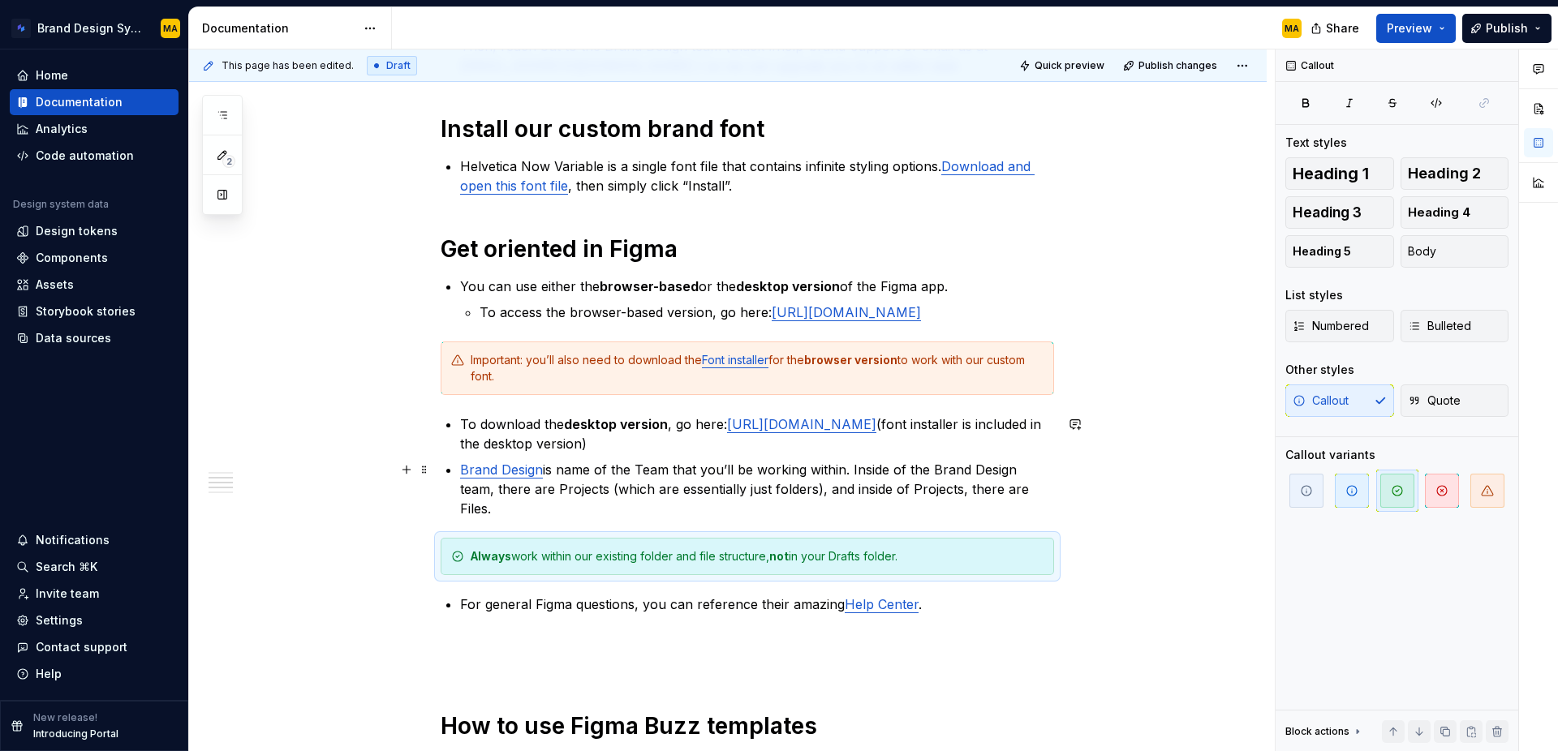
click at [552, 517] on p "Brand Design is name of the Team that you’ll be working within. Inside of the B…" at bounding box center [757, 489] width 594 height 58
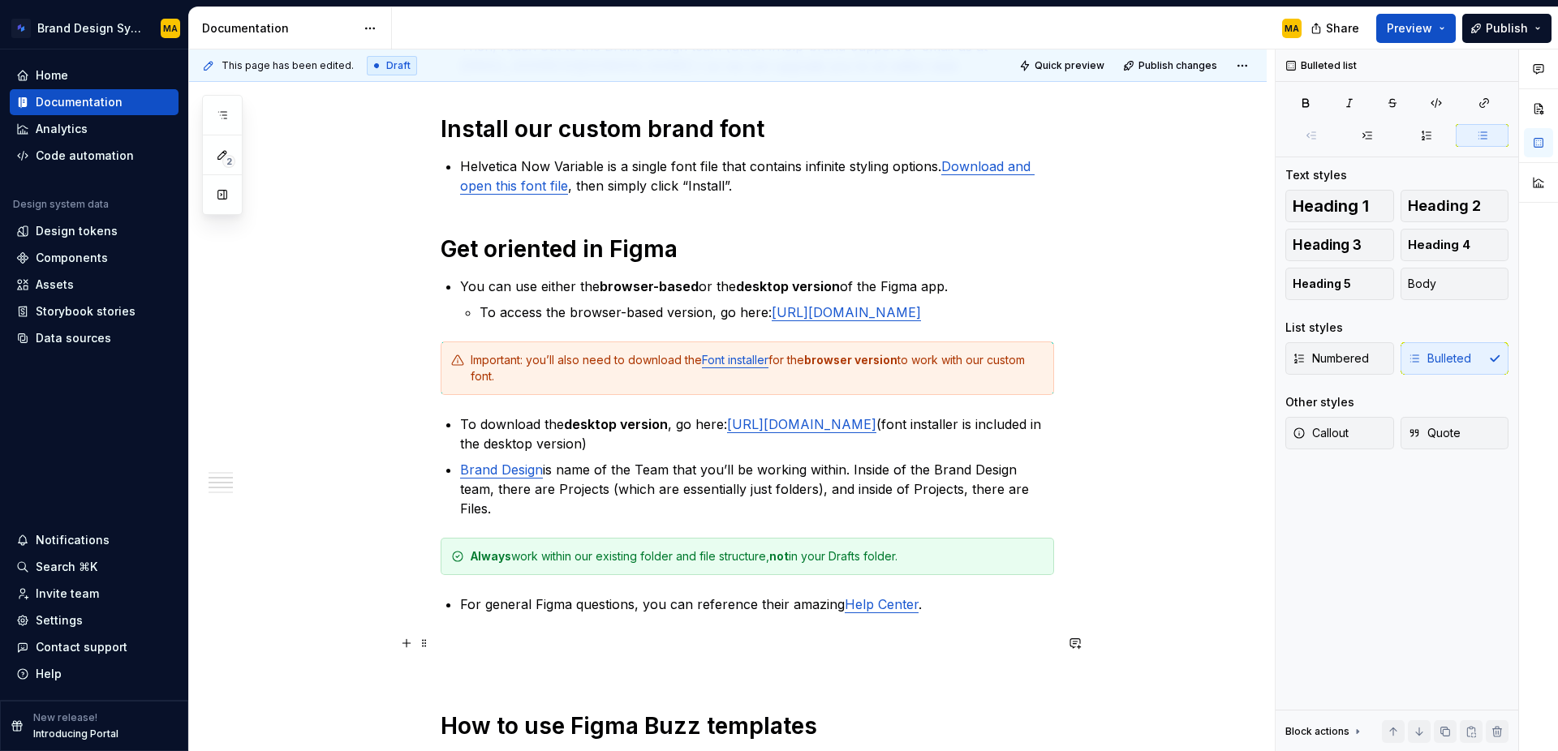
scroll to position [577, 0]
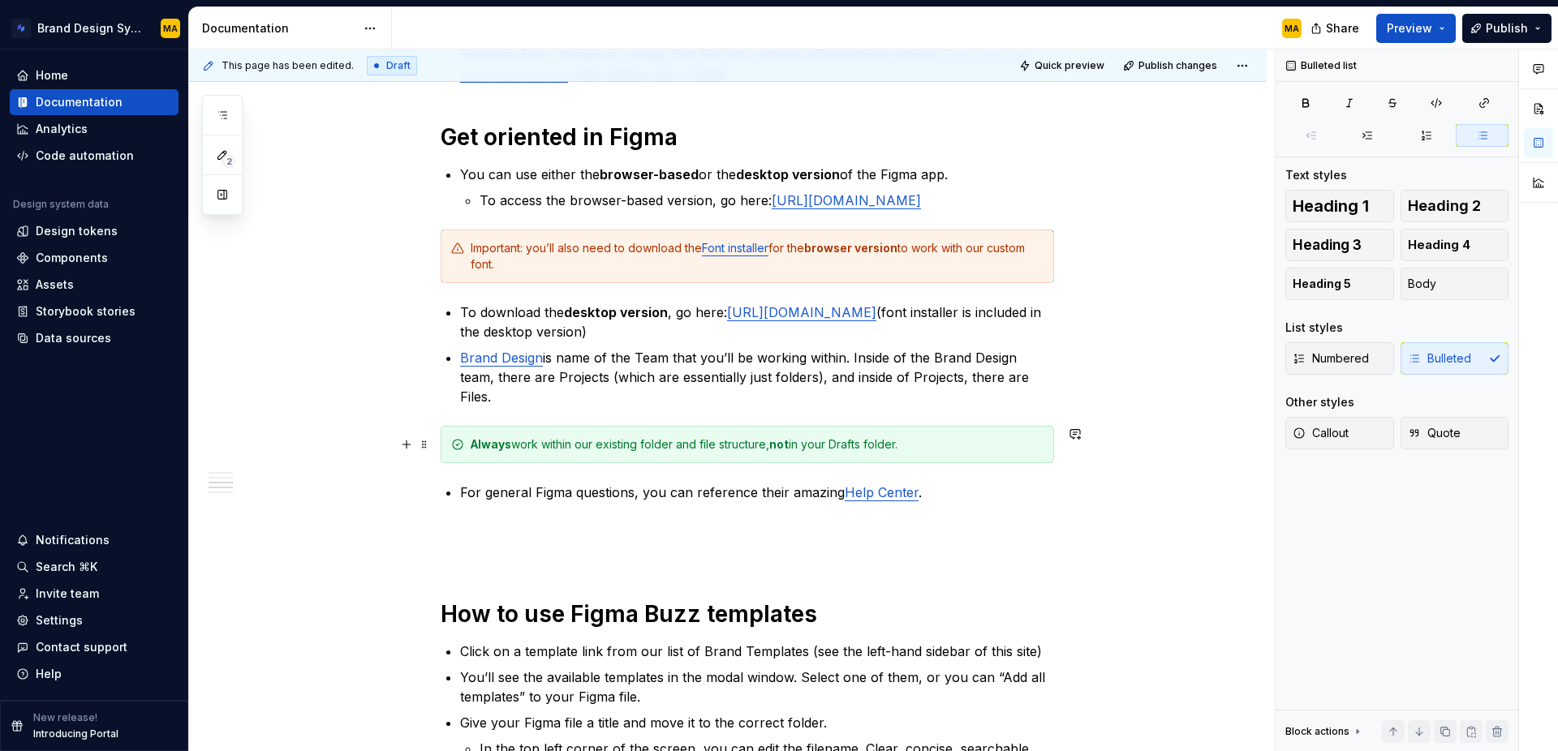
click at [843, 443] on div "Always work within our existing folder and file structure, not in your Drafts f…" at bounding box center [757, 445] width 573 height 16
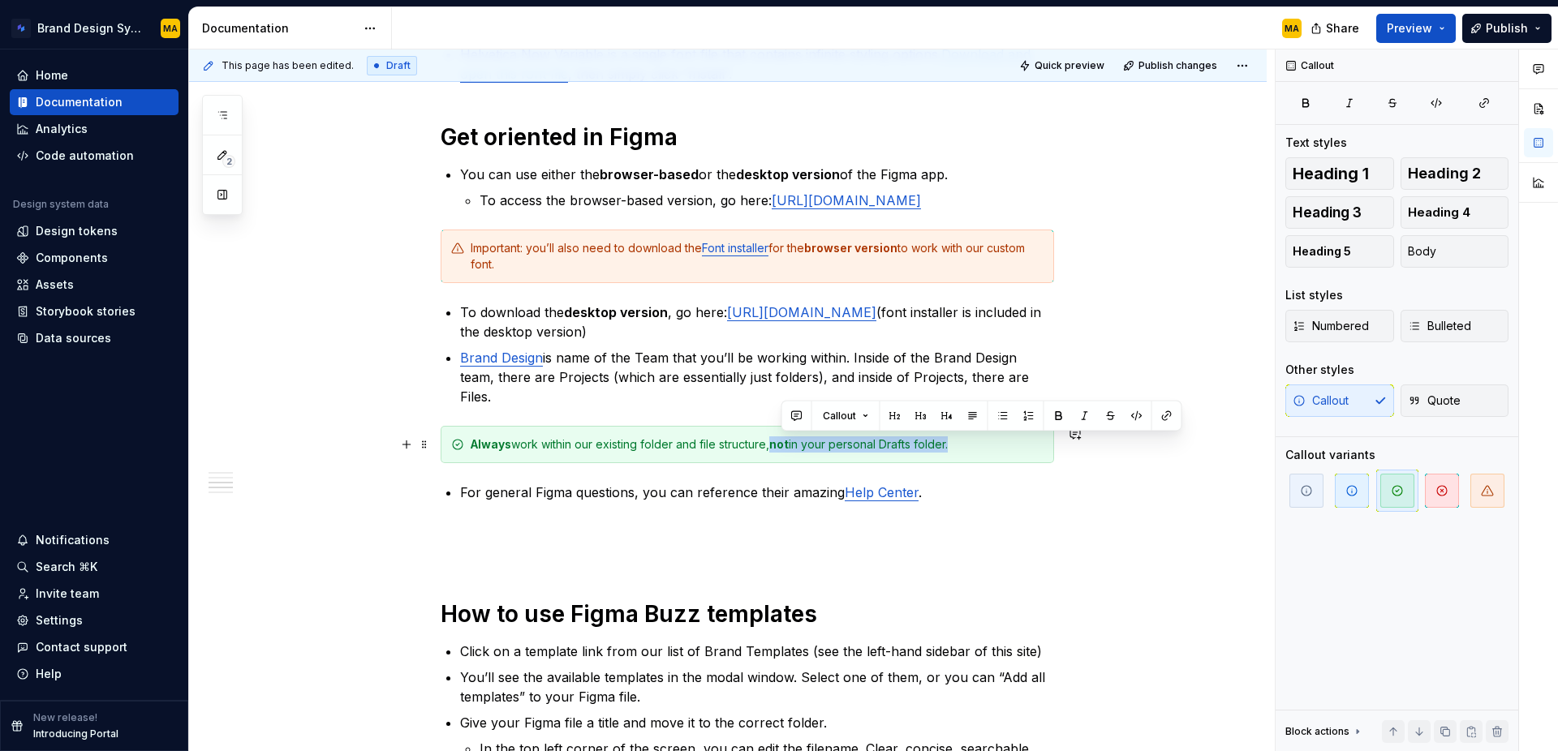
drag, startPoint x: 783, startPoint y: 445, endPoint x: 958, endPoint y: 448, distance: 175.3
click at [958, 448] on div "Always work within our existing folder and file structure, not in your personal…" at bounding box center [757, 445] width 573 height 16
click at [996, 496] on p "For general Figma questions, you can reference their amazing Help Center ." at bounding box center [757, 492] width 594 height 19
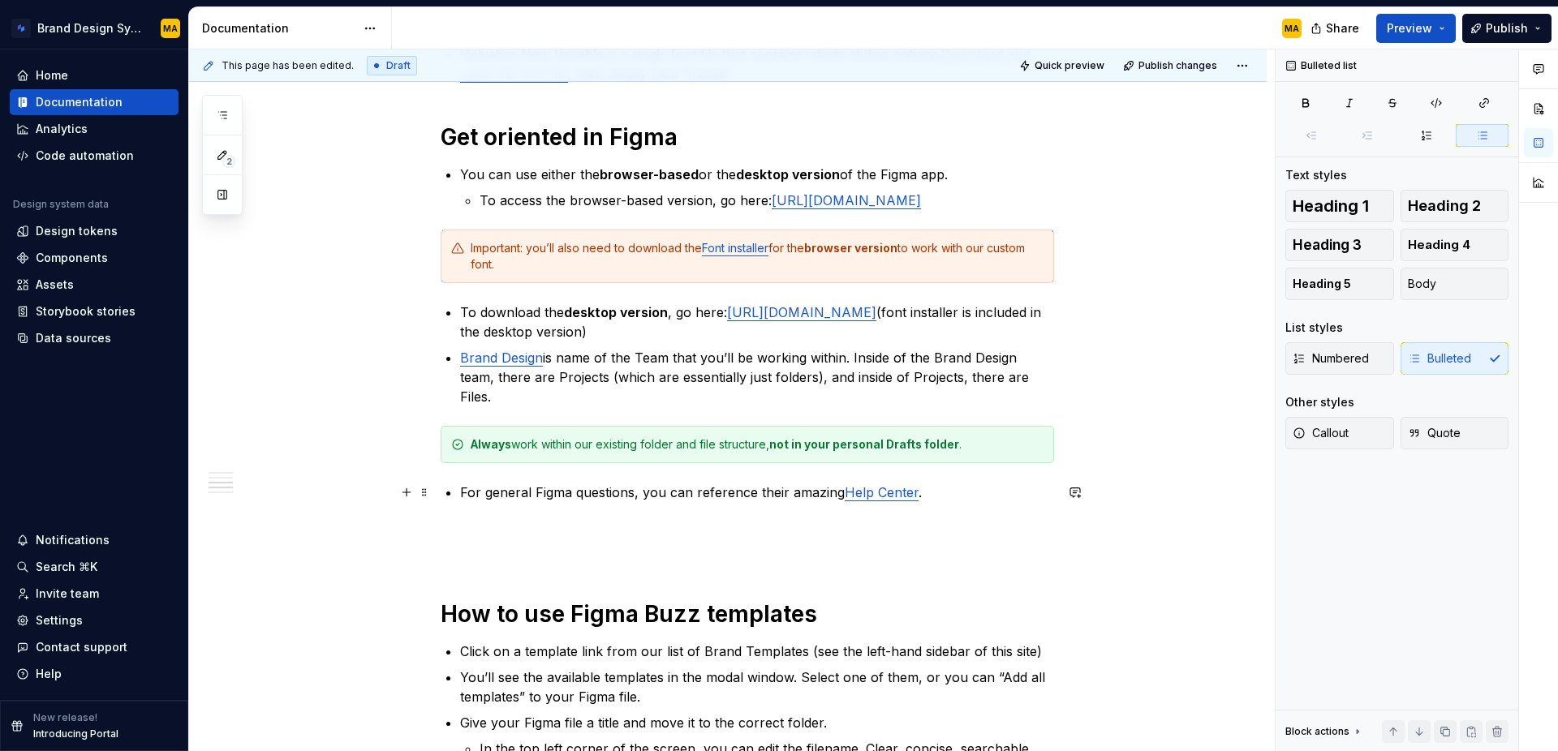
click at [605, 491] on p "For general Figma questions, you can reference their amazing Help Center ." at bounding box center [757, 492] width 594 height 19
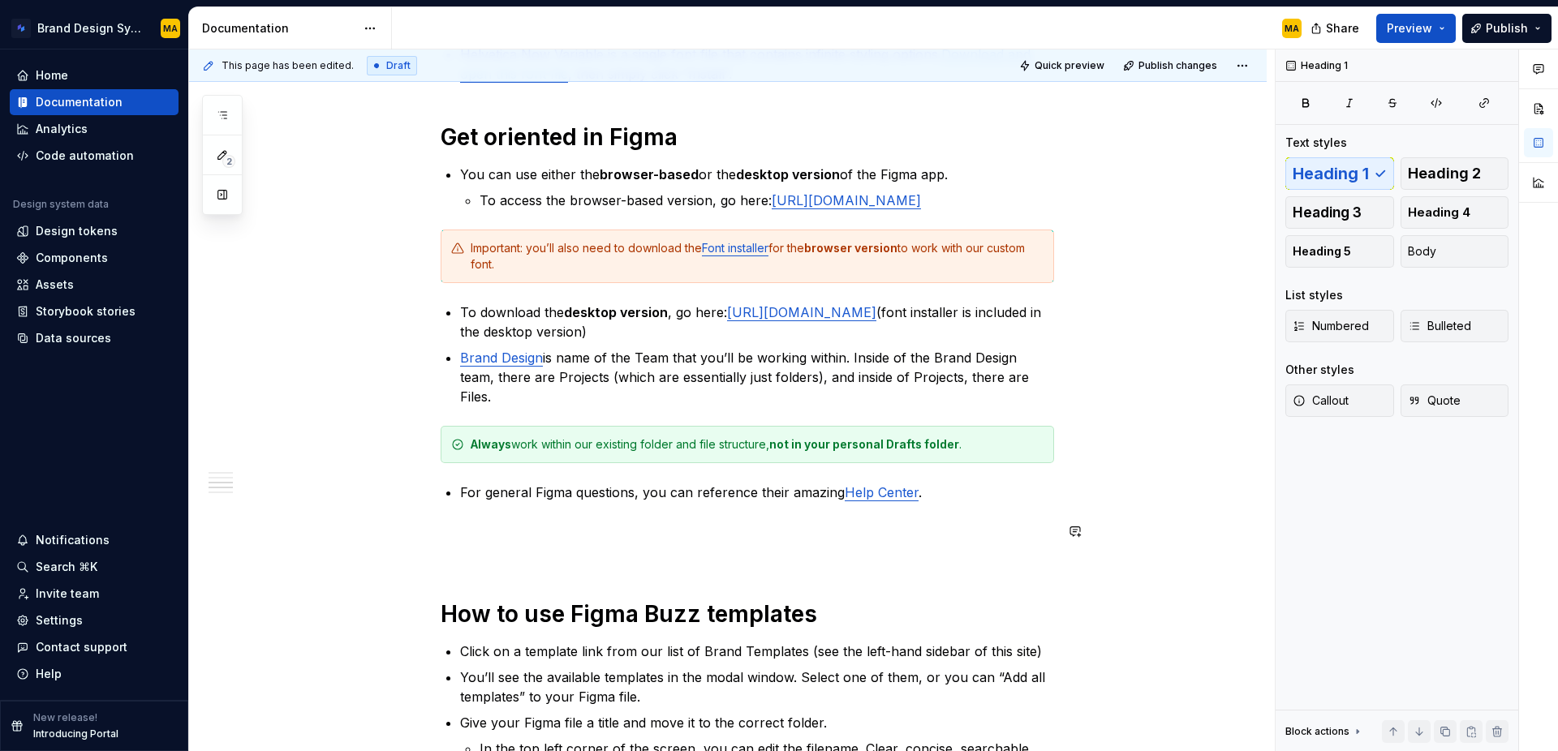
click at [509, 586] on div "We use Figma Buzz, a tool within Figma, to host the majority of our templates. …" at bounding box center [747, 556] width 613 height 1633
click at [451, 545] on p at bounding box center [747, 541] width 613 height 39
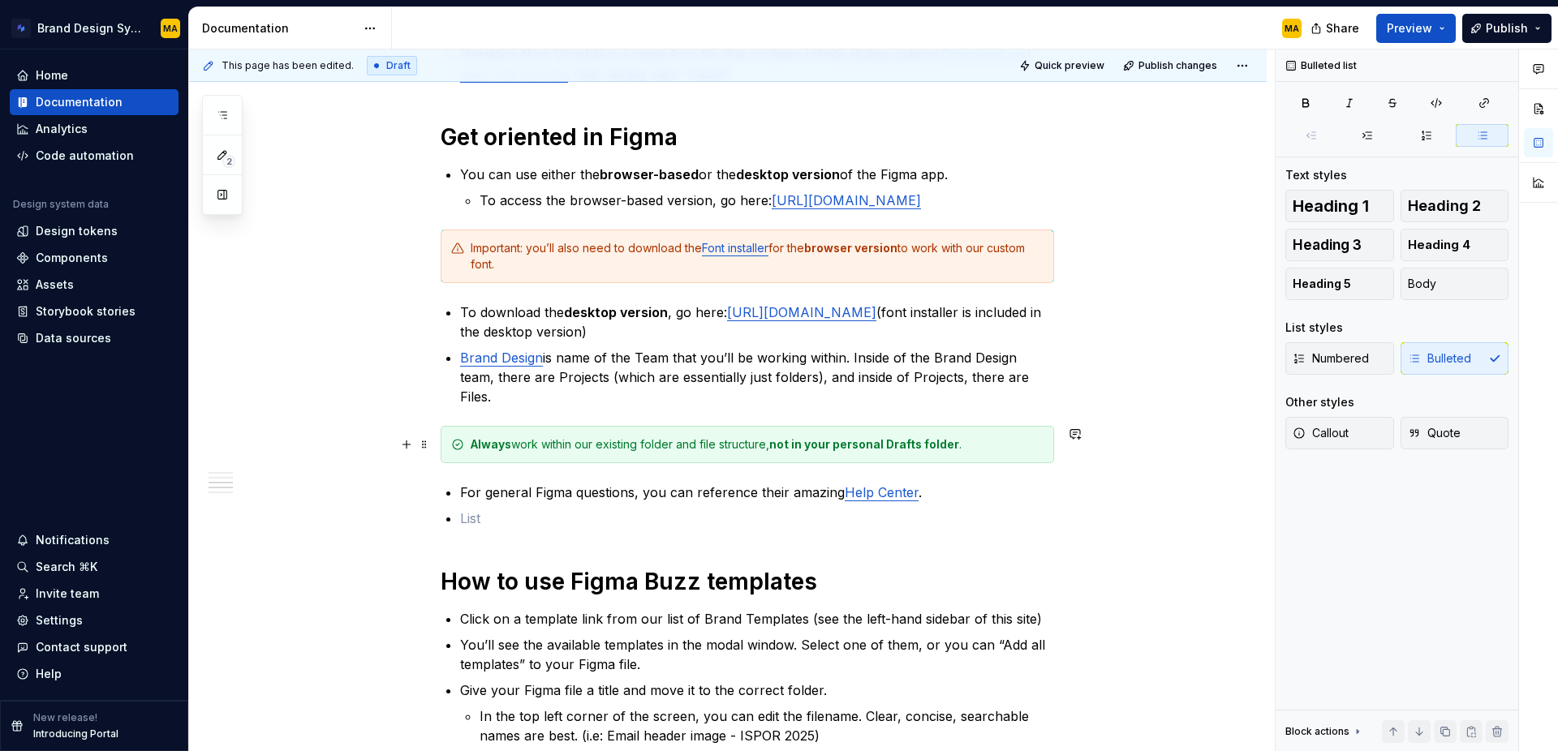
click at [519, 440] on div "Always work within our existing folder and file structure, not in your personal…" at bounding box center [757, 445] width 573 height 16
click at [525, 527] on p at bounding box center [757, 518] width 594 height 19
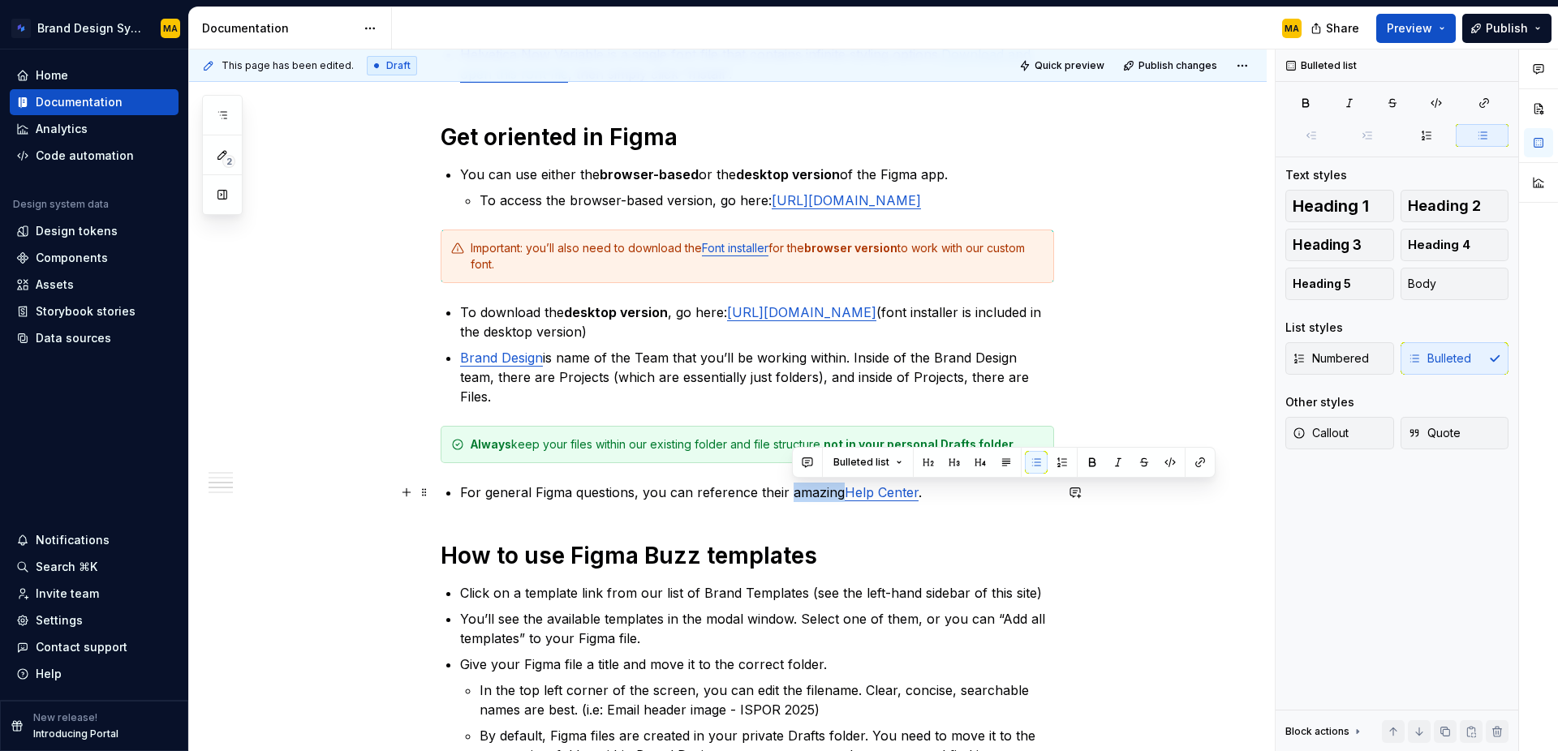
drag, startPoint x: 793, startPoint y: 493, endPoint x: 842, endPoint y: 489, distance: 48.9
click at [842, 489] on p "For general Figma questions, you can reference their amazing Help Center ." at bounding box center [757, 492] width 594 height 19
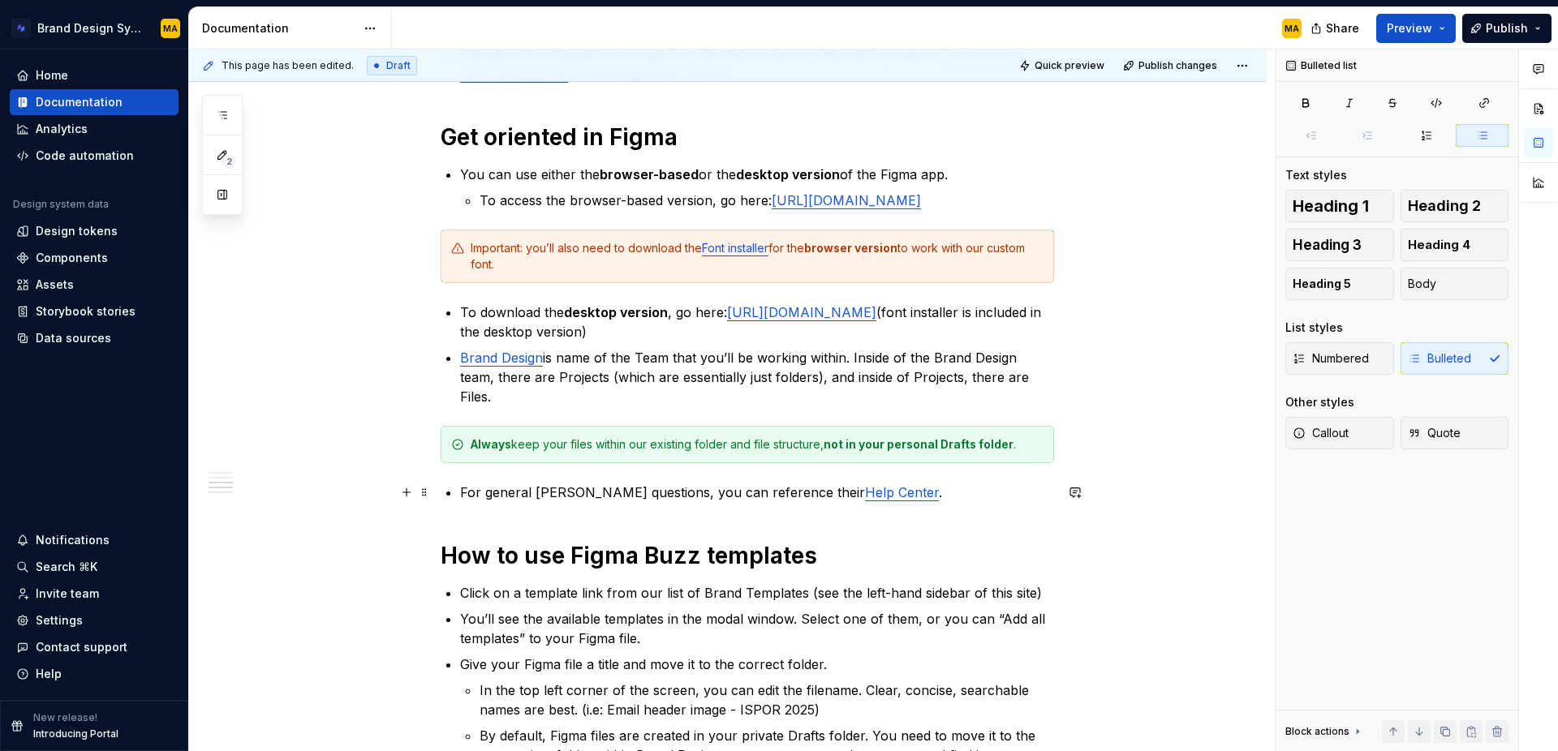
click at [608, 492] on p "For general Figma questions, you can reference their Help Center ." at bounding box center [757, 492] width 594 height 19
click at [932, 489] on p "For general Figma questions, you can reference their Help Center ." at bounding box center [757, 492] width 594 height 19
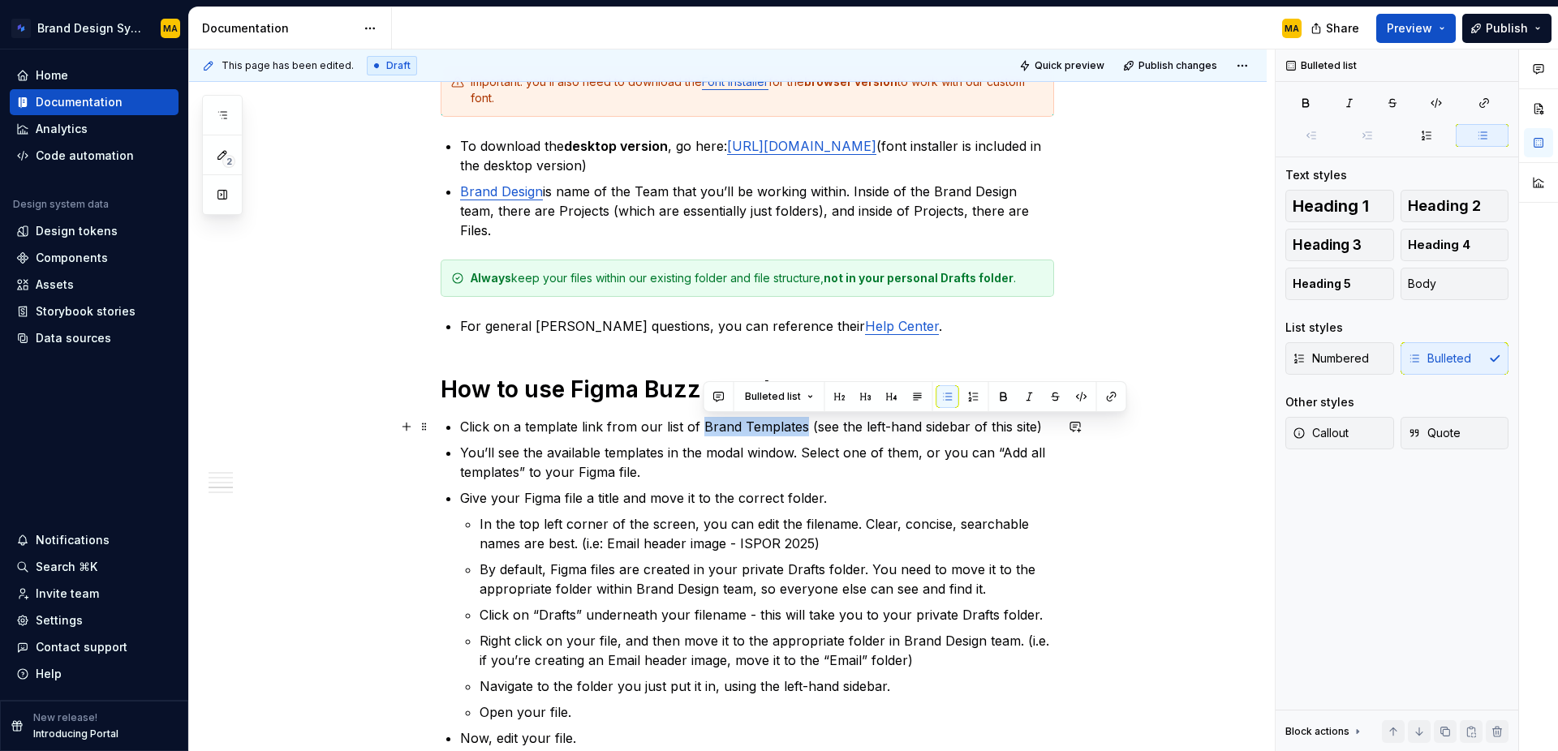
drag, startPoint x: 704, startPoint y: 426, endPoint x: 804, endPoint y: 422, distance: 100.7
click at [804, 422] on p "Click on a template link from our list of Brand Templates (see the left-hand si…" at bounding box center [757, 426] width 594 height 19
click at [1116, 394] on button "button" at bounding box center [1111, 396] width 23 height 23
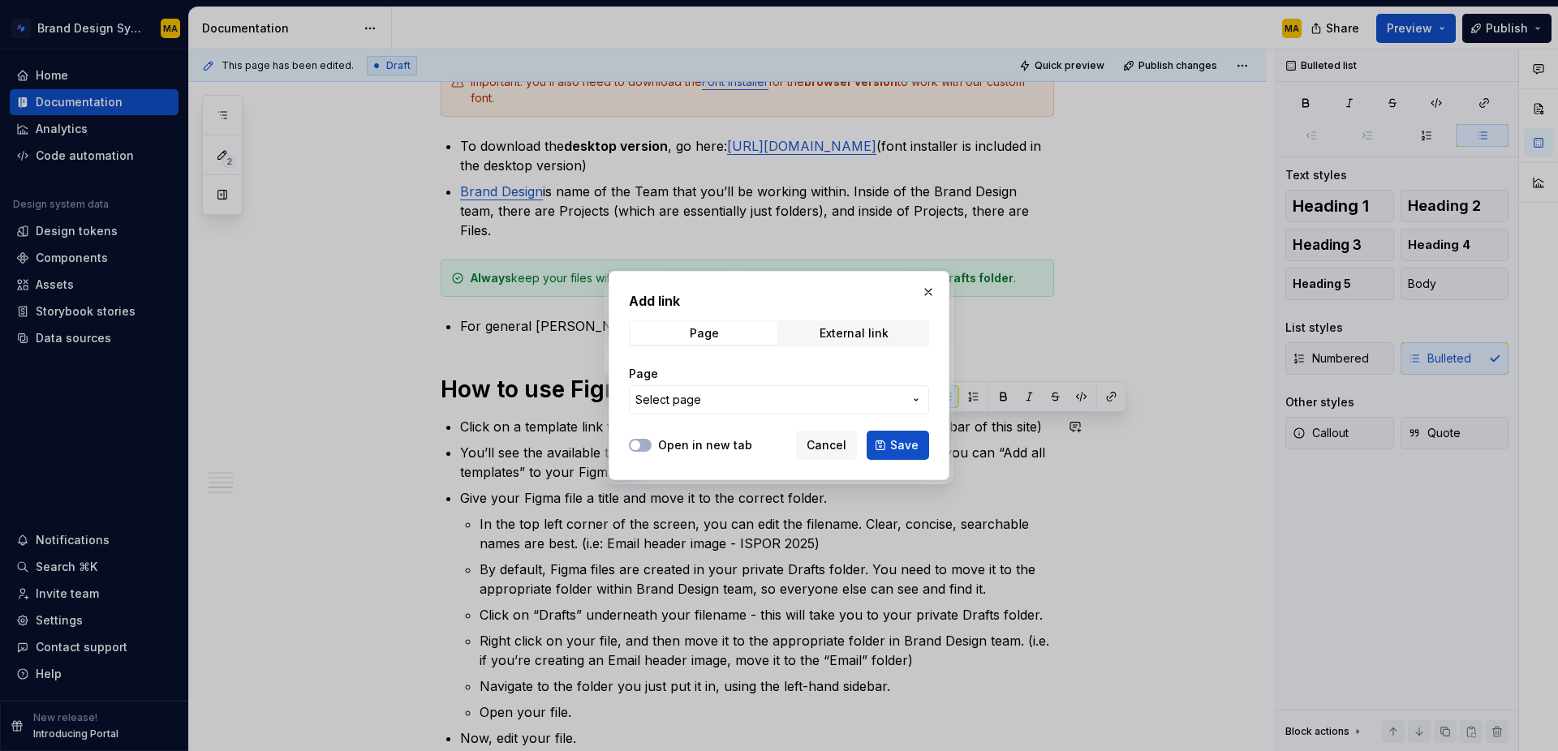
click at [689, 400] on span "Select page" at bounding box center [668, 400] width 66 height 16
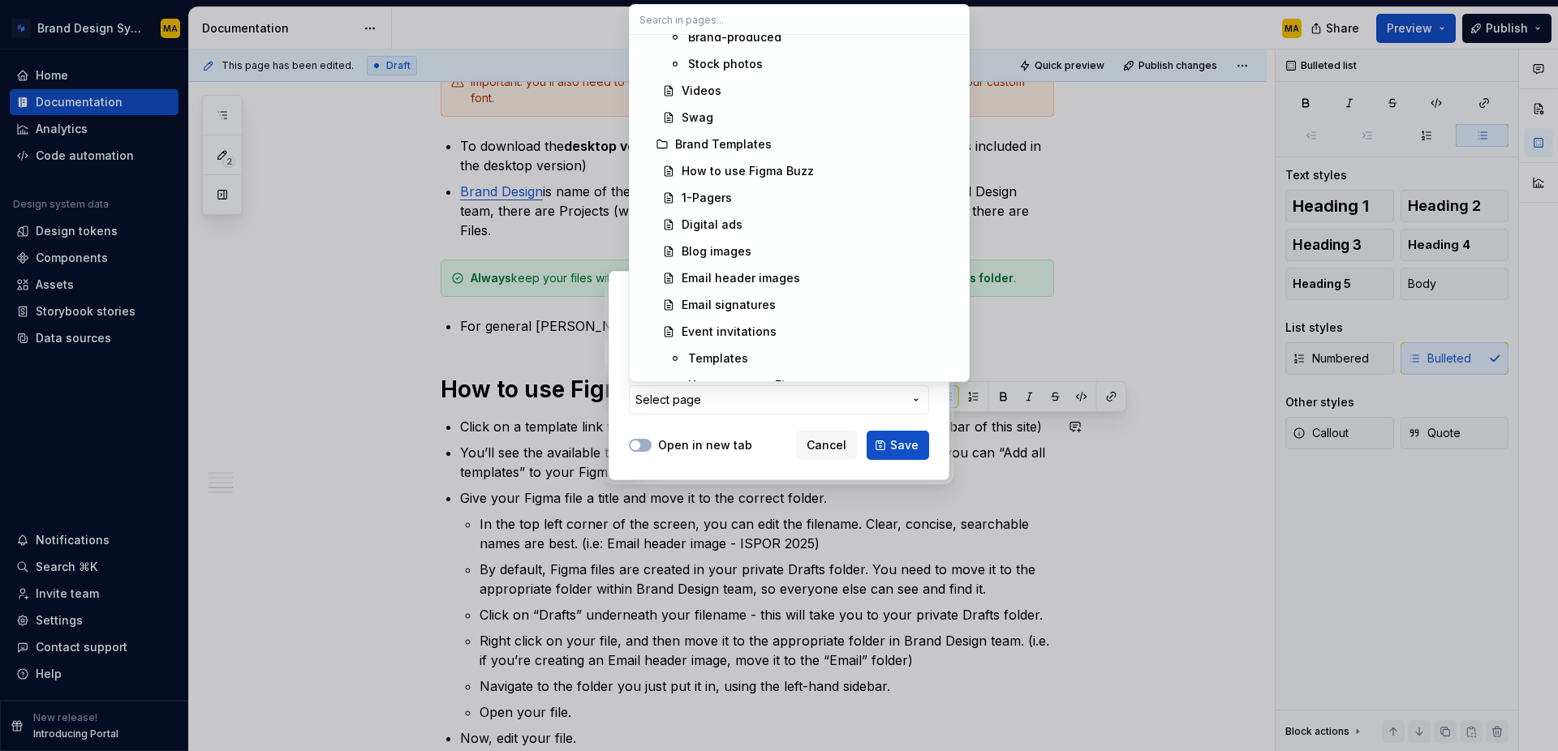
scroll to position [820, 0]
click at [717, 140] on div "Brand Templates" at bounding box center [723, 141] width 97 height 16
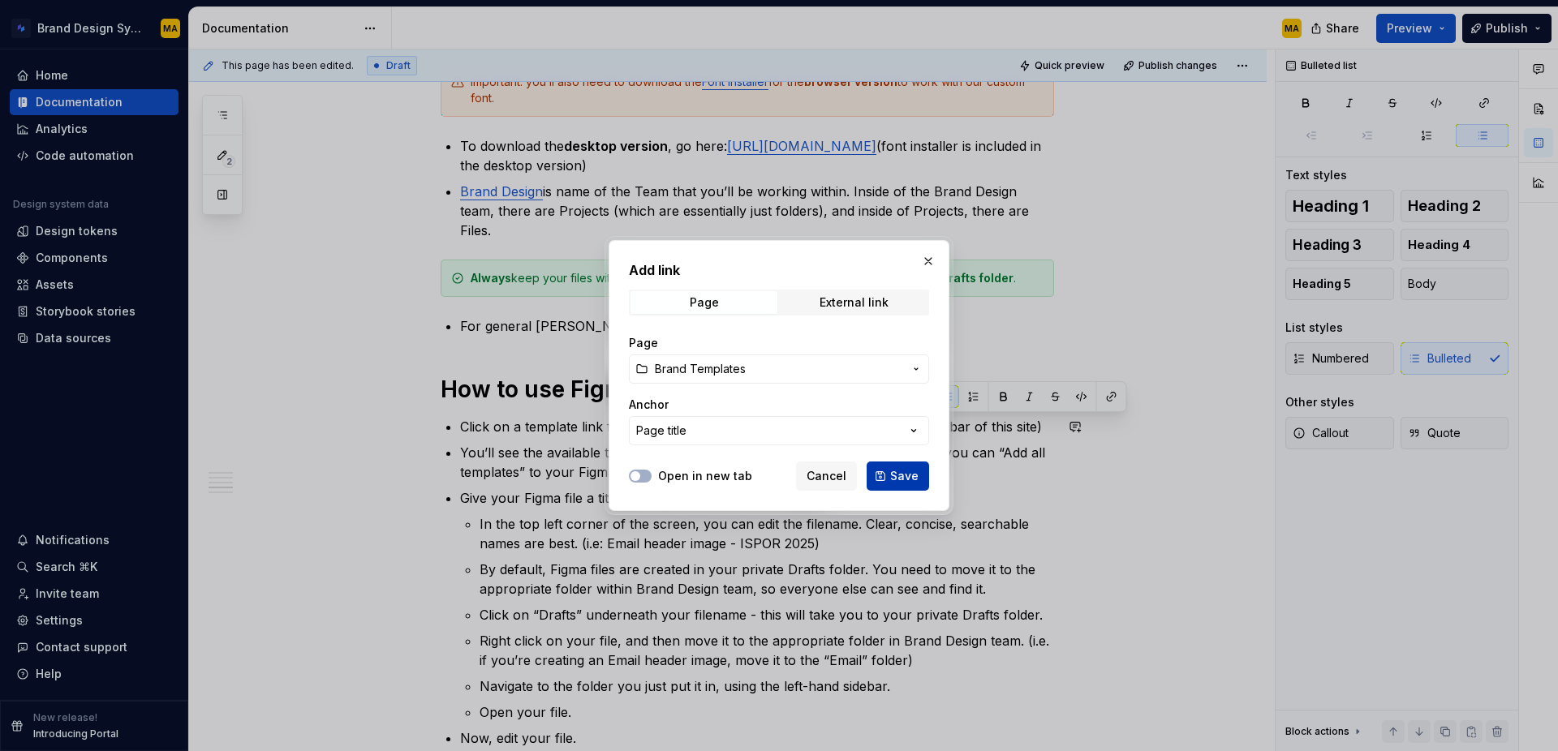
click at [894, 483] on span "Save" at bounding box center [904, 476] width 28 height 16
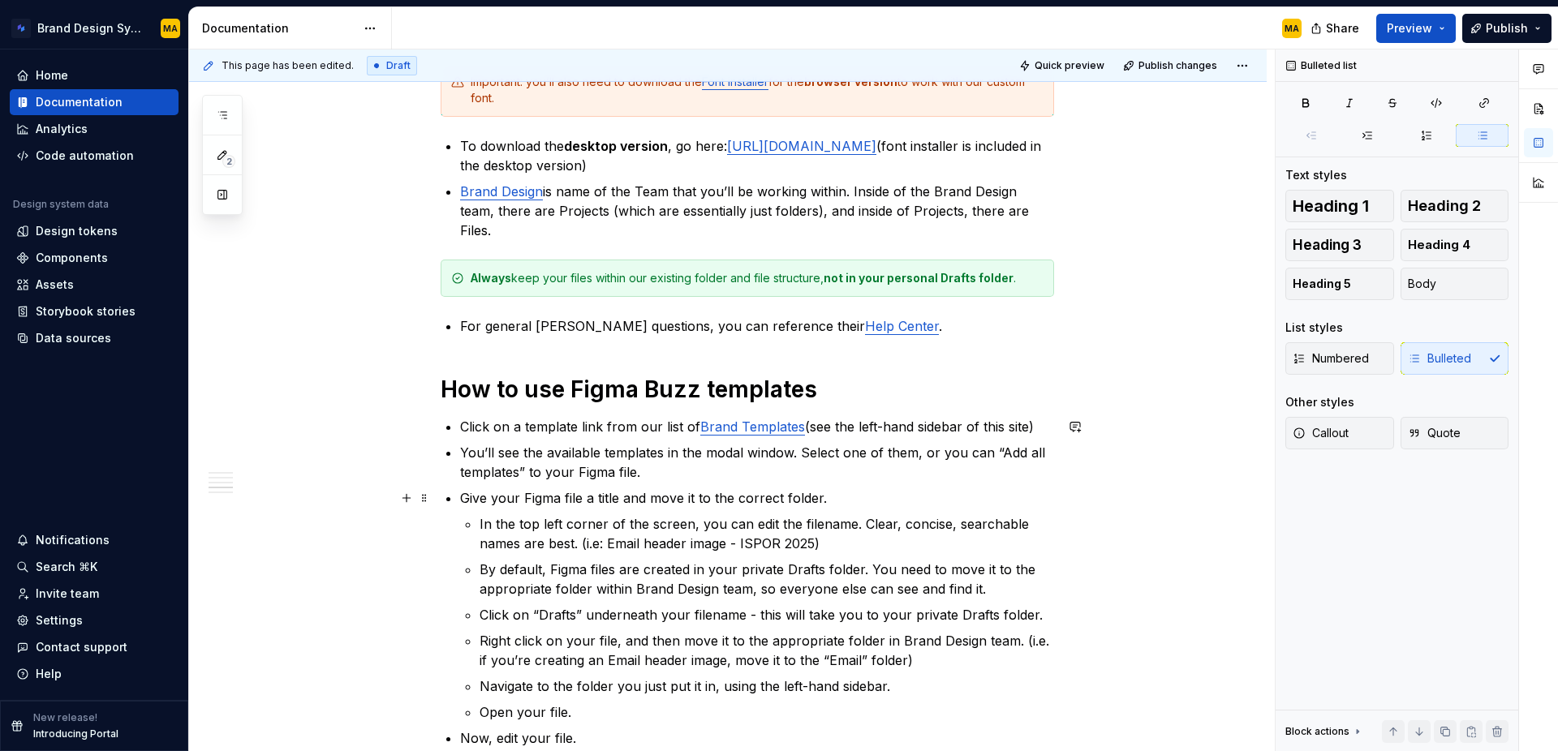
click at [894, 493] on p "Give your Figma file a title and move it to the correct folder." at bounding box center [757, 498] width 594 height 19
click at [685, 471] on p "You’ll see the available templates in the modal window. Select one of them, or …" at bounding box center [757, 462] width 594 height 39
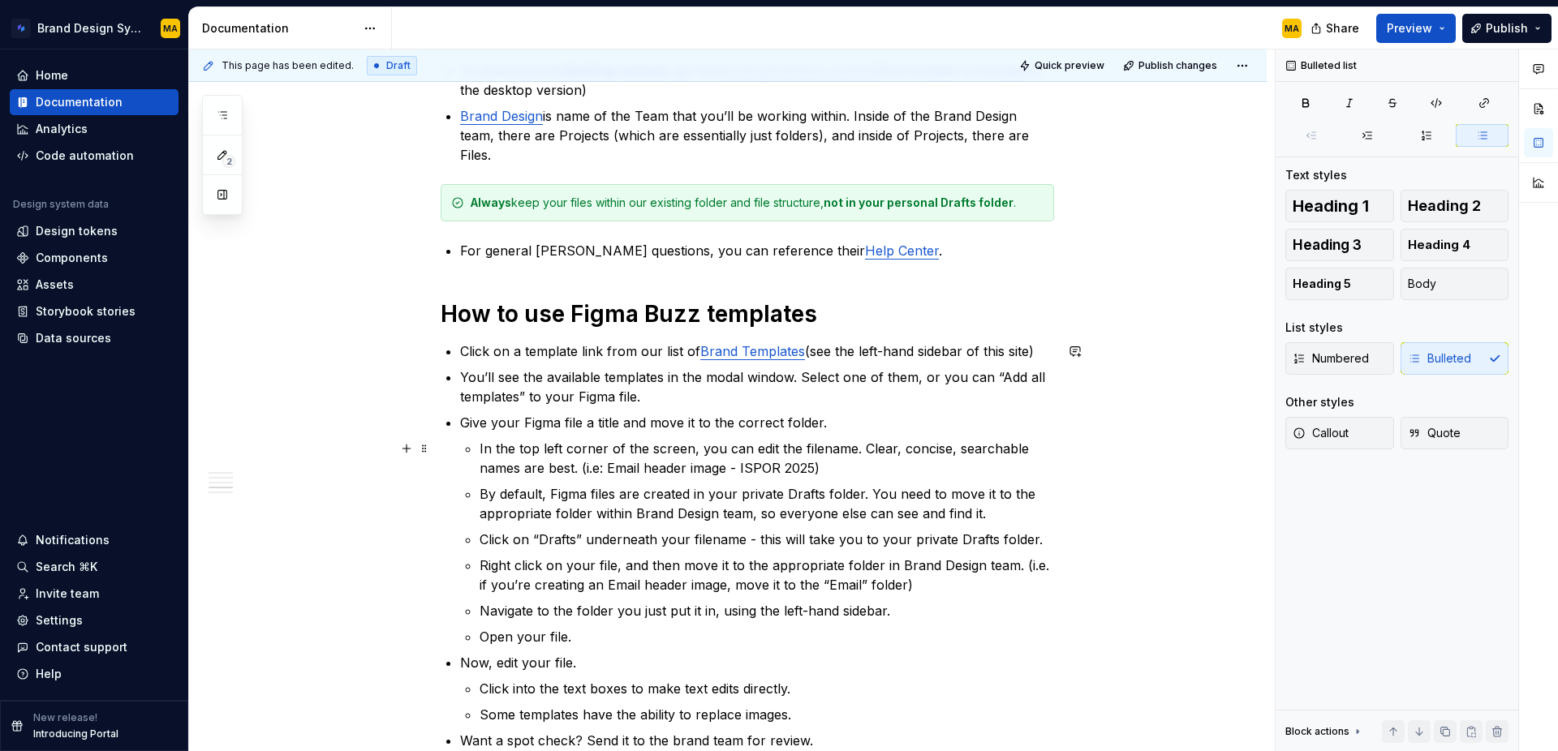
scroll to position [824, 0]
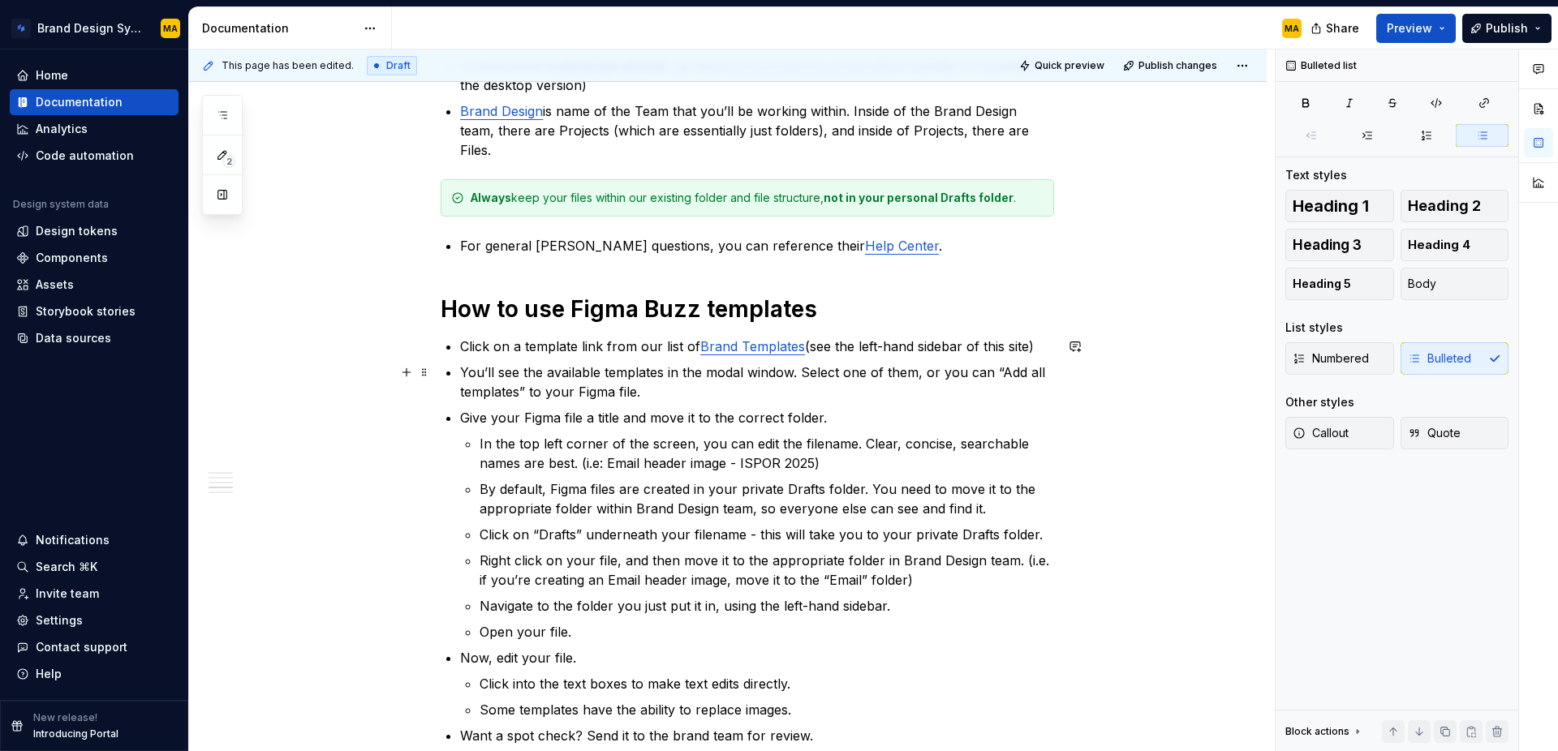
click at [710, 368] on p "You’ll see the available templates in the modal window. Select one of them, or …" at bounding box center [757, 382] width 594 height 39
drag, startPoint x: 607, startPoint y: 369, endPoint x: 664, endPoint y: 368, distance: 56.8
click at [664, 368] on p "You’ll see the available templates in the Figma modal window. Select one of the…" at bounding box center [757, 382] width 594 height 39
click at [867, 397] on p "You’ll see the available layouts within that template in the Figma modal window…" at bounding box center [757, 382] width 594 height 39
click at [467, 369] on p "You’ll see the available layouts within that template in the Figma modal window…" at bounding box center [757, 382] width 594 height 39
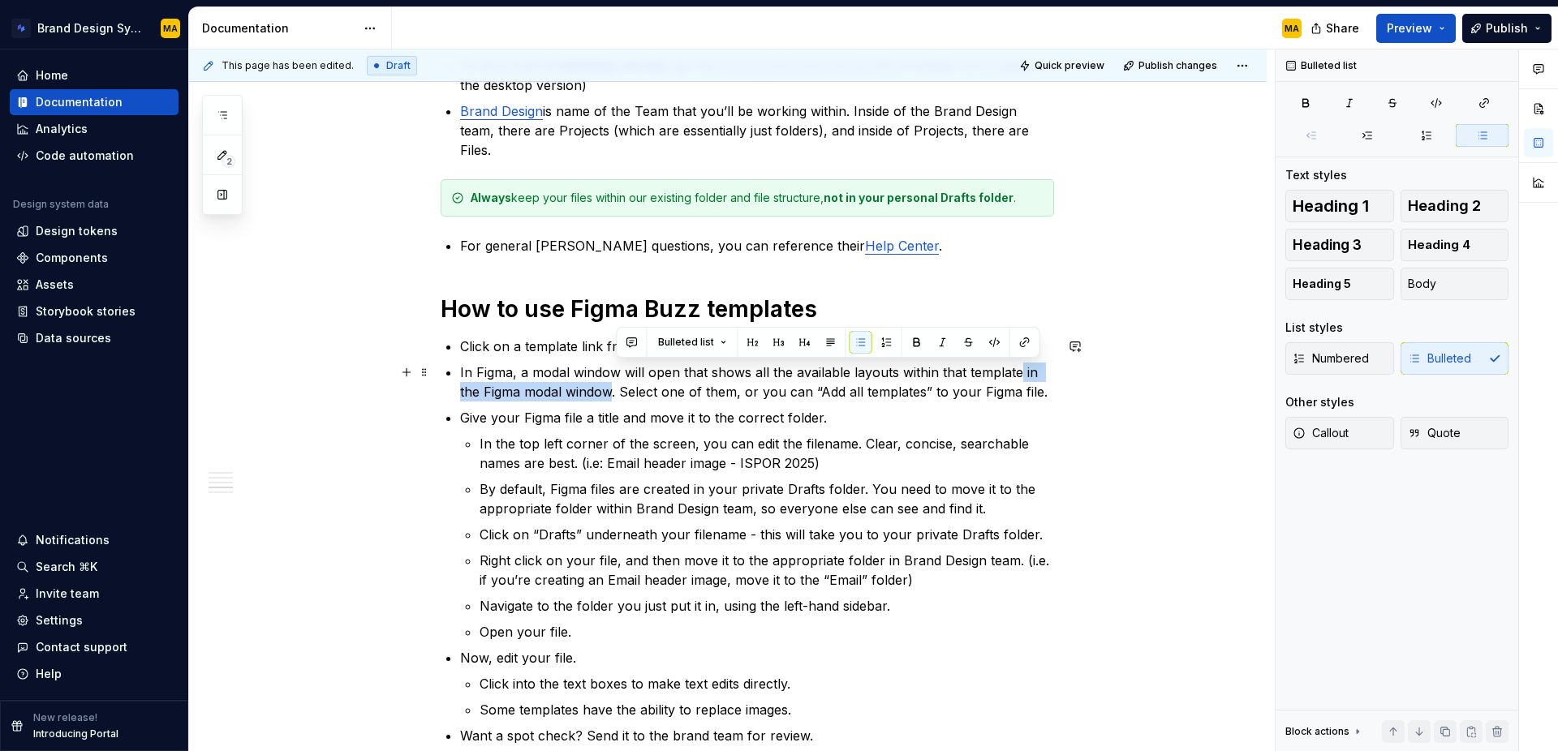
drag, startPoint x: 746, startPoint y: 350, endPoint x: 1022, endPoint y: 372, distance: 276.8
click at [1022, 372] on p "In Figma, a modal window will open that shows all the available layouts within …" at bounding box center [757, 382] width 594 height 39
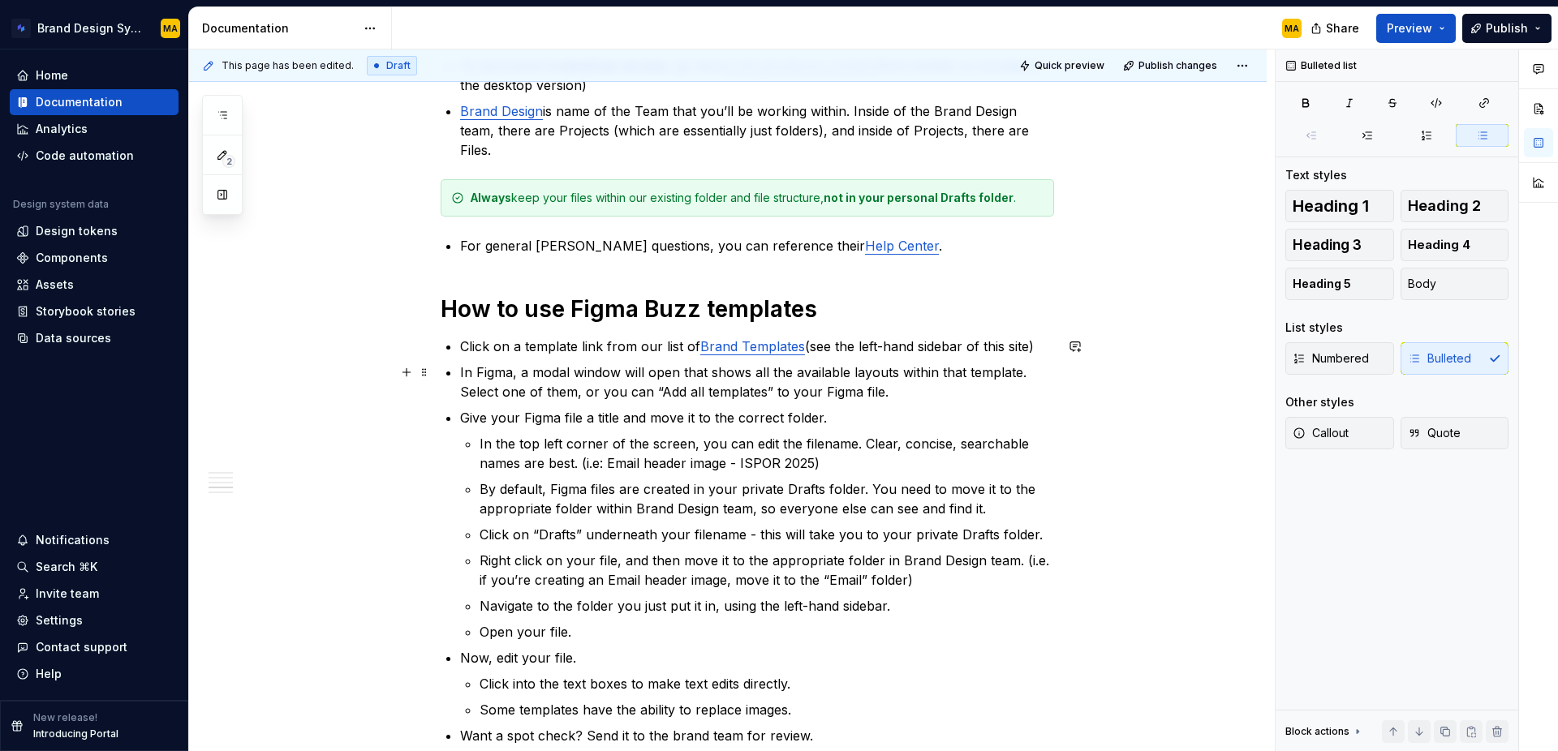
click at [527, 394] on p "In Figma, a modal window will open that shows all the available layouts within …" at bounding box center [757, 382] width 594 height 39
drag, startPoint x: 804, startPoint y: 395, endPoint x: 790, endPoint y: 395, distance: 14.6
click at [790, 395] on p "In Figma, a modal window will open that shows all the available layouts within …" at bounding box center [757, 382] width 594 height 39
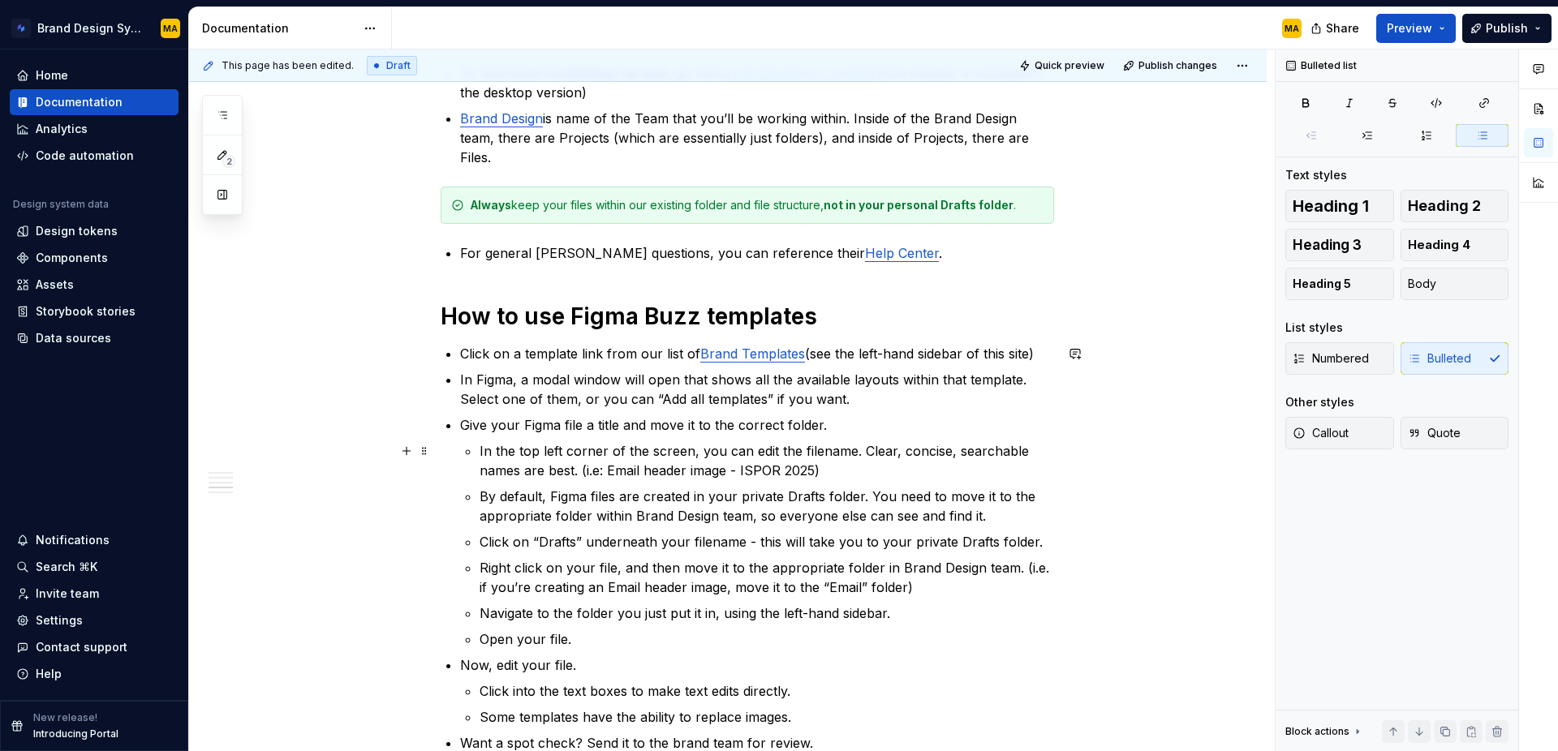
click at [751, 450] on p "In the top left corner of the screen, you can edit the filename. Clear, concise…" at bounding box center [767, 460] width 575 height 39
click at [949, 474] on p "In the top left corner of the screen, you can click into and edit the filename.…" at bounding box center [767, 460] width 575 height 39
click at [909, 449] on p "In the top left corner of the screen, you can click into and edit the filename.…" at bounding box center [767, 460] width 575 height 39
click at [929, 466] on p "In the top left corner of the screen, you can click into and edit the file name…" at bounding box center [767, 460] width 575 height 39
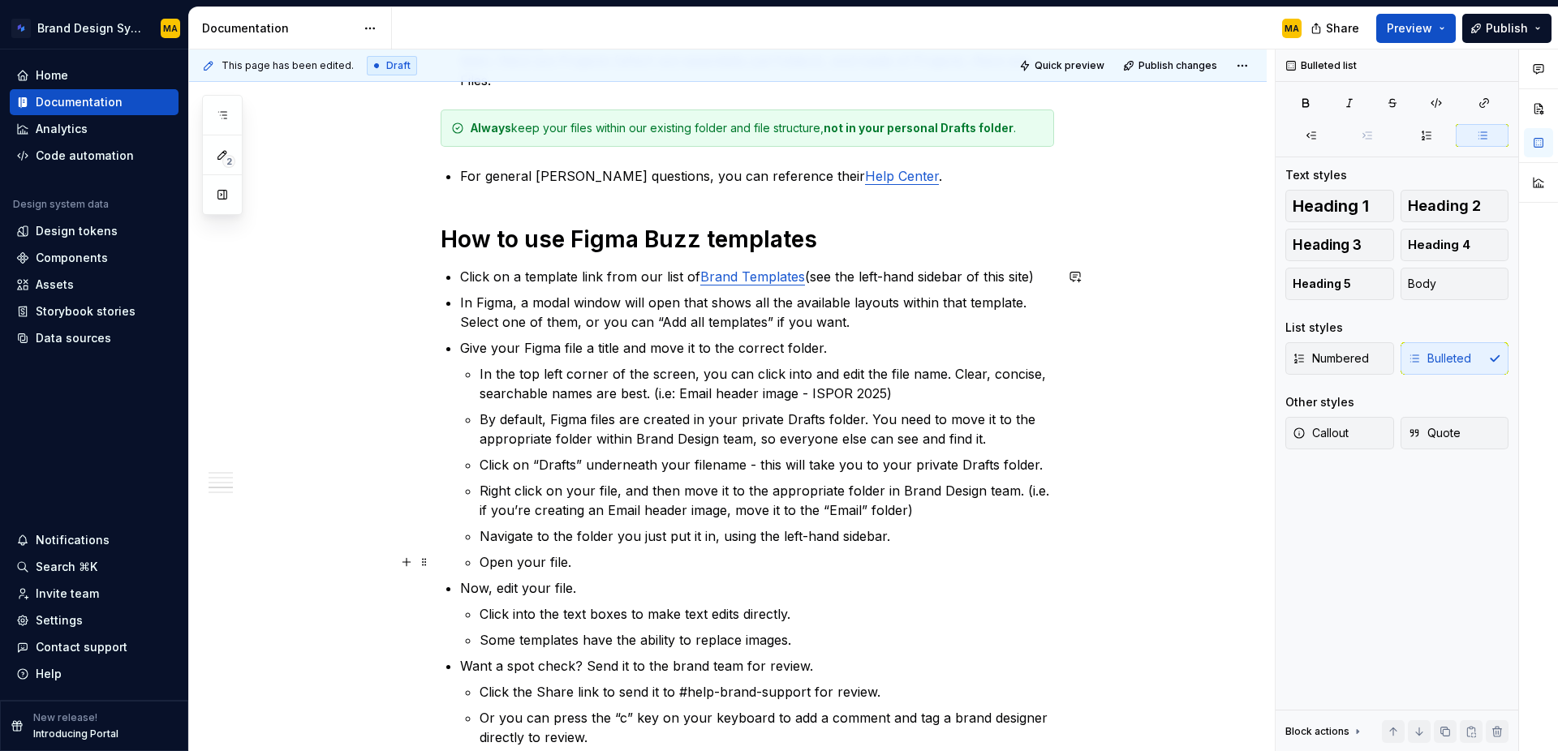
scroll to position [899, 0]
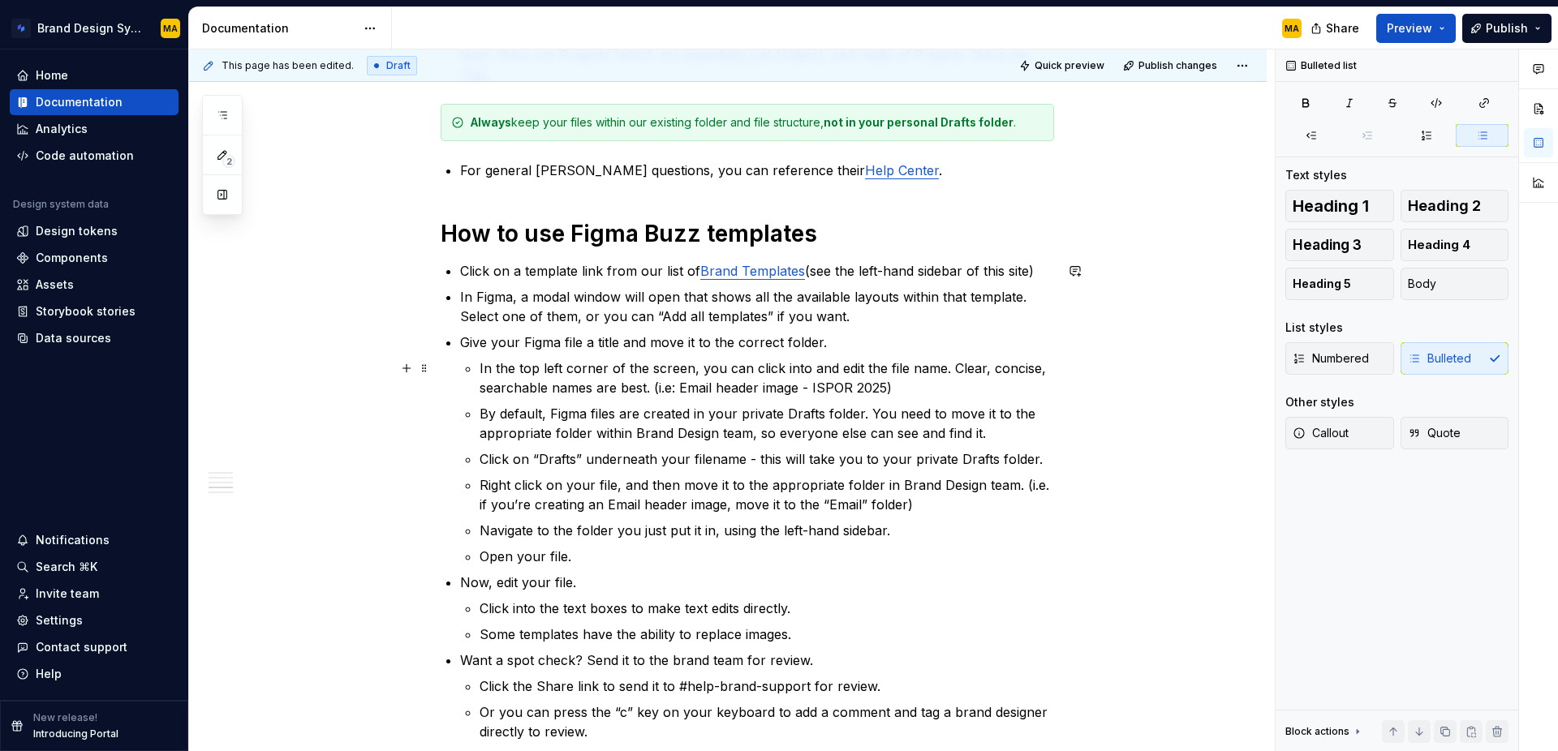
click at [553, 389] on p "In the top left corner of the screen, you can click into and edit the file name…" at bounding box center [767, 378] width 575 height 39
click at [563, 412] on p "By default, Figma files are created in your private Drafts folder. You need to …" at bounding box center [767, 423] width 575 height 39
click at [561, 412] on p "By default, Figma files are created in your private Drafts folder. You need to …" at bounding box center [767, 423] width 575 height 39
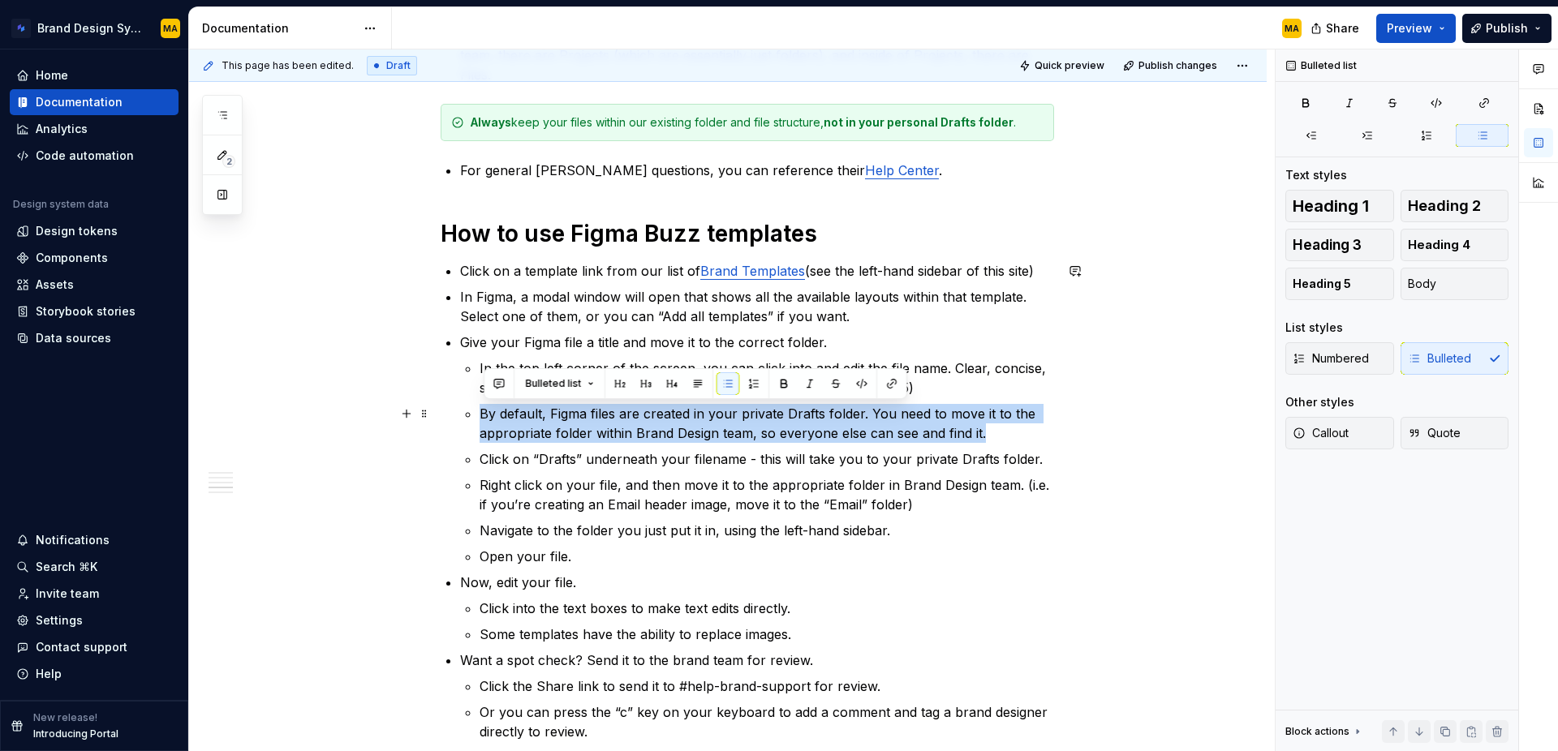
click at [640, 424] on p "By default, Figma files are created in your private Drafts folder. You need to …" at bounding box center [767, 423] width 575 height 39
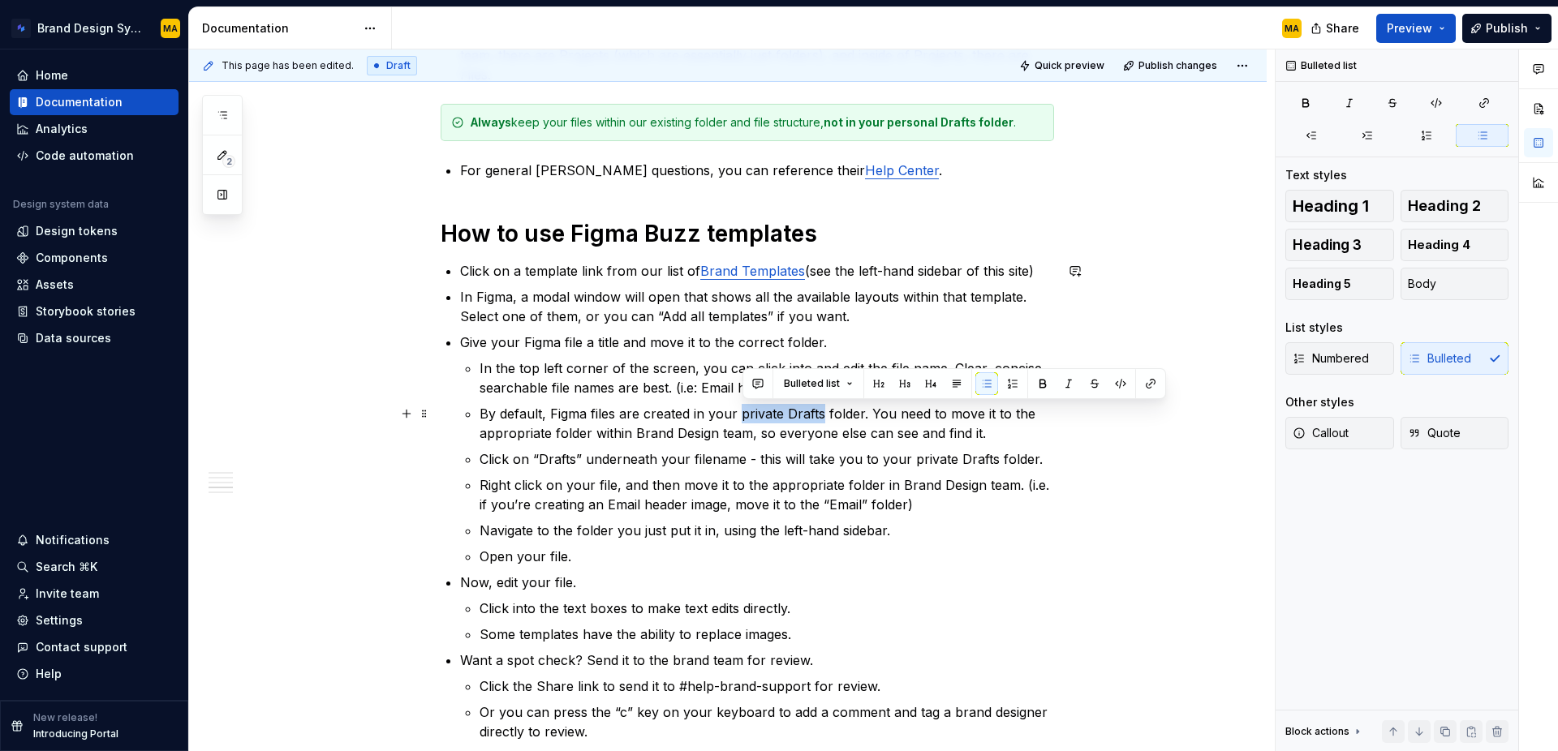
drag, startPoint x: 753, startPoint y: 413, endPoint x: 824, endPoint y: 411, distance: 71.5
click at [824, 411] on p "By default, Figma files are created in your private Drafts folder. You need to …" at bounding box center [767, 423] width 575 height 39
click at [804, 450] on p "Click on “Drafts” underneath your filename - this will take you to your private…" at bounding box center [767, 459] width 575 height 19
drag, startPoint x: 872, startPoint y: 411, endPoint x: 1021, endPoint y: 434, distance: 150.4
click at [1021, 434] on p "By default, Figma files are created in your private Drafts folder. You need to …" at bounding box center [767, 423] width 575 height 39
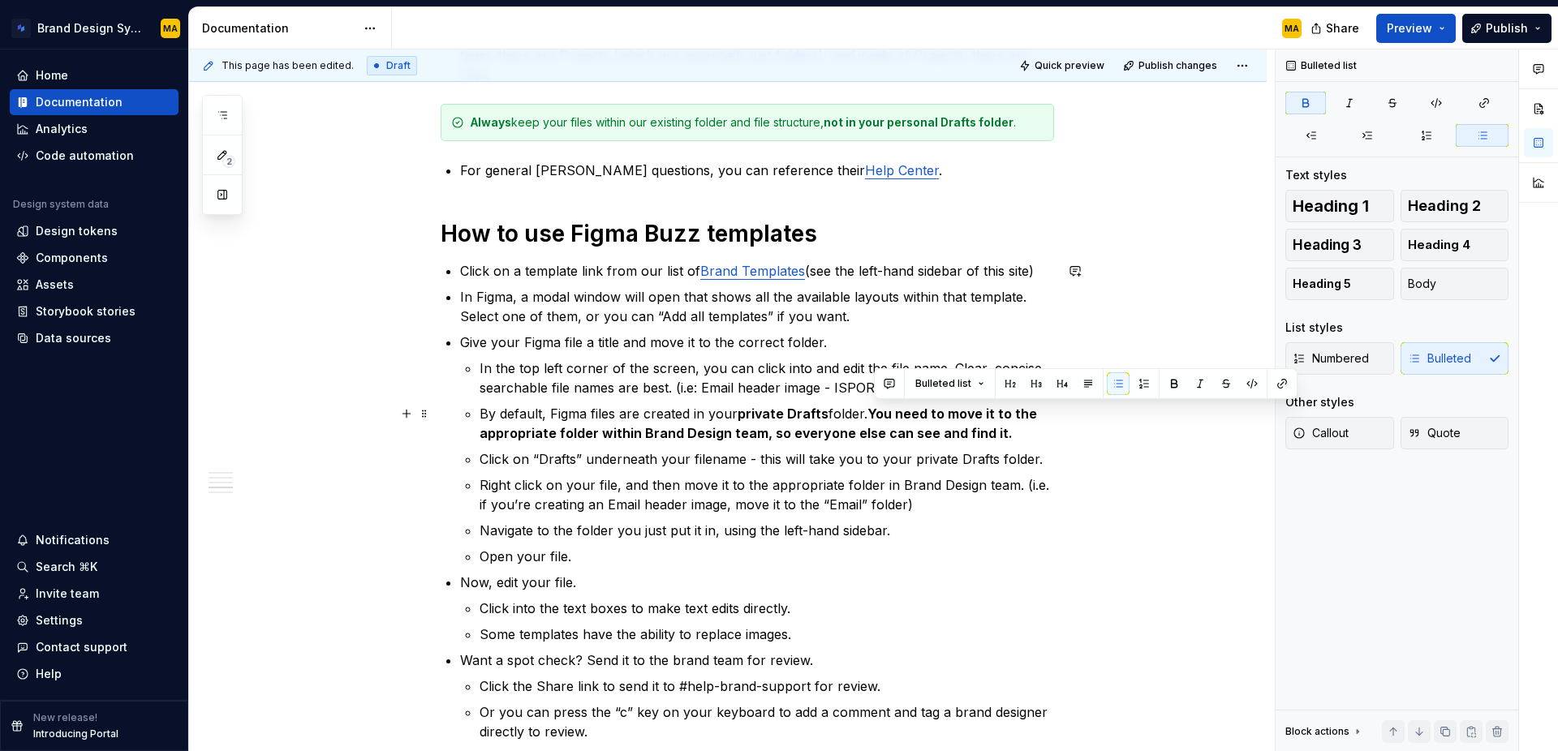
click at [1054, 438] on p "By default, Figma files are created in your private Drafts folder. You need to …" at bounding box center [767, 423] width 575 height 39
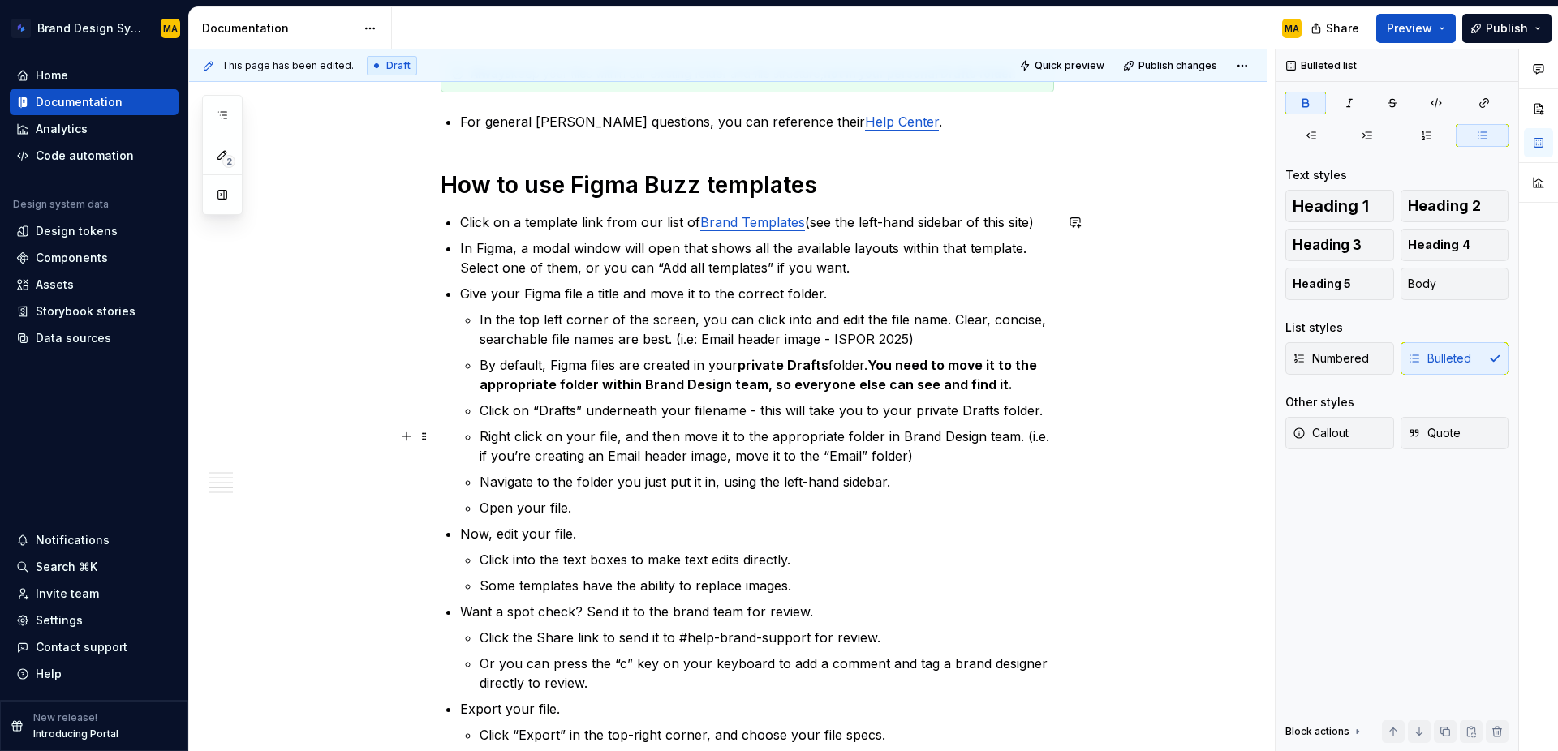
scroll to position [952, 0]
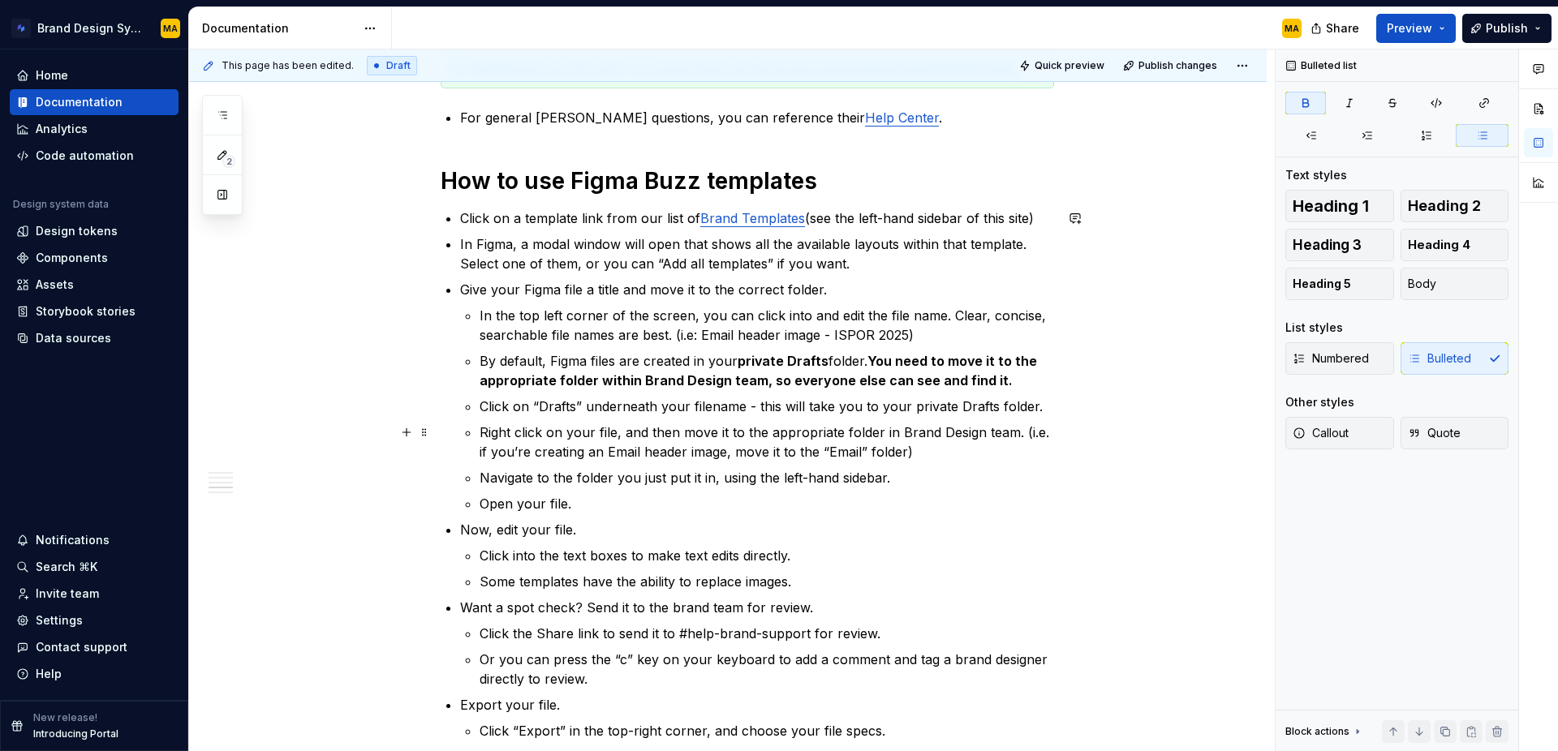
click at [519, 429] on p "Right click on your file, and then move it to the appropriate folder in Brand D…" at bounding box center [767, 442] width 575 height 39
click at [648, 427] on p "Control+click on your file, and then move it to the appropriate folder in Brand…" at bounding box center [767, 442] width 575 height 39
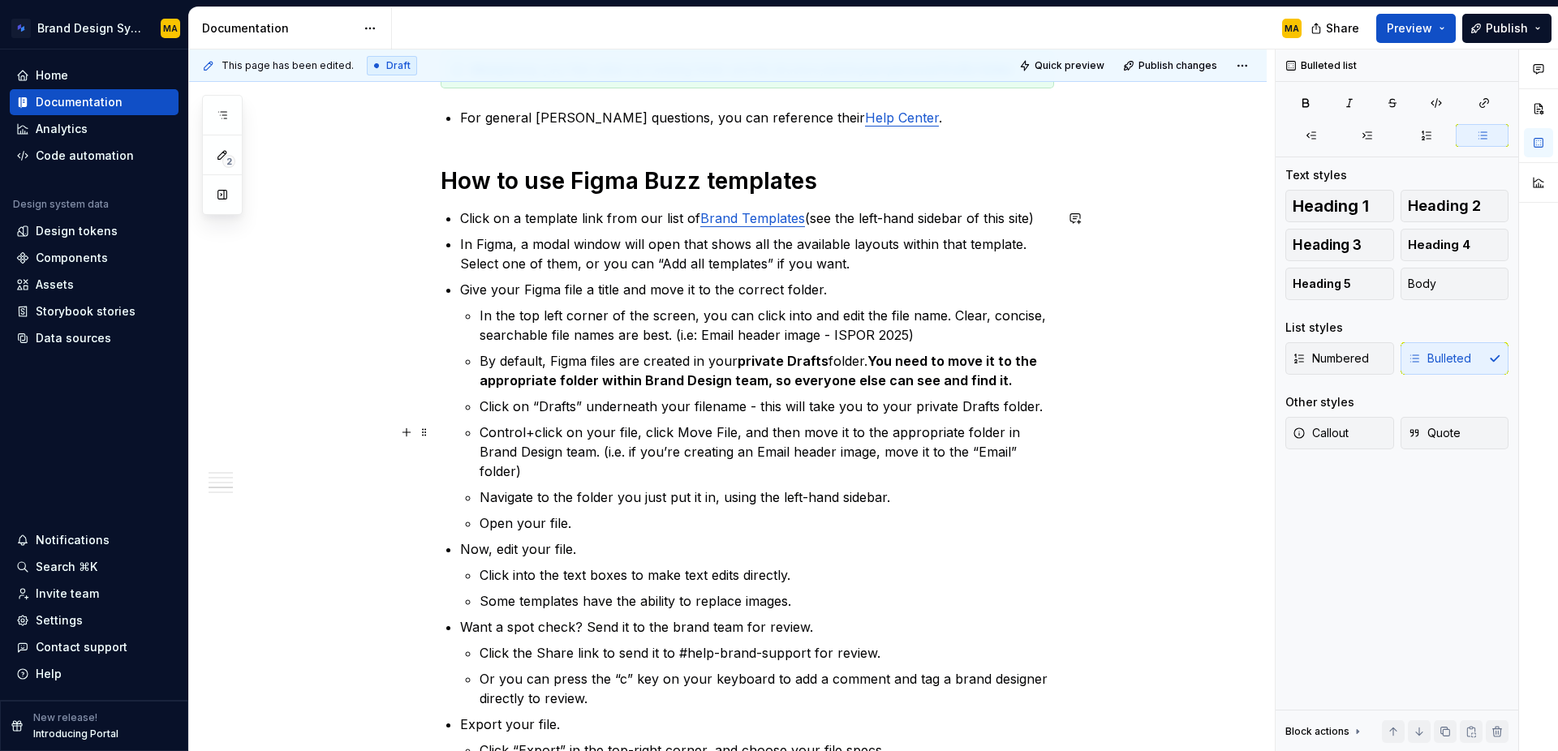
click at [1001, 427] on p "Control+click on your file, click Move File, and then move it to the appropriat…" at bounding box center [767, 452] width 575 height 58
click at [479, 454] on li "Give your Figma file a title and move it to the correct folder. In the top left…" at bounding box center [757, 406] width 594 height 253
click at [621, 468] on p "Control+click on your file, click Move File, and then move it to the appropriat…" at bounding box center [767, 452] width 575 height 58
click at [622, 455] on p "Control+click on your file, click Move File, and then move it to the appropriat…" at bounding box center [767, 452] width 575 height 58
click at [596, 451] on p "Control+click on your file, click Move File, and then move it to the appropriat…" at bounding box center [767, 452] width 575 height 58
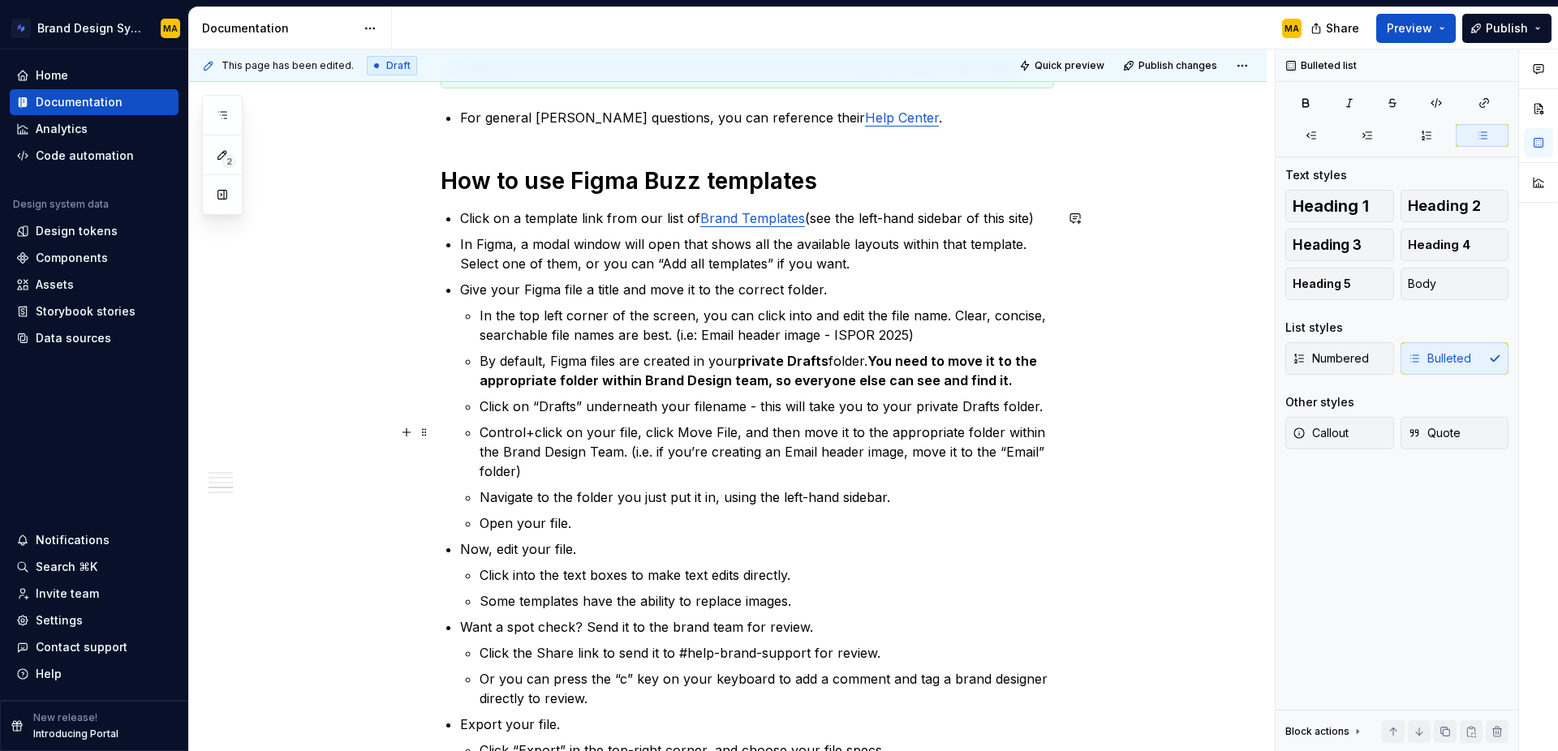
click at [657, 474] on p "Control+click on your file, click Move File, and then move it to the appropriat…" at bounding box center [767, 452] width 575 height 58
click at [615, 514] on p "Open your file." at bounding box center [767, 523] width 575 height 19
click at [796, 469] on p "Control+click on your file, click Move File, and then move it to the appropriat…" at bounding box center [767, 452] width 575 height 58
click at [631, 513] on ul "In the top left corner of the screen, you can click into and edit the file name…" at bounding box center [767, 419] width 575 height 227
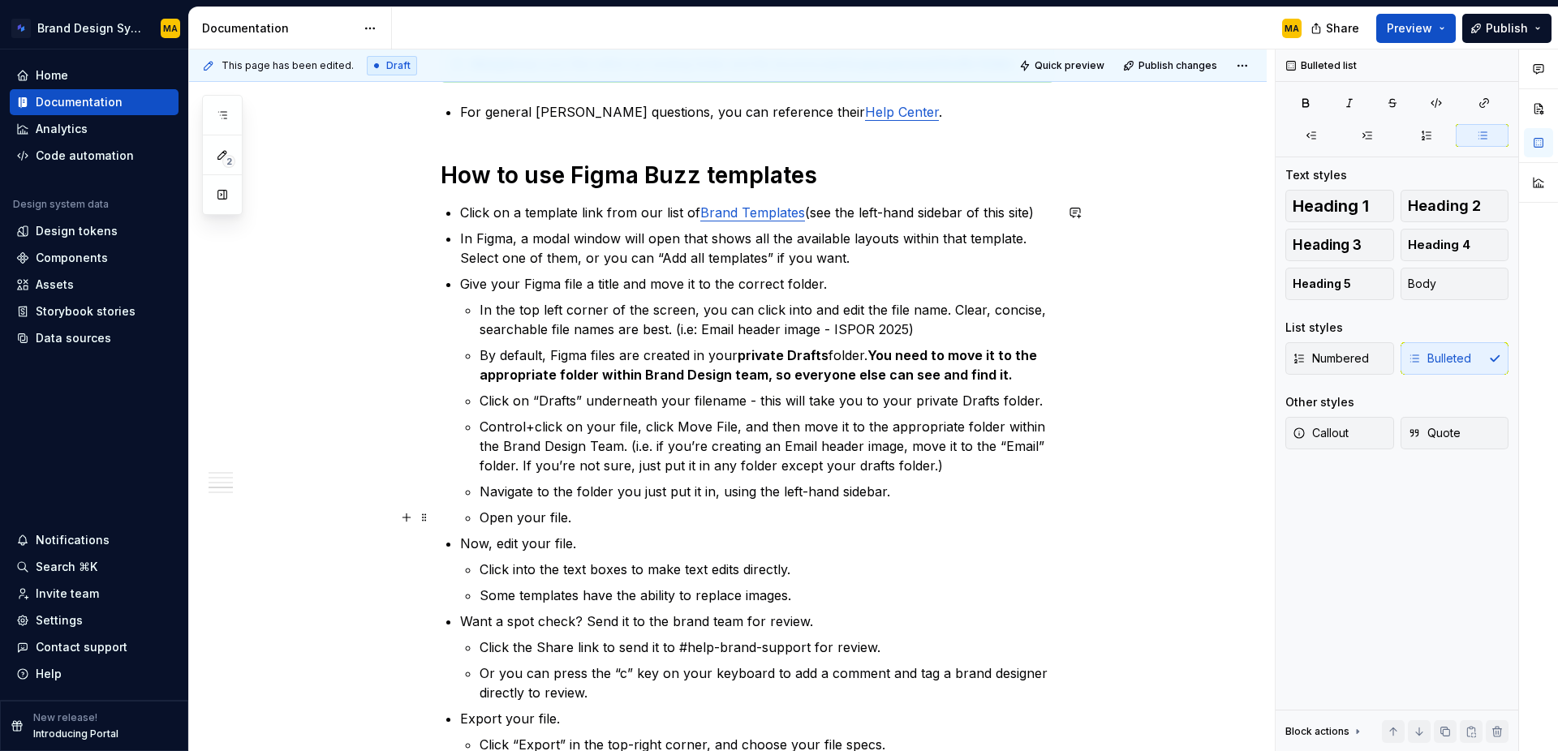
click at [594, 510] on p "Open your file." at bounding box center [767, 517] width 575 height 19
click at [907, 489] on p "Navigate to the folder you just put it in, using the left-hand sidebar." at bounding box center [767, 491] width 575 height 19
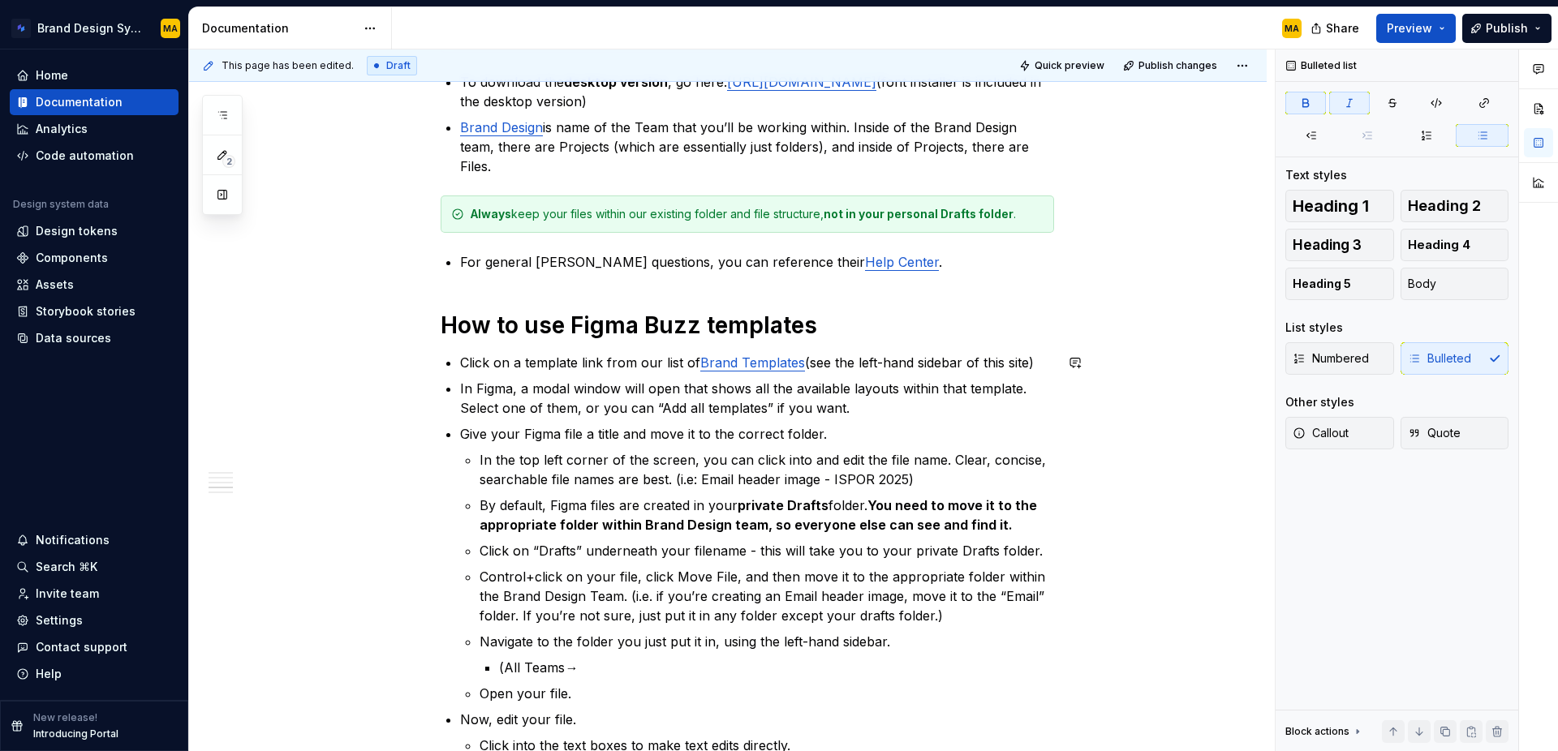
scroll to position [811, 0]
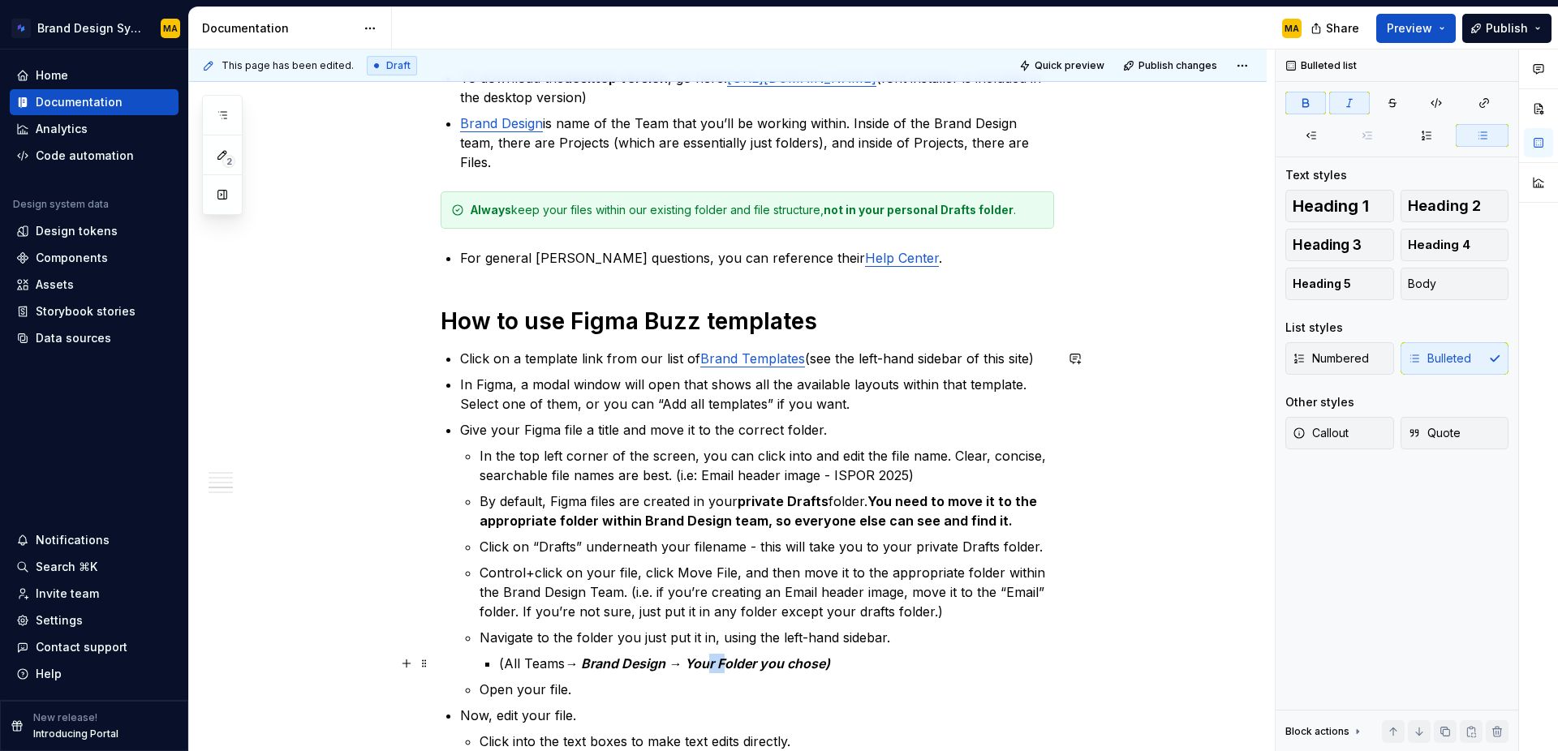
drag, startPoint x: 734, startPoint y: 662, endPoint x: 714, endPoint y: 662, distance: 20.3
click at [714, 662] on em "→ Brand Design → Your Folder you chose)" at bounding box center [697, 664] width 265 height 16
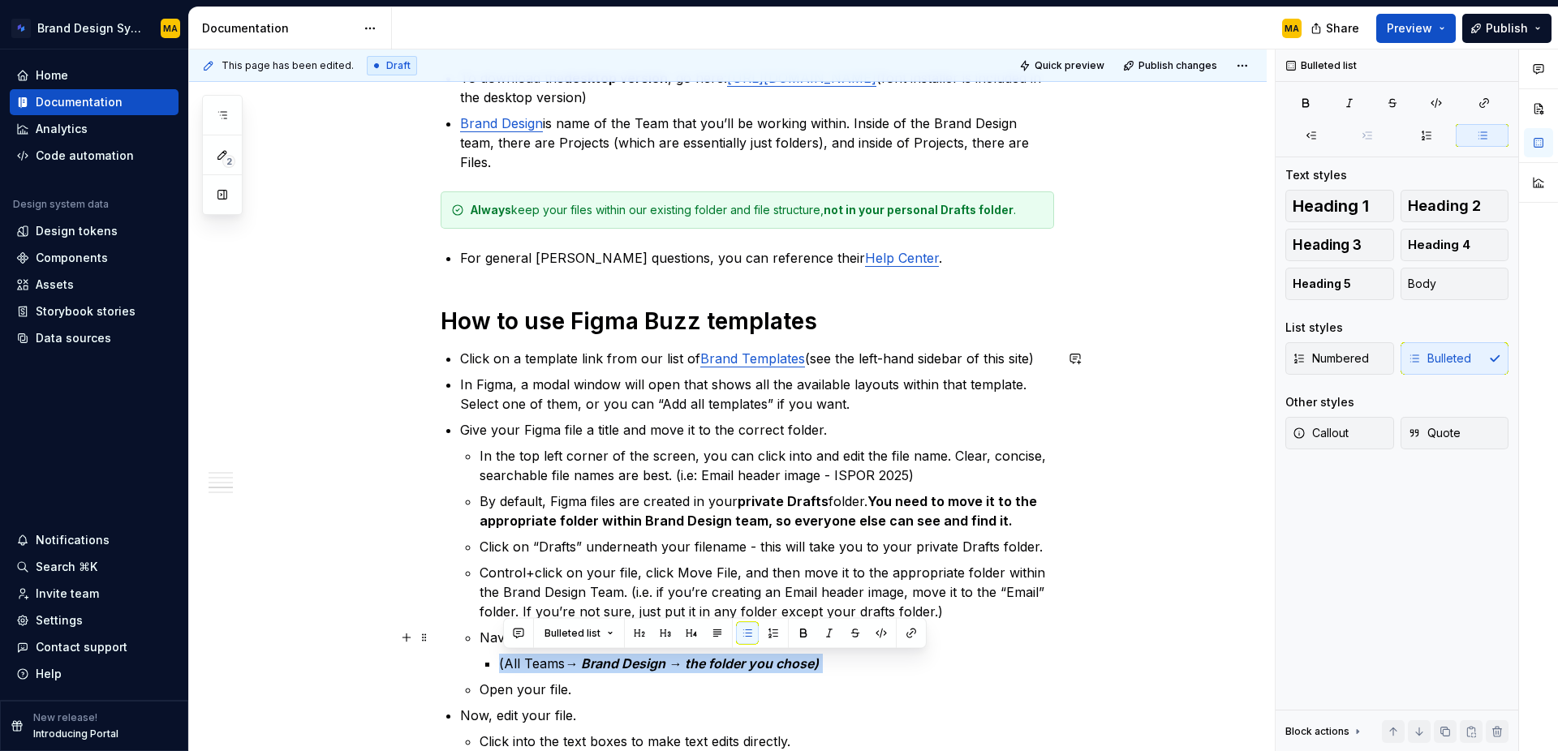
drag, startPoint x: 704, startPoint y: 644, endPoint x: 475, endPoint y: 650, distance: 229.7
click at [475, 650] on li "Give your Figma file a title and move it to the correct folder. In the top left…" at bounding box center [757, 559] width 594 height 279
click at [588, 665] on em "(All Teams → Brand Design → the folder you chose)" at bounding box center [659, 664] width 320 height 16
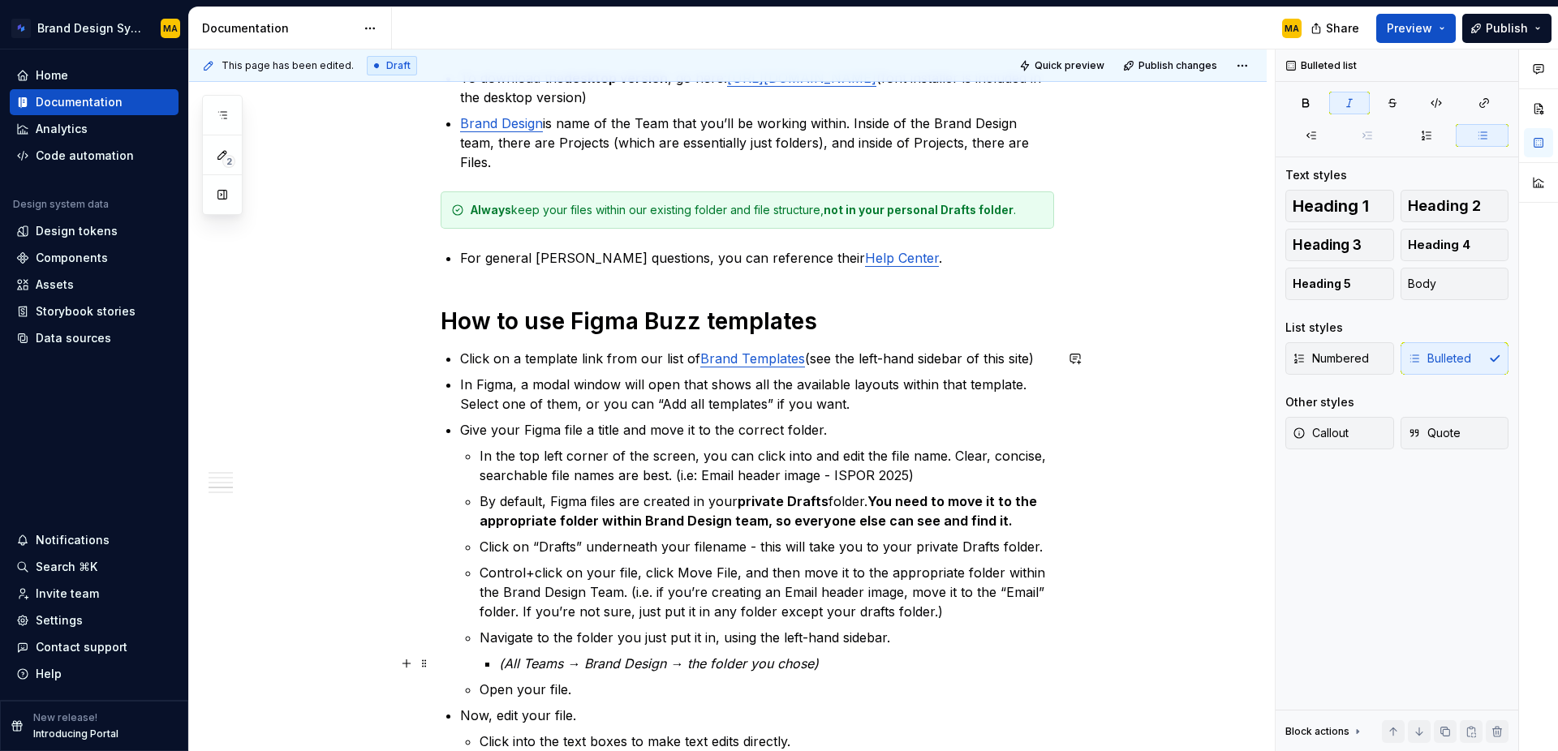
click at [510, 661] on em "(All Teams → Brand Design → the folder you chose)" at bounding box center [659, 664] width 320 height 16
click at [941, 665] on p "(i.e. All Teams → Brand Design → the folder you chose)" at bounding box center [776, 663] width 555 height 19
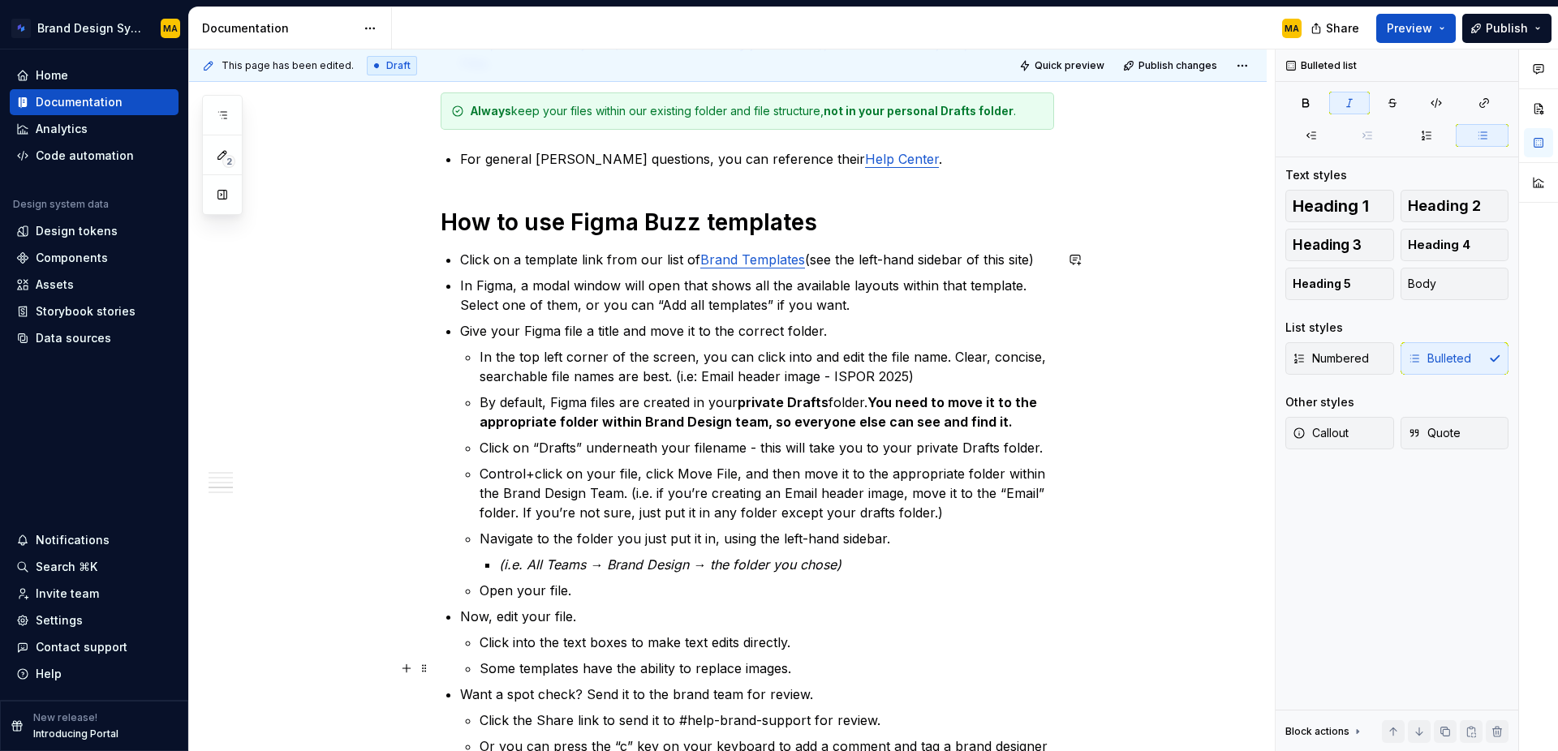
scroll to position [939, 0]
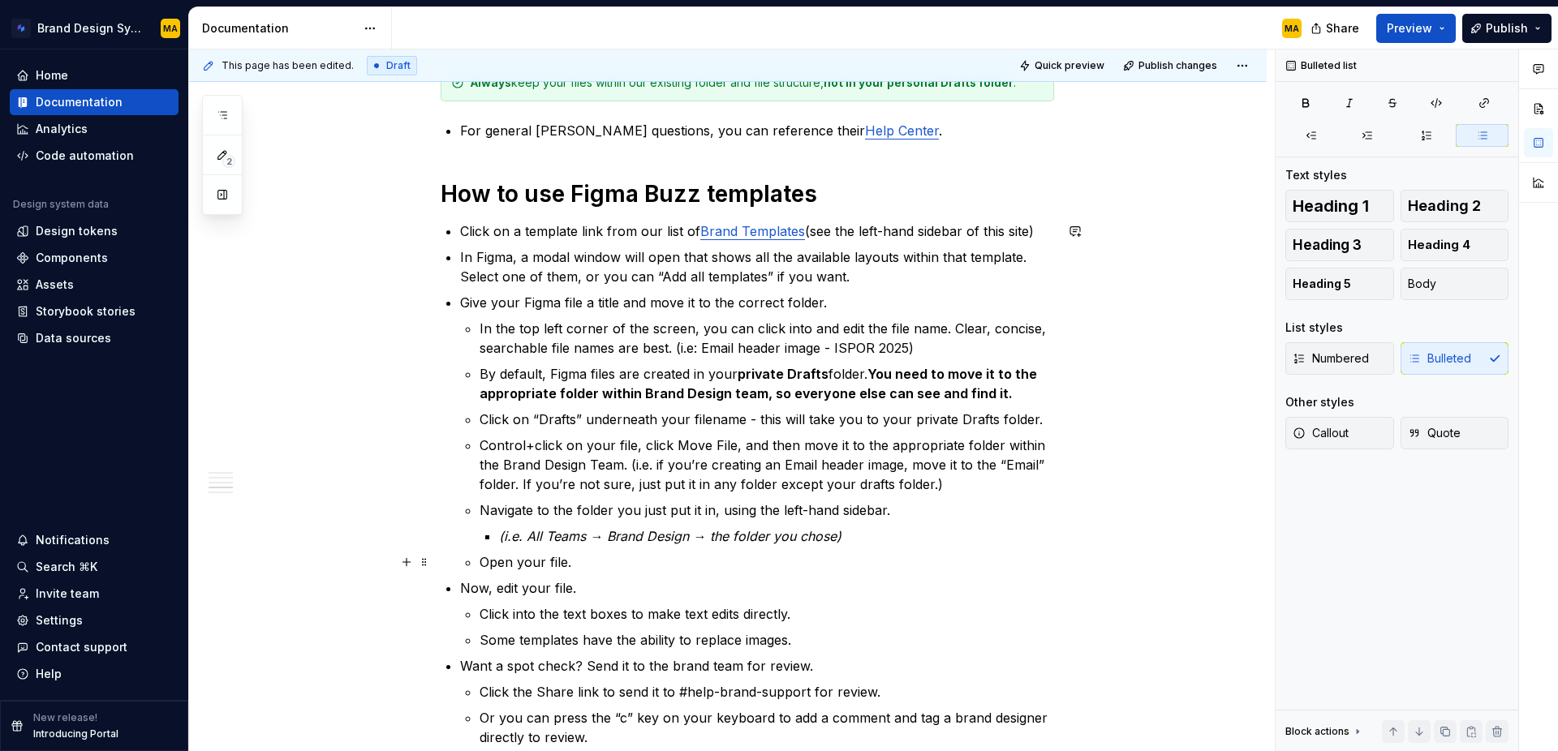
click at [644, 566] on p "Open your file." at bounding box center [767, 562] width 575 height 19
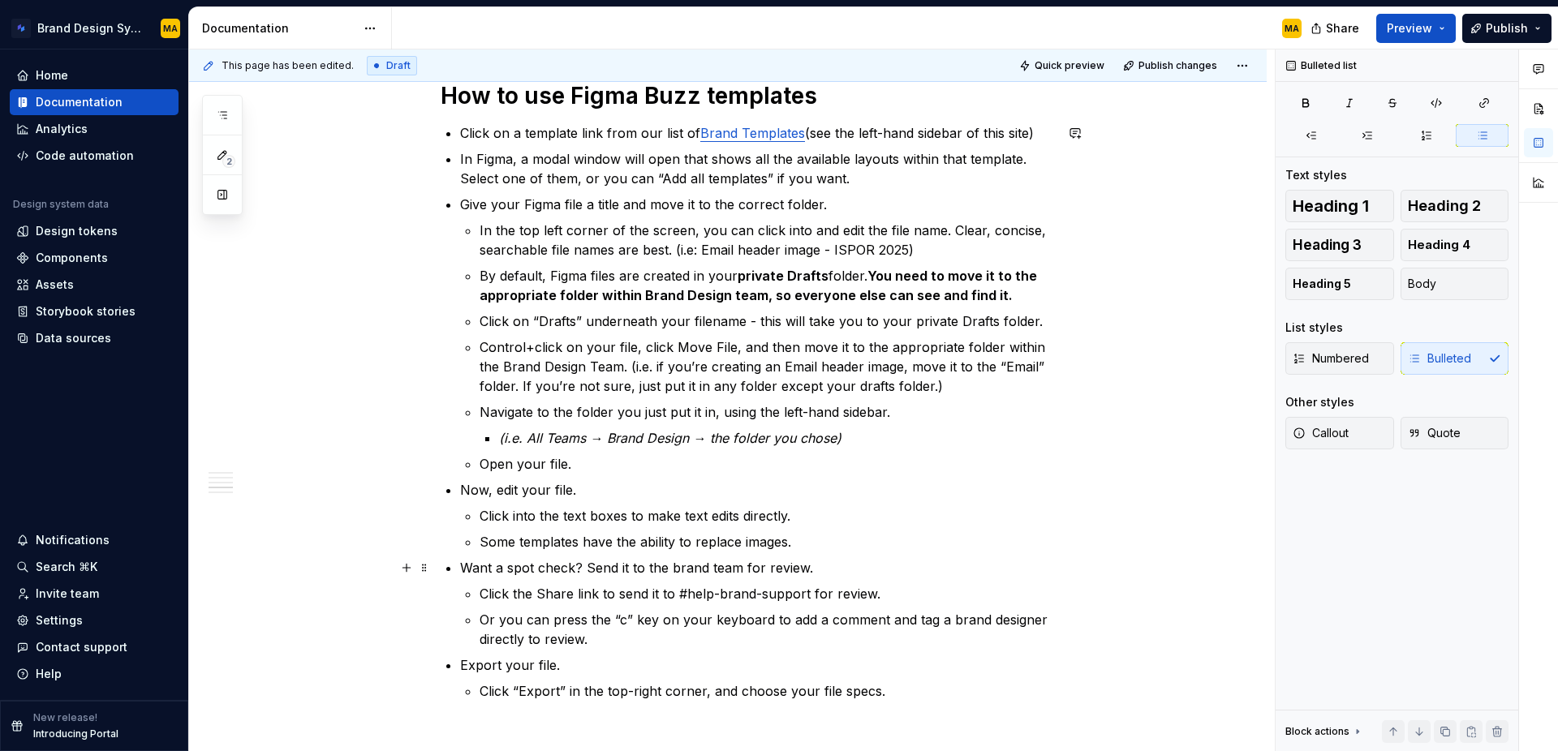
scroll to position [1045, 0]
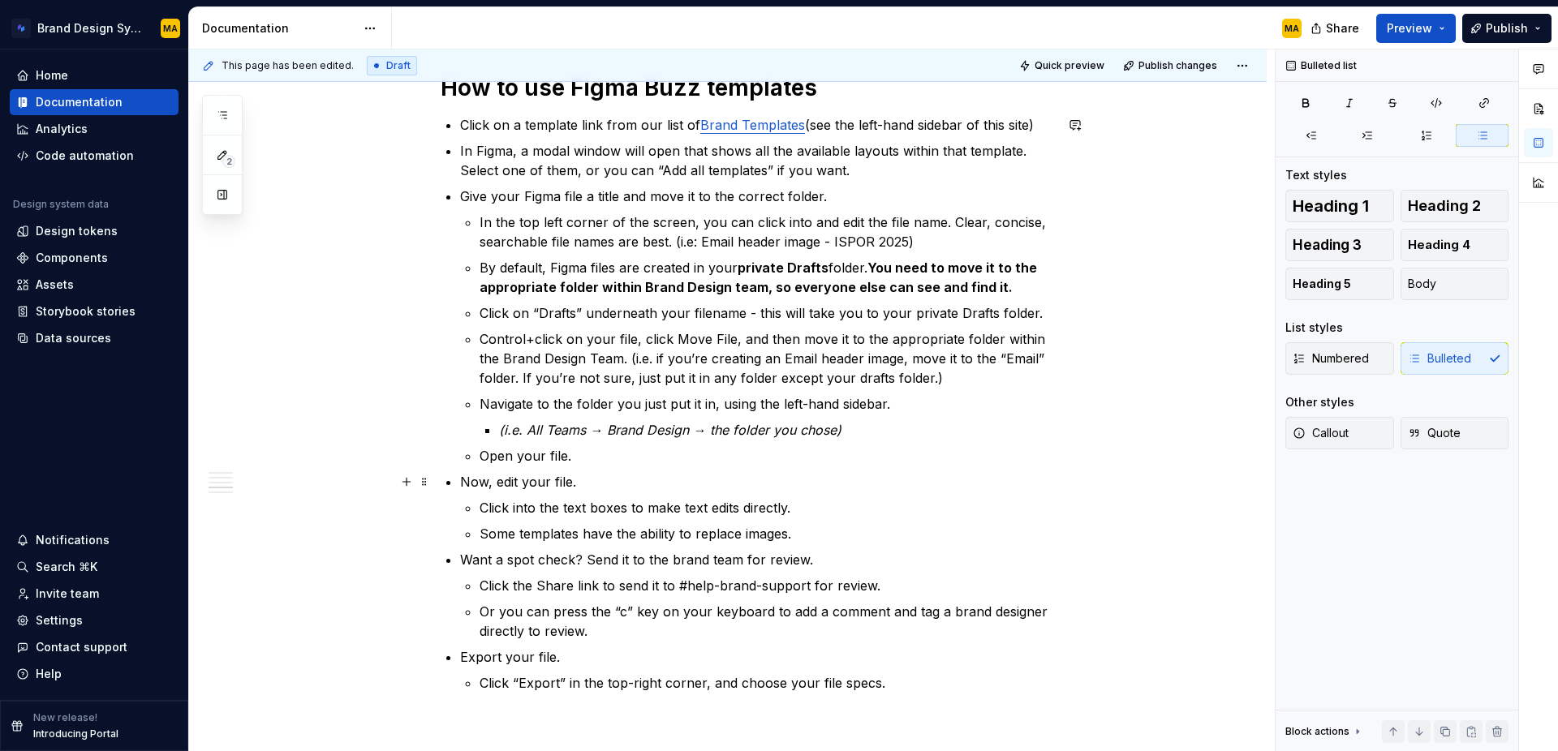
click at [632, 480] on p "Now, edit your file." at bounding box center [757, 481] width 594 height 19
click at [635, 506] on p "Click into the text boxes to make text edits directly." at bounding box center [767, 507] width 575 height 19
click at [794, 503] on p "Click into the text boxes to make text edits directly." at bounding box center [767, 507] width 575 height 19
click at [852, 539] on p "Some templates have the ability to replace images." at bounding box center [767, 533] width 575 height 19
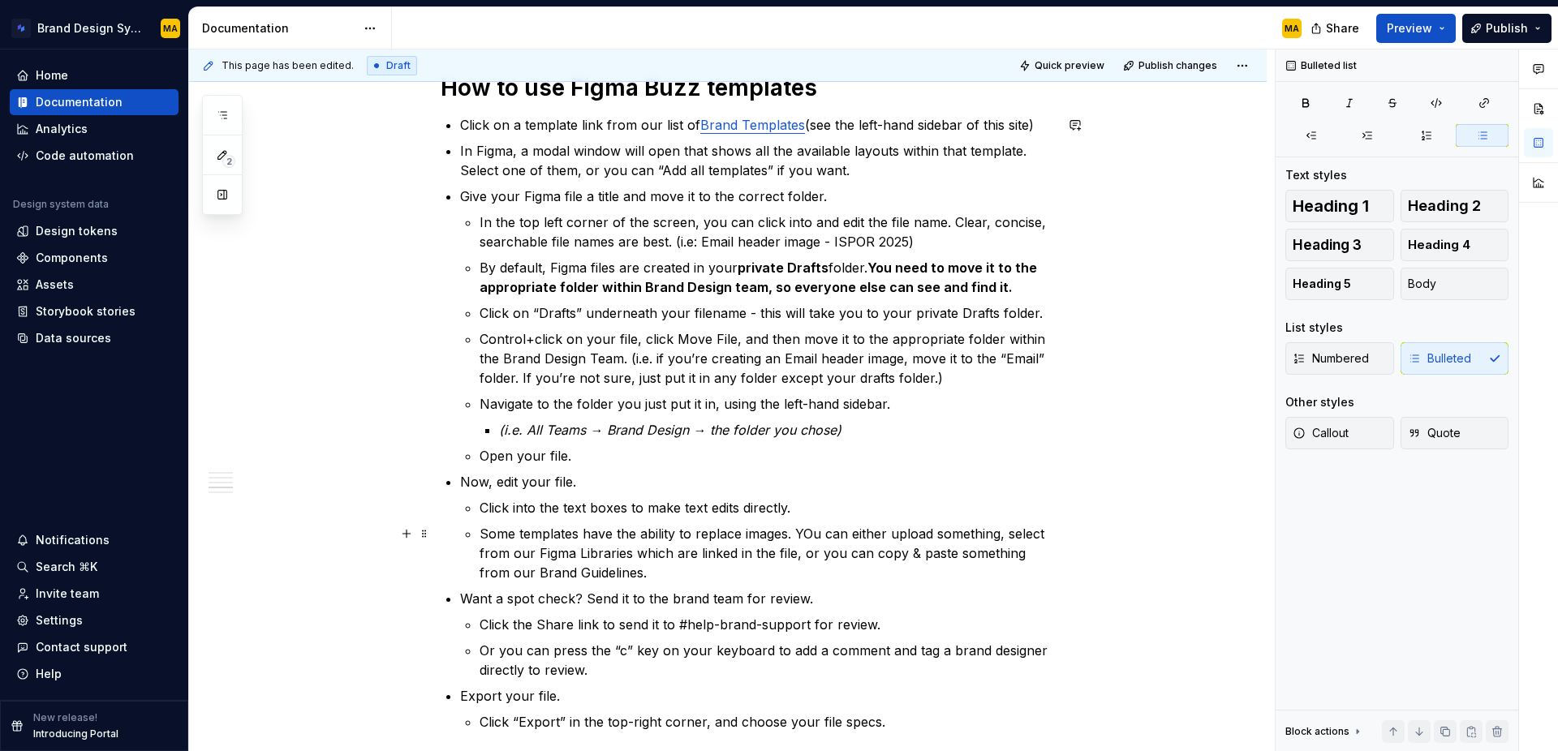
click at [816, 532] on p "Some templates have the ability to replace images. YOu can either upload someth…" at bounding box center [767, 553] width 575 height 58
click at [700, 577] on p "Some templates have the ability to replace images. You can either upload someth…" at bounding box center [767, 553] width 575 height 58
click at [512, 598] on p "Want a spot check? Send it to the brand team for review." at bounding box center [757, 598] width 594 height 19
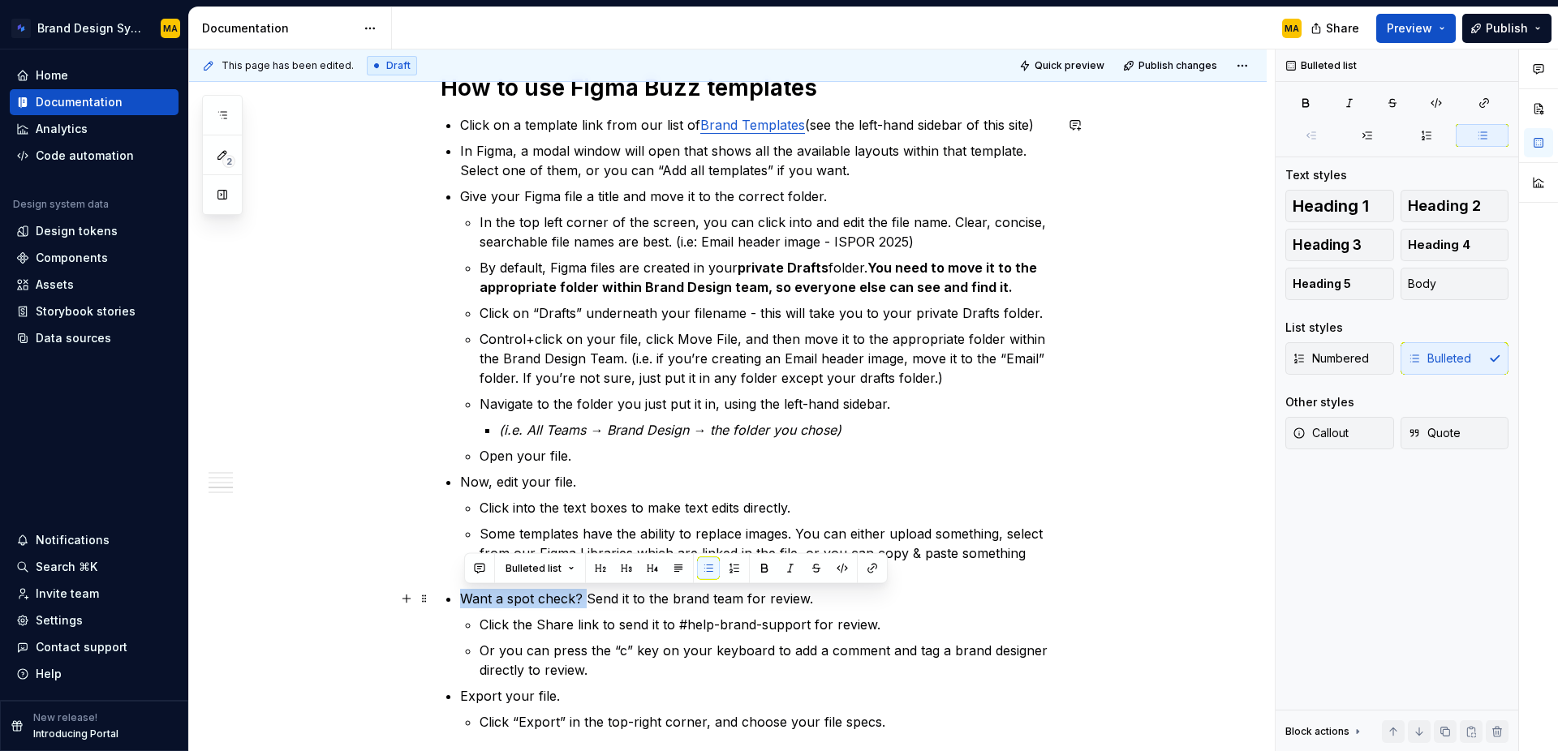
drag, startPoint x: 591, startPoint y: 596, endPoint x: 445, endPoint y: 583, distance: 146.7
click at [445, 583] on div "We use Figma Buzz, a tool within Figma, to host the majority of our templates. …" at bounding box center [747, 100] width 613 height 1659
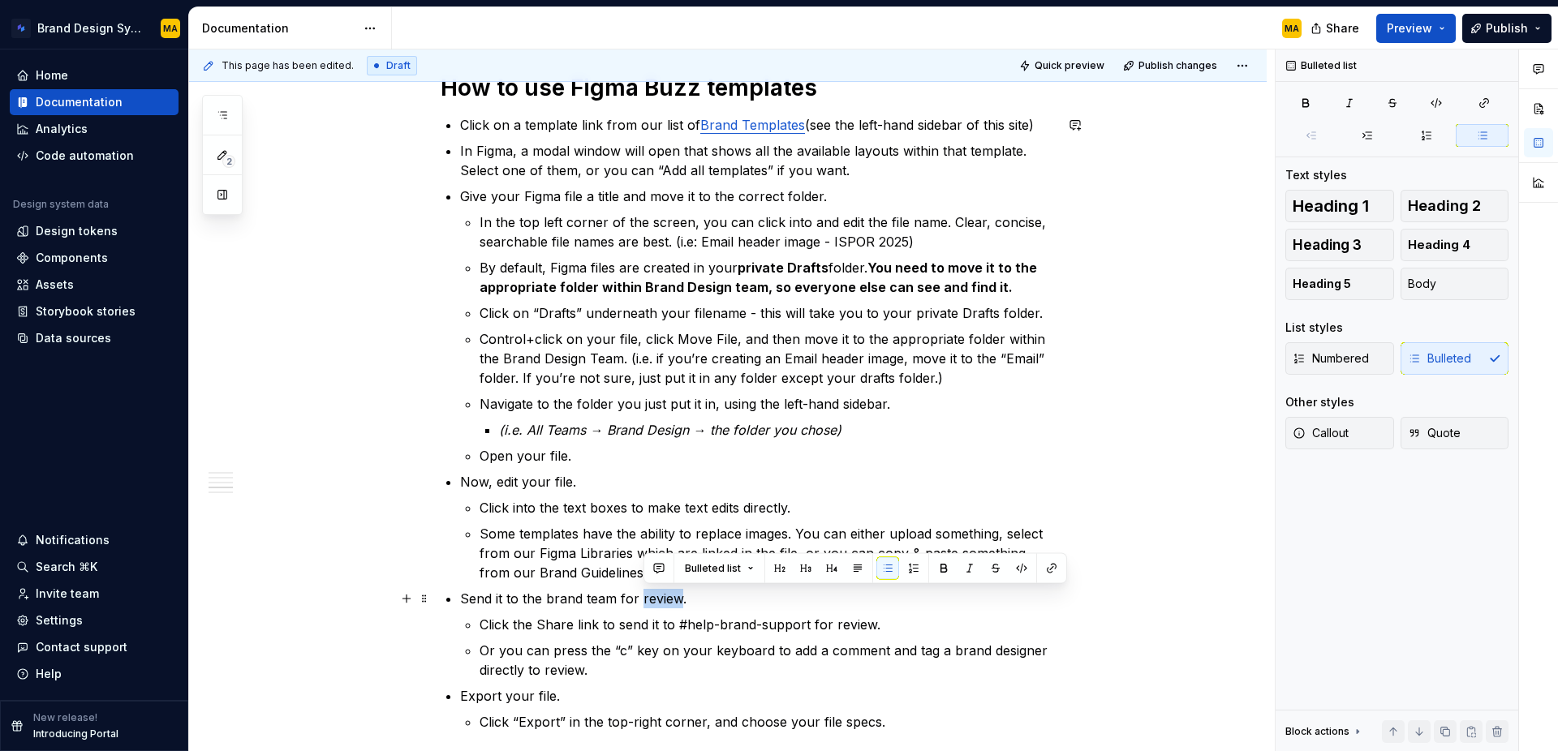
drag, startPoint x: 642, startPoint y: 596, endPoint x: 679, endPoint y: 594, distance: 37.4
click at [679, 594] on p "Send it to the brand team for review." at bounding box center [757, 598] width 594 height 19
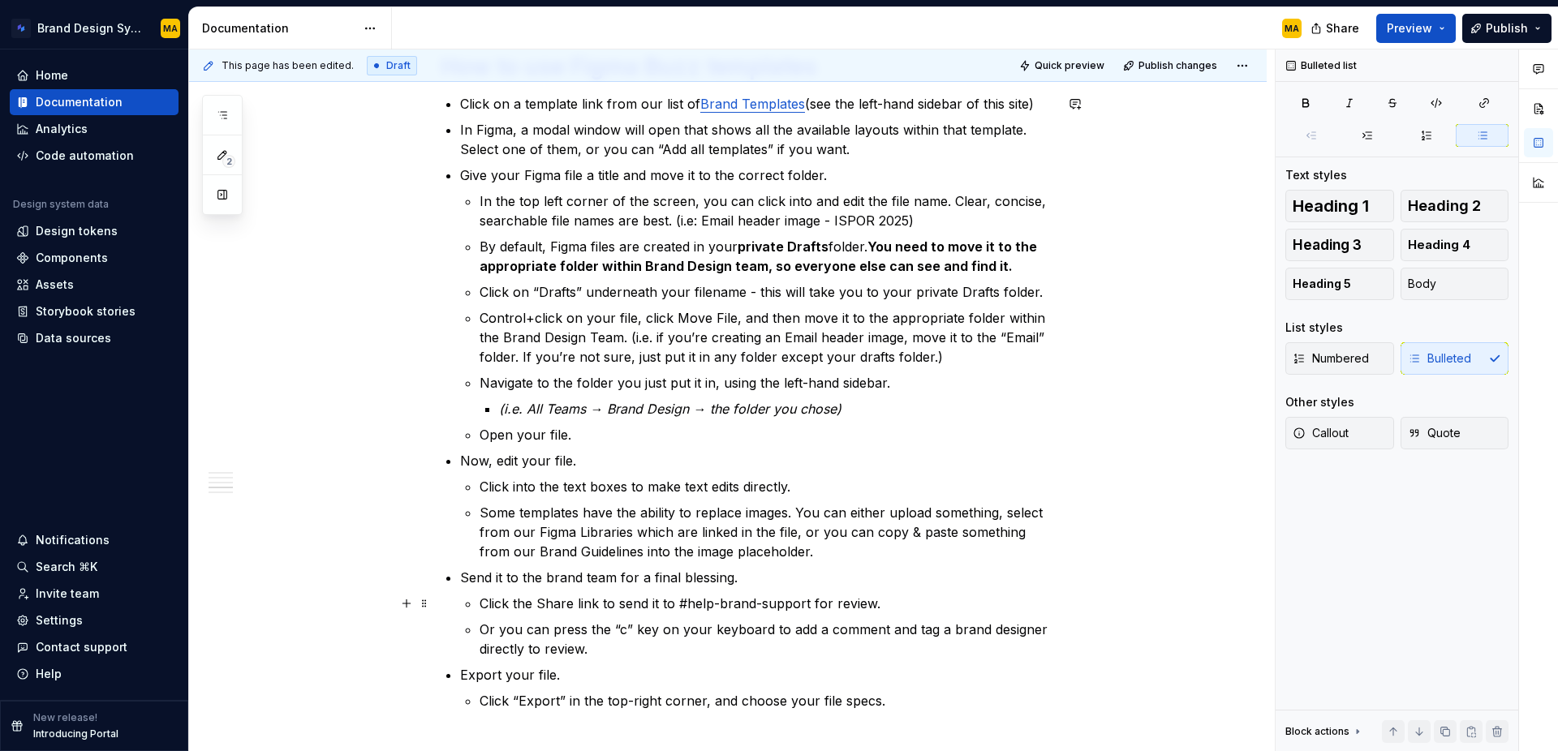
scroll to position [1068, 0]
click at [674, 658] on ul "Click on a template link from our list of Brand Templates (see the left-hand si…" at bounding box center [757, 401] width 594 height 617
click at [762, 576] on p "Send it to the brand team for a final blessing 🙏🏻" at bounding box center [757, 575] width 594 height 19
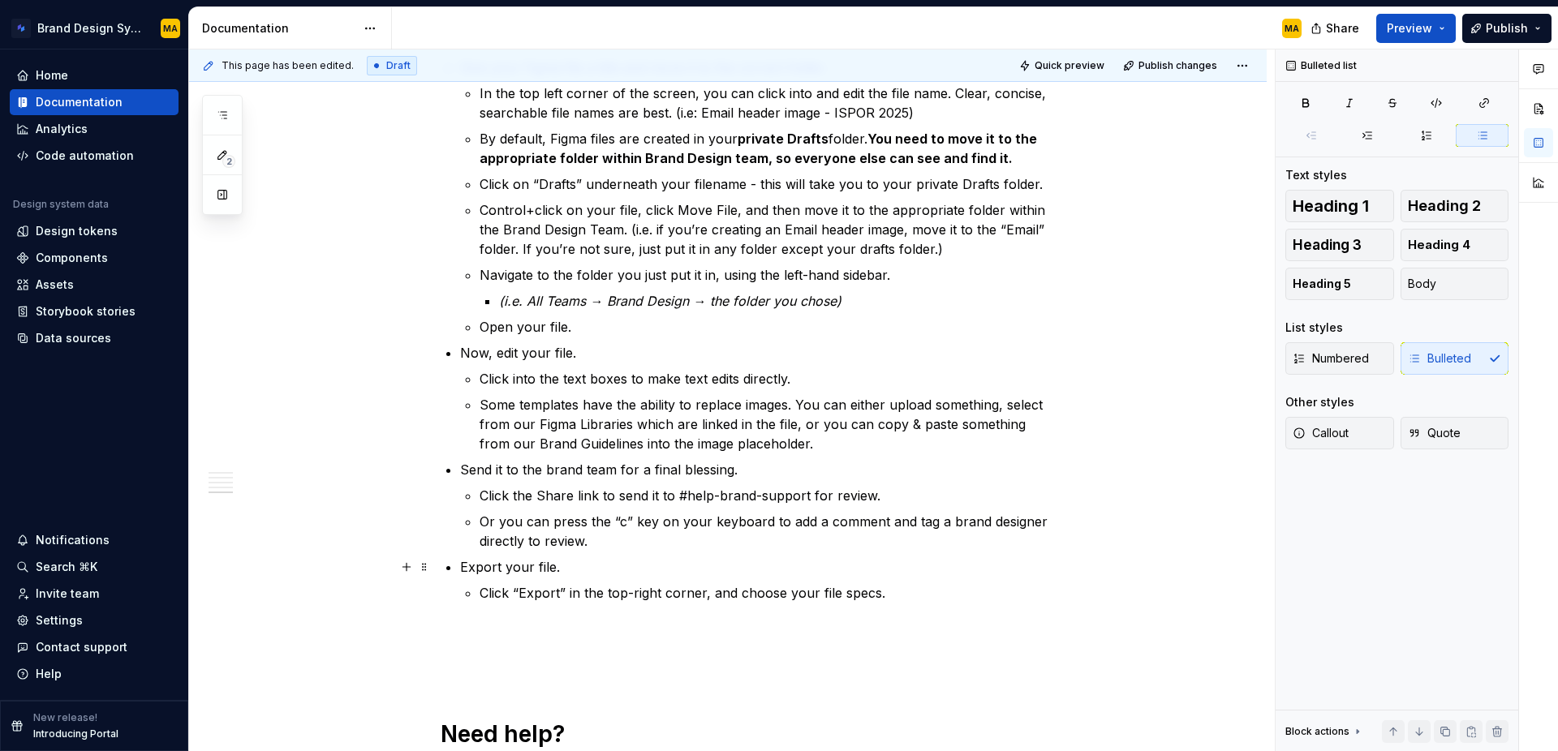
scroll to position [1176, 0]
click at [628, 550] on ul "Click on a template link from our list of Brand Templates (see the left-hand si…" at bounding box center [757, 293] width 594 height 617
click at [627, 539] on p "Or you can press the “c” key on your keyboard to add a comment and tag a brand …" at bounding box center [767, 529] width 575 height 39
click at [602, 492] on p "Click the Share link to send it to #help-brand-support for review." at bounding box center [767, 493] width 575 height 19
click at [510, 490] on p "Click the Share link in the top-right corner, to send it to #help-brand-support…" at bounding box center [767, 493] width 575 height 19
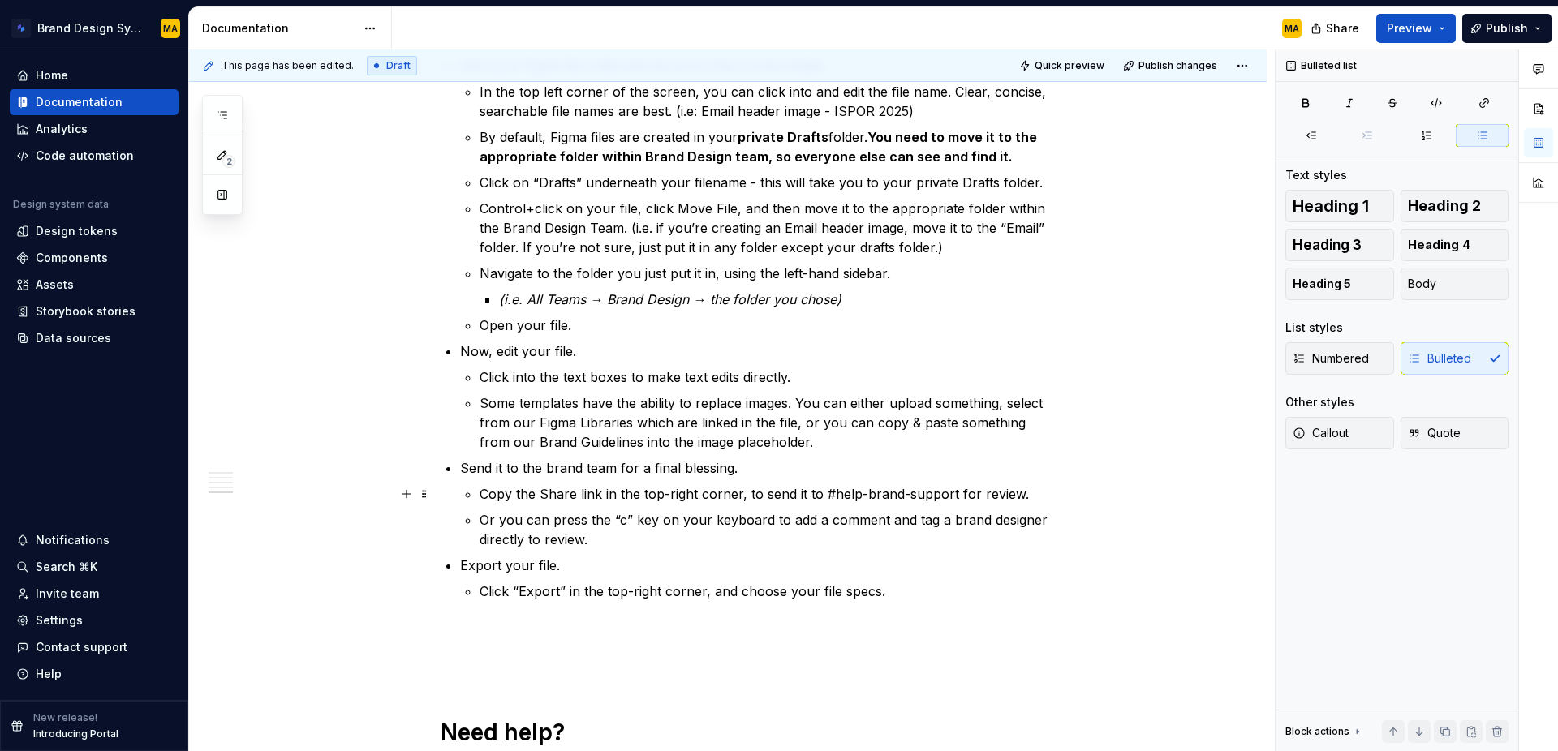
click at [759, 489] on p "Copy the Share link in the top-right corner, to send it to #help-brand-support …" at bounding box center [767, 493] width 575 height 19
click at [1102, 506] on div "We use Figma Buzz, a tool within Figma, to host the majority of our templates. …" at bounding box center [728, 73] width 1078 height 1943
click at [709, 559] on p "Export your file." at bounding box center [757, 565] width 594 height 19
click at [632, 541] on p "Or you can press the “c” key on your keyboard to add a comment and tag a brand …" at bounding box center [767, 529] width 575 height 39
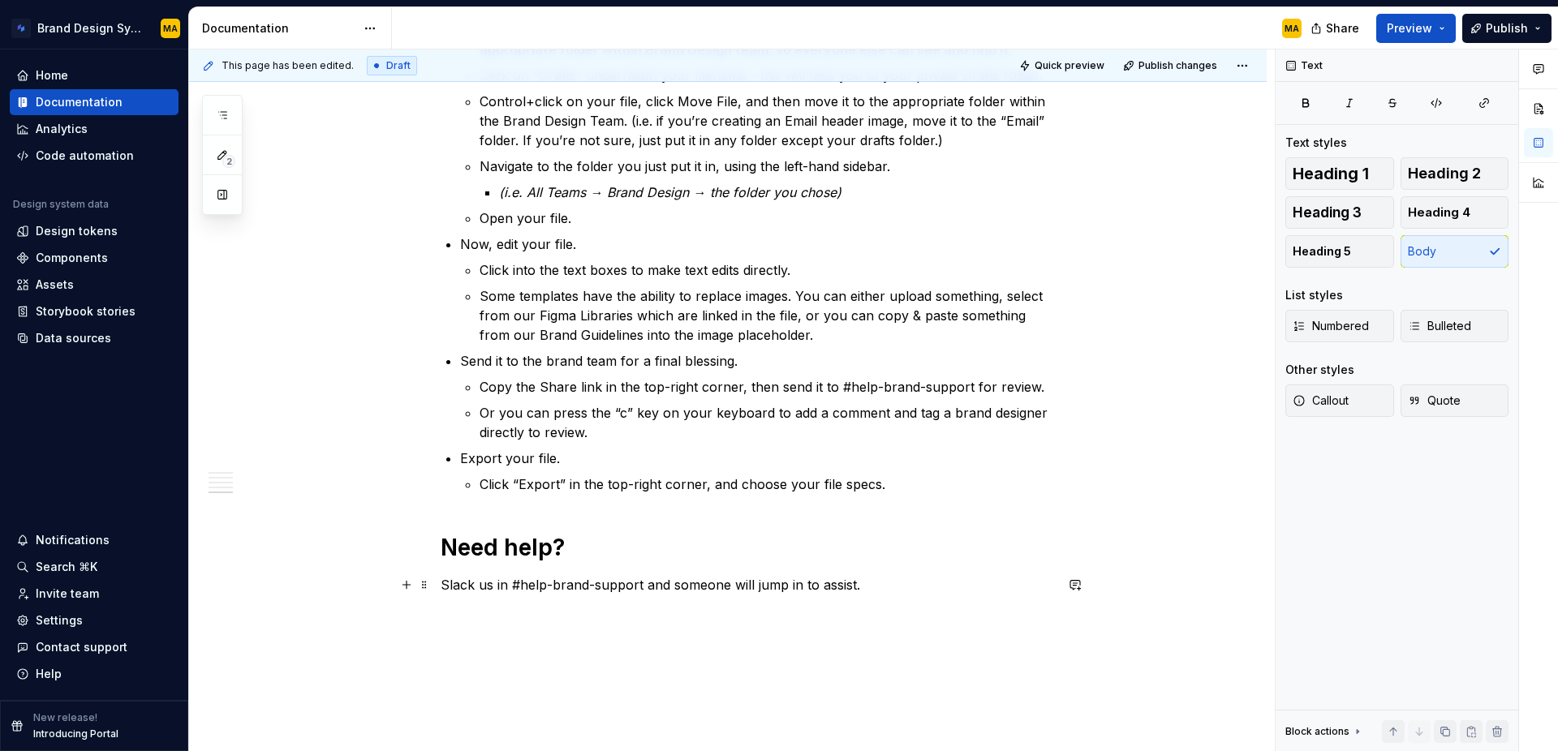
click at [549, 590] on p "Slack us in #help-brand-support and someone will jump in to assist." at bounding box center [747, 594] width 613 height 39
click at [838, 592] on p "Slack us in #help-brand-support and someone will jump in to assist." at bounding box center [747, 594] width 613 height 39
click at [902, 591] on p "Slack us in #help-brand-support and someone will jump in to assist." at bounding box center [747, 594] width 613 height 39
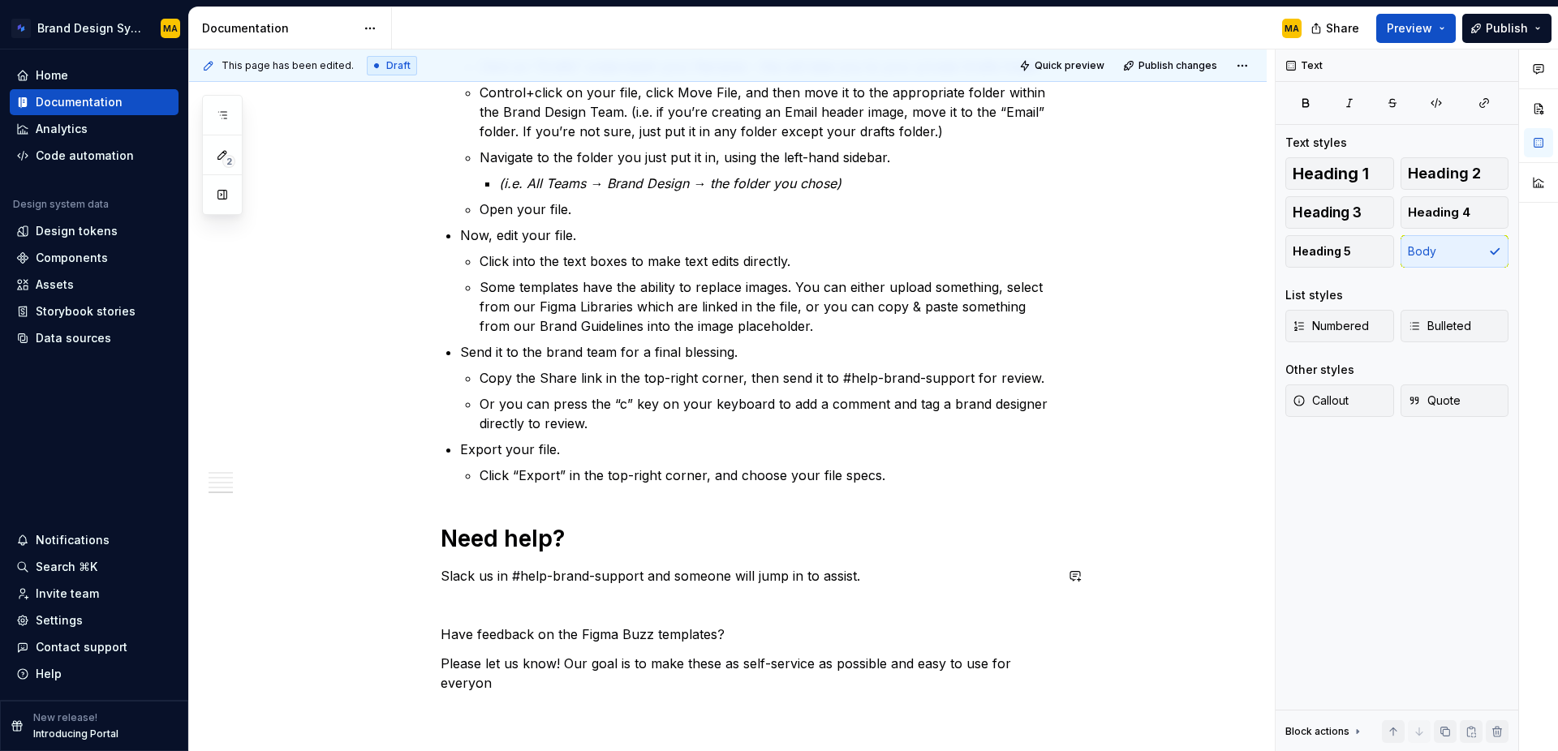
scroll to position [1311, 0]
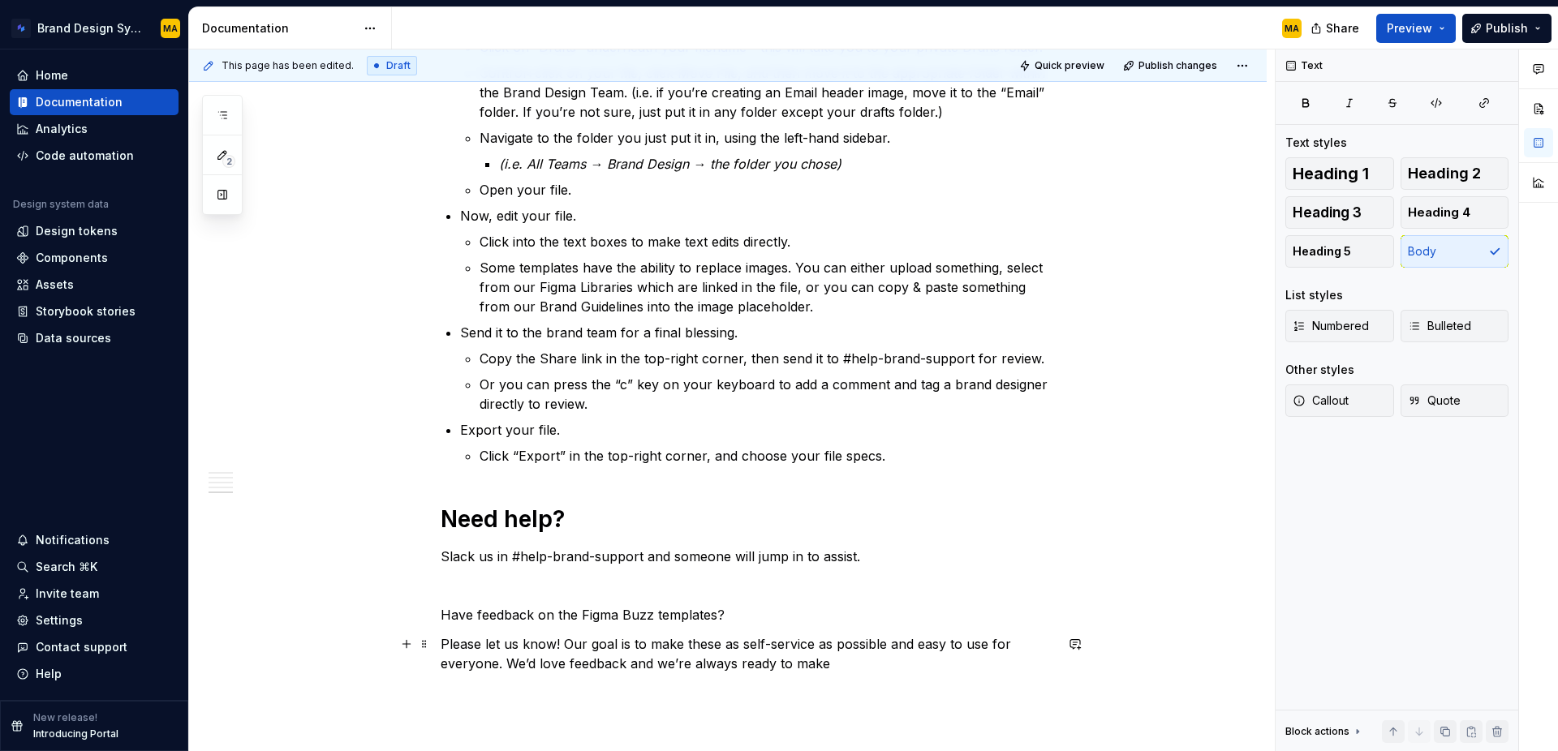
click at [634, 664] on p "Please let us know! Our goal is to make these as self-service as possible and e…" at bounding box center [747, 664] width 613 height 58
drag, startPoint x: 682, startPoint y: 665, endPoint x: 630, endPoint y: 663, distance: 52.8
click at [630, 663] on p "Please let us know! Our goal is to make these as self-service as possible and e…" at bounding box center [747, 664] width 613 height 58
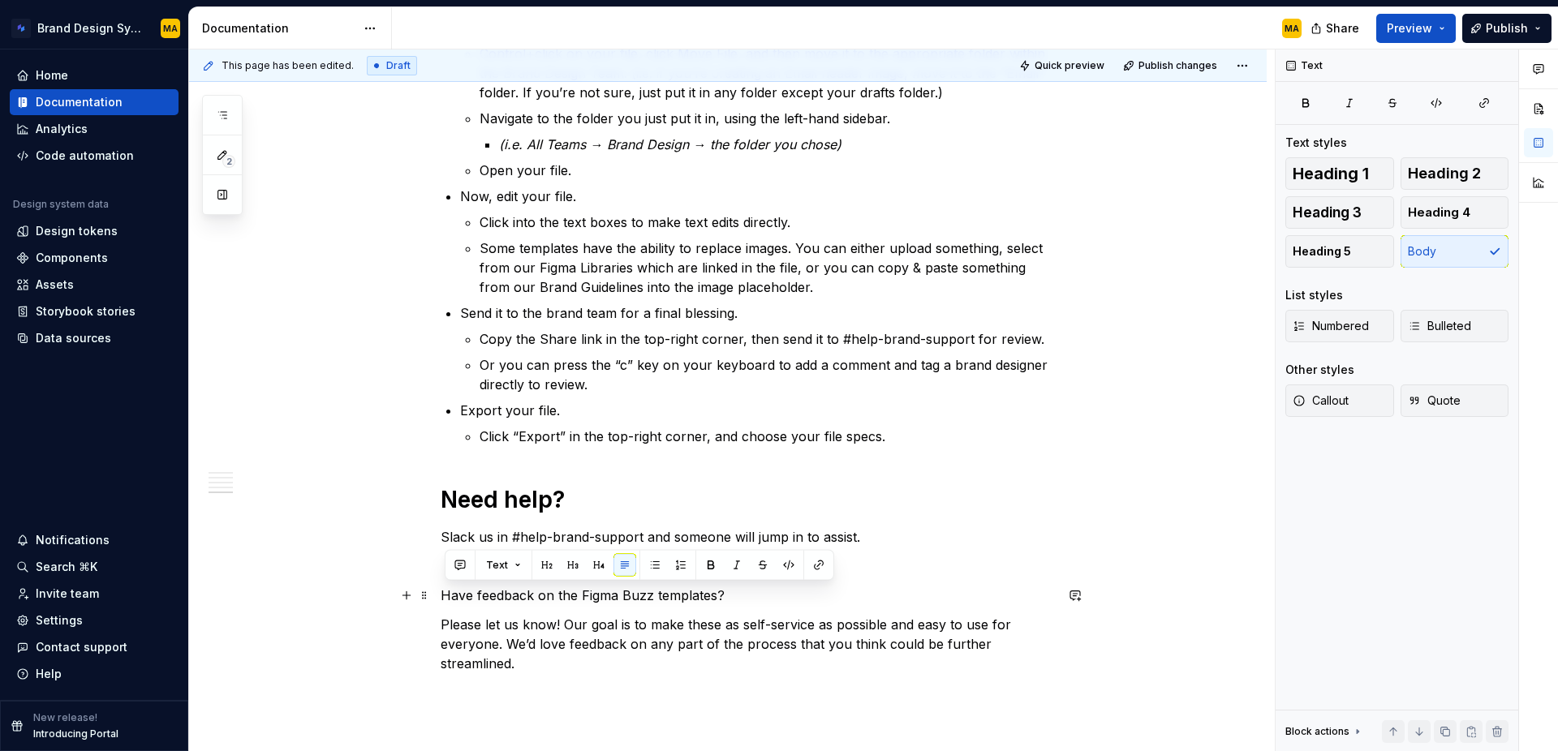
drag, startPoint x: 736, startPoint y: 599, endPoint x: 375, endPoint y: 601, distance: 361.1
click at [564, 599] on p "Have feedback on the Figma Buzz templates?" at bounding box center [747, 595] width 613 height 19
drag, startPoint x: 545, startPoint y: 593, endPoint x: 523, endPoint y: 594, distance: 22.7
click at [523, 594] on p "Have feedback on the Figma Buzz templates?" at bounding box center [747, 595] width 613 height 19
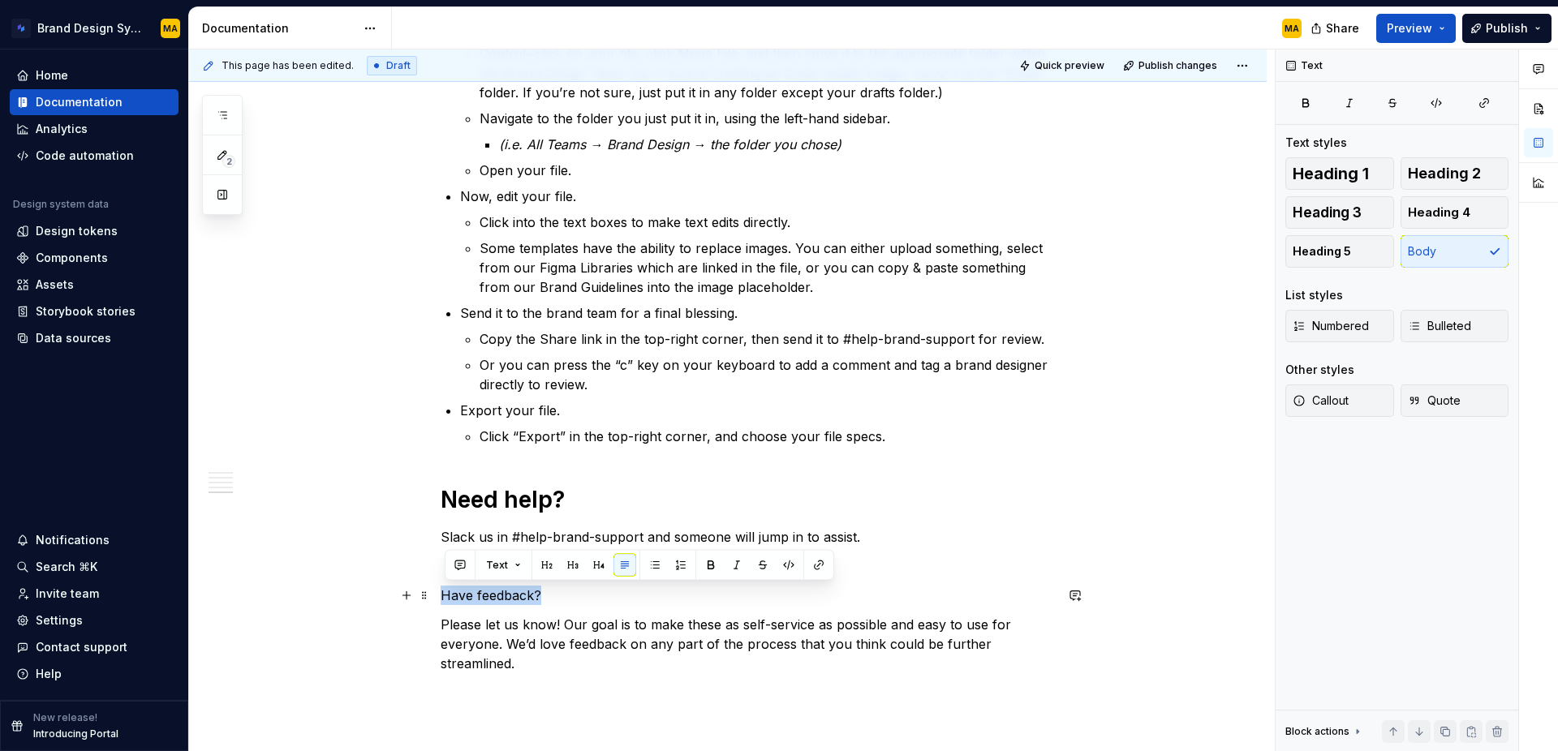
drag, startPoint x: 578, startPoint y: 592, endPoint x: 386, endPoint y: 595, distance: 191.5
click at [548, 566] on button "button" at bounding box center [547, 565] width 23 height 23
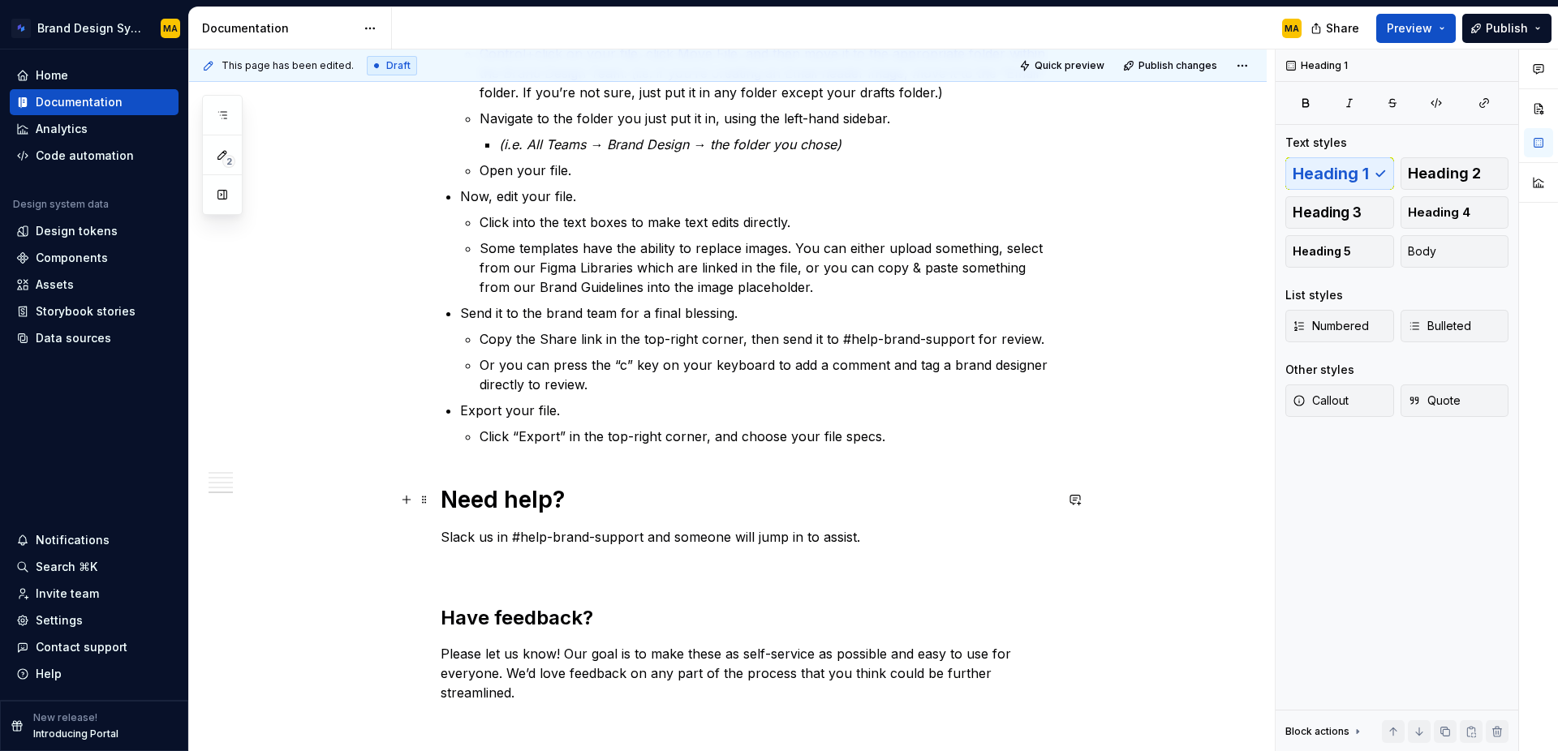
click at [534, 503] on h1 "Need help?" at bounding box center [747, 499] width 613 height 29
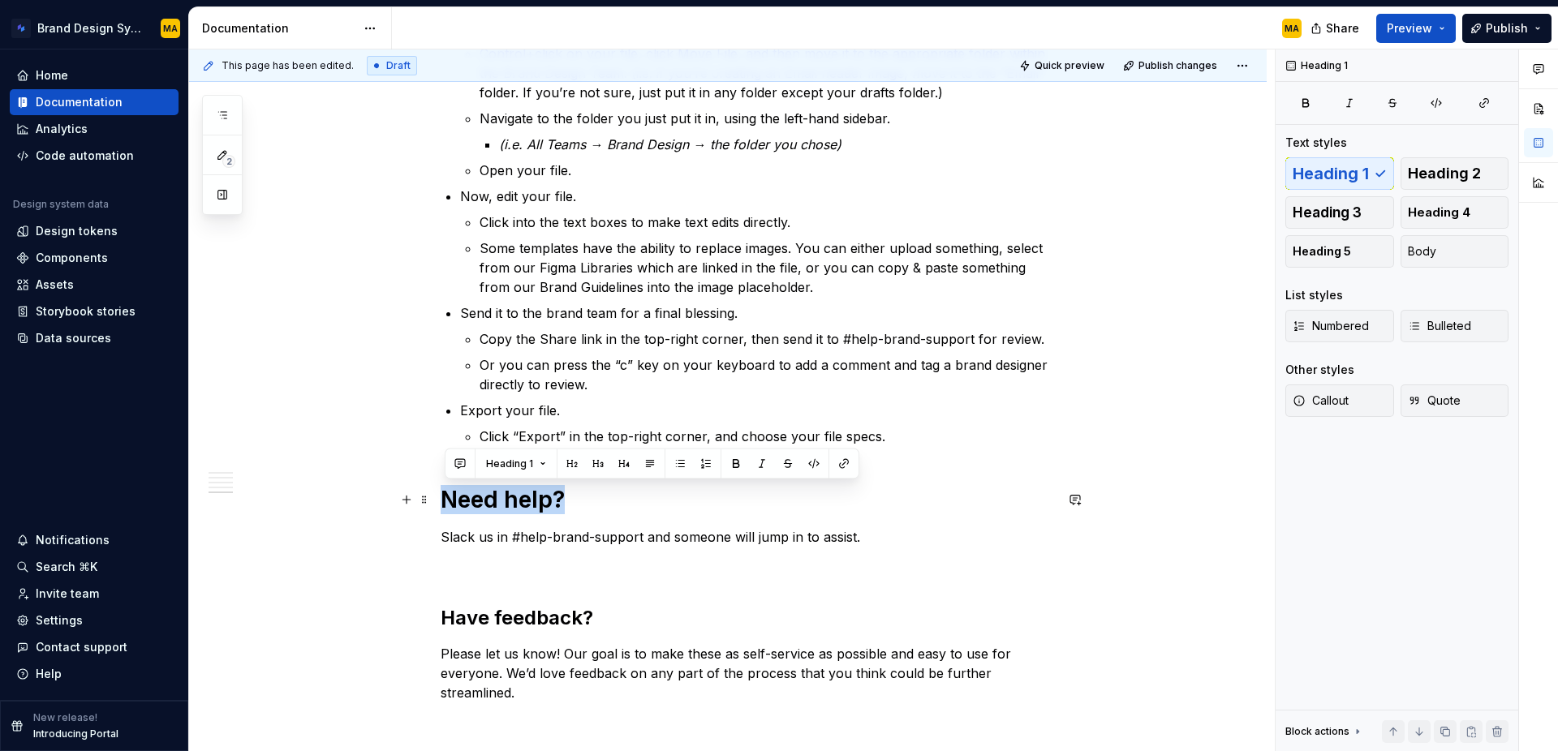
drag, startPoint x: 1438, startPoint y: 177, endPoint x: 1189, endPoint y: 372, distance: 316.7
click at [1435, 175] on span "Heading 2" at bounding box center [1444, 174] width 73 height 16
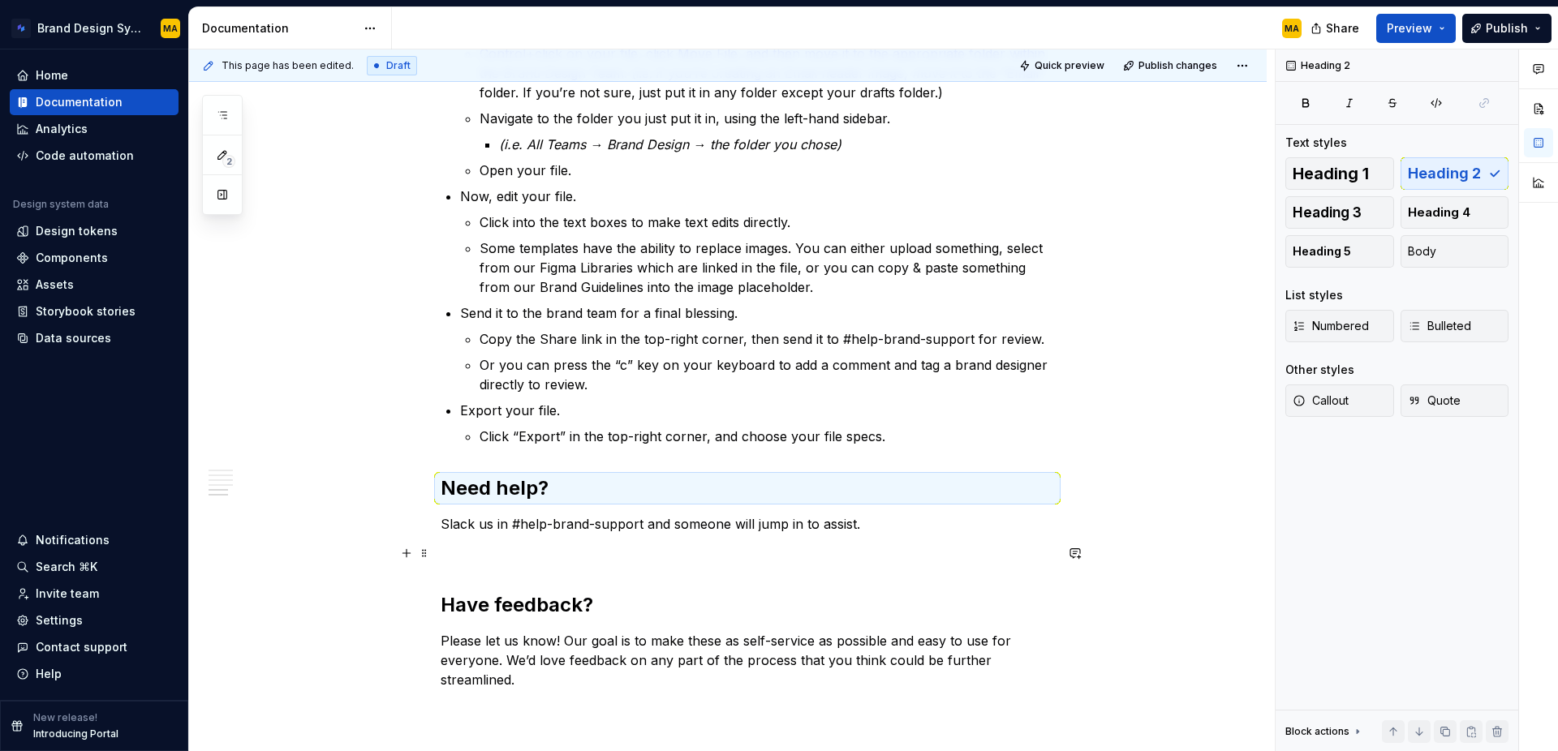
click at [607, 560] on p at bounding box center [747, 553] width 613 height 19
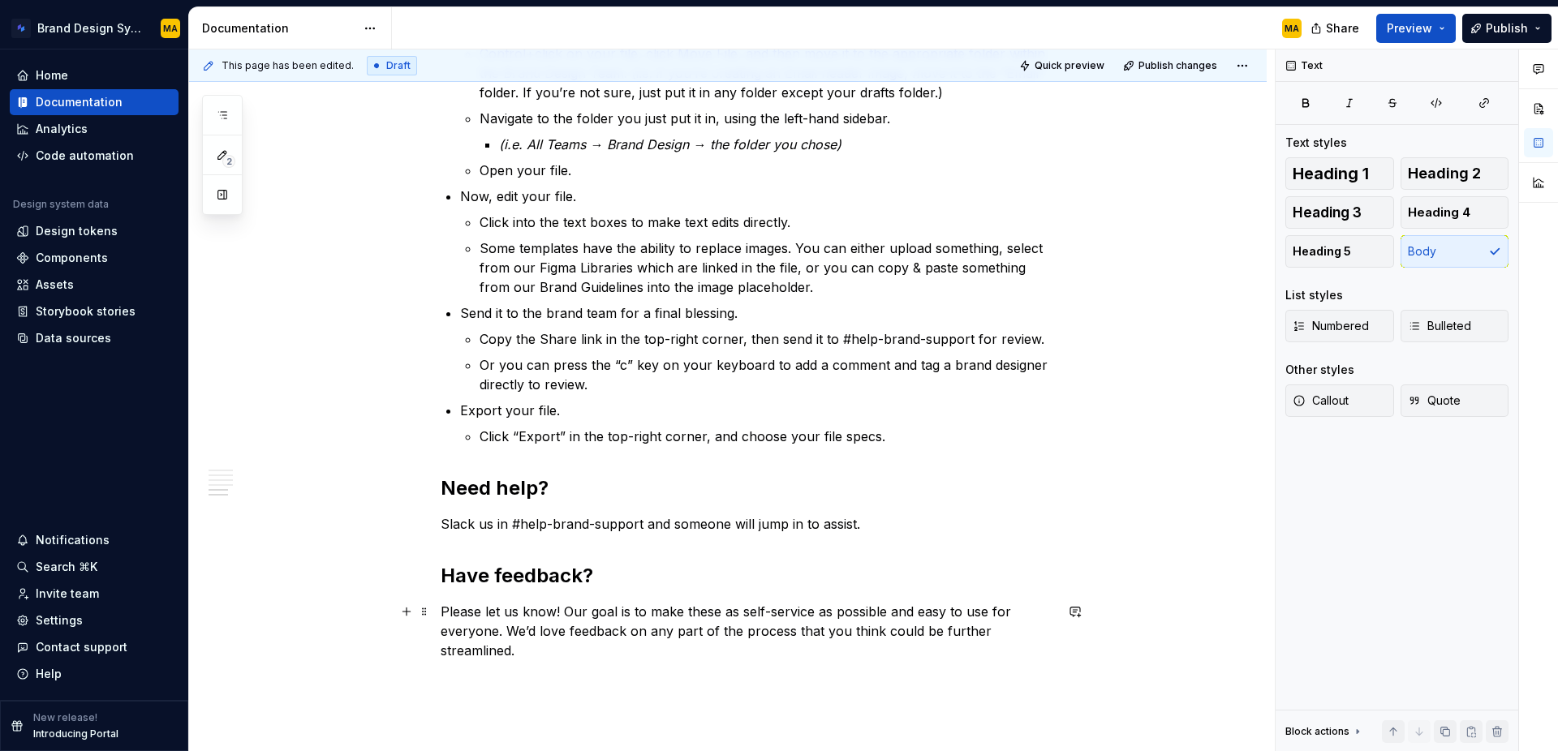
click at [564, 657] on p "Please let us know! Our goal is to make these as self-service as possible and e…" at bounding box center [747, 641] width 613 height 78
click at [565, 613] on p "Please let us know! Our goal is to make these as self-service as possible and e…" at bounding box center [747, 641] width 613 height 78
click at [562, 652] on p "Please let us know! Our goal is to make these as self-service as possible and e…" at bounding box center [747, 641] width 613 height 78
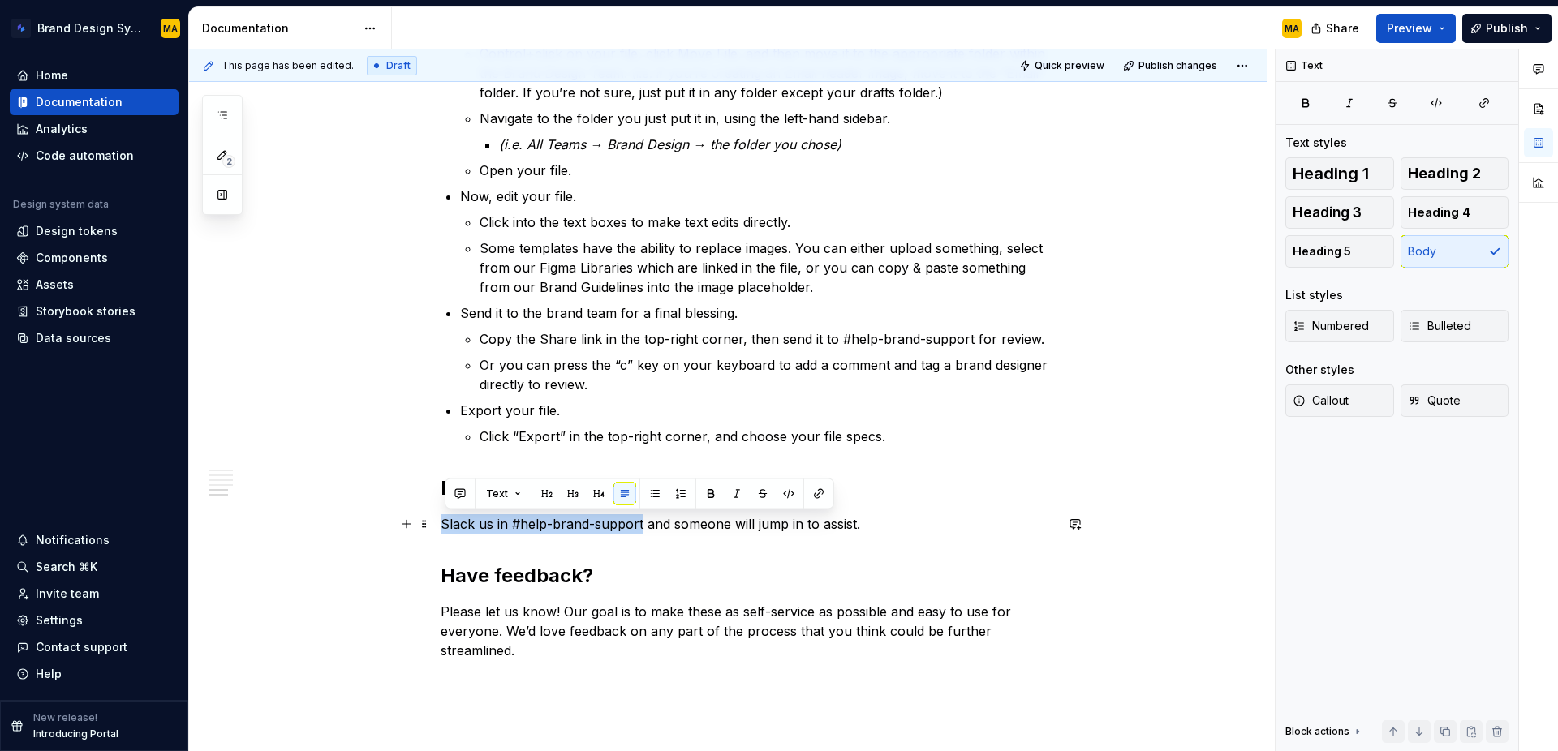
drag, startPoint x: 644, startPoint y: 522, endPoint x: 391, endPoint y: 522, distance: 252.4
copy p "Slack us in #help-brand-support"
click at [559, 607] on p "Please let us know! Our goal is to make these as self-service as possible and e…" at bounding box center [747, 641] width 613 height 78
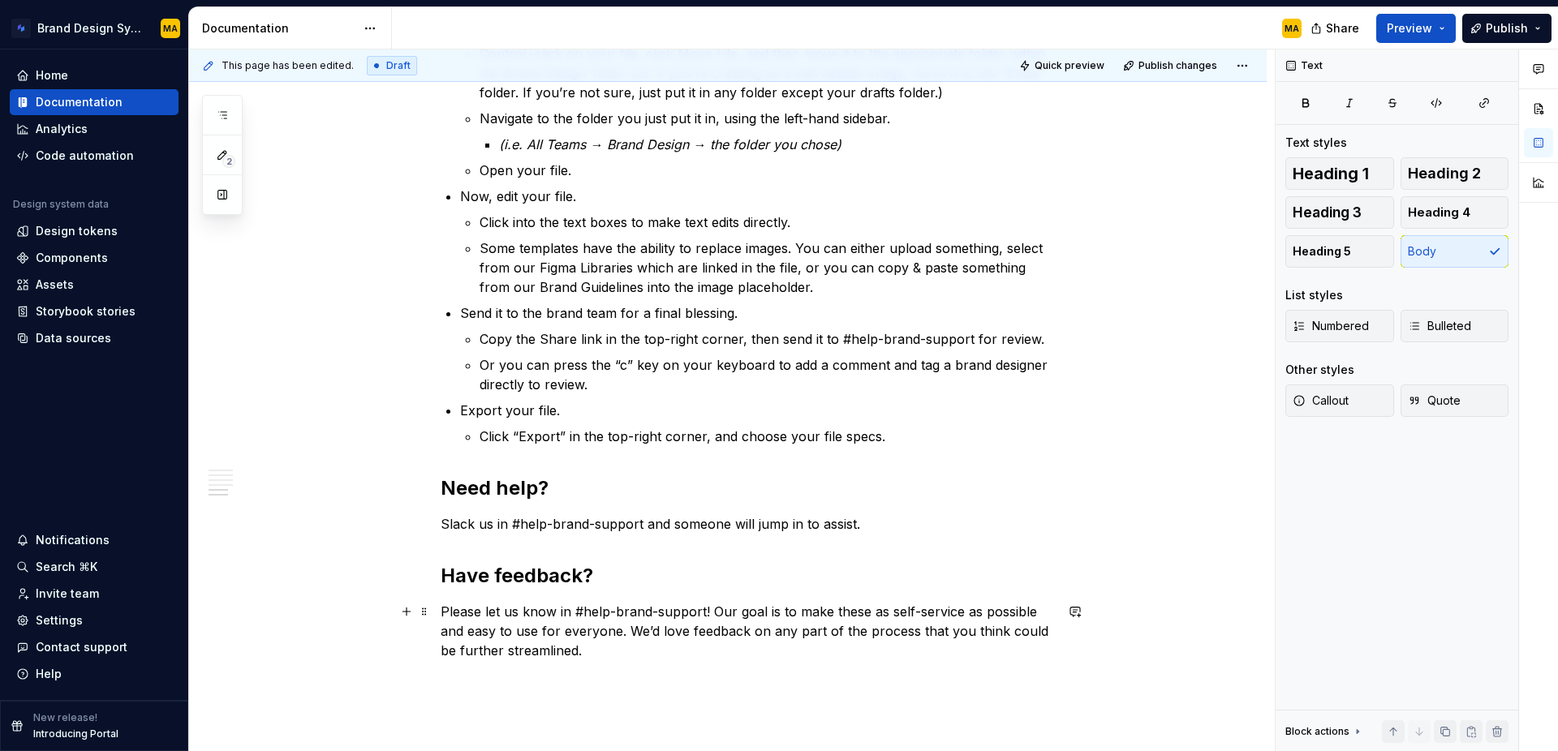
click at [722, 646] on p "Please let us know in #help-brand-support! Our goal is to make these as self-se…" at bounding box center [747, 641] width 613 height 78
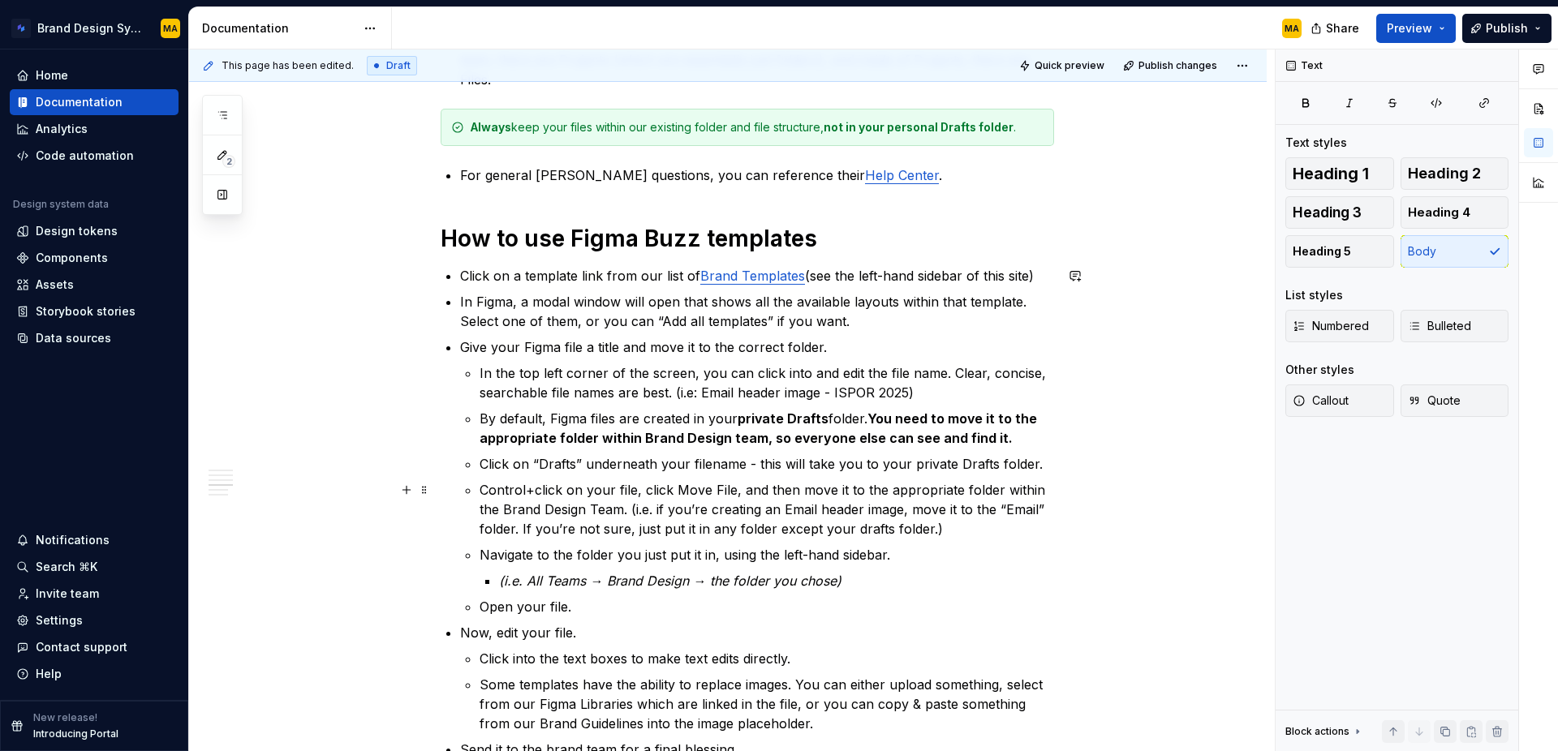
scroll to position [893, 0]
click at [700, 229] on h1 "How to use Figma Buzz templates" at bounding box center [747, 240] width 613 height 29
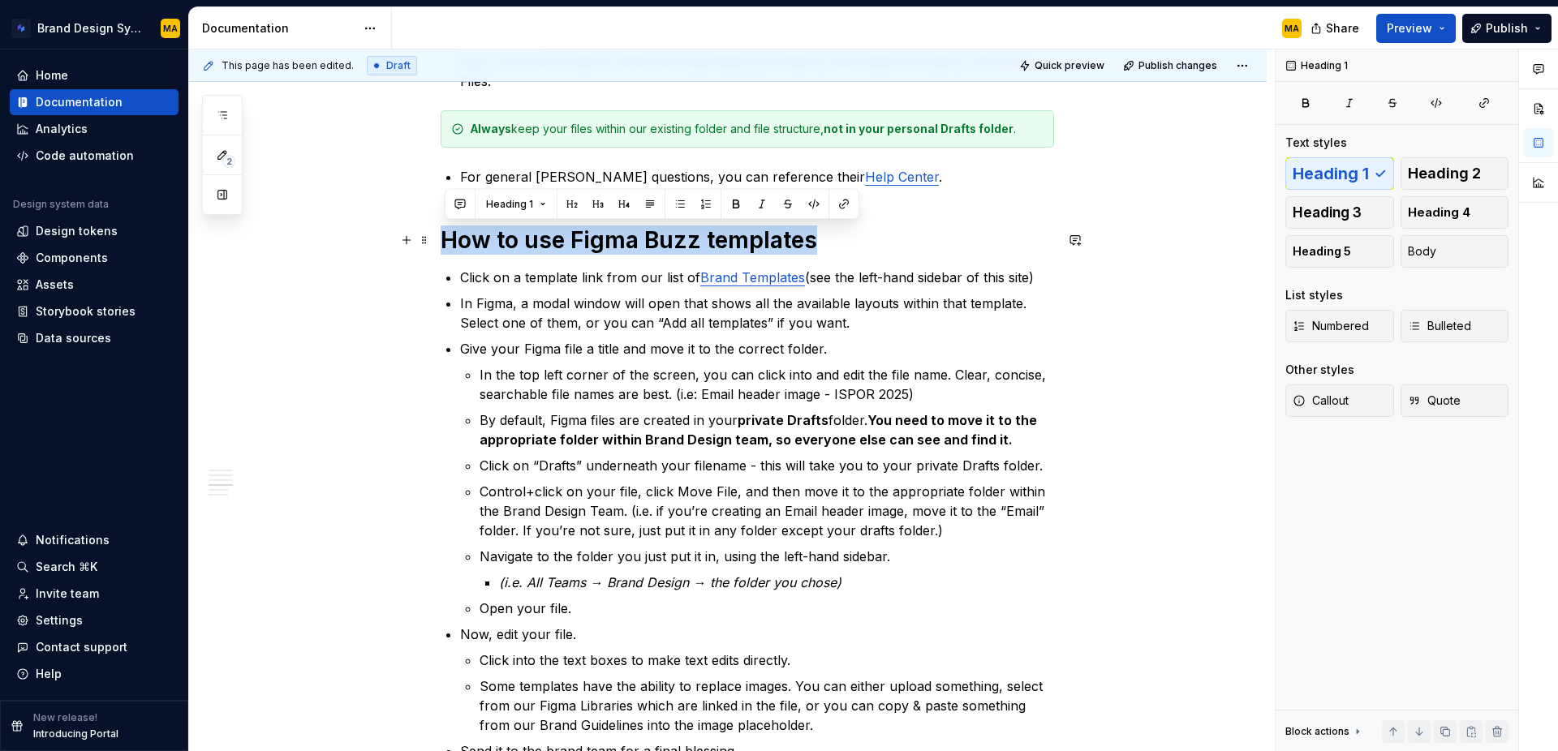
drag, startPoint x: 841, startPoint y: 239, endPoint x: 253, endPoint y: 226, distance: 587.7
click at [253, 226] on div "We use Figma Buzz, a tool within Figma, to host the majority of our templates. …" at bounding box center [728, 374] width 1078 height 1978
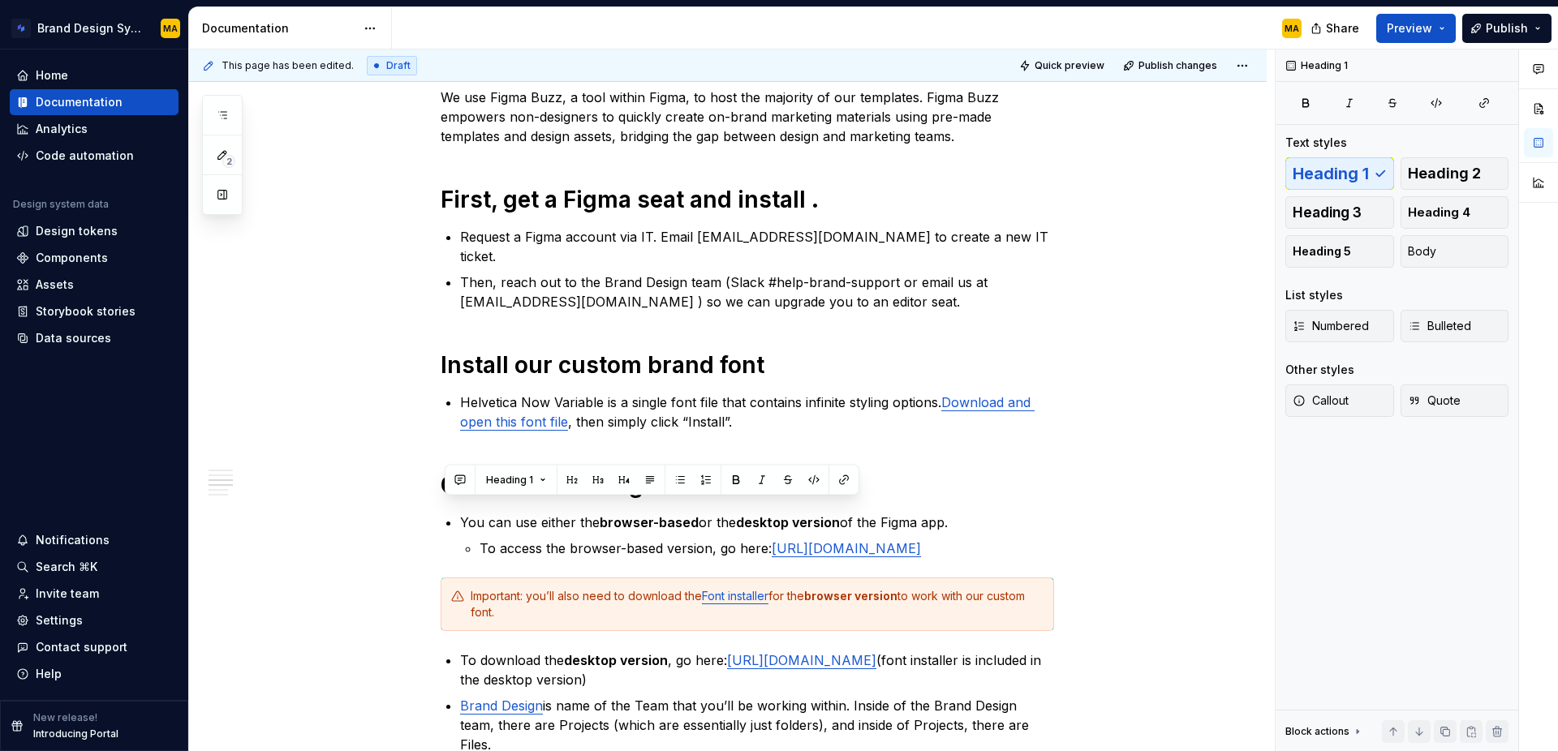
scroll to position [0, 0]
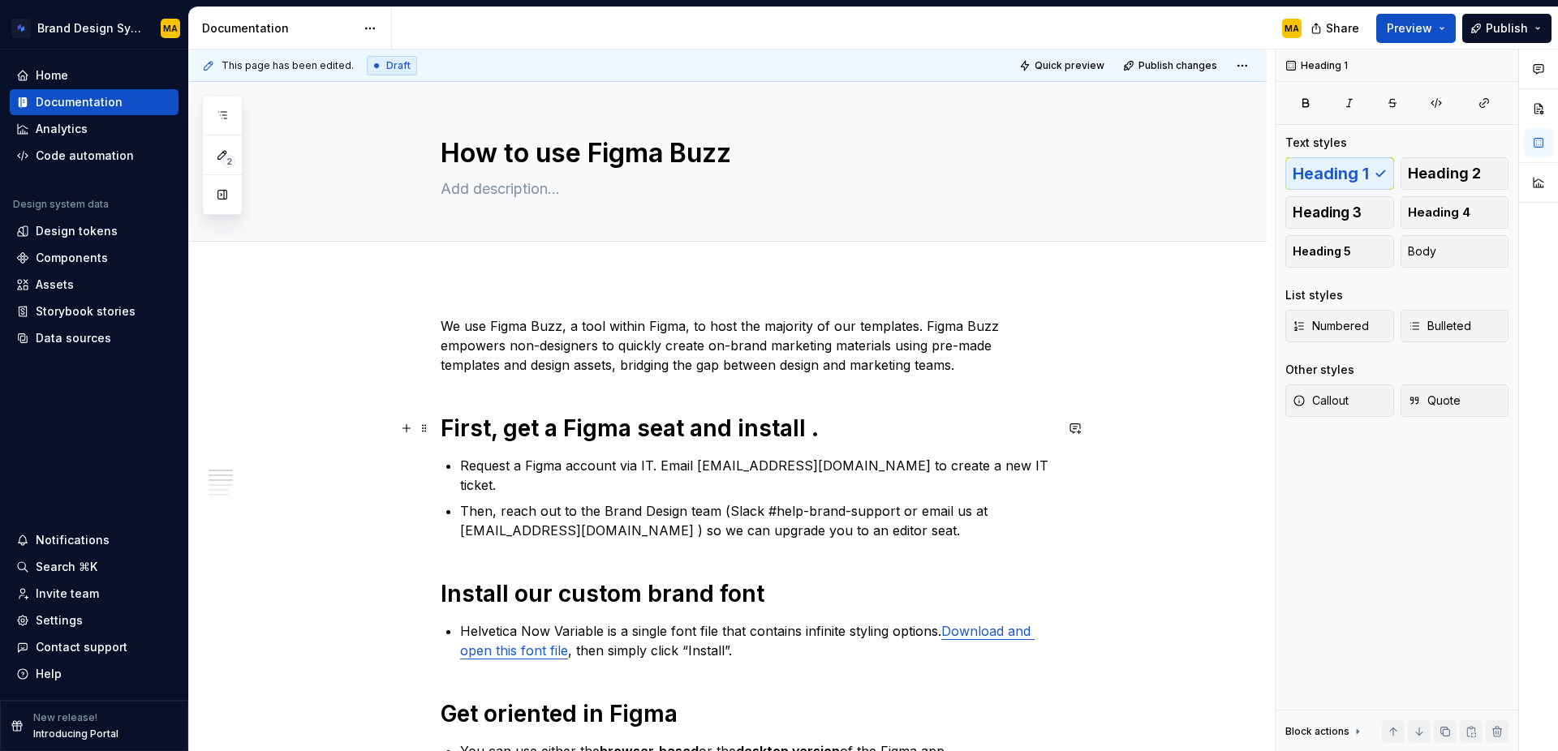
click at [814, 431] on h1 "First, get a Figma seat and install ." at bounding box center [747, 428] width 613 height 29
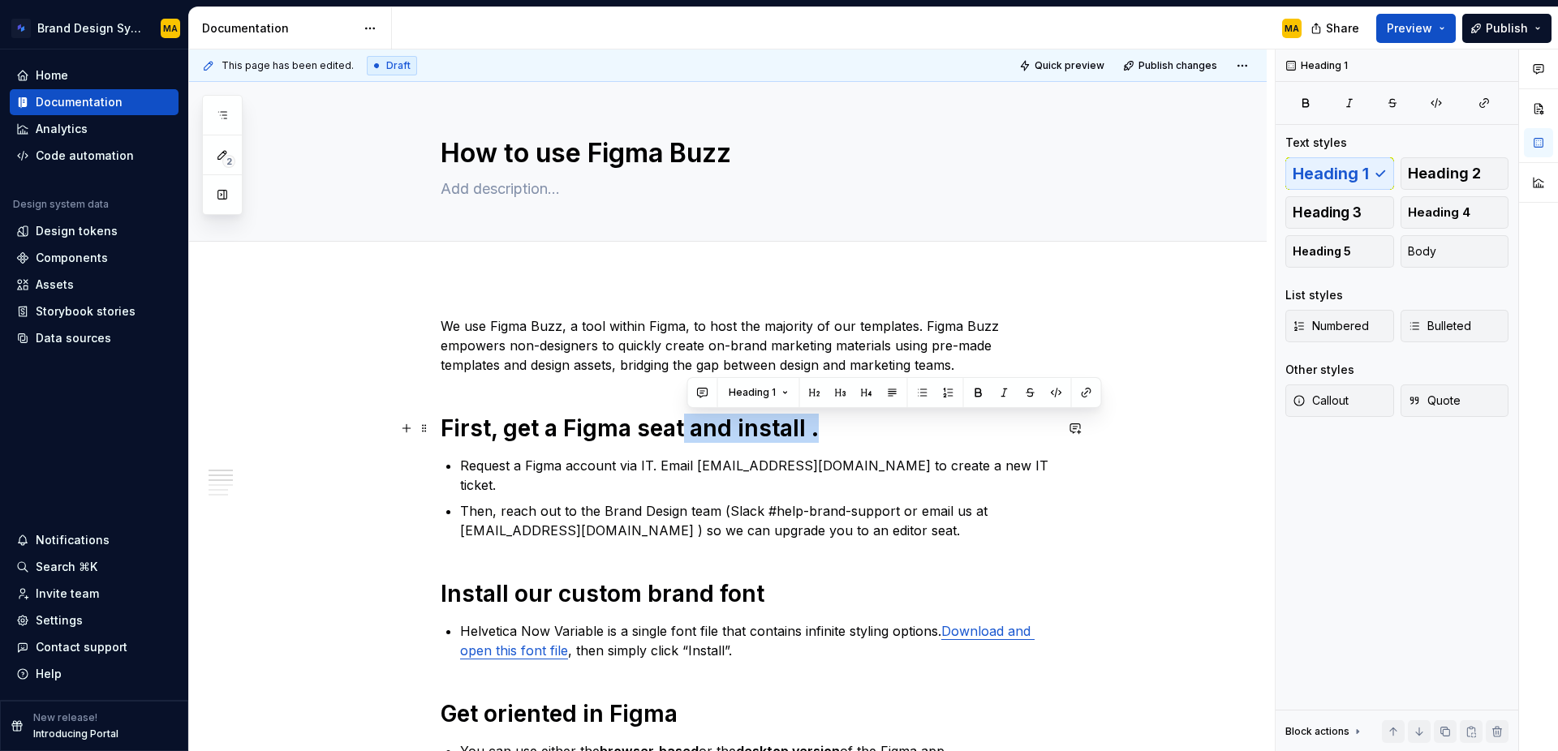
drag, startPoint x: 831, startPoint y: 433, endPoint x: 686, endPoint y: 433, distance: 145.3
click at [686, 433] on h1 "First, get a Figma seat and install ." at bounding box center [747, 428] width 613 height 29
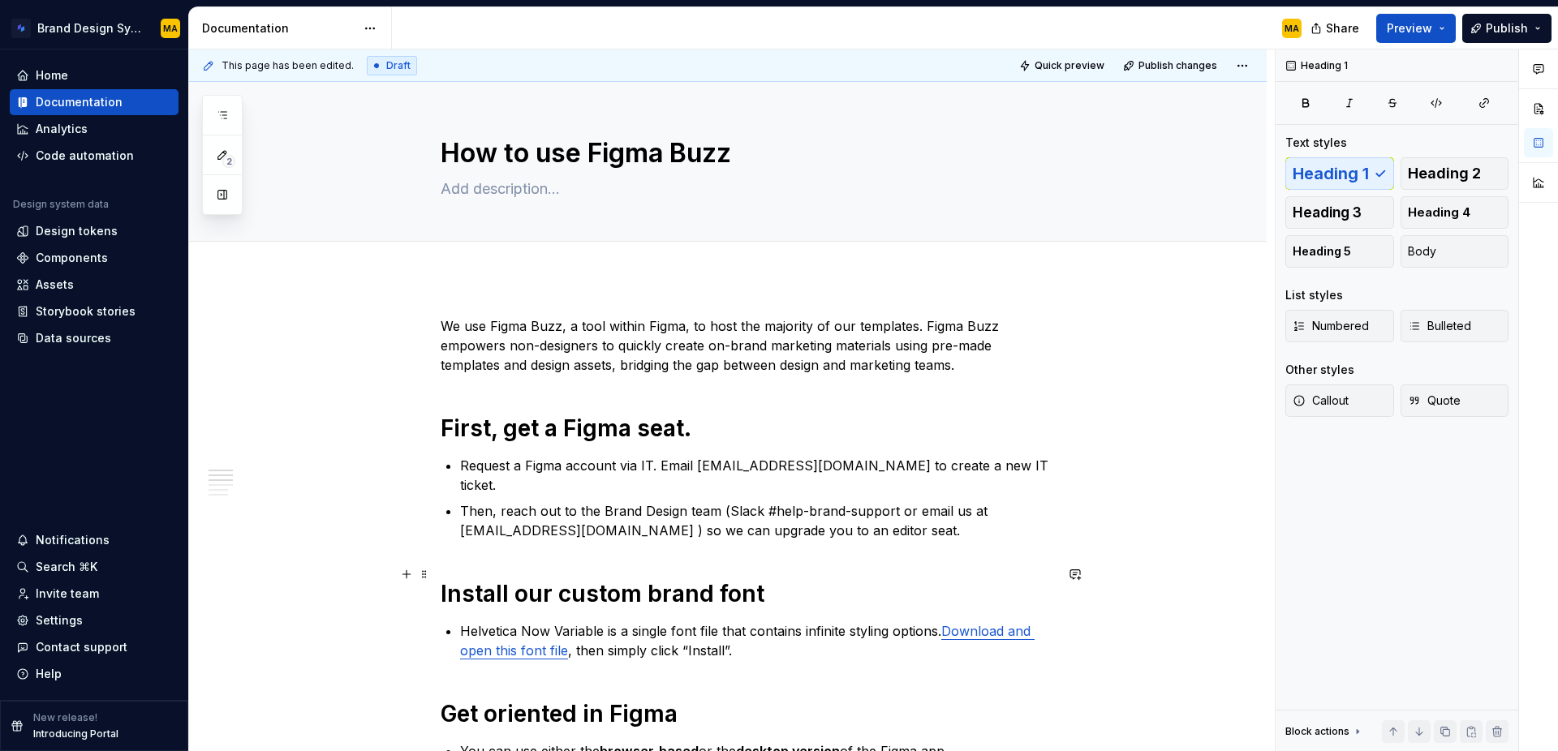
click at [458, 579] on h1 "Install our custom brand font" at bounding box center [747, 593] width 613 height 29
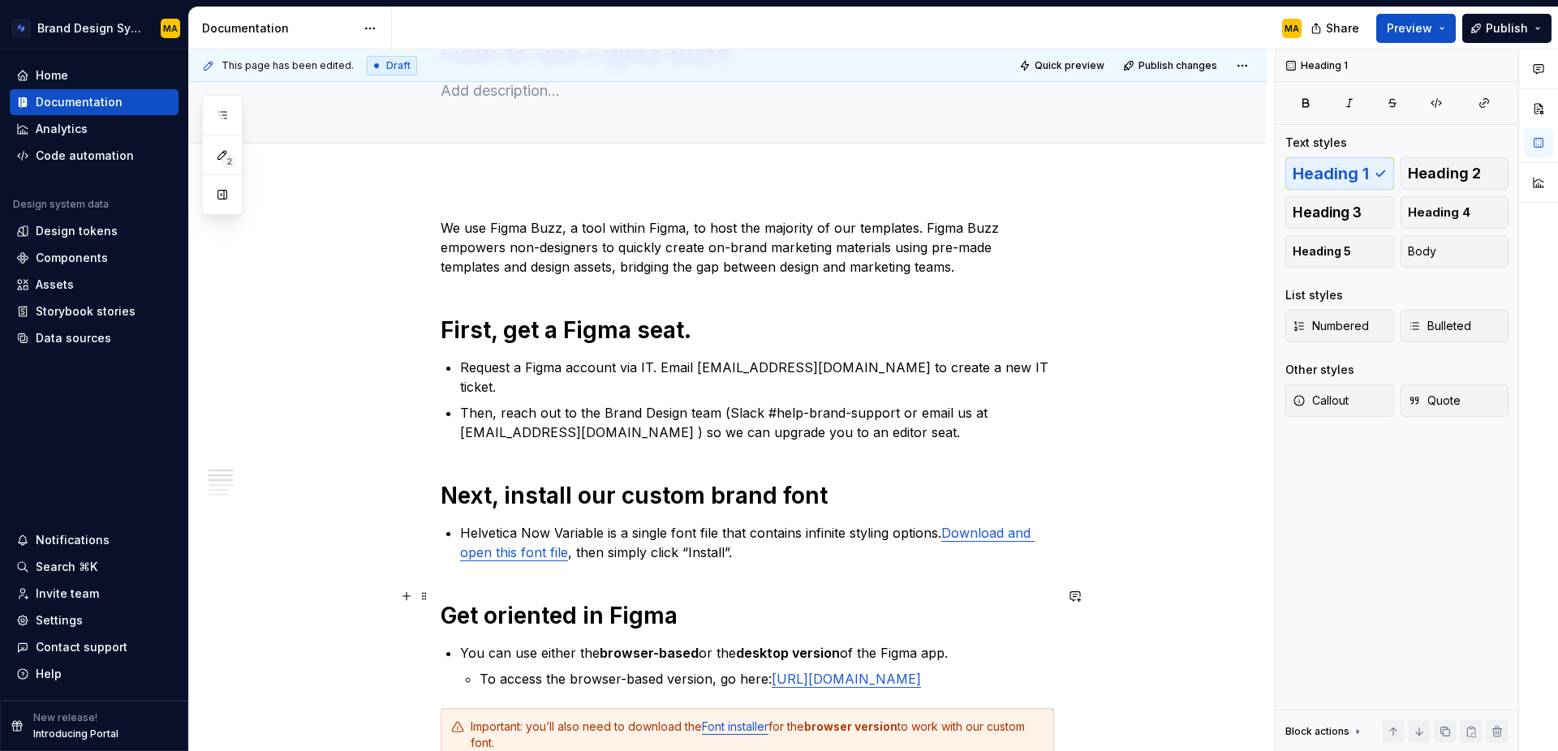
scroll to position [113, 0]
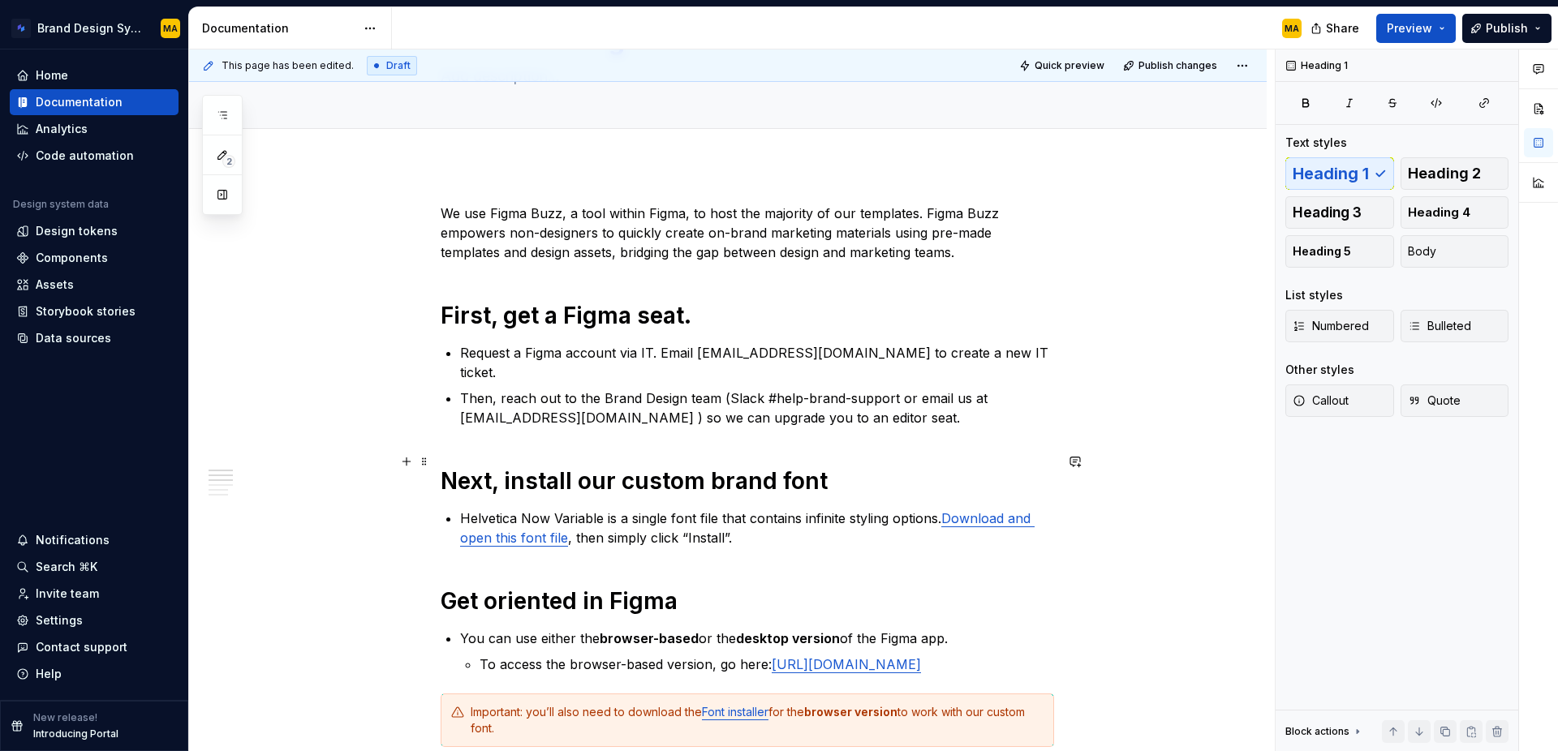
click at [625, 467] on h1 "Next, install our custom brand font" at bounding box center [747, 481] width 613 height 29
click at [510, 593] on h1 "Get oriented in Figma" at bounding box center [747, 601] width 613 height 29
click at [741, 587] on h1 "Get oriented in Figma" at bounding box center [747, 601] width 613 height 29
click at [460, 587] on h1 "Get oriented in Figma." at bounding box center [747, 601] width 613 height 29
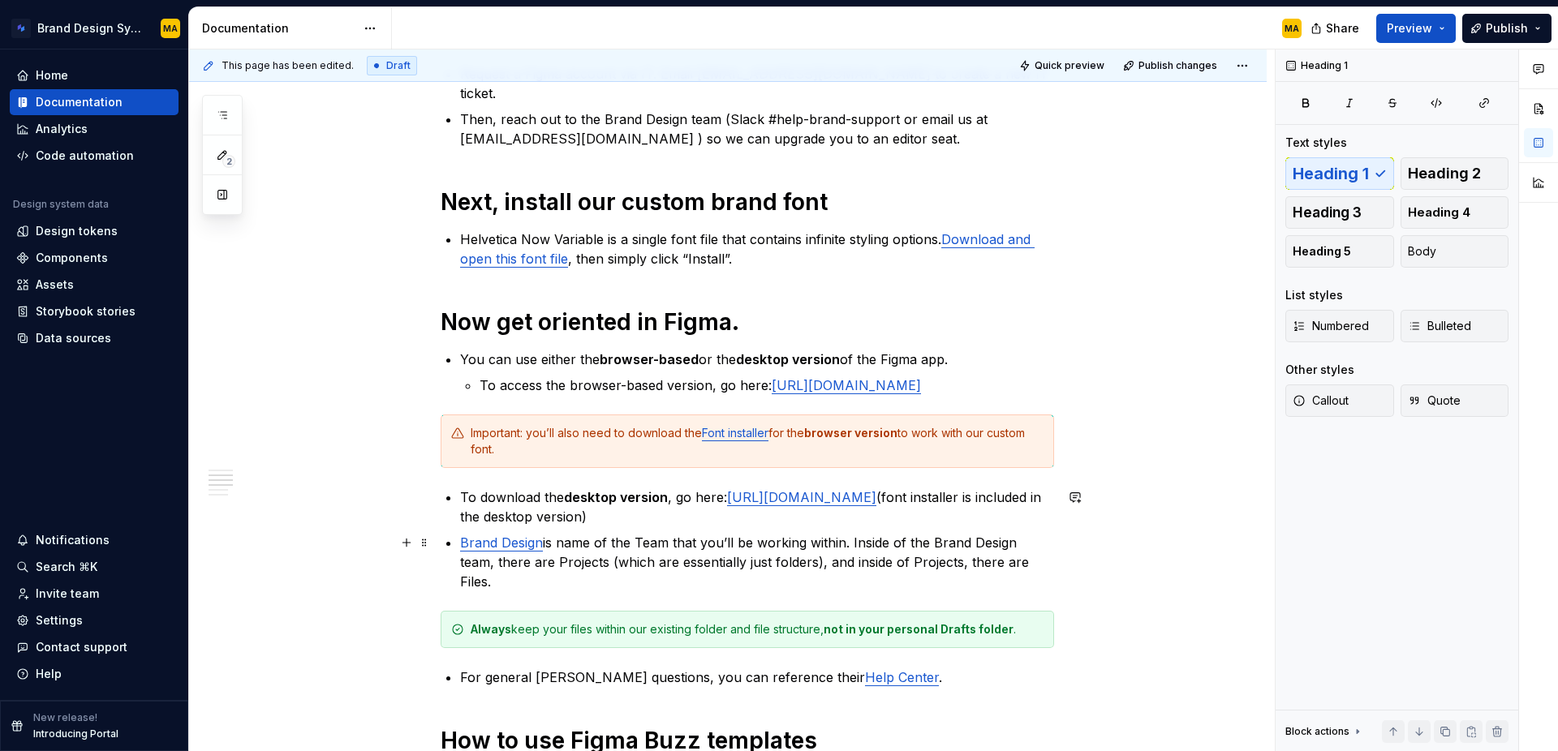
scroll to position [567, 0]
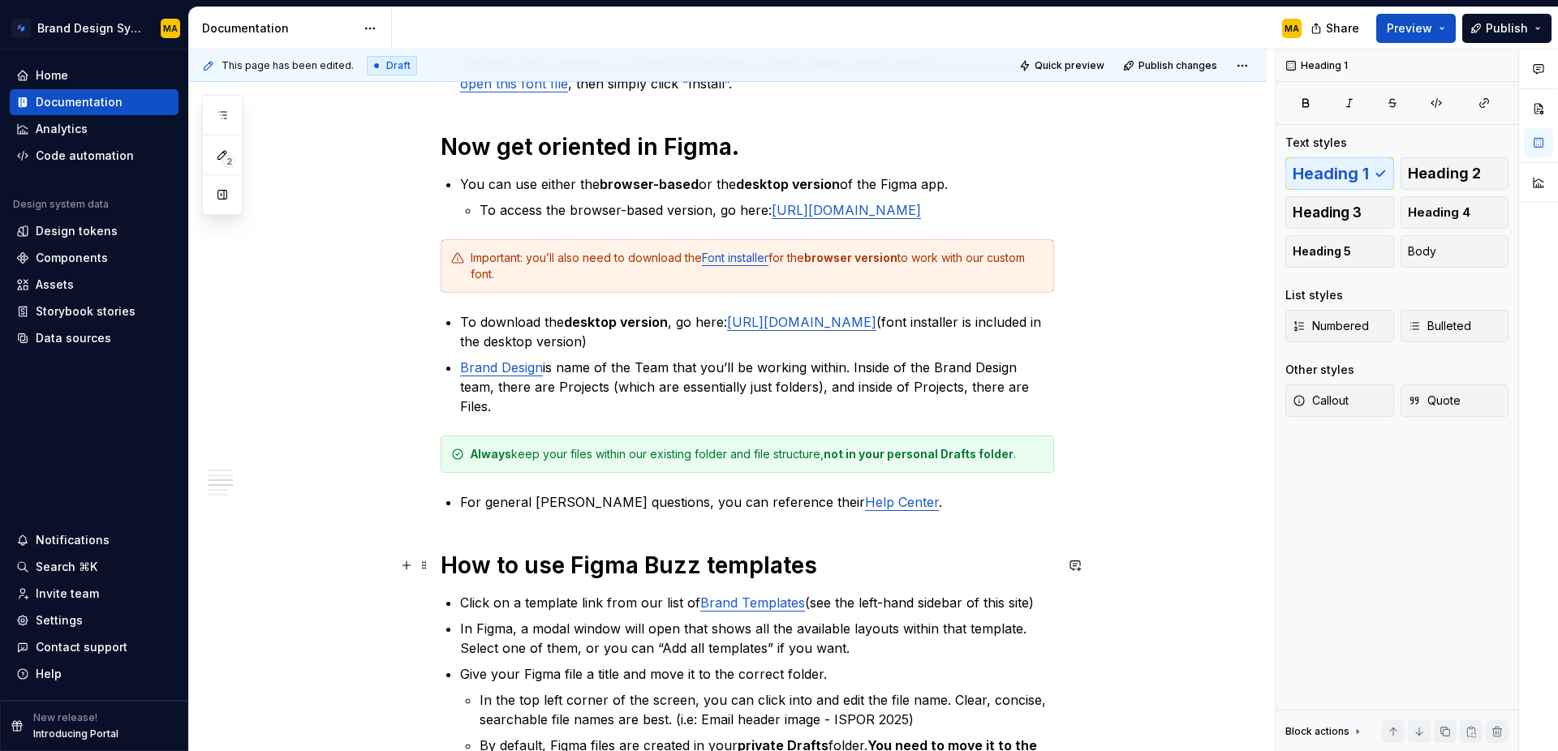
click at [583, 565] on h1 "How to use Figma Buzz templates" at bounding box center [747, 565] width 613 height 29
click at [574, 563] on h1 "How to use Figma Buzz templates" at bounding box center [747, 565] width 613 height 29
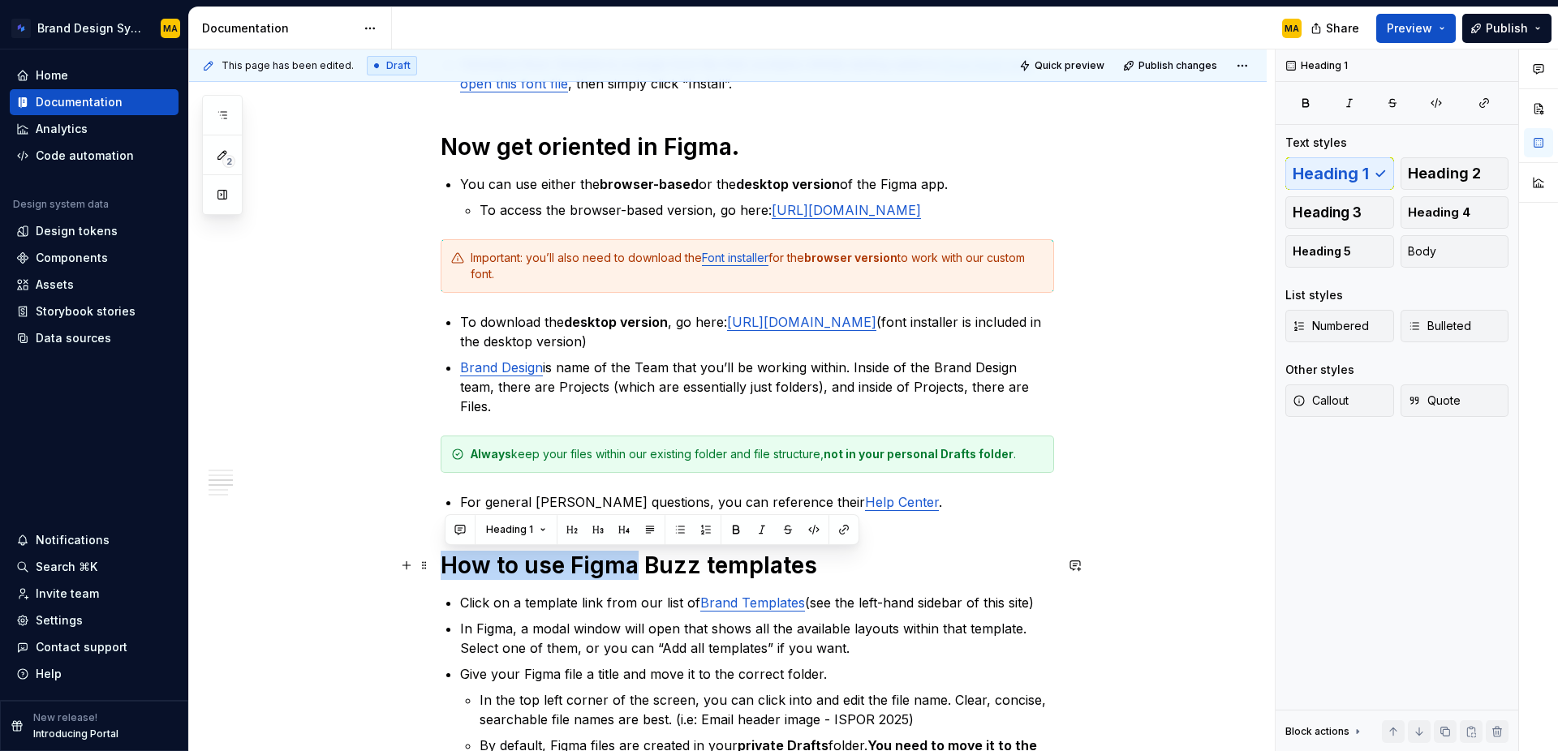
drag, startPoint x: 574, startPoint y: 563, endPoint x: 446, endPoint y: 567, distance: 128.3
click at [446, 567] on h1 "How to use Figma Buzz templates" at bounding box center [747, 565] width 613 height 29
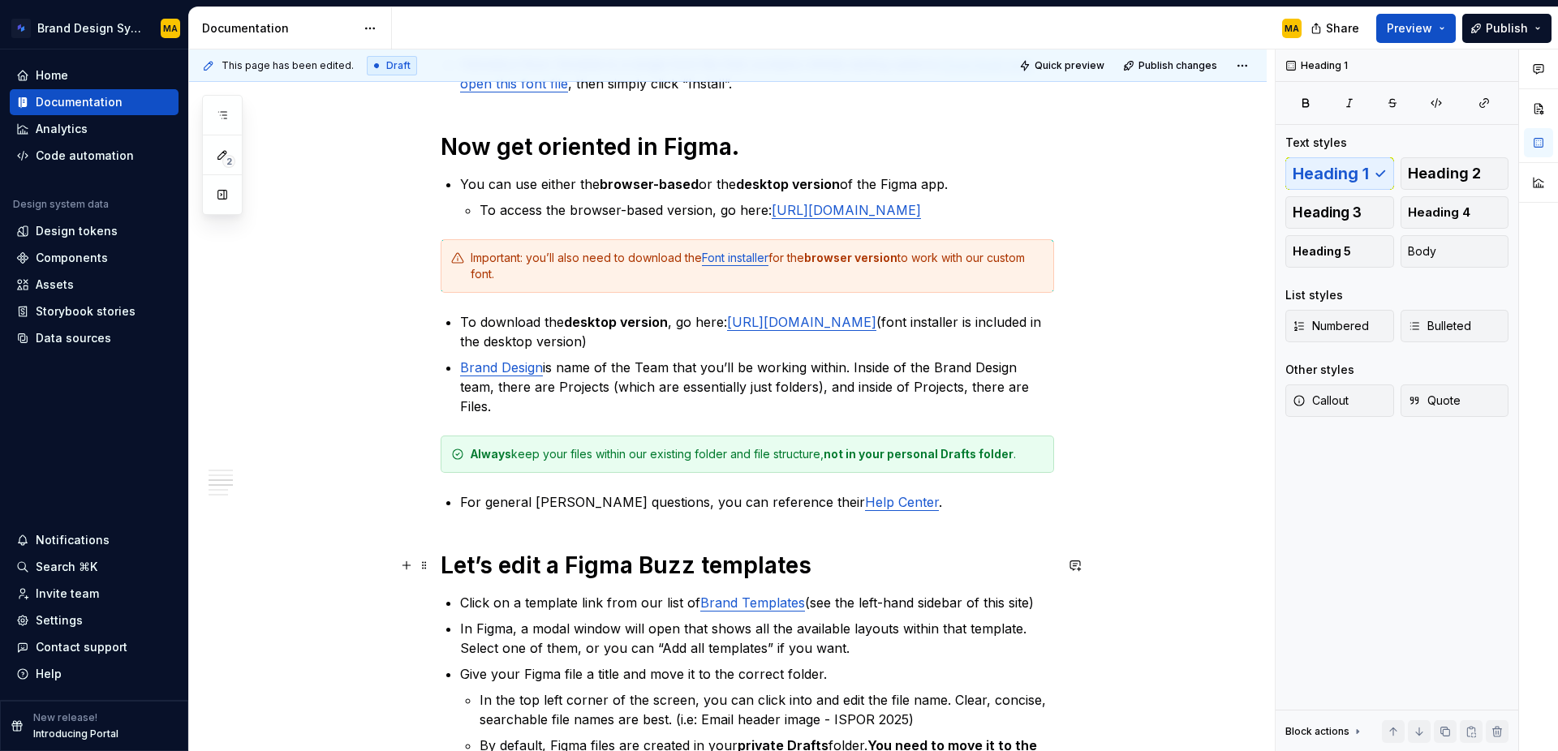
click at [820, 567] on h1 "Let’s edit a Figma Buzz templates" at bounding box center [747, 565] width 613 height 29
click at [609, 604] on p "Click on a template link from our list of Brand Templates (see the left-hand si…" at bounding box center [757, 602] width 594 height 19
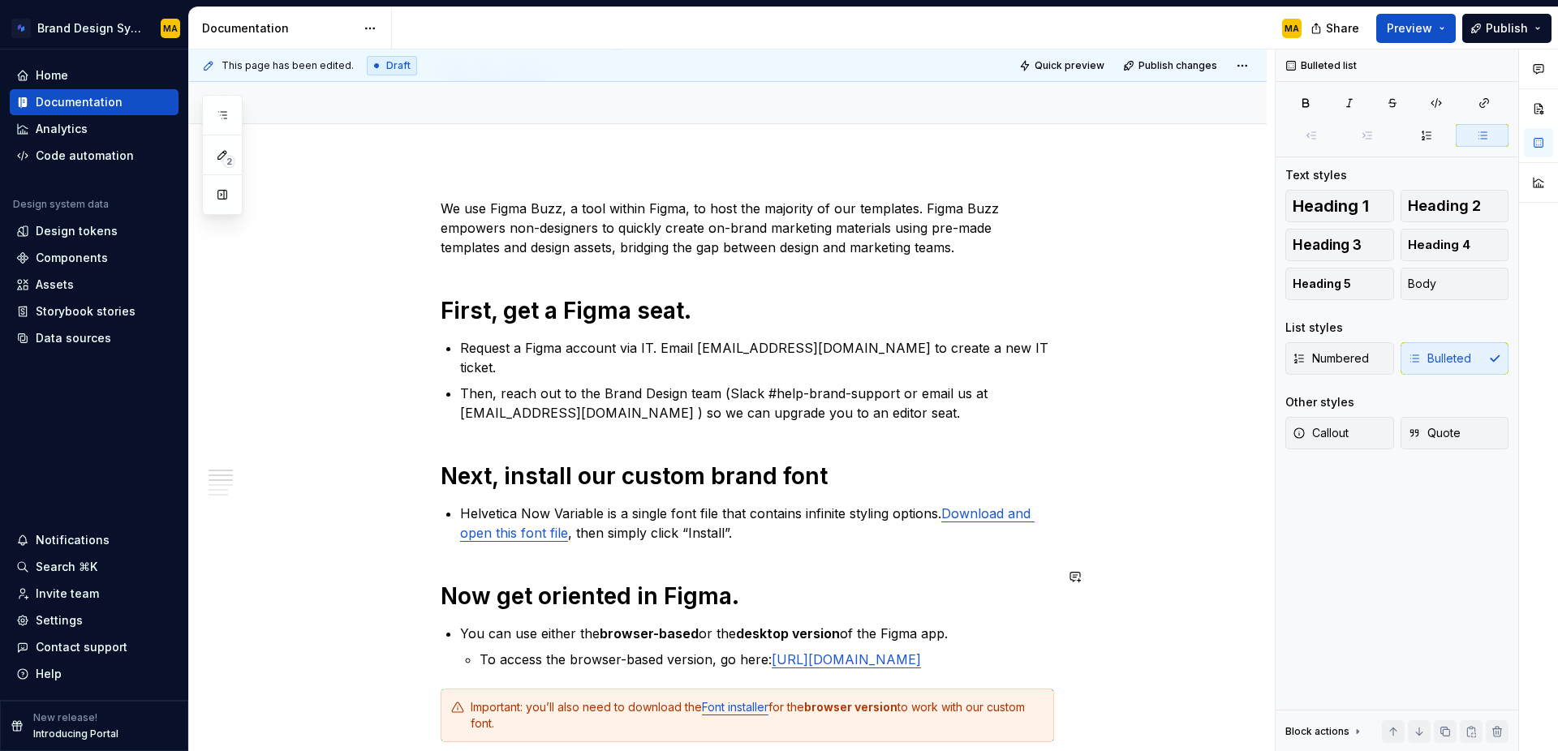
scroll to position [136, 0]
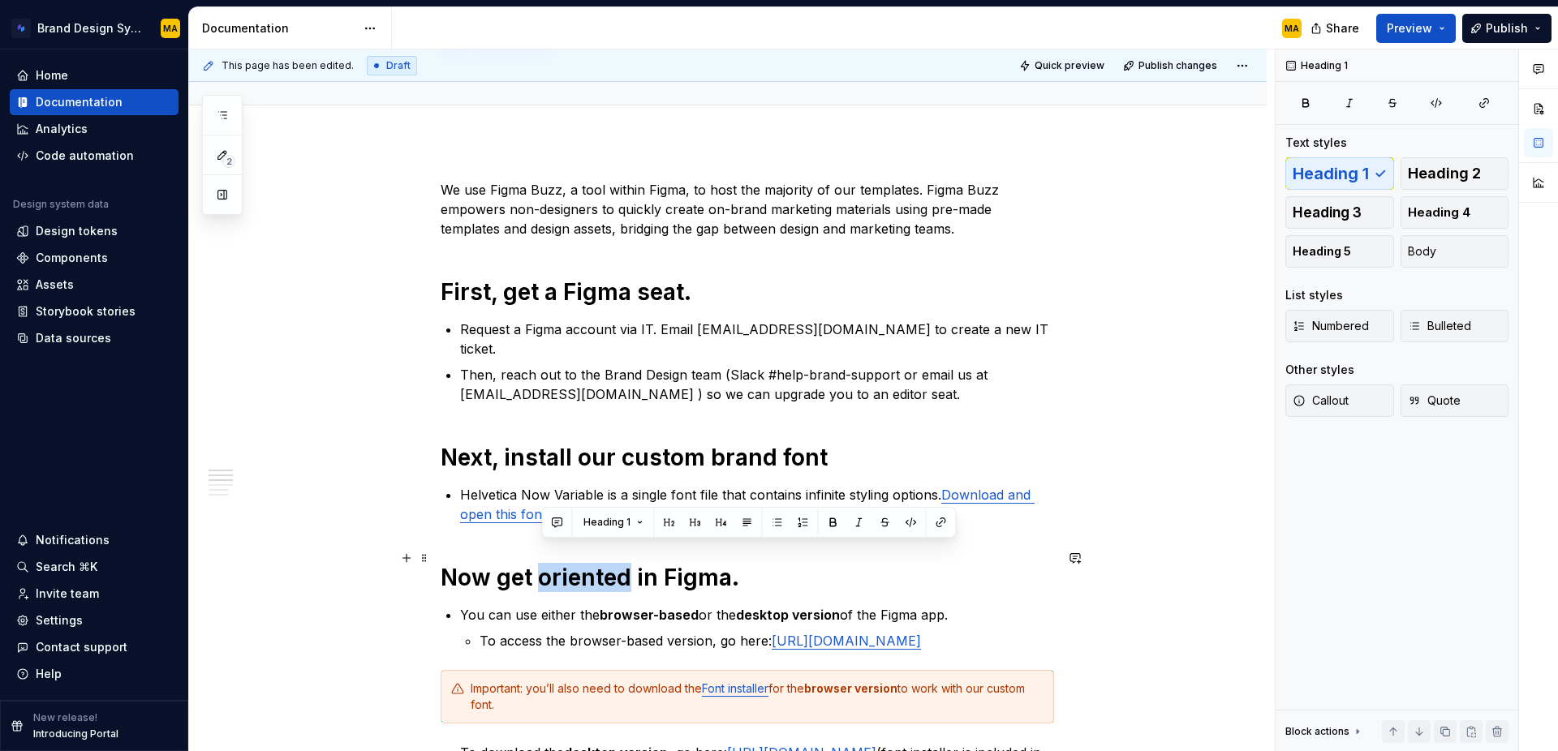
drag, startPoint x: 540, startPoint y: 559, endPoint x: 630, endPoint y: 558, distance: 89.3
click at [630, 563] on h1 "Now get oriented in Figma." at bounding box center [747, 577] width 613 height 29
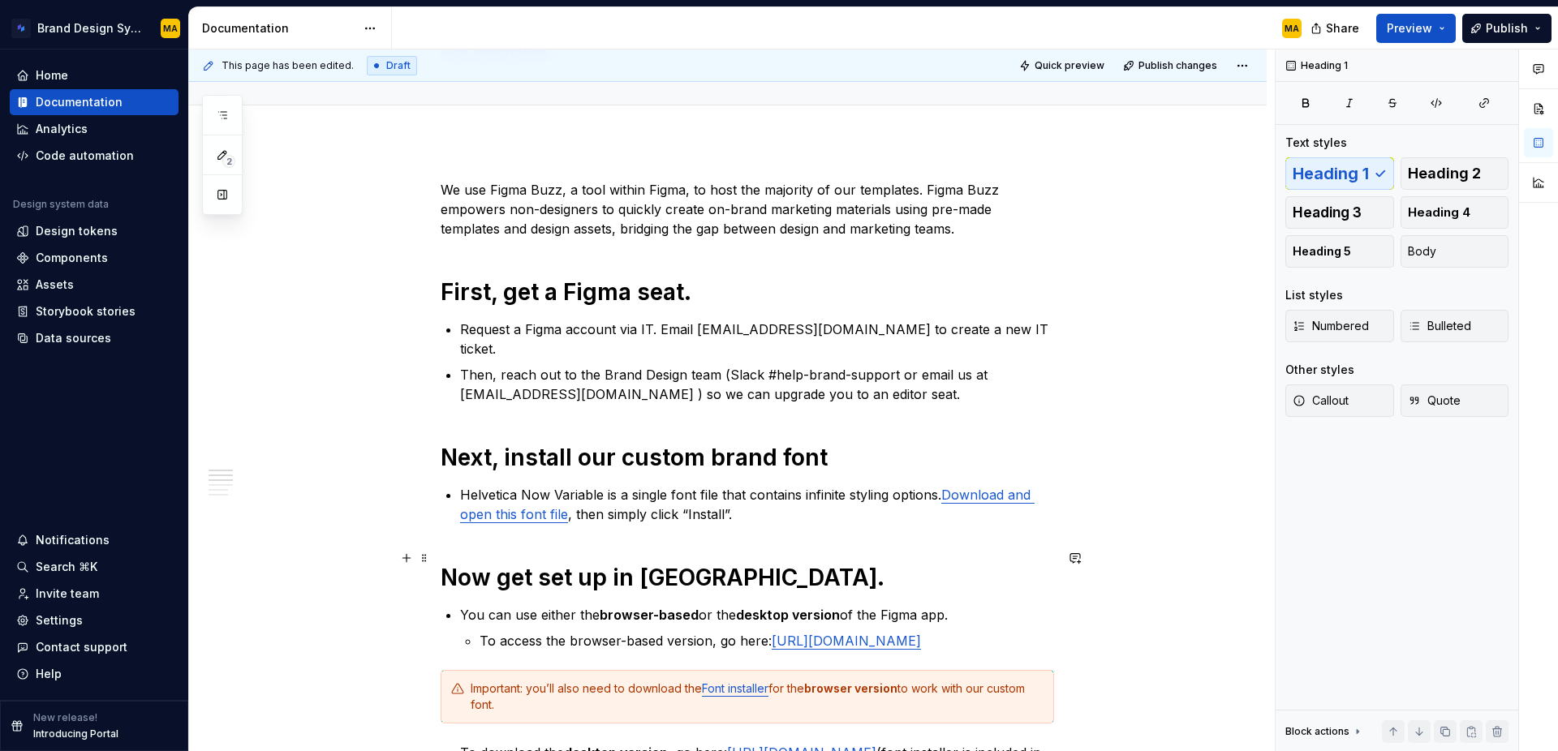
click at [734, 564] on h1 "Now get set up in [GEOGRAPHIC_DATA]." at bounding box center [747, 577] width 613 height 29
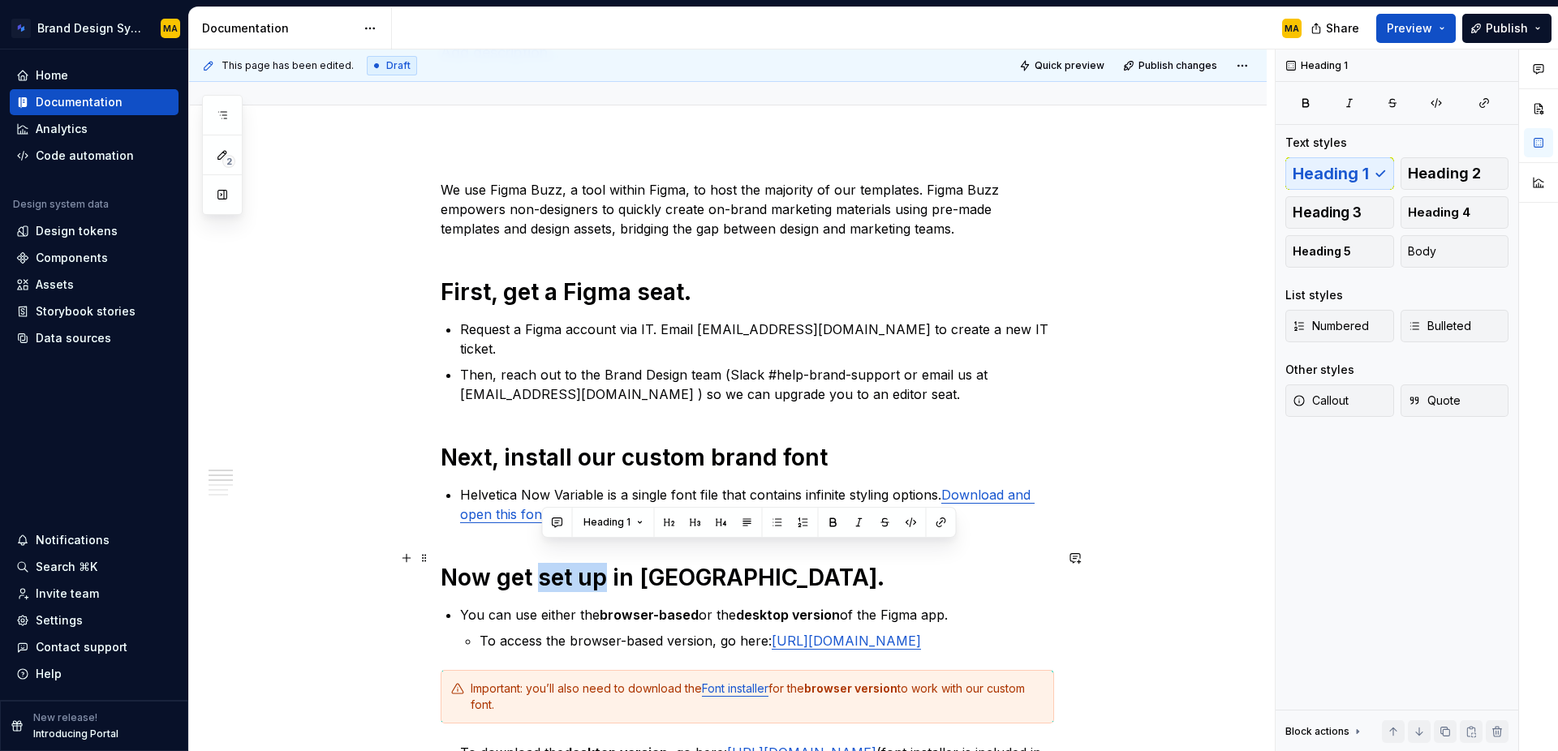
drag, startPoint x: 540, startPoint y: 558, endPoint x: 609, endPoint y: 555, distance: 69.1
click at [609, 563] on h1 "Now get set up in [GEOGRAPHIC_DATA]." at bounding box center [747, 577] width 613 height 29
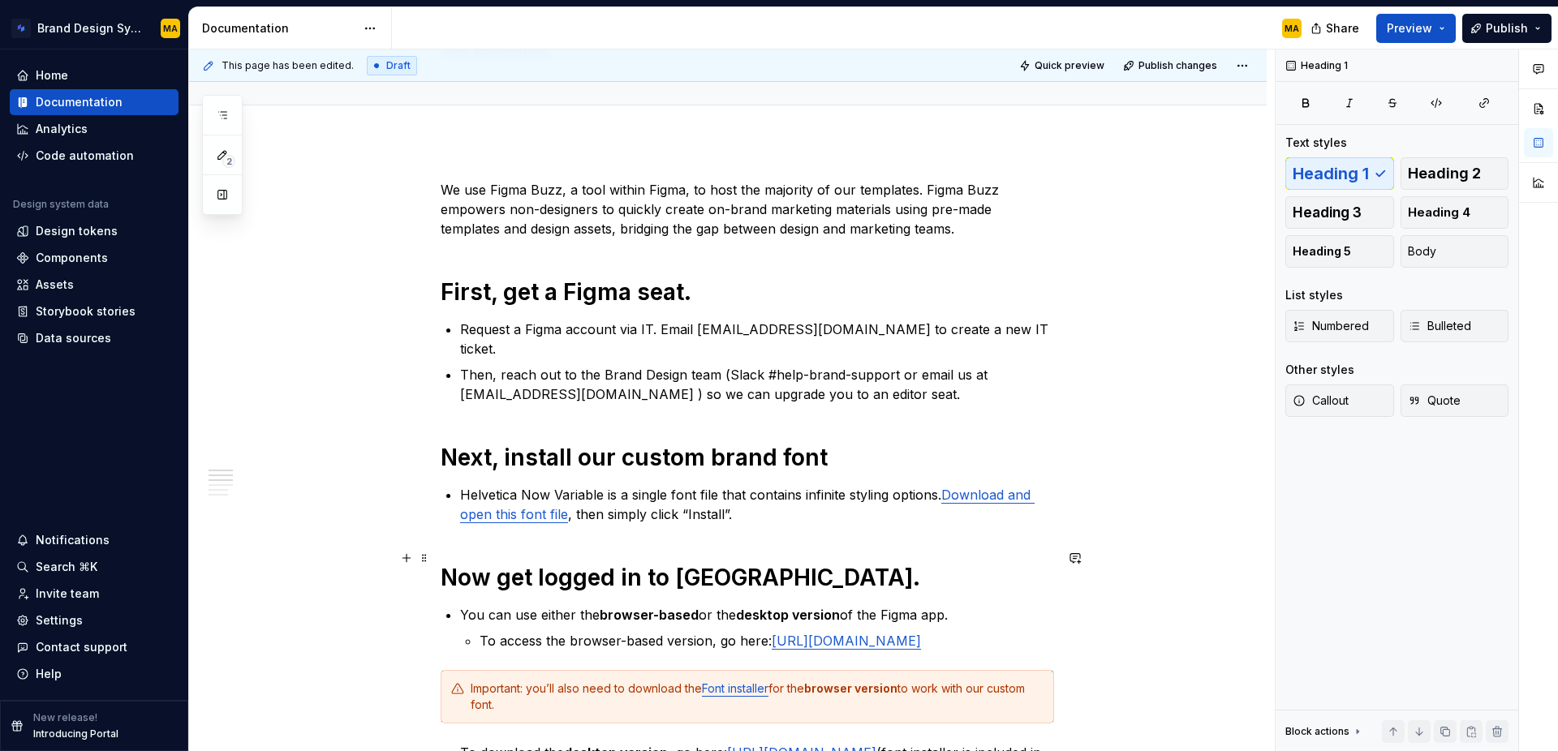
scroll to position [380, 0]
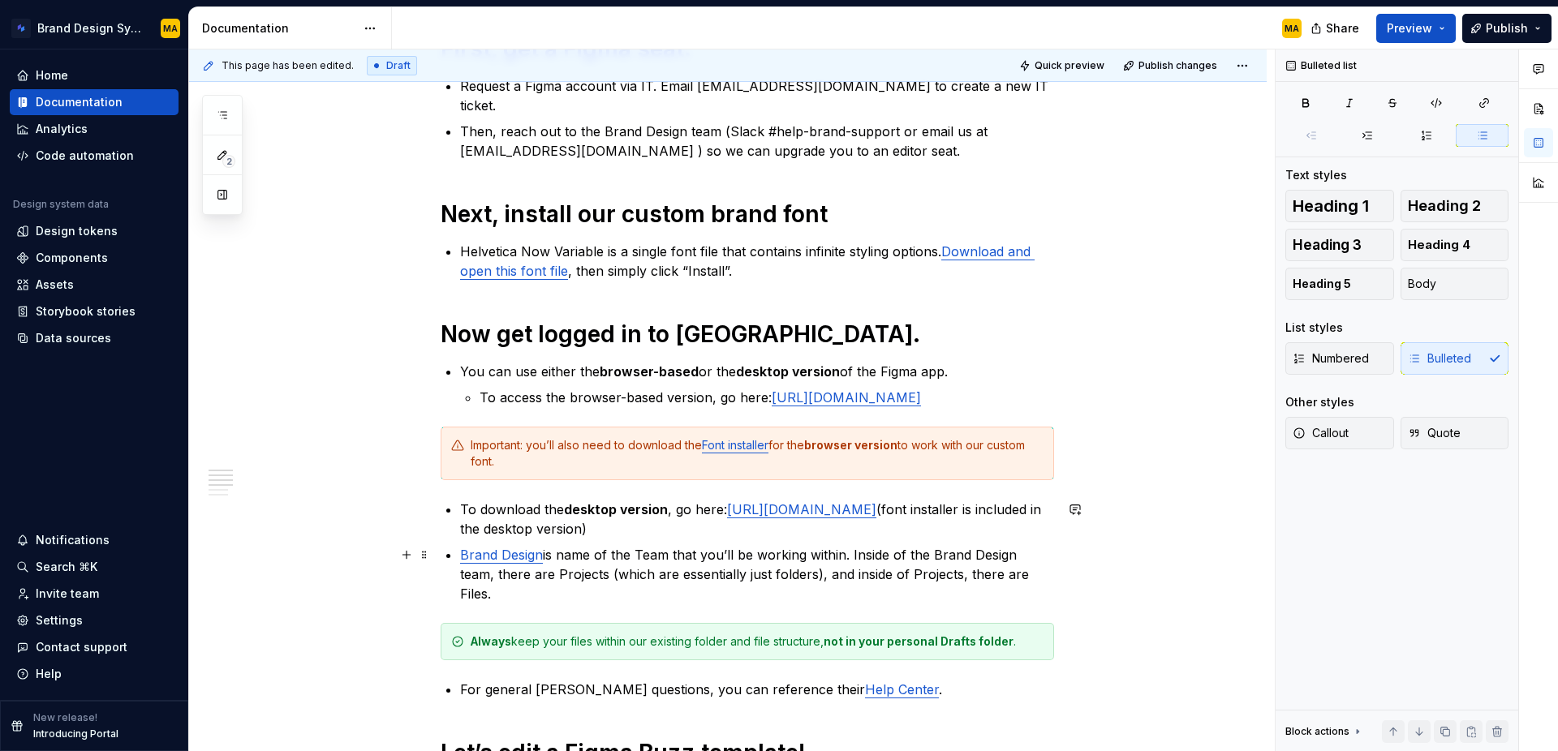
click at [648, 563] on p "Brand Design is name of the Team that you’ll be working within. Inside of the B…" at bounding box center [757, 574] width 594 height 58
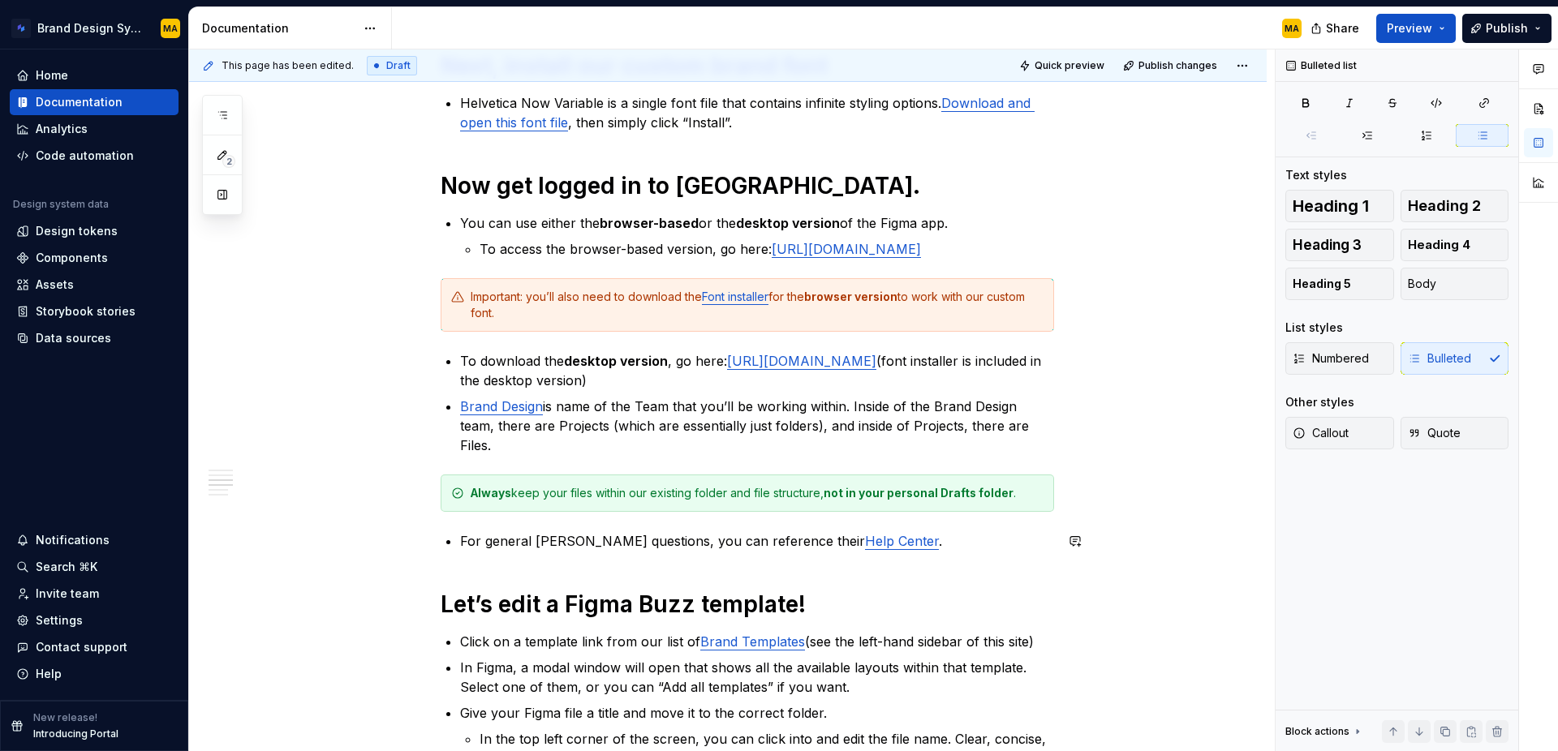
scroll to position [553, 0]
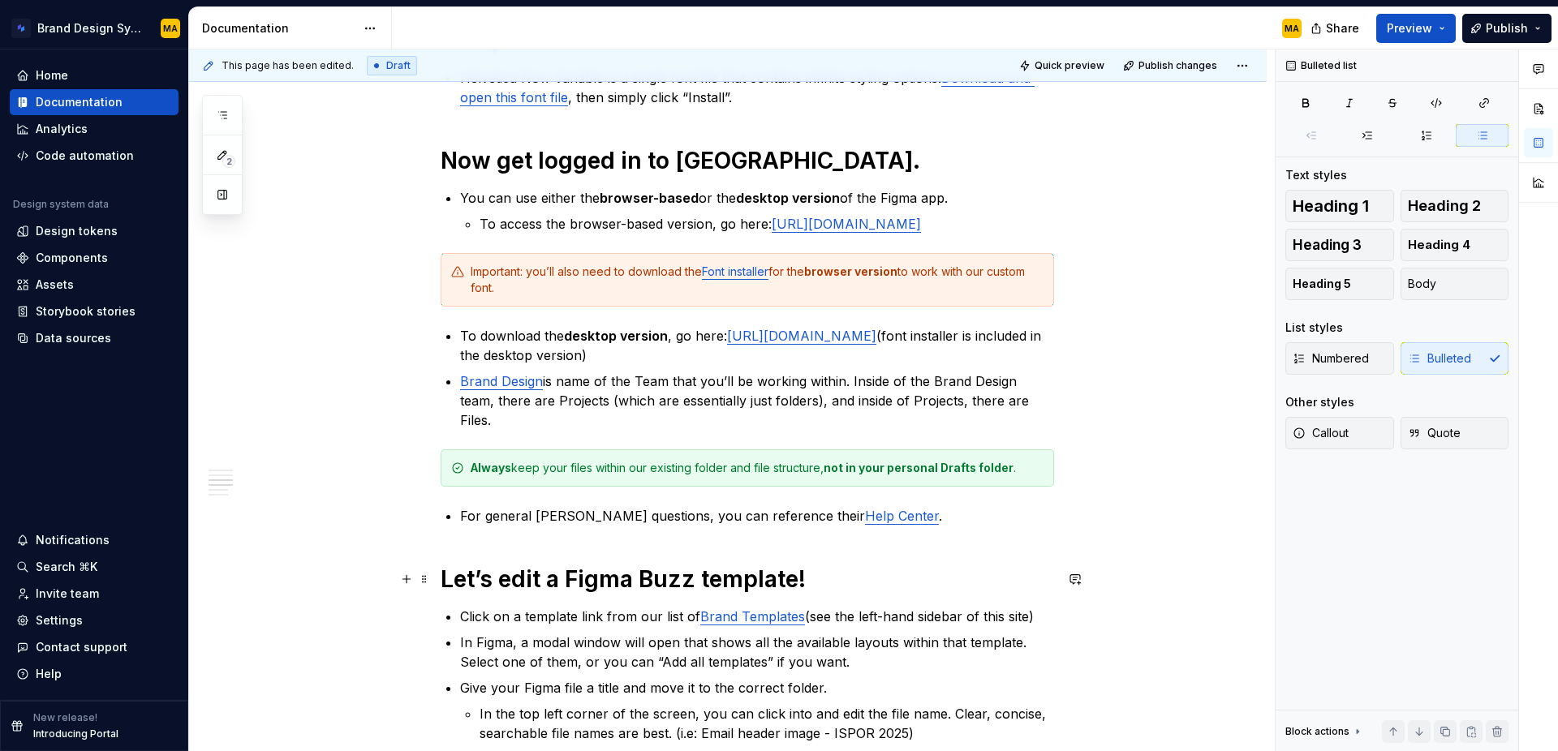
click at [456, 578] on h1 "Let’s edit a Figma Buzz template!" at bounding box center [747, 579] width 613 height 29
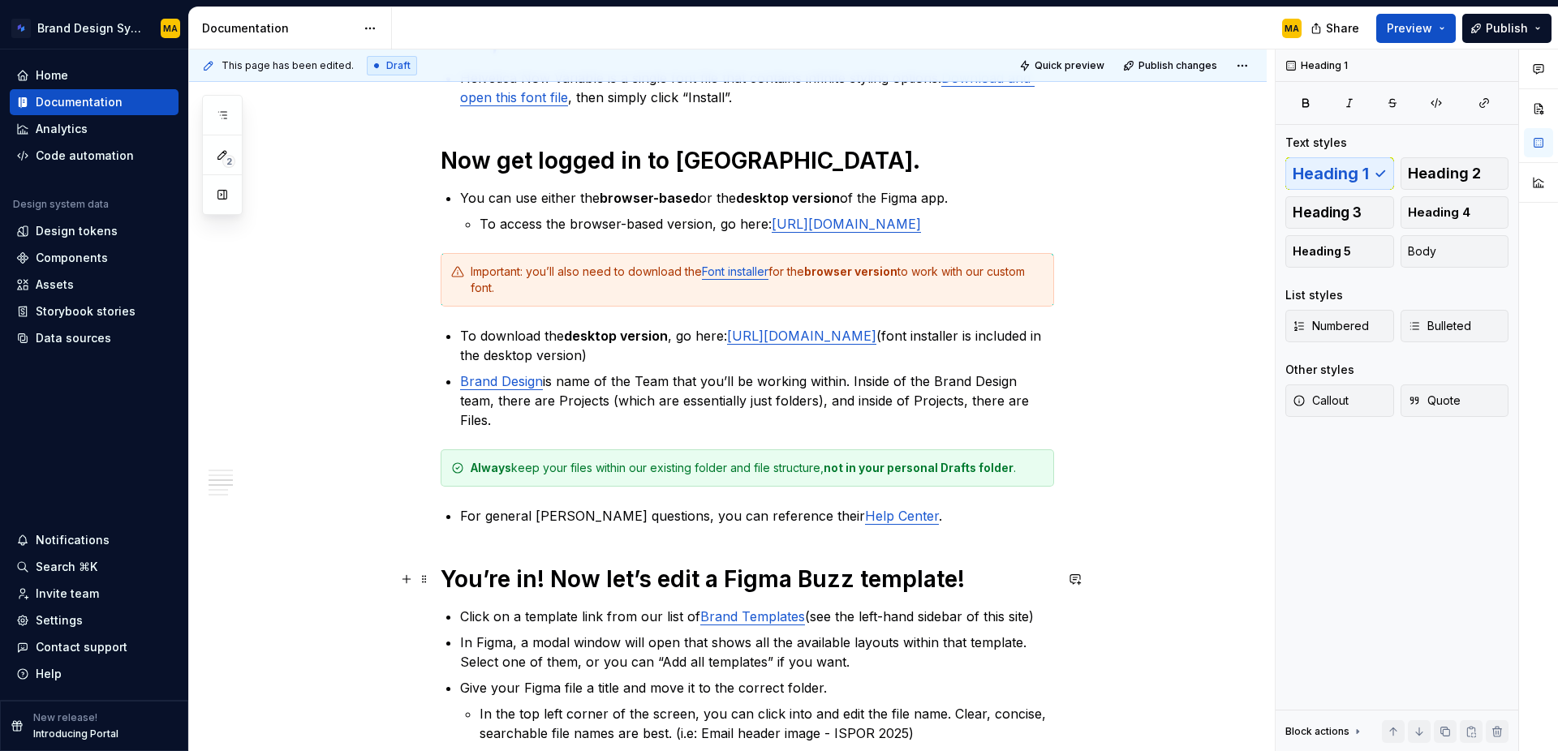
click at [971, 576] on h1 "You’re in! Now let’s edit a Figma Buzz template!" at bounding box center [747, 579] width 613 height 29
click at [457, 585] on h1 "You’re in! Now let’s edit a Figma Buzz template!" at bounding box center [747, 579] width 613 height 29
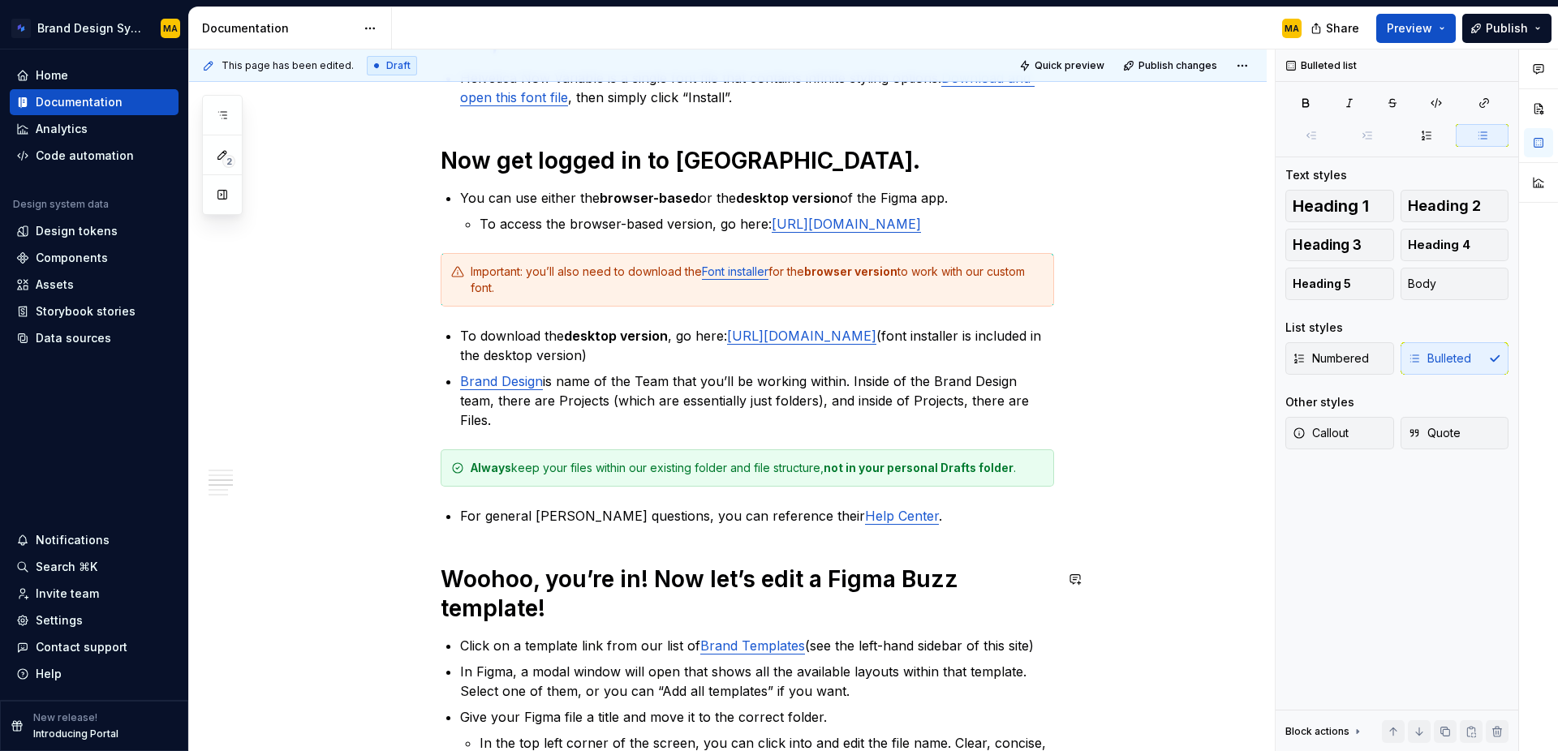
click at [593, 627] on div "We use Figma Buzz, a tool within Figma, to host the majority of our templates. …" at bounding box center [747, 625] width 613 height 1724
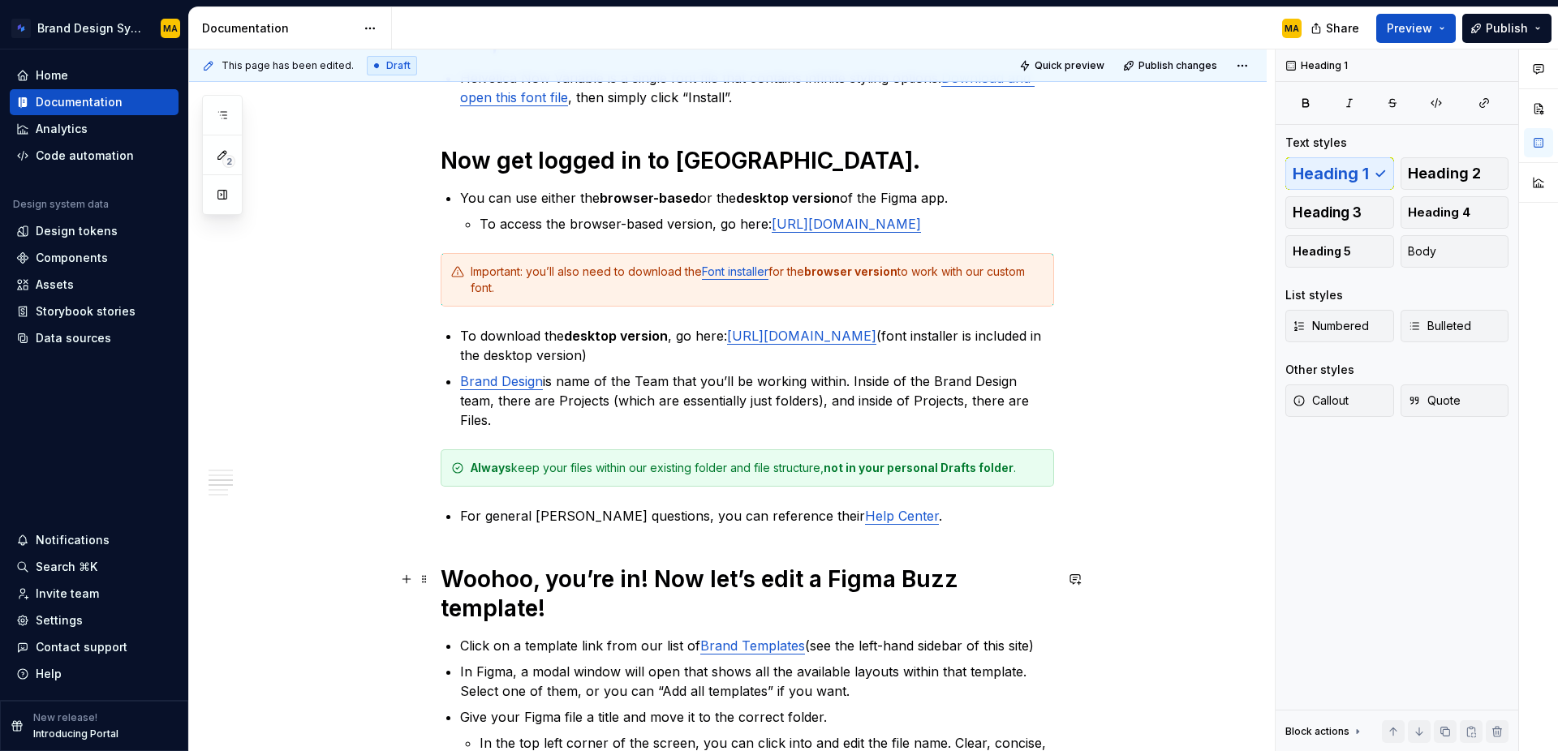
click at [597, 607] on h1 "Woohoo, you’re in! Now let’s edit a Figma Buzz template!" at bounding box center [747, 594] width 613 height 58
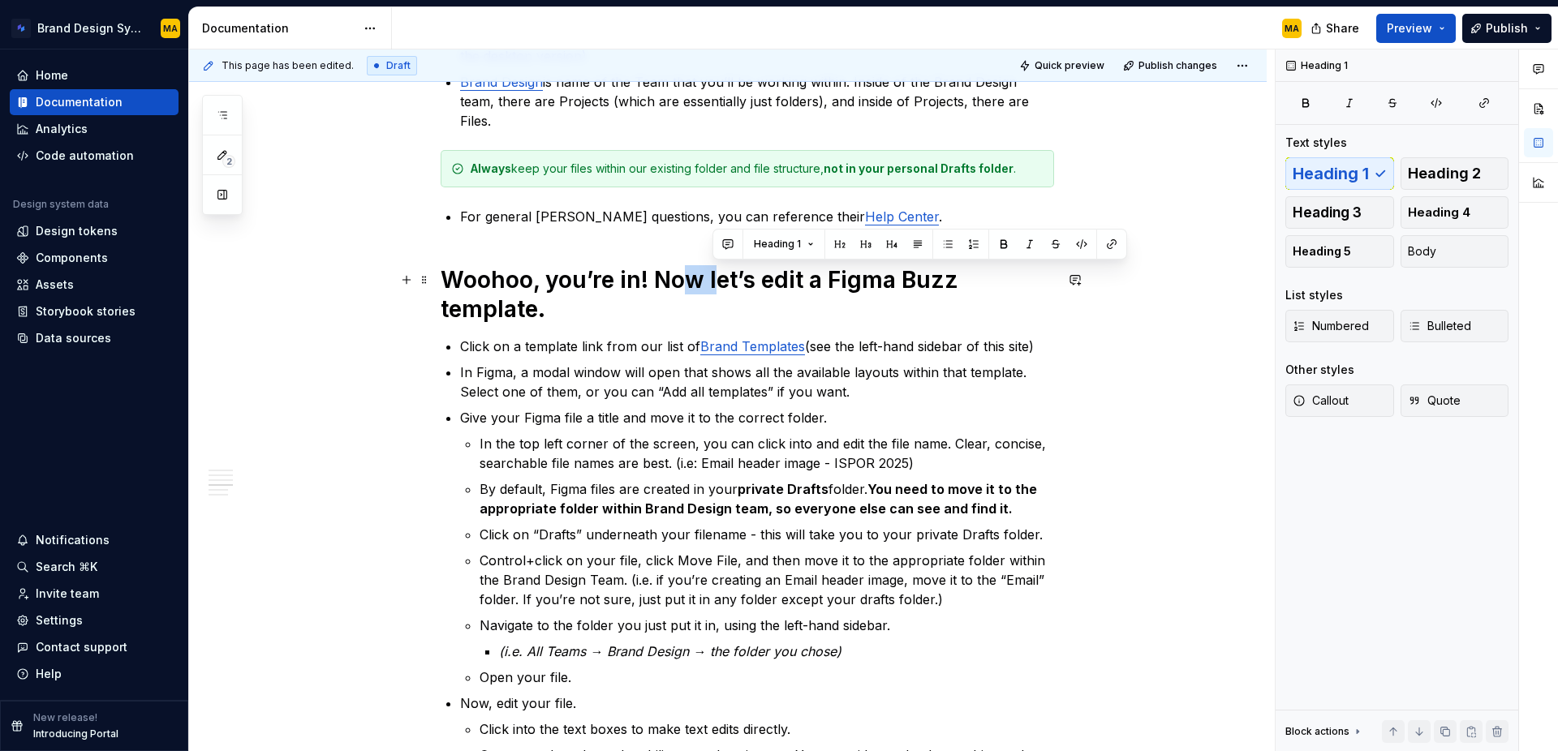
drag, startPoint x: 707, startPoint y: 279, endPoint x: 696, endPoint y: 279, distance: 10.5
click at [696, 279] on h1 "Woohoo, you’re in! Now let’s edit a Figma Buzz template." at bounding box center [747, 294] width 613 height 58
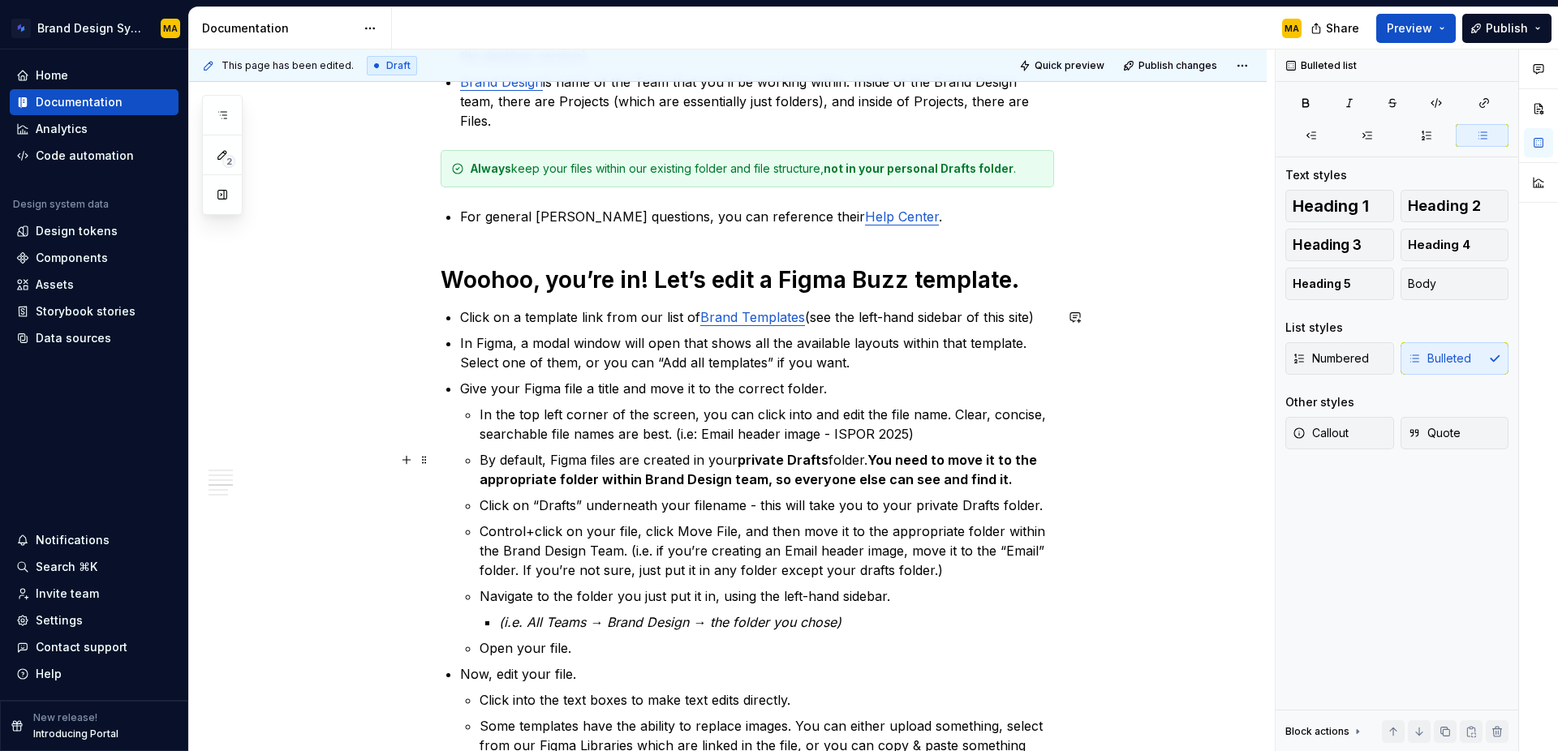
click at [620, 450] on p "By default, Figma files are created in your private Drafts folder. You need to …" at bounding box center [767, 469] width 575 height 39
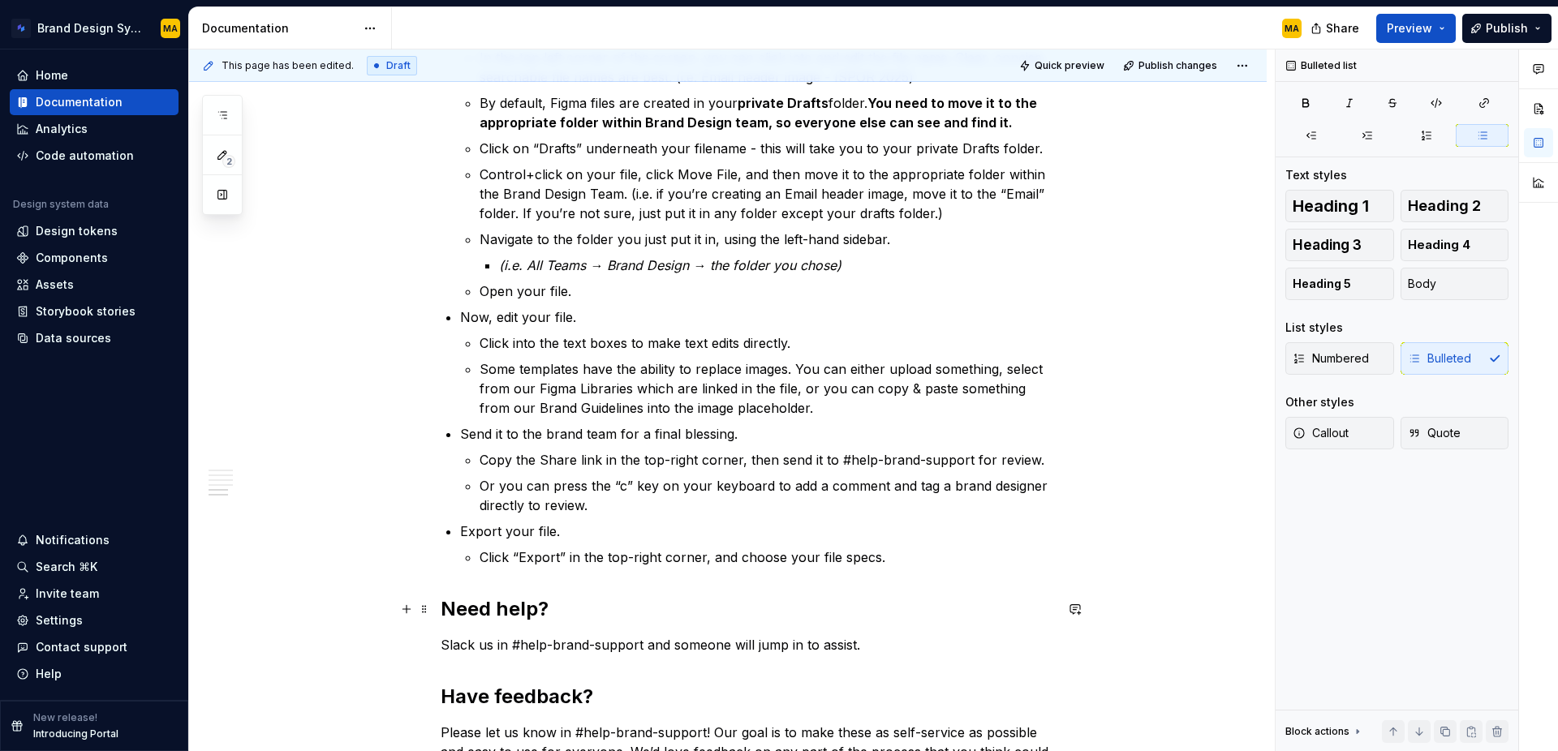
click at [447, 609] on h2 "Need help?" at bounding box center [747, 609] width 613 height 26
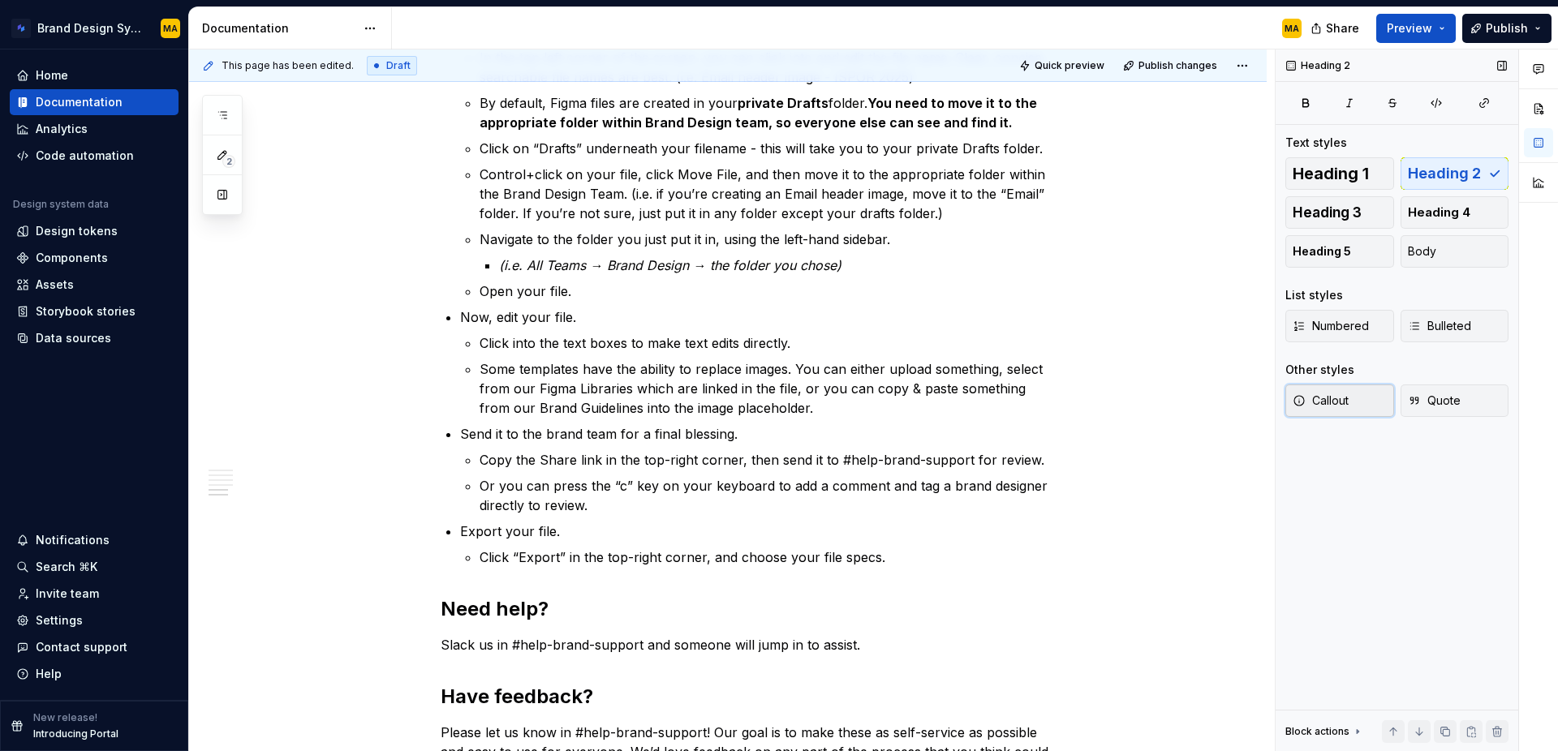
click at [1298, 394] on icon "button" at bounding box center [1299, 400] width 13 height 13
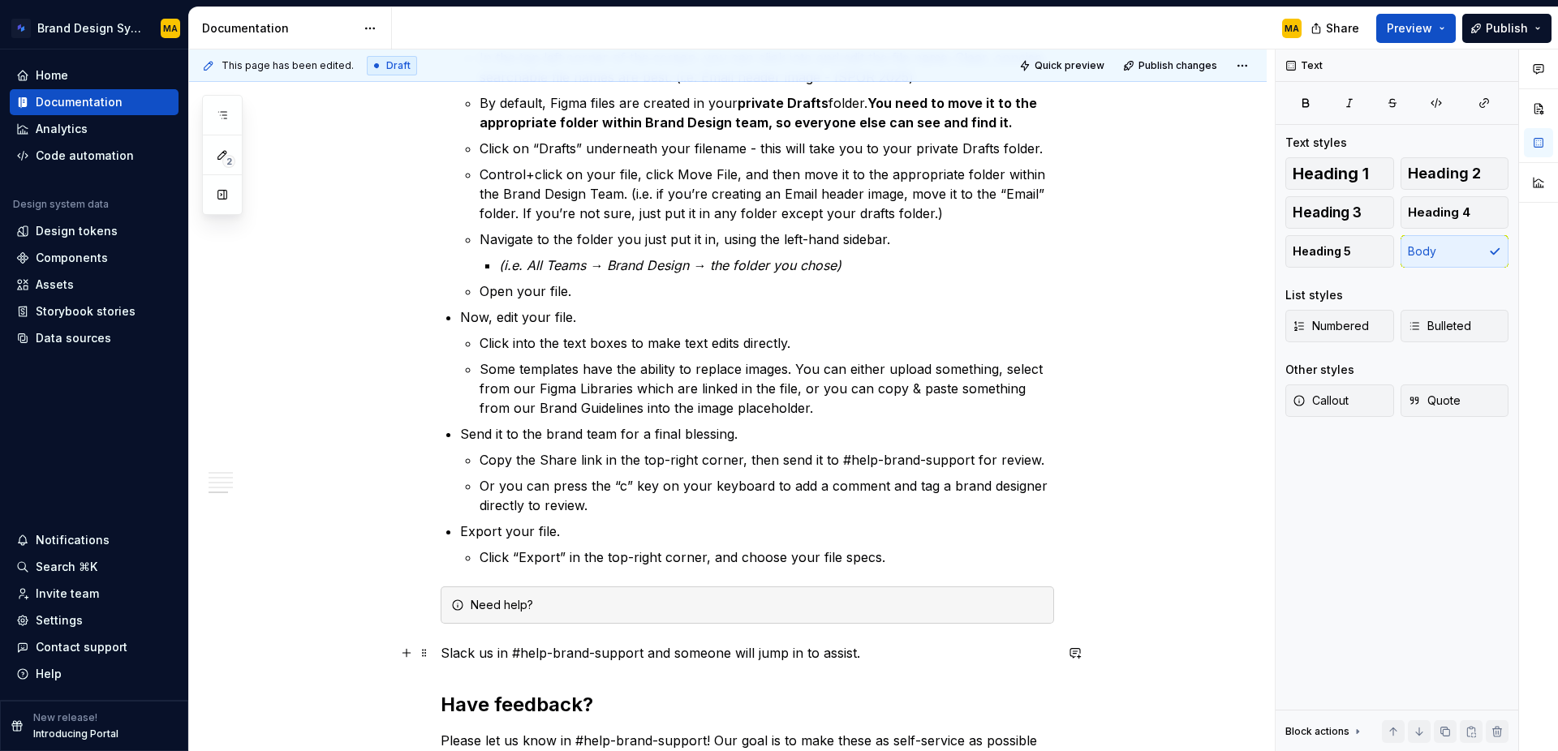
click at [562, 652] on p "Slack us in #help-brand-support and someone will jump in to assist." at bounding box center [747, 653] width 613 height 19
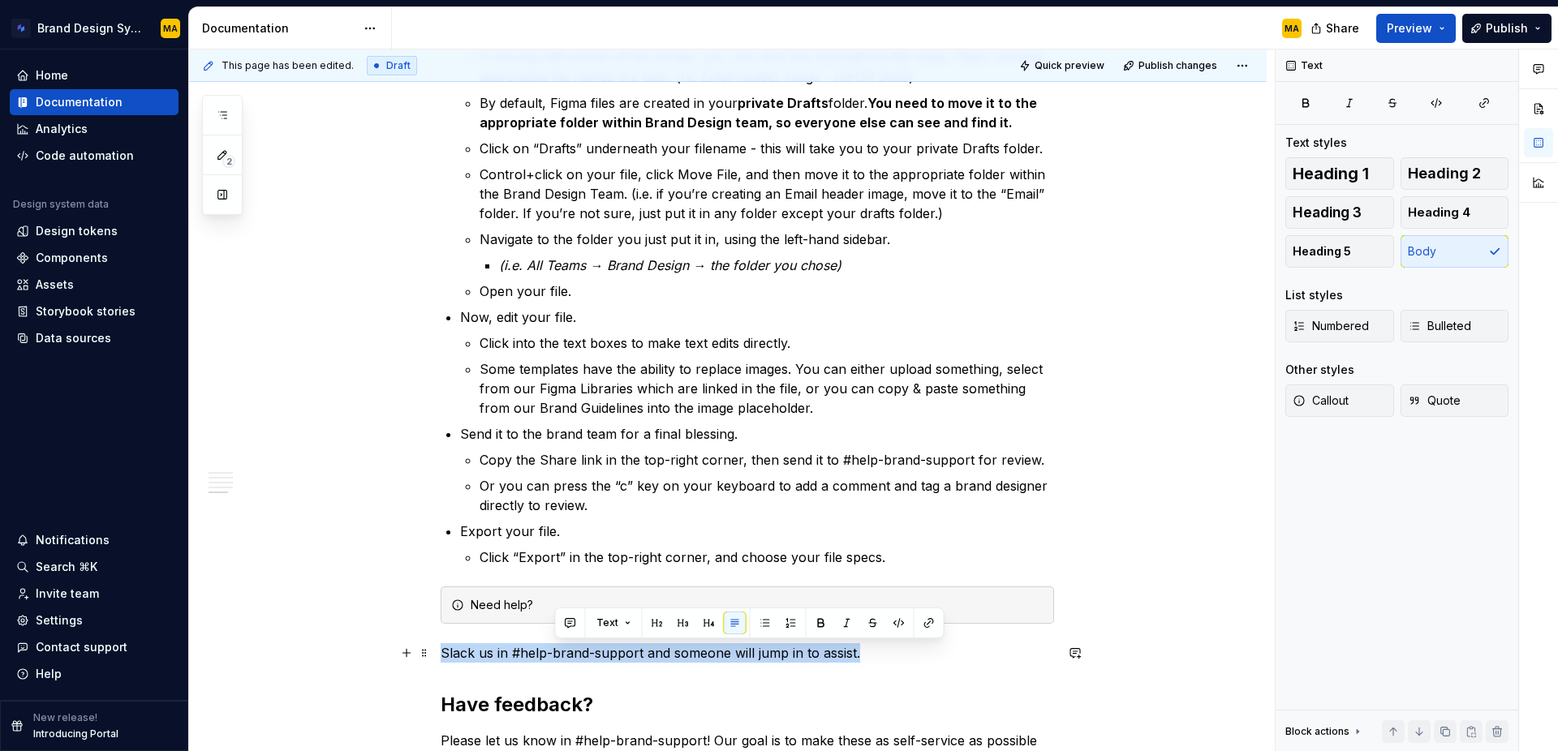
click at [562, 652] on p "Slack us in #help-brand-support and someone will jump in to assist." at bounding box center [747, 653] width 613 height 19
copy p "Slack us in #help-brand-support and someone will jump in to assist."
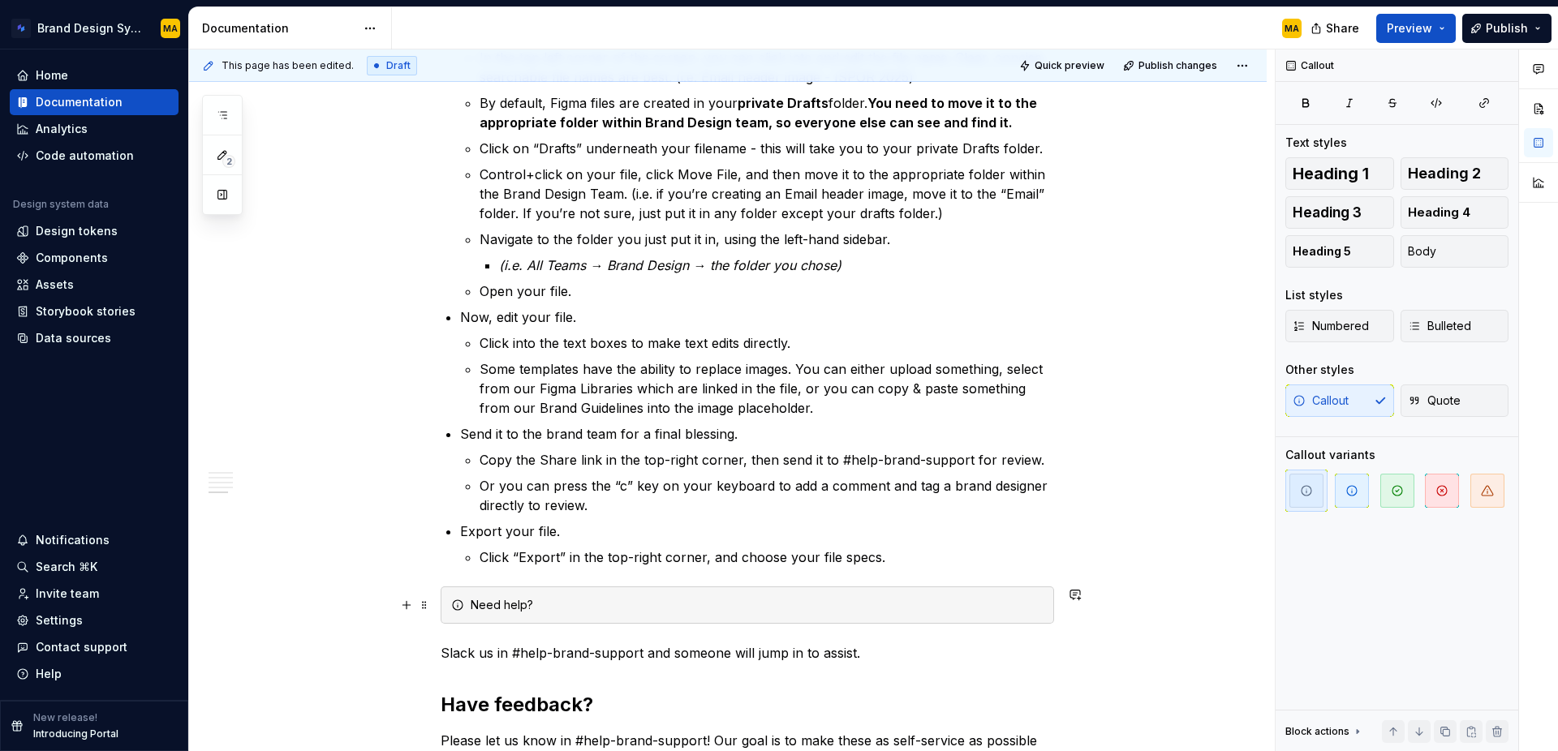
click at [604, 605] on div "Need help?" at bounding box center [757, 605] width 573 height 16
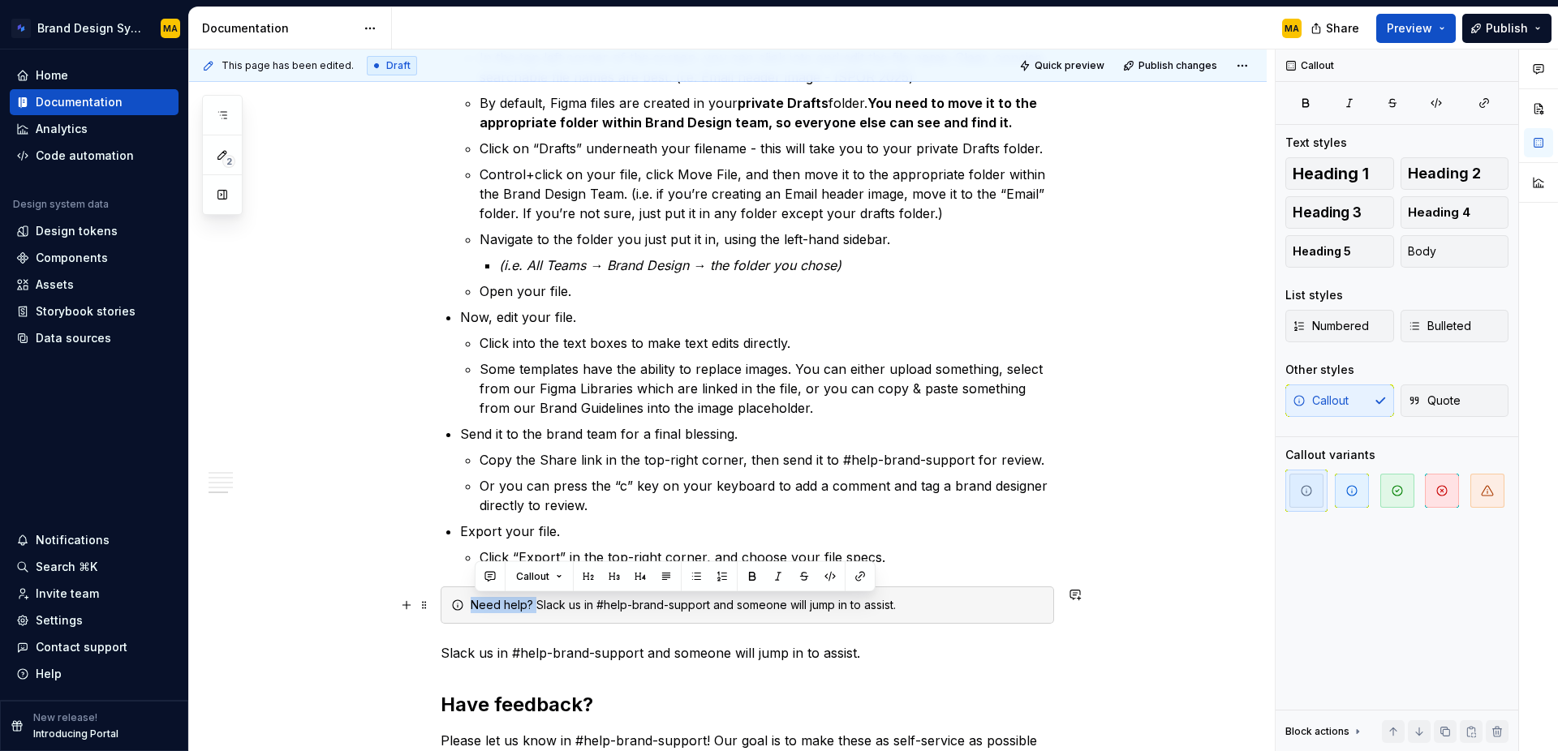
click at [391, 599] on div "We use Figma Buzz, a tool within Figma, to host the majority of our templates. …" at bounding box center [728, 61] width 1078 height 1987
click at [915, 605] on div "Need help? Slack us in #help-brand-support and someone will jump in to assist." at bounding box center [757, 605] width 573 height 16
click at [1352, 491] on icon "button" at bounding box center [1351, 490] width 13 height 13
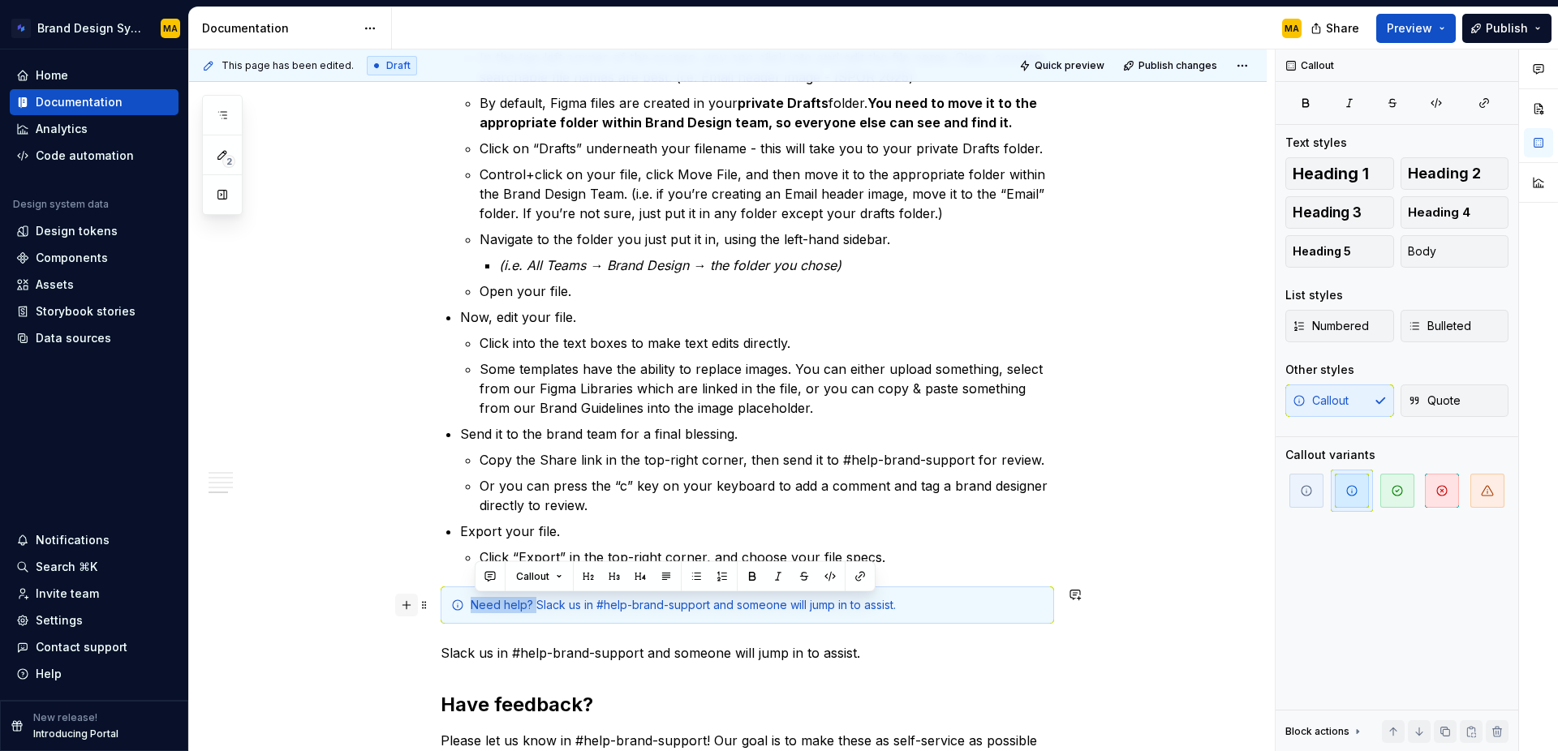
drag, startPoint x: 539, startPoint y: 605, endPoint x: 408, endPoint y: 608, distance: 130.7
click at [514, 647] on p "Slack us in #help-brand-support and someone will jump in to assist." at bounding box center [747, 653] width 613 height 19
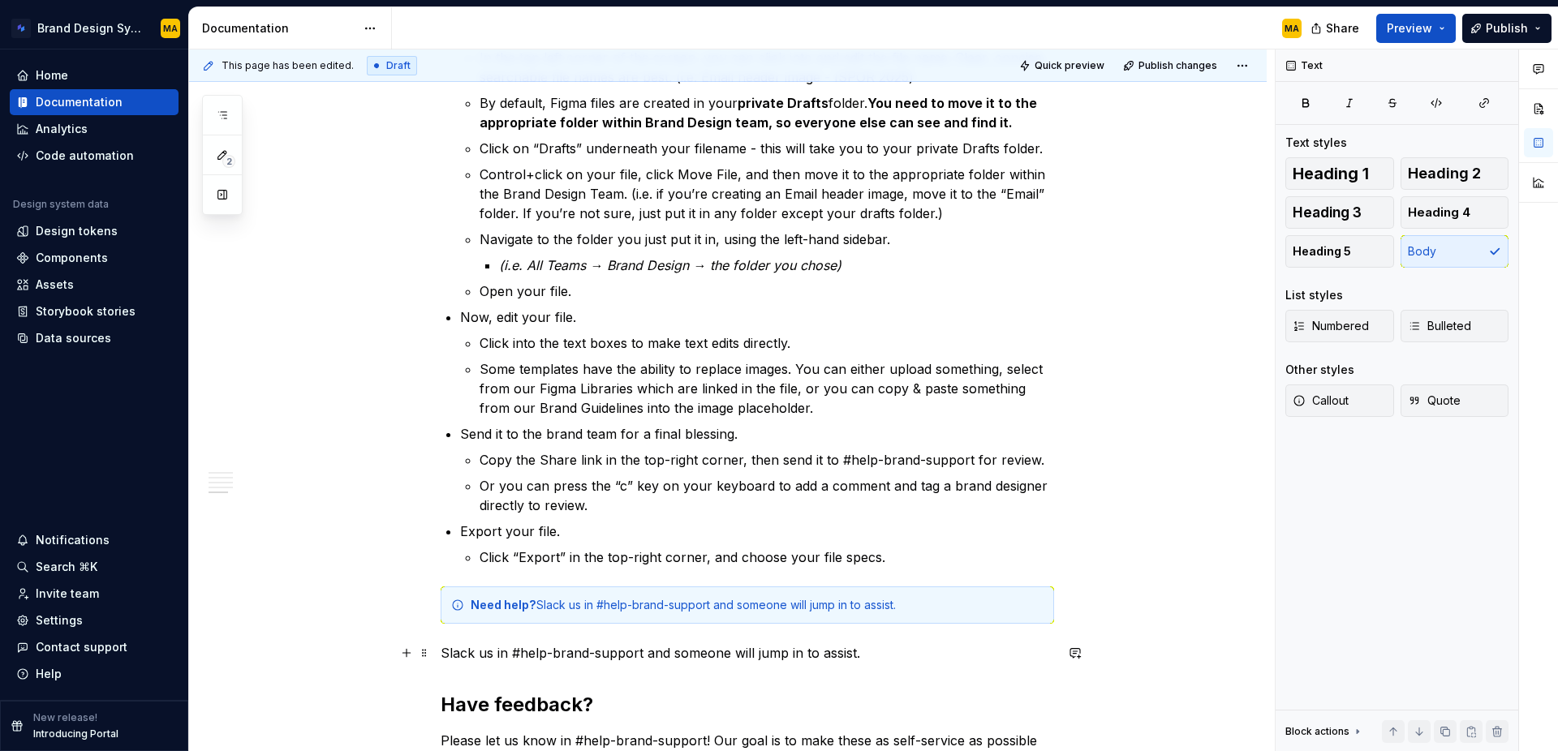
click at [661, 652] on p "Slack us in #help-brand-support and someone will jump in to assist." at bounding box center [747, 653] width 613 height 19
click at [661, 653] on p "Slack us in #help-brand-support and someone will jump in to assist." at bounding box center [747, 653] width 613 height 19
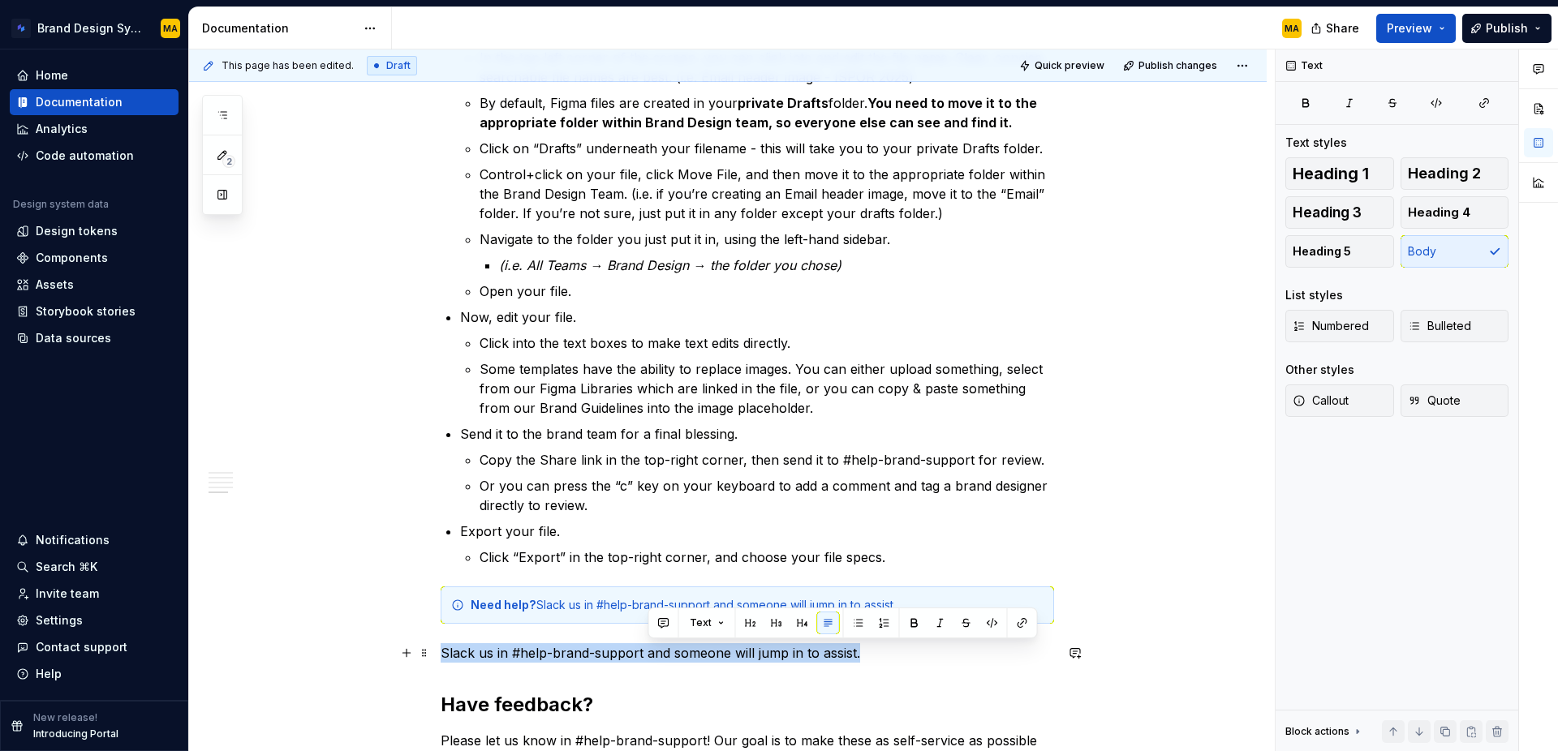
click at [661, 653] on p "Slack us in #help-brand-support and someone will jump in to assist." at bounding box center [747, 653] width 613 height 19
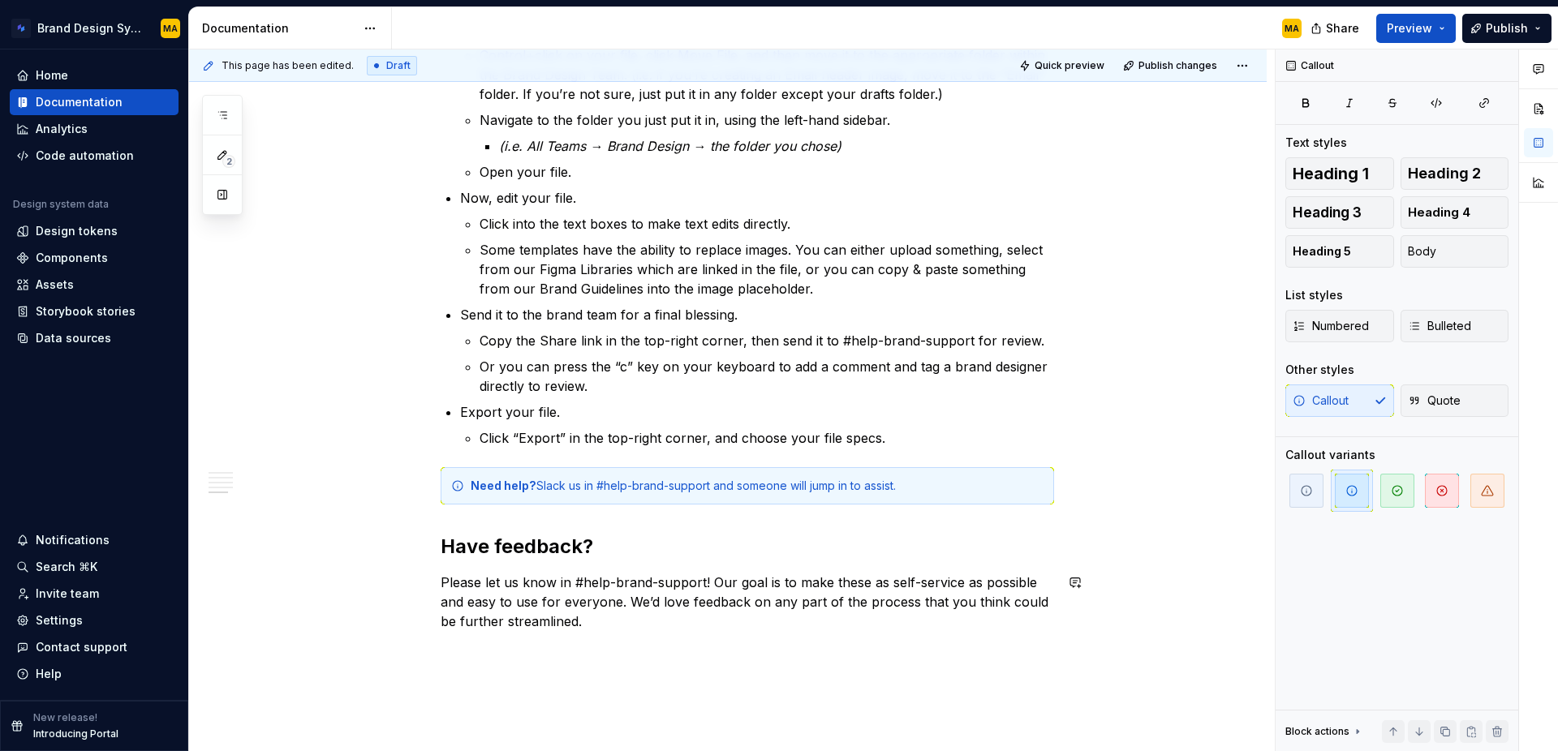
scroll to position [1335, 0]
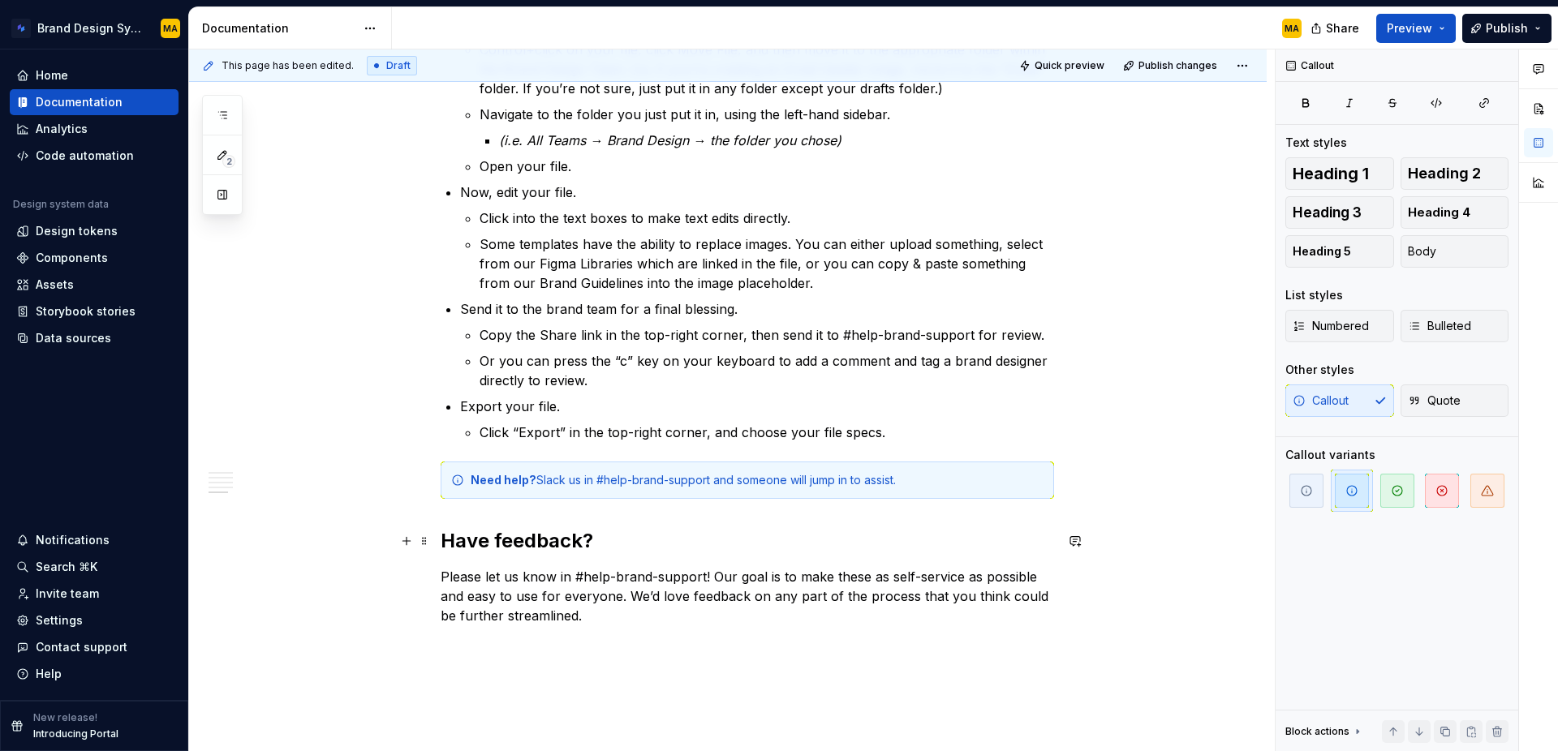
click at [562, 549] on h2 "Have feedback?" at bounding box center [747, 541] width 613 height 26
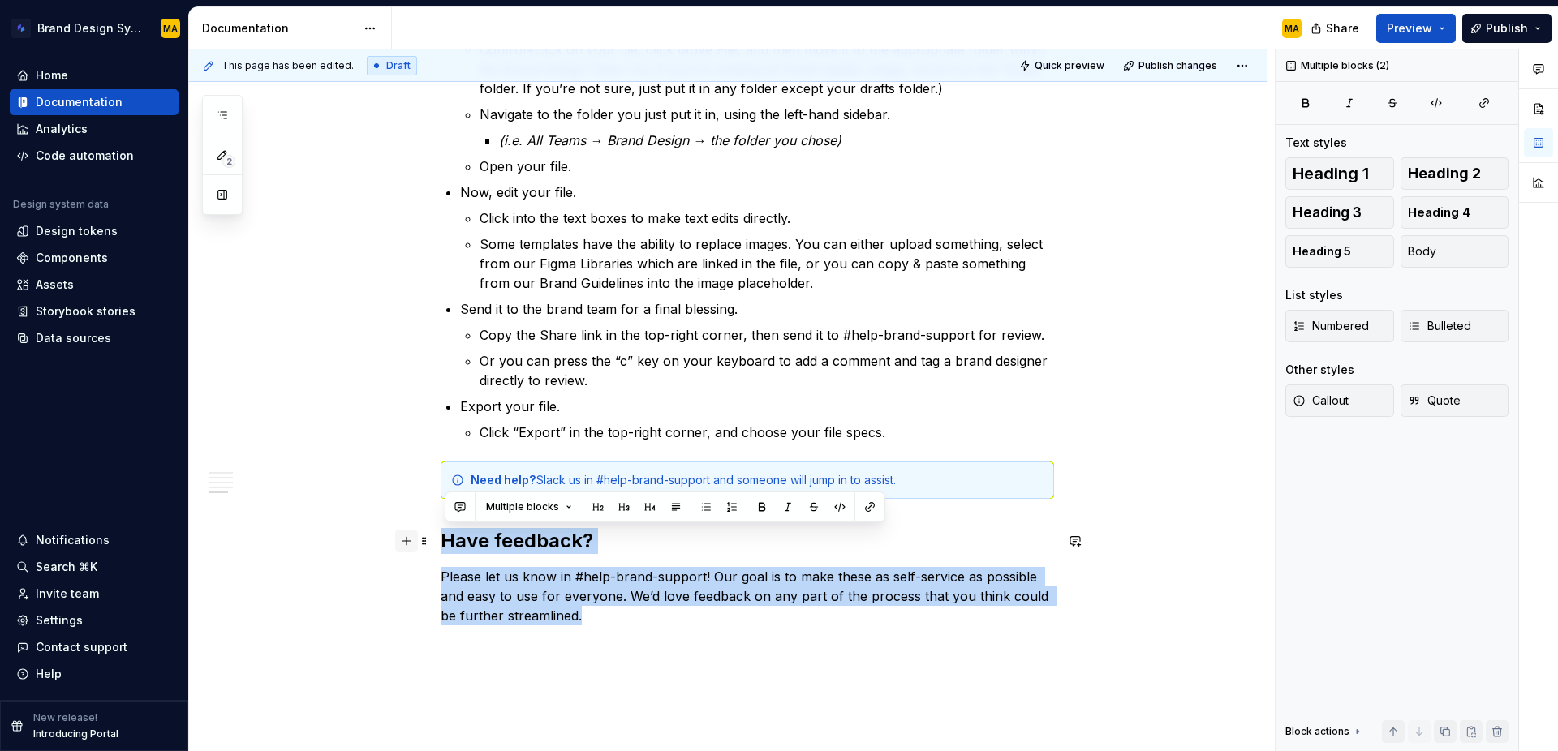
drag, startPoint x: 414, startPoint y: 571, endPoint x: 401, endPoint y: 538, distance: 35.7
click at [1319, 405] on span "Callout" at bounding box center [1321, 401] width 56 height 16
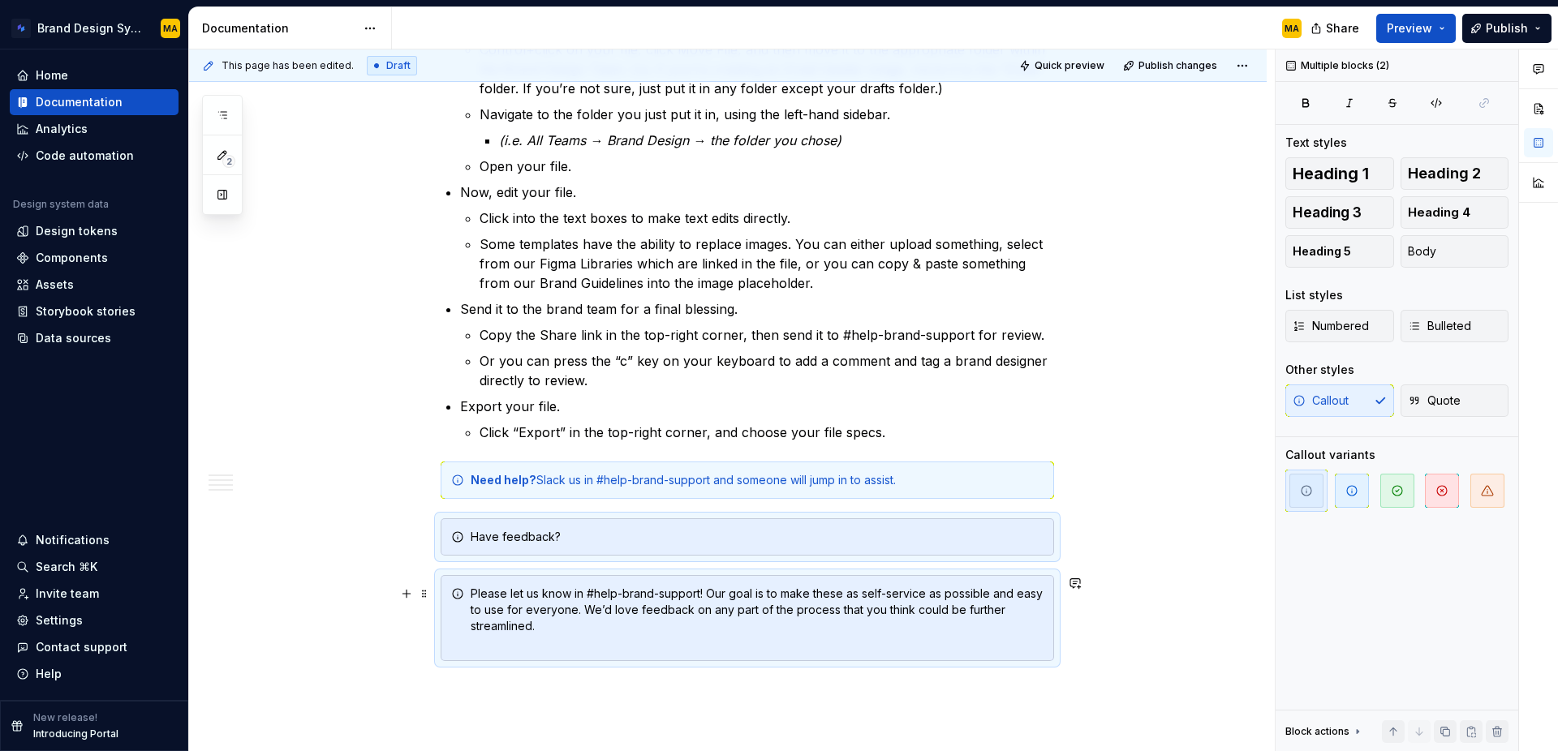
click at [649, 624] on div "Please let us know in #help-brand-support! Our goal is to make these as self-se…" at bounding box center [757, 618] width 573 height 65
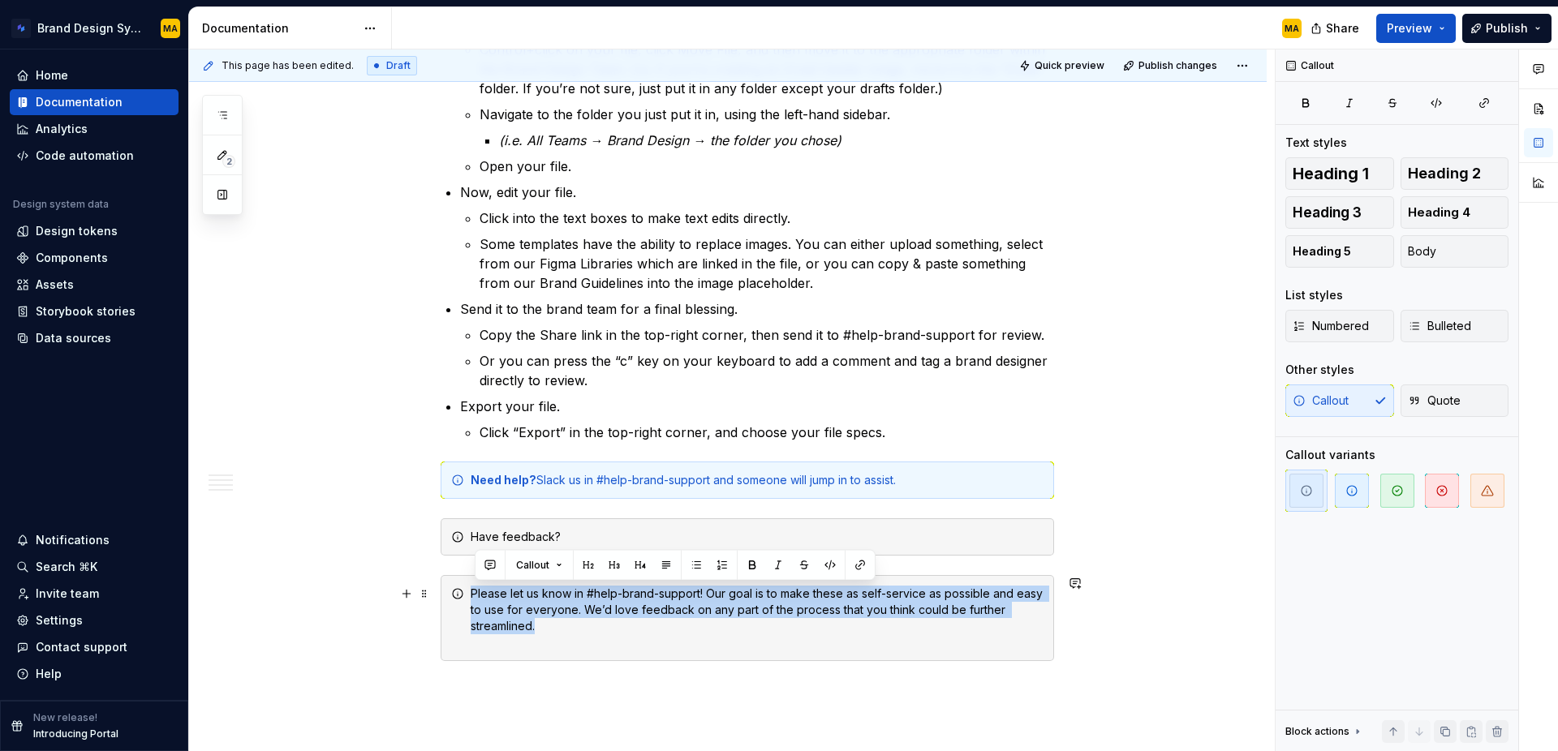
drag, startPoint x: 506, startPoint y: 618, endPoint x: 474, endPoint y: 596, distance: 38.5
click at [474, 596] on div "Please let us know in #help-brand-support! Our goal is to make these as self-se…" at bounding box center [757, 618] width 573 height 65
copy div "Please let us know in #help-brand-support! Our goal is to make these as self-se…"
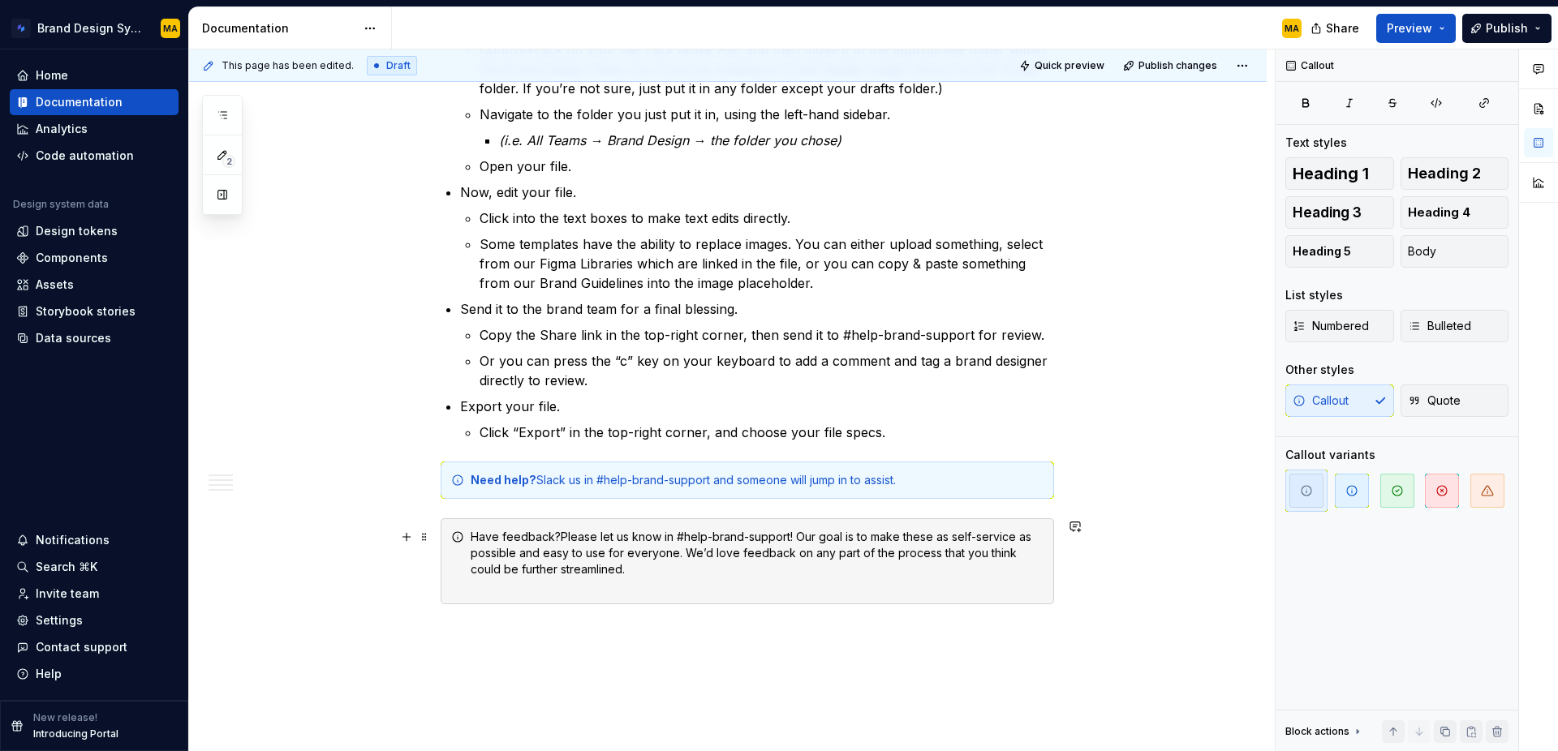
click at [562, 535] on div "Have feedback?Please let us know in #help-brand-support! Our goal is to make th…" at bounding box center [757, 561] width 573 height 65
drag, startPoint x: 546, startPoint y: 535, endPoint x: 387, endPoint y: 537, distance: 159.1
click at [589, 559] on div "Have feedback? Please let us know in #help-brand-support! Our goal is to make t…" at bounding box center [757, 561] width 573 height 65
click at [612, 565] on div "Have feedback? Please let us know in #help-brand-support! Our goal is to make t…" at bounding box center [757, 561] width 573 height 65
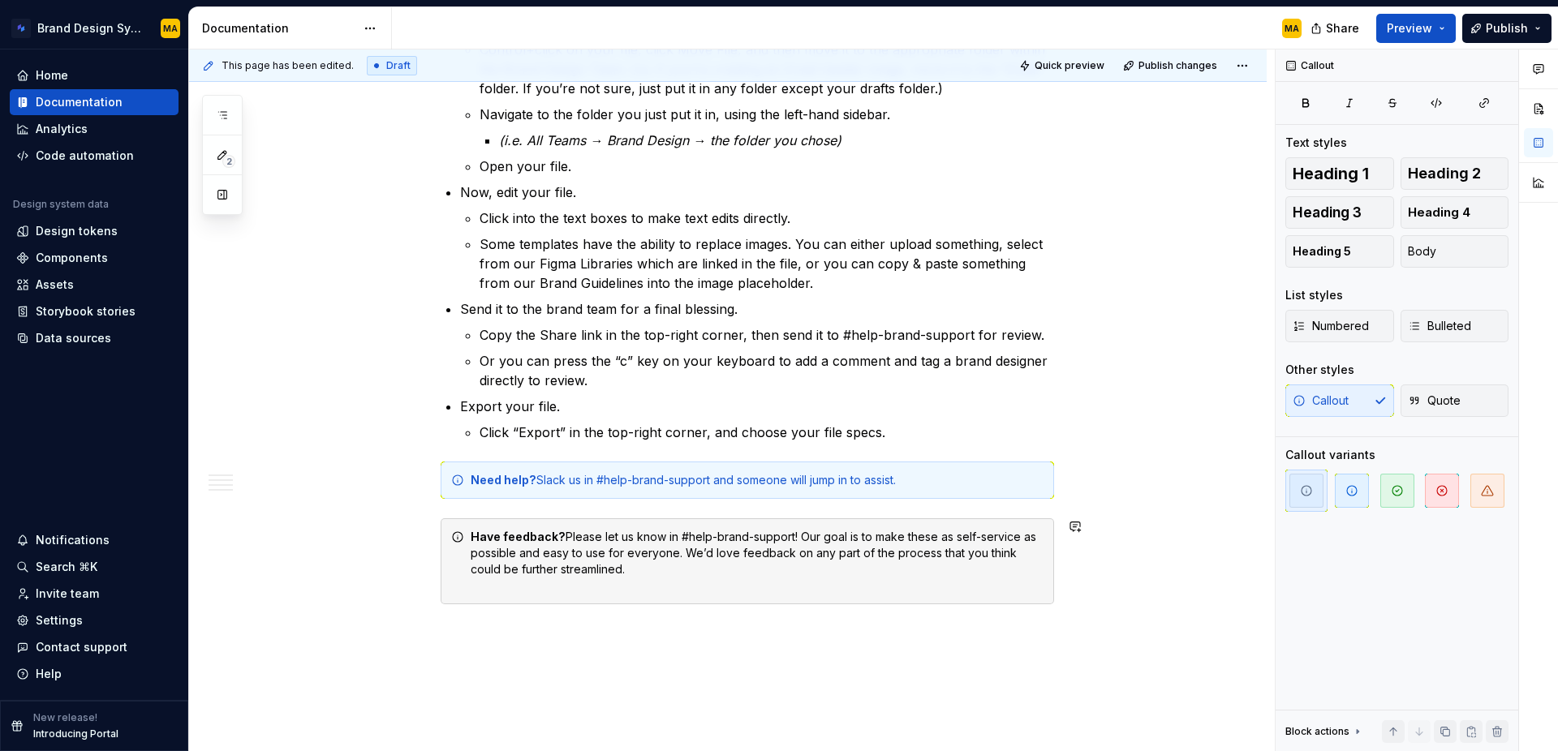
click at [1347, 496] on icon "button" at bounding box center [1351, 490] width 13 height 13
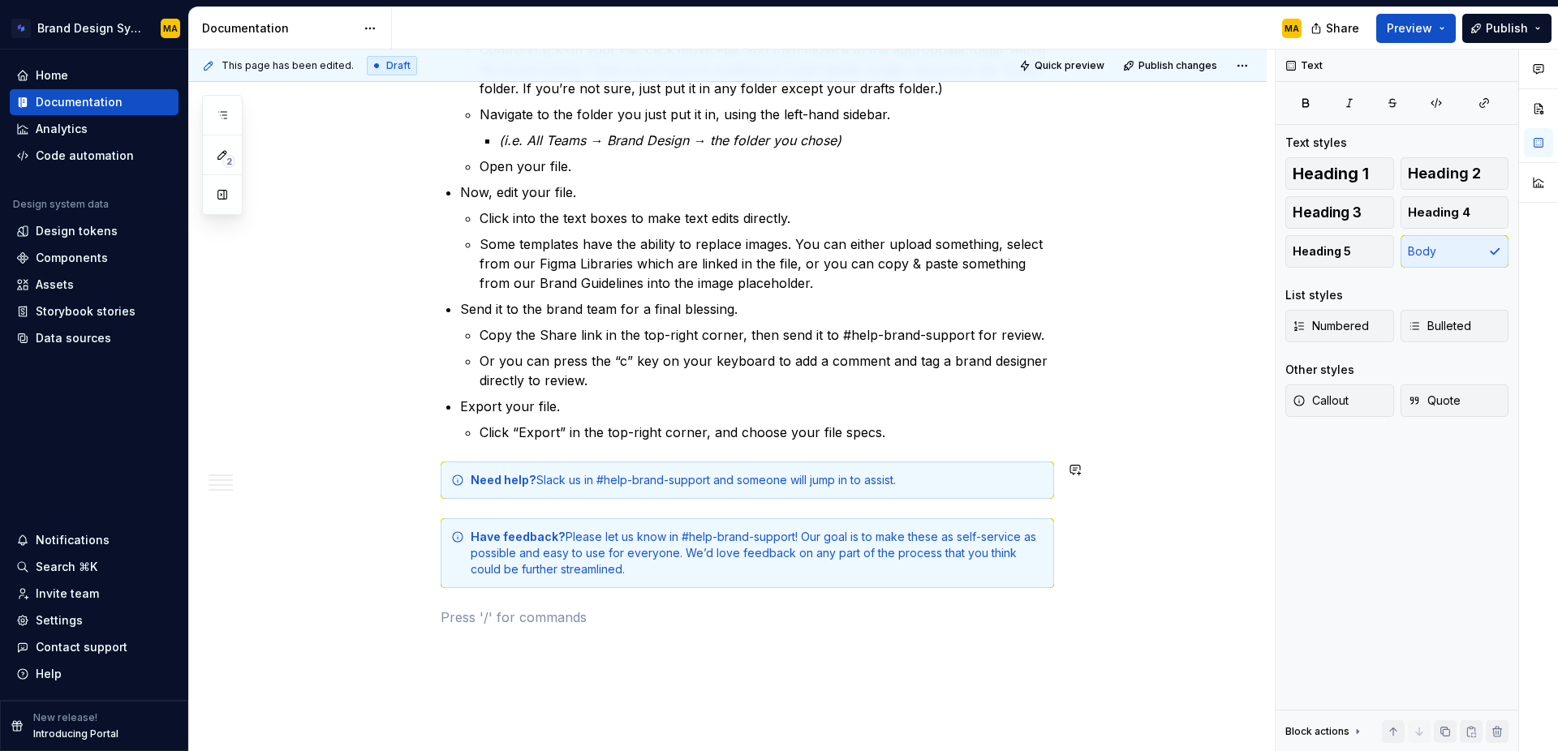
click at [902, 439] on p "Click “Export” in the top-right corner, and choose your file specs." at bounding box center [767, 432] width 575 height 19
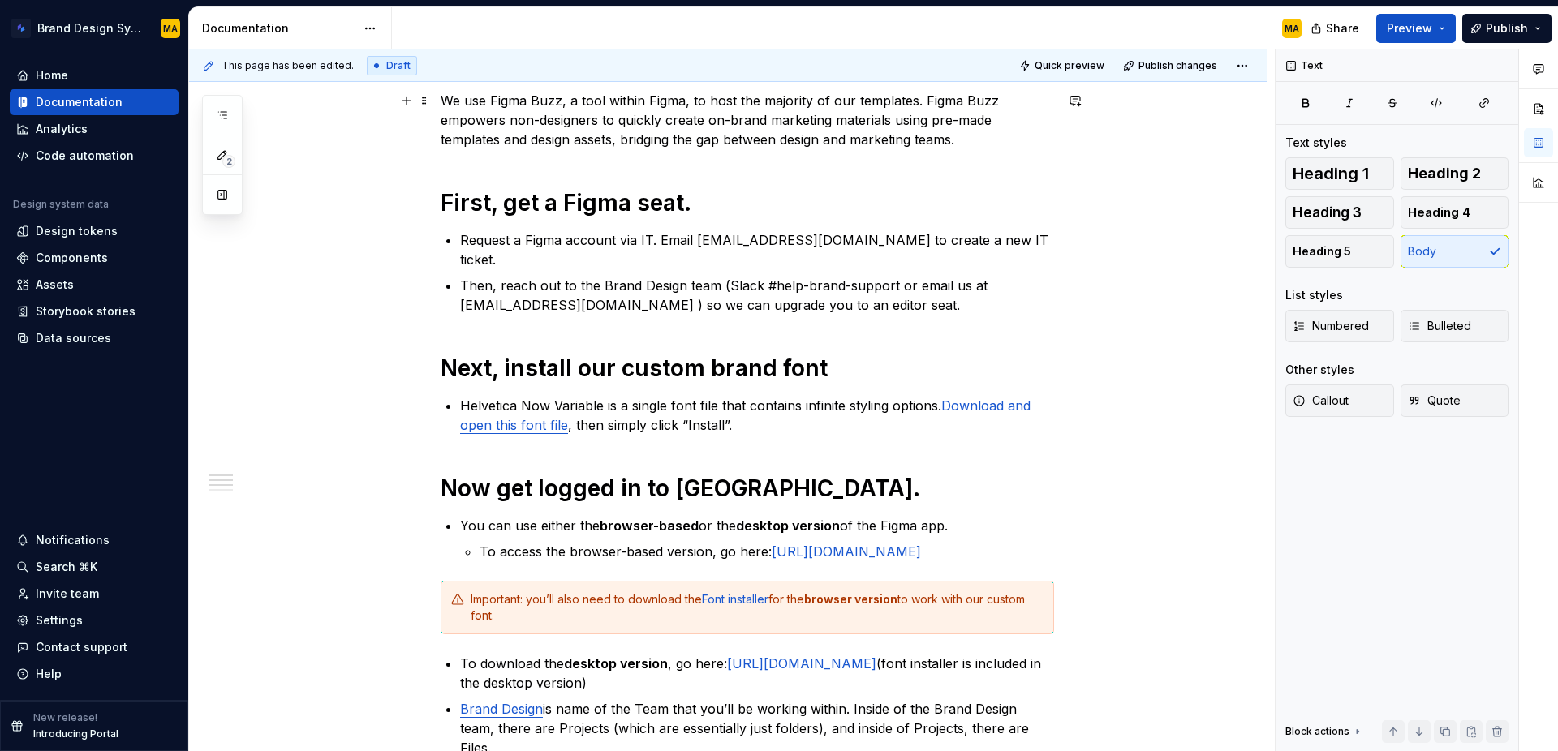
scroll to position [0, 0]
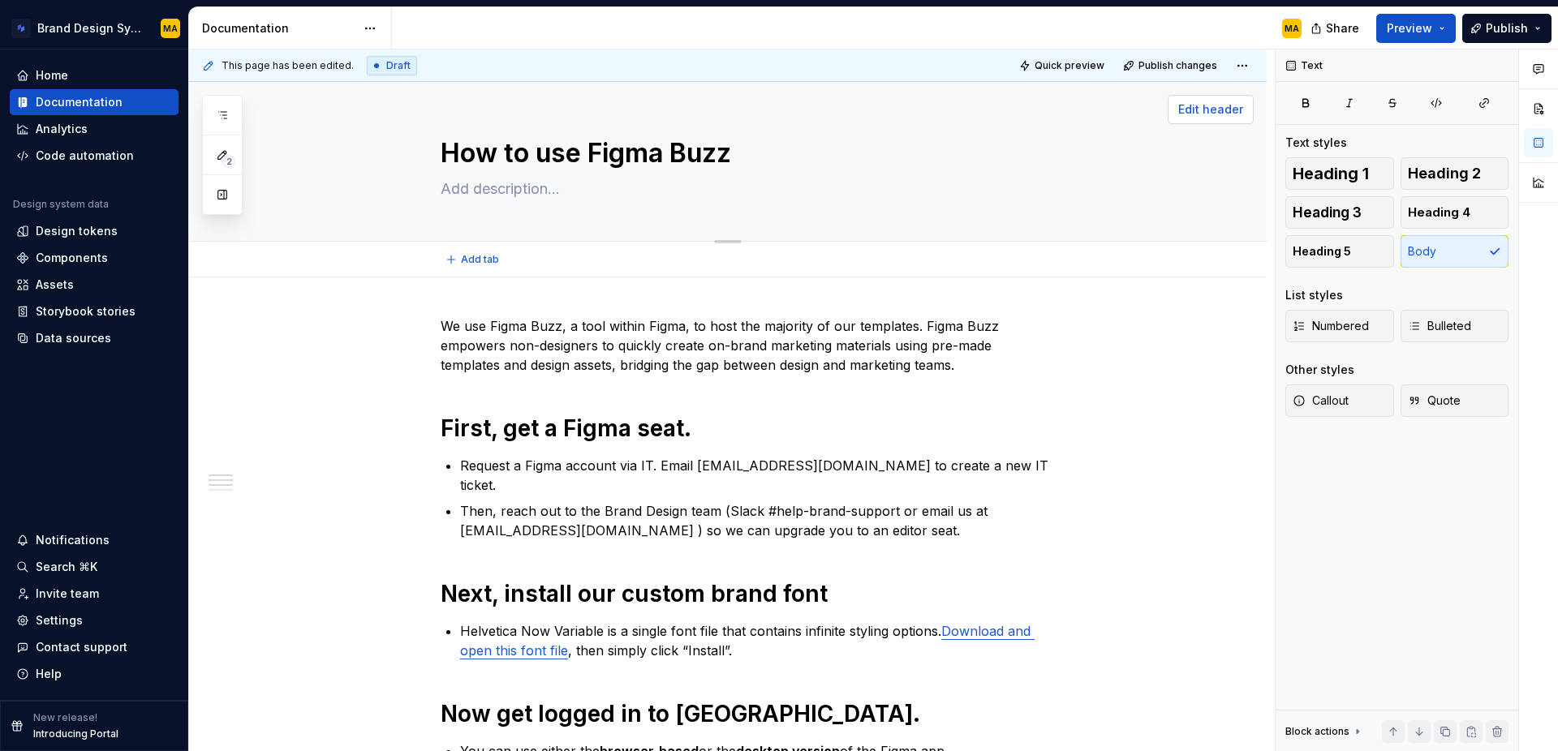
click at [1219, 101] on button "Edit header" at bounding box center [1211, 109] width 86 height 29
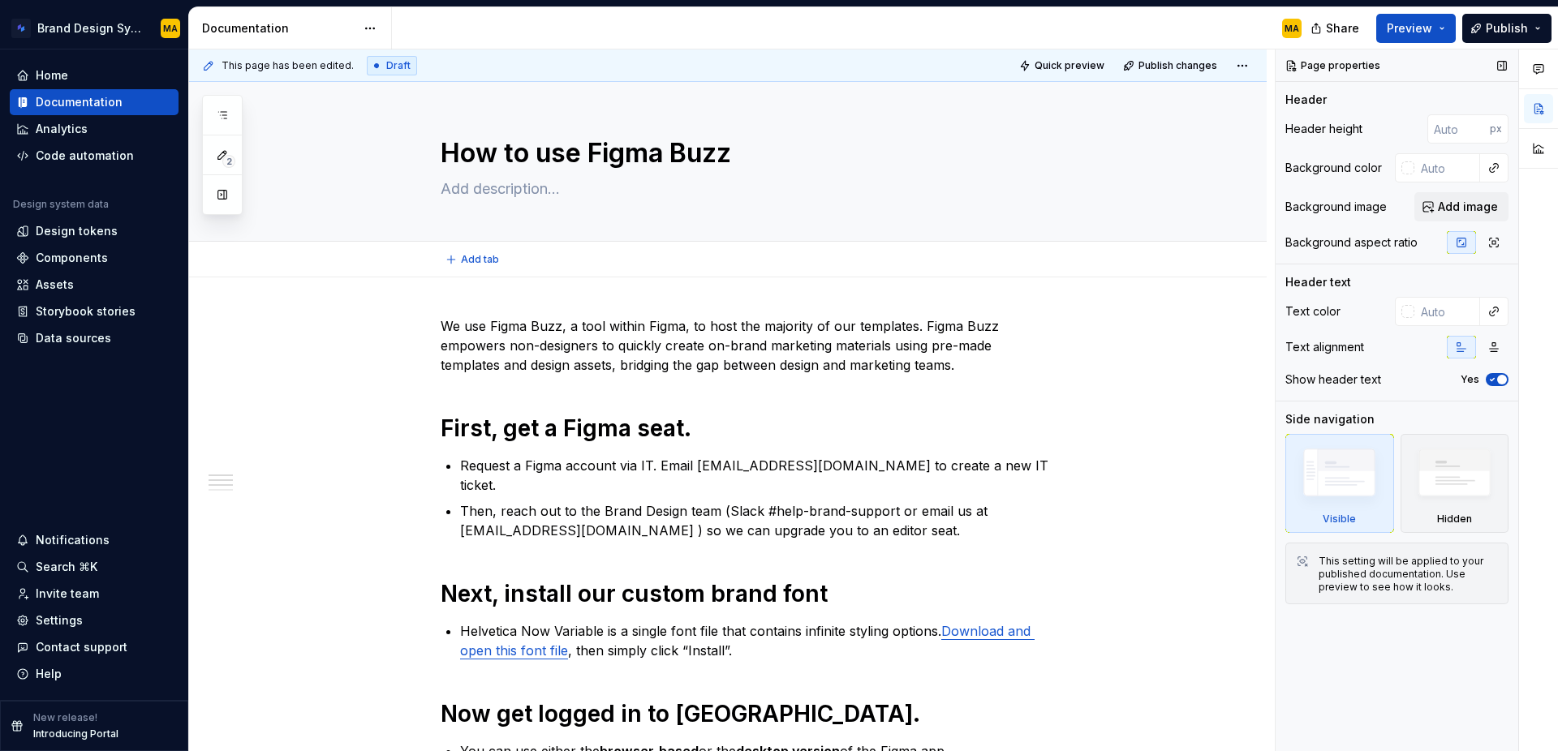
type textarea "*"
click at [1443, 315] on input "text" at bounding box center [1447, 311] width 66 height 29
type input "ffffff"
type textarea "*"
type input "#FFFFFF"
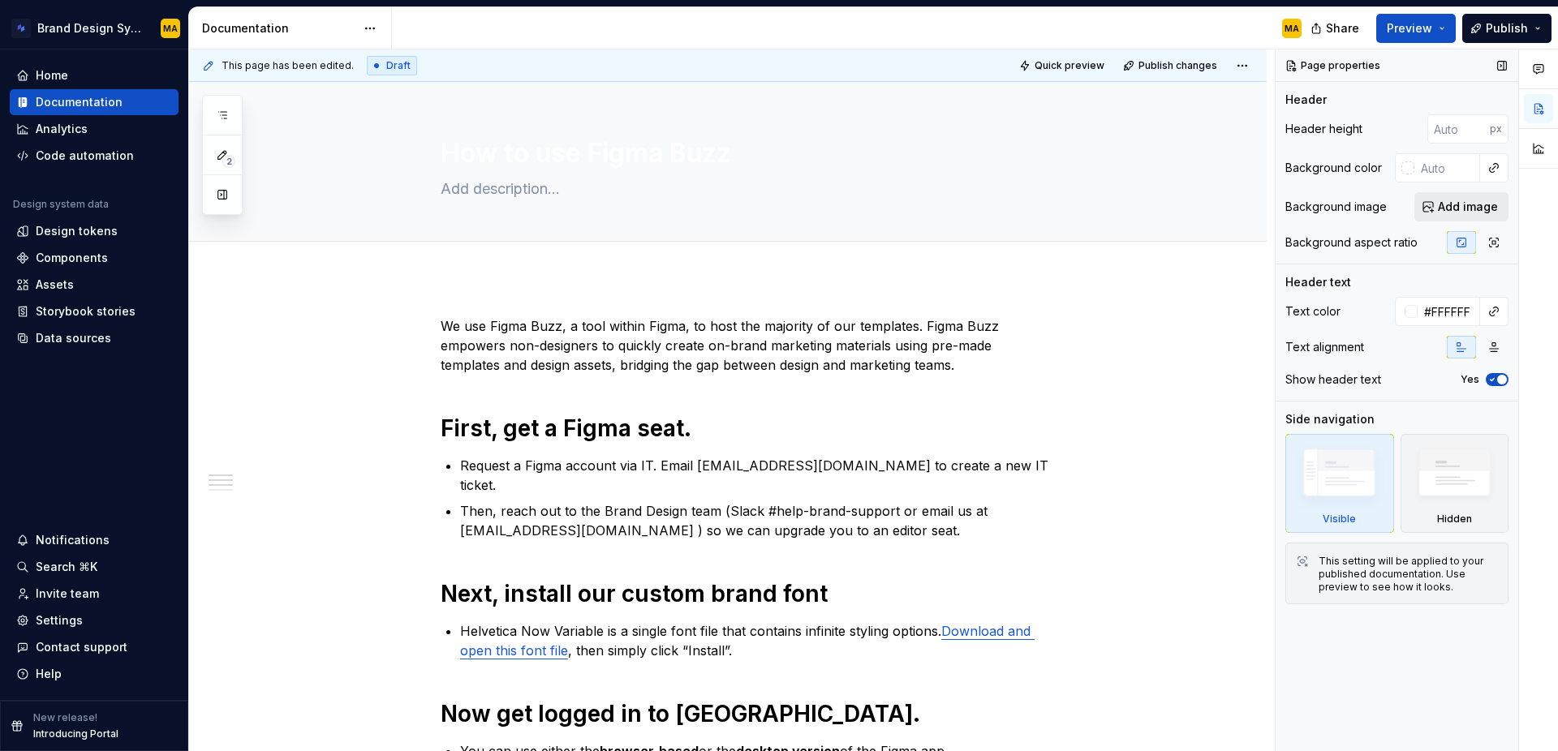
click at [1469, 208] on span "Add image" at bounding box center [1468, 207] width 60 height 16
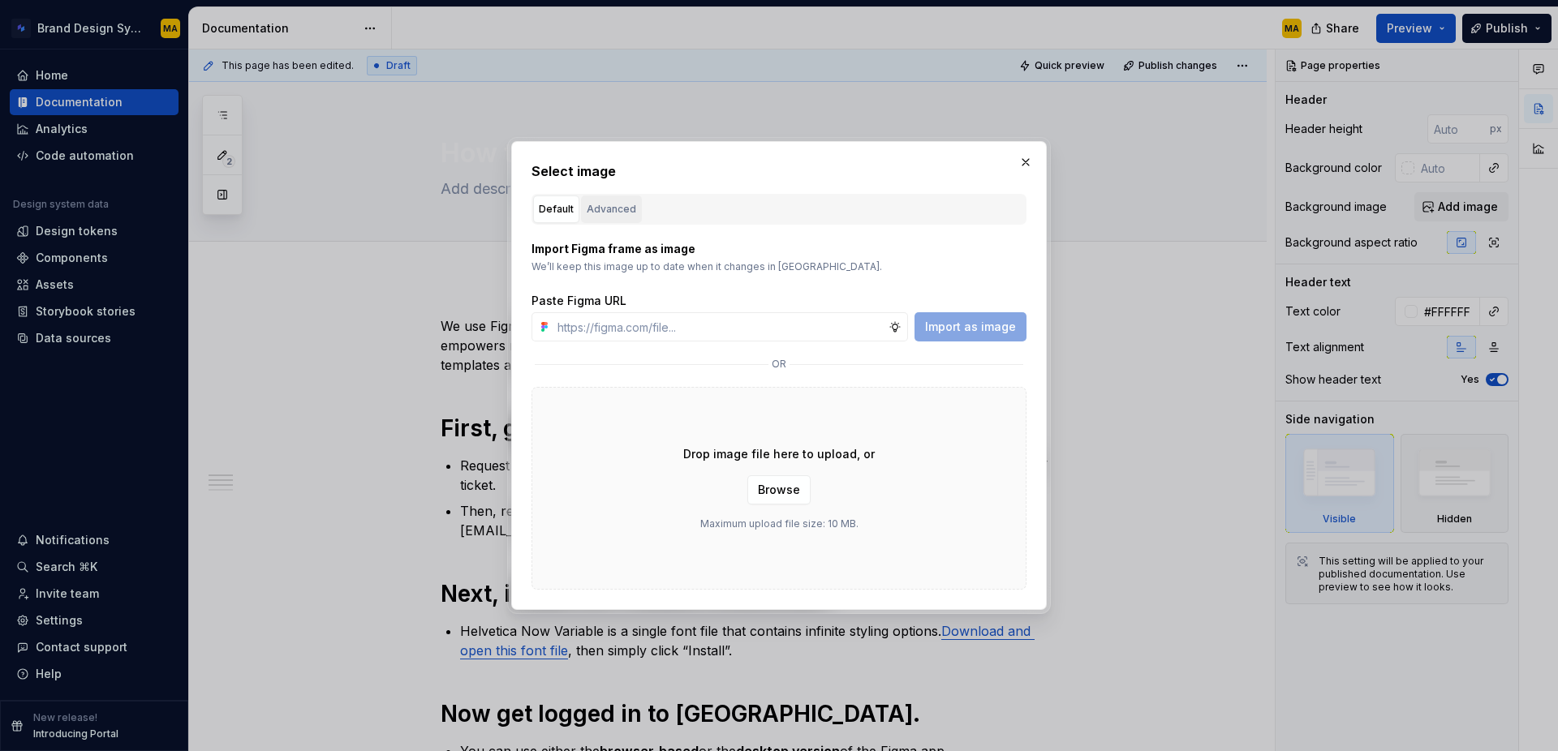
click at [616, 216] on div "Advanced" at bounding box center [612, 209] width 50 height 16
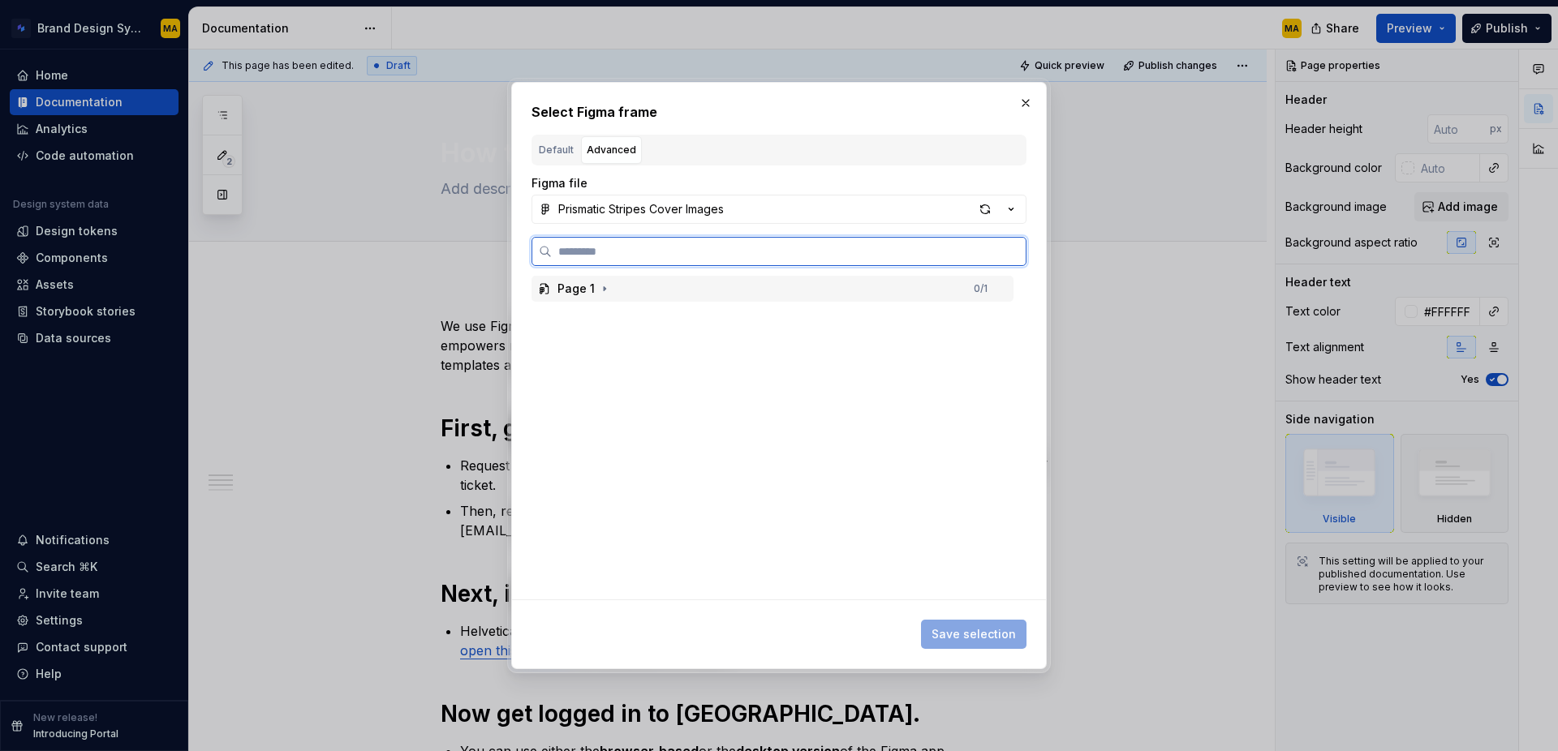
click at [582, 288] on div "Page 1" at bounding box center [575, 289] width 37 height 16
click at [598, 322] on div "airtable-form-cover-image" at bounding box center [649, 316] width 153 height 16
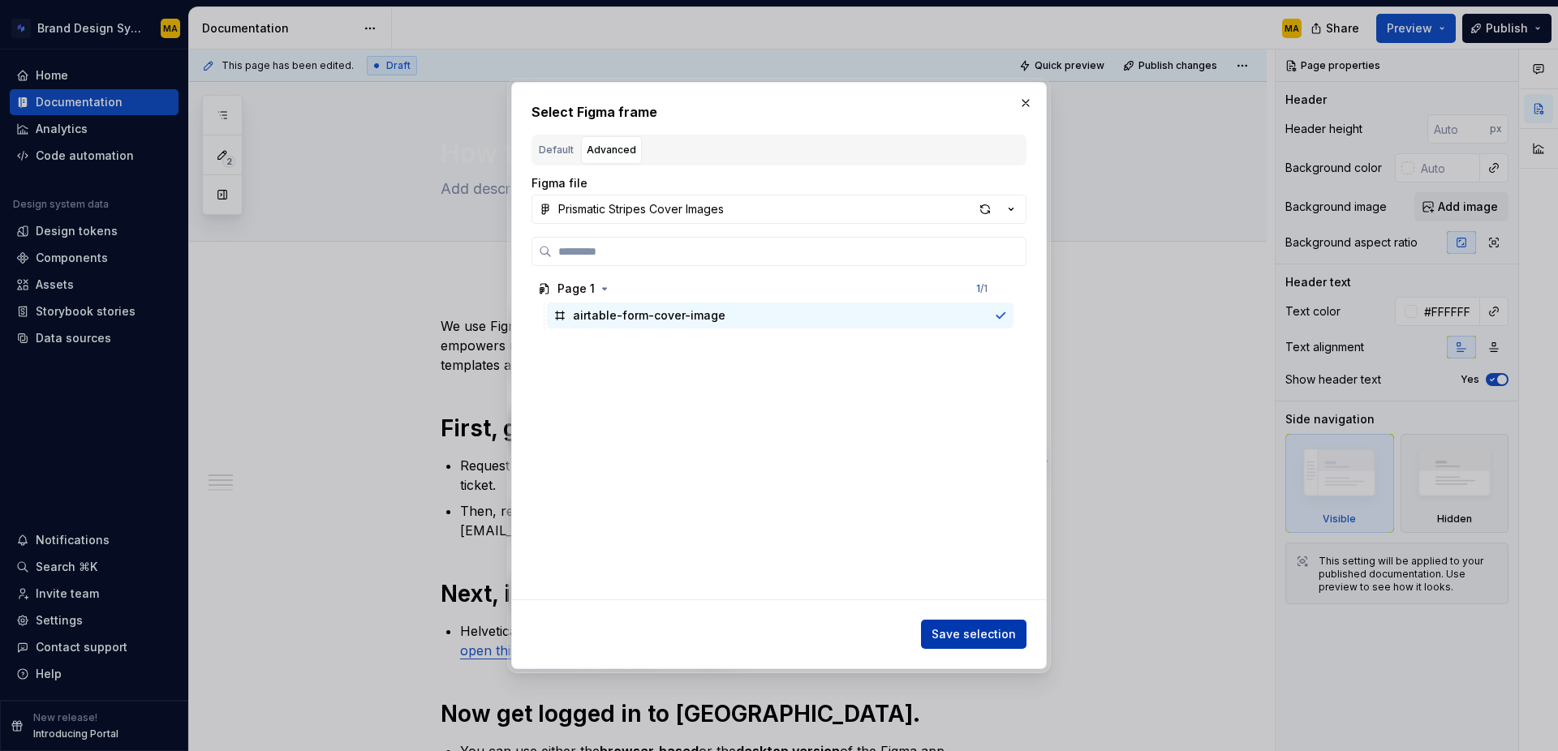
click at [954, 638] on span "Save selection" at bounding box center [974, 634] width 84 height 16
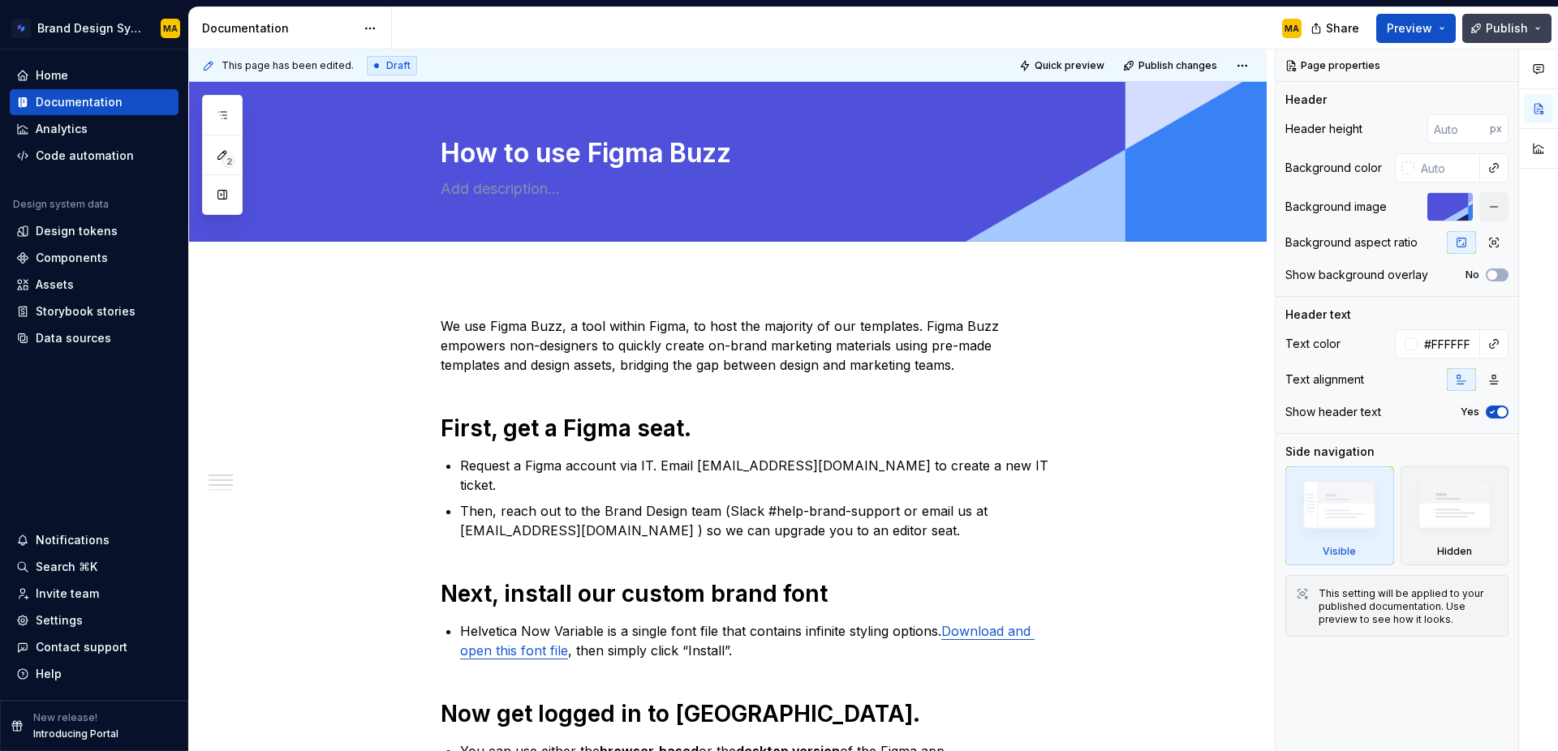
click at [1496, 23] on span "Publish" at bounding box center [1507, 28] width 42 height 16
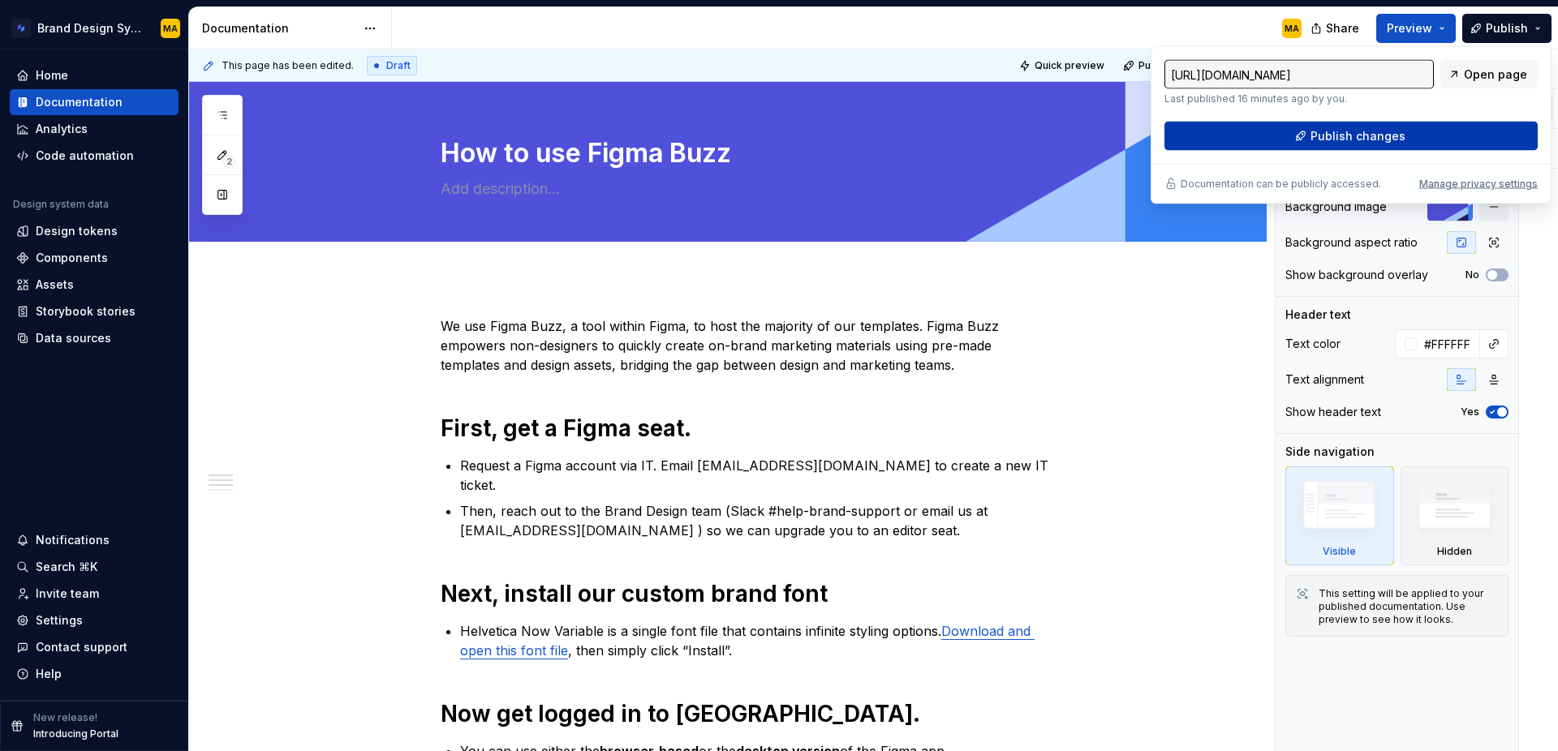
click at [1327, 144] on button "Publish changes" at bounding box center [1350, 136] width 373 height 29
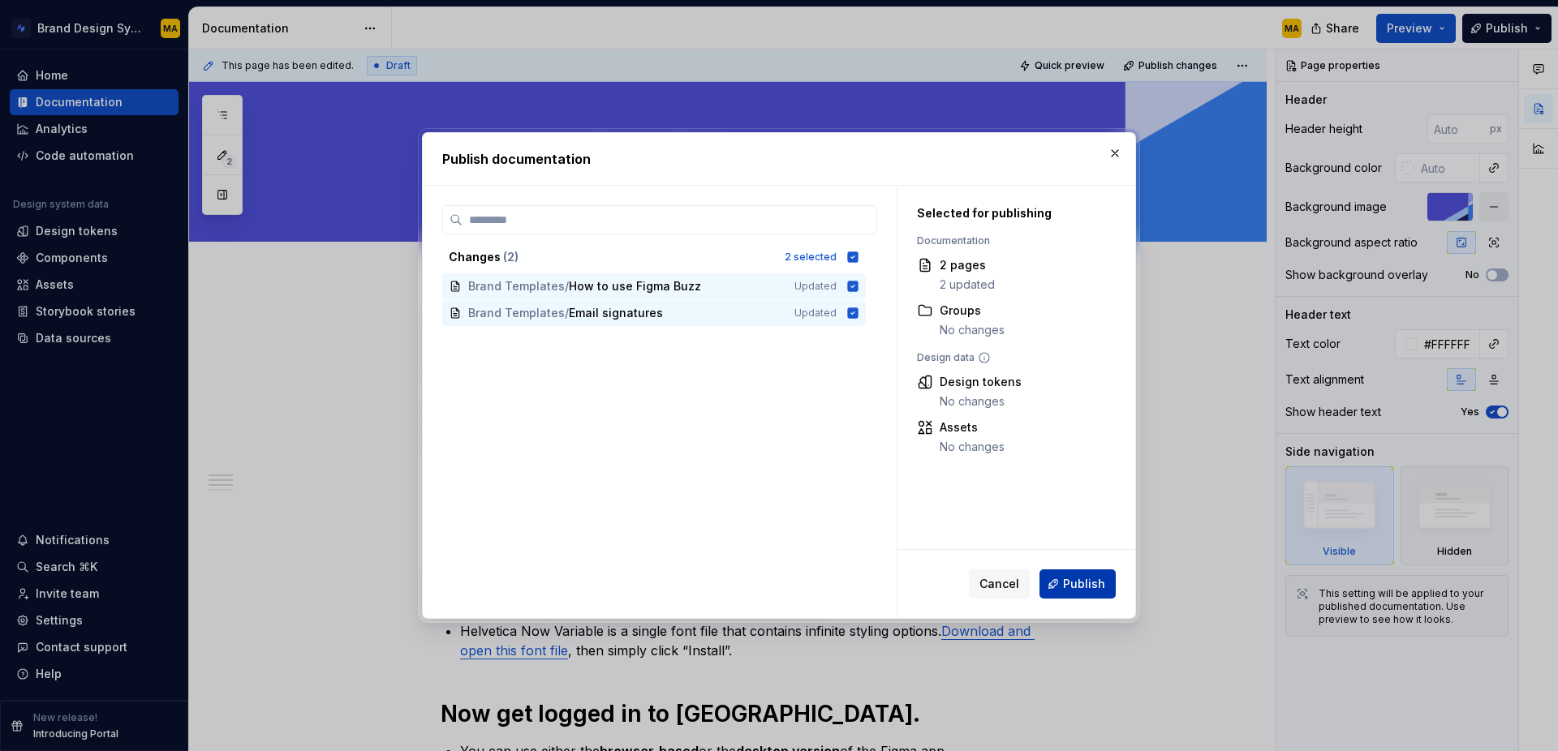
click at [1073, 592] on span "Publish" at bounding box center [1084, 584] width 42 height 16
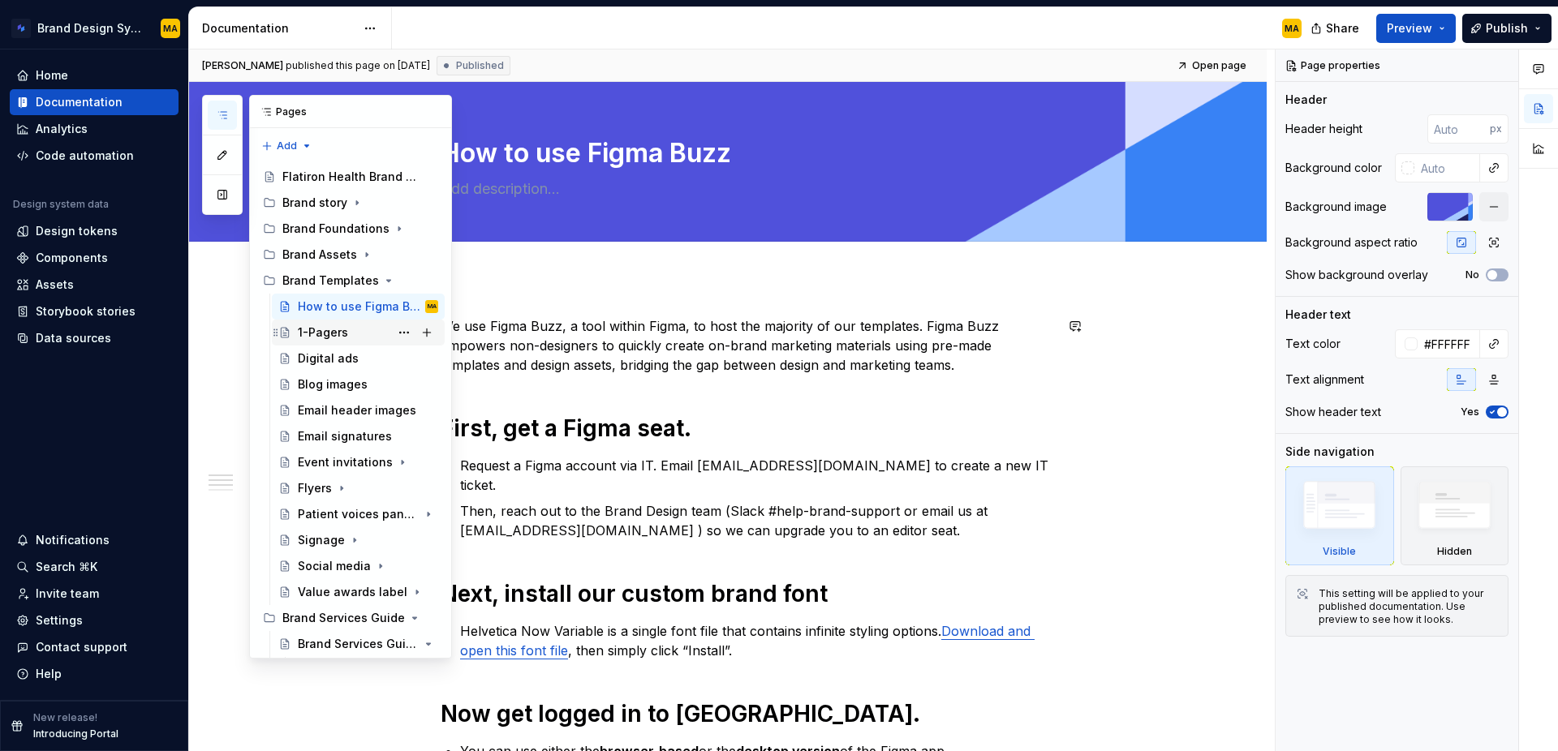
click at [315, 330] on div "1-Pagers" at bounding box center [323, 333] width 50 height 16
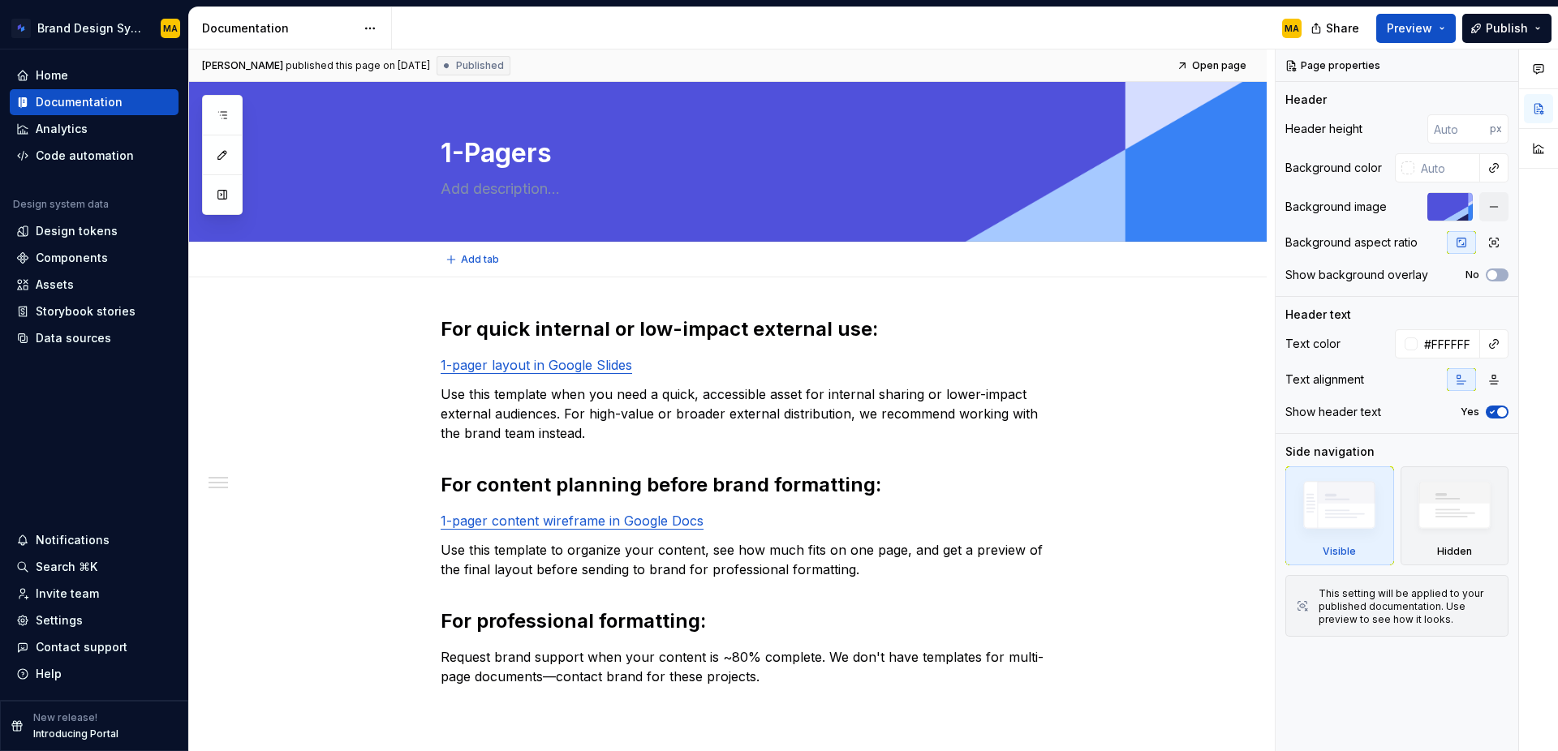
type textarea "*"
click at [536, 328] on strong "For quick internal or low-impact external use:" at bounding box center [659, 329] width 437 height 24
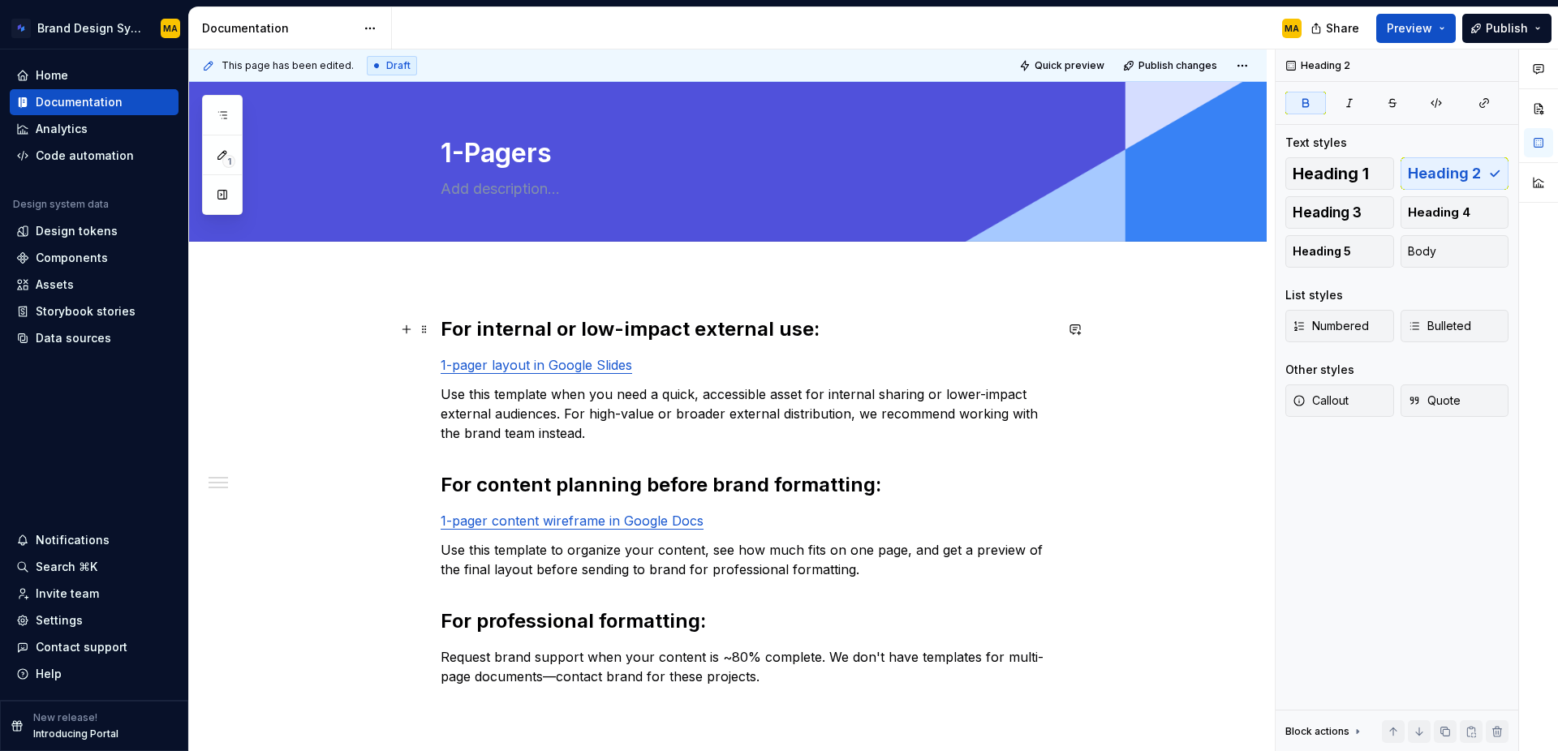
click at [694, 326] on strong "For internal or low-impact external use:" at bounding box center [630, 329] width 379 height 24
click at [613, 334] on strong "For internal or low-impact external use:" at bounding box center [630, 329] width 379 height 24
click at [687, 334] on strong "For internal or lower-impact external use:" at bounding box center [640, 329] width 398 height 24
click at [806, 338] on strong "For internal or lower-impact external use:" at bounding box center [640, 329] width 398 height 24
click at [842, 336] on h2 "For internal or lower-impact external use:" at bounding box center [747, 329] width 613 height 26
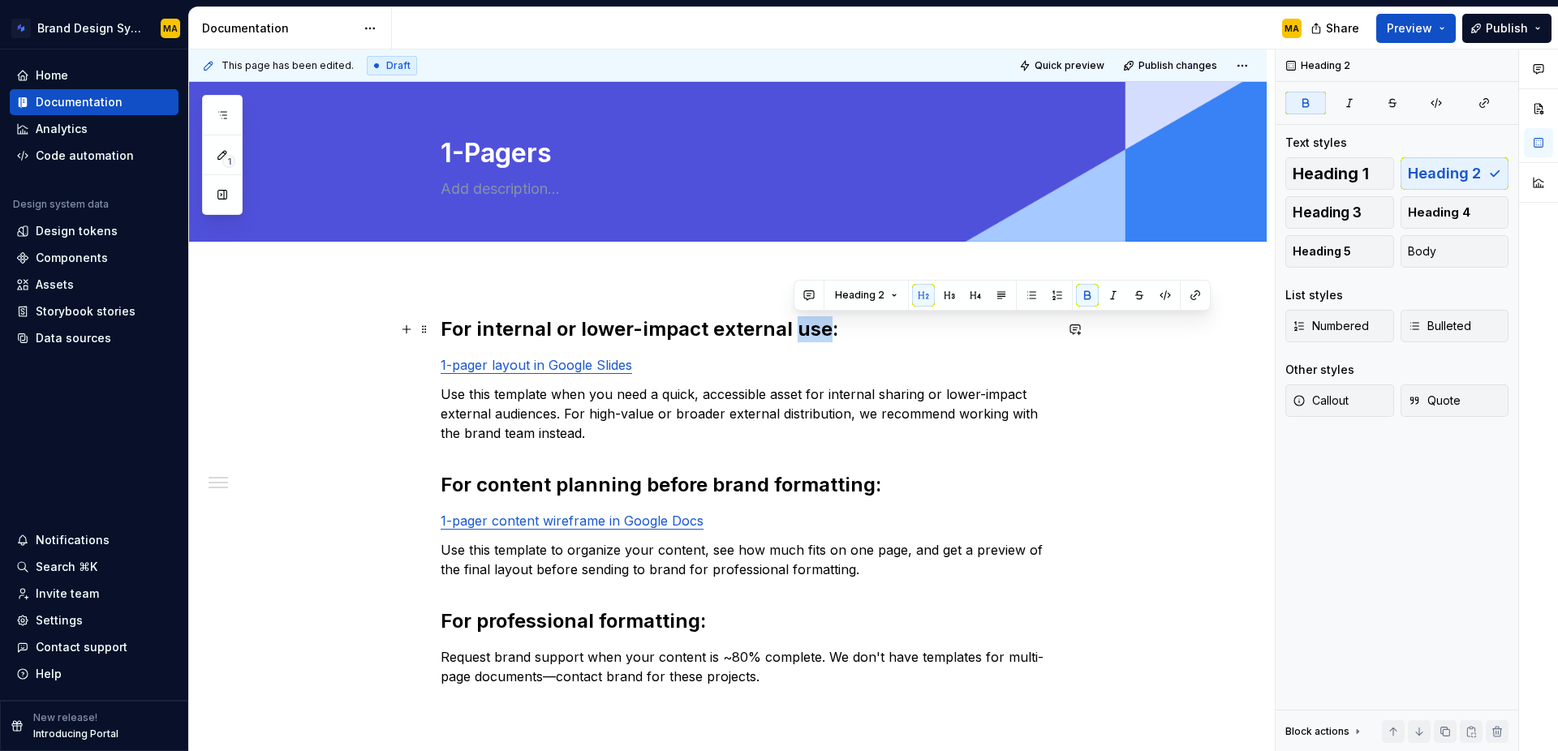
drag, startPoint x: 828, startPoint y: 329, endPoint x: 797, endPoint y: 330, distance: 30.8
click at [797, 330] on strong "For internal or lower-impact external use:" at bounding box center [640, 329] width 398 height 24
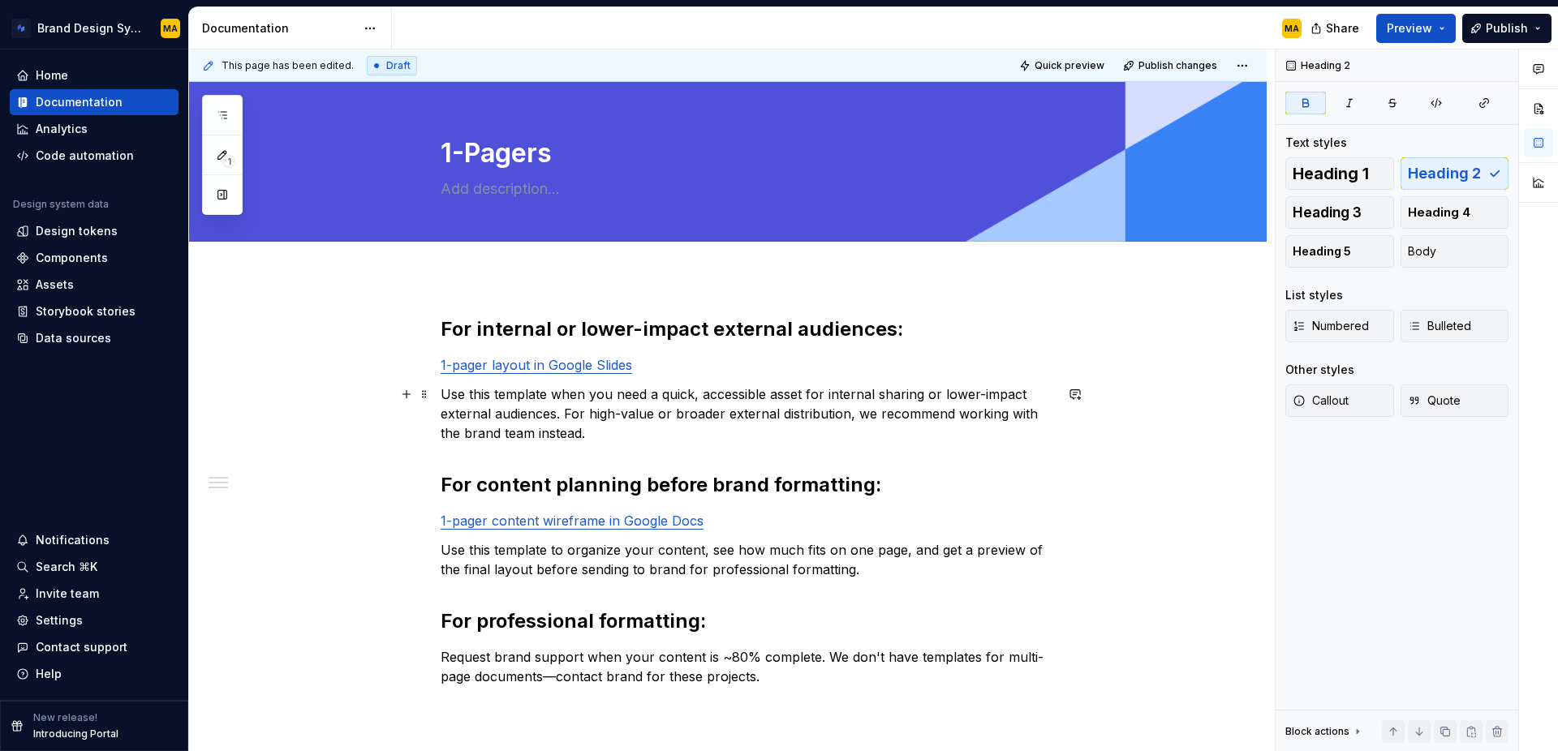
click at [683, 424] on p "Use this template when you need a quick, accessible asset for internal sharing …" at bounding box center [747, 414] width 613 height 58
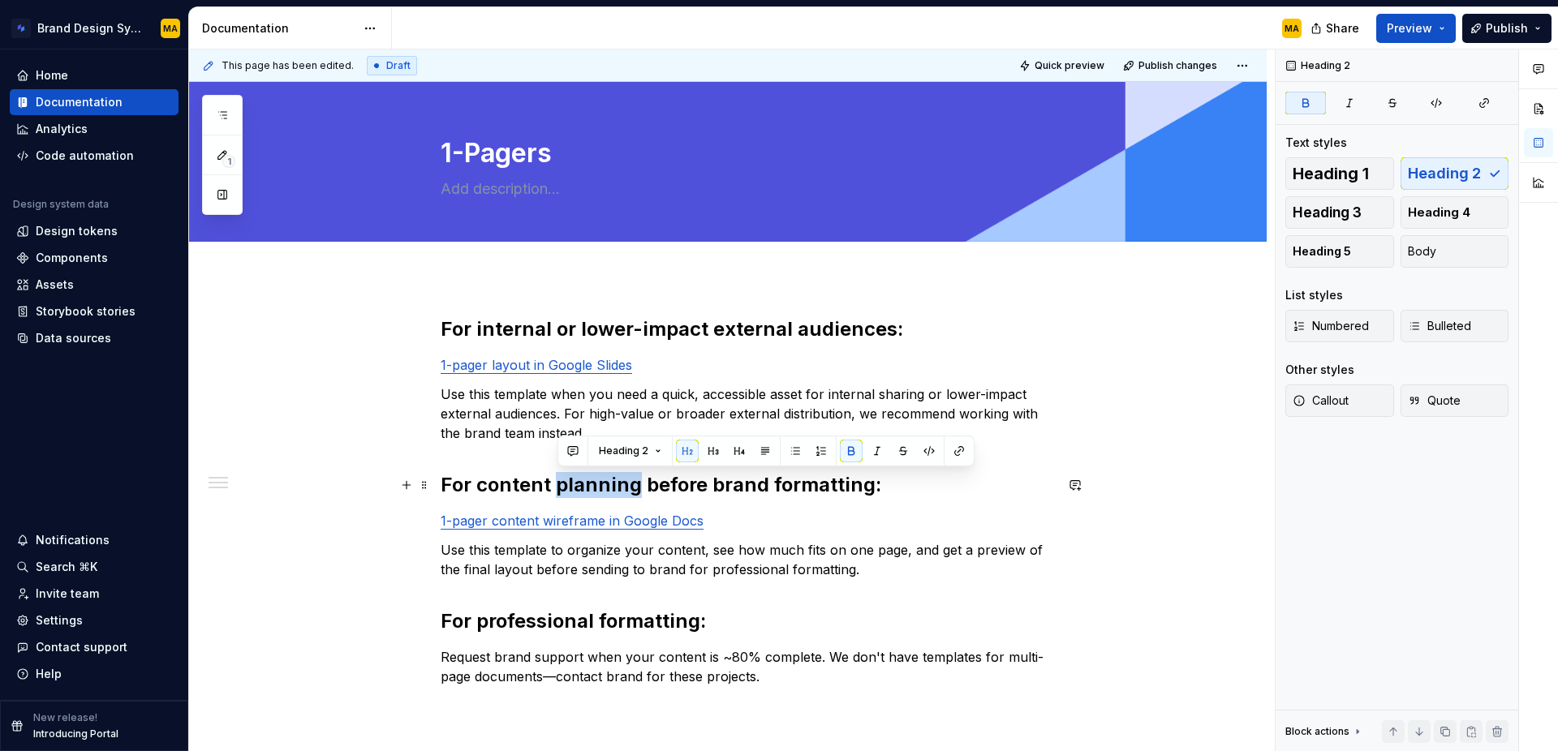
drag, startPoint x: 557, startPoint y: 490, endPoint x: 635, endPoint y: 494, distance: 78.0
click at [635, 494] on strong "For content planning before brand formatting:" at bounding box center [661, 485] width 441 height 24
click at [780, 506] on div "For internal or lower-impact external audiences: 1-pager layout in Google Slide…" at bounding box center [747, 515] width 613 height 399
click at [770, 482] on strong "For content planning before brand formatting:" at bounding box center [661, 485] width 441 height 24
click at [871, 485] on strong "For content planning before brand formatting:" at bounding box center [661, 485] width 441 height 24
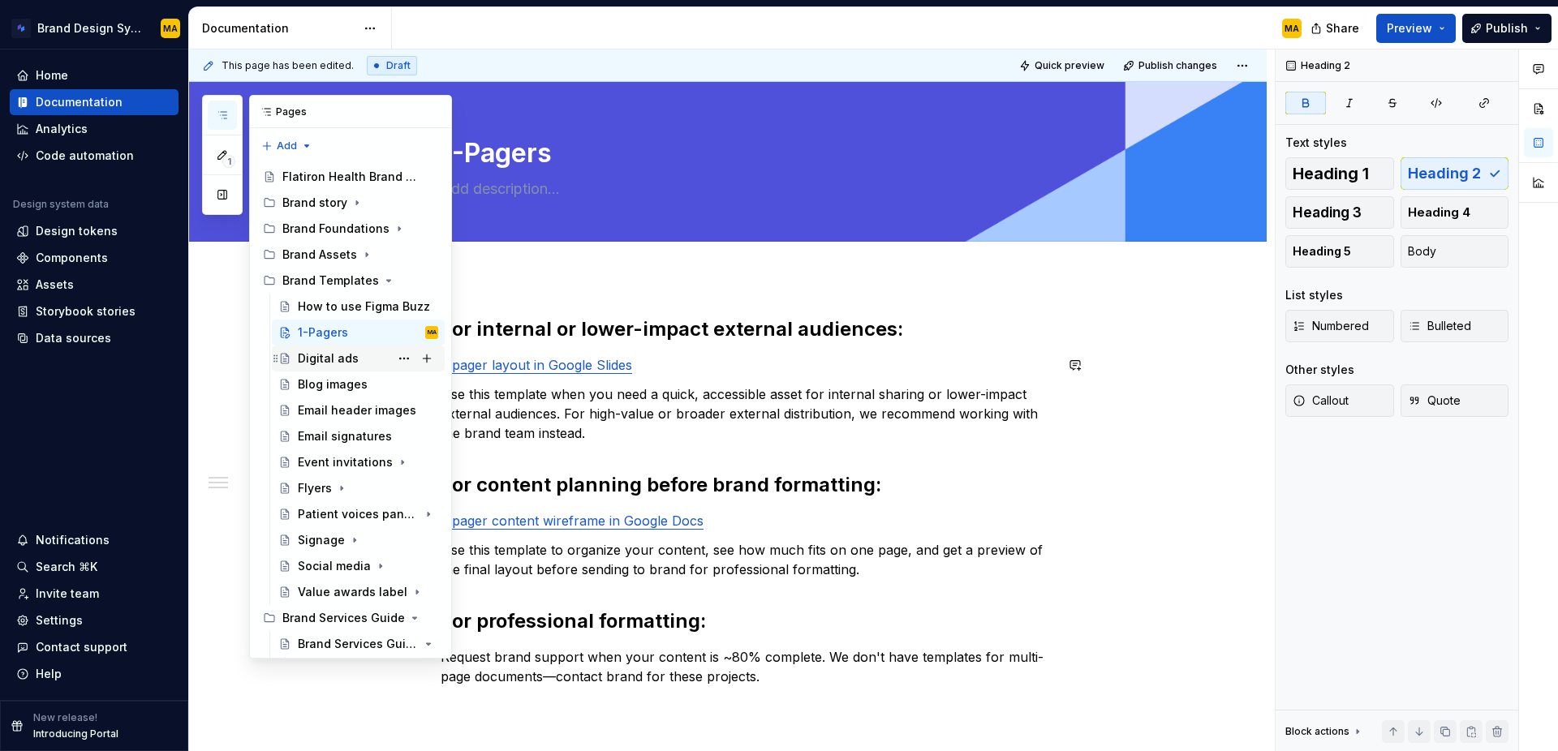
click at [312, 357] on div "Digital ads" at bounding box center [328, 359] width 61 height 16
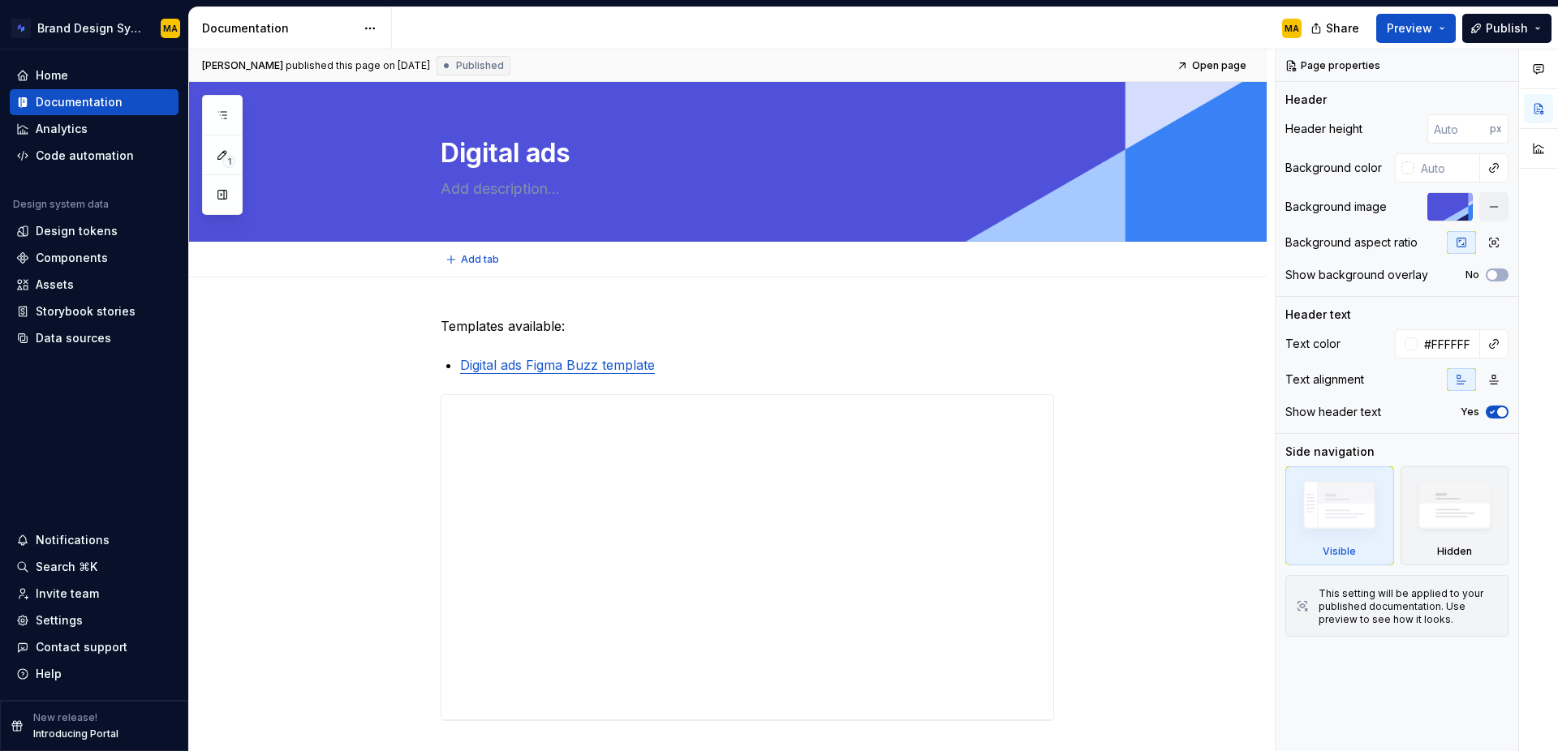
type textarea "*"
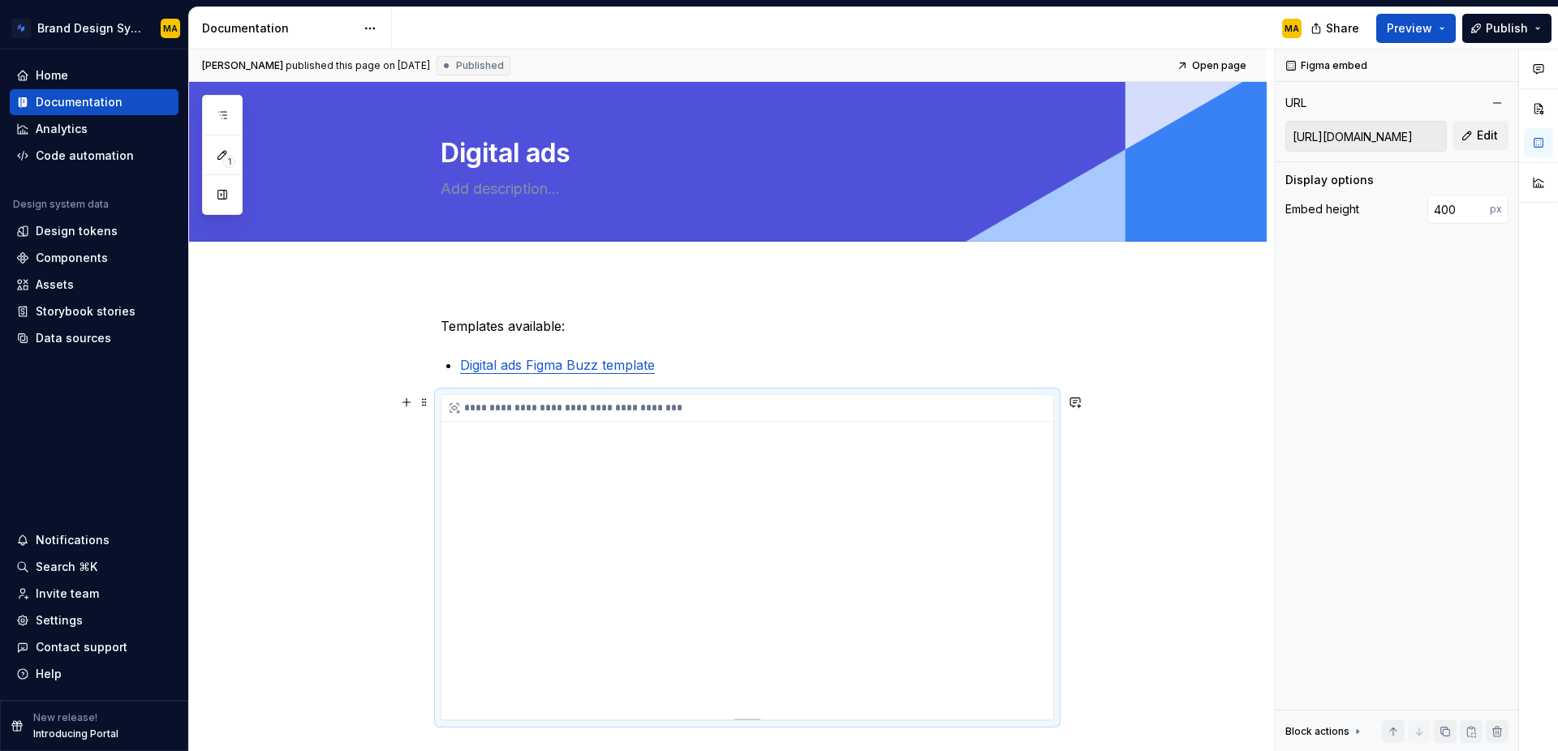
click at [509, 506] on div "**********" at bounding box center [747, 557] width 612 height 325
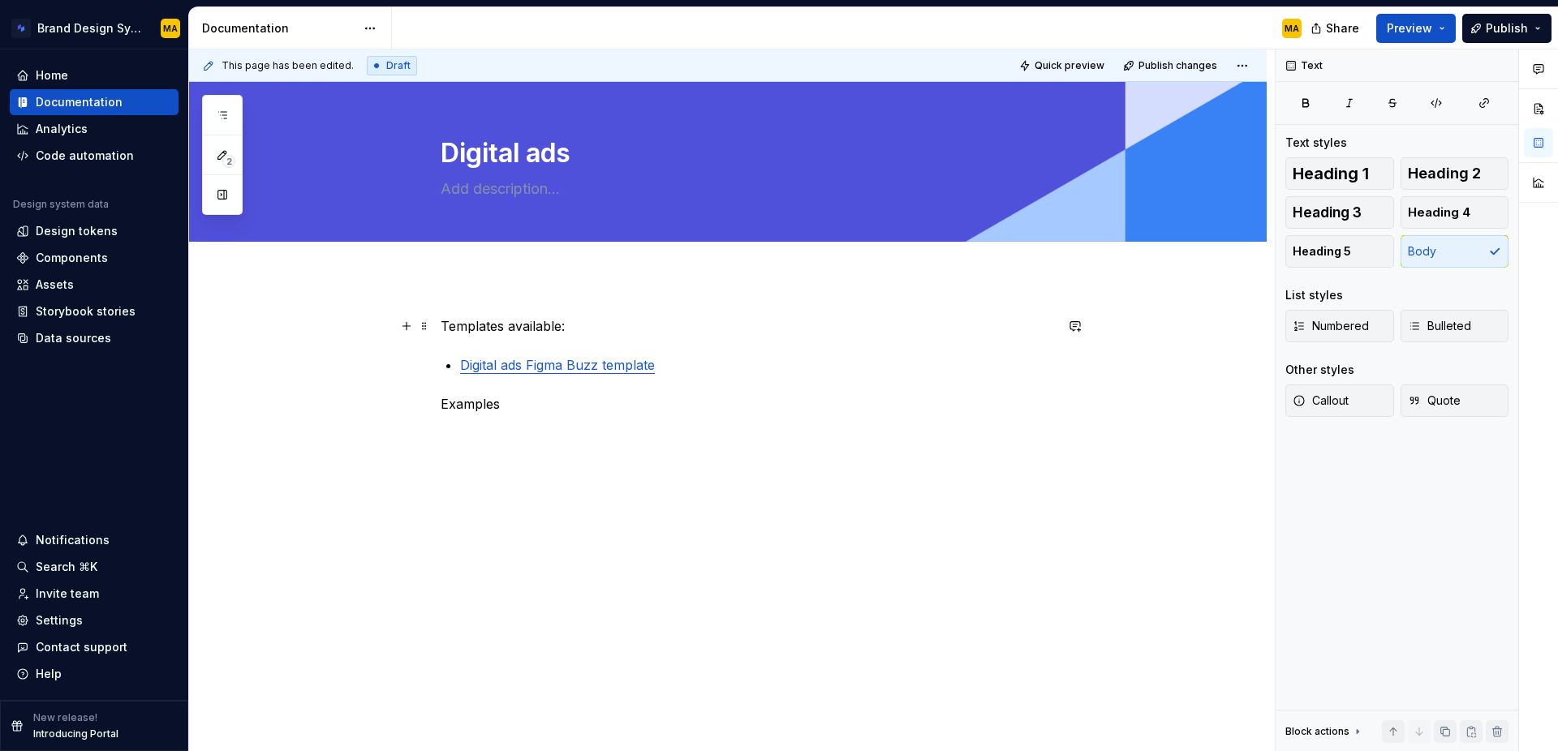
click at [533, 329] on p "Templates available:" at bounding box center [747, 325] width 613 height 19
drag, startPoint x: 589, startPoint y: 328, endPoint x: 299, endPoint y: 326, distance: 289.7
click at [299, 326] on div "Templates available: Digital ads Figma Buzz template Examples" at bounding box center [728, 468] width 1078 height 381
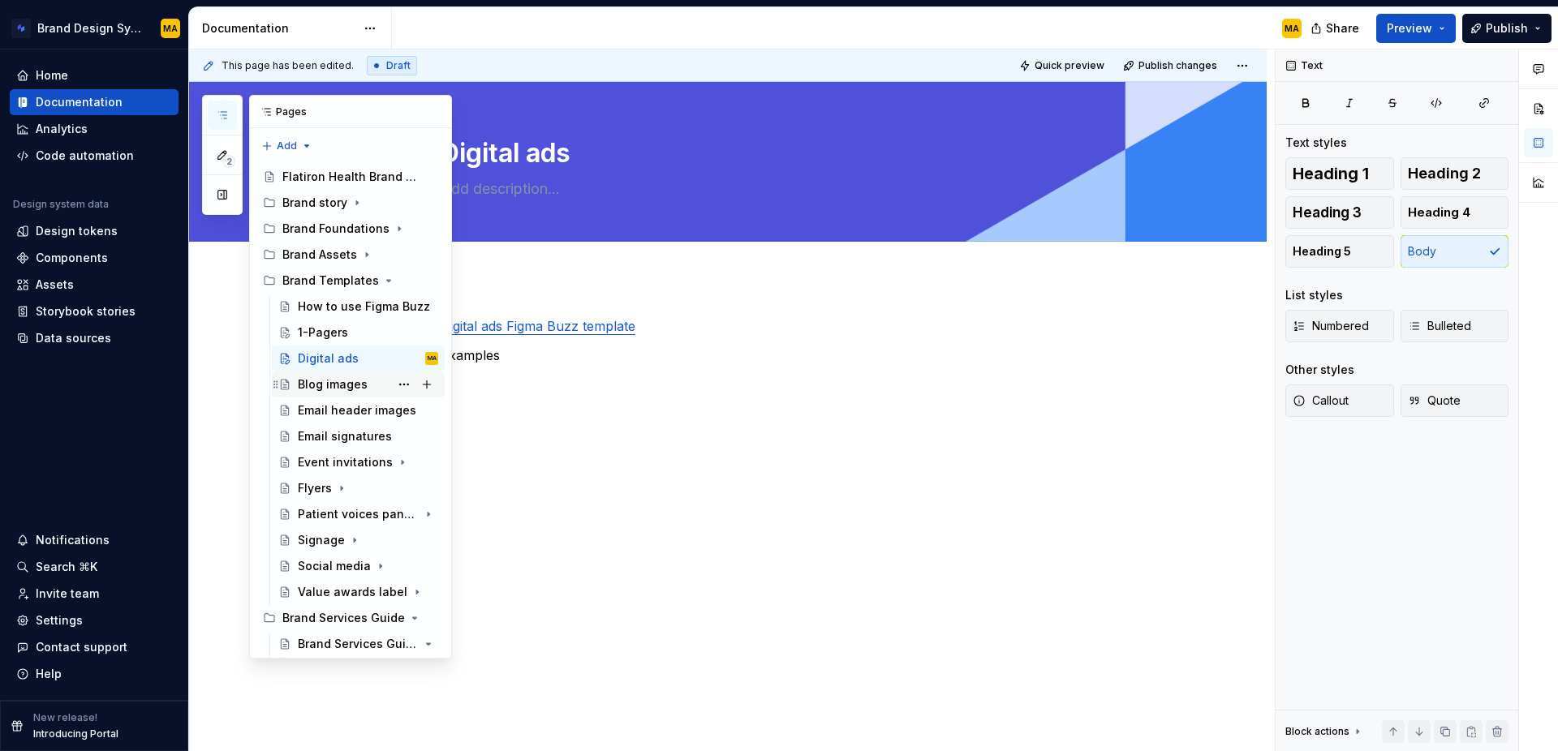
click at [342, 383] on div "Blog images" at bounding box center [333, 385] width 70 height 16
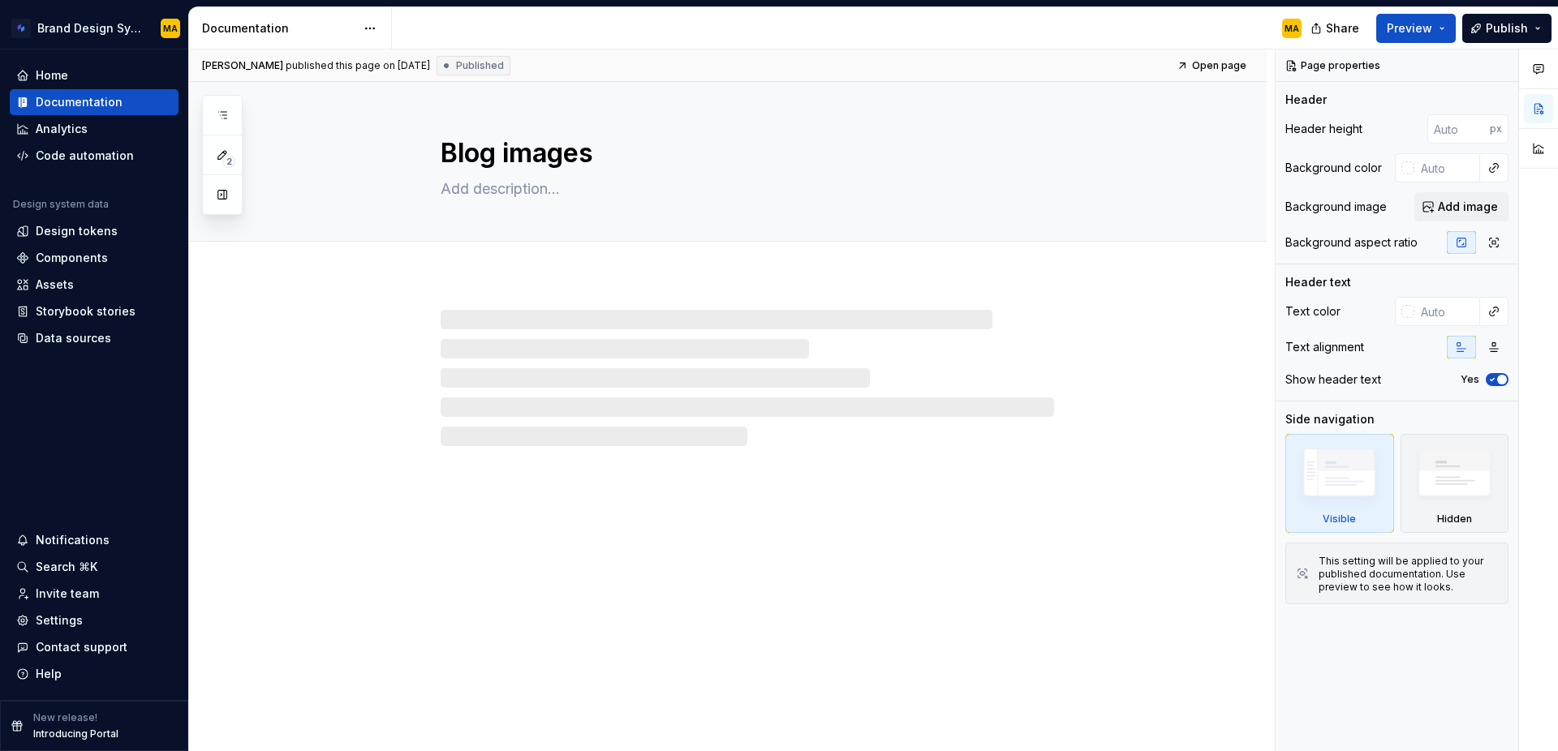
type textarea "*"
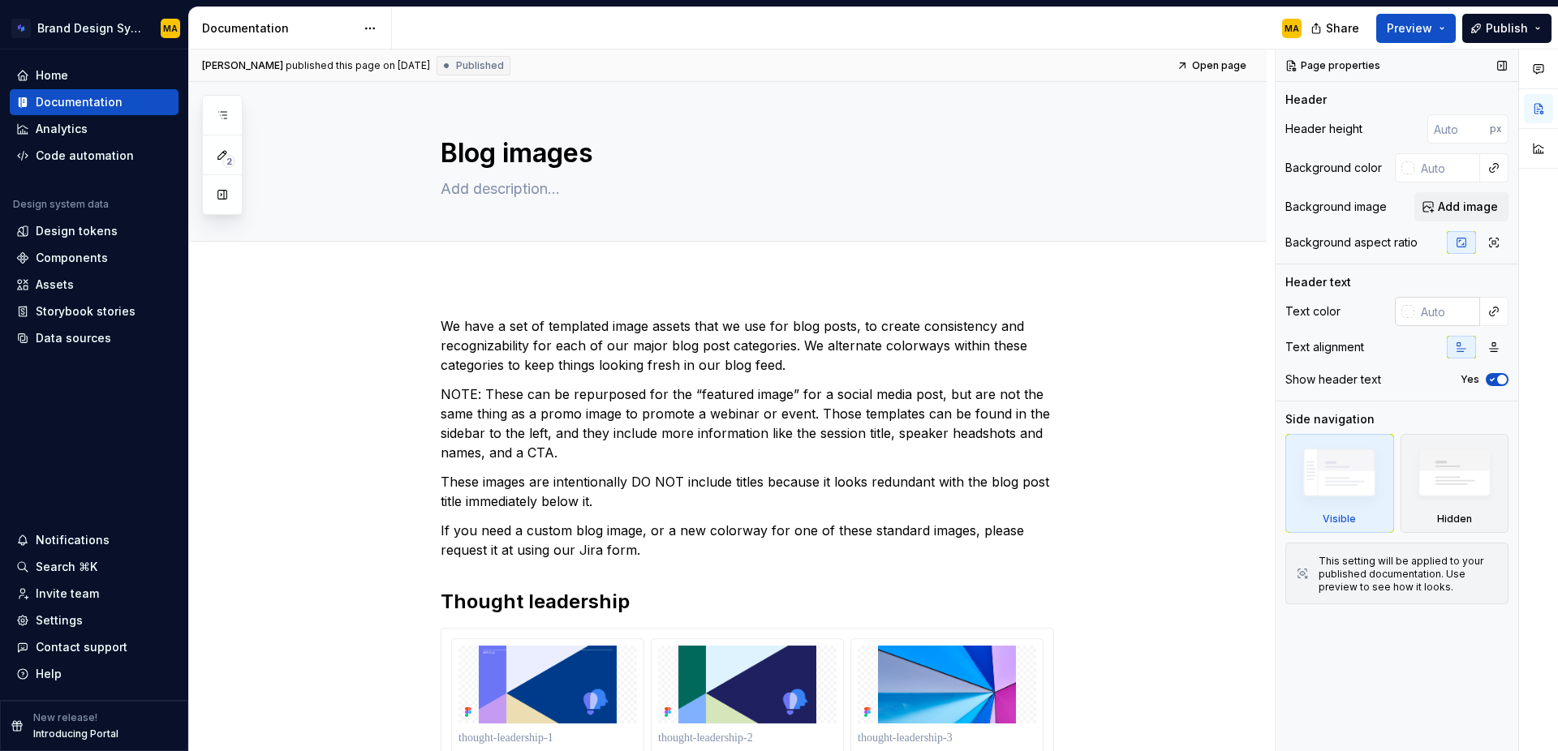
click at [1427, 309] on input "text" at bounding box center [1447, 311] width 66 height 29
type input "ffffff"
type textarea "*"
type input "#FFFFFF"
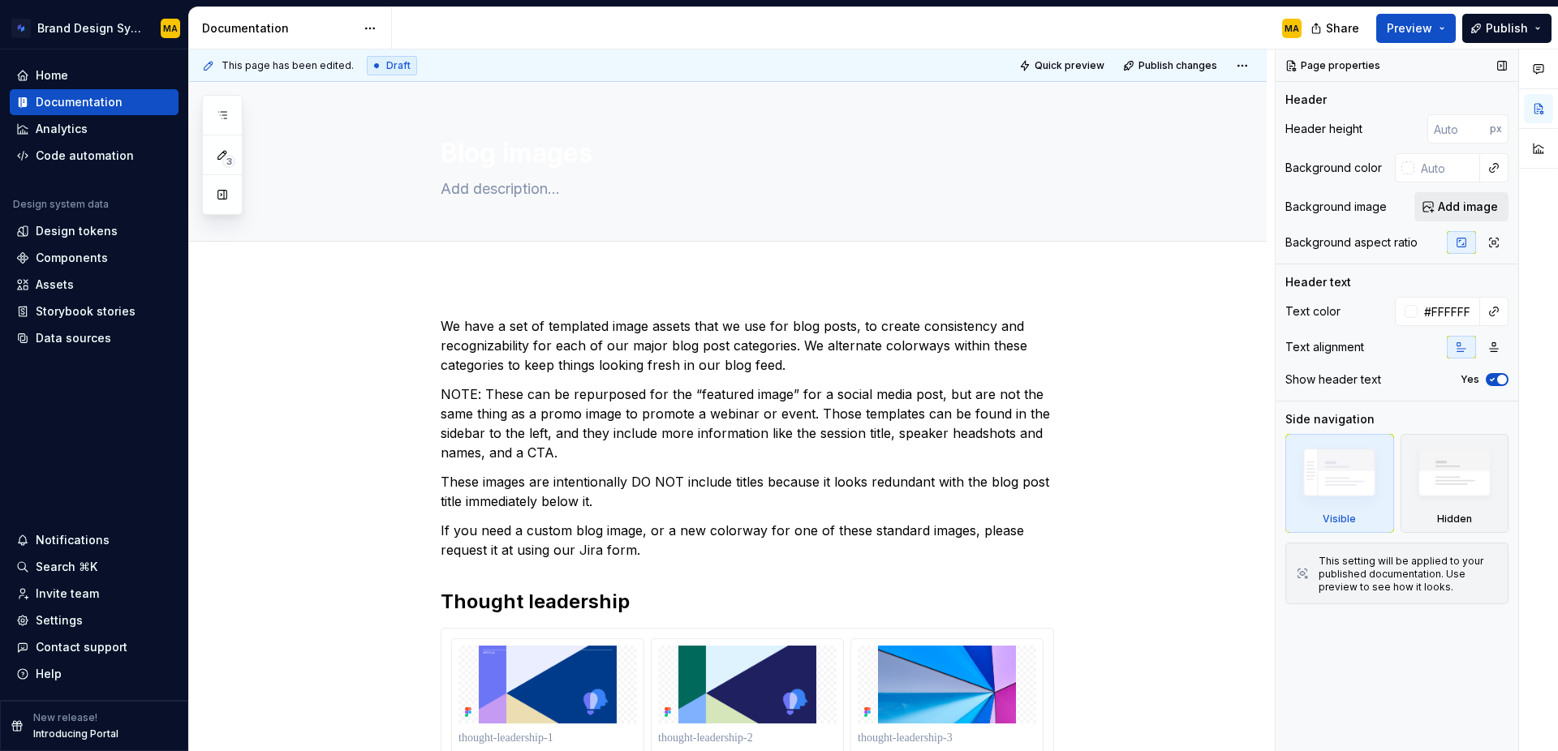
click at [1452, 207] on span "Add image" at bounding box center [1468, 207] width 60 height 16
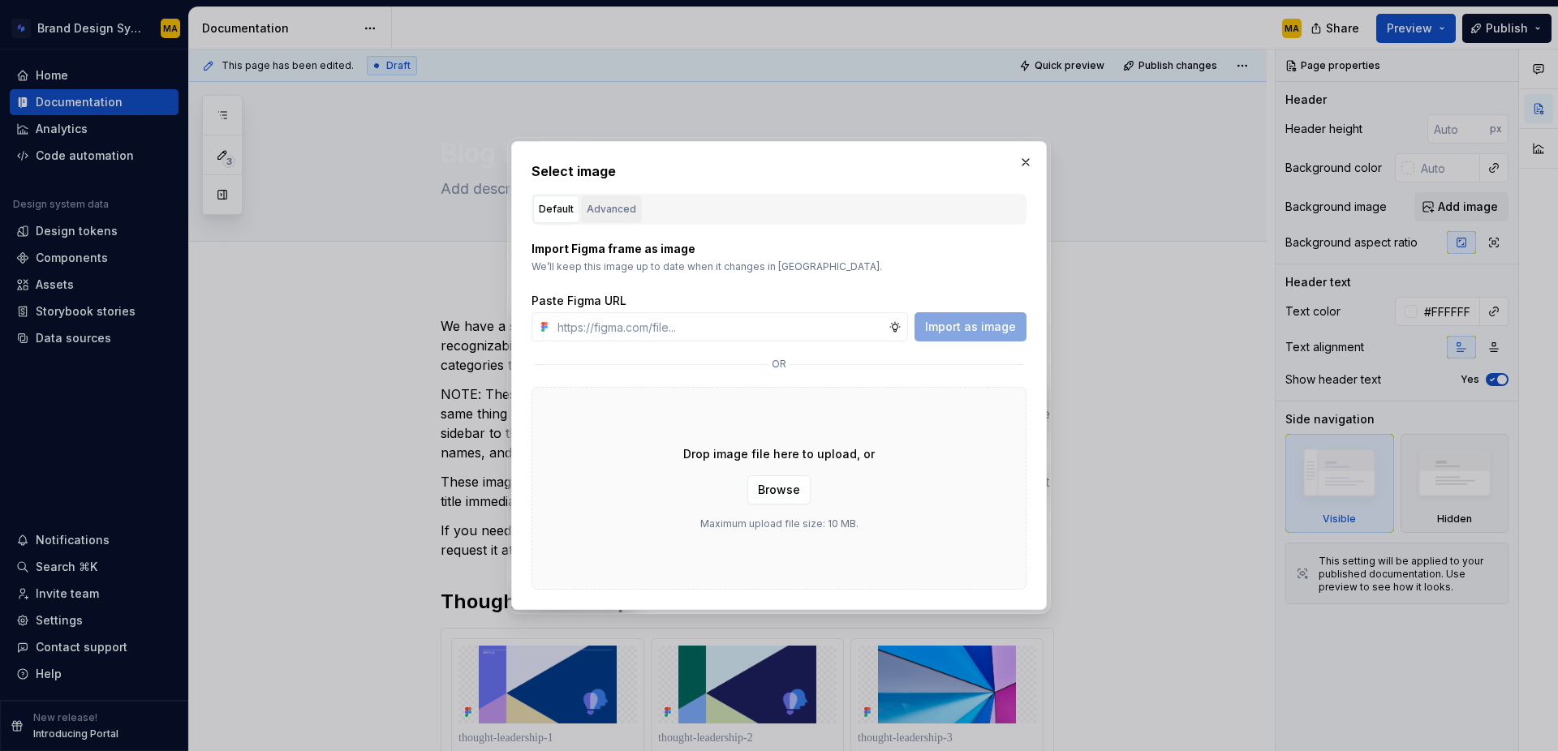
click at [622, 211] on div "Advanced" at bounding box center [612, 209] width 50 height 16
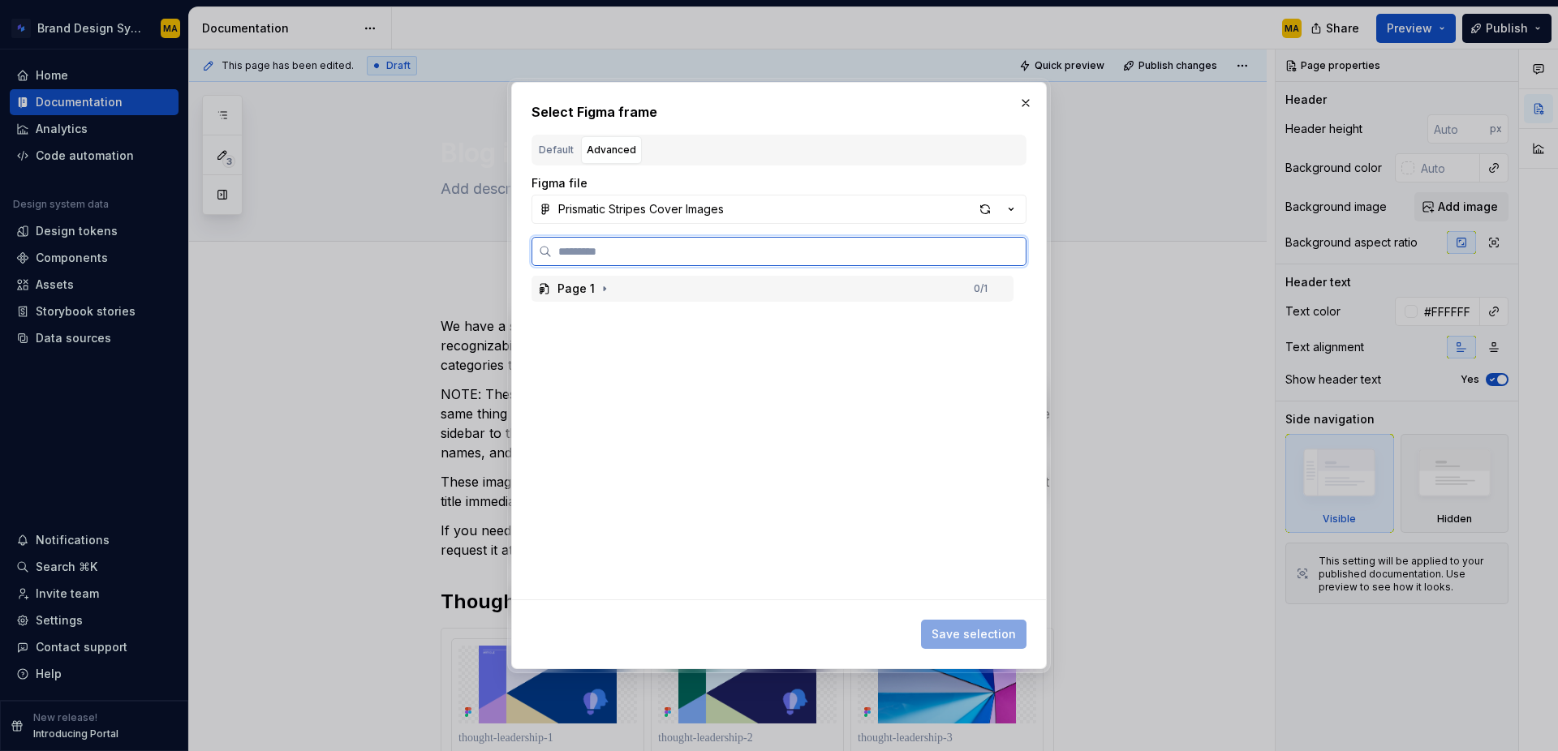
click at [578, 290] on div "Page 1" at bounding box center [575, 289] width 37 height 16
click at [601, 316] on div "airtable-form-cover-image" at bounding box center [649, 316] width 153 height 16
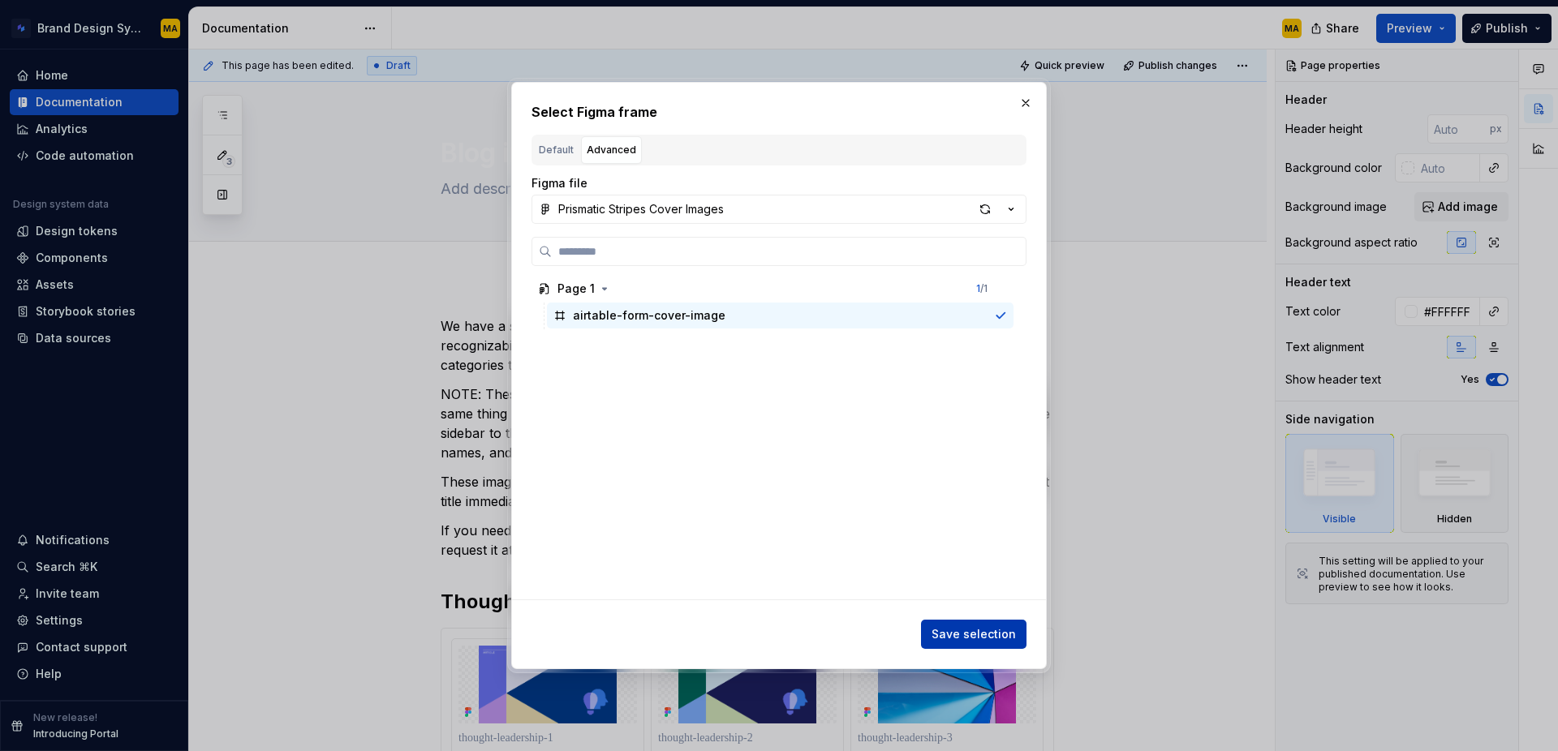
click at [970, 630] on span "Save selection" at bounding box center [974, 634] width 84 height 16
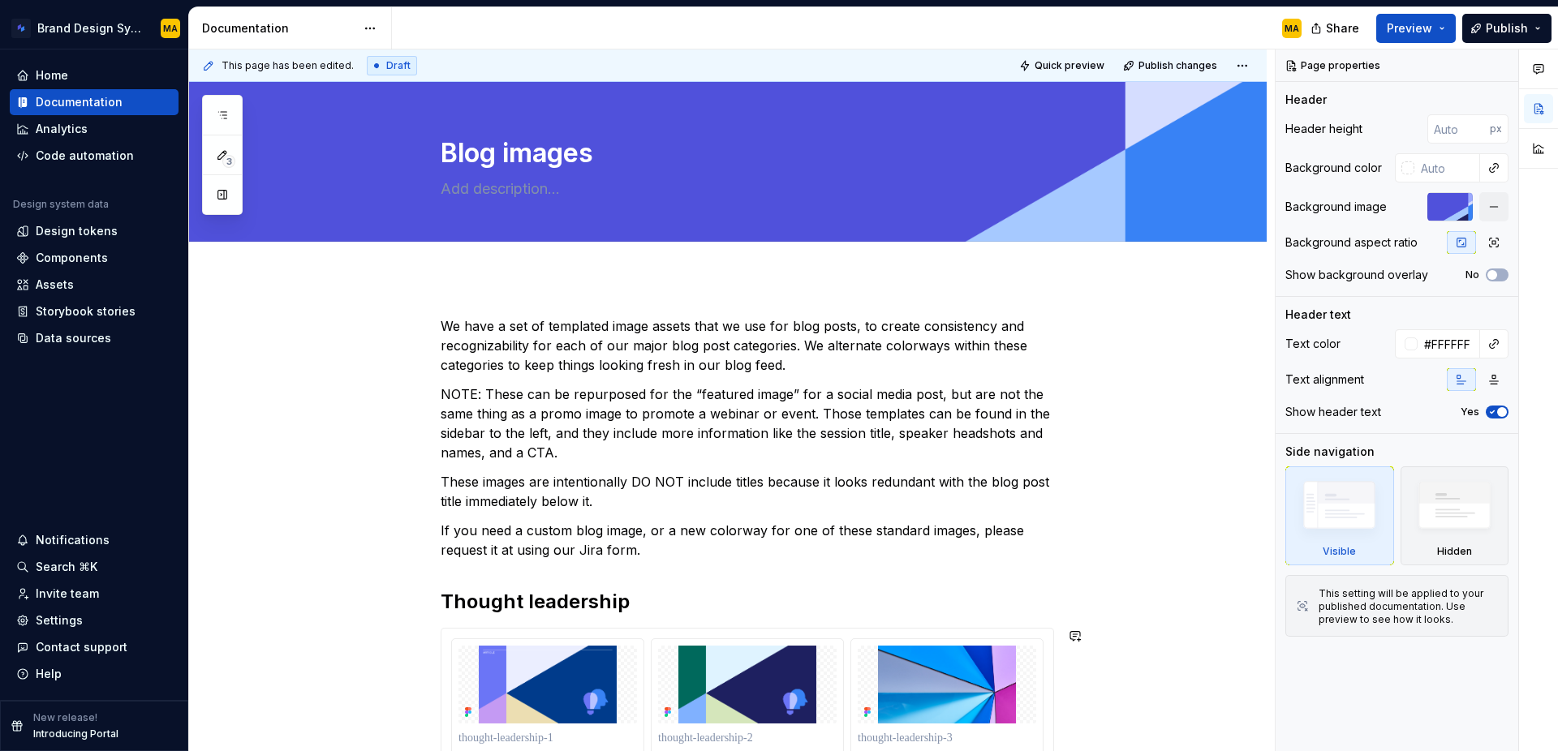
type textarea "*"
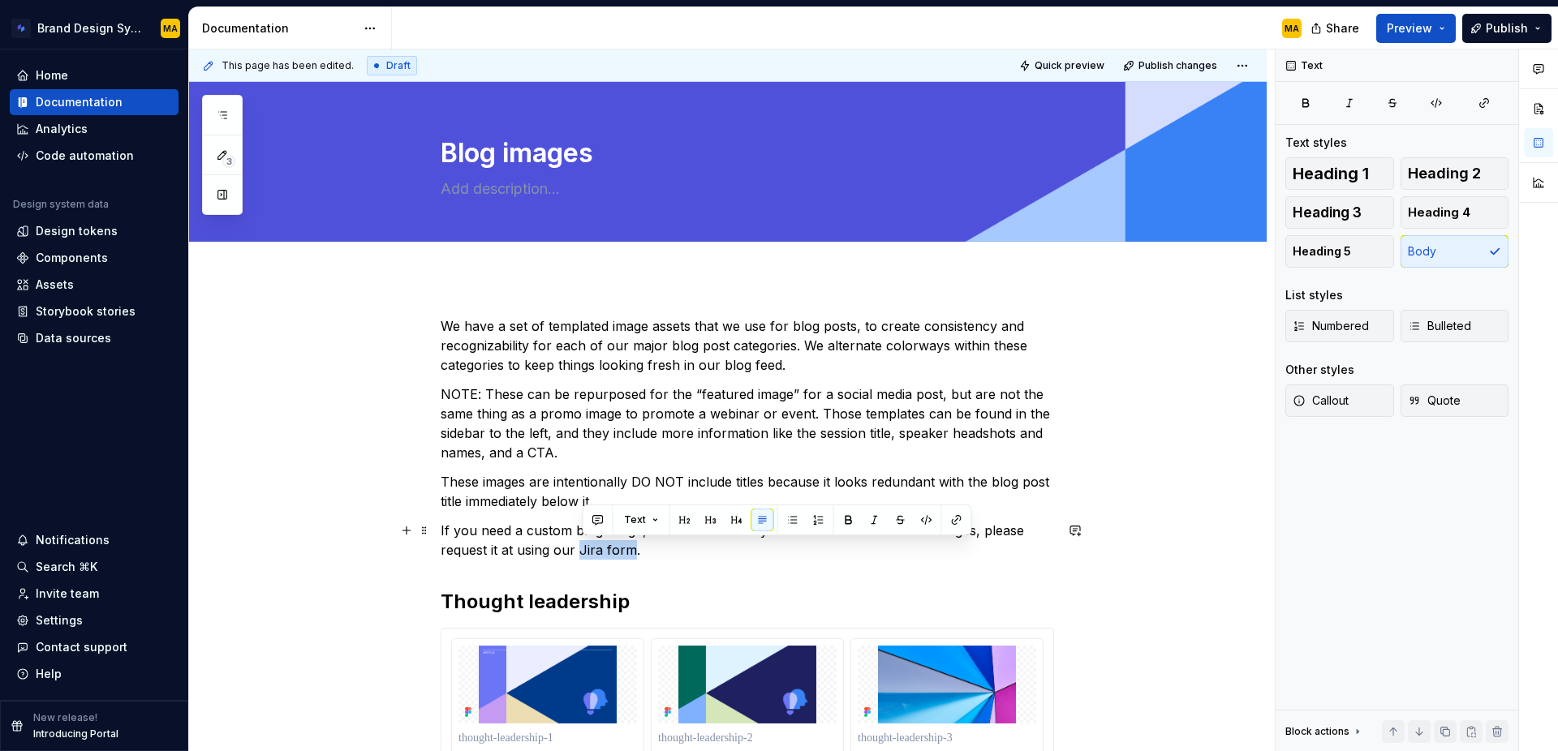
drag, startPoint x: 582, startPoint y: 548, endPoint x: 632, endPoint y: 548, distance: 50.3
click at [632, 548] on p "If you need a custom blog image, or a new colorway for one of these standard im…" at bounding box center [747, 540] width 613 height 39
click at [510, 549] on p "If you need a custom blog image, or a new colorway for one of these standard im…" at bounding box center [747, 540] width 613 height 39
click at [524, 547] on p "If you need a custom blog image, or a new colorway for one of these standard im…" at bounding box center [747, 540] width 613 height 39
drag, startPoint x: 568, startPoint y: 552, endPoint x: 625, endPoint y: 554, distance: 56.9
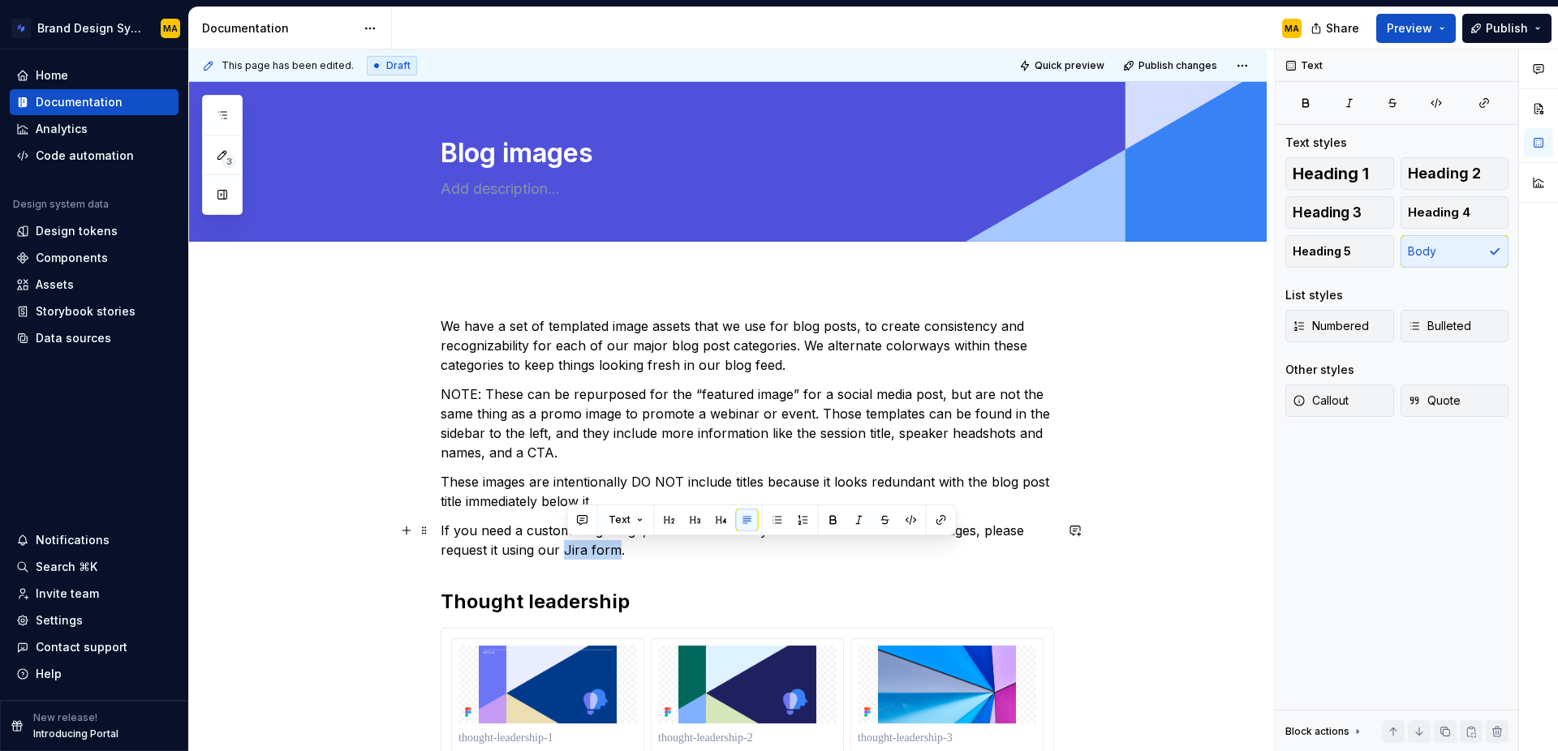
click at [621, 552] on p "If you need a custom blog image, or a new colorway for one of these standard im…" at bounding box center [747, 540] width 613 height 39
type textarea "*"
click at [1470, 103] on button "button" at bounding box center [1484, 103] width 49 height 23
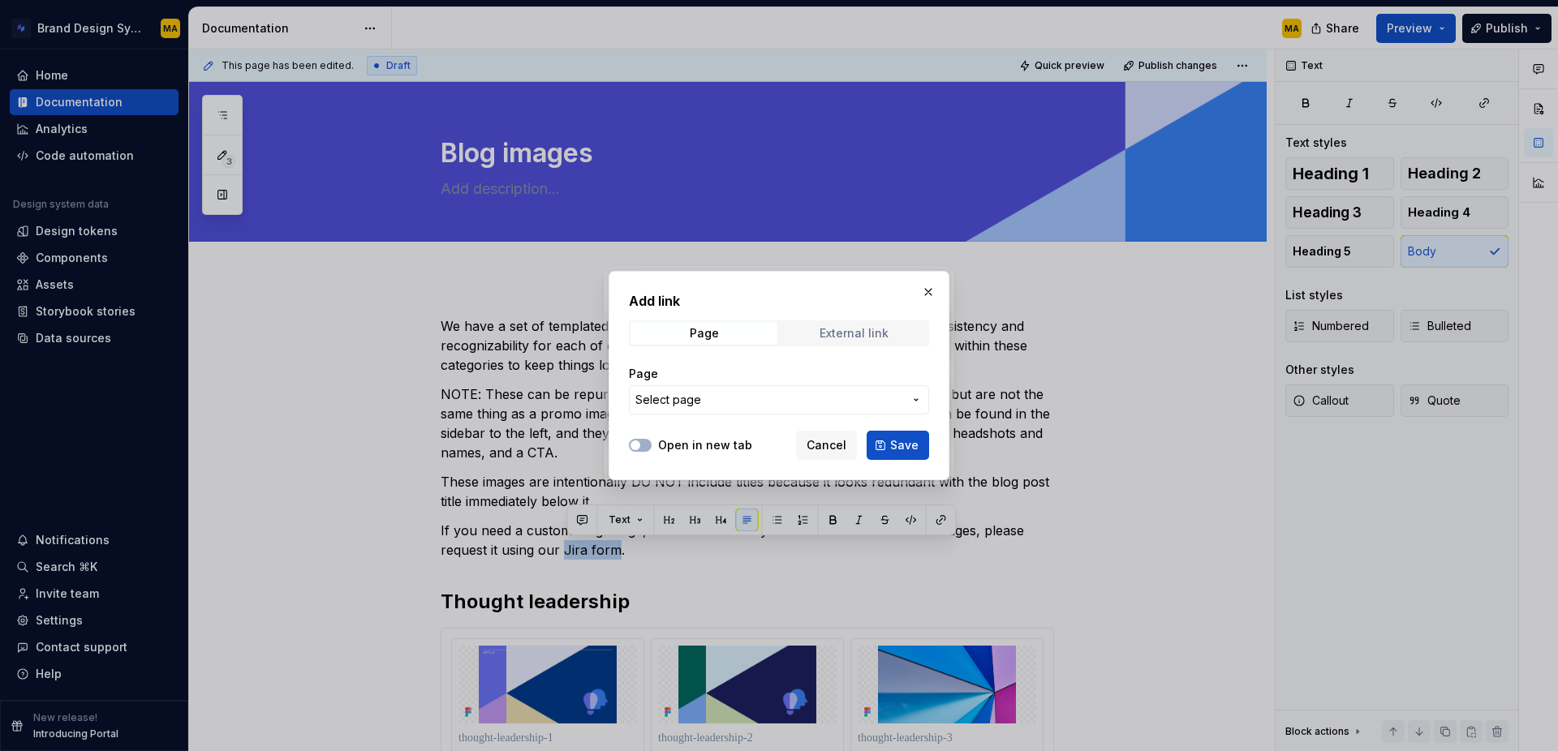
click at [850, 333] on div "External link" at bounding box center [854, 333] width 69 height 13
click at [654, 405] on input "URL" at bounding box center [779, 399] width 300 height 29
paste input "[URL][DOMAIN_NAME]"
type input "[URL][DOMAIN_NAME]"
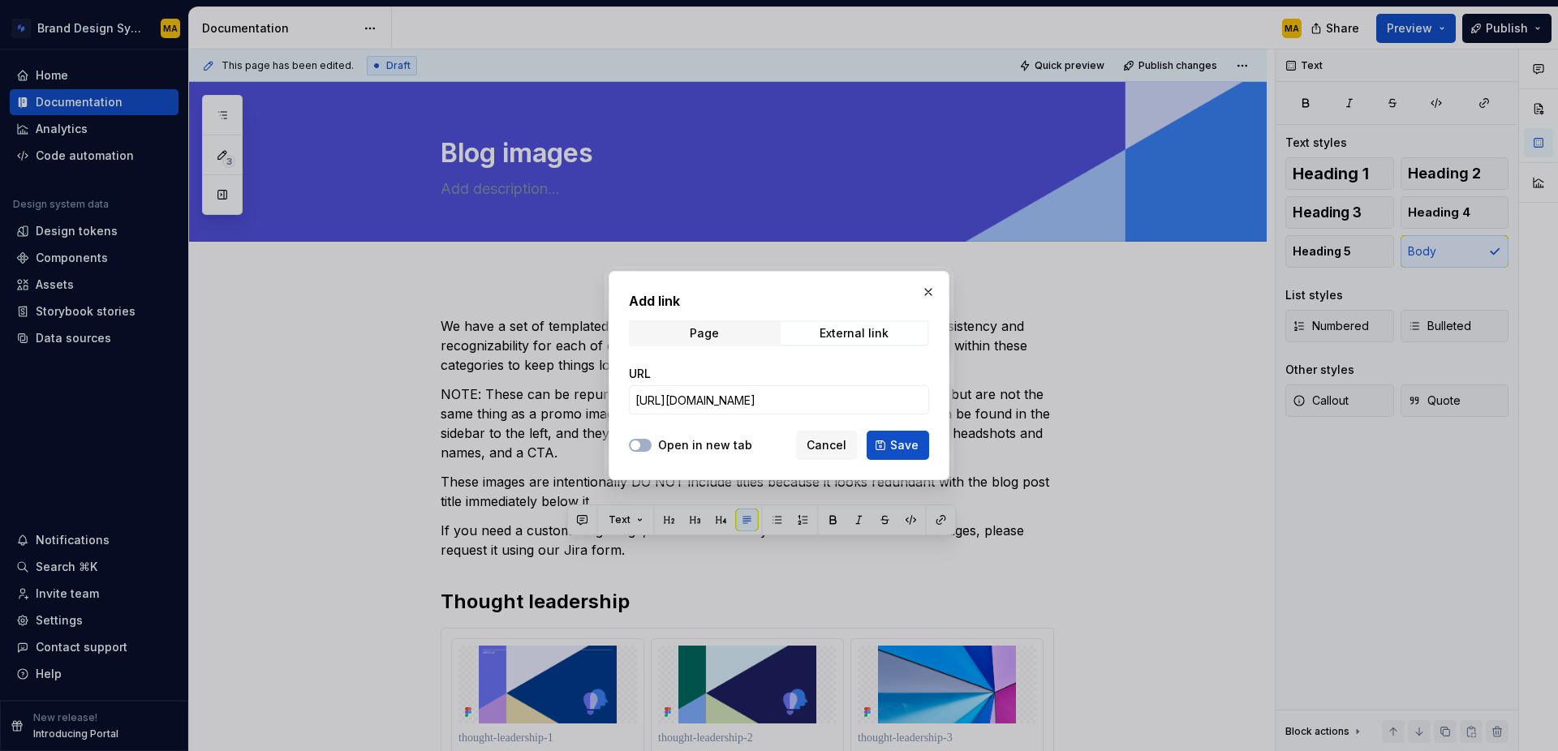
drag, startPoint x: 649, startPoint y: 447, endPoint x: 730, endPoint y: 446, distance: 80.3
click at [649, 446] on button "Open in new tab" at bounding box center [640, 445] width 23 height 13
click at [895, 446] on span "Save" at bounding box center [904, 445] width 28 height 16
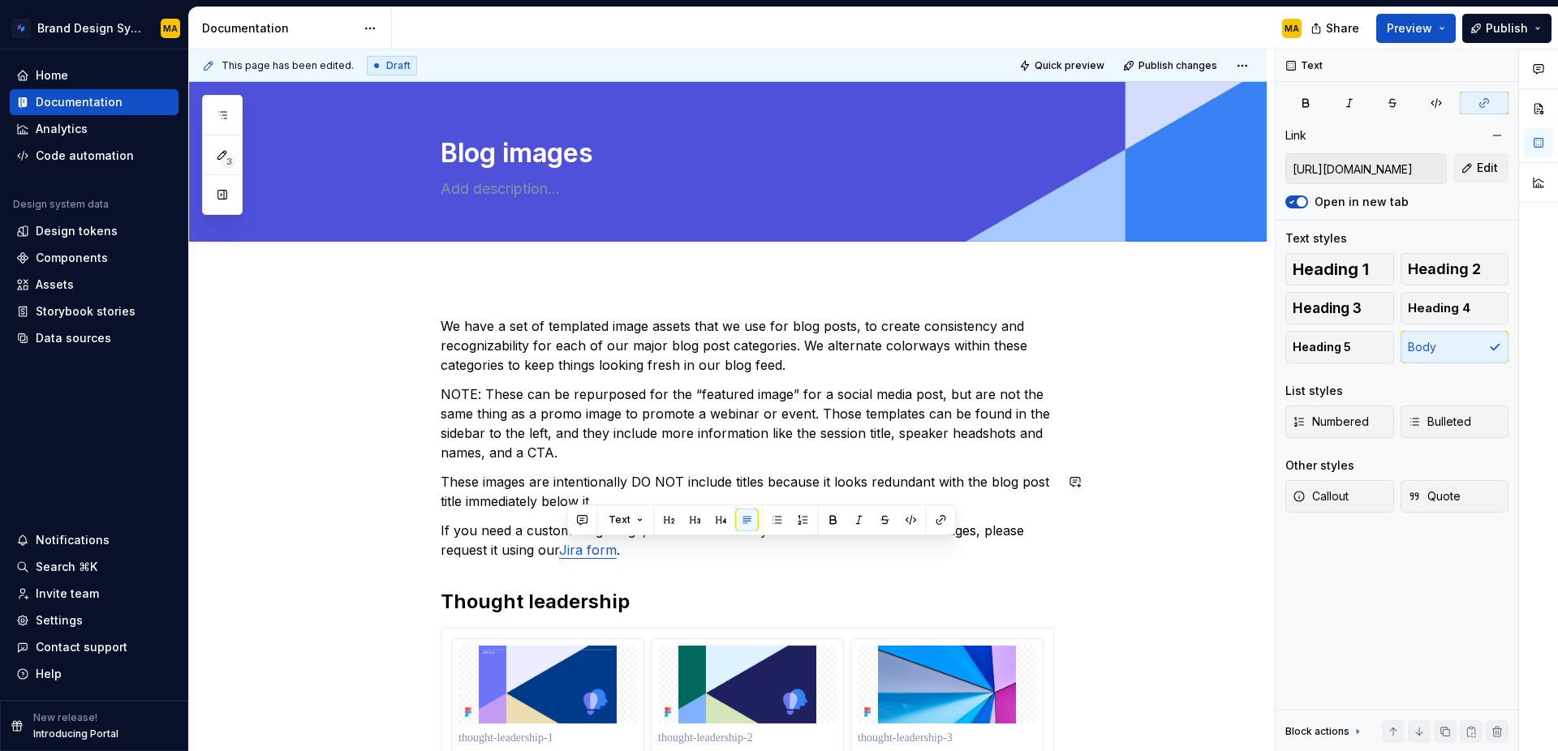
click at [488, 471] on div "We have a set of templated image assets that we use for blog posts, to create c…" at bounding box center [747, 551] width 613 height 471
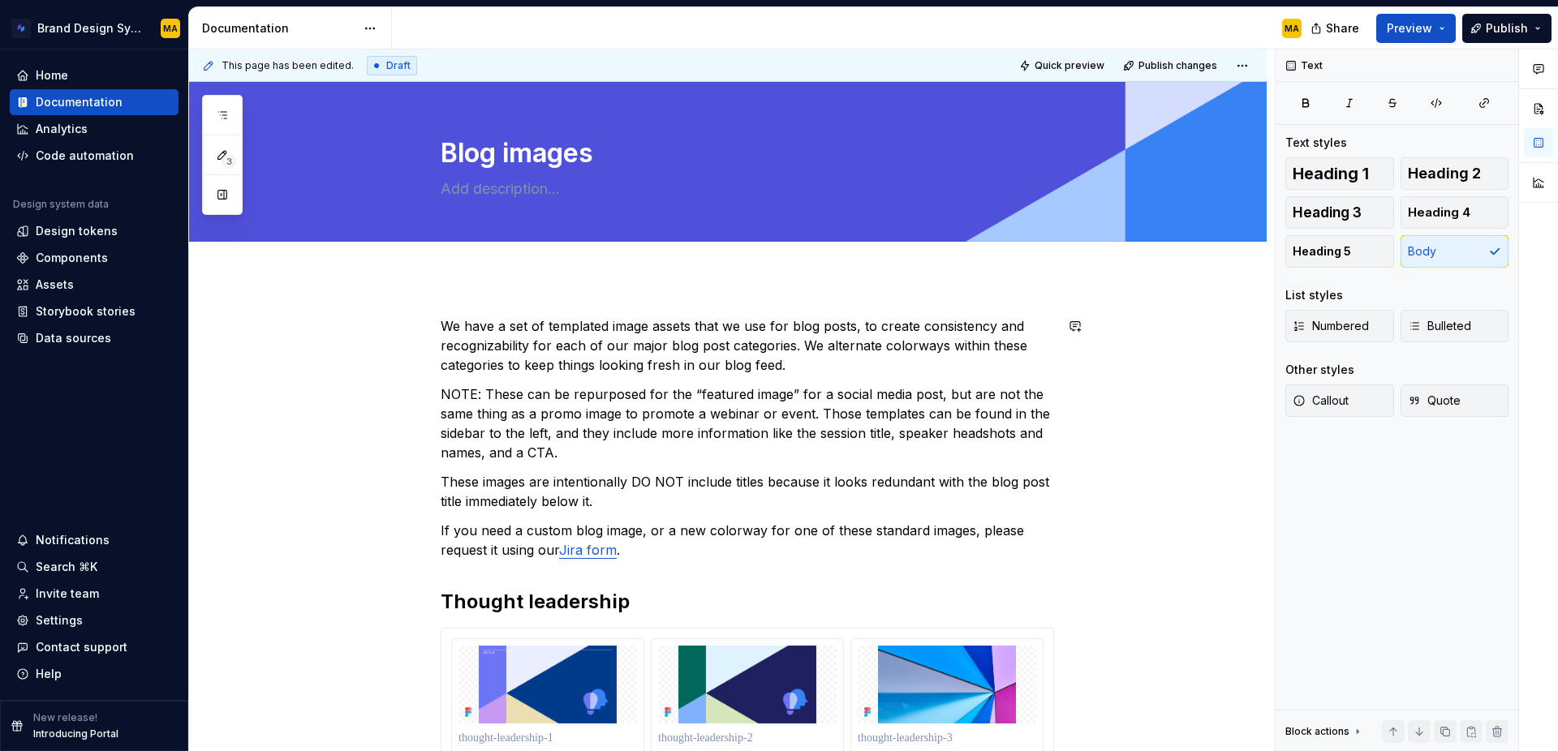
click at [489, 303] on div "We have a set of templated image assets that we use for blog posts, to create c…" at bounding box center [728, 655] width 1078 height 755
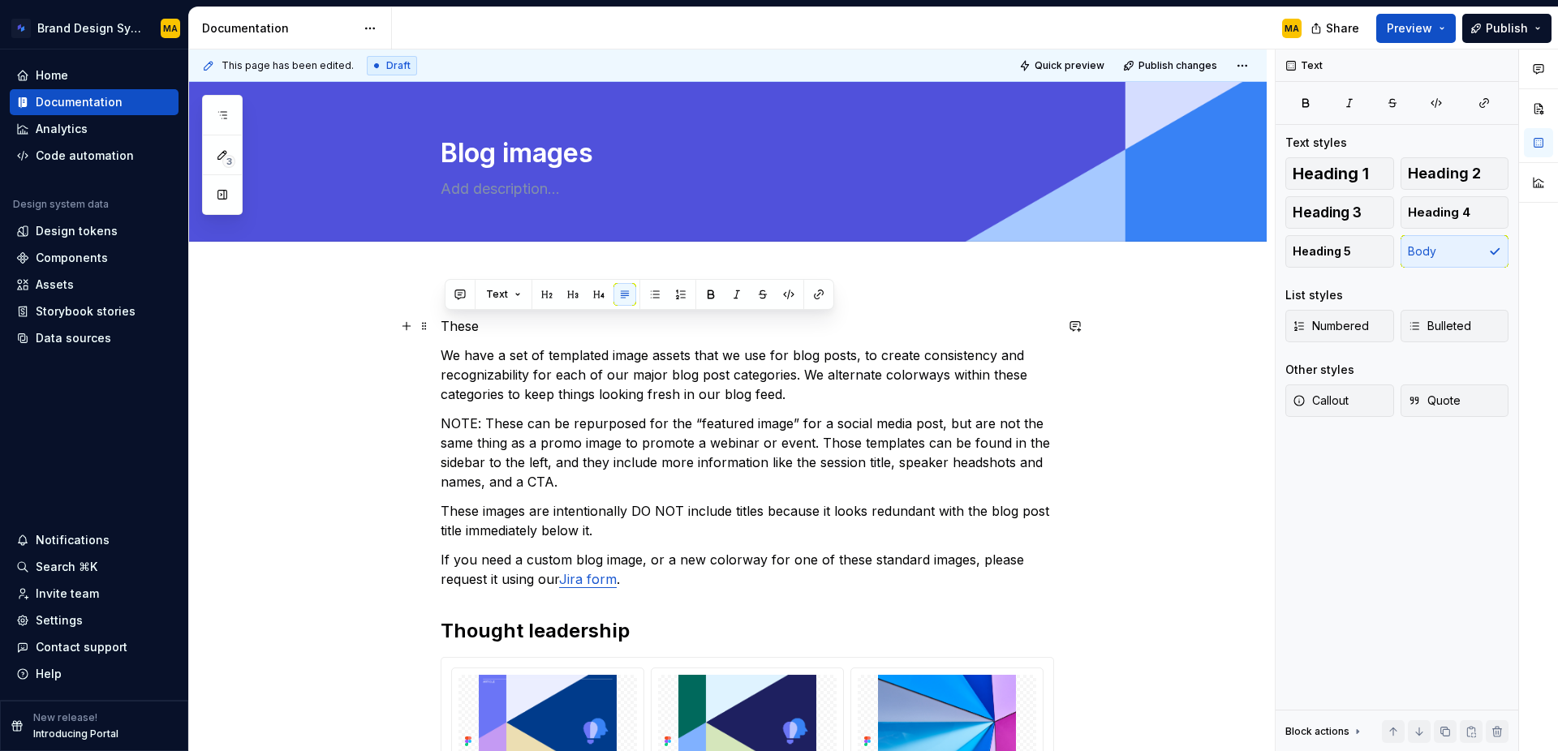
scroll to position [2, 0]
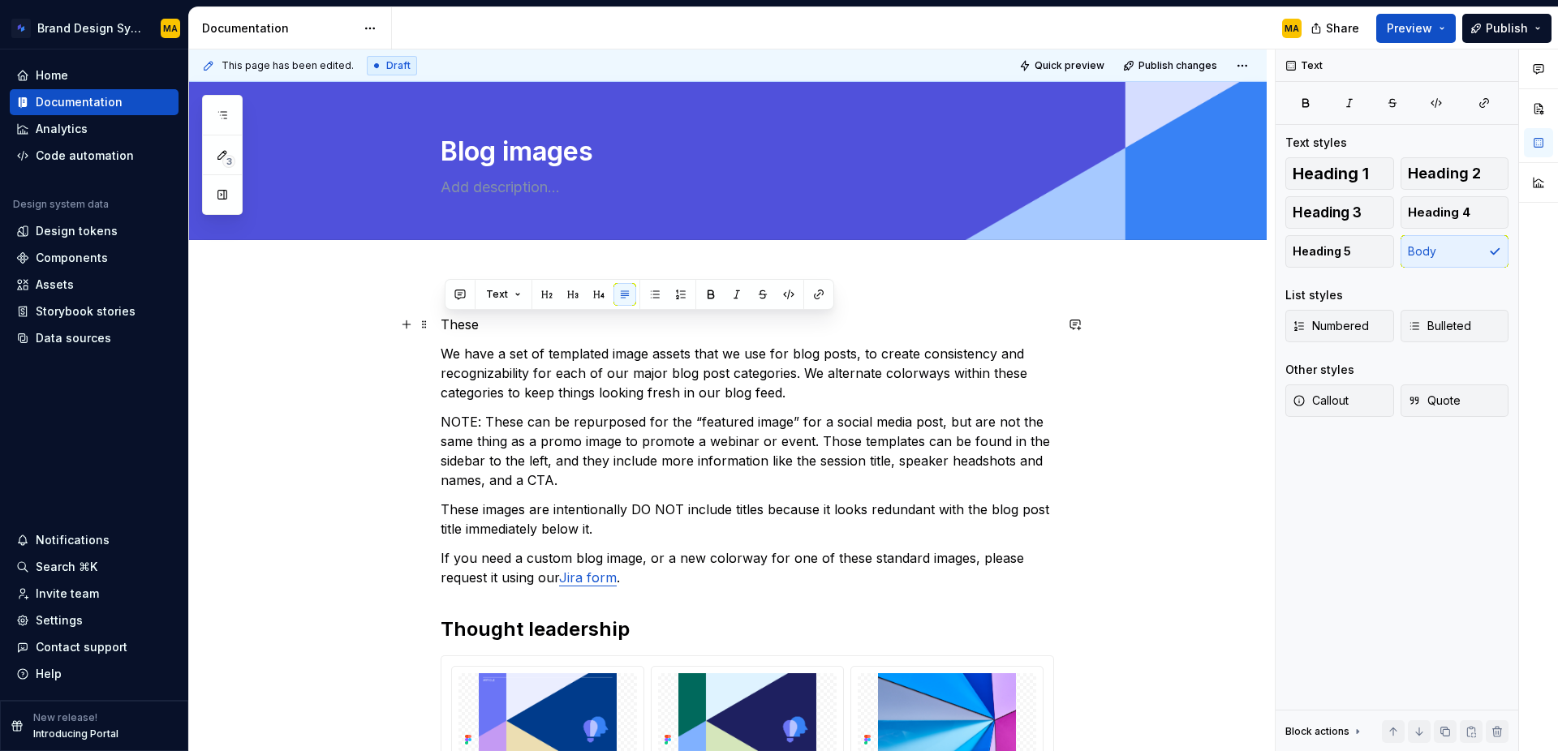
drag, startPoint x: 498, startPoint y: 326, endPoint x: 388, endPoint y: 324, distance: 110.4
click at [388, 324] on div "These We have a set of templated image assets that we use for blog posts, to cr…" at bounding box center [728, 668] width 1078 height 784
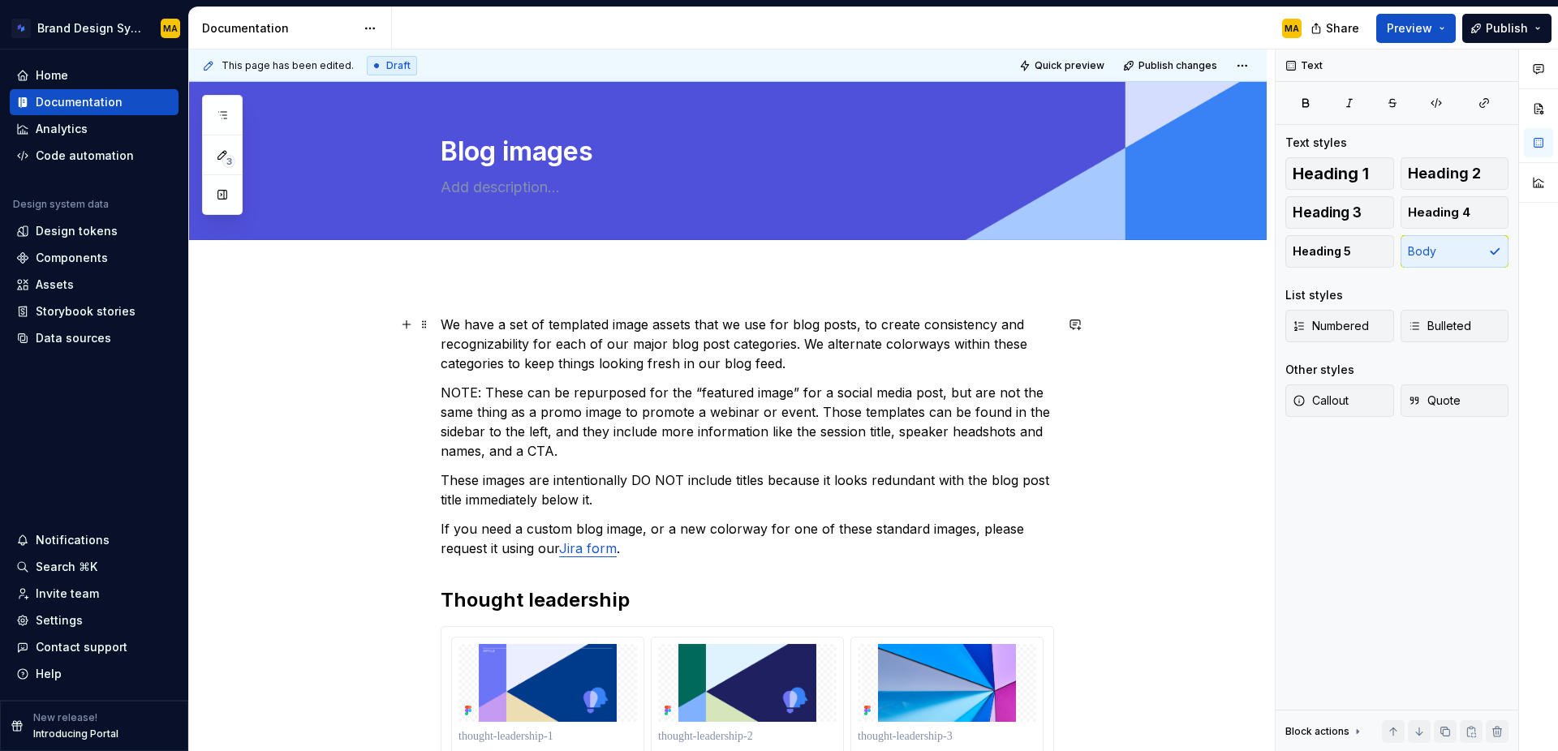
click at [858, 321] on p "We have a set of templated image assets that we use for blog posts, to create c…" at bounding box center [747, 344] width 613 height 58
click at [938, 354] on p "We have a set of templated image assets that we use for blog posts on our websi…" at bounding box center [747, 344] width 613 height 58
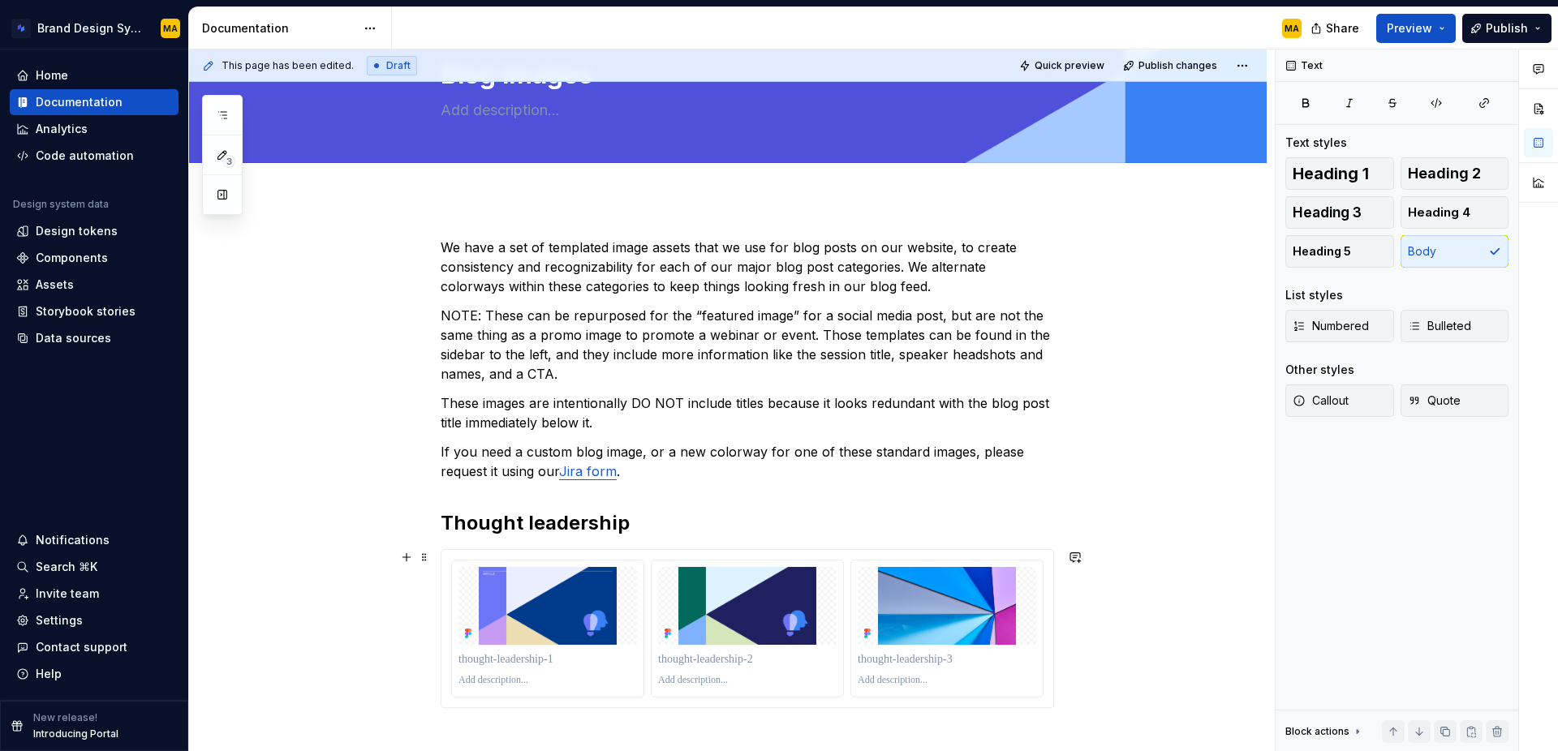
scroll to position [132, 0]
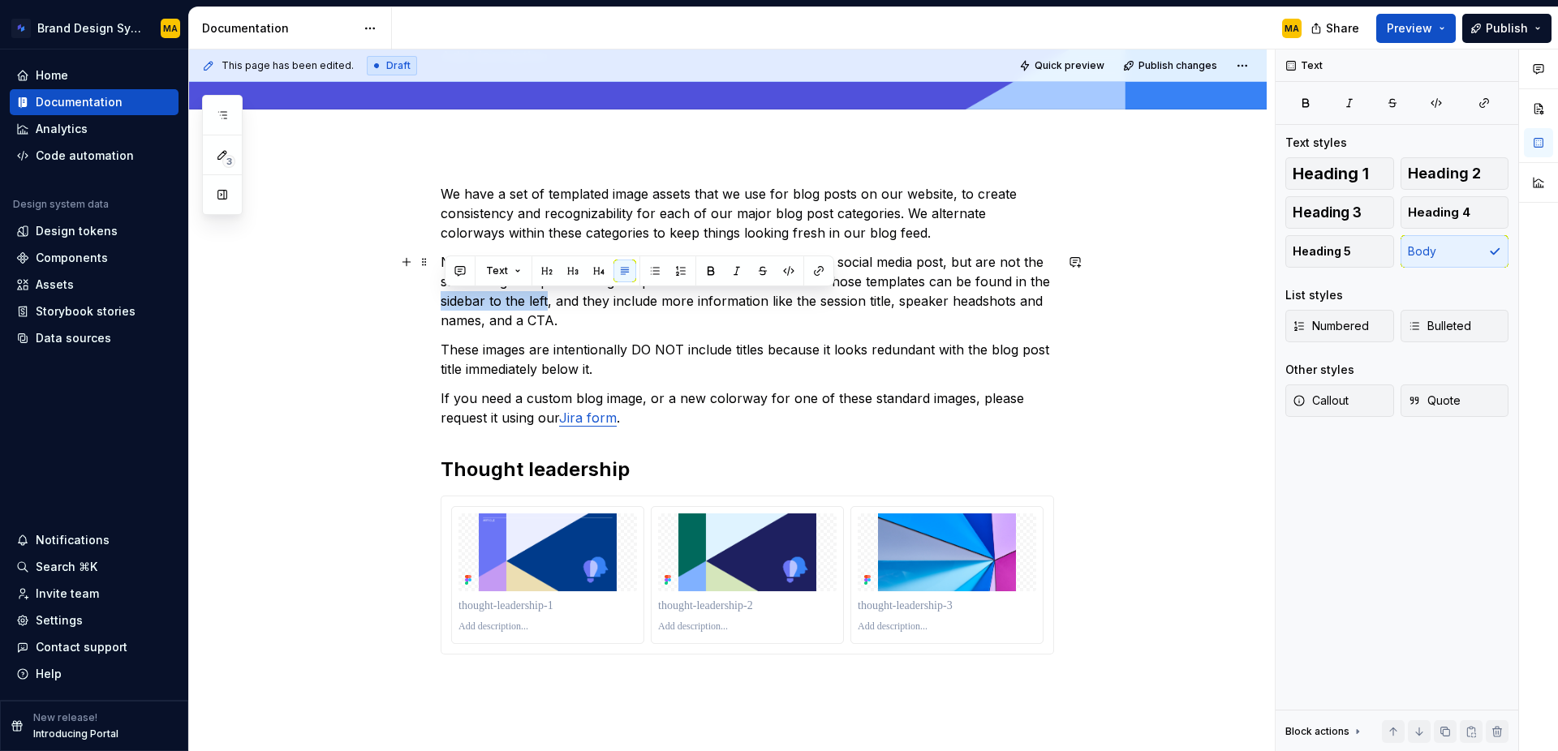
drag, startPoint x: 553, startPoint y: 299, endPoint x: 423, endPoint y: 303, distance: 129.9
click at [423, 303] on div "We have a set of templated image assets that we use for blog posts on our websi…" at bounding box center [728, 522] width 1078 height 755
click at [817, 269] on button "button" at bounding box center [818, 271] width 23 height 23
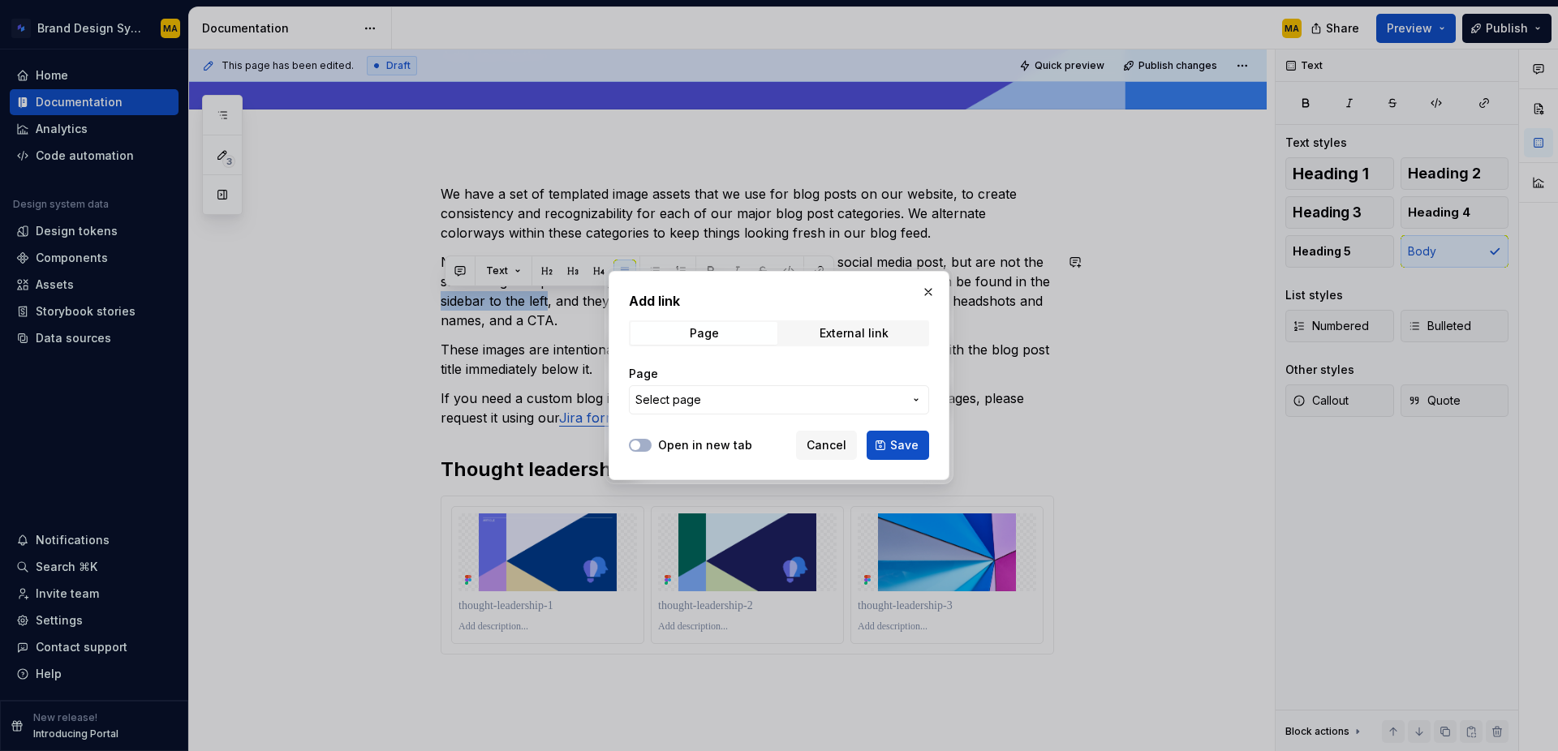
click at [712, 392] on span "Select page" at bounding box center [769, 400] width 268 height 16
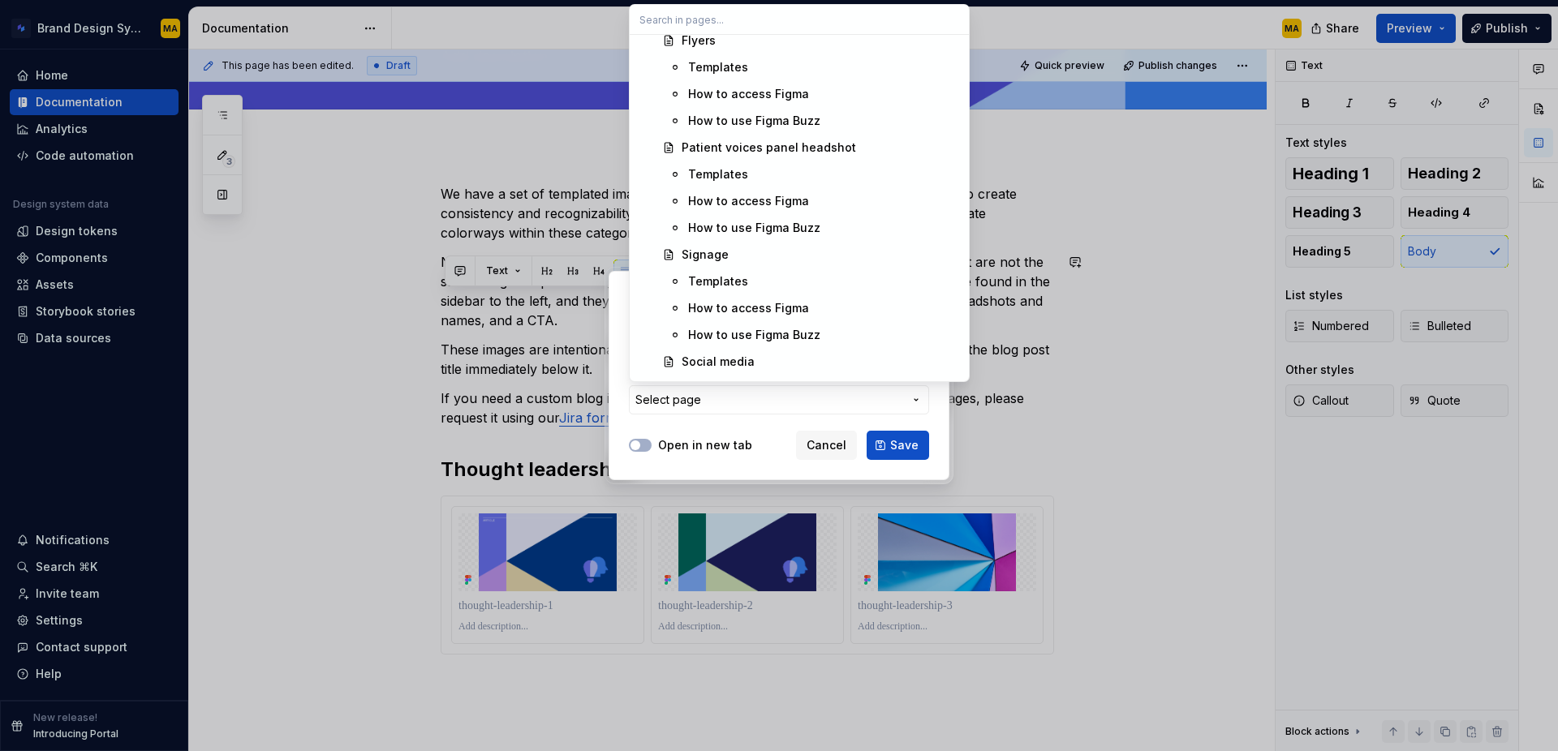
scroll to position [1229, 0]
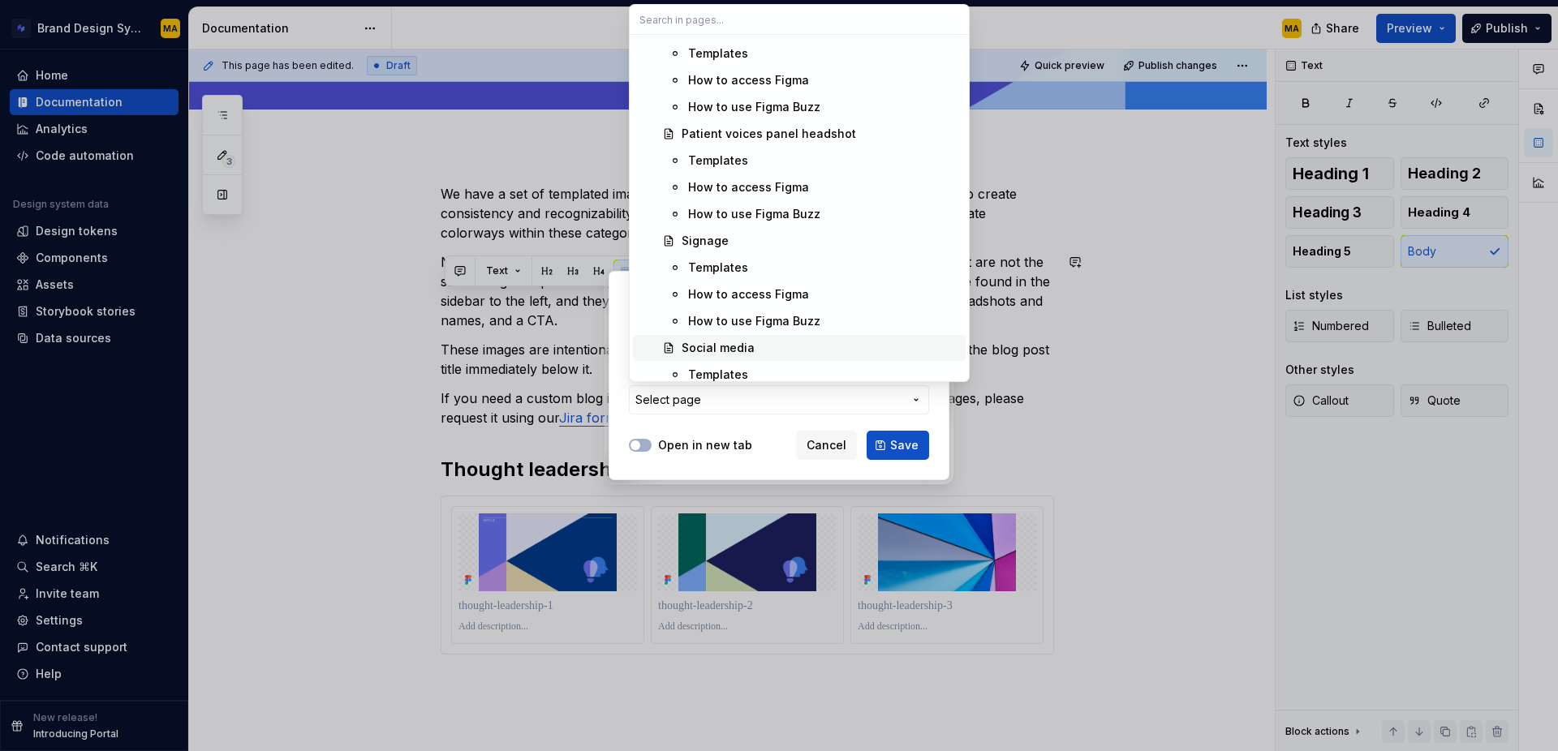
click at [737, 340] on div "Social media" at bounding box center [718, 348] width 73 height 16
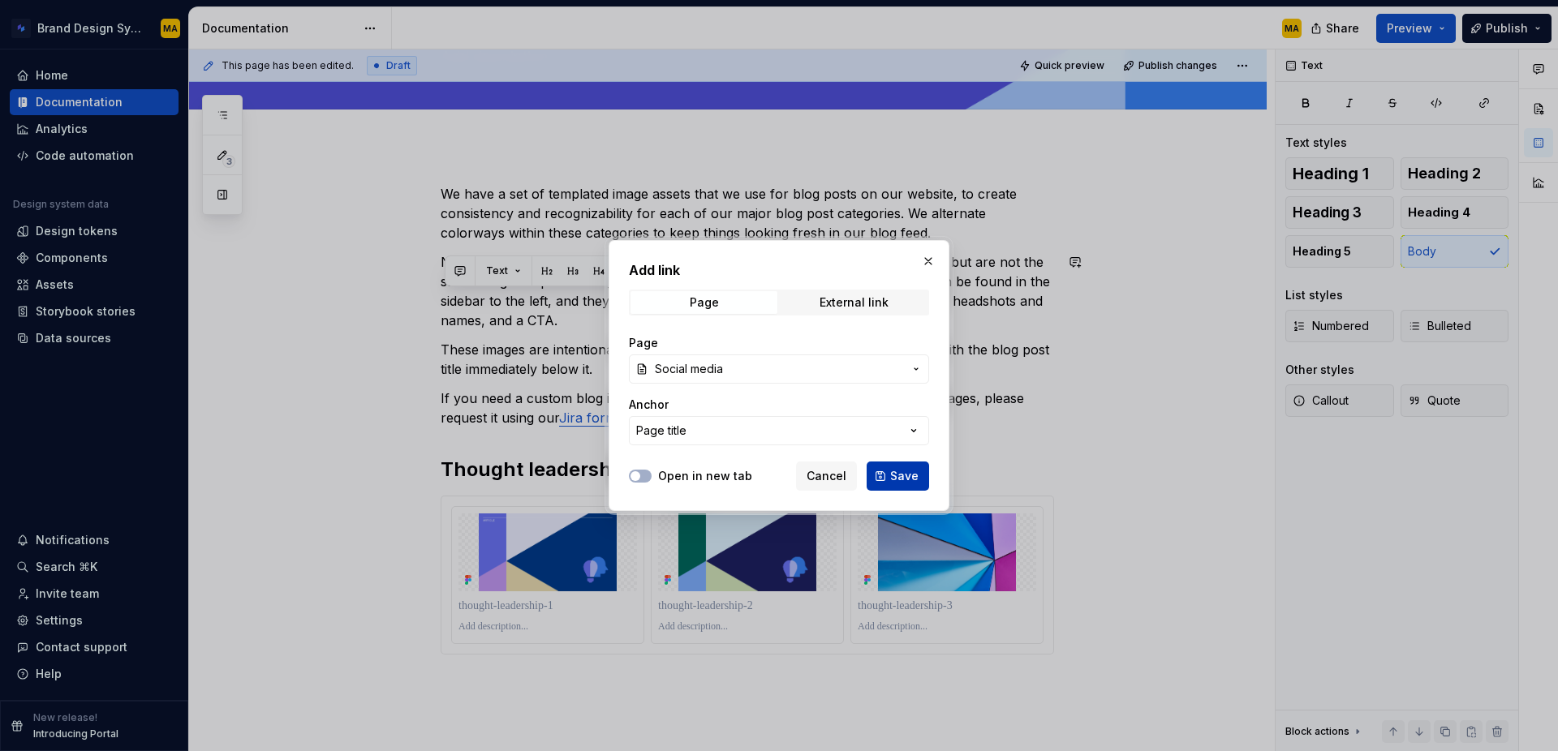
click at [909, 476] on span "Save" at bounding box center [904, 476] width 28 height 16
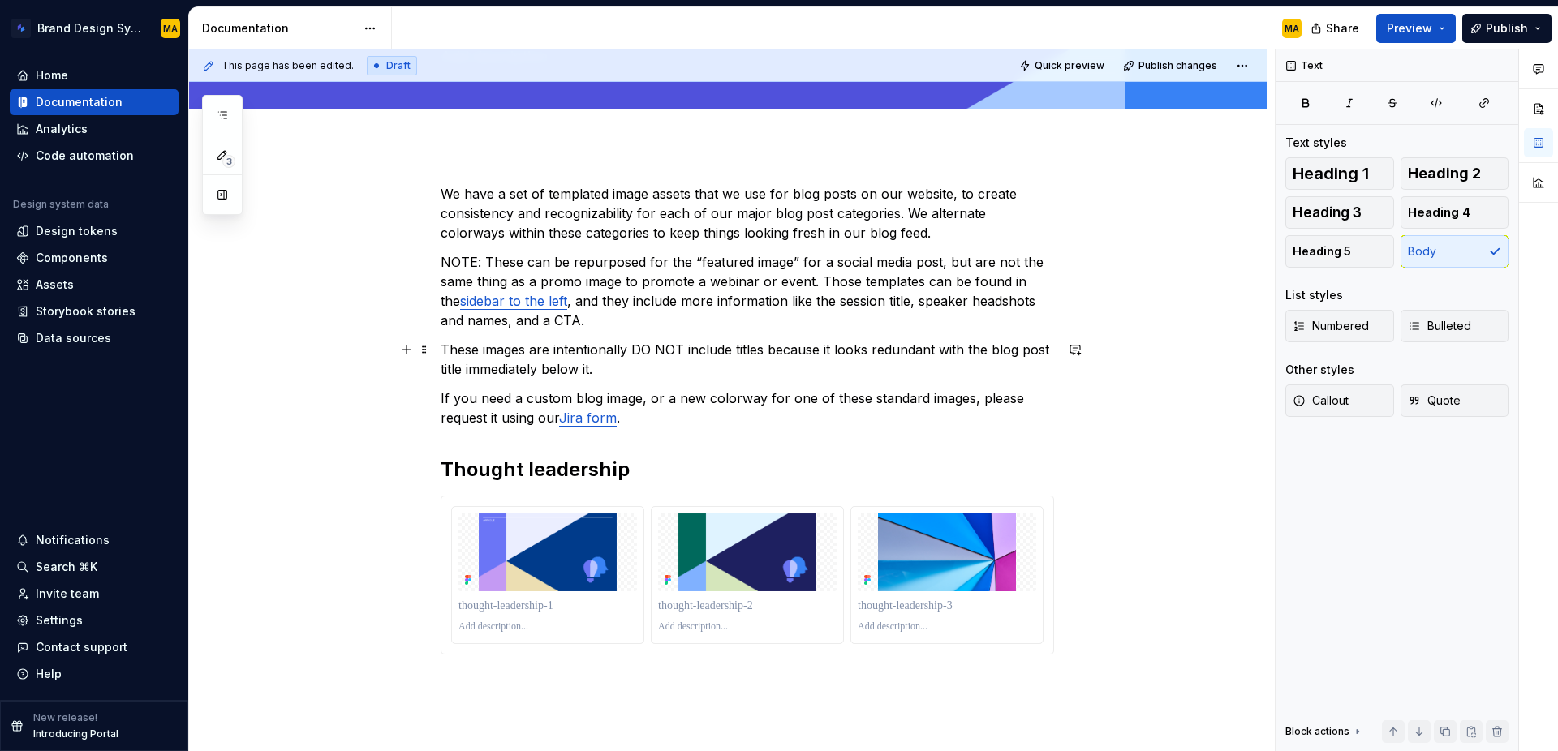
click at [725, 353] on p "These images are intentionally DO NOT include titles because it looks redundant…" at bounding box center [747, 359] width 613 height 39
click at [680, 368] on p "These images are intentionally DO NOT include titles because it looks redundant…" at bounding box center [747, 359] width 613 height 39
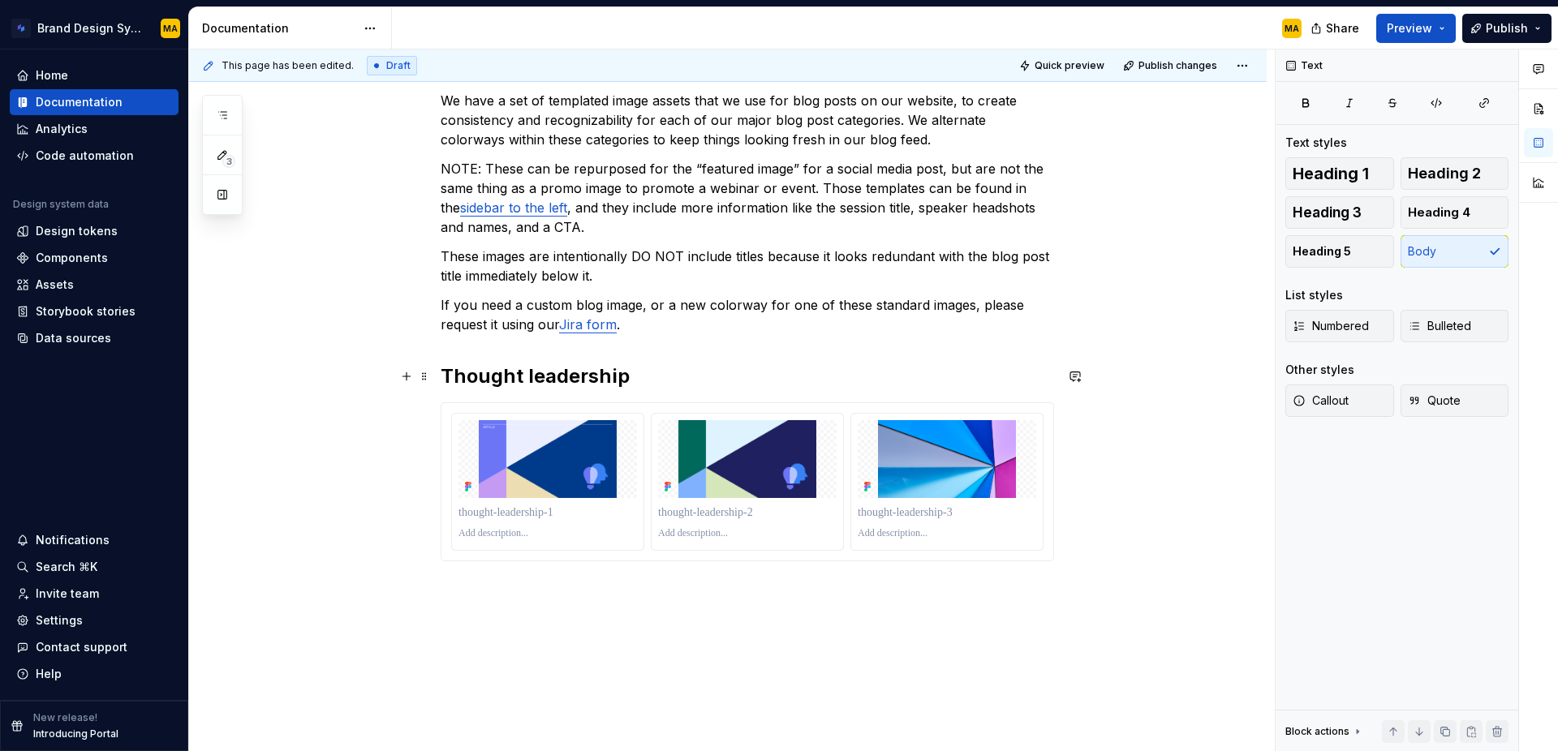
scroll to position [226, 0]
click at [715, 375] on h2 "Thought leadership" at bounding box center [747, 376] width 613 height 26
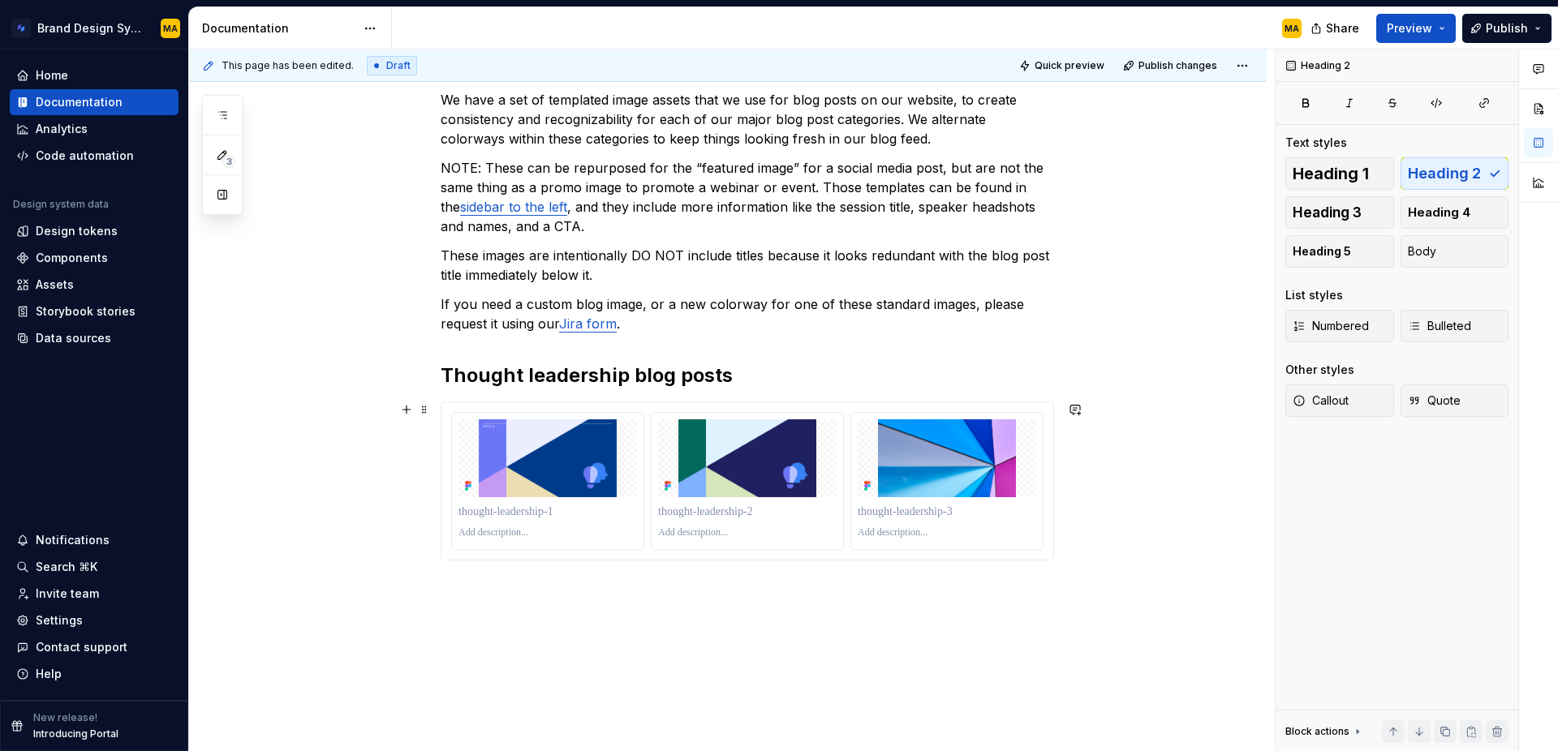
scroll to position [226, 0]
click at [589, 666] on div "We have a set of templated image assets that we use for blog posts on our websi…" at bounding box center [728, 429] width 1078 height 755
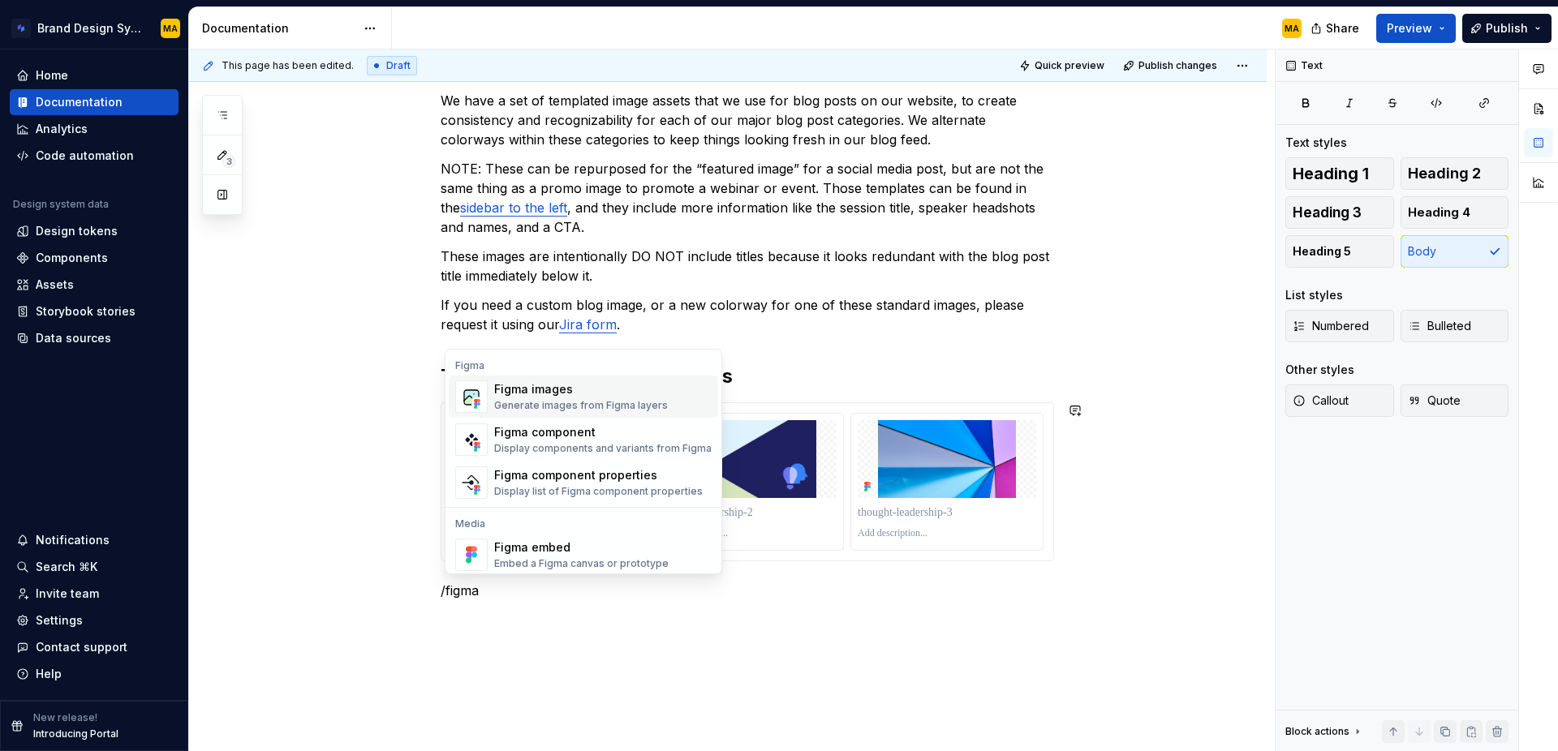
click at [587, 405] on div "Generate images from Figma layers" at bounding box center [581, 405] width 174 height 13
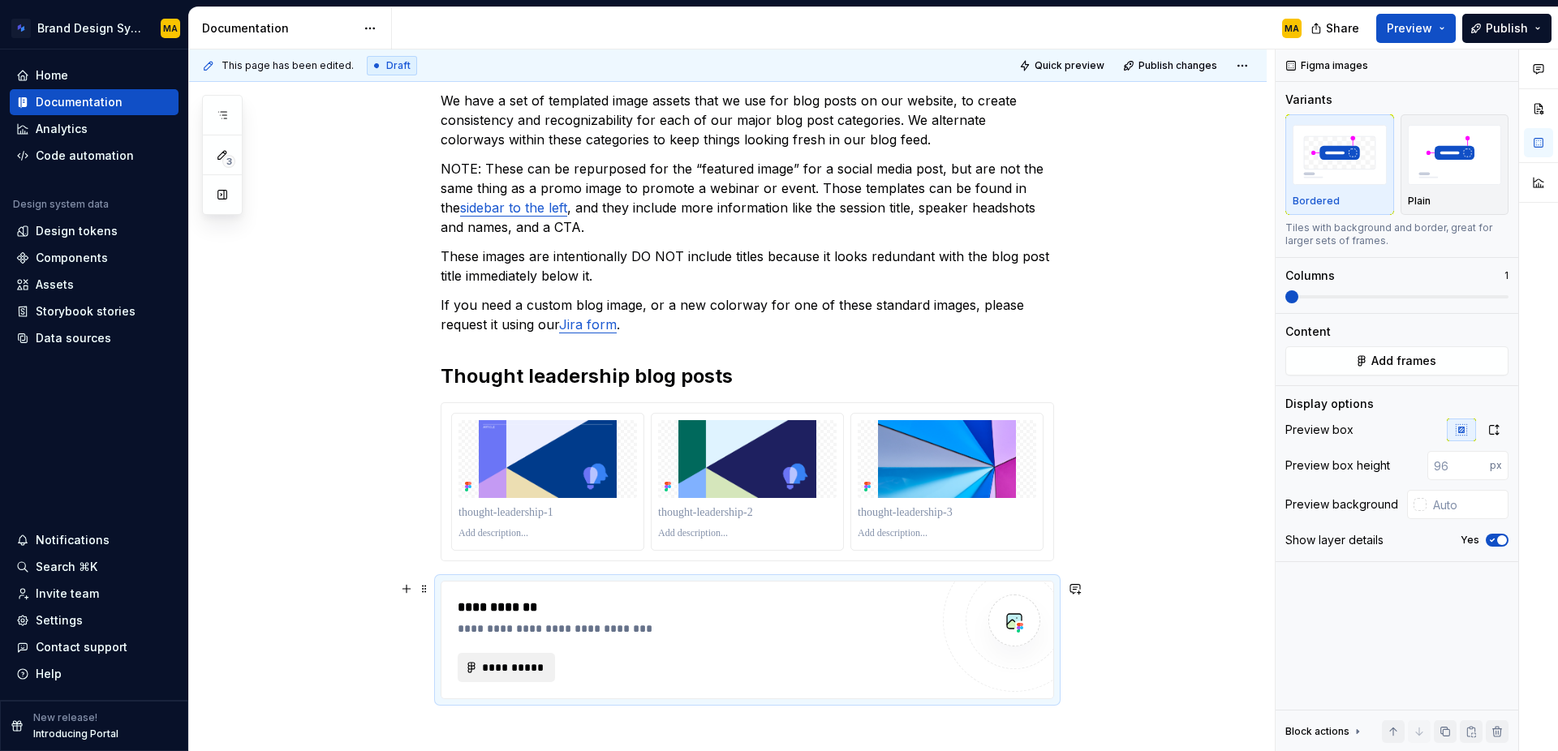
click at [506, 669] on span "**********" at bounding box center [512, 668] width 63 height 16
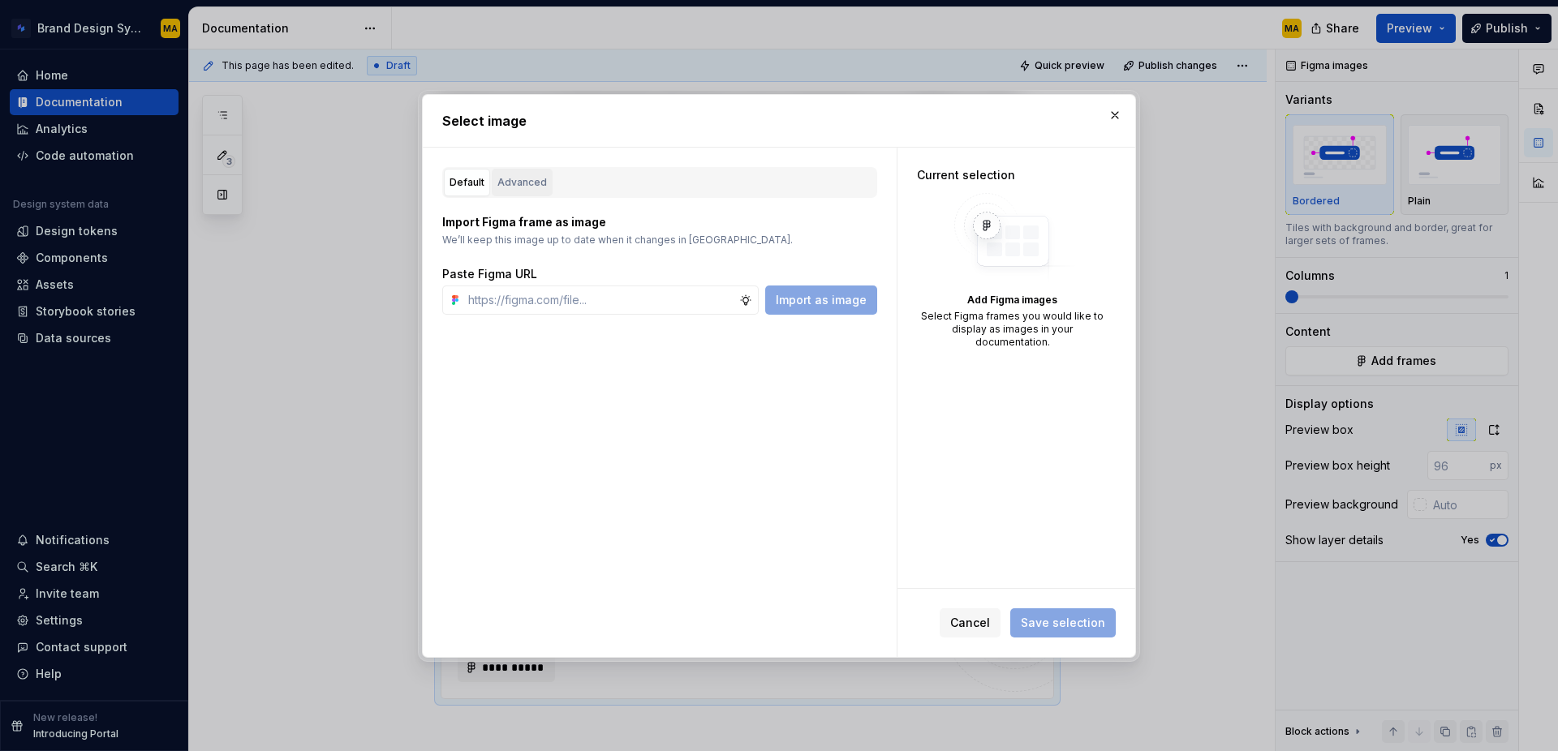
click at [528, 183] on div "Advanced" at bounding box center [522, 182] width 50 height 16
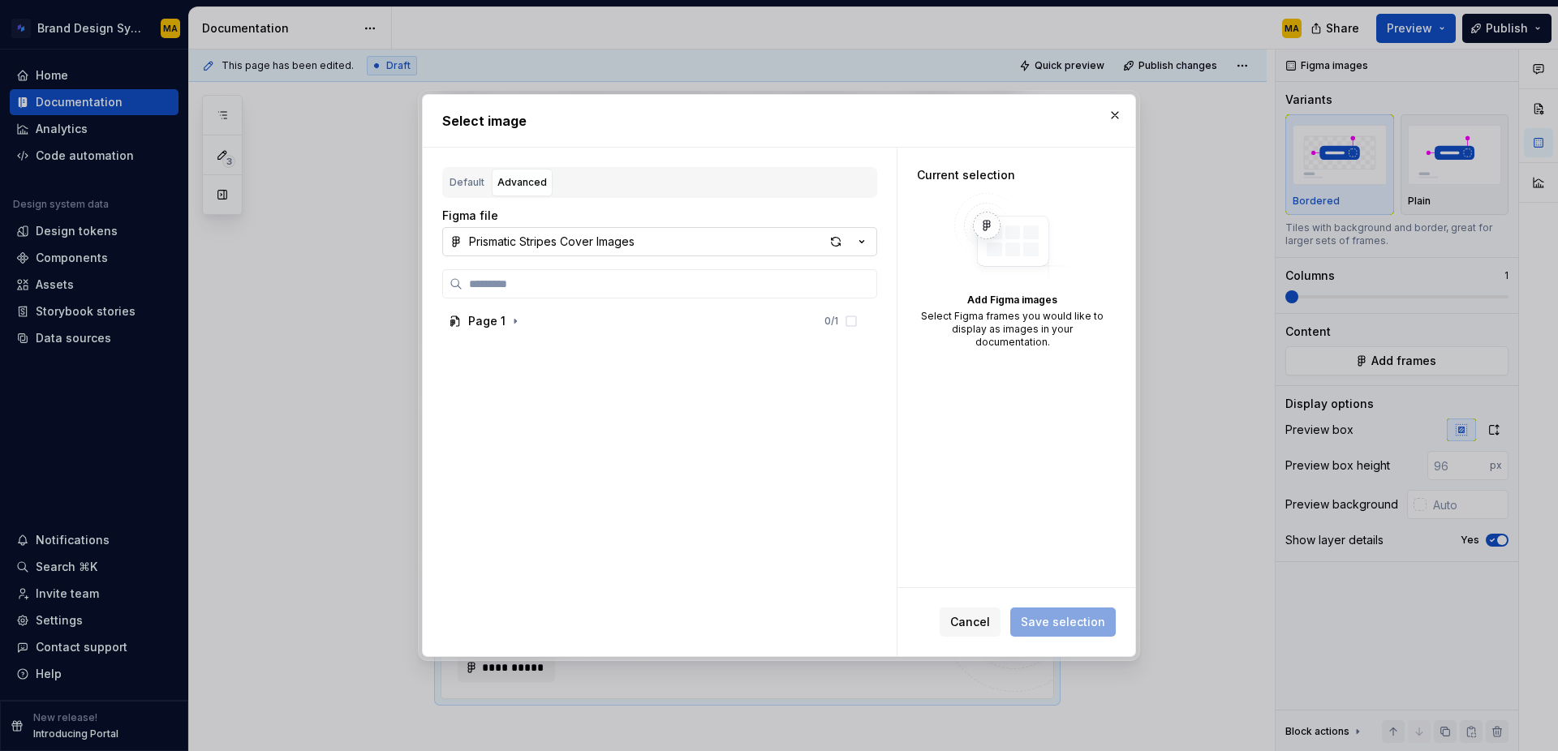
click at [860, 243] on icon "button" at bounding box center [862, 242] width 16 height 16
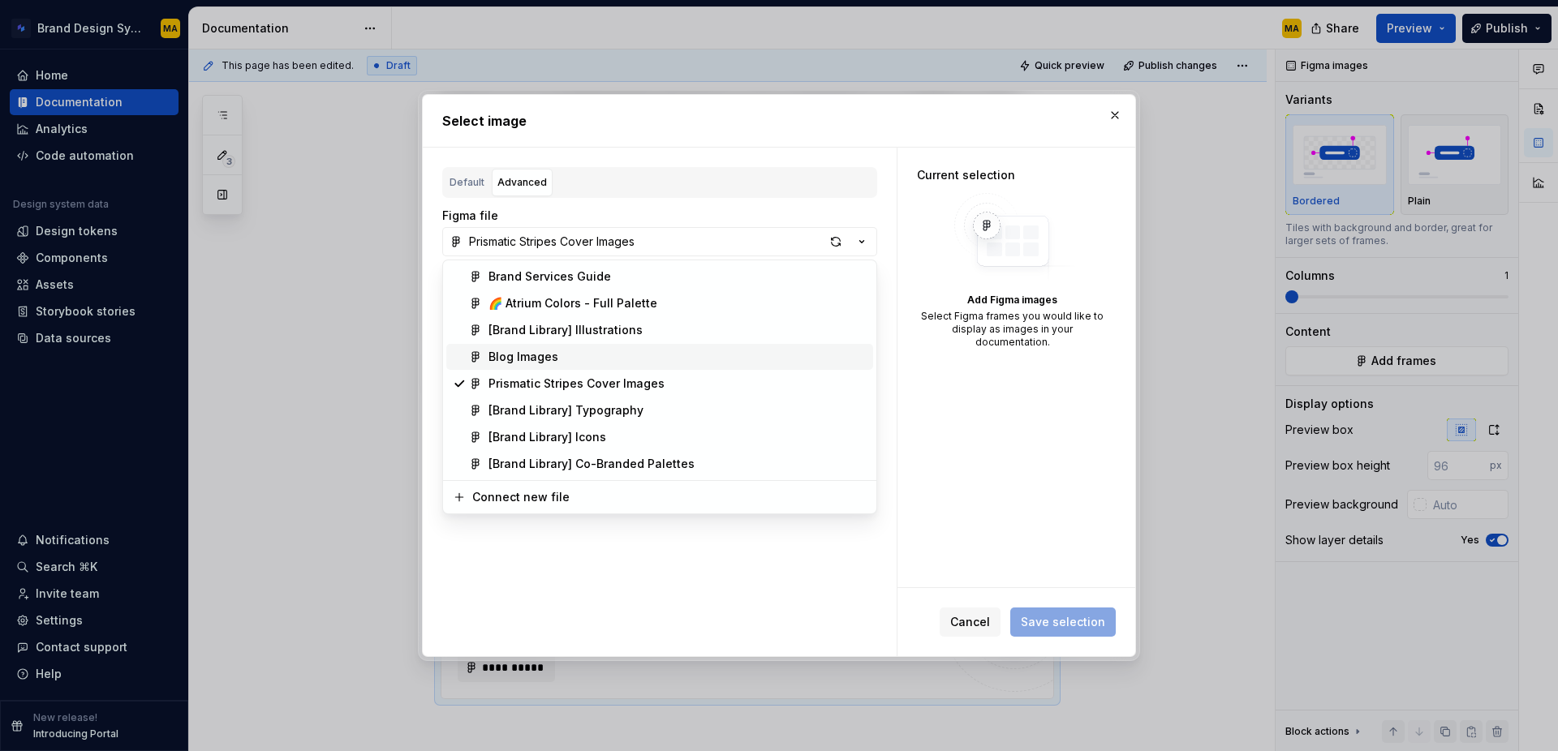
click at [570, 355] on div "Blog Images" at bounding box center [678, 357] width 378 height 16
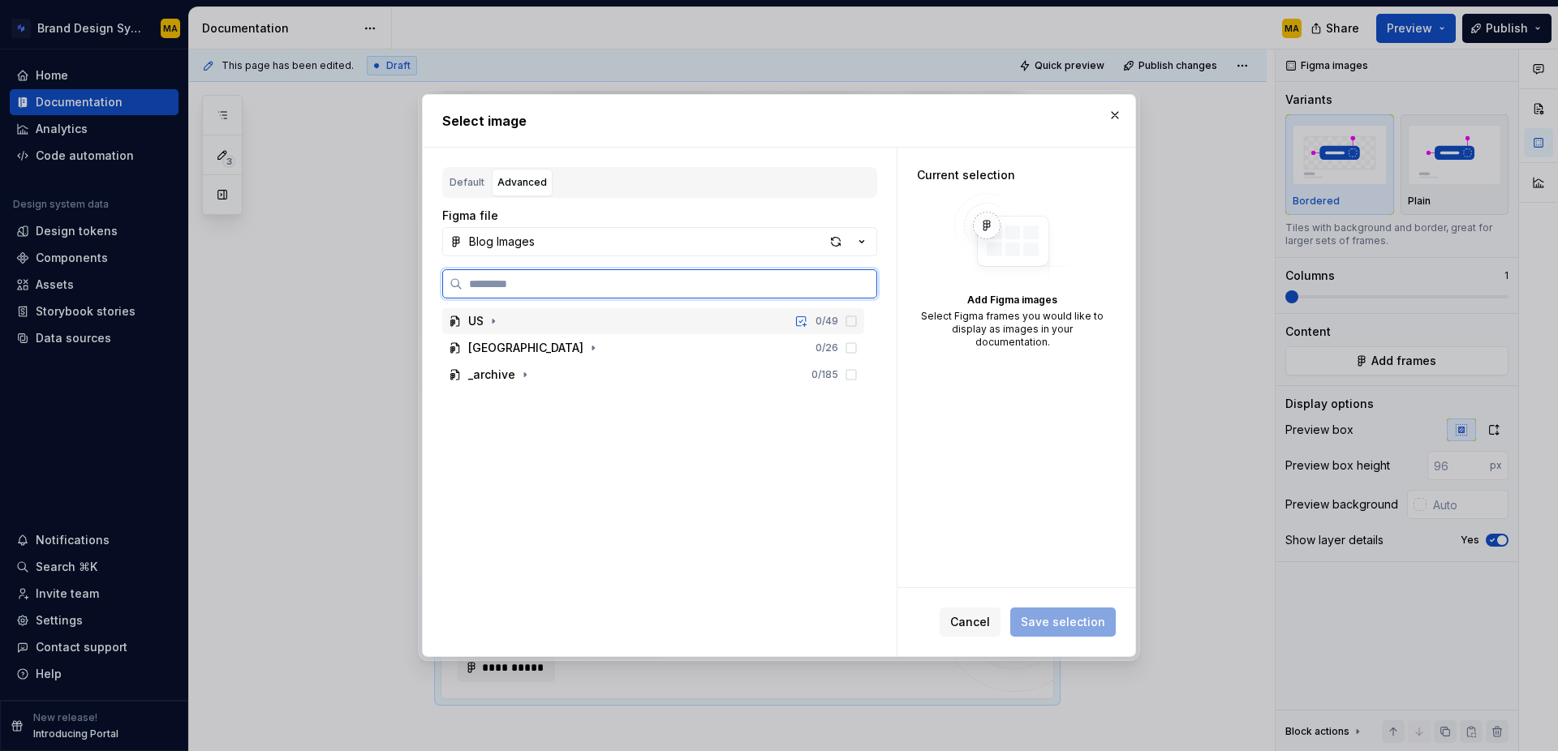
click at [481, 325] on div "US" at bounding box center [475, 321] width 15 height 16
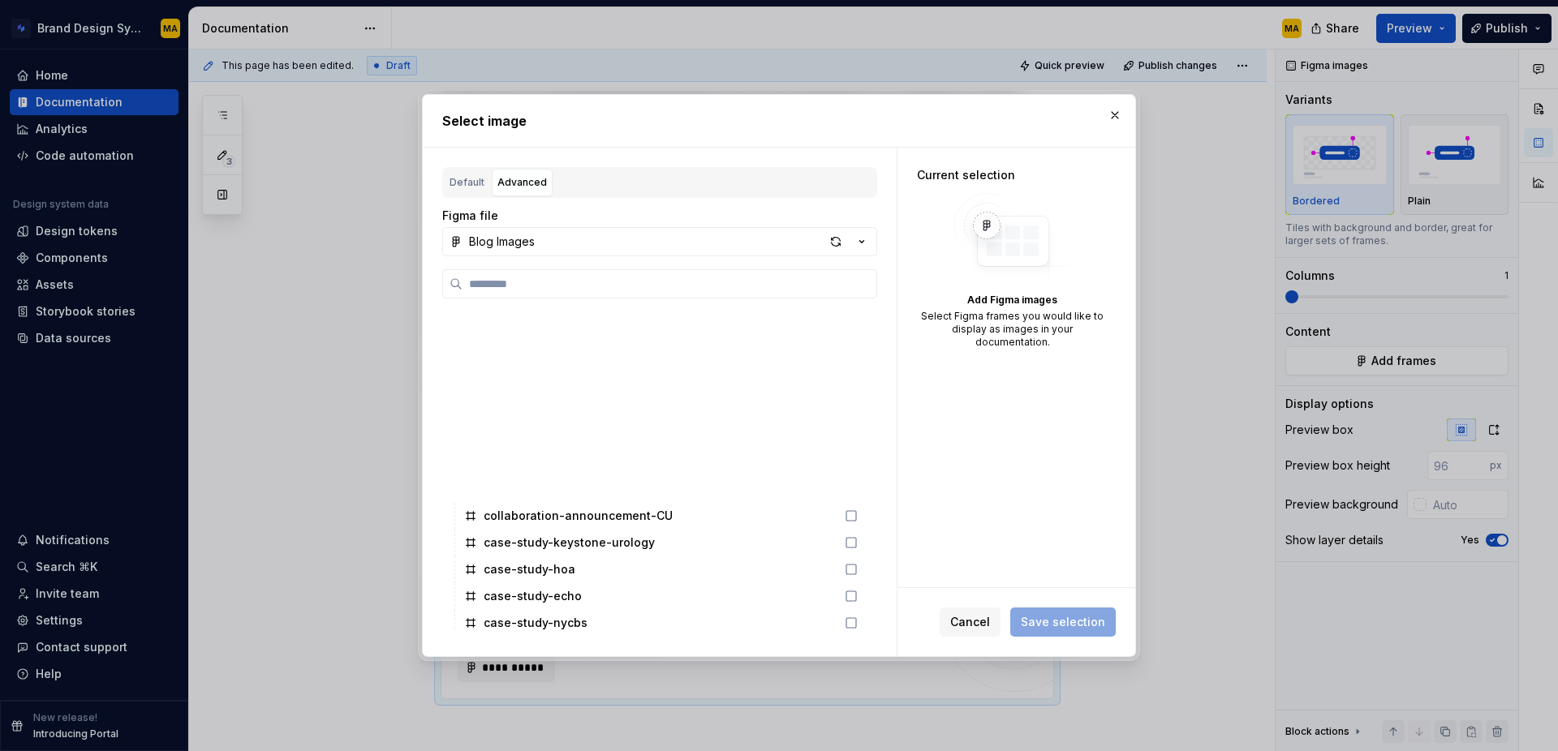
scroll to position [711, 0]
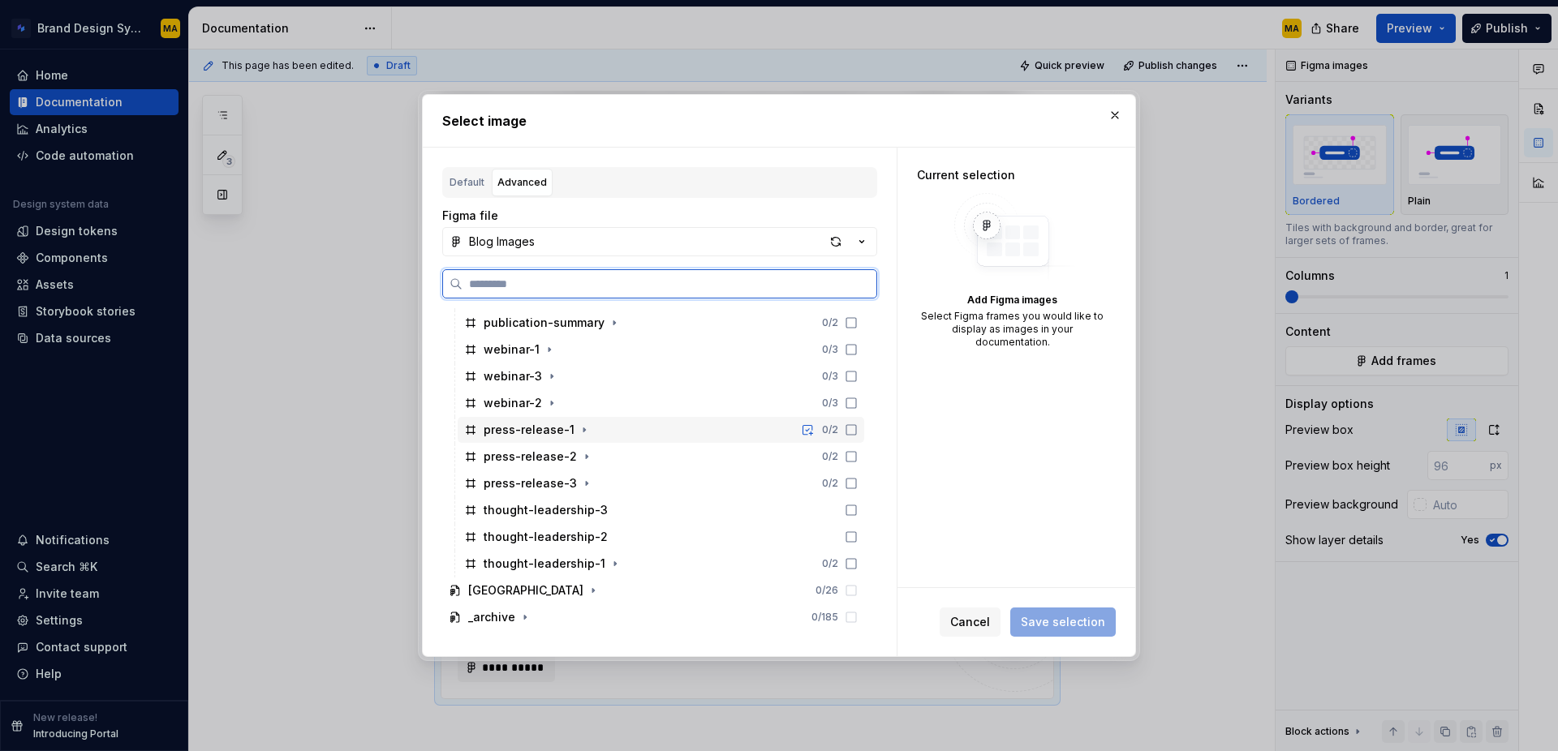
click at [506, 433] on div "press-release-1" at bounding box center [529, 430] width 91 height 16
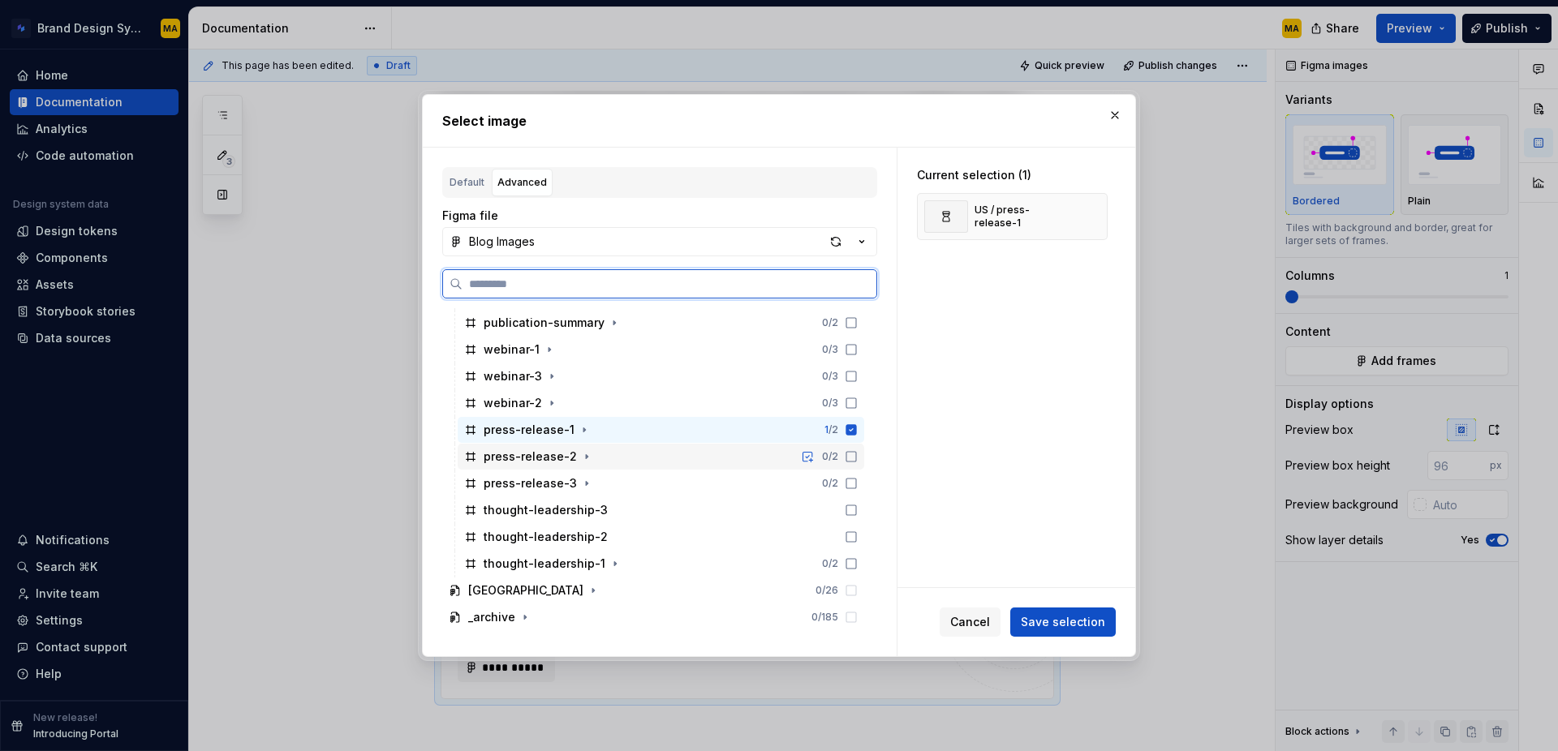
click at [506, 461] on div "press-release-2" at bounding box center [530, 457] width 93 height 16
click at [508, 481] on div "press-release-3" at bounding box center [530, 484] width 93 height 16
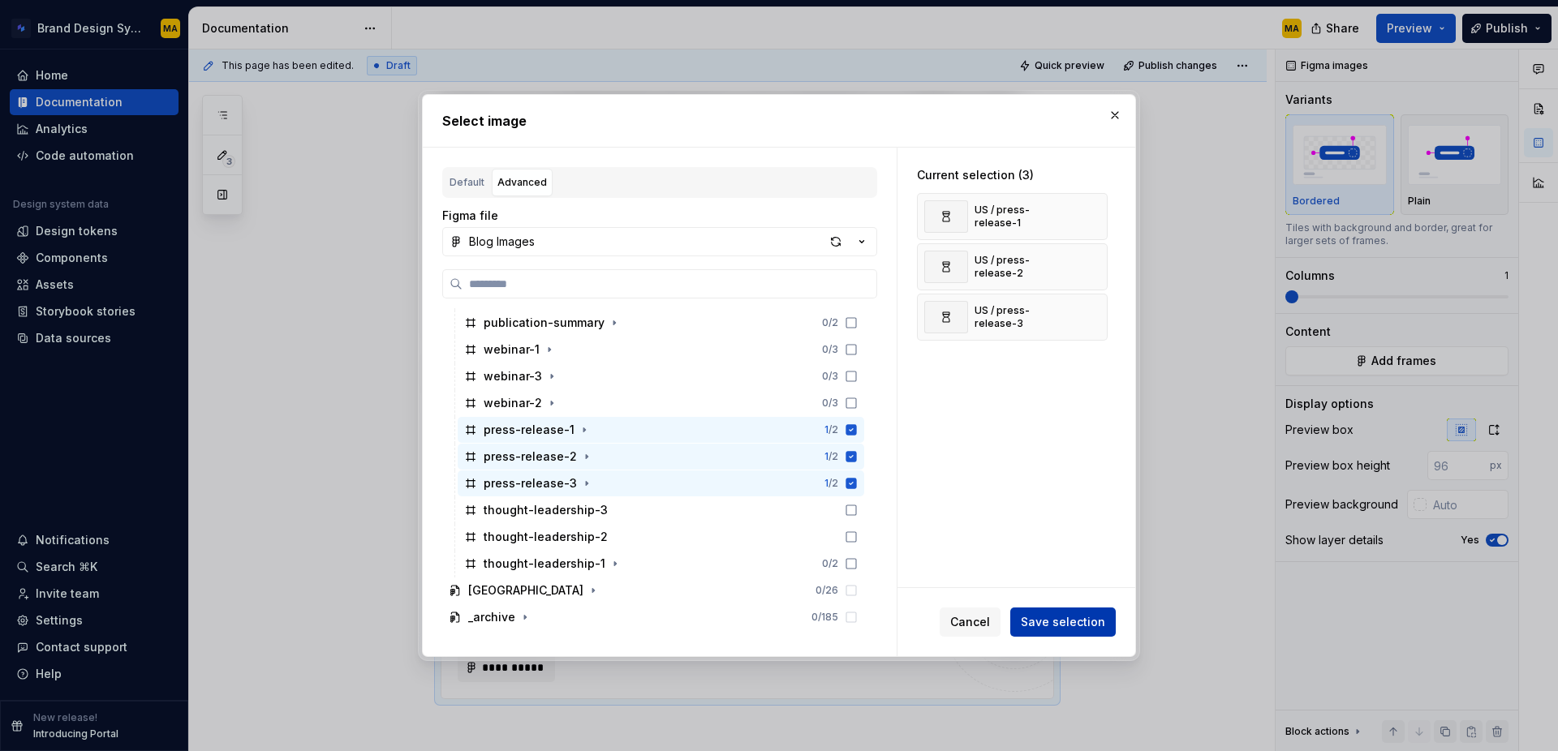
click at [1053, 624] on span "Save selection" at bounding box center [1063, 622] width 84 height 16
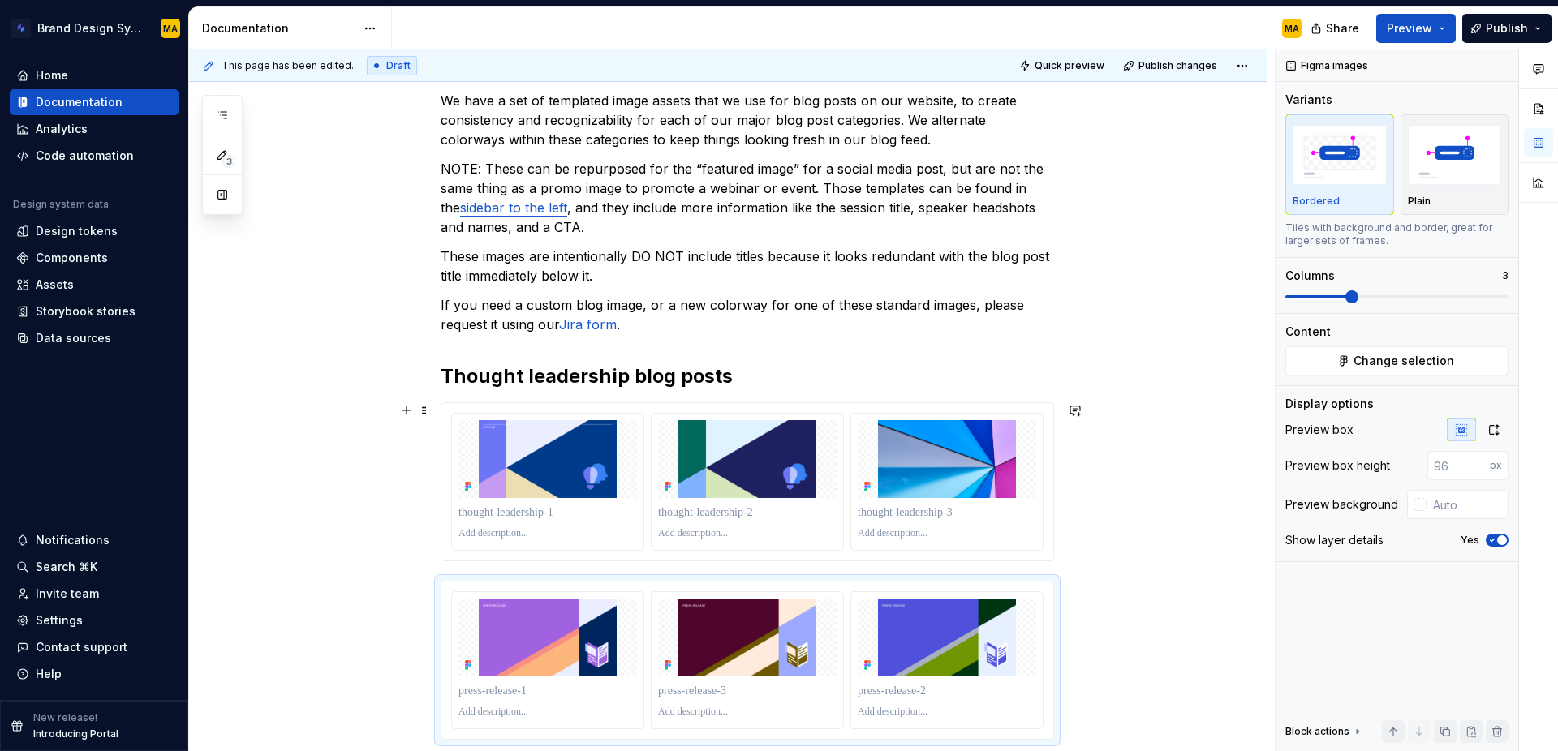
click at [1087, 520] on div "We have a set of templated image assets that we use for blog posts on our websi…" at bounding box center [728, 518] width 1078 height 933
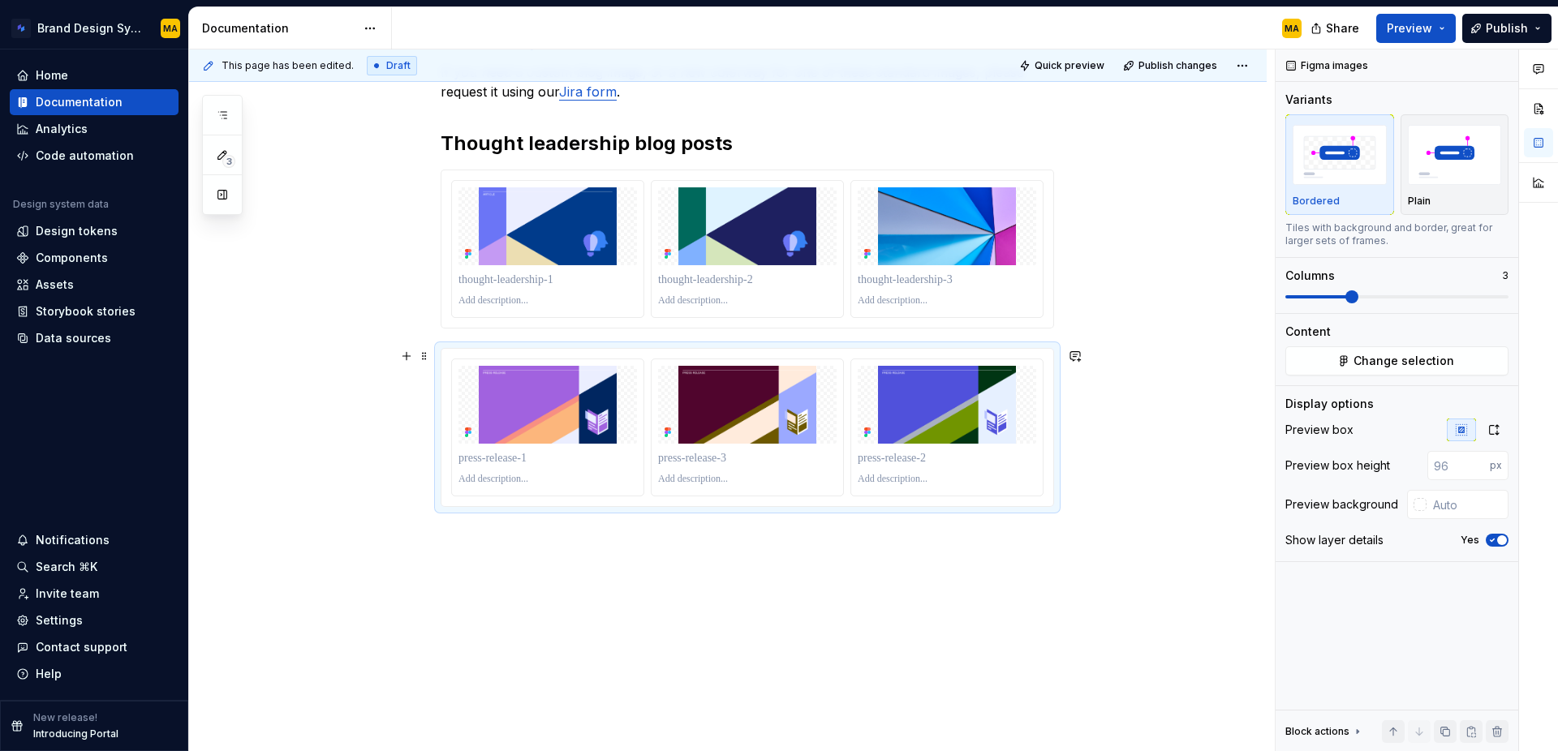
click at [1105, 400] on div "We have a set of templated image assets that we use for blog posts on our websi…" at bounding box center [728, 285] width 1078 height 933
click at [1094, 464] on div "We have a set of templated image assets that we use for blog posts on our websi…" at bounding box center [728, 285] width 1078 height 933
click at [1087, 625] on div "We have a set of templated image assets that we use for blog posts on our websi…" at bounding box center [728, 285] width 1078 height 933
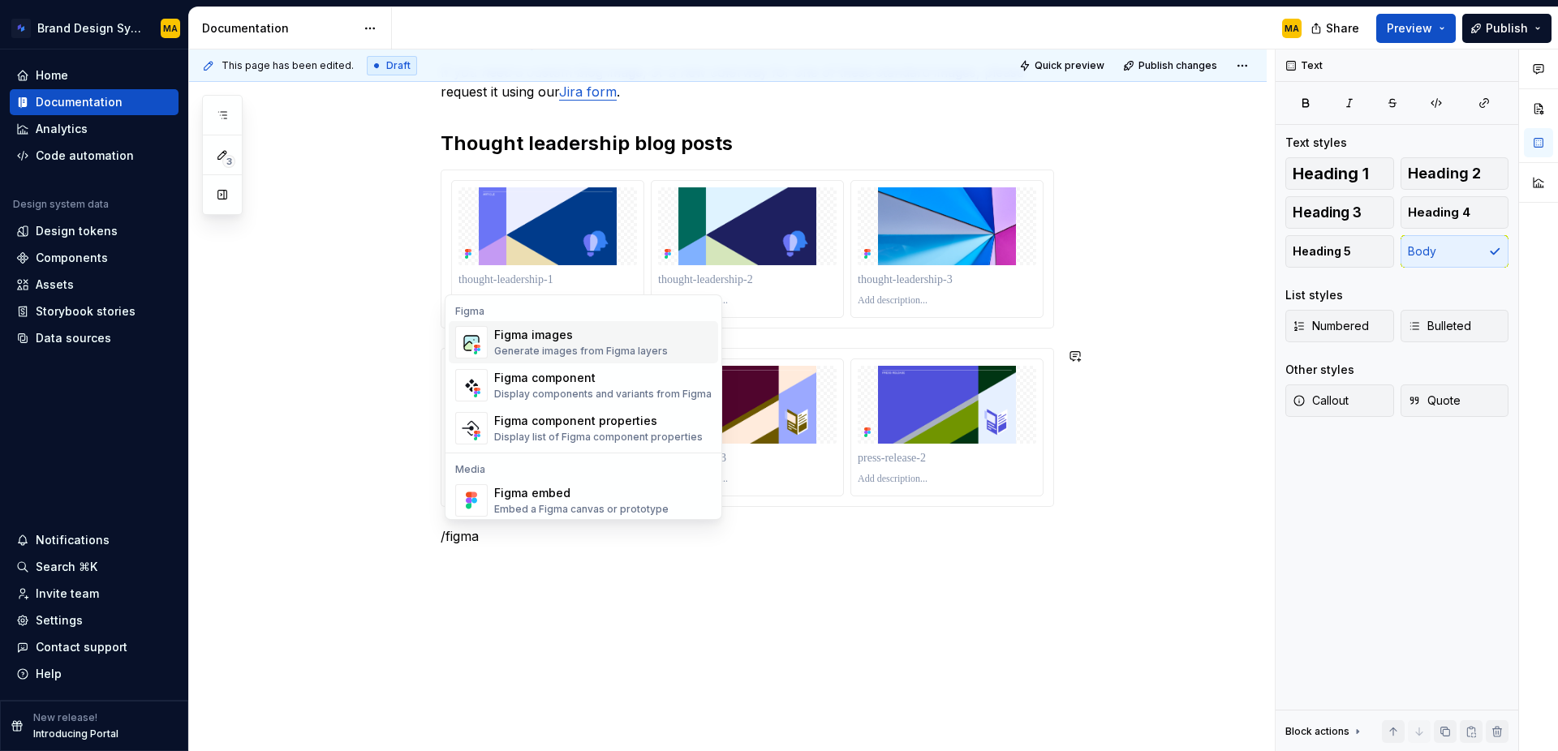
click at [581, 353] on div "Generate images from Figma layers" at bounding box center [581, 351] width 174 height 13
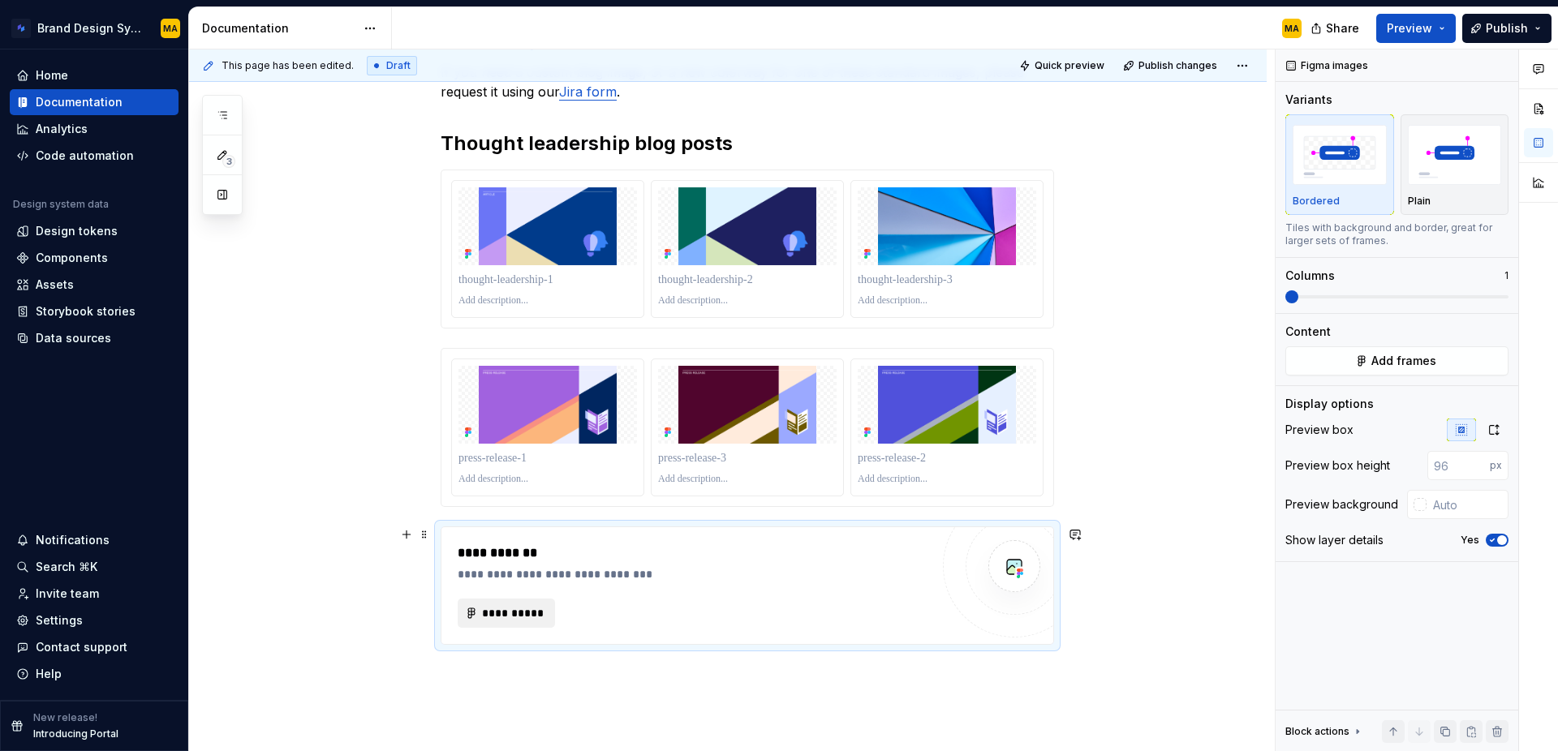
click at [519, 617] on span "**********" at bounding box center [512, 613] width 63 height 16
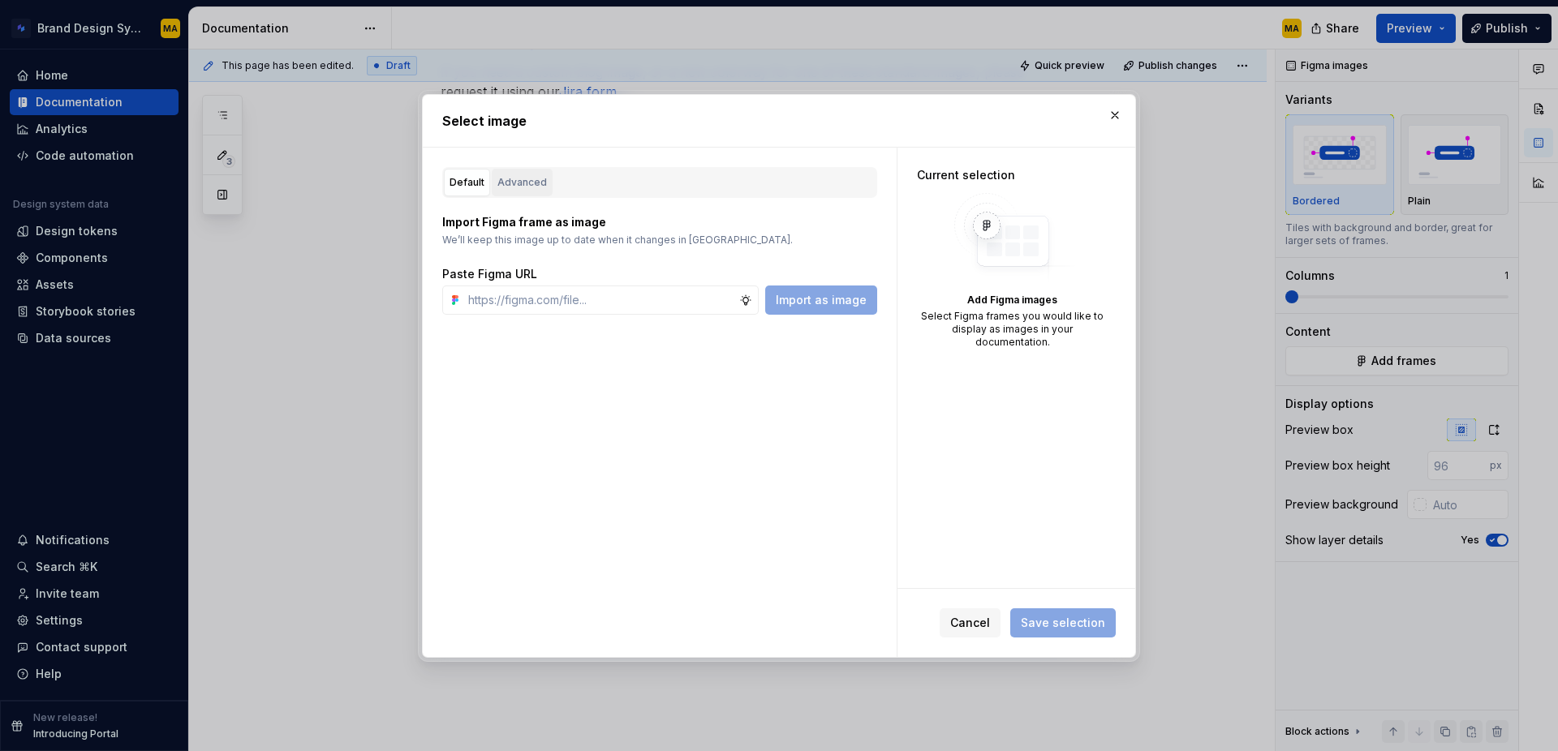
click at [510, 189] on div "Advanced" at bounding box center [522, 182] width 50 height 16
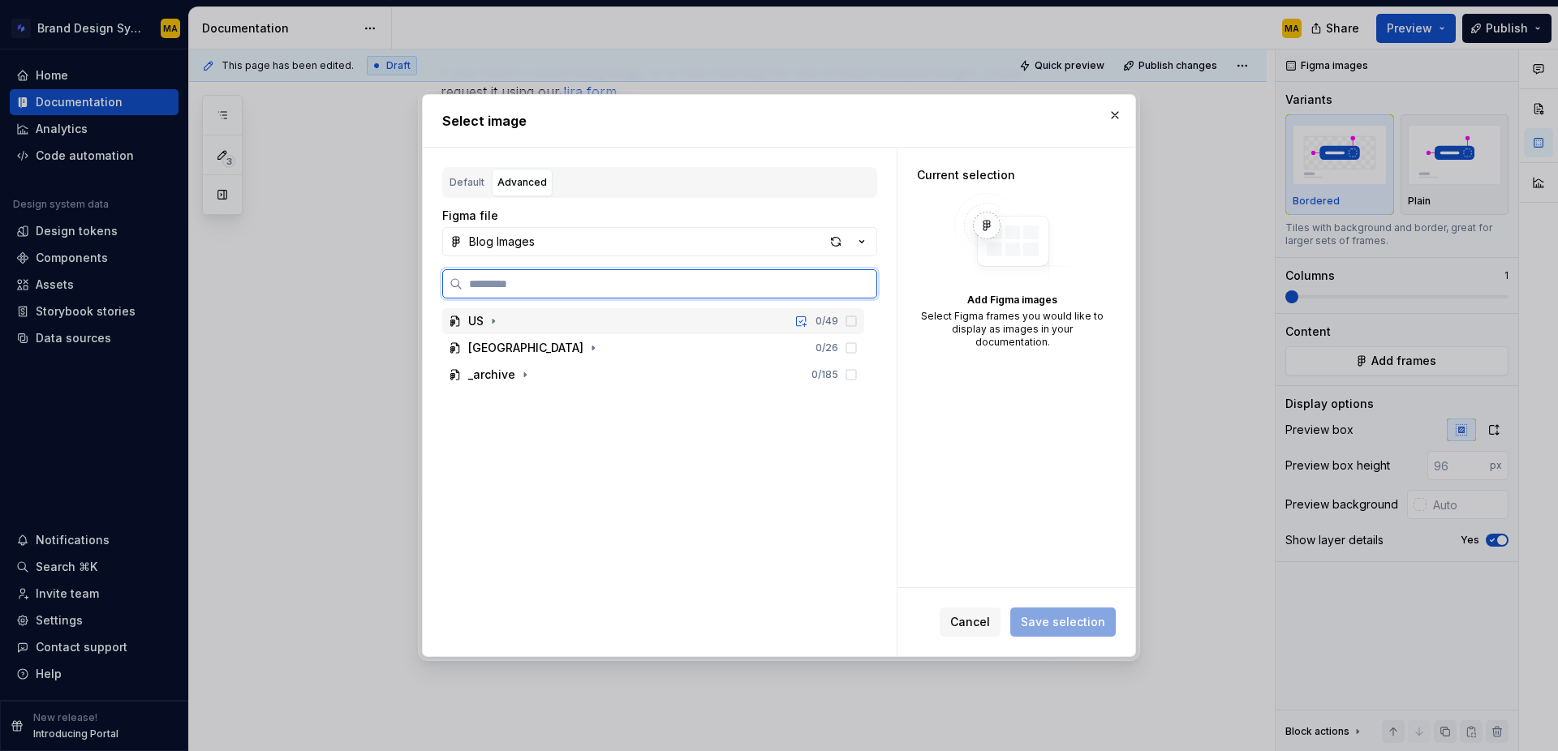
click at [537, 319] on div "US 0 / 49" at bounding box center [653, 321] width 422 height 26
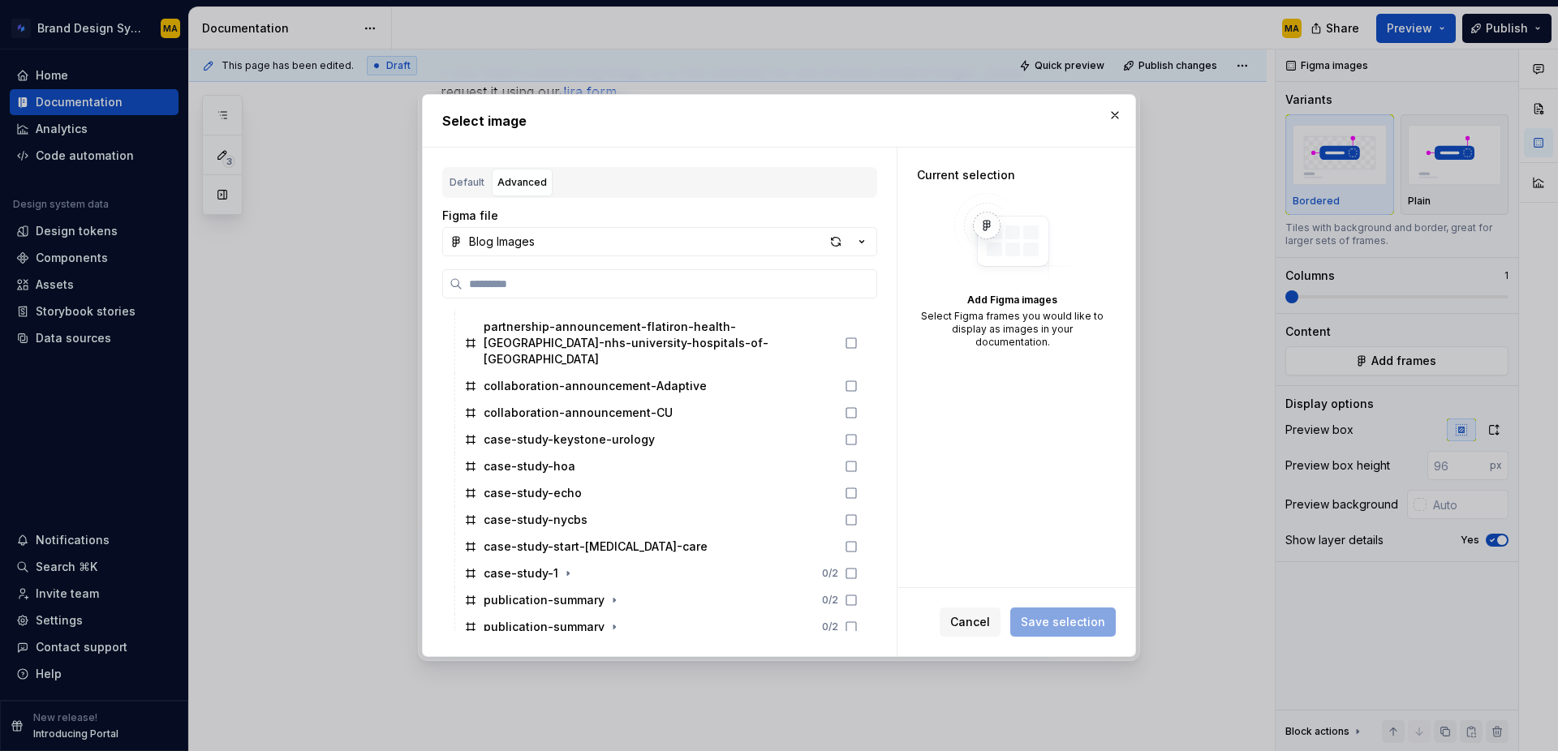
scroll to position [395, 0]
click at [519, 566] on div "case-study-1" at bounding box center [521, 574] width 75 height 16
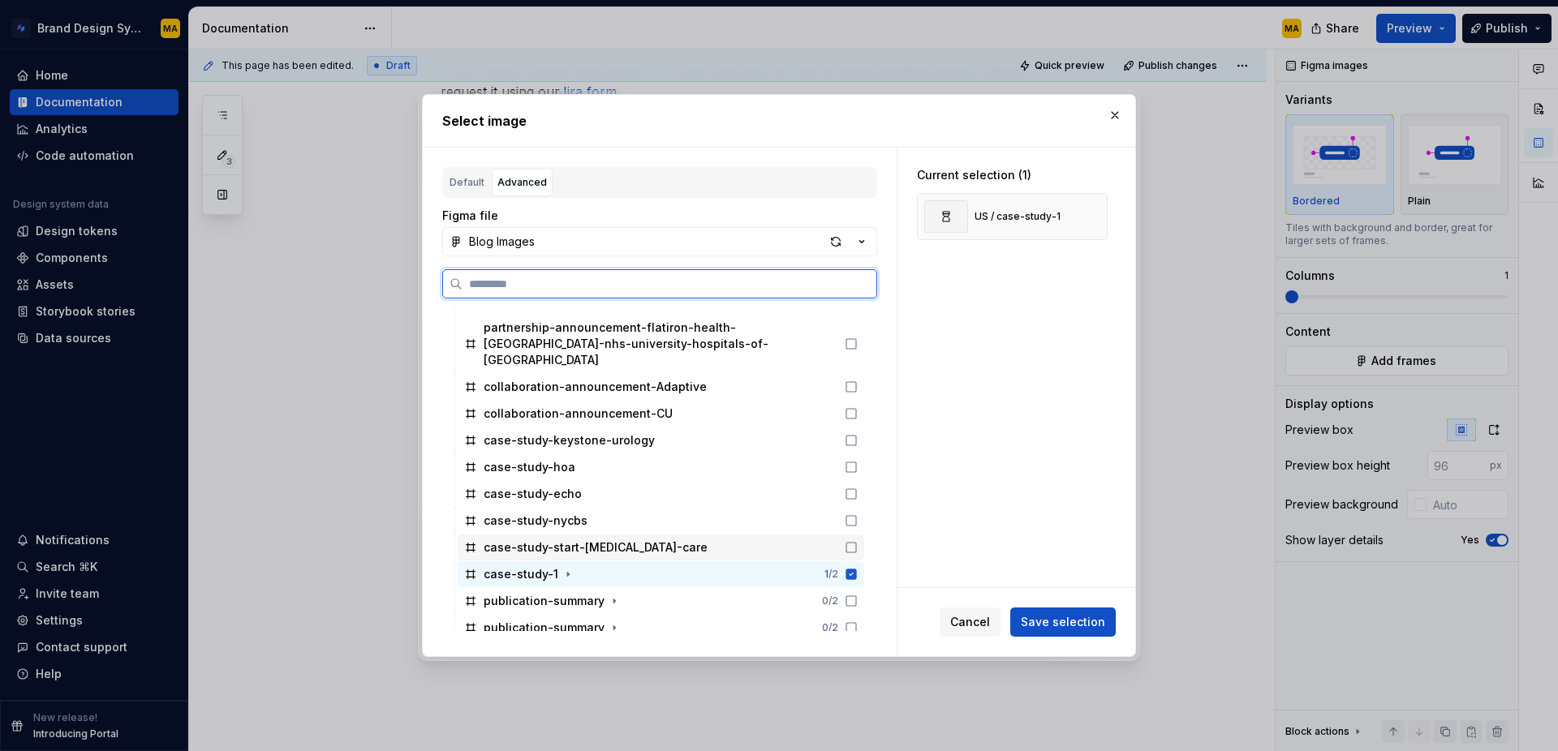
click at [516, 540] on div "case-study-start-[MEDICAL_DATA]-care" at bounding box center [596, 548] width 224 height 16
click at [503, 513] on div "case-study-nycbs" at bounding box center [536, 521] width 104 height 16
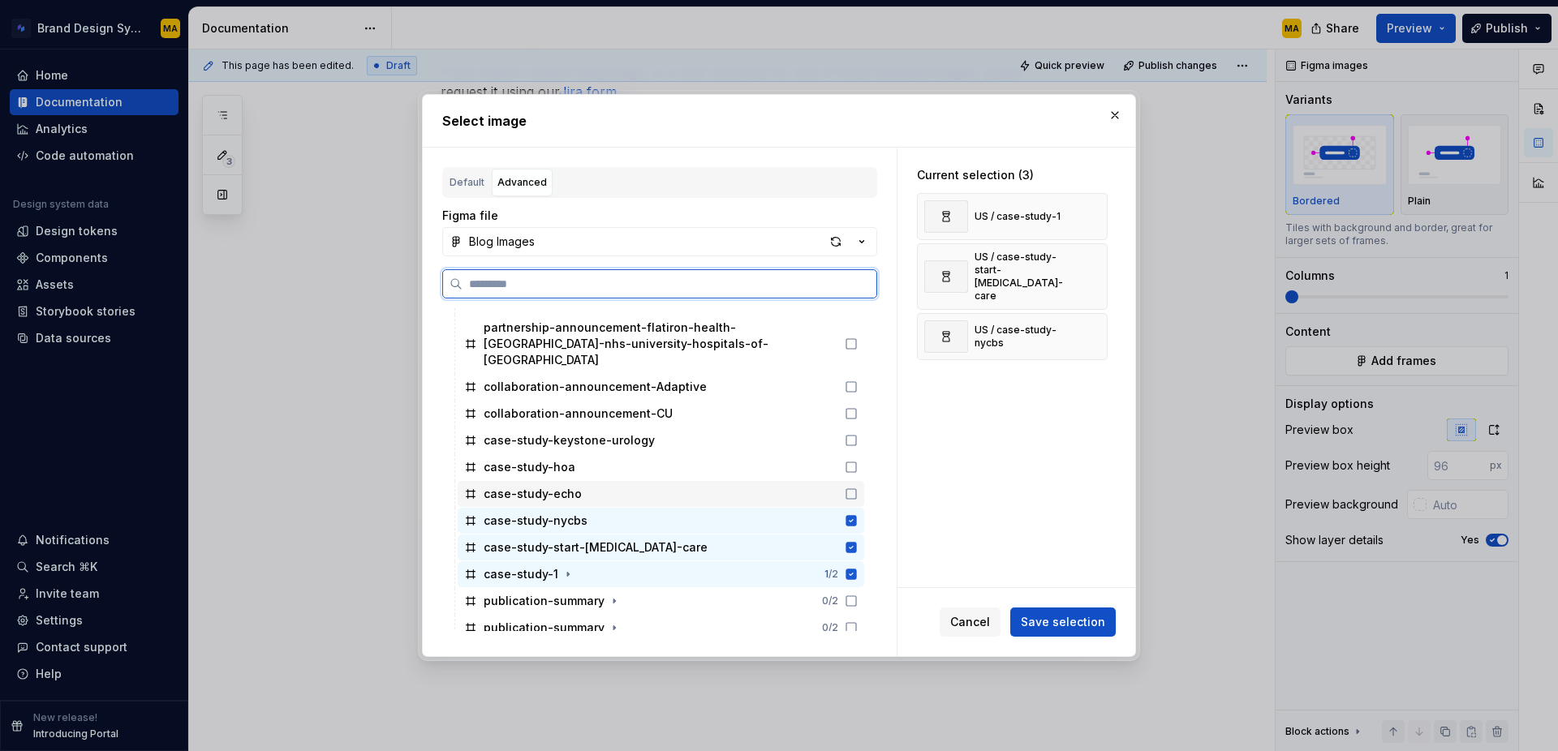
drag, startPoint x: 505, startPoint y: 478, endPoint x: 506, endPoint y: 469, distance: 9.1
click at [505, 486] on div "case-study-echo" at bounding box center [533, 494] width 98 height 16
click at [507, 459] on div "case-study-hoa" at bounding box center [530, 467] width 92 height 16
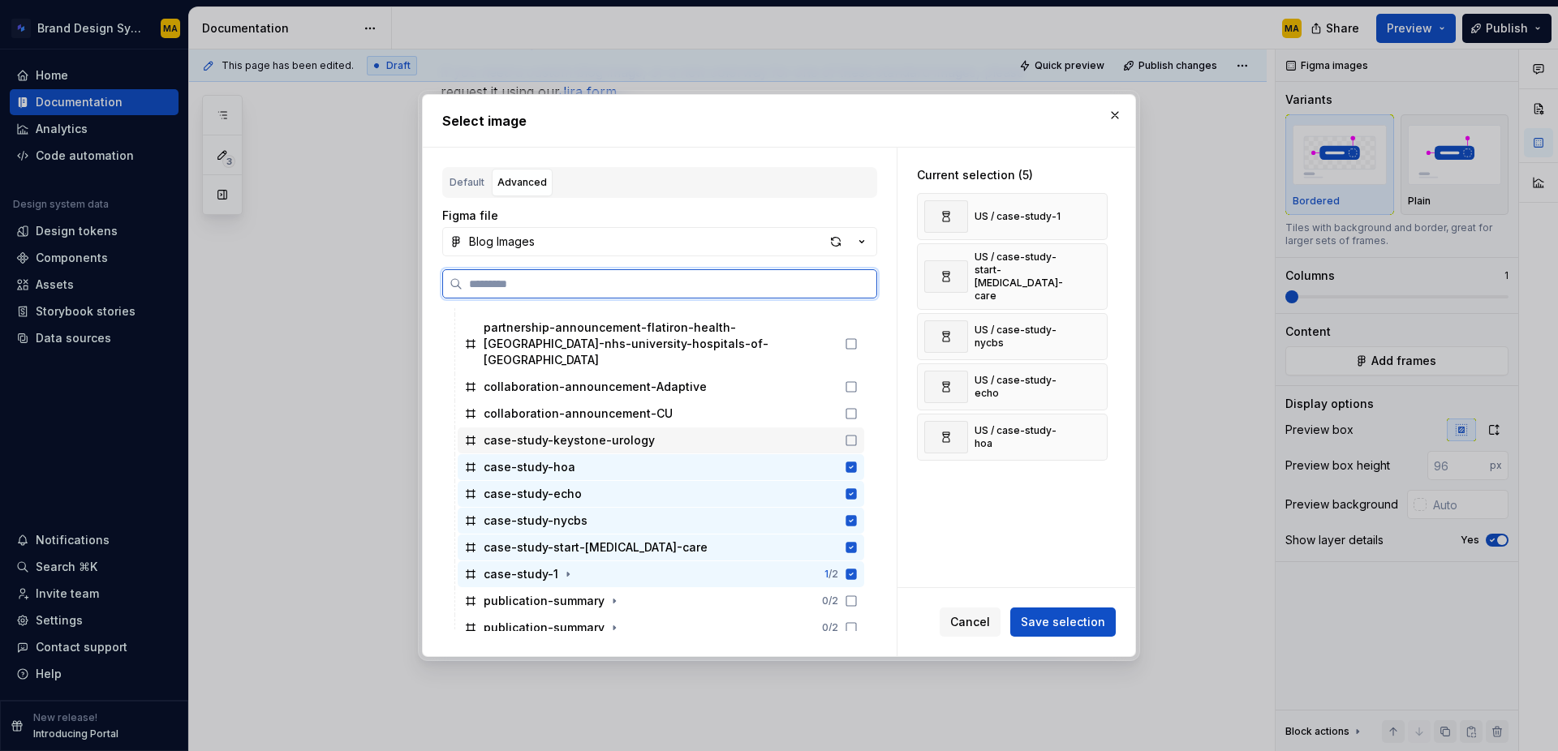
click at [508, 433] on div "case-study-keystone-urology" at bounding box center [569, 441] width 171 height 16
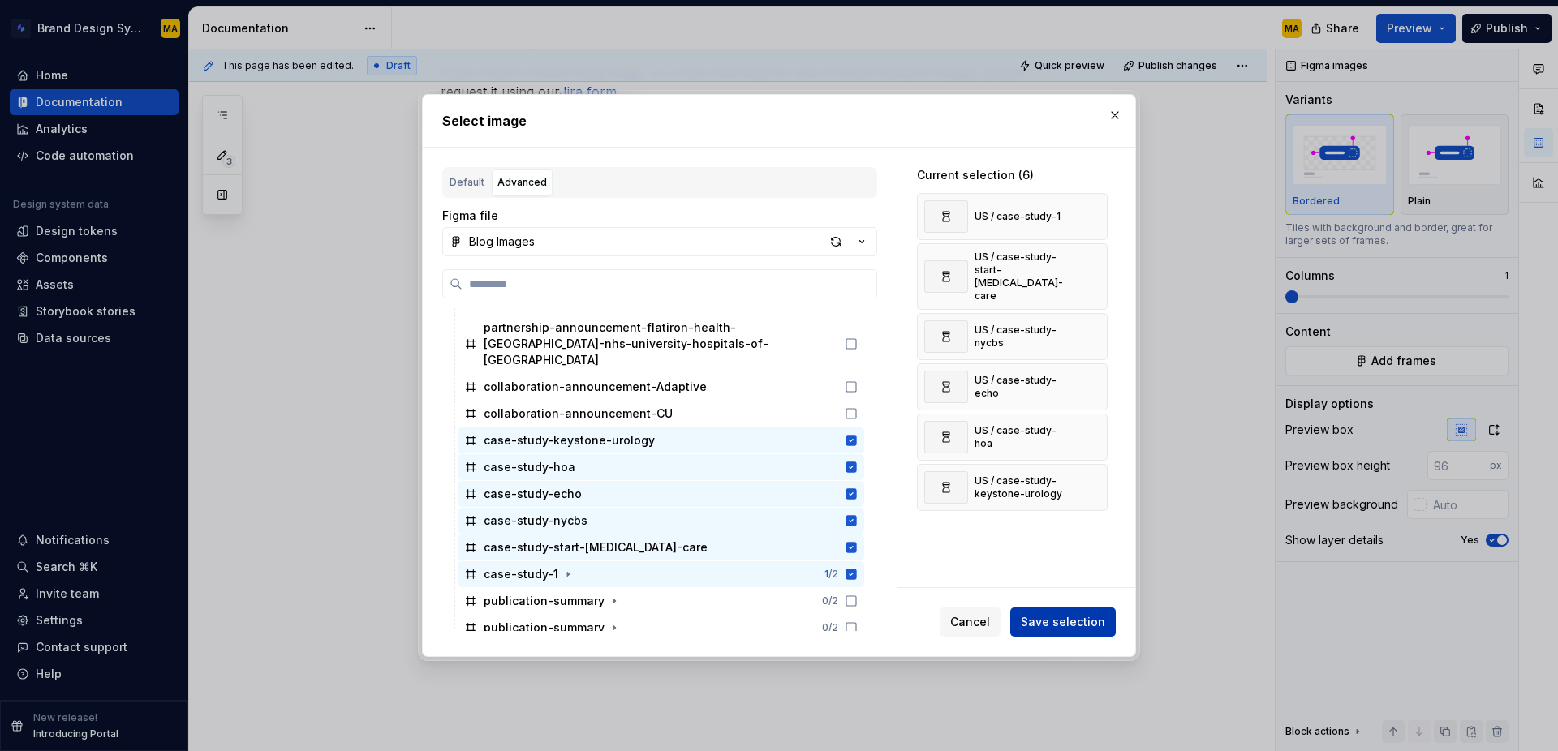
click at [1077, 621] on span "Save selection" at bounding box center [1063, 622] width 84 height 16
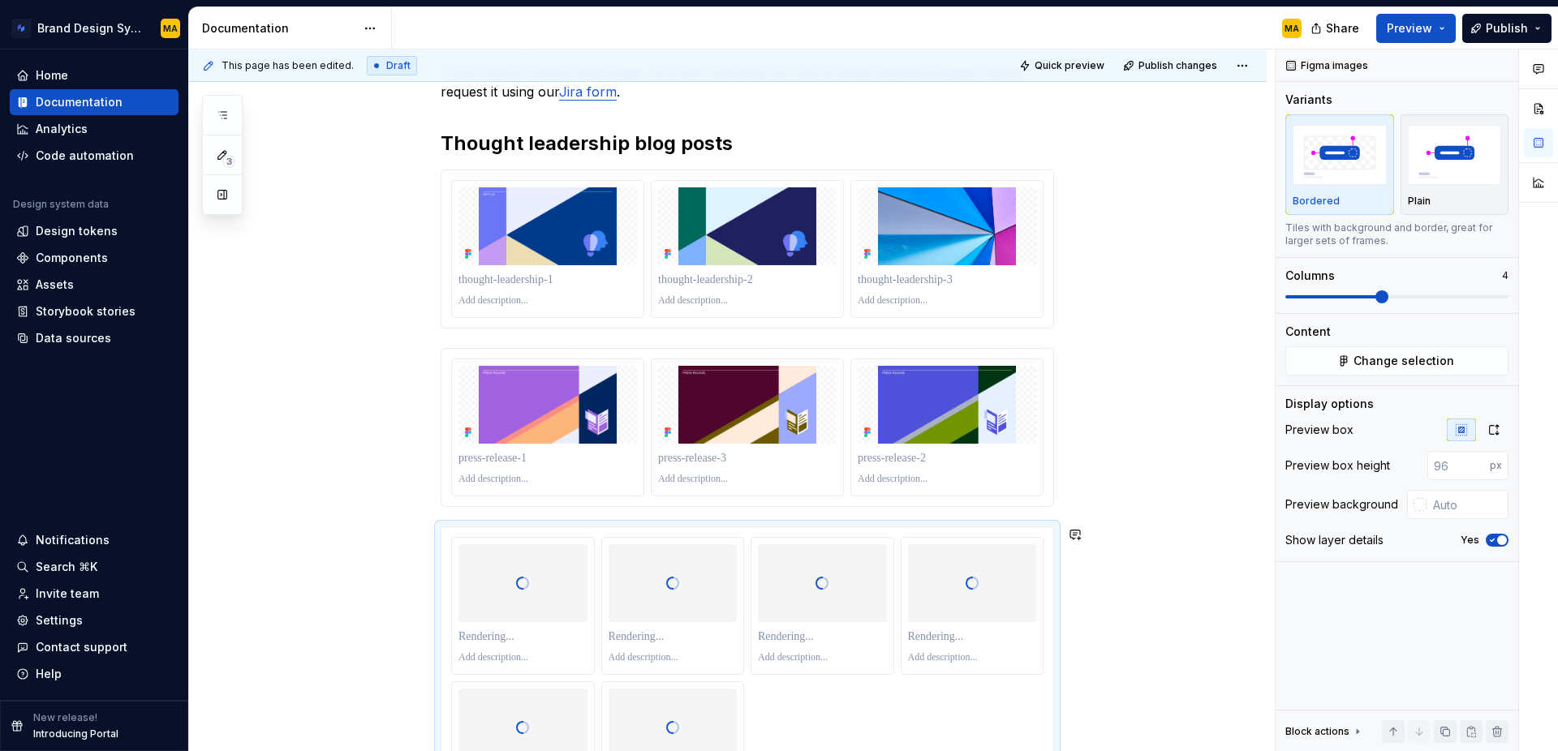
scroll to position [536, 0]
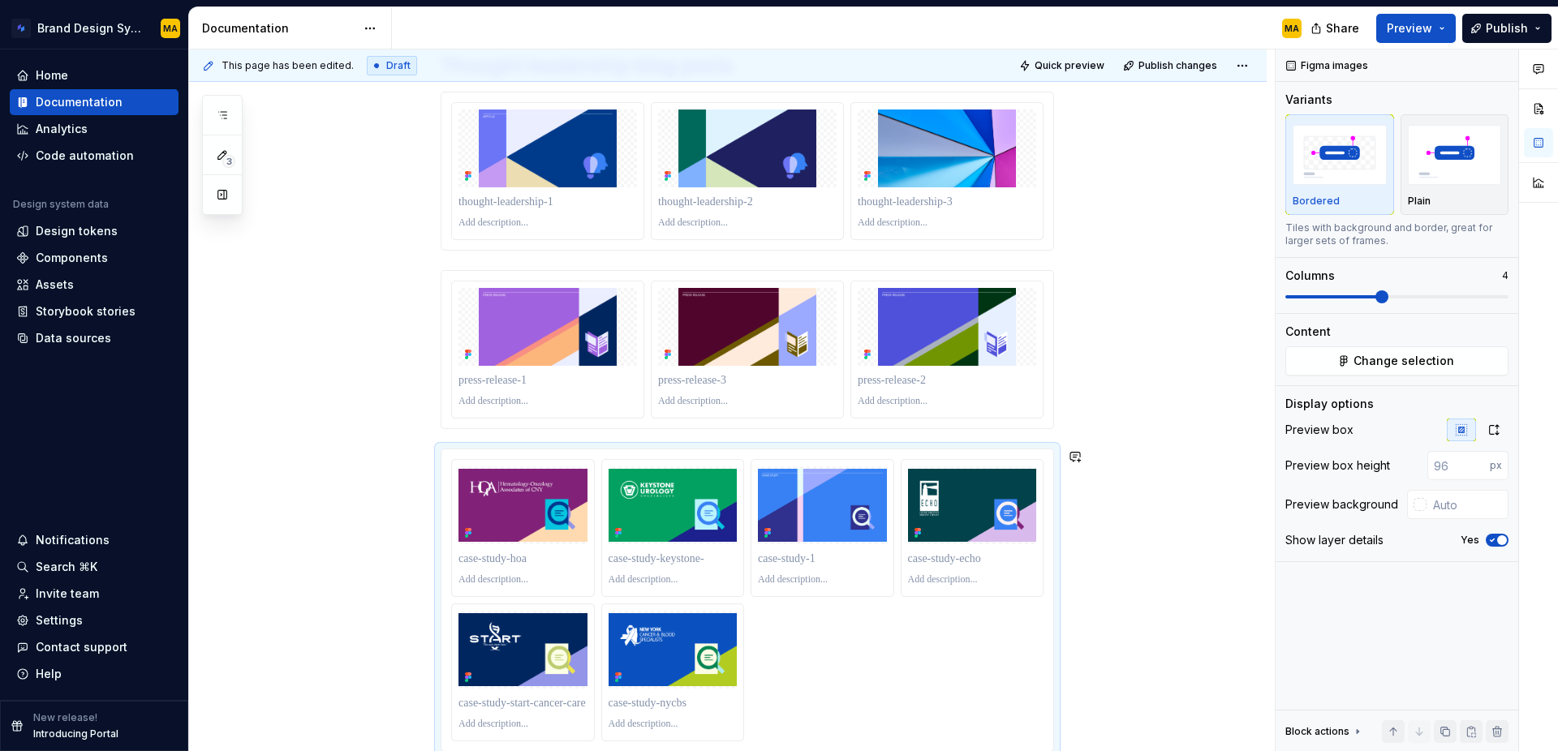
type textarea "*"
